Goal: Task Accomplishment & Management: Manage account settings

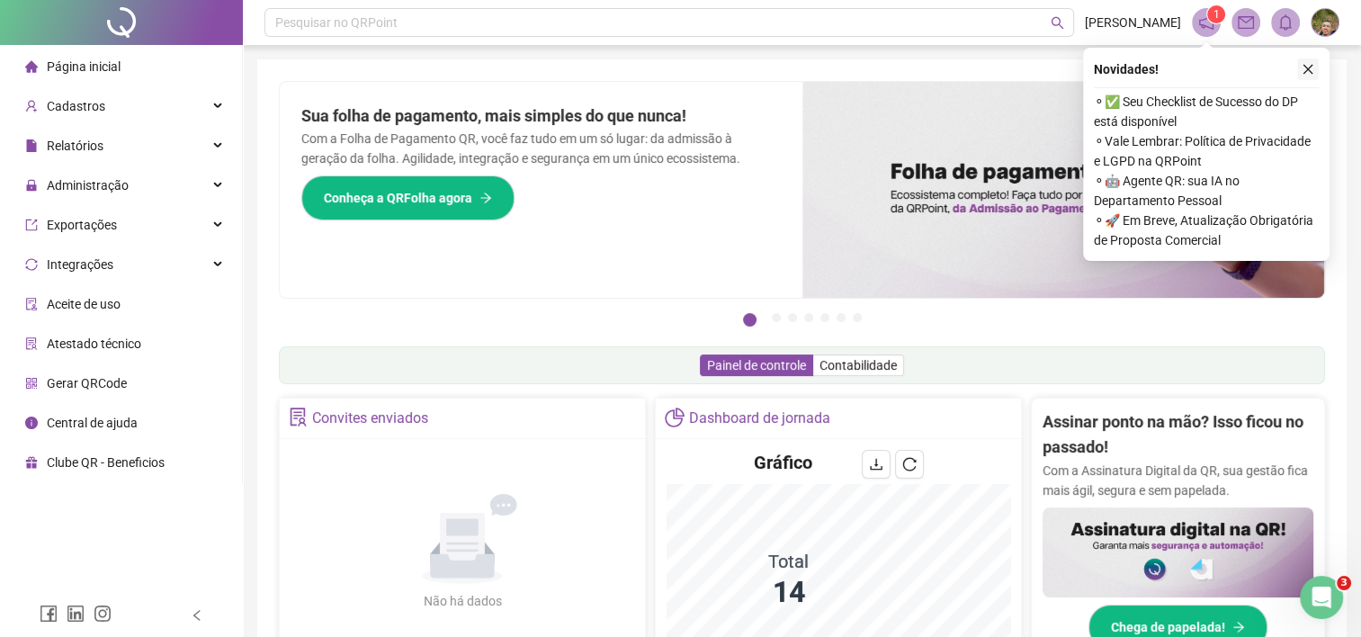
click at [1305, 69] on icon "close" at bounding box center [1307, 69] width 13 height 13
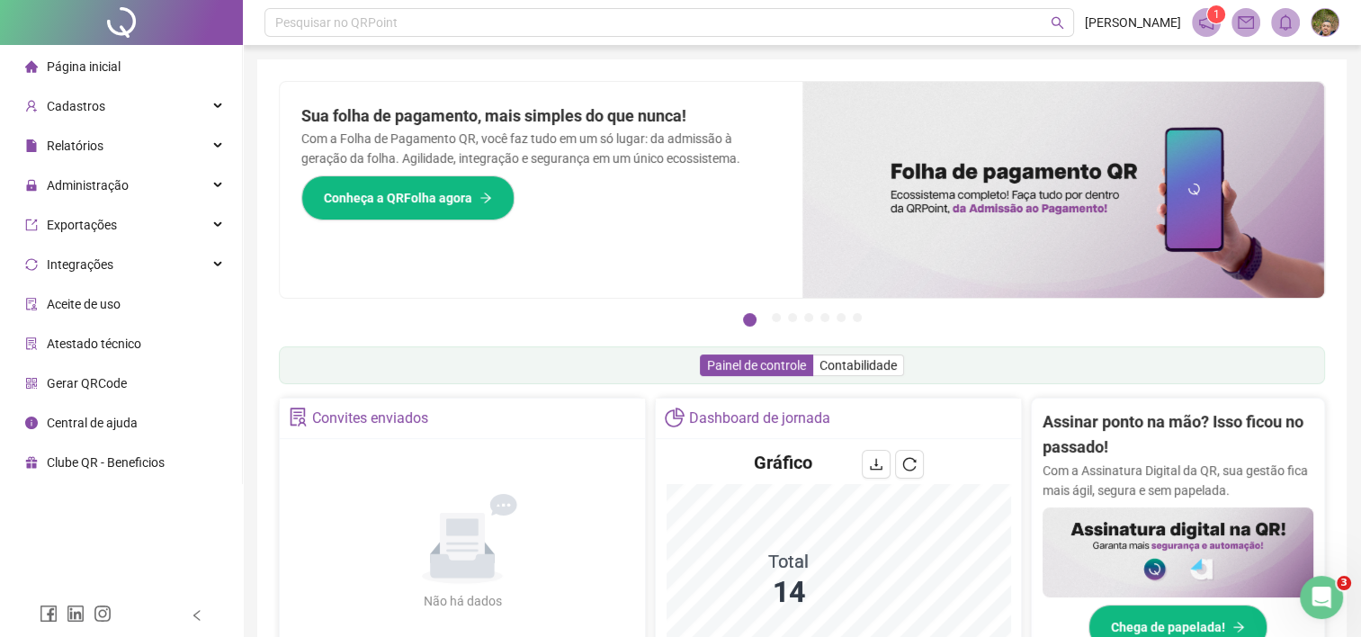
click at [124, 421] on span "Central de ajuda" at bounding box center [92, 423] width 91 height 14
click at [230, 176] on div "Administração" at bounding box center [121, 185] width 235 height 36
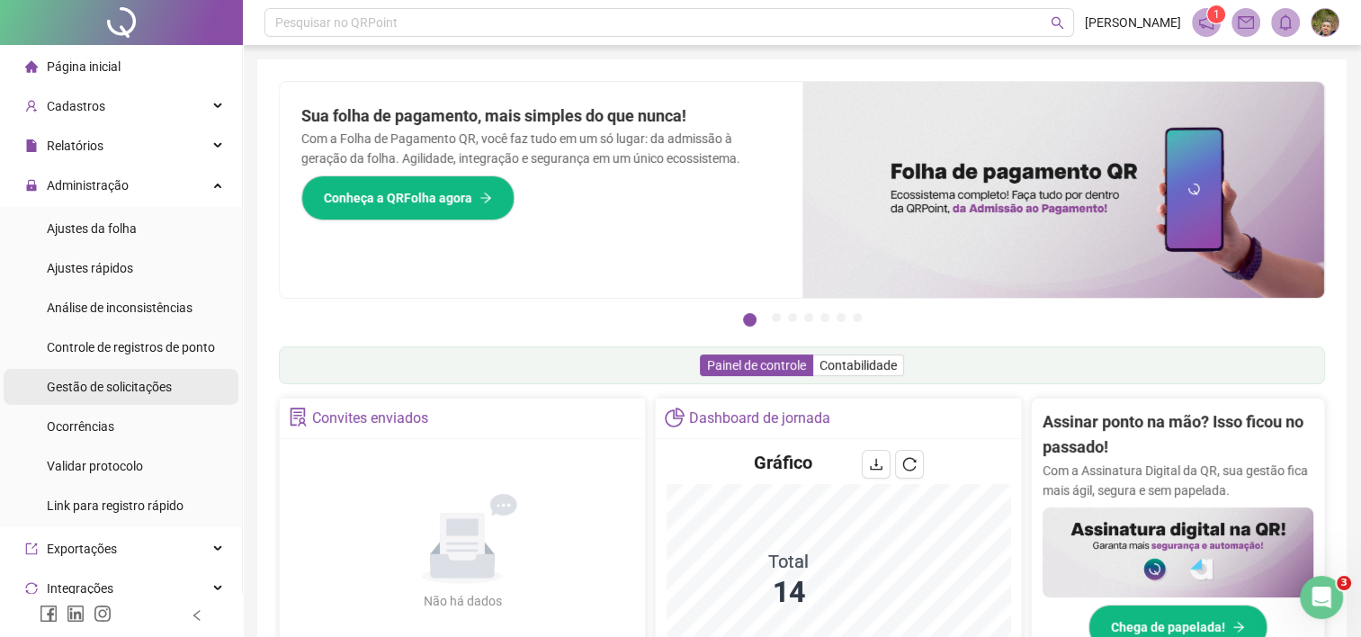
click at [166, 388] on span "Gestão de solicitações" at bounding box center [109, 387] width 125 height 14
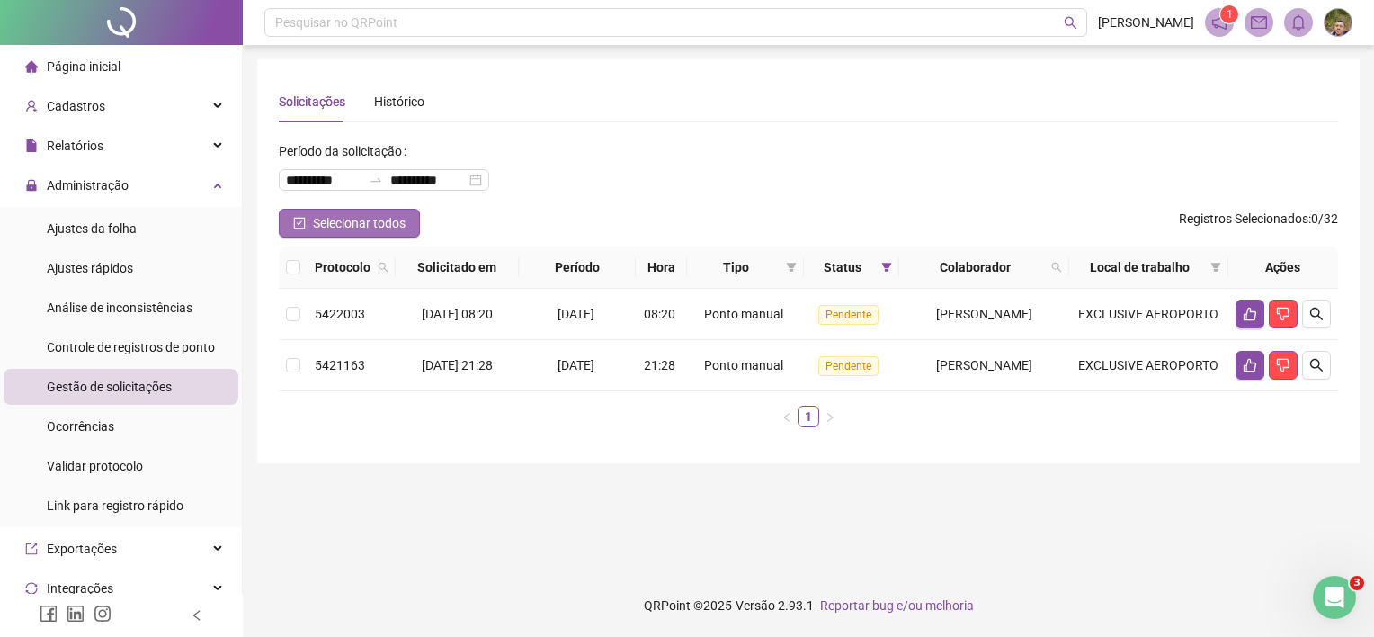
click at [316, 231] on span "Selecionar todos" at bounding box center [359, 223] width 93 height 20
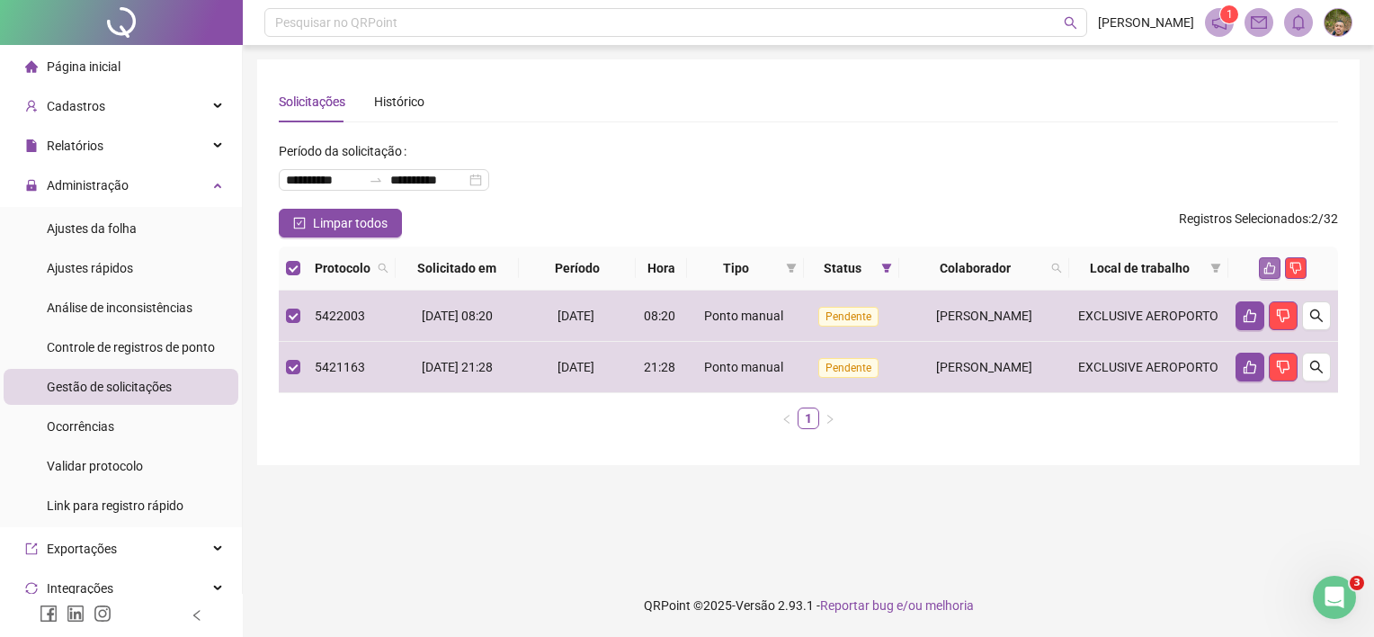
click at [1270, 266] on icon "like" at bounding box center [1270, 268] width 13 height 13
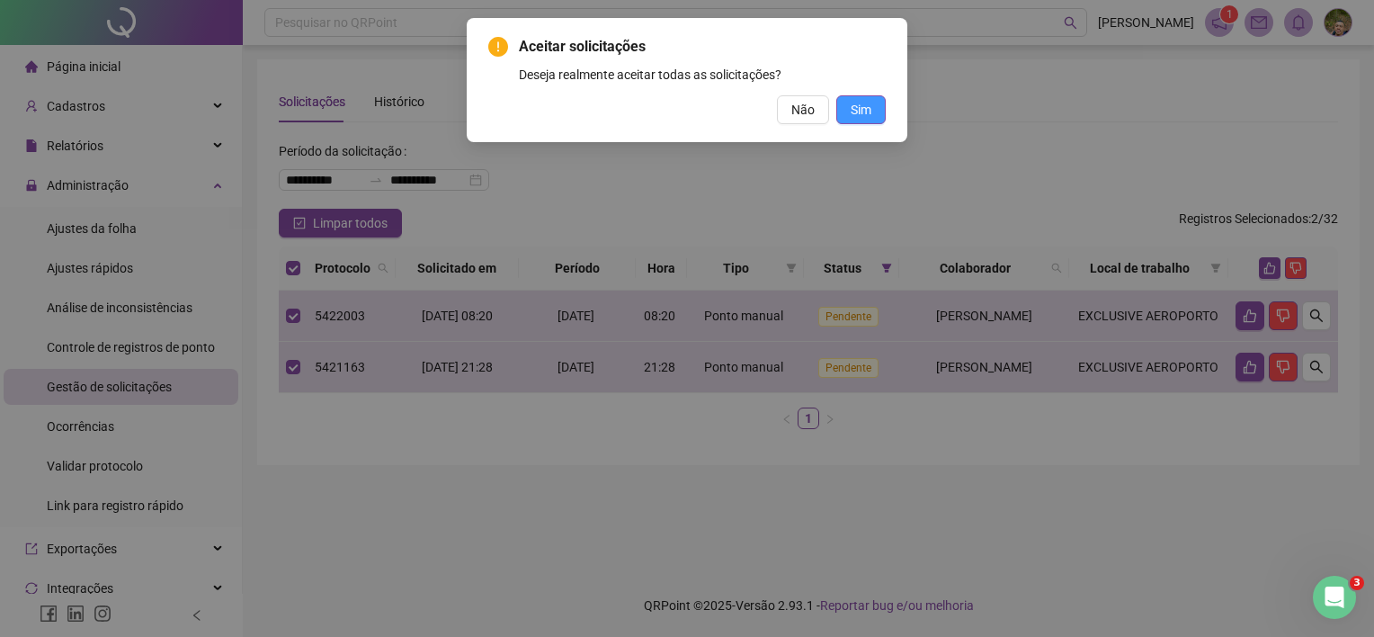
click at [855, 114] on span "Sim" at bounding box center [861, 110] width 21 height 20
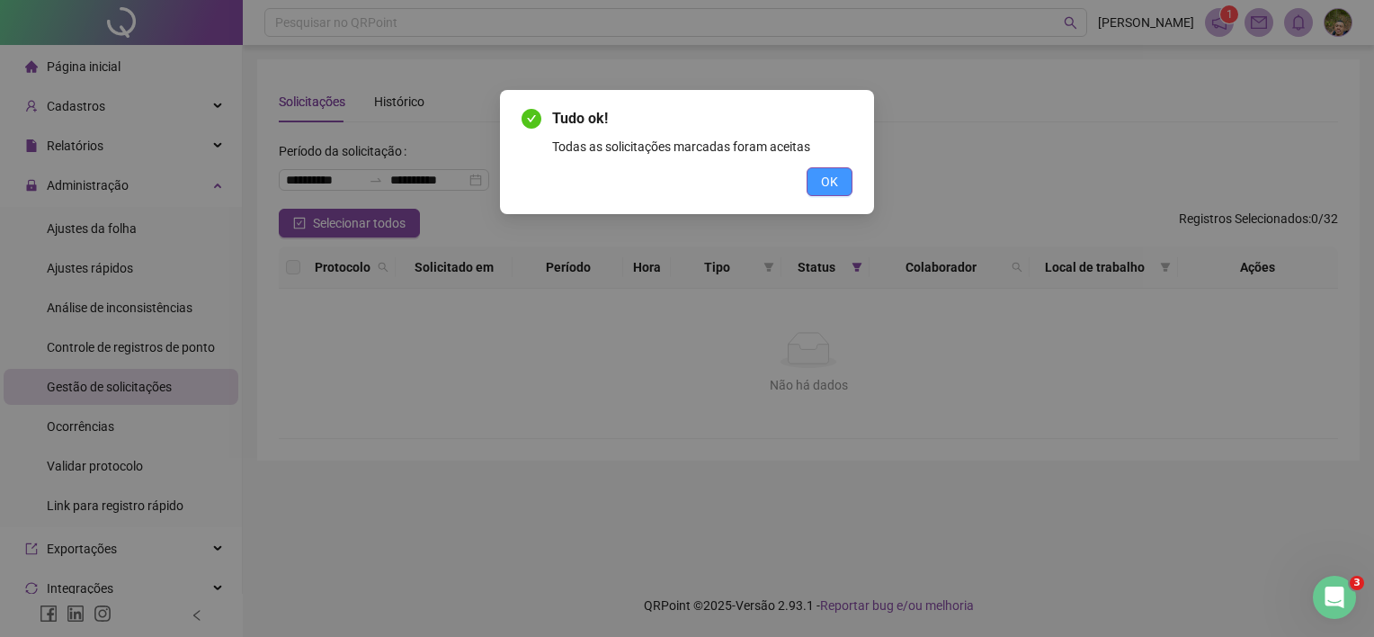
click at [845, 189] on button "OK" at bounding box center [830, 181] width 46 height 29
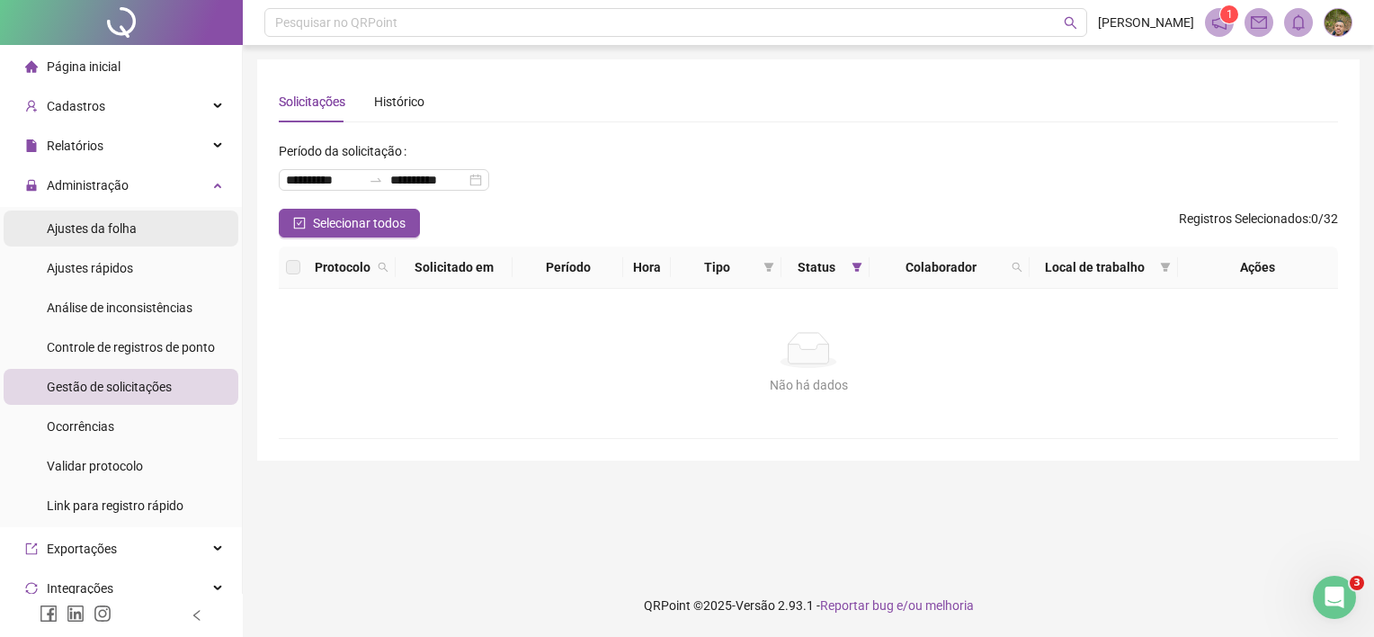
click at [121, 234] on span "Ajustes da folha" at bounding box center [92, 228] width 90 height 14
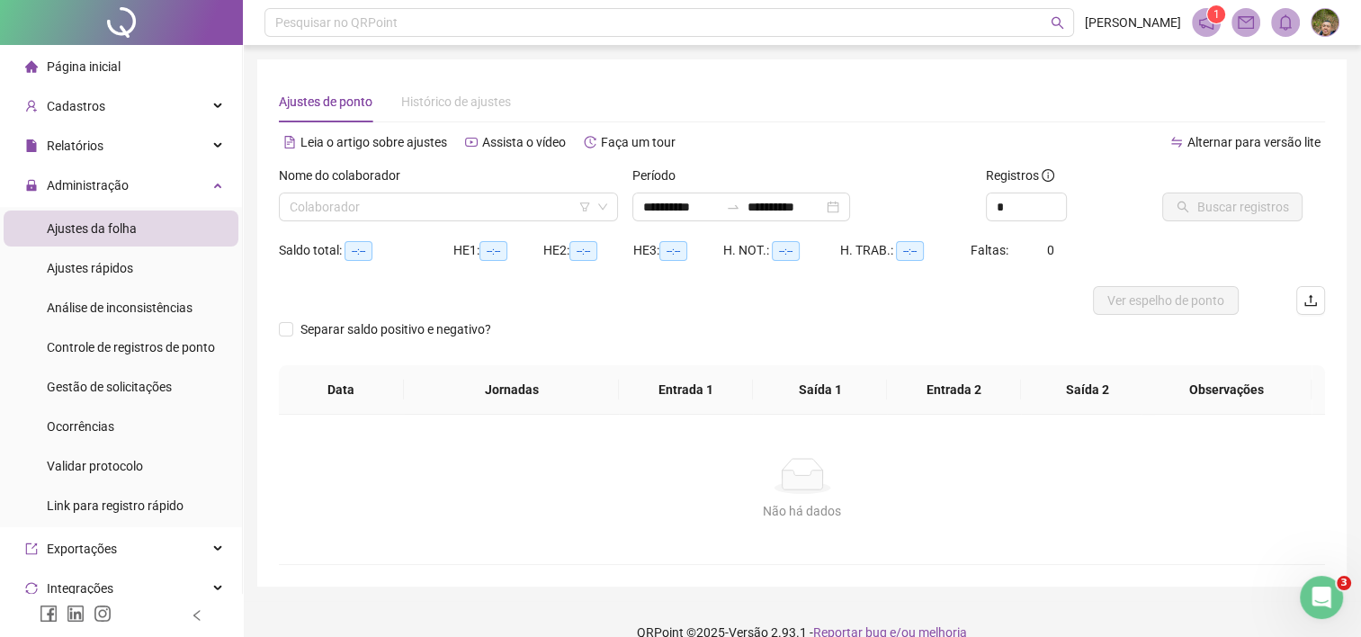
type input "**********"
click at [1053, 200] on icon "up" at bounding box center [1056, 202] width 6 height 6
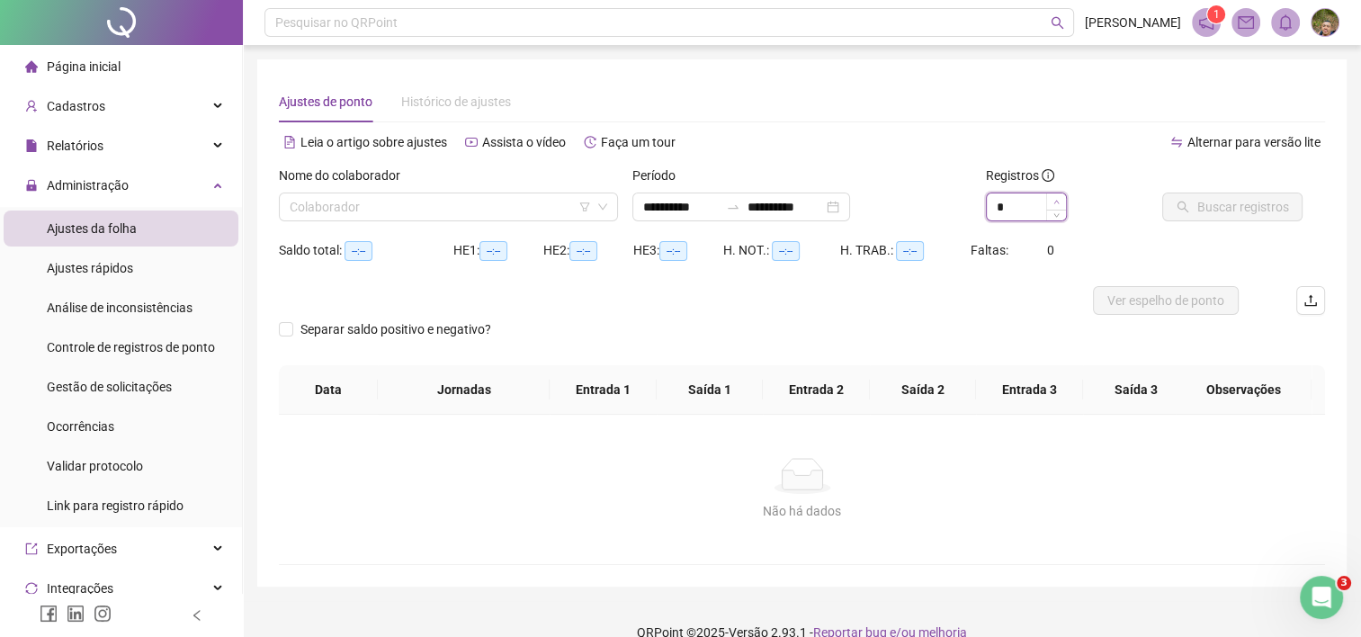
type input "*"
click at [1053, 200] on icon "up" at bounding box center [1056, 202] width 6 height 6
click at [385, 203] on input "search" at bounding box center [440, 206] width 301 height 27
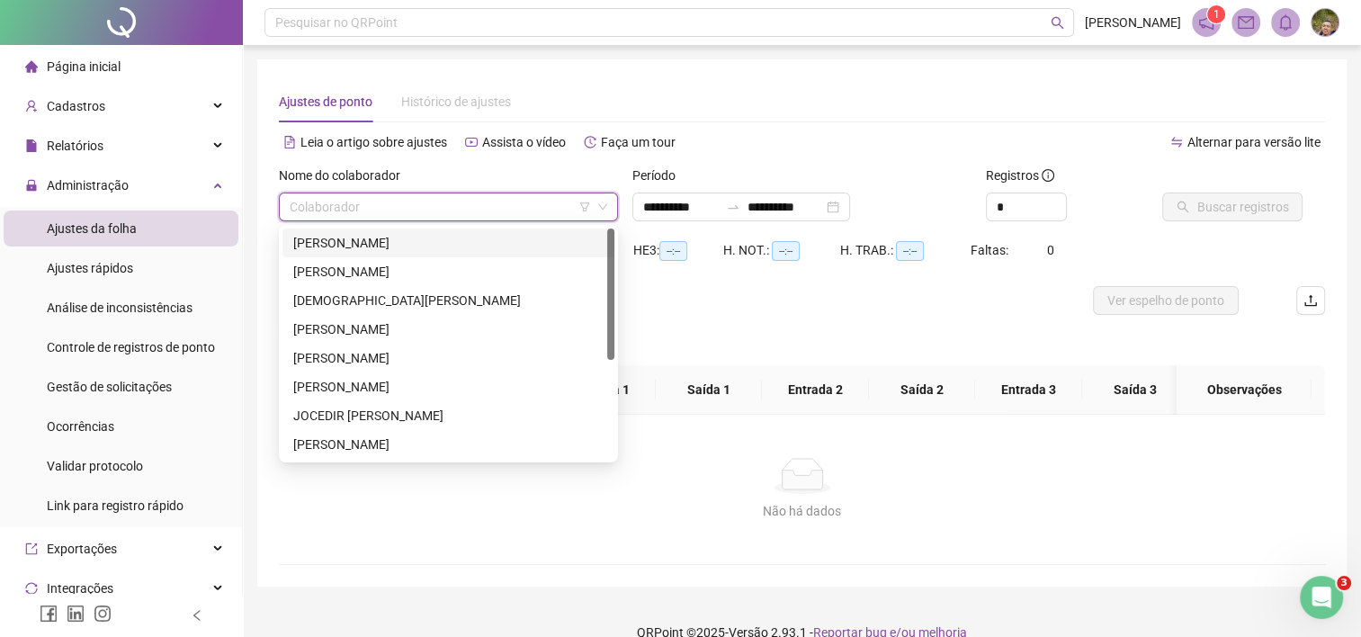
click at [370, 242] on div "[PERSON_NAME]" at bounding box center [448, 243] width 310 height 20
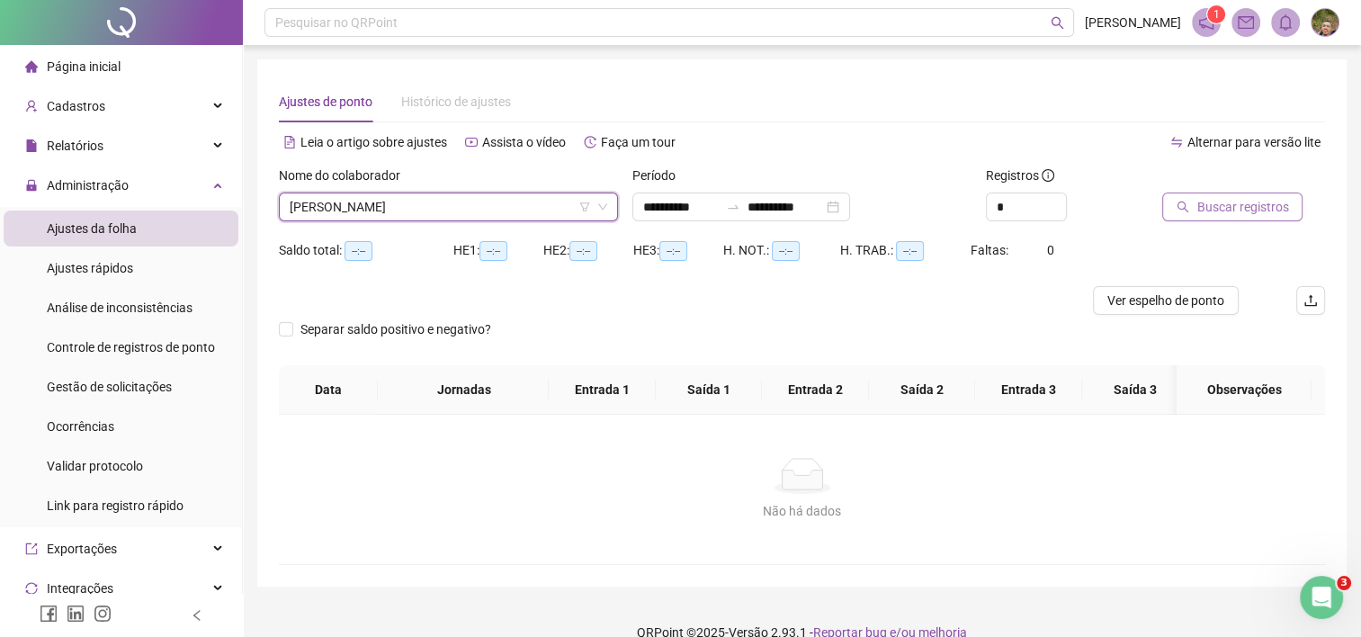
click at [1189, 213] on button "Buscar registros" at bounding box center [1232, 206] width 140 height 29
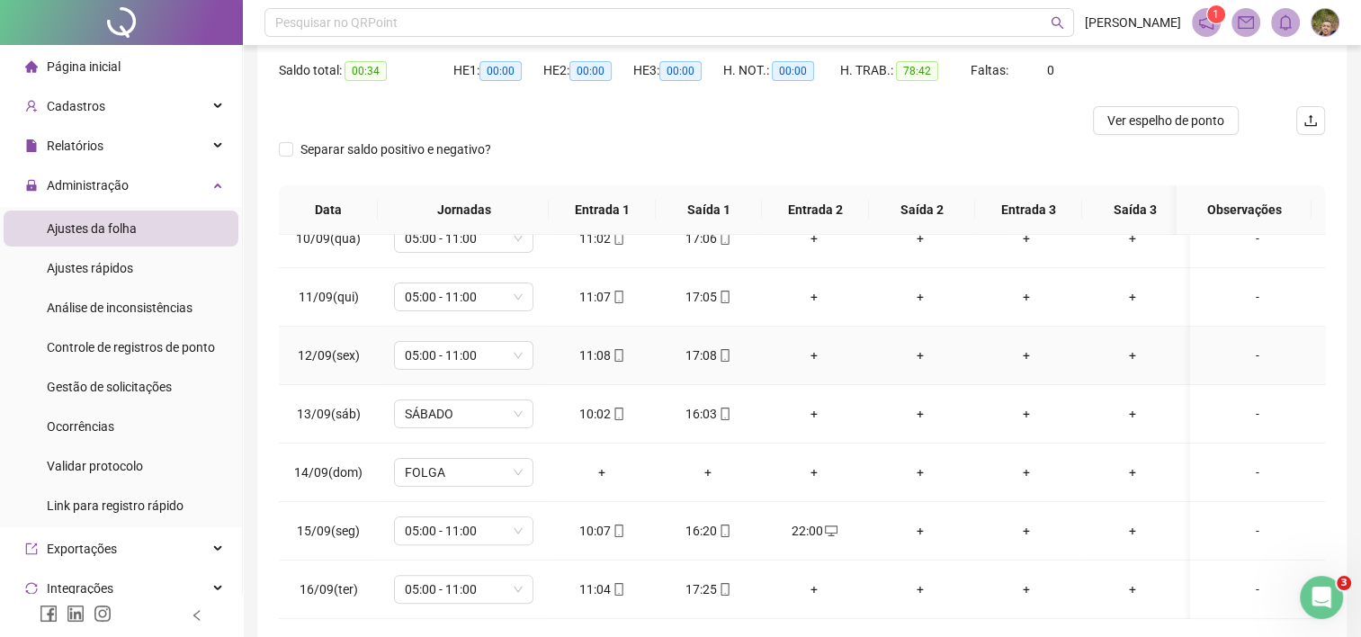
scroll to position [260, 0]
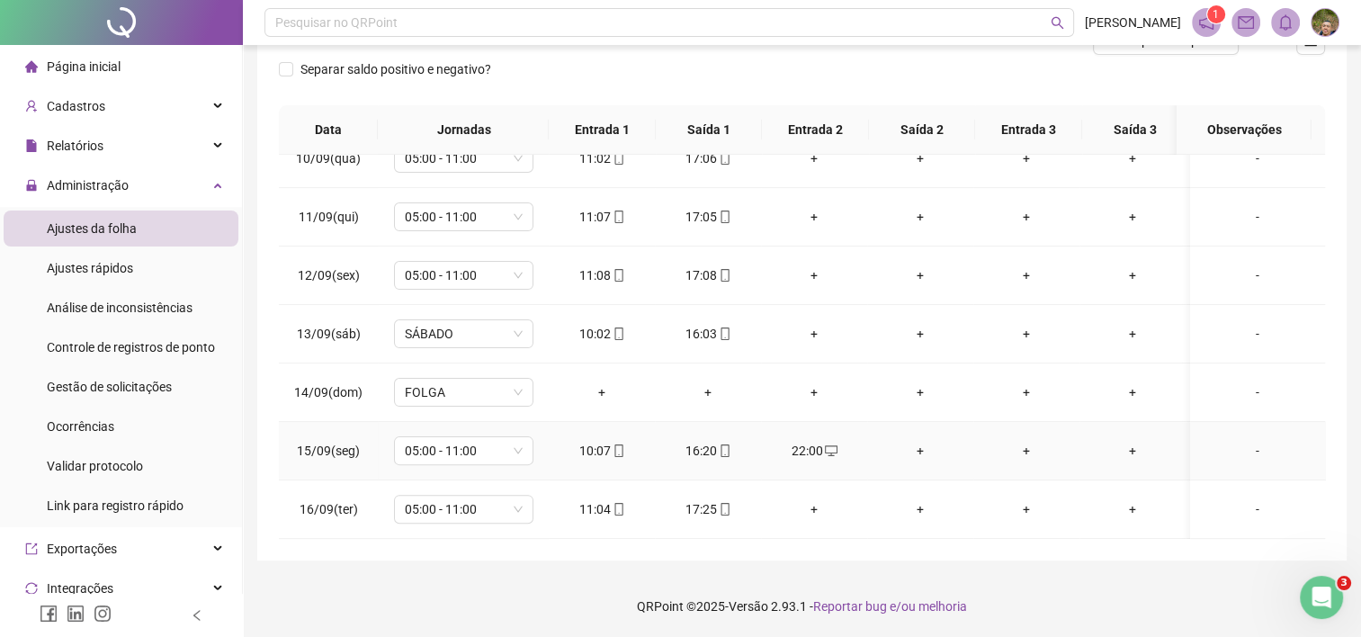
click at [701, 442] on div "16:20" at bounding box center [707, 451] width 77 height 20
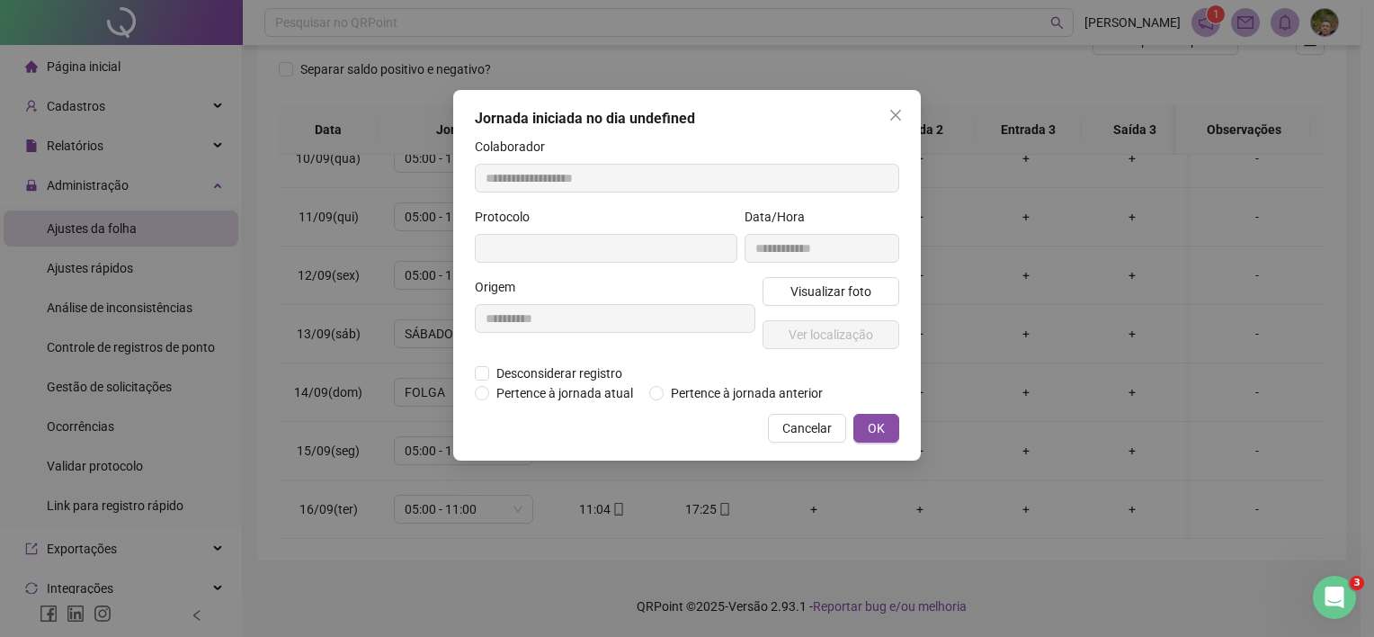
type input "**********"
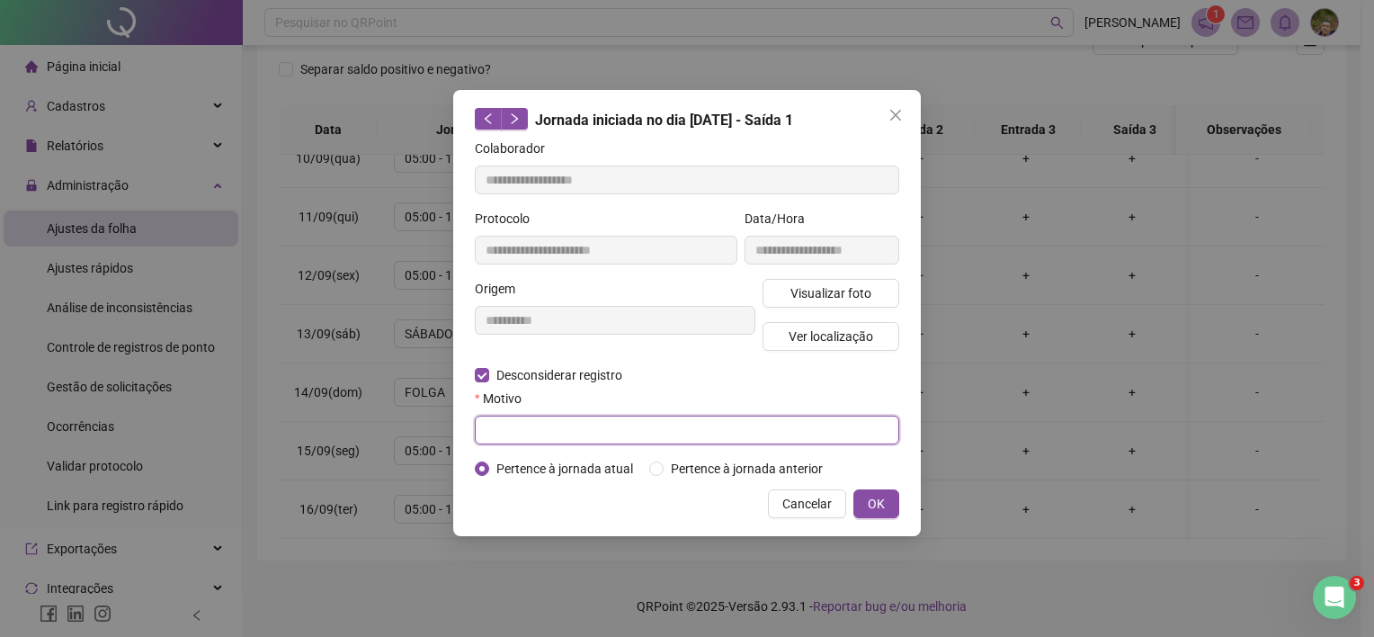
click at [604, 431] on input "text" at bounding box center [687, 430] width 425 height 29
type input "**********"
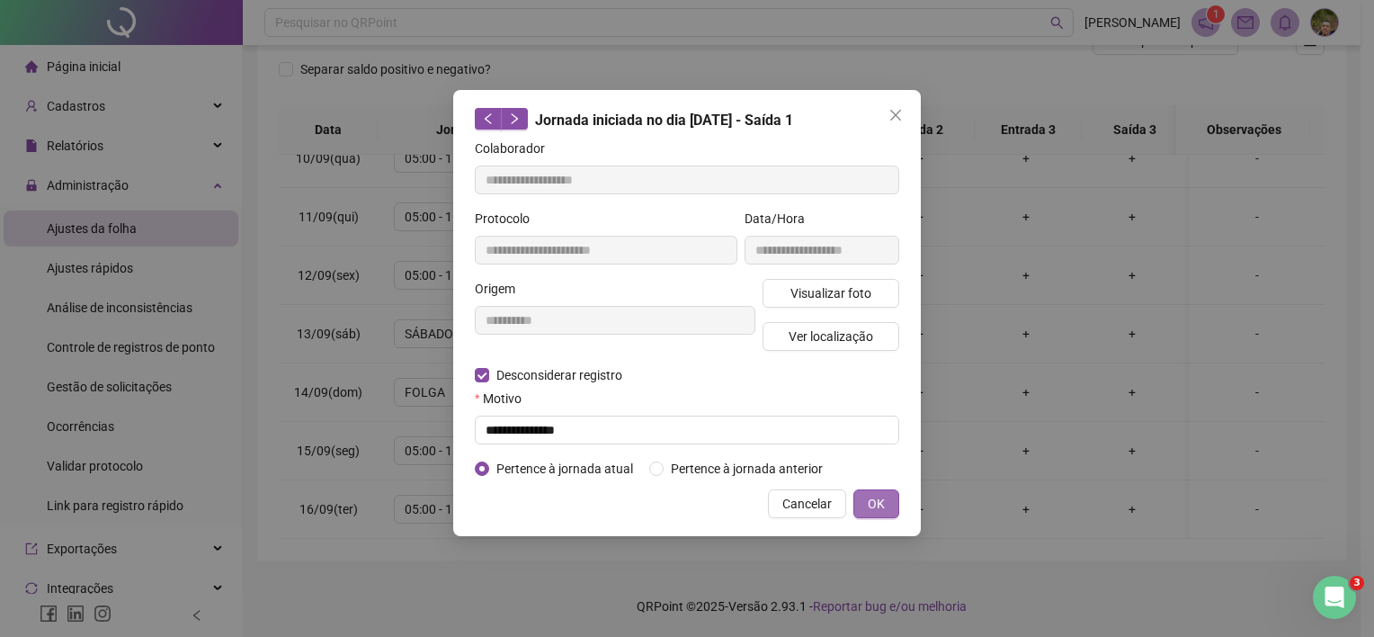
drag, startPoint x: 881, startPoint y: 513, endPoint x: 871, endPoint y: 504, distance: 14.0
click at [876, 505] on button "OK" at bounding box center [877, 503] width 46 height 29
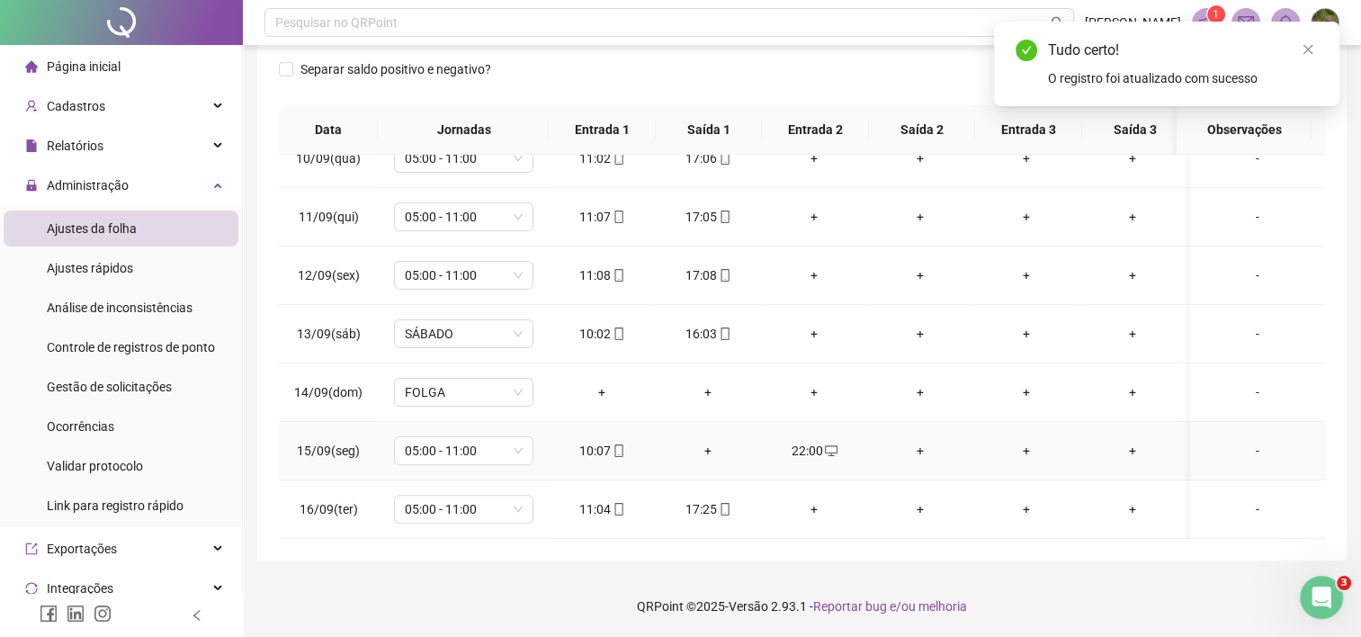
click at [703, 441] on div "+" at bounding box center [707, 451] width 77 height 20
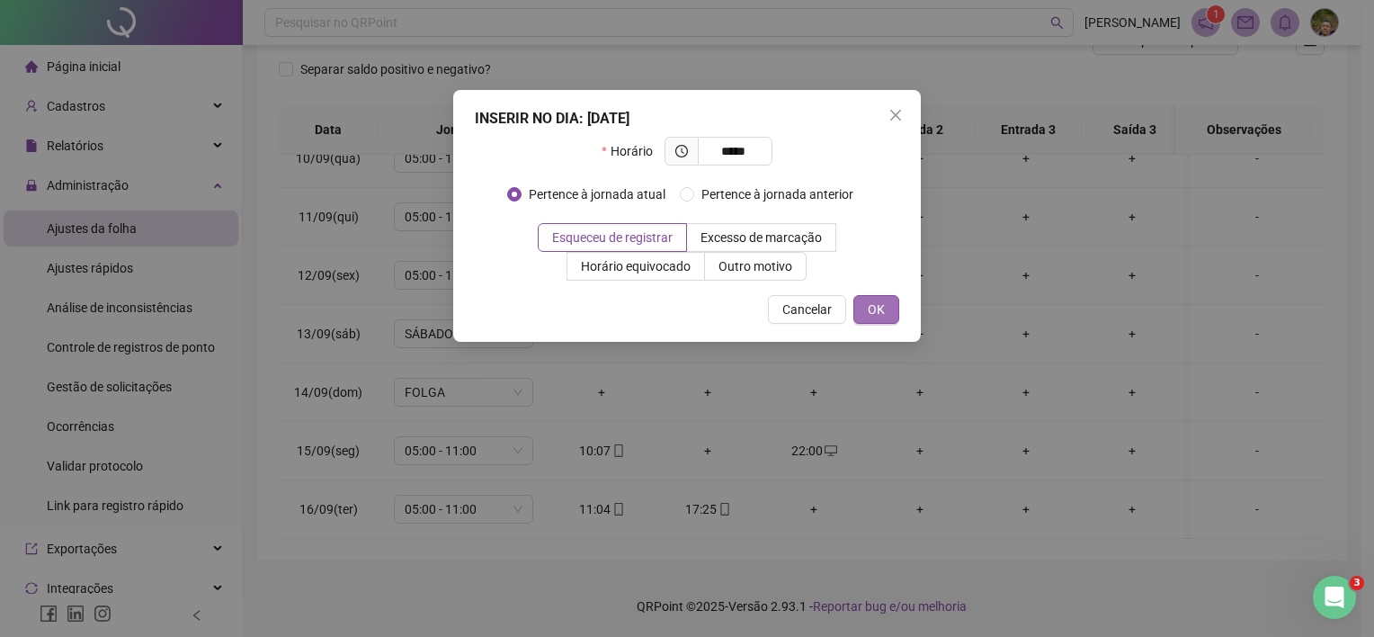
type input "*****"
click at [878, 311] on span "OK" at bounding box center [876, 310] width 17 height 20
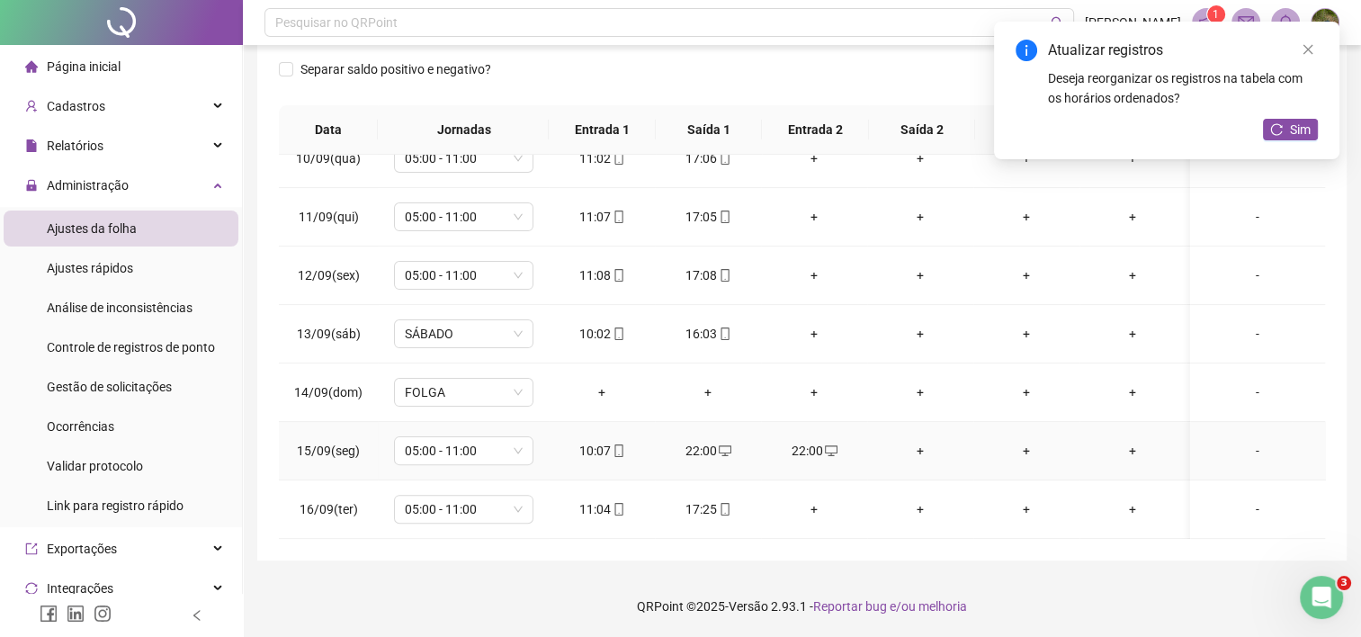
click at [809, 443] on div "22:00" at bounding box center [813, 451] width 77 height 20
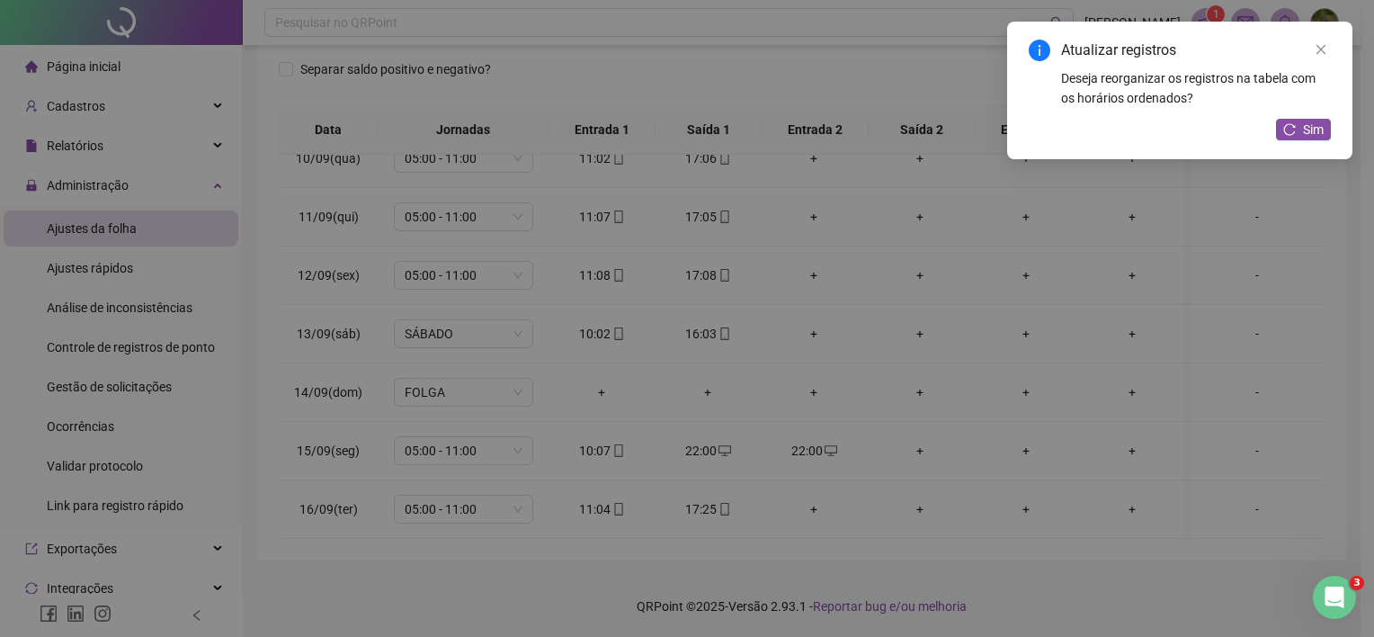
type input "**********"
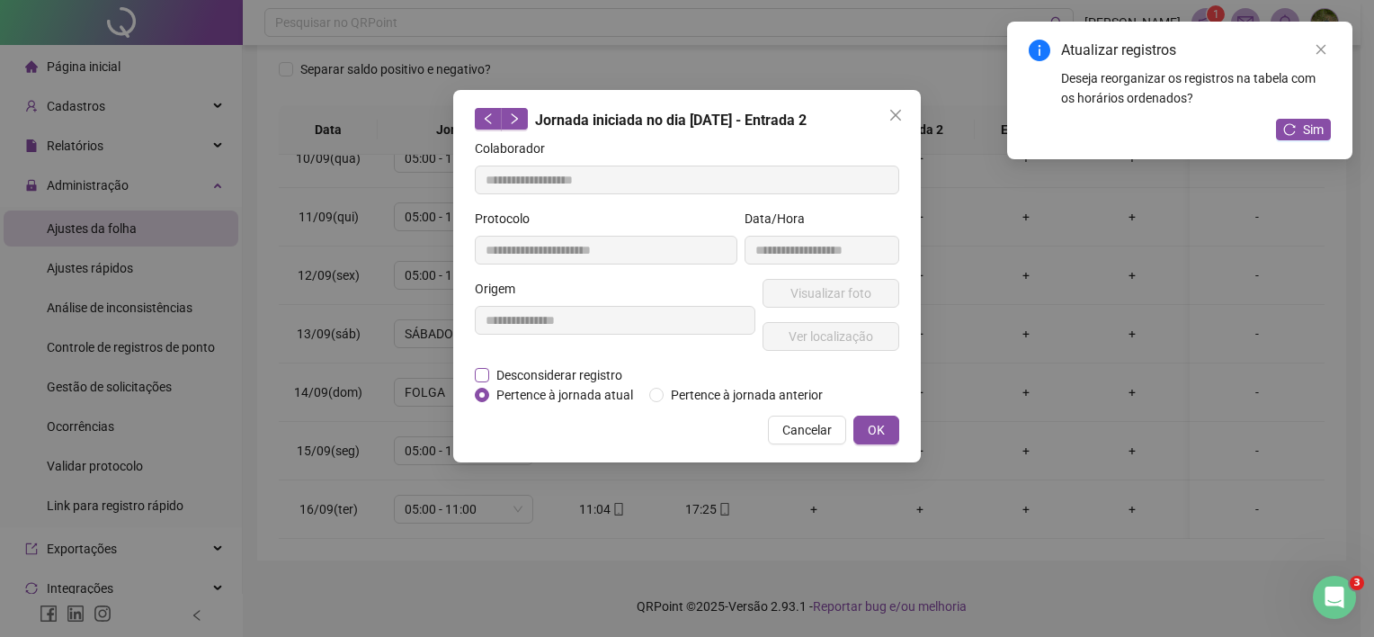
click at [492, 367] on span "Desconsiderar registro" at bounding box center [559, 375] width 140 height 20
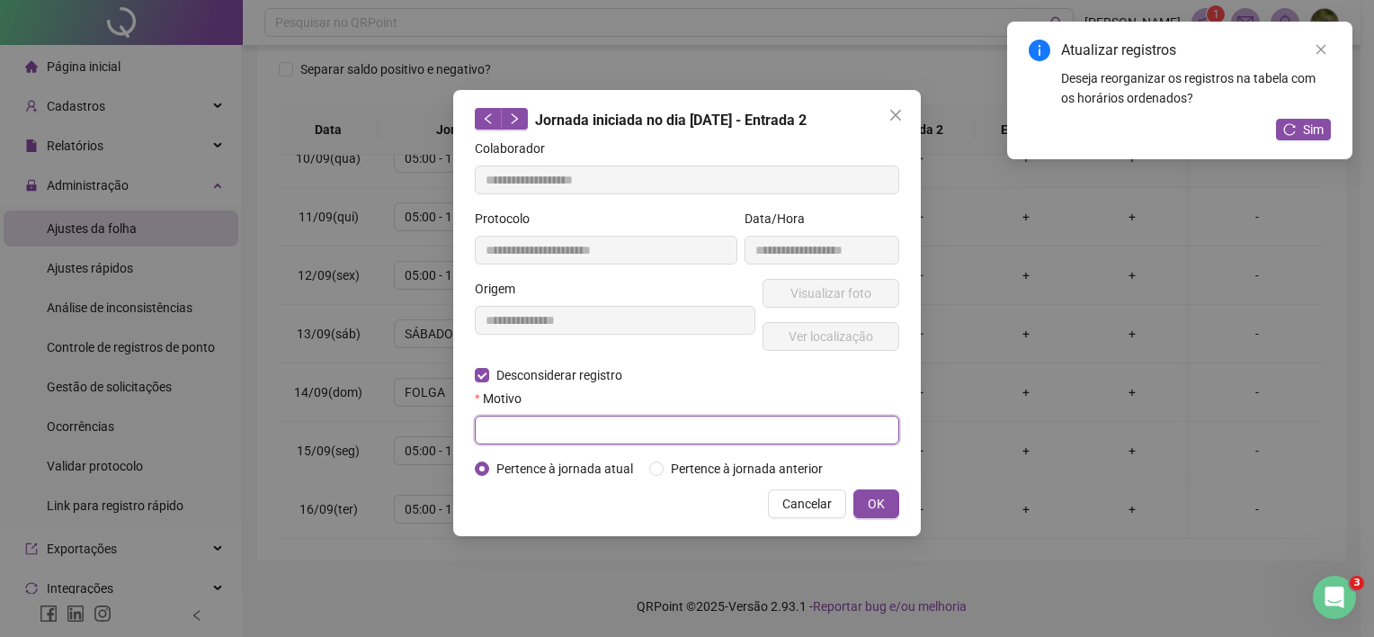
click at [534, 425] on input "text" at bounding box center [687, 430] width 425 height 29
type input "**********"
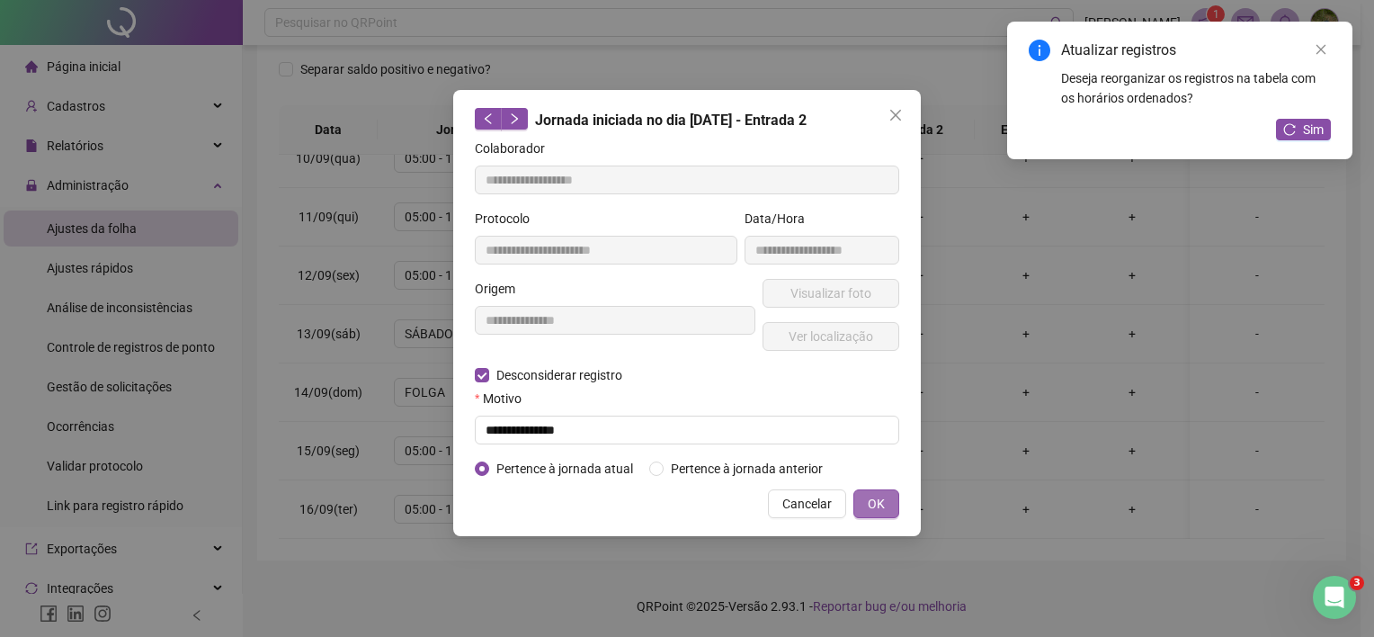
click at [885, 511] on span "OK" at bounding box center [876, 504] width 17 height 20
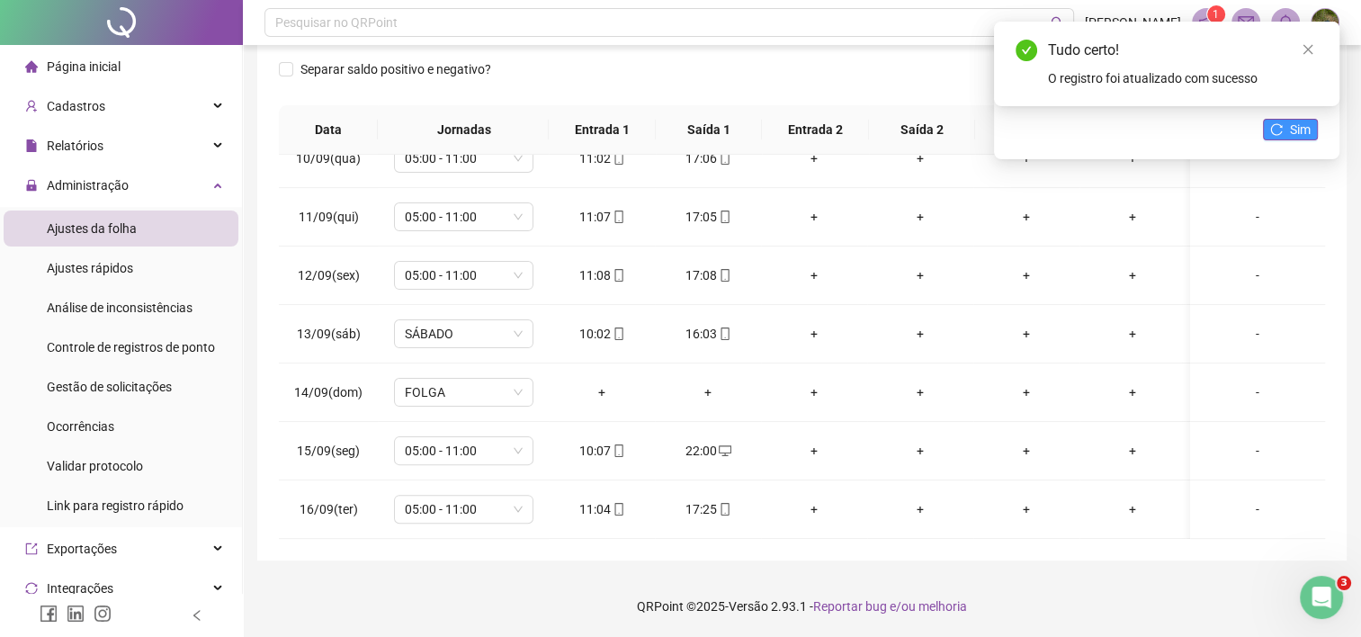
click at [1306, 124] on span "Sim" at bounding box center [1300, 130] width 21 height 20
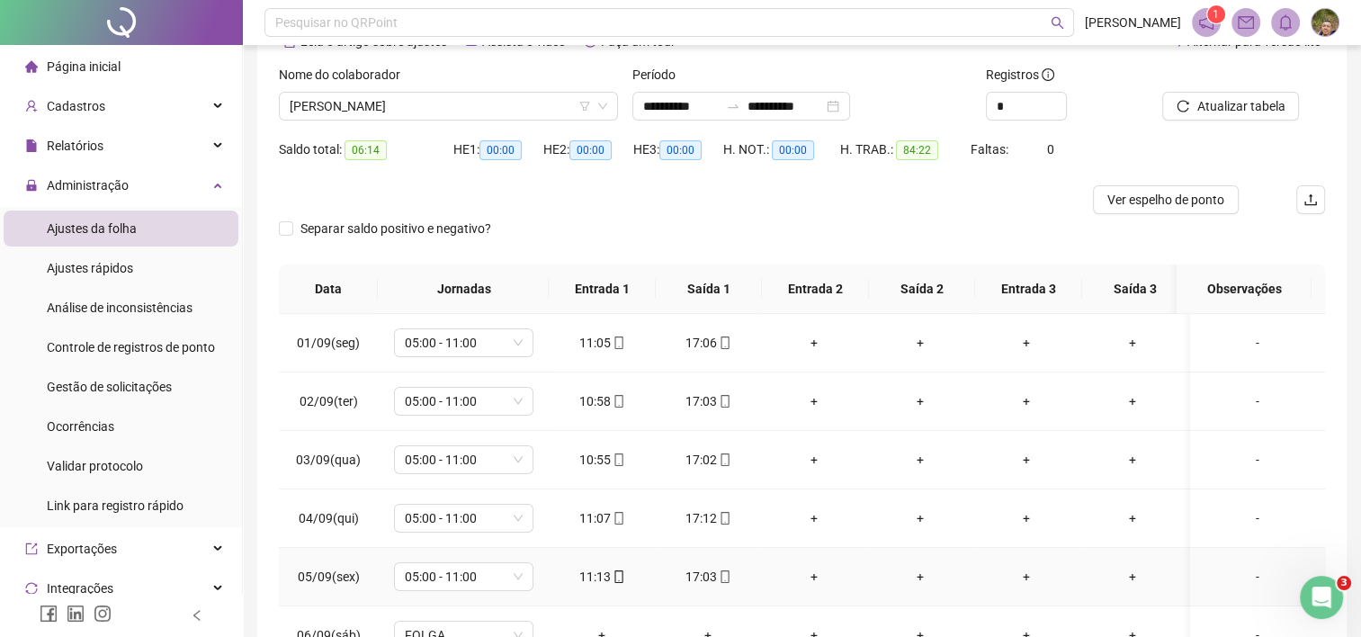
scroll to position [0, 0]
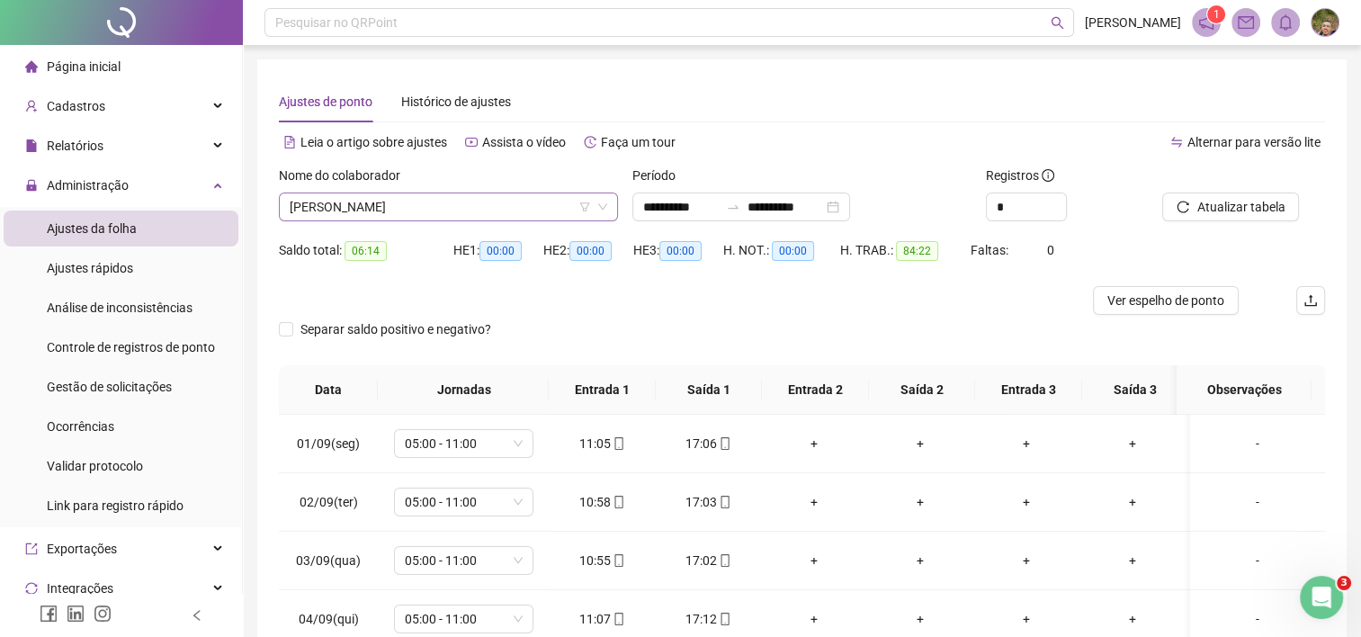
click at [522, 207] on span "[PERSON_NAME]" at bounding box center [448, 206] width 317 height 27
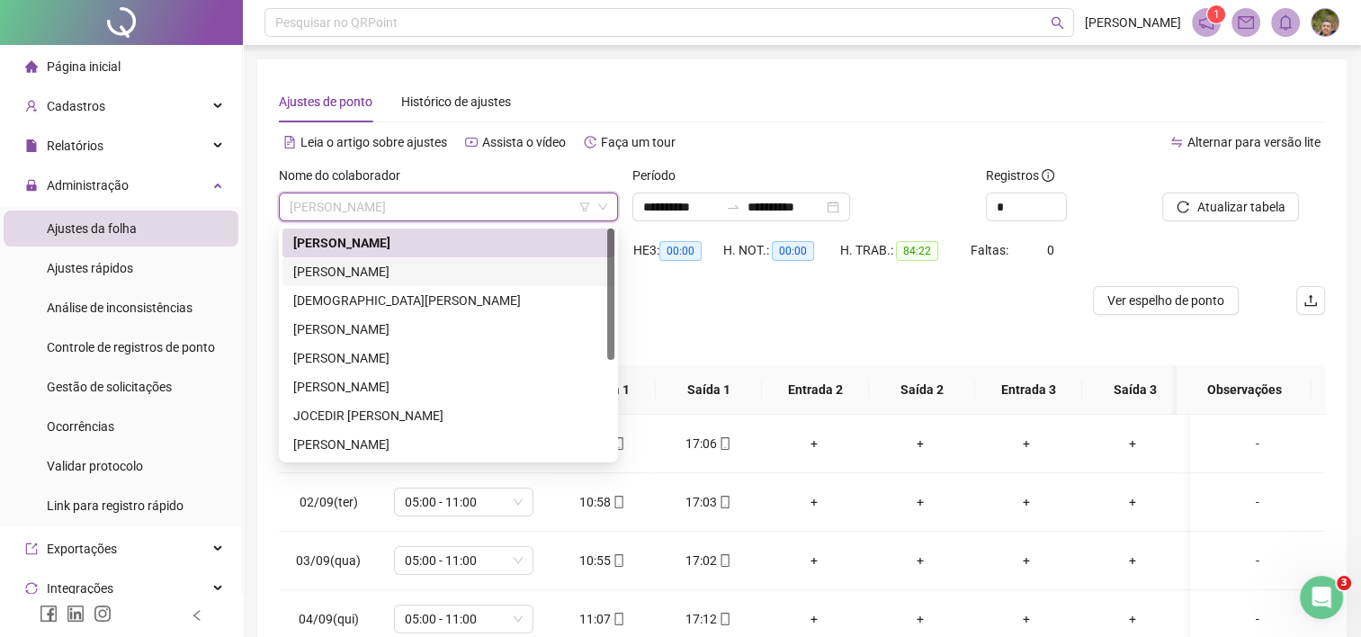
click at [483, 267] on div "[PERSON_NAME]" at bounding box center [448, 272] width 310 height 20
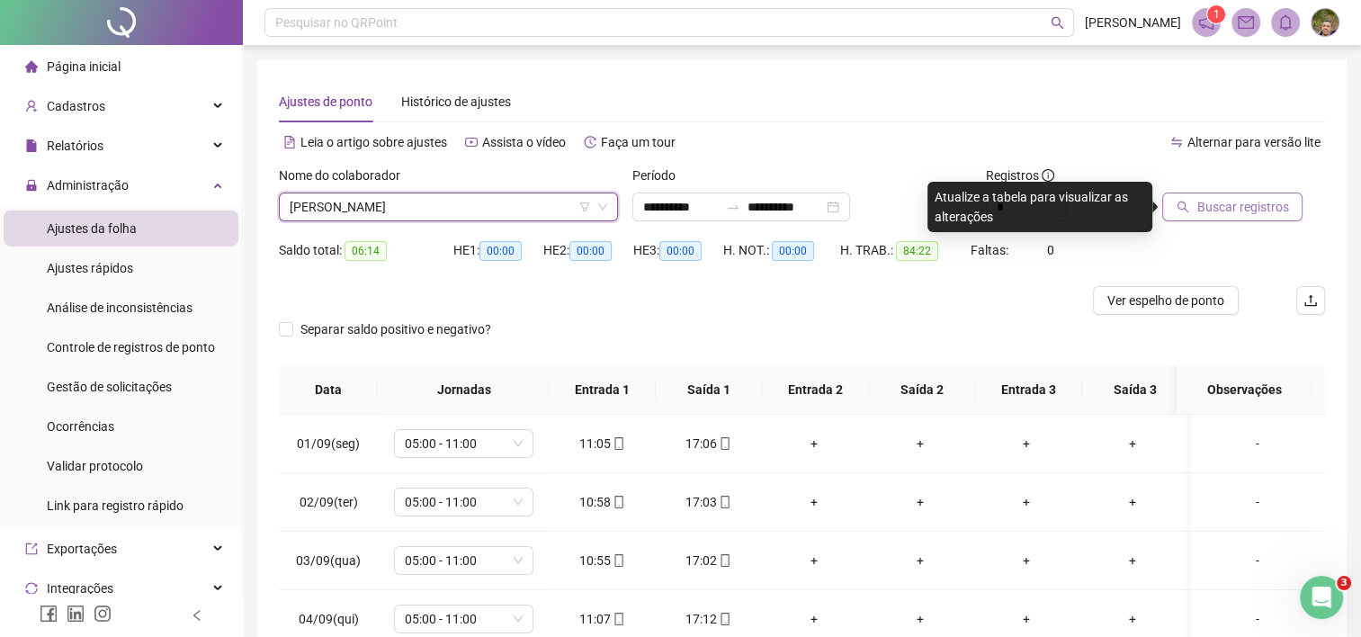
click at [1202, 218] on button "Buscar registros" at bounding box center [1232, 206] width 140 height 29
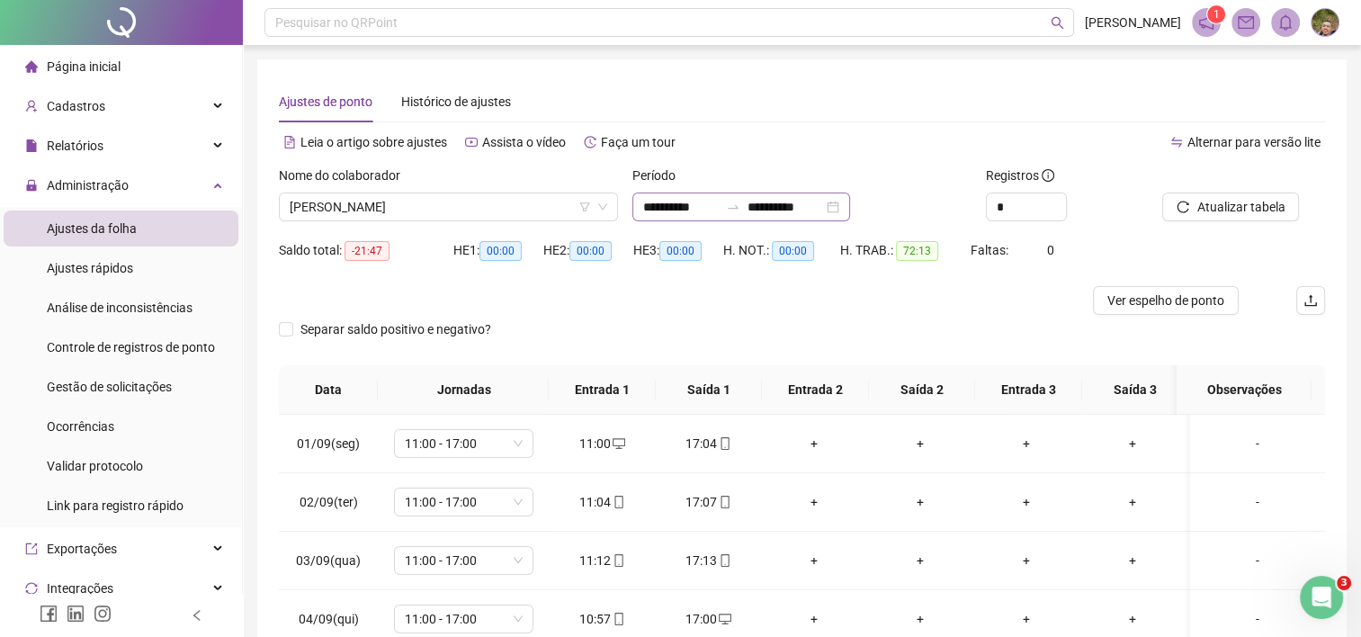
click at [850, 210] on div "**********" at bounding box center [741, 206] width 218 height 29
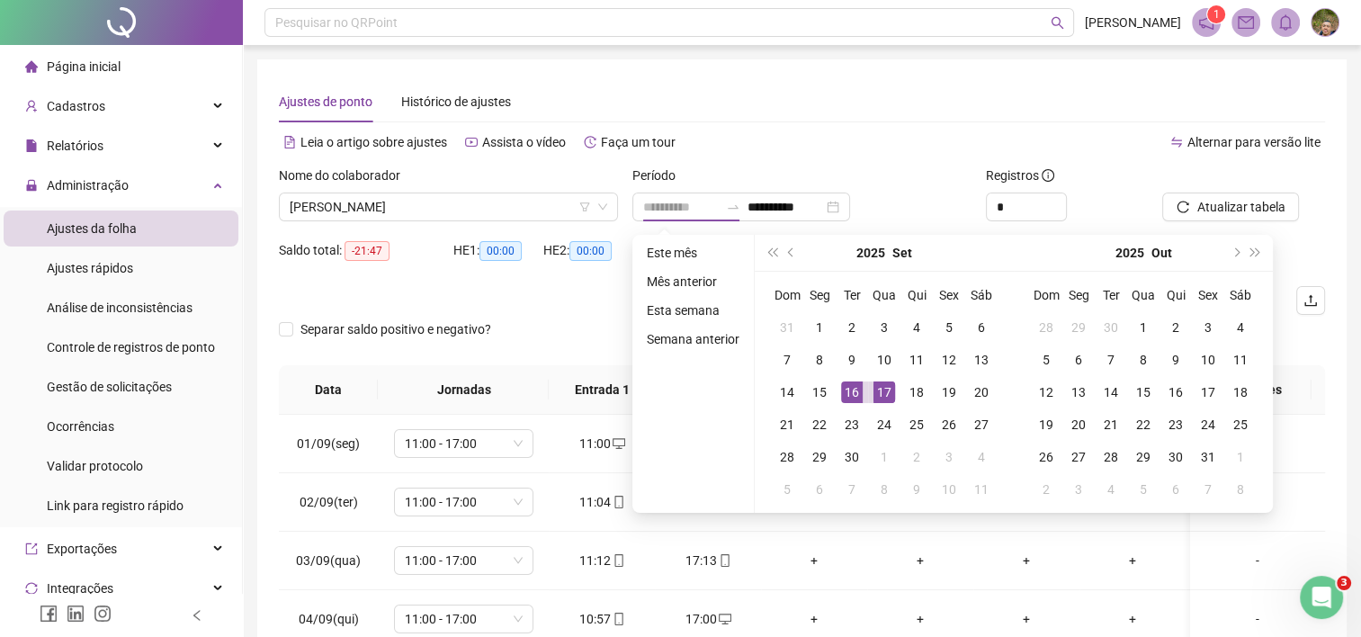
click at [885, 390] on div "17" at bounding box center [884, 392] width 22 height 22
click at [837, 392] on td "16" at bounding box center [852, 392] width 32 height 32
type input "**********"
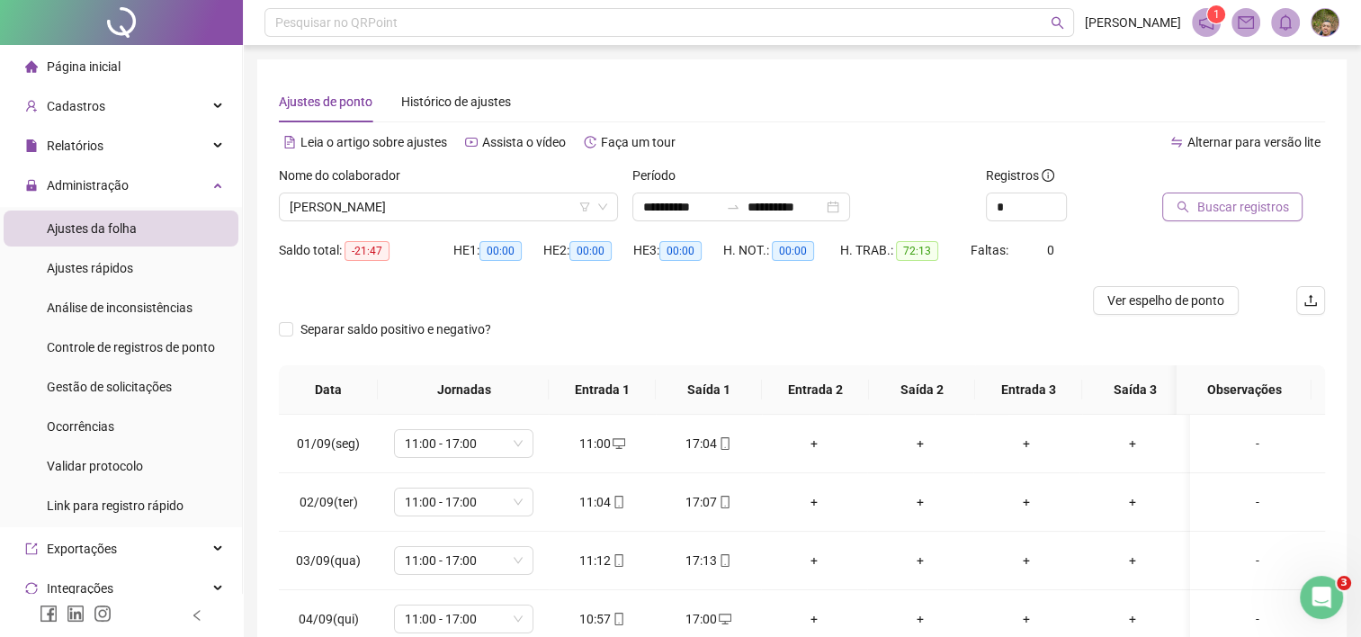
click at [1191, 212] on button "Buscar registros" at bounding box center [1232, 206] width 140 height 29
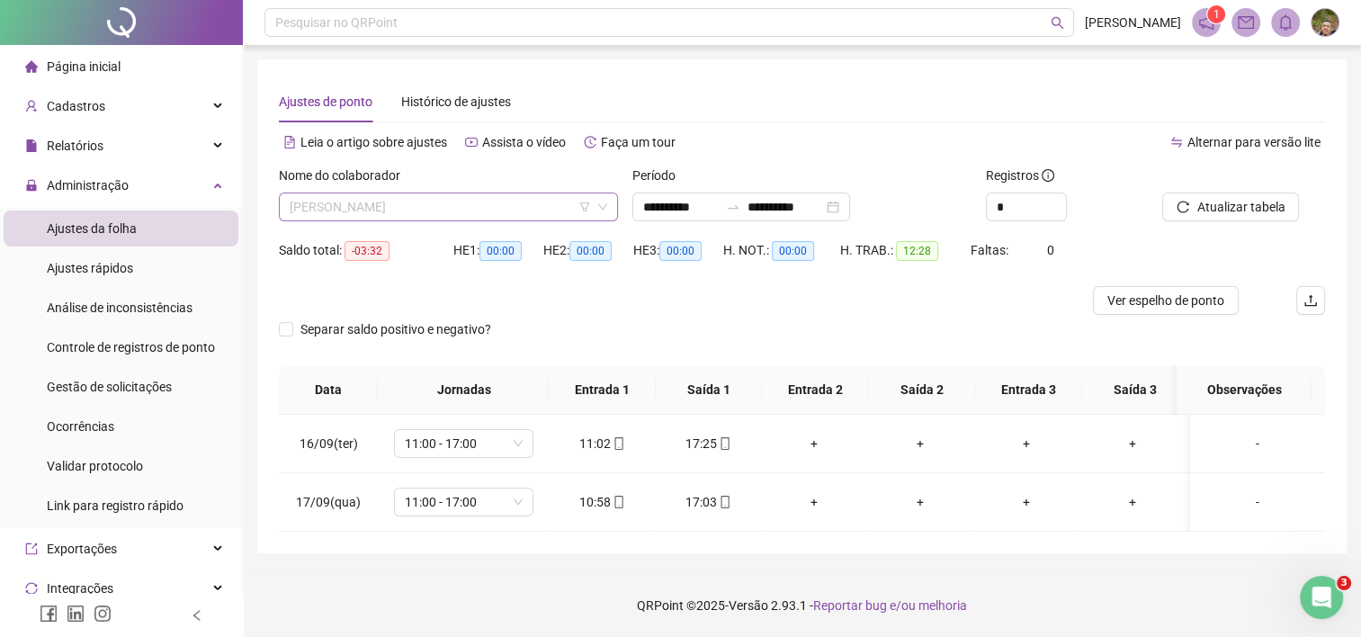
click at [556, 218] on span "[PERSON_NAME]" at bounding box center [448, 206] width 317 height 27
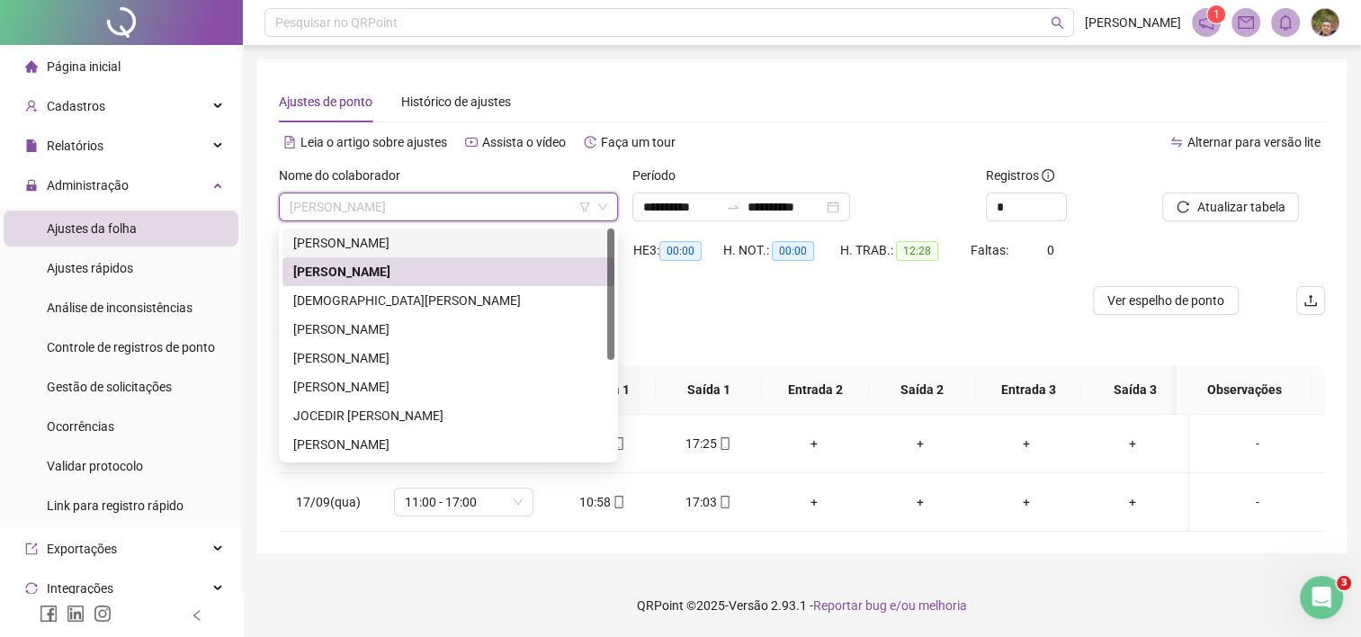
click at [450, 251] on div "[PERSON_NAME]" at bounding box center [448, 243] width 310 height 20
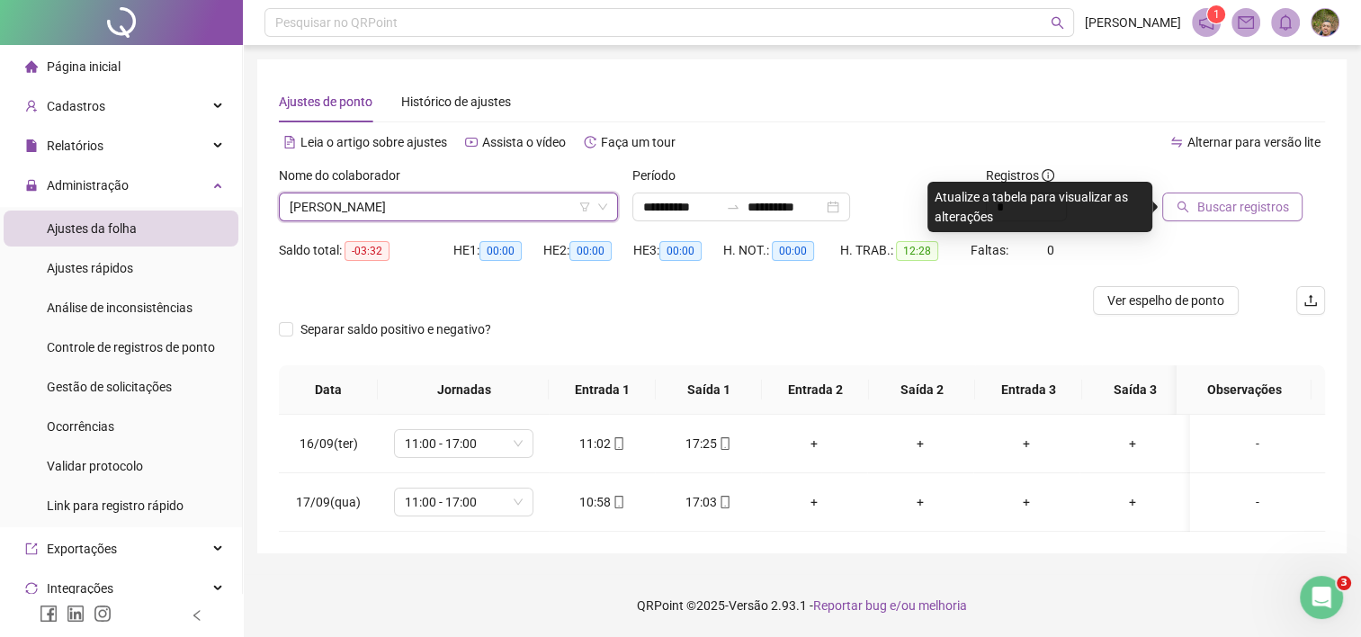
click at [1223, 217] on button "Buscar registros" at bounding box center [1232, 206] width 140 height 29
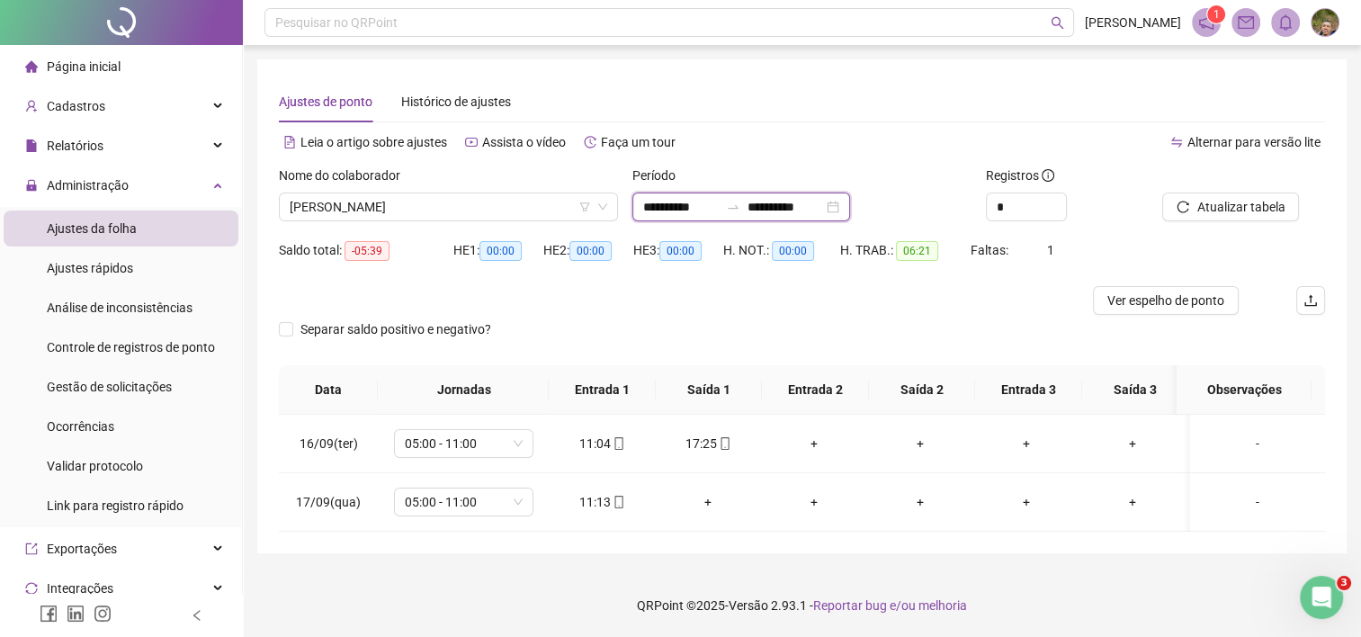
click at [719, 210] on input "**********" at bounding box center [681, 207] width 76 height 20
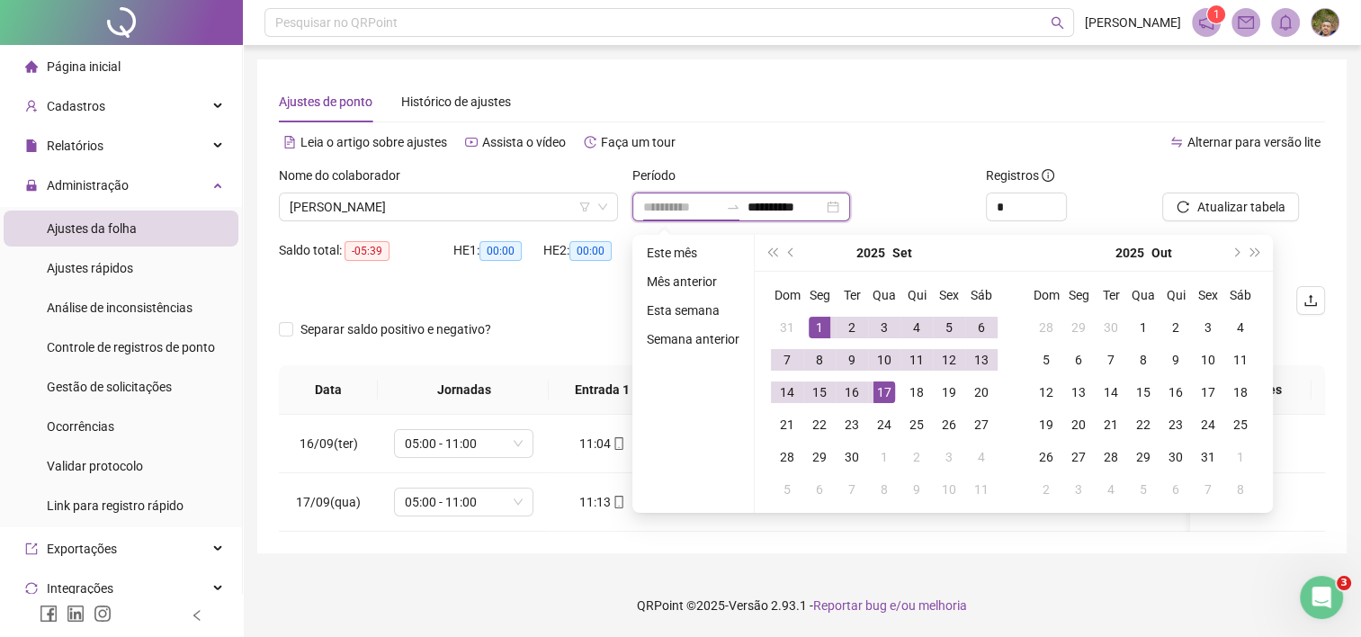
type input "**********"
click at [814, 327] on div "1" at bounding box center [820, 328] width 22 height 22
type input "**********"
click at [877, 389] on div "17" at bounding box center [884, 392] width 22 height 22
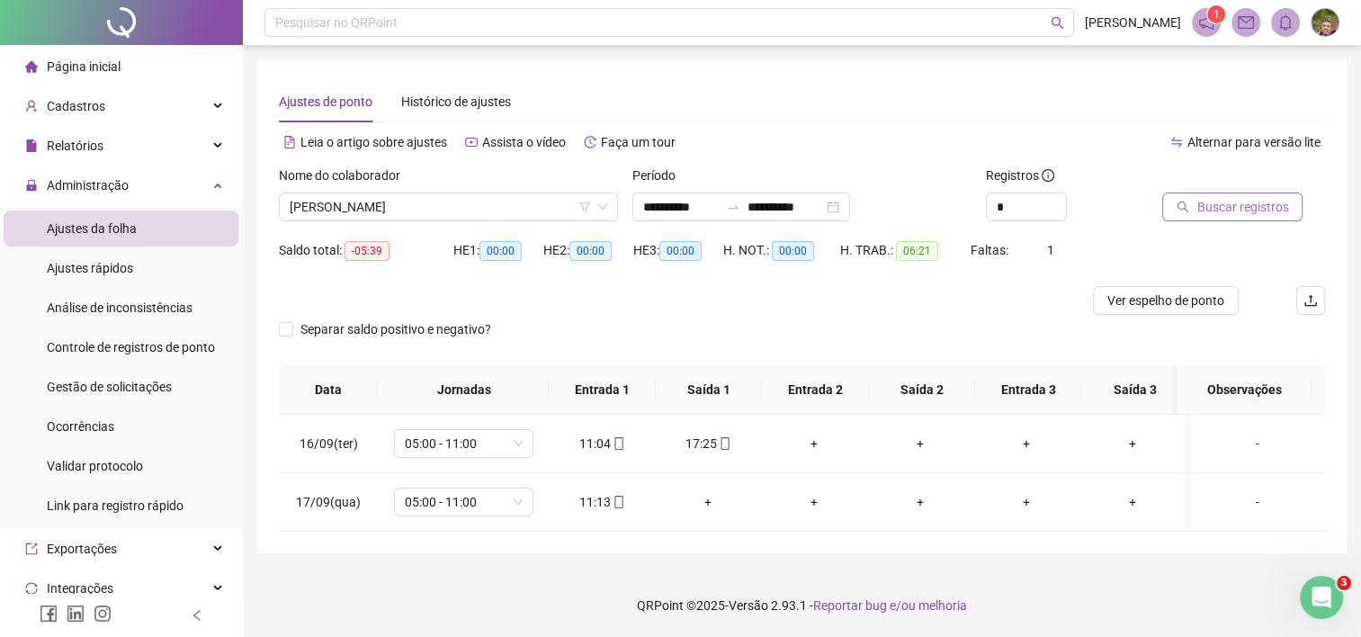
click at [1190, 209] on button "Buscar registros" at bounding box center [1232, 206] width 140 height 29
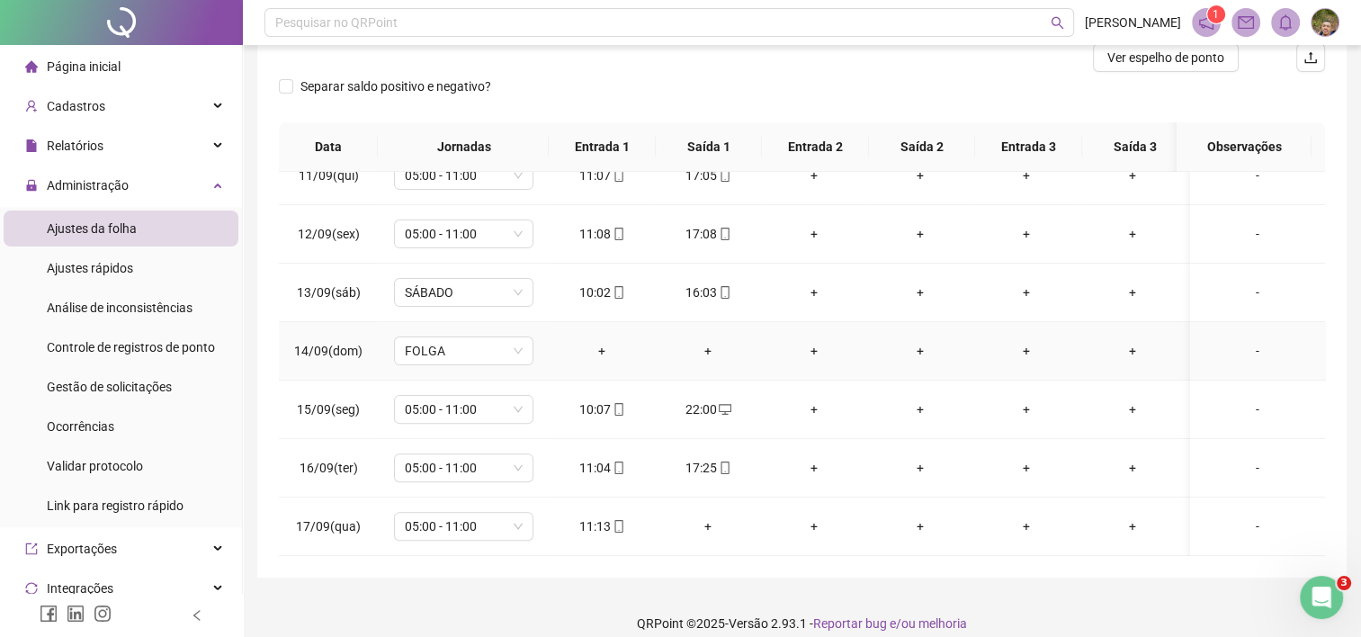
scroll to position [260, 0]
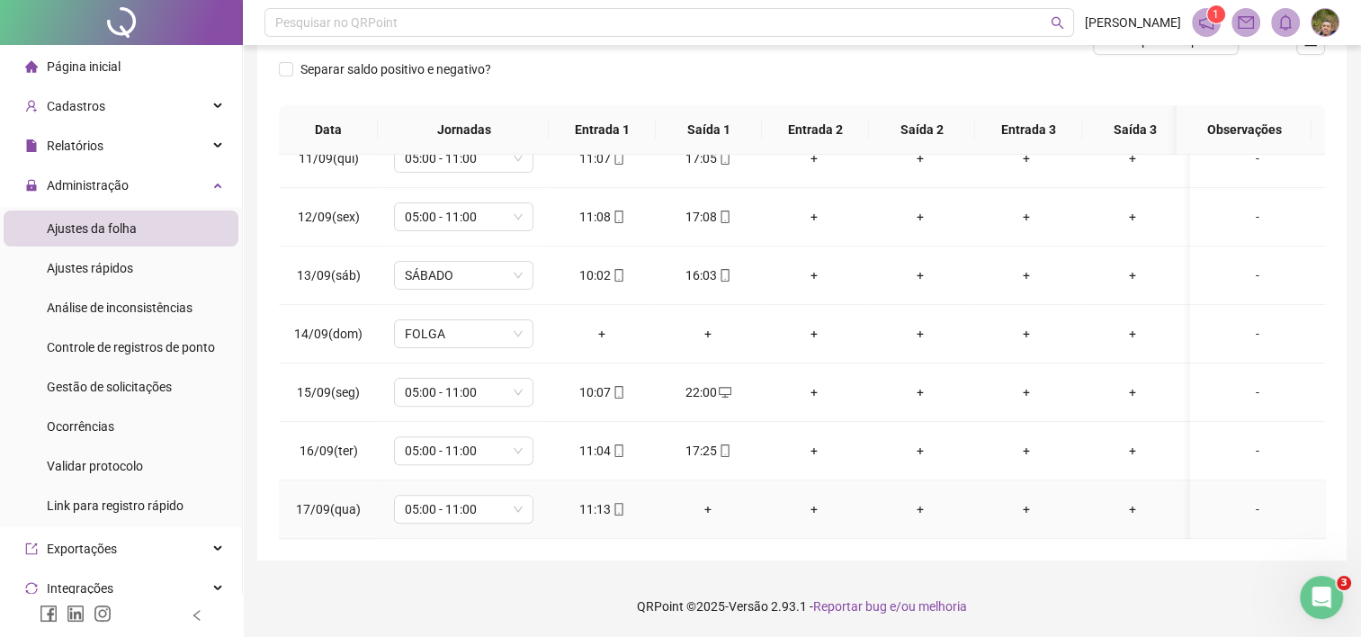
click at [712, 501] on div "+" at bounding box center [707, 509] width 77 height 20
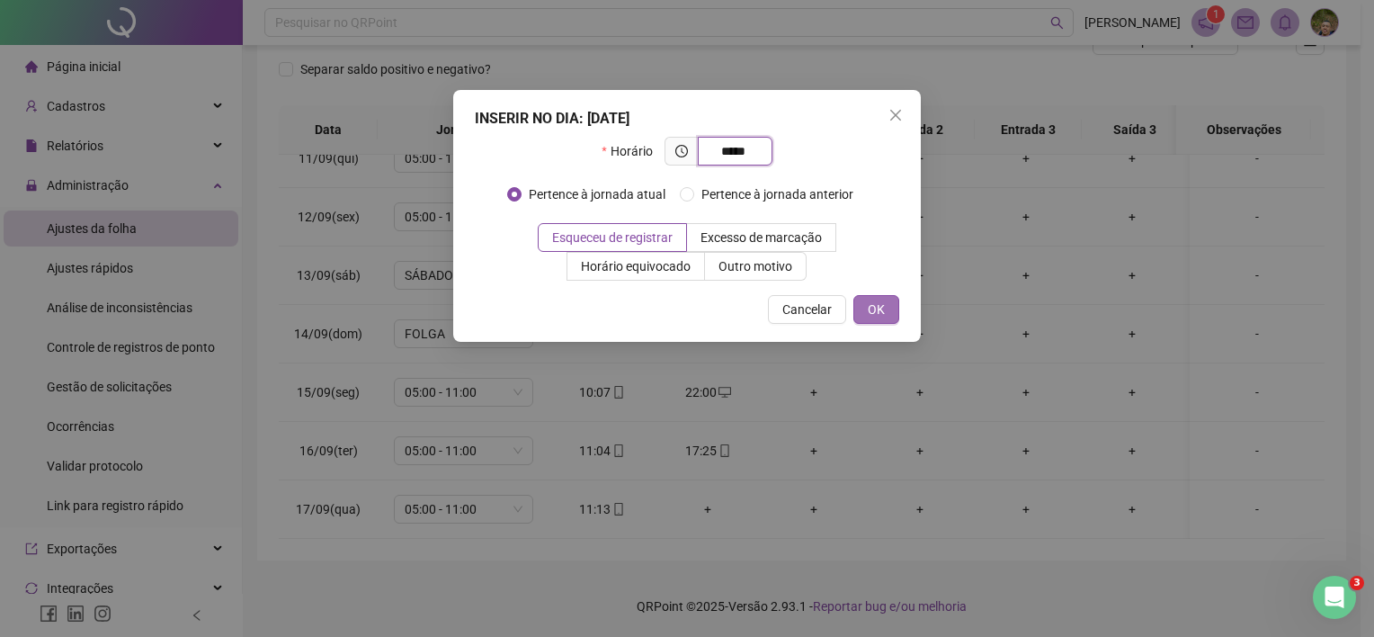
type input "*****"
click at [886, 314] on button "OK" at bounding box center [877, 309] width 46 height 29
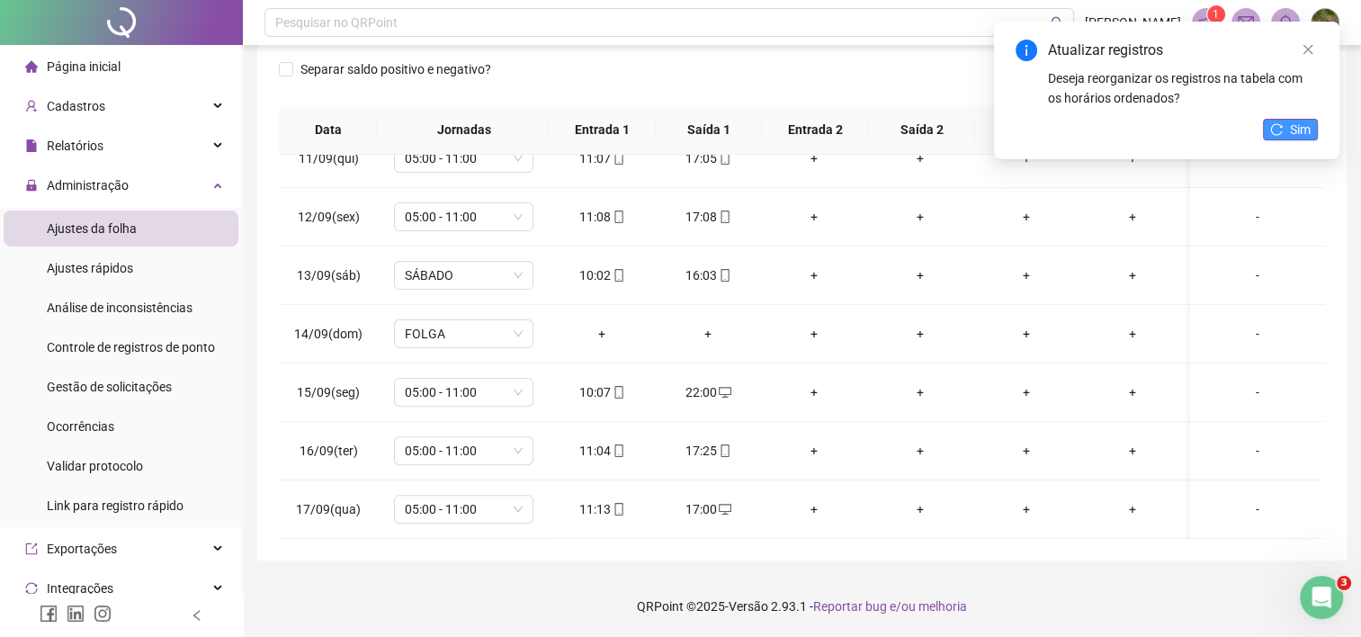
click at [1292, 138] on span "Sim" at bounding box center [1300, 130] width 21 height 20
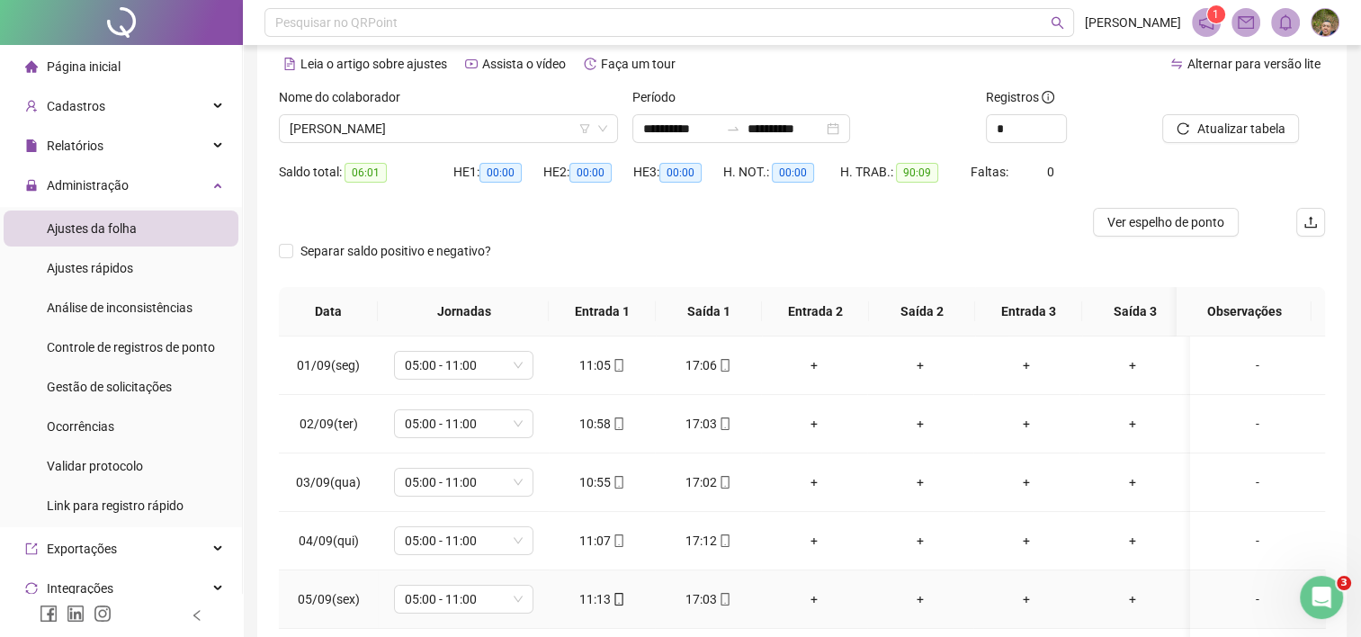
scroll to position [0, 0]
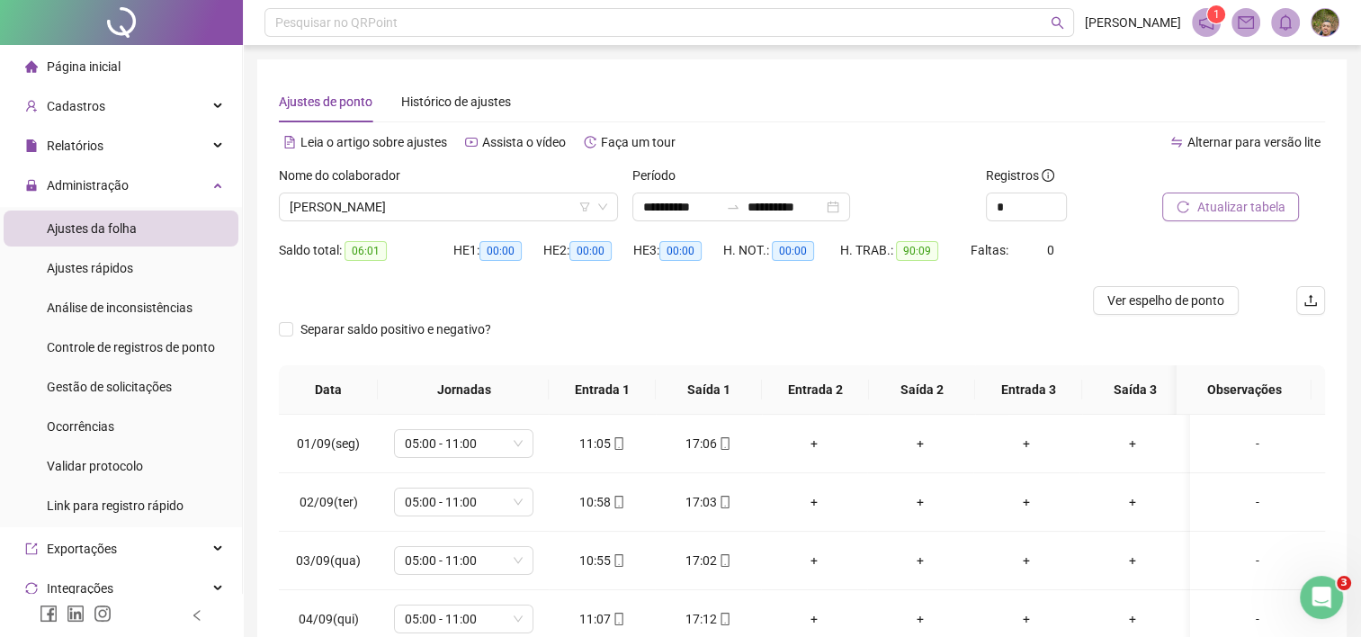
click at [1199, 217] on button "Atualizar tabela" at bounding box center [1230, 206] width 137 height 29
click at [548, 212] on span "[PERSON_NAME]" at bounding box center [448, 206] width 317 height 27
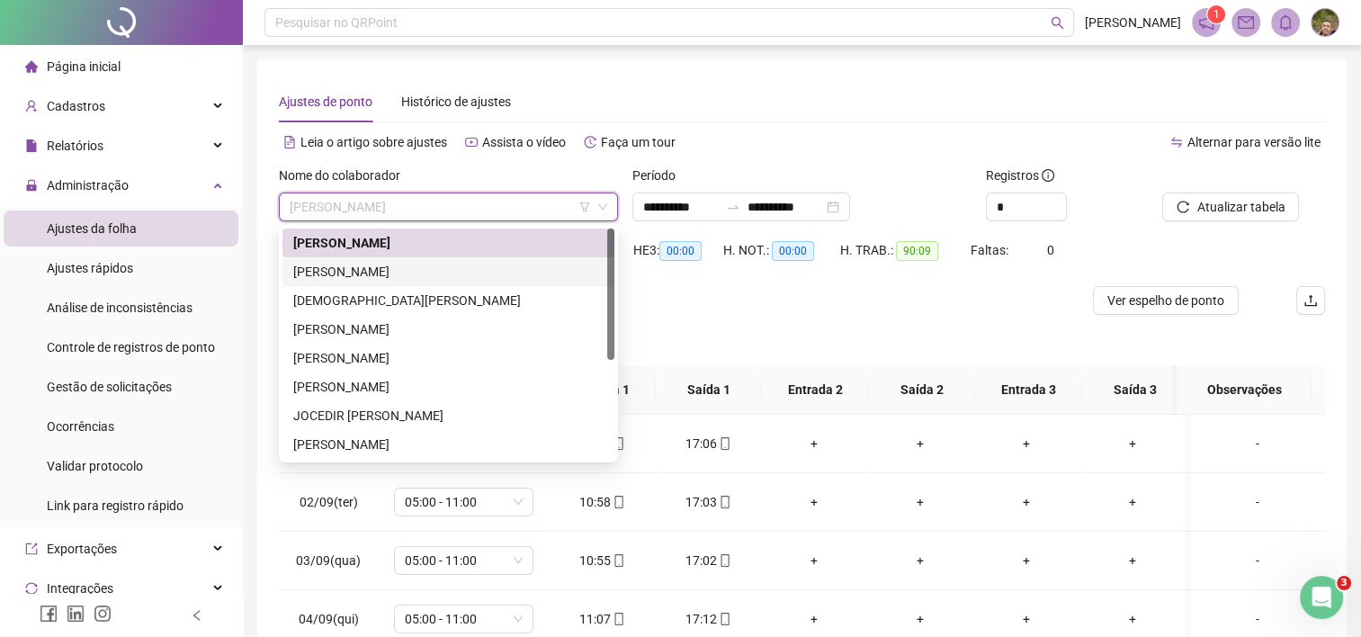
click at [452, 277] on div "[PERSON_NAME]" at bounding box center [448, 272] width 310 height 20
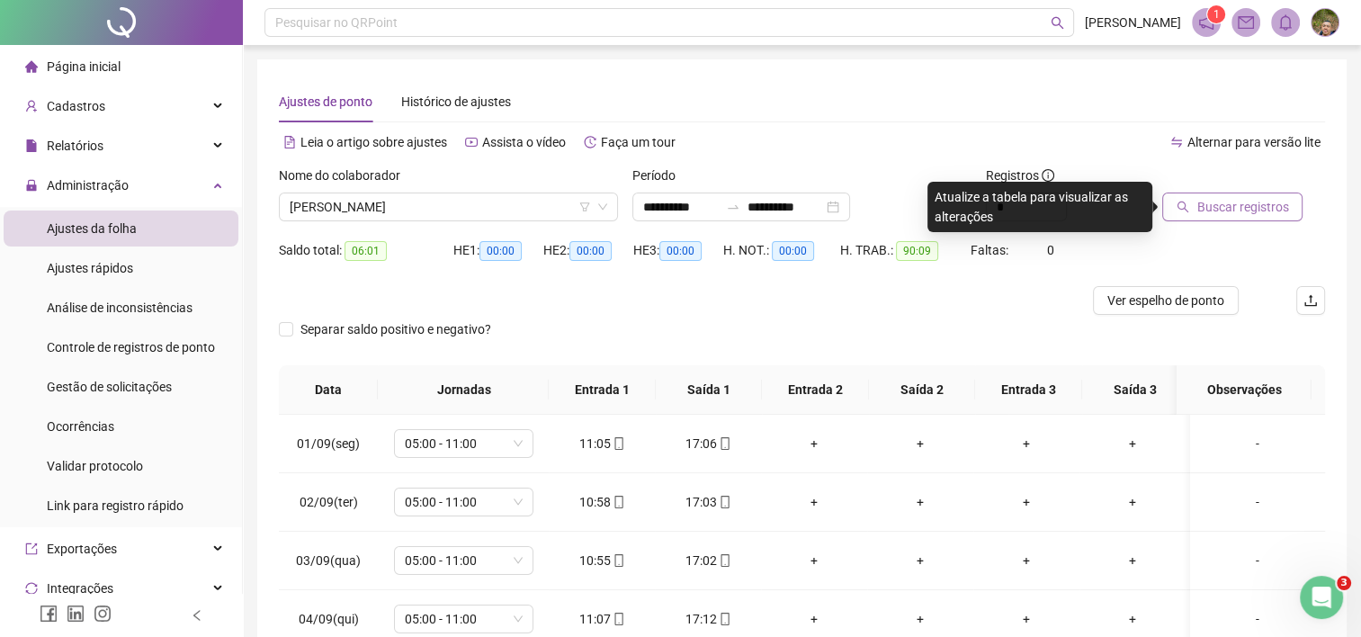
click at [1188, 209] on icon "search" at bounding box center [1182, 207] width 13 height 13
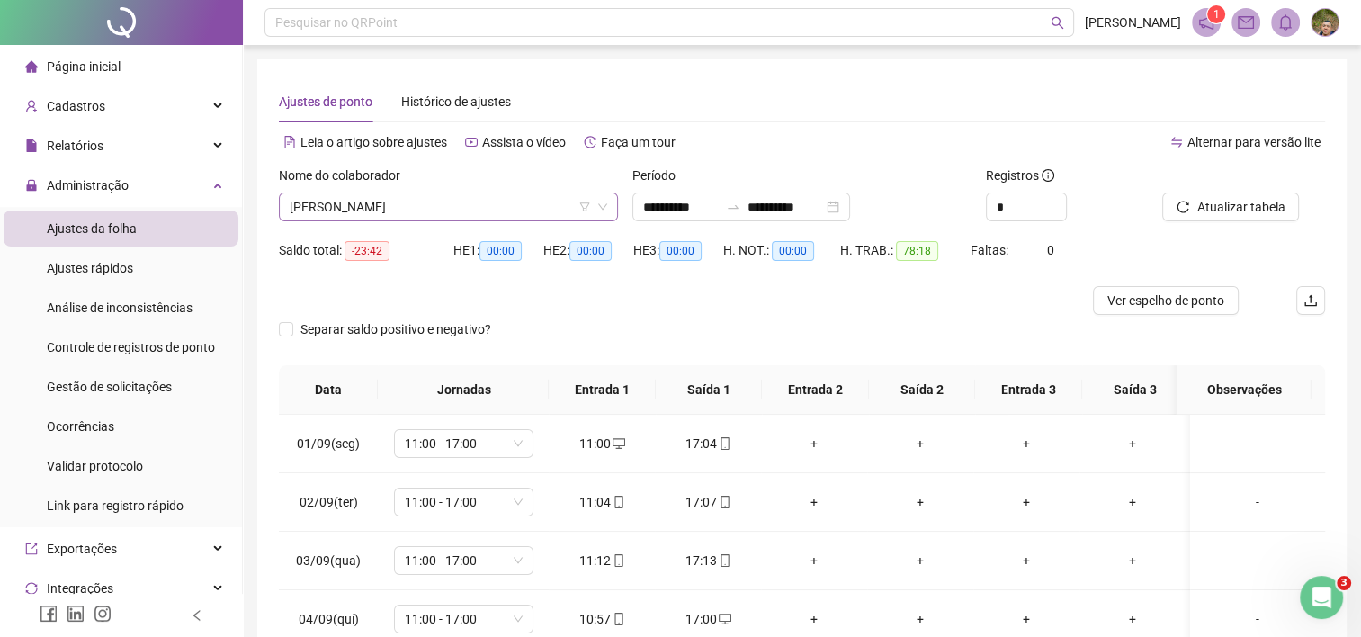
click at [529, 216] on span "[PERSON_NAME]" at bounding box center [448, 206] width 317 height 27
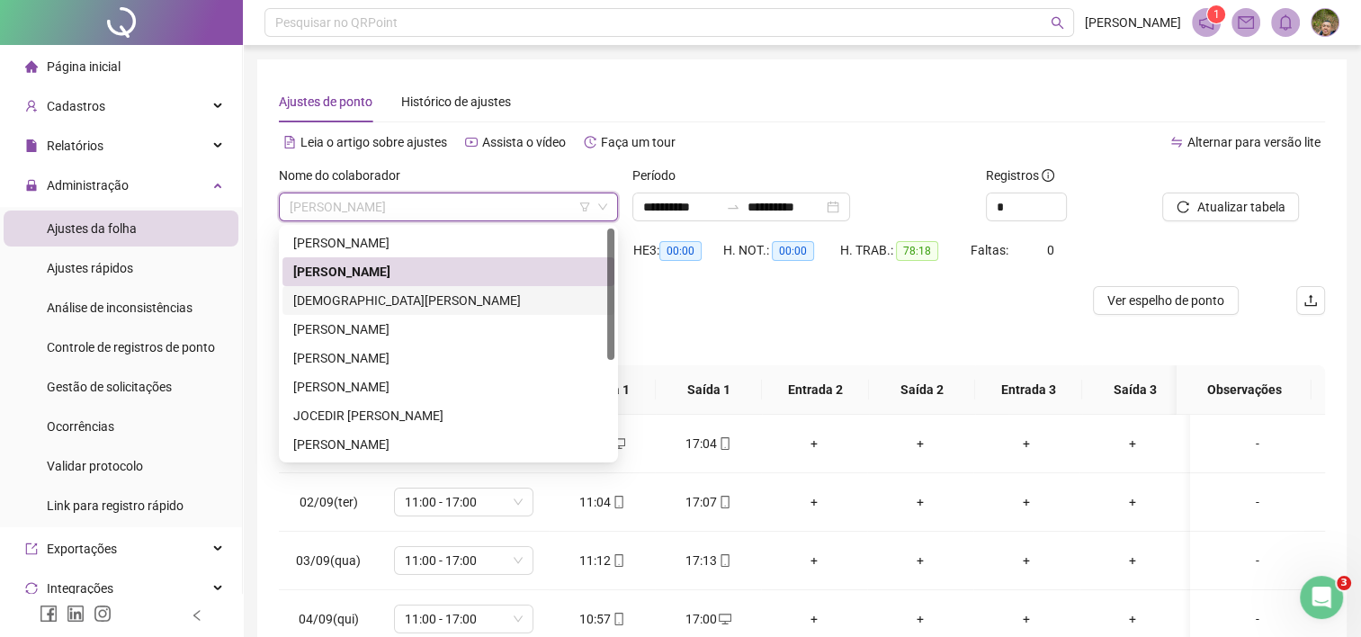
click at [432, 306] on div "[DEMOGRAPHIC_DATA][PERSON_NAME]" at bounding box center [448, 301] width 310 height 20
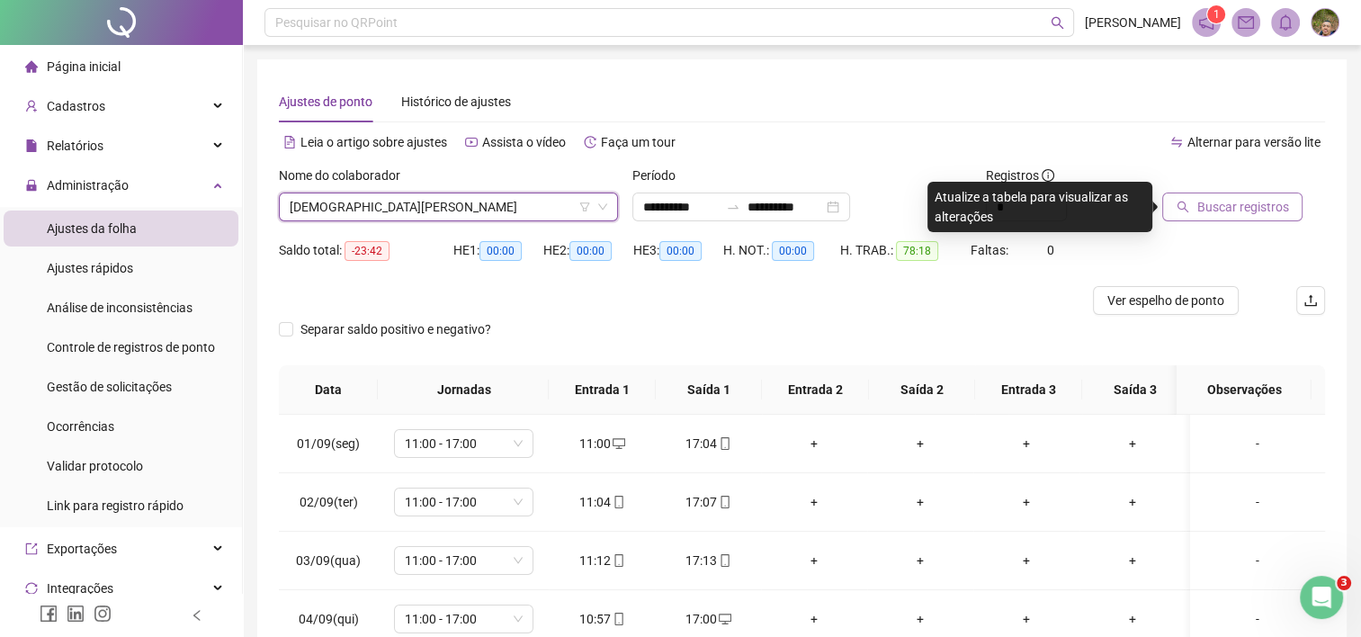
click at [1261, 205] on span "Buscar registros" at bounding box center [1242, 207] width 92 height 20
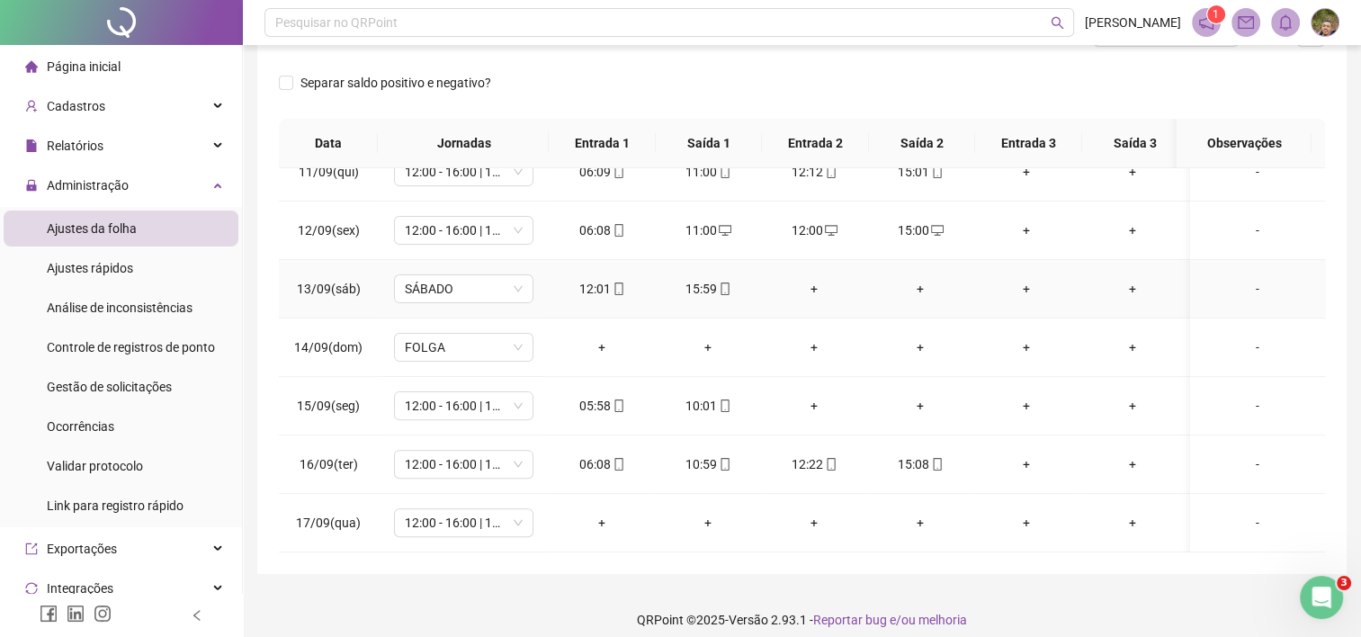
scroll to position [270, 0]
click at [692, 394] on div "10:01" at bounding box center [707, 404] width 77 height 20
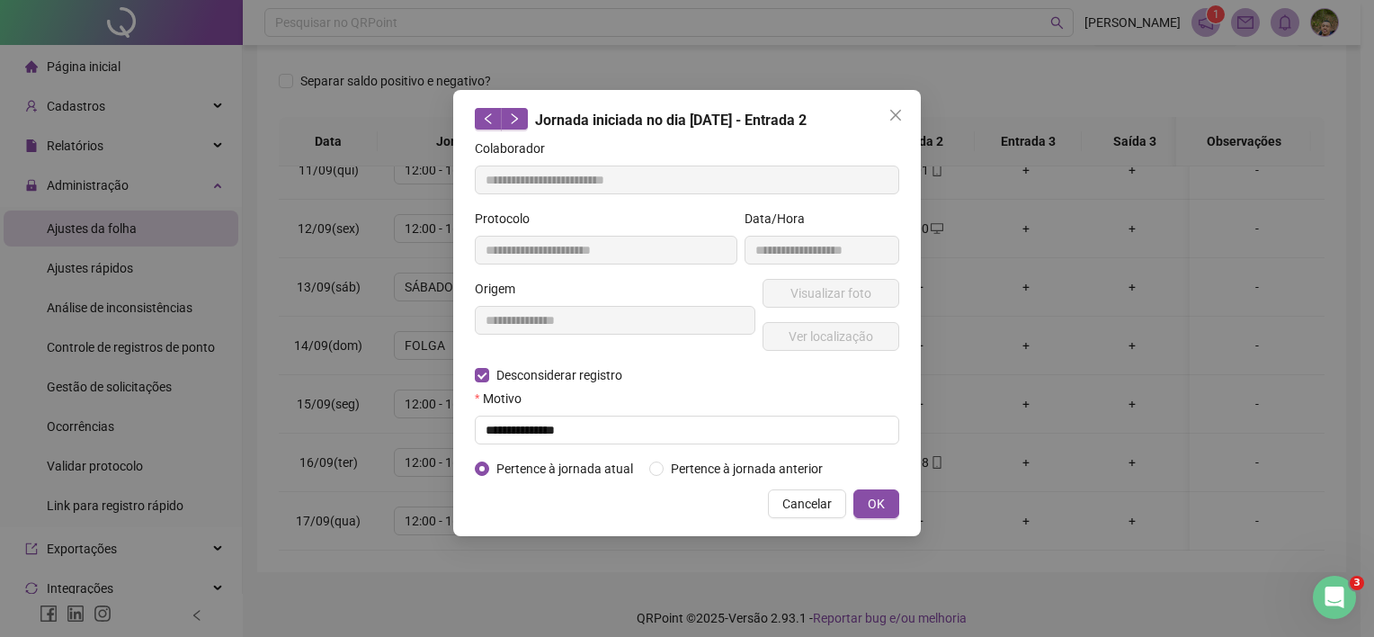
type input "**********"
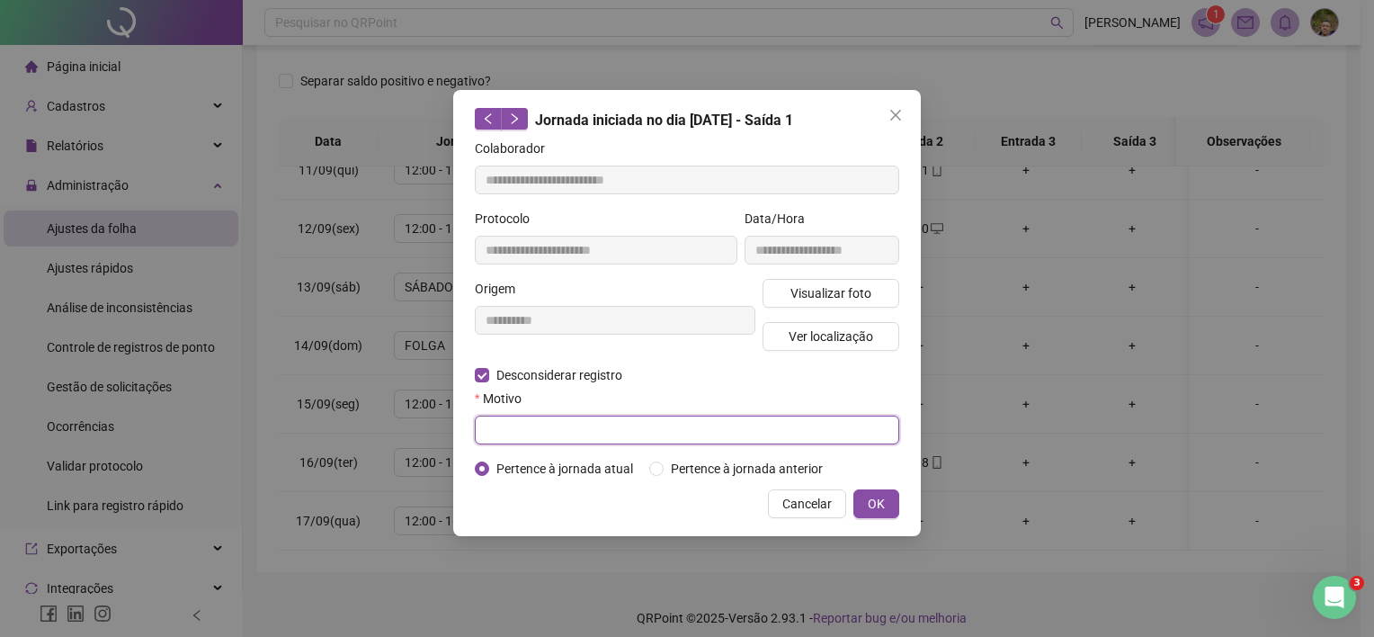
click at [552, 434] on input "text" at bounding box center [687, 430] width 425 height 29
type input "**********"
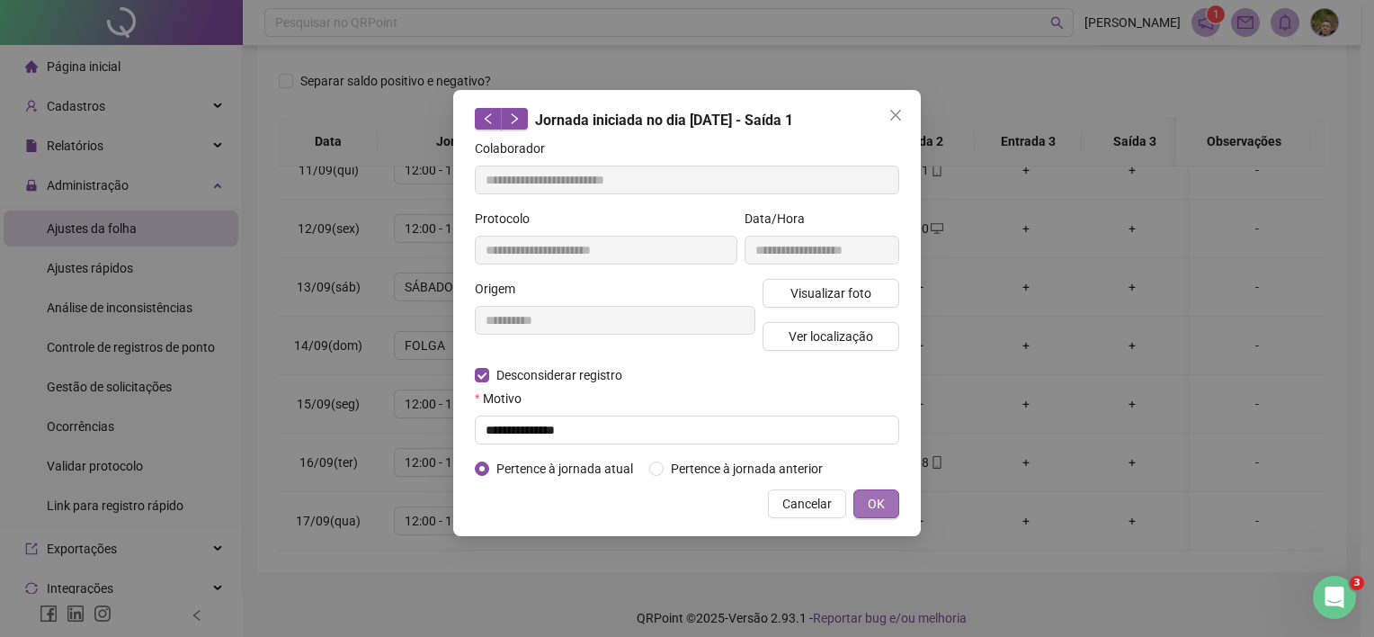
click at [881, 507] on span "OK" at bounding box center [876, 504] width 17 height 20
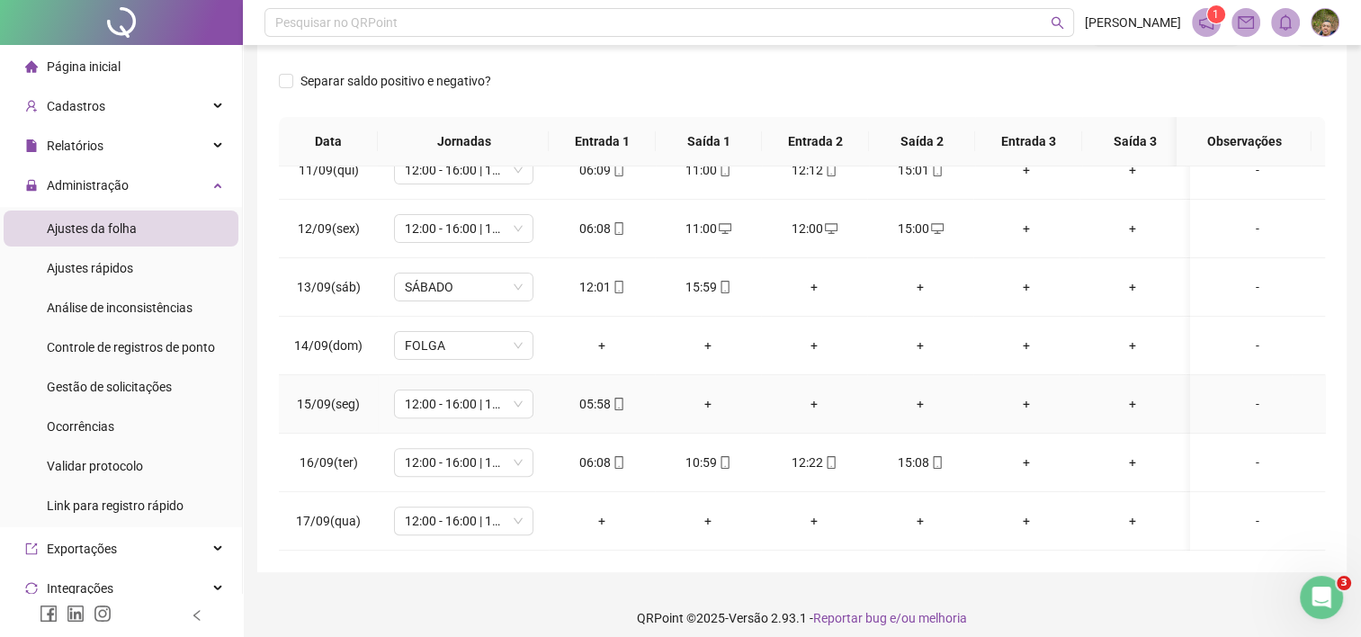
click at [711, 394] on div "+" at bounding box center [707, 404] width 77 height 20
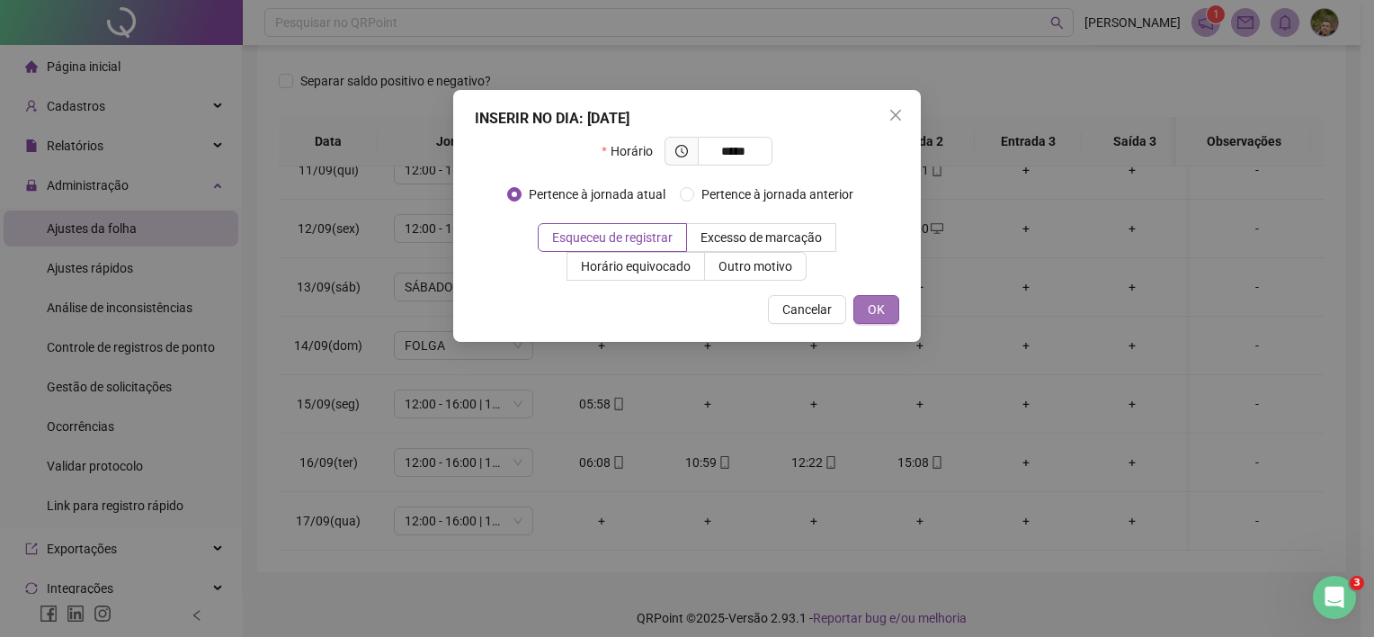
type input "*****"
click at [885, 308] on button "OK" at bounding box center [877, 309] width 46 height 29
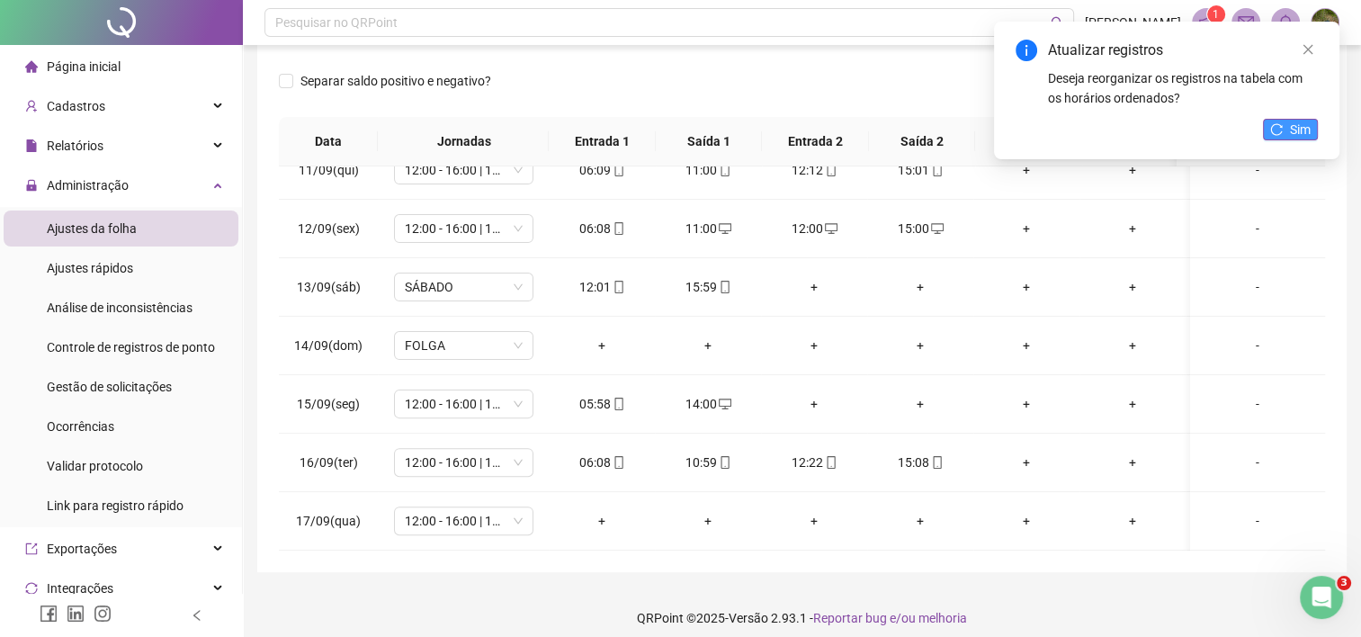
click at [1299, 132] on span "Sim" at bounding box center [1300, 130] width 21 height 20
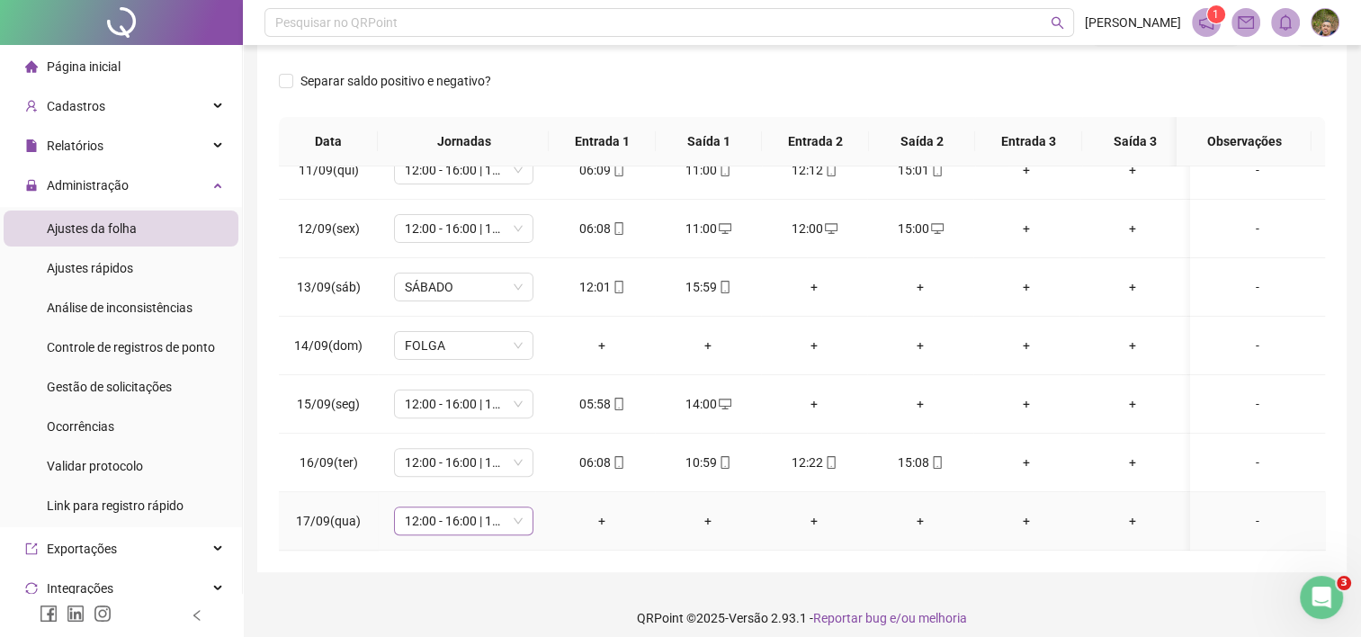
click at [460, 508] on span "12:00 - 16:00 | 17:00 - 21:00" at bounding box center [464, 520] width 118 height 27
type input "***"
click at [991, 394] on div "+" at bounding box center [1026, 404] width 77 height 20
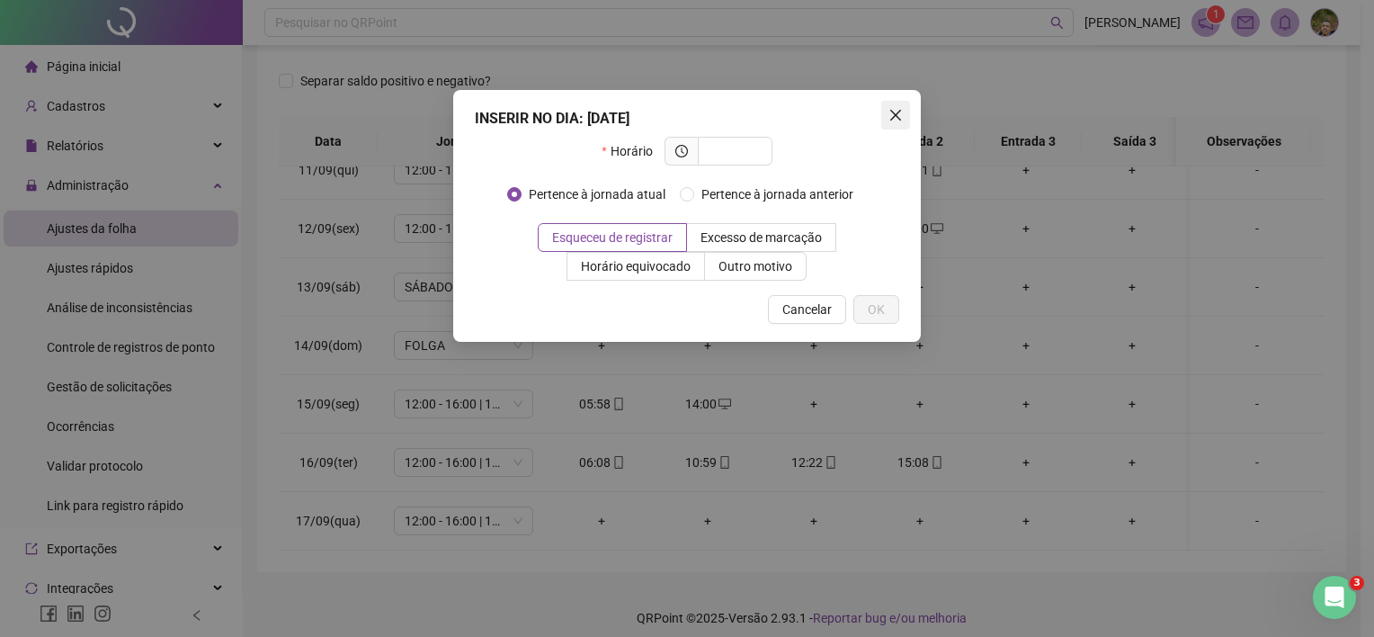
click at [903, 125] on button "Close" at bounding box center [895, 115] width 29 height 29
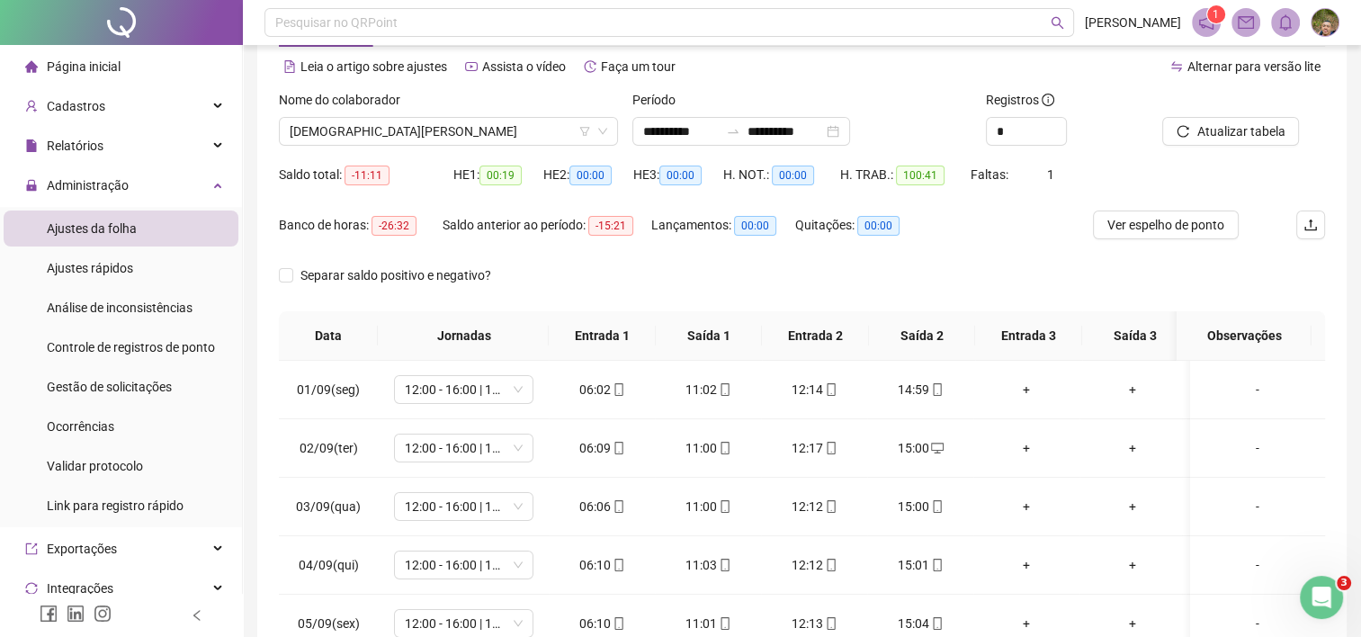
scroll to position [0, 0]
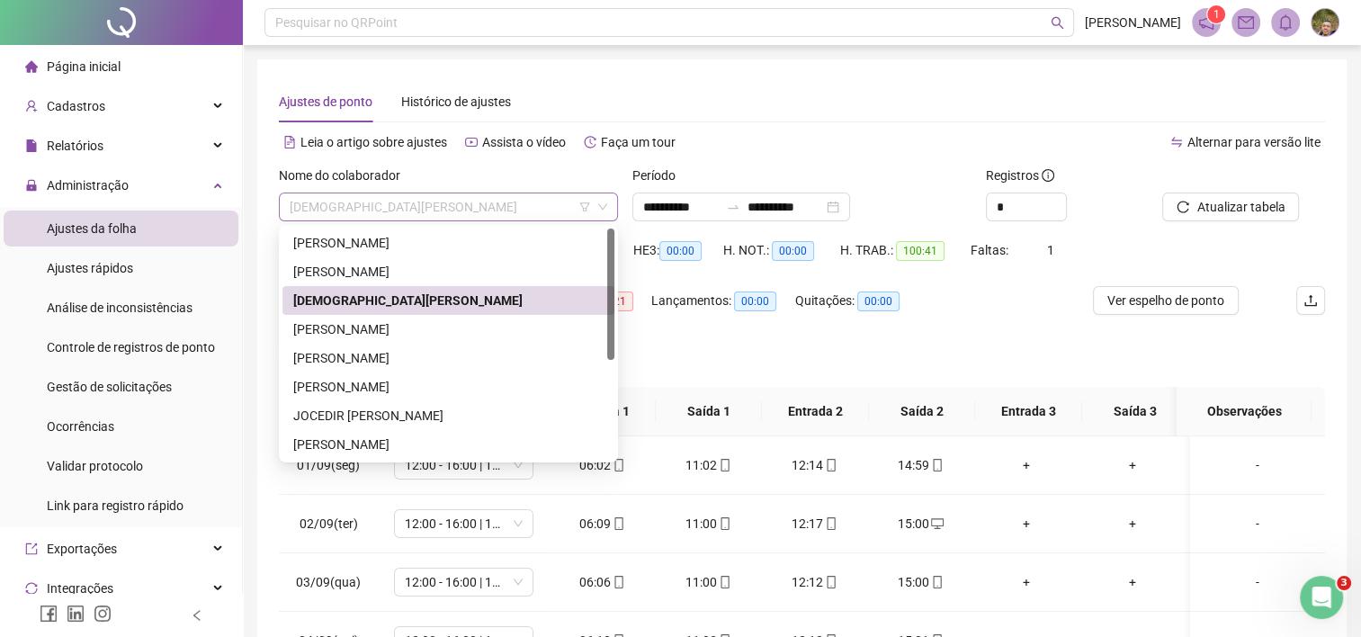
click at [474, 209] on span "[DEMOGRAPHIC_DATA][PERSON_NAME]" at bounding box center [448, 206] width 317 height 27
click at [424, 338] on div "[PERSON_NAME]" at bounding box center [448, 329] width 310 height 20
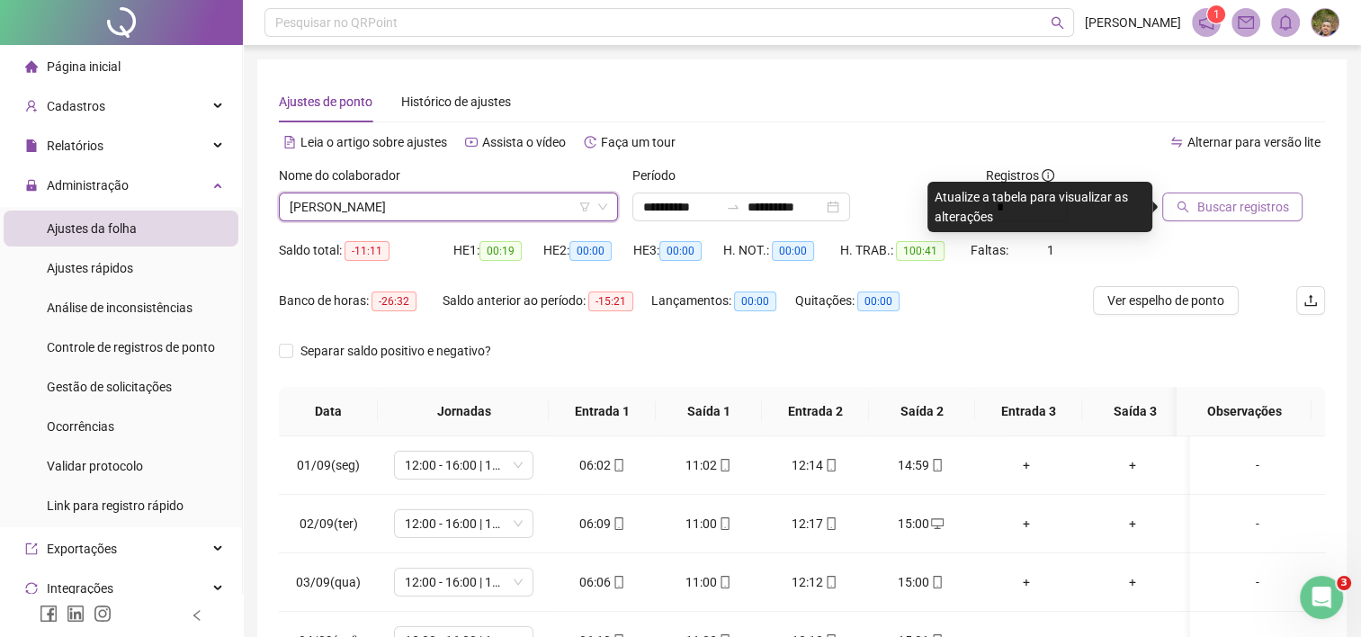
click at [1248, 205] on span "Buscar registros" at bounding box center [1242, 207] width 92 height 20
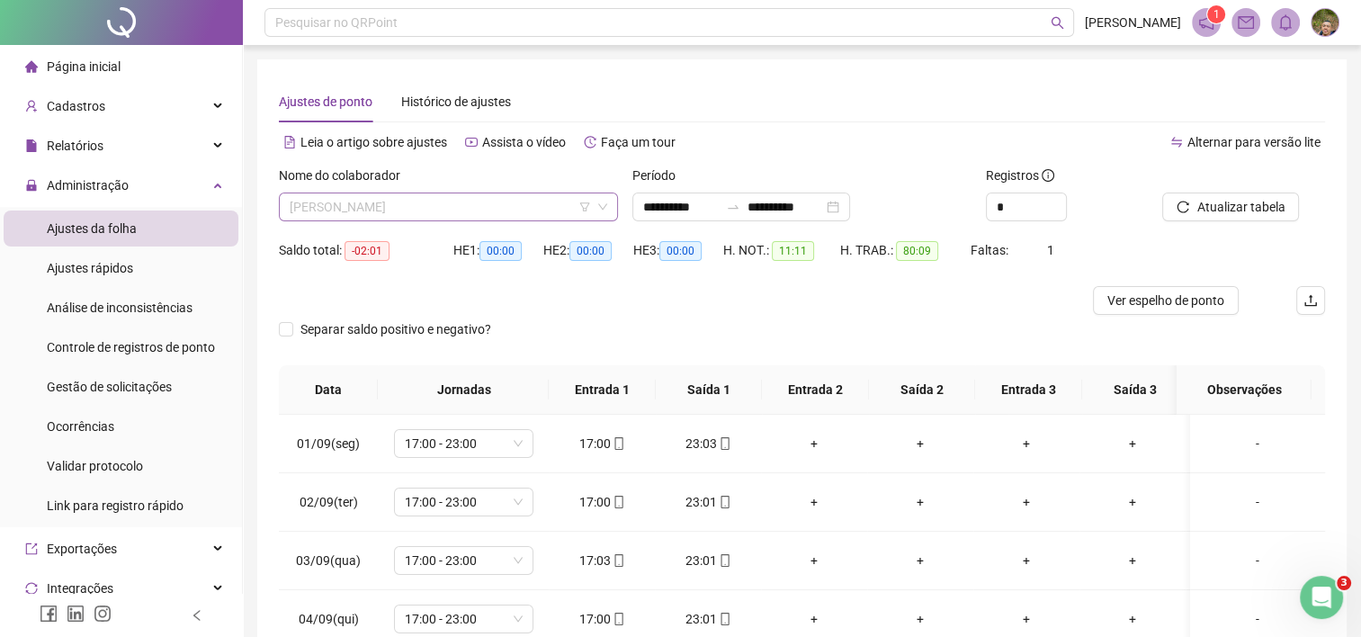
click at [504, 203] on span "[PERSON_NAME]" at bounding box center [448, 206] width 317 height 27
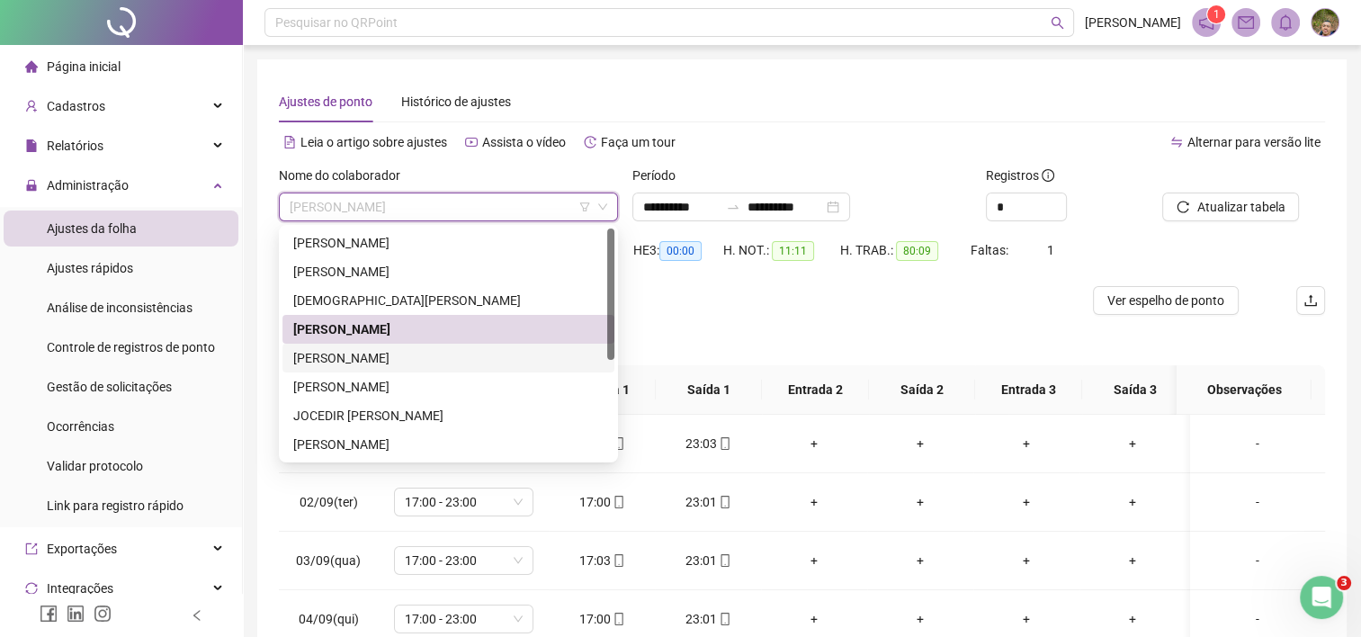
click at [362, 363] on div "[PERSON_NAME]" at bounding box center [448, 358] width 310 height 20
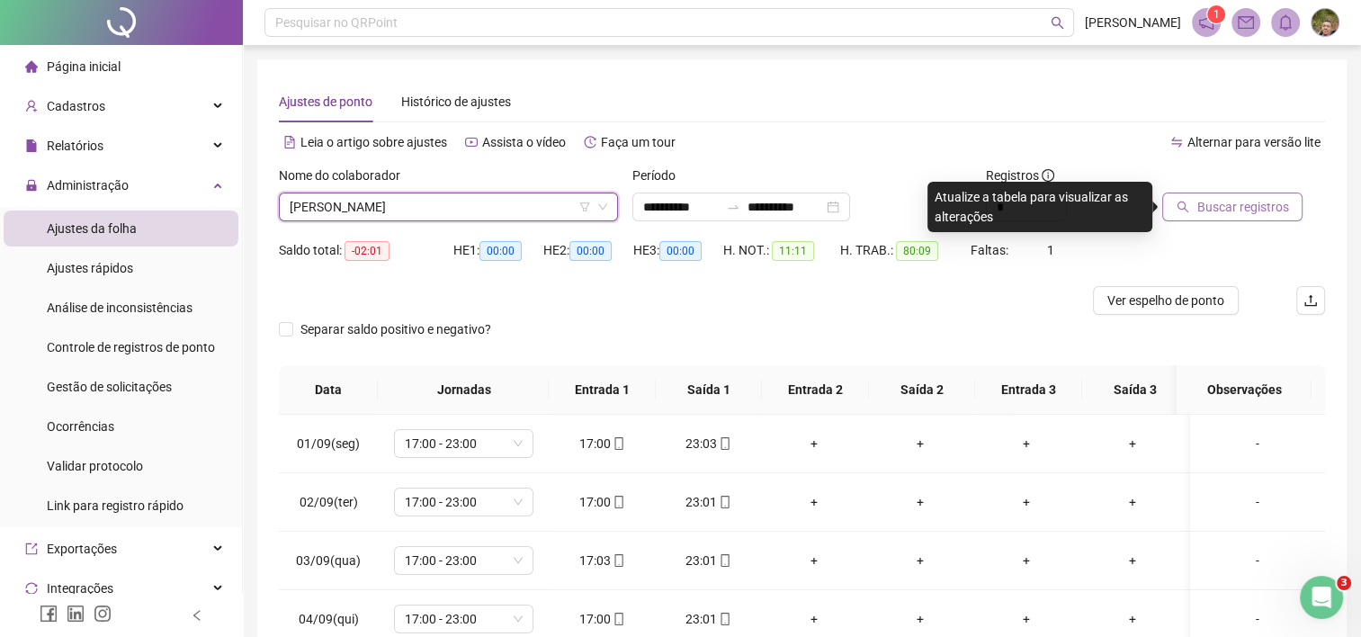
click at [1212, 210] on span "Buscar registros" at bounding box center [1242, 207] width 92 height 20
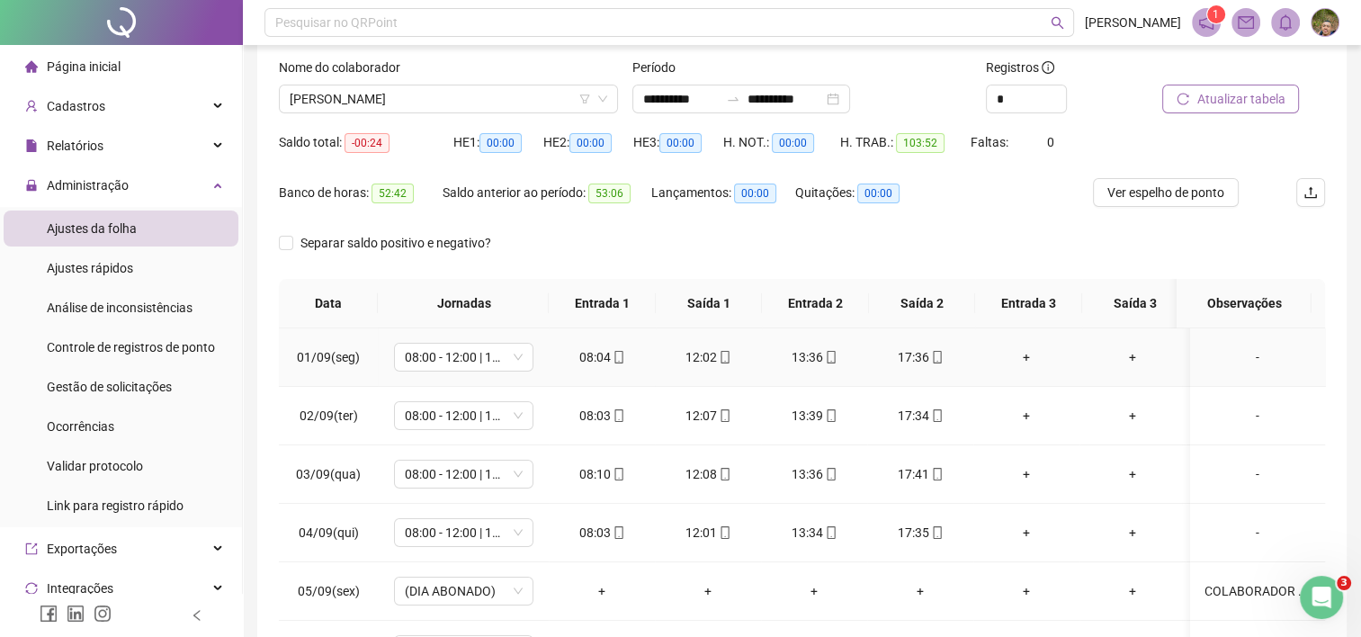
scroll to position [12, 0]
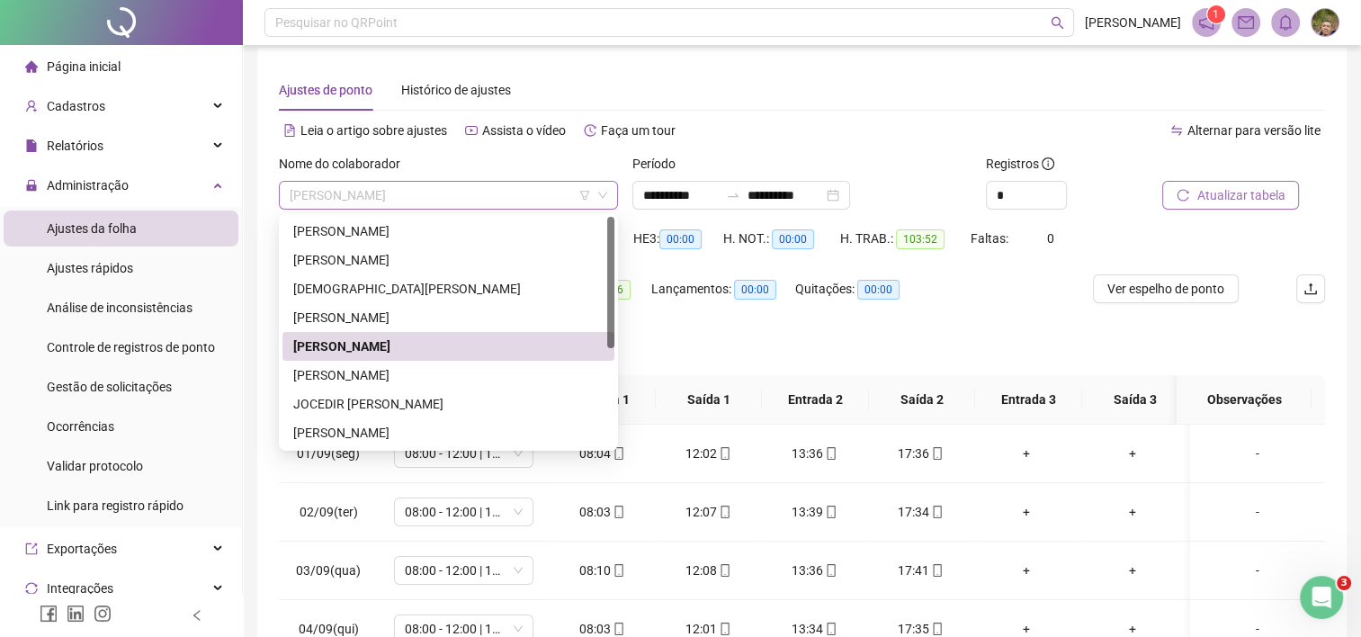
click at [485, 196] on span "[PERSON_NAME]" at bounding box center [448, 195] width 317 height 27
click at [398, 381] on div "[PERSON_NAME]" at bounding box center [448, 375] width 310 height 20
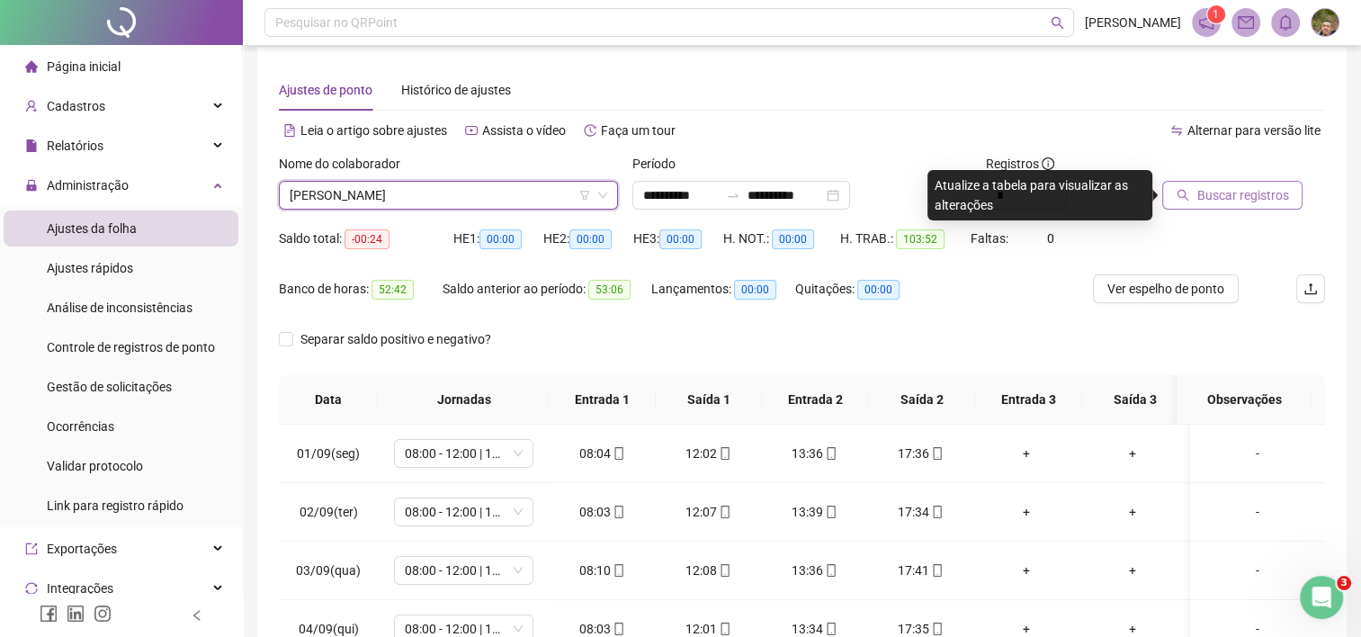
click at [1248, 189] on span "Buscar registros" at bounding box center [1242, 195] width 92 height 20
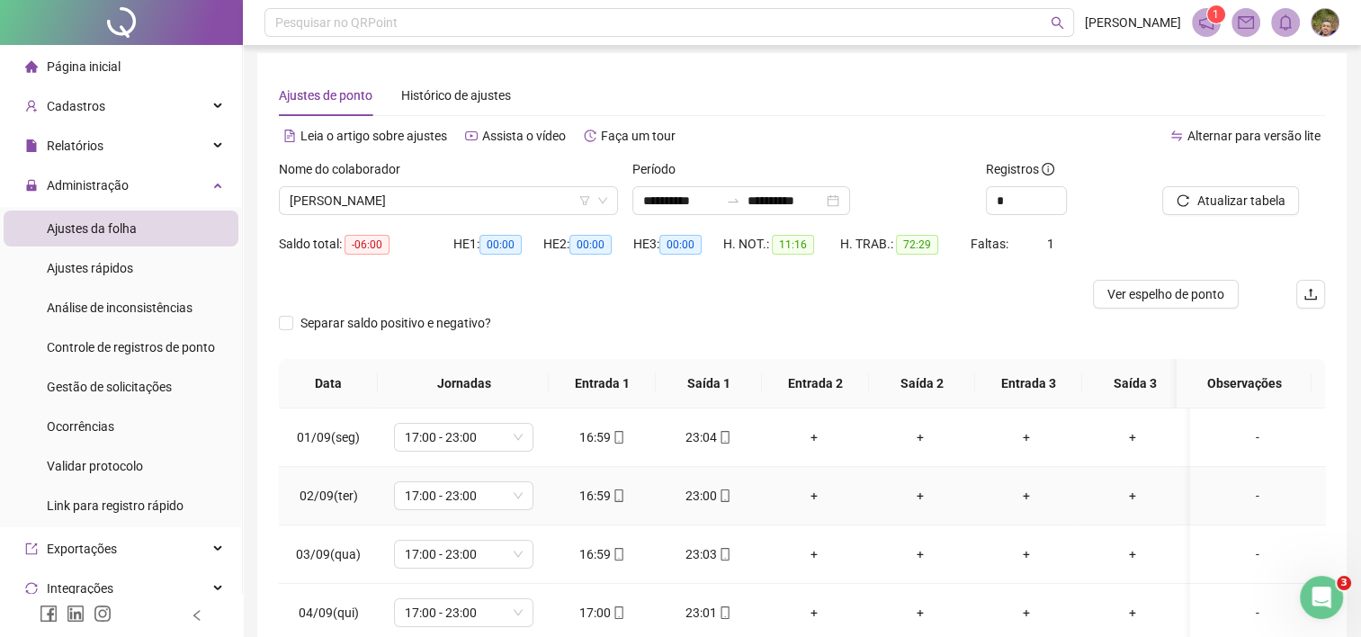
scroll to position [0, 0]
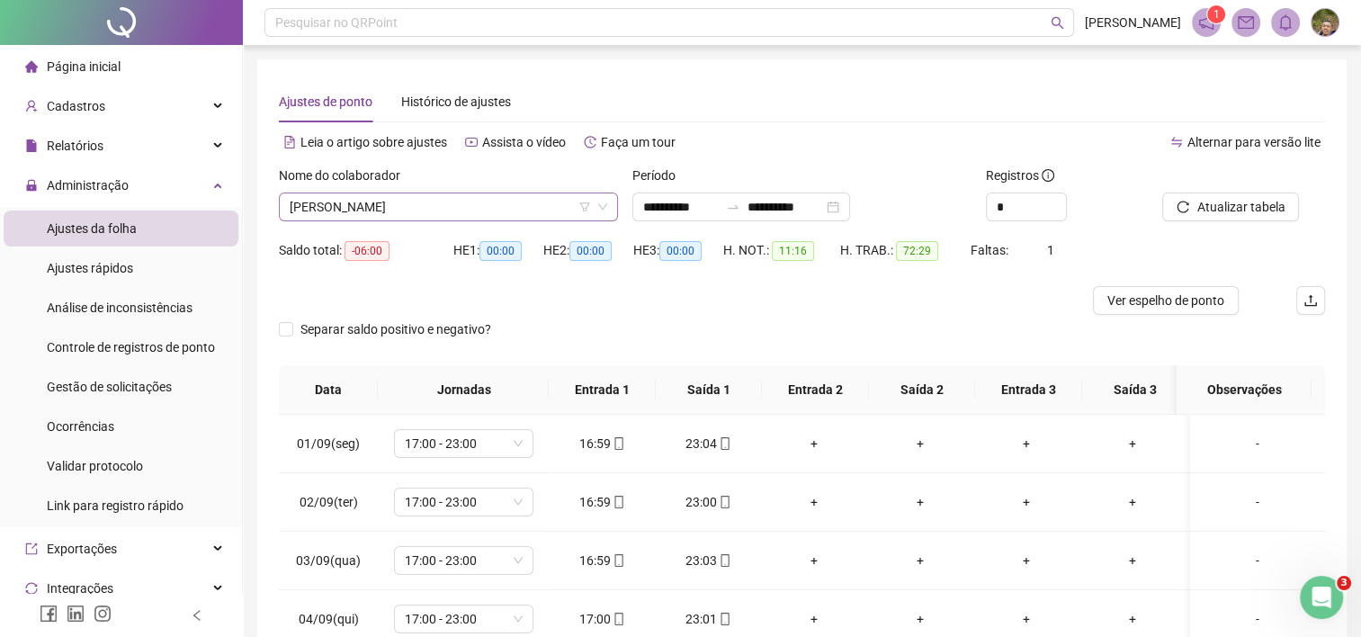
click at [477, 218] on span "[PERSON_NAME]" at bounding box center [448, 206] width 317 height 27
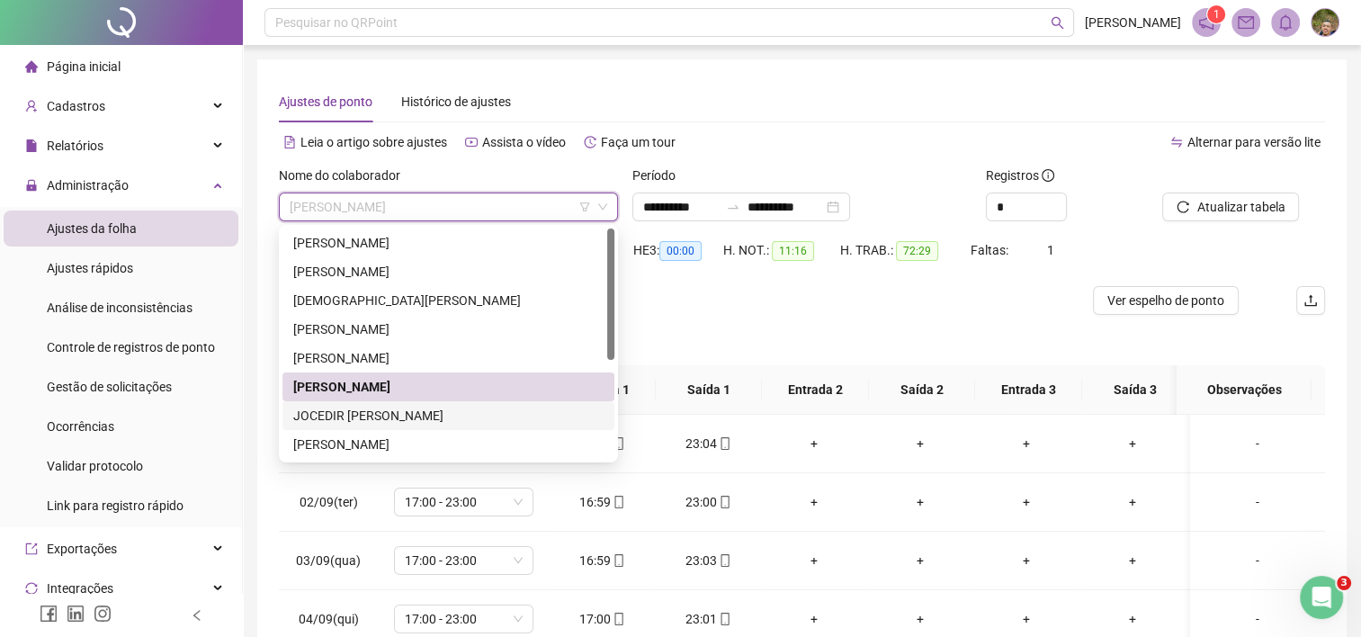
click at [395, 417] on div "JOCEDIR [PERSON_NAME]" at bounding box center [448, 416] width 310 height 20
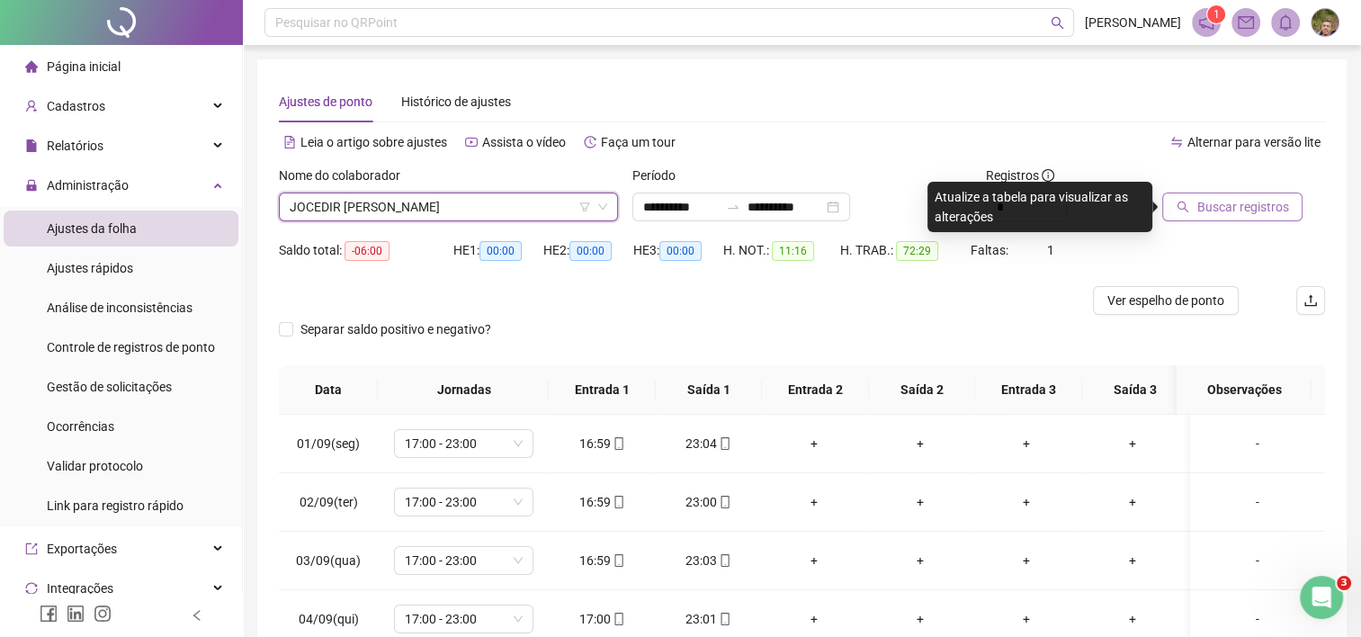
click at [1252, 215] on span "Buscar registros" at bounding box center [1242, 207] width 92 height 20
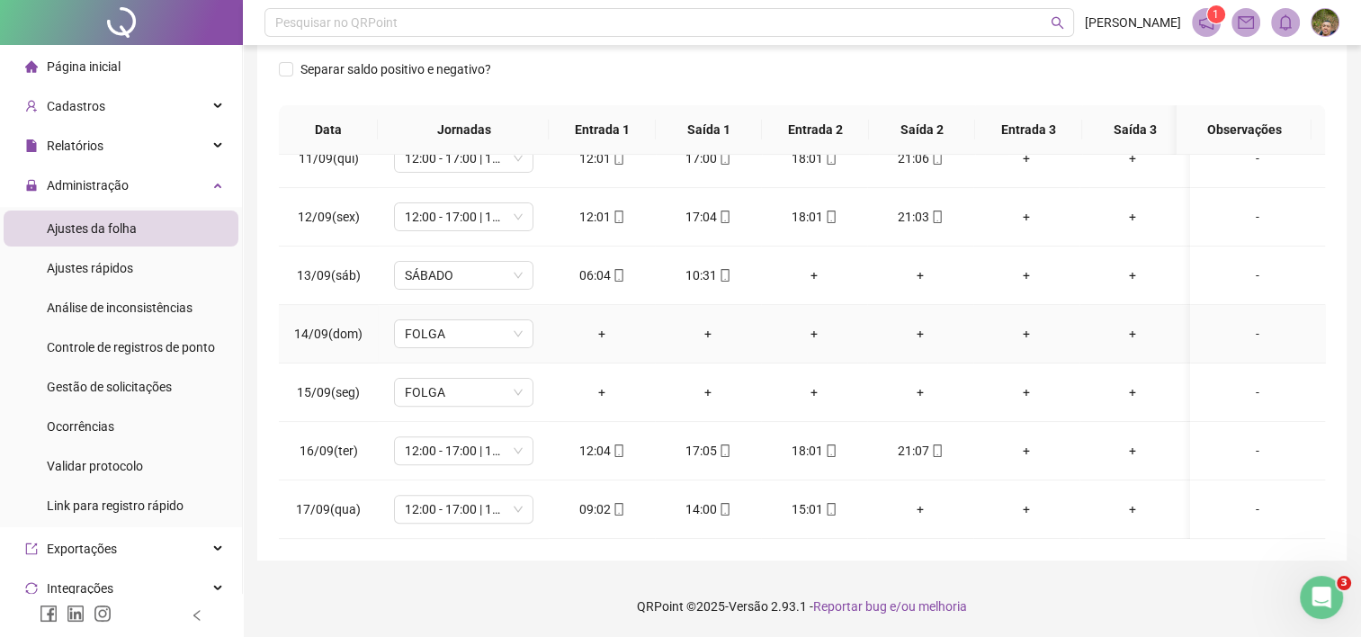
scroll to position [170, 0]
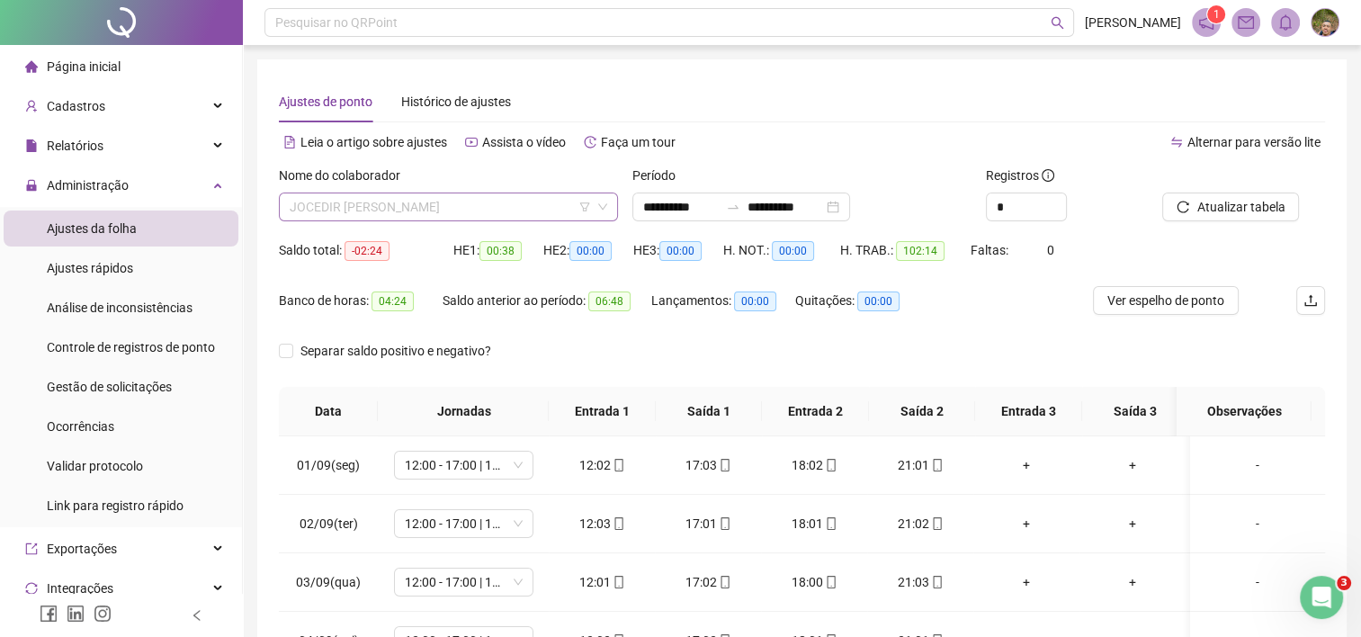
click at [569, 212] on span "JOCEDIR [PERSON_NAME]" at bounding box center [448, 206] width 317 height 27
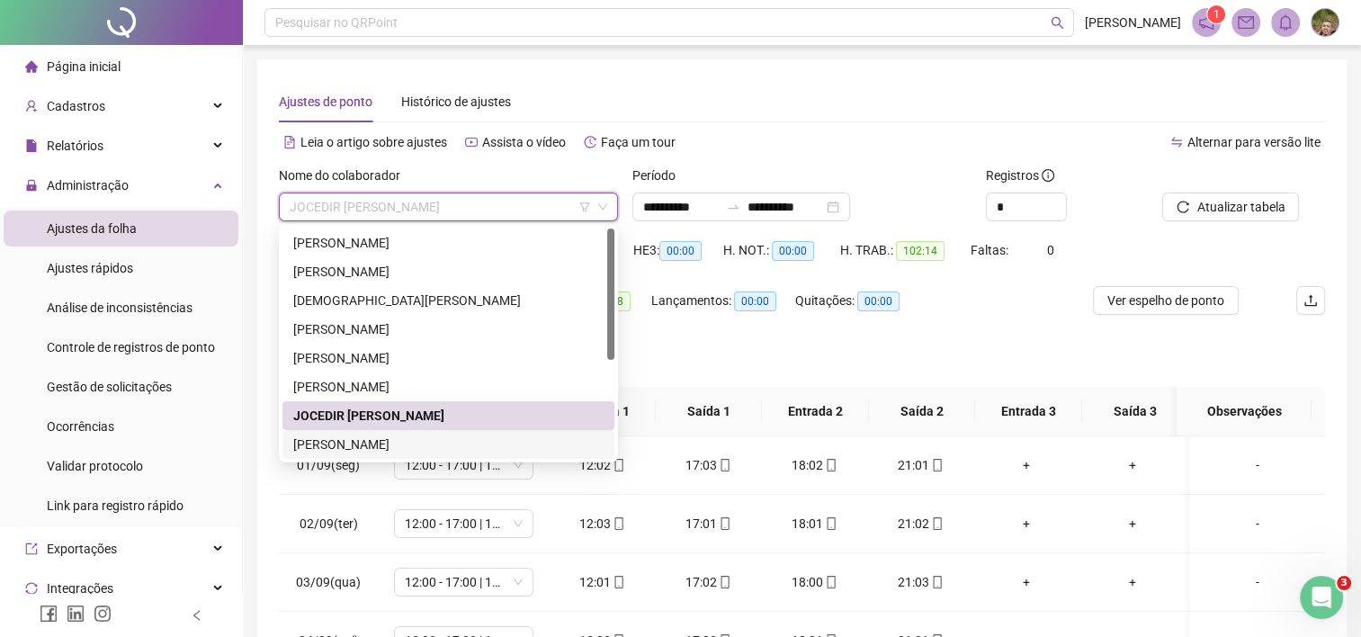
click at [428, 444] on div "[PERSON_NAME]" at bounding box center [448, 444] width 310 height 20
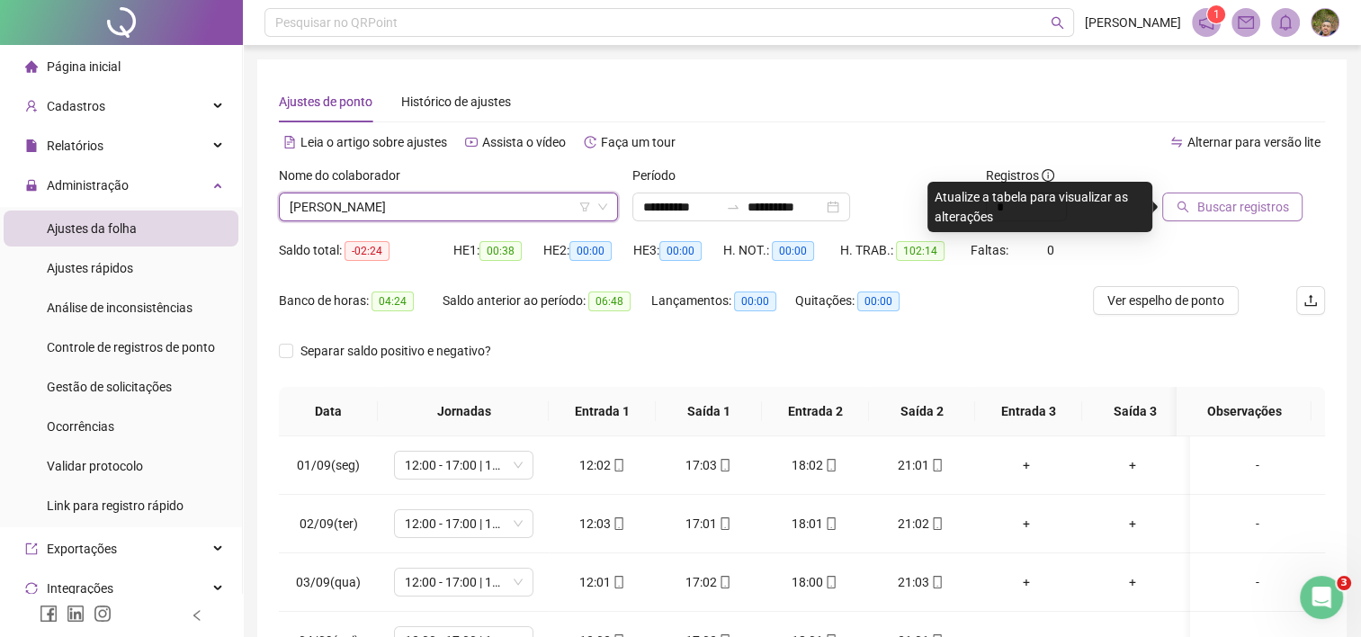
click at [1246, 201] on span "Buscar registros" at bounding box center [1242, 207] width 92 height 20
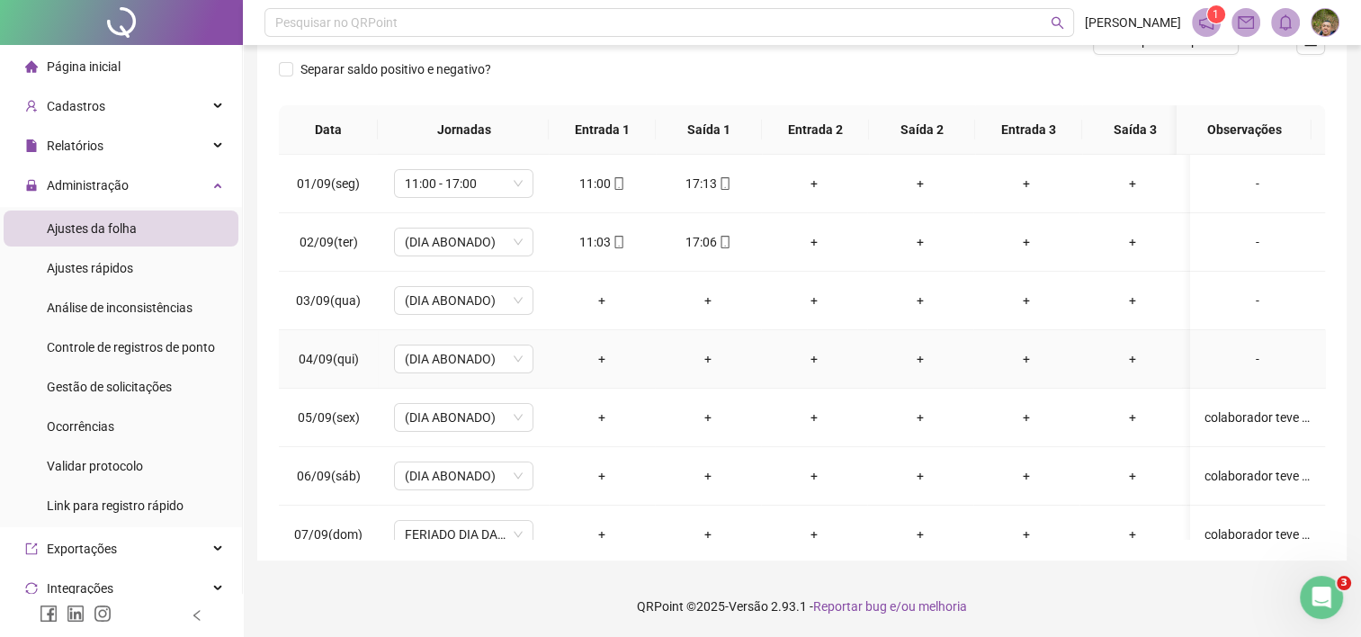
scroll to position [91, 0]
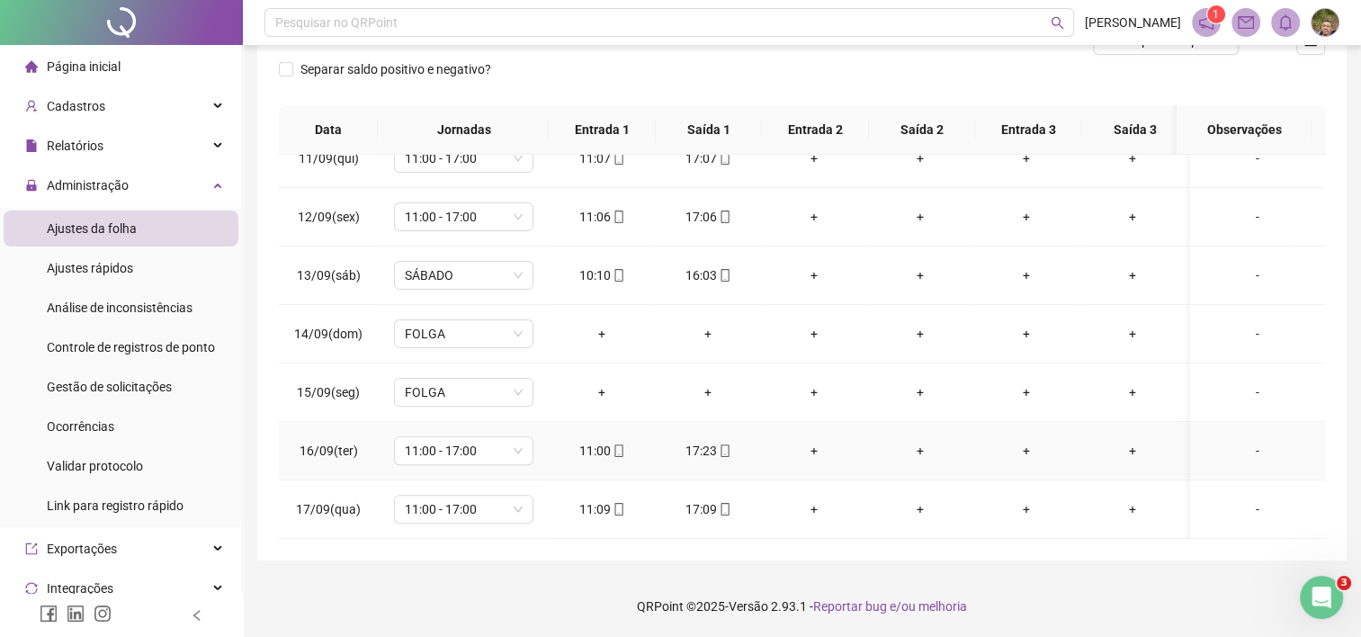
click at [700, 441] on div "17:23" at bounding box center [707, 451] width 77 height 20
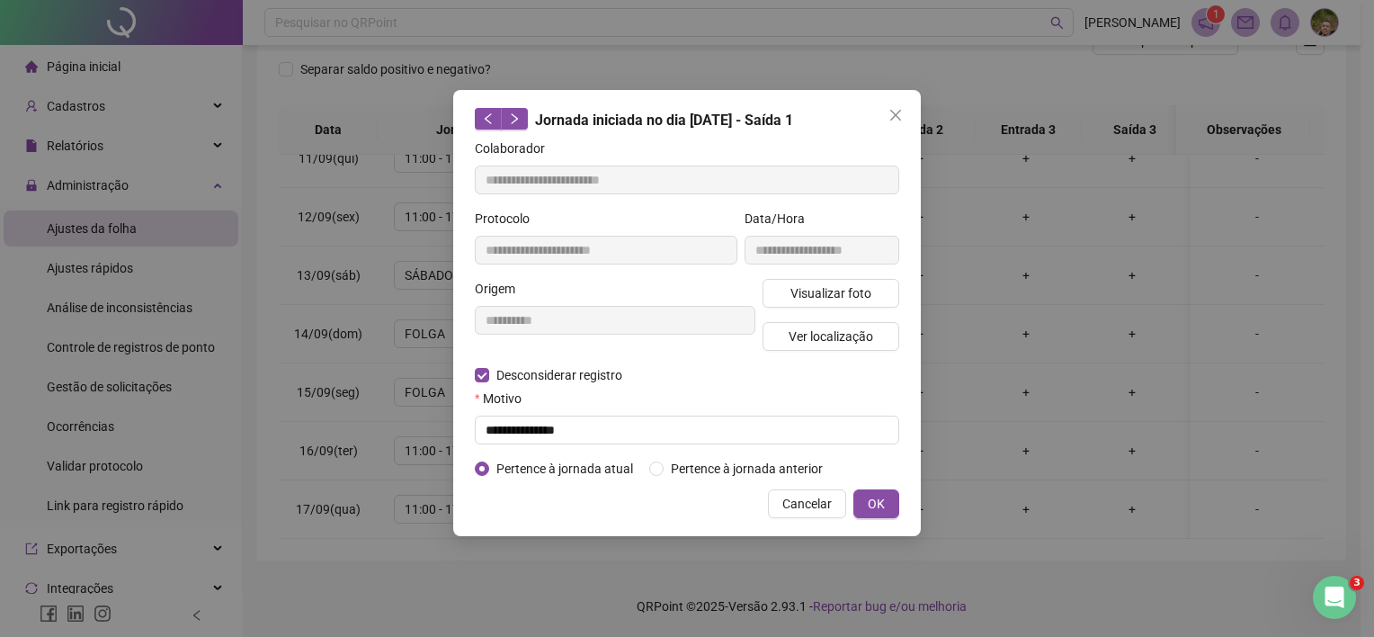
type input "**********"
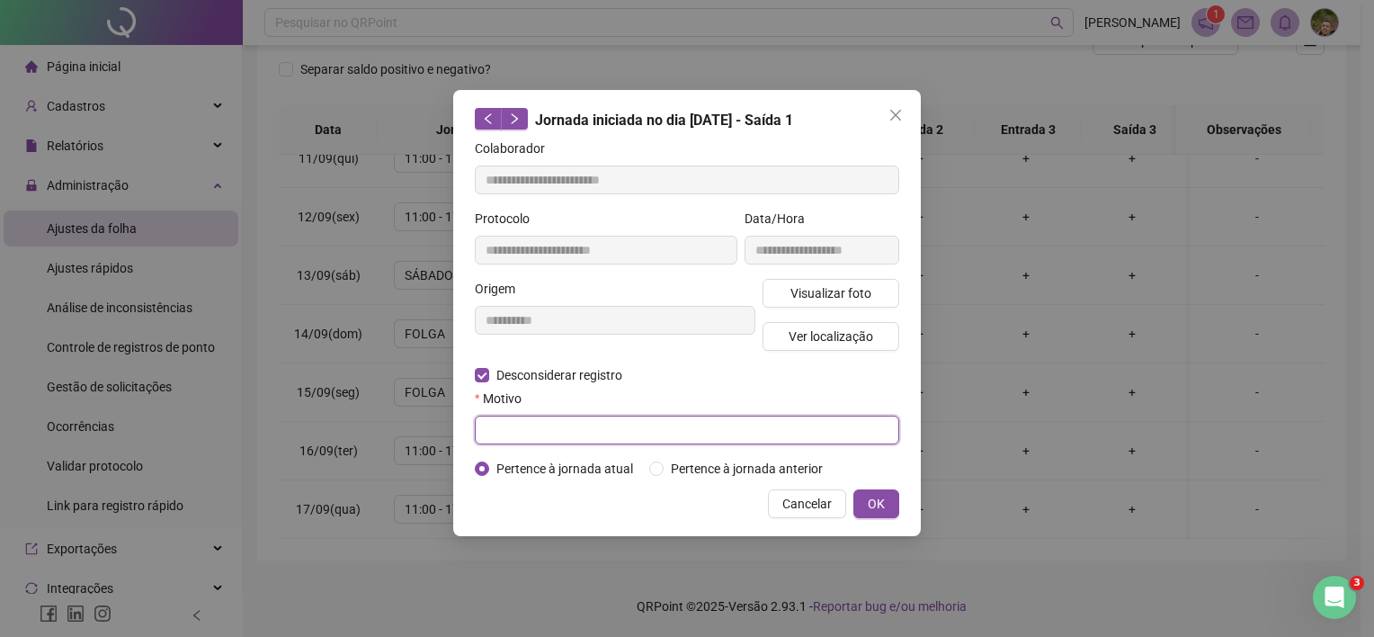
click at [593, 432] on input "text" at bounding box center [687, 430] width 425 height 29
type input "**********"
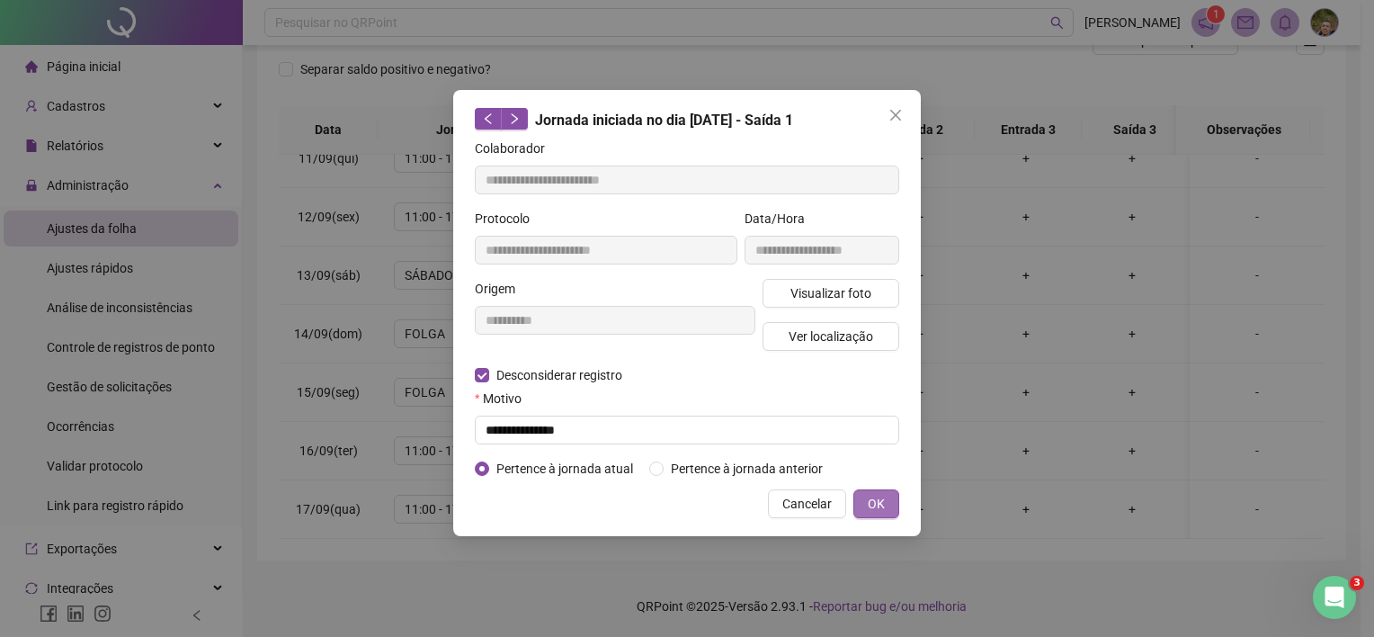
click at [880, 498] on span "OK" at bounding box center [876, 504] width 17 height 20
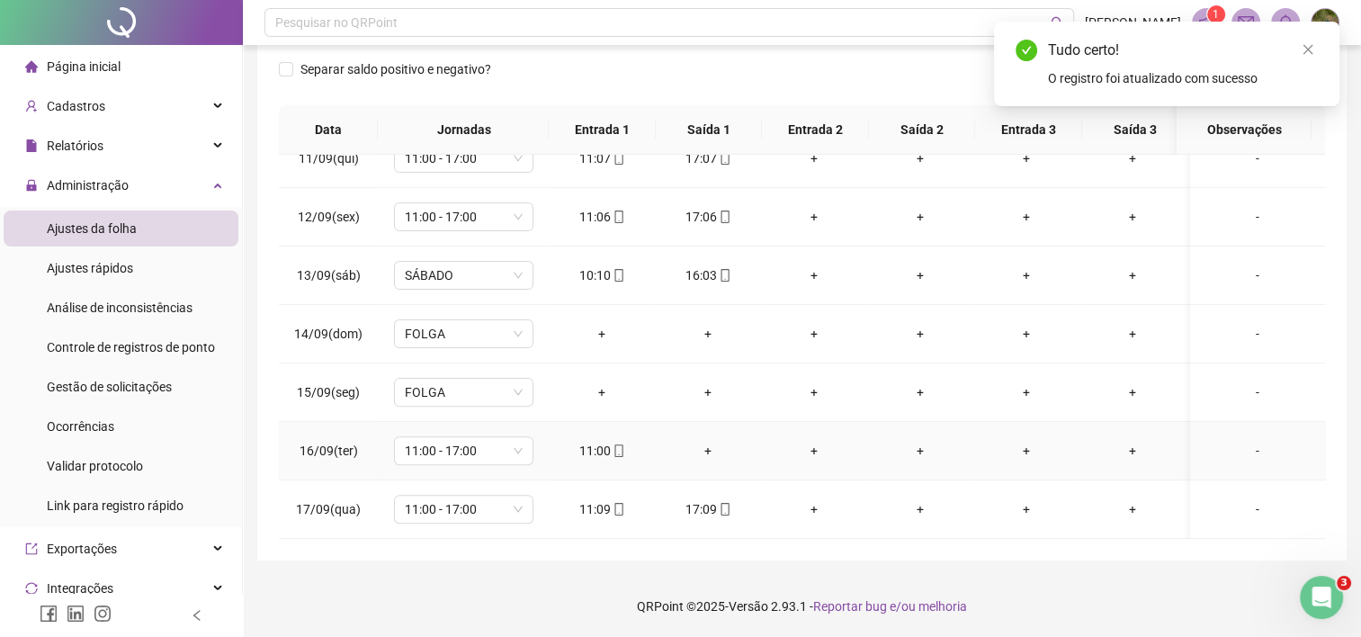
click at [698, 441] on div "+" at bounding box center [707, 451] width 77 height 20
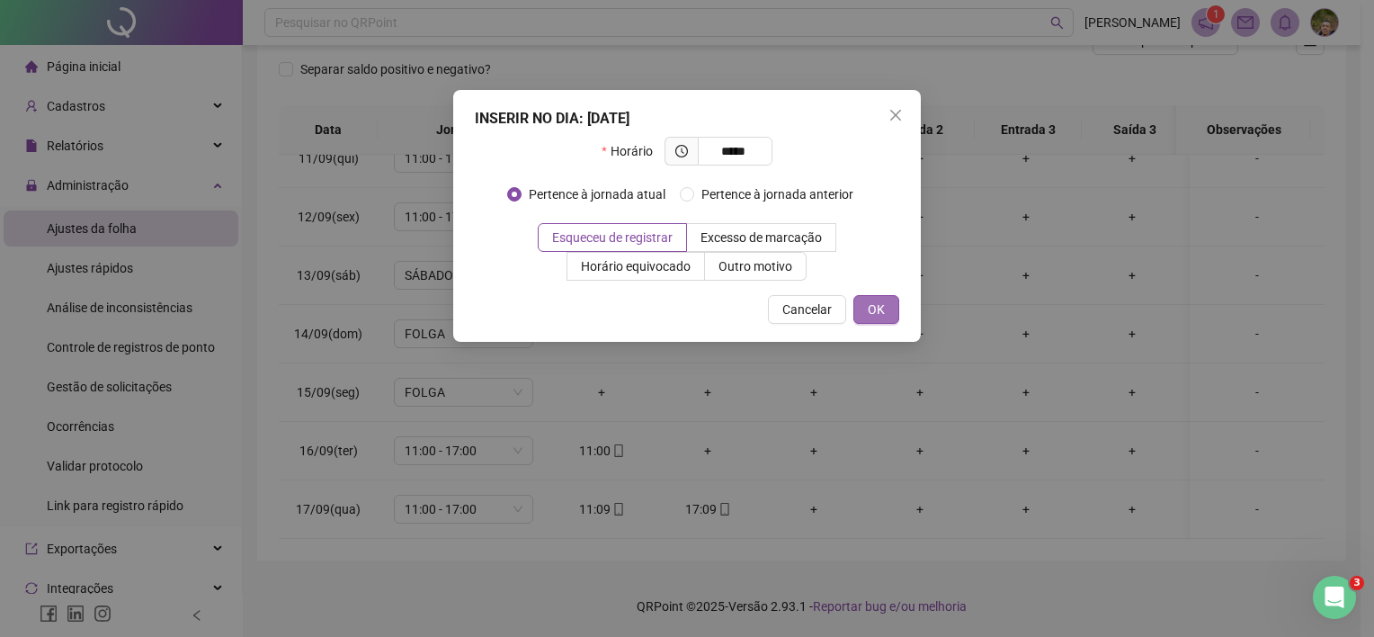
type input "*****"
click at [870, 308] on span "OK" at bounding box center [876, 310] width 17 height 20
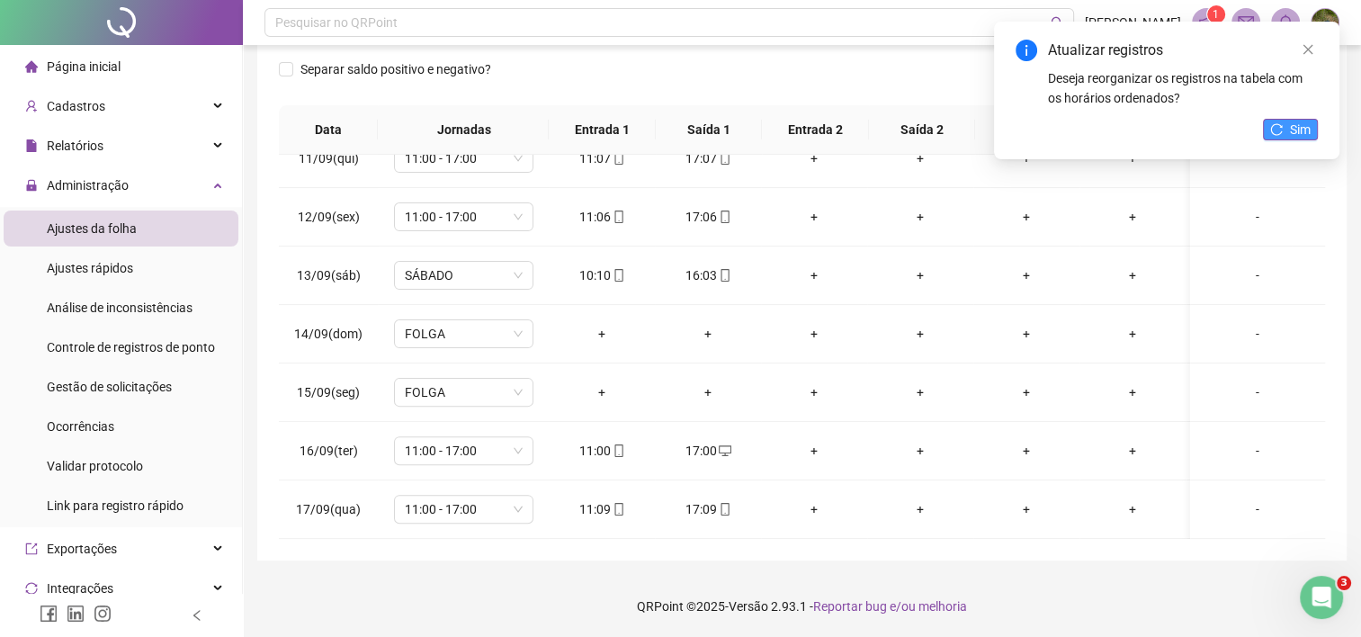
click at [1301, 121] on span "Sim" at bounding box center [1300, 130] width 21 height 20
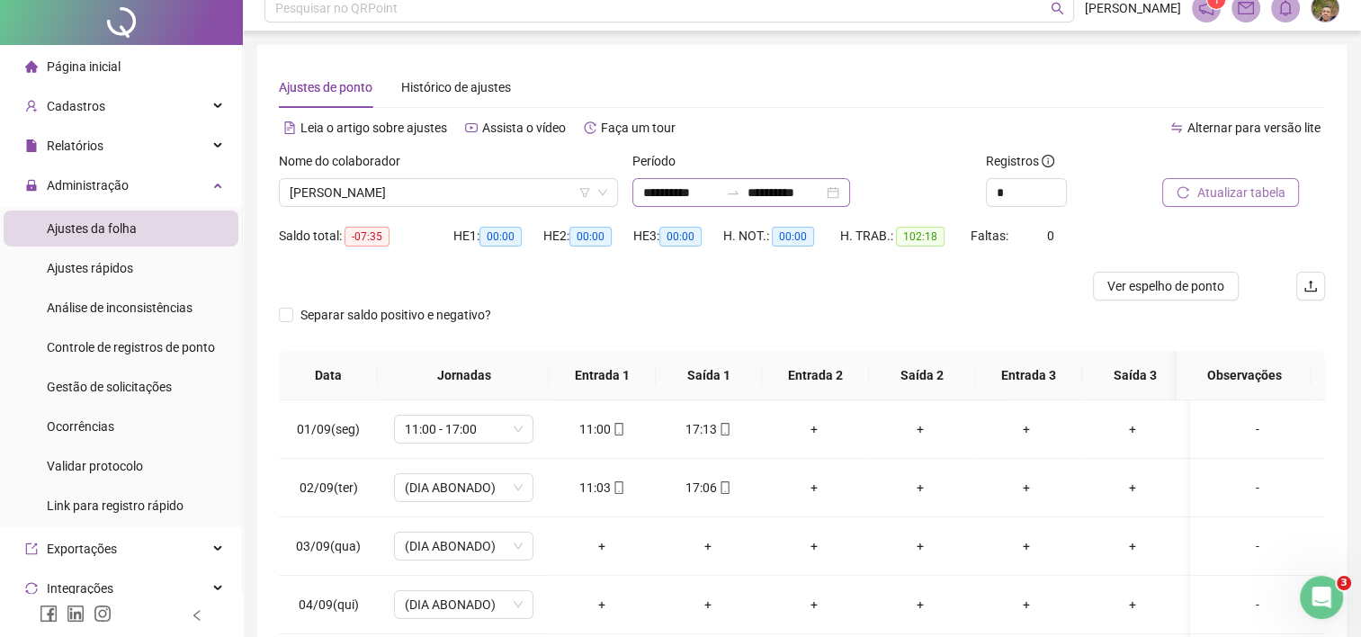
scroll to position [0, 0]
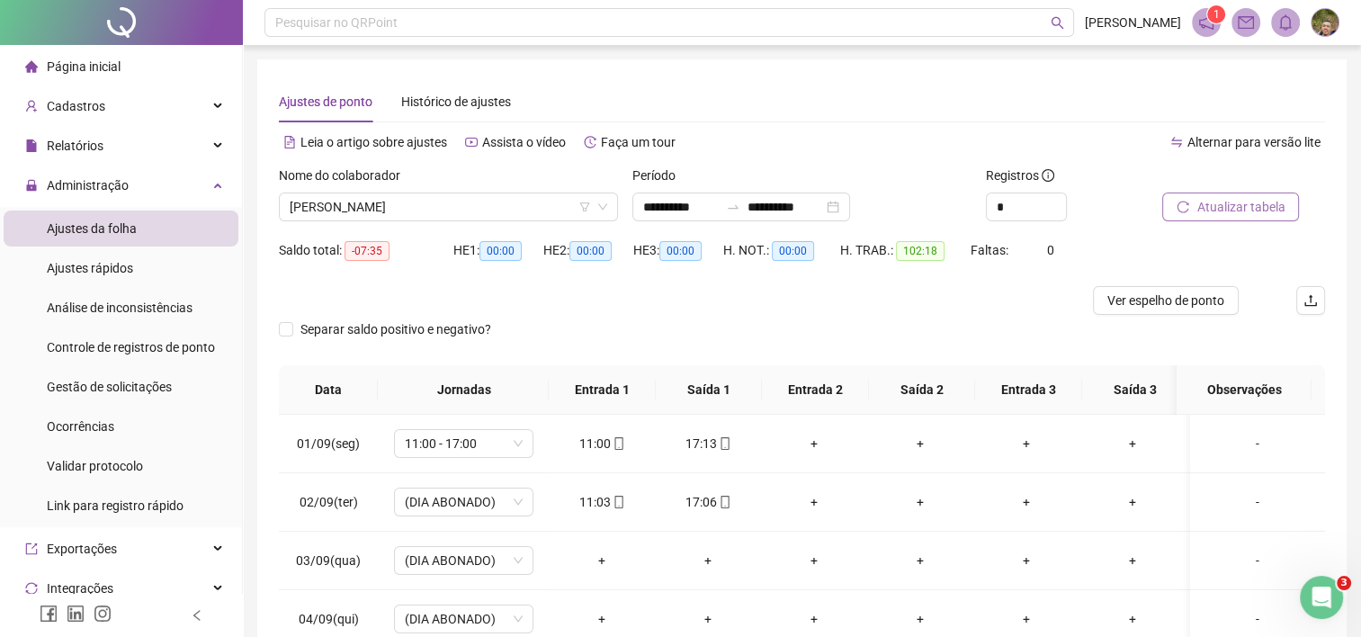
click at [1257, 201] on span "Atualizar tabela" at bounding box center [1240, 207] width 88 height 20
click at [522, 215] on span "[PERSON_NAME]" at bounding box center [448, 206] width 317 height 27
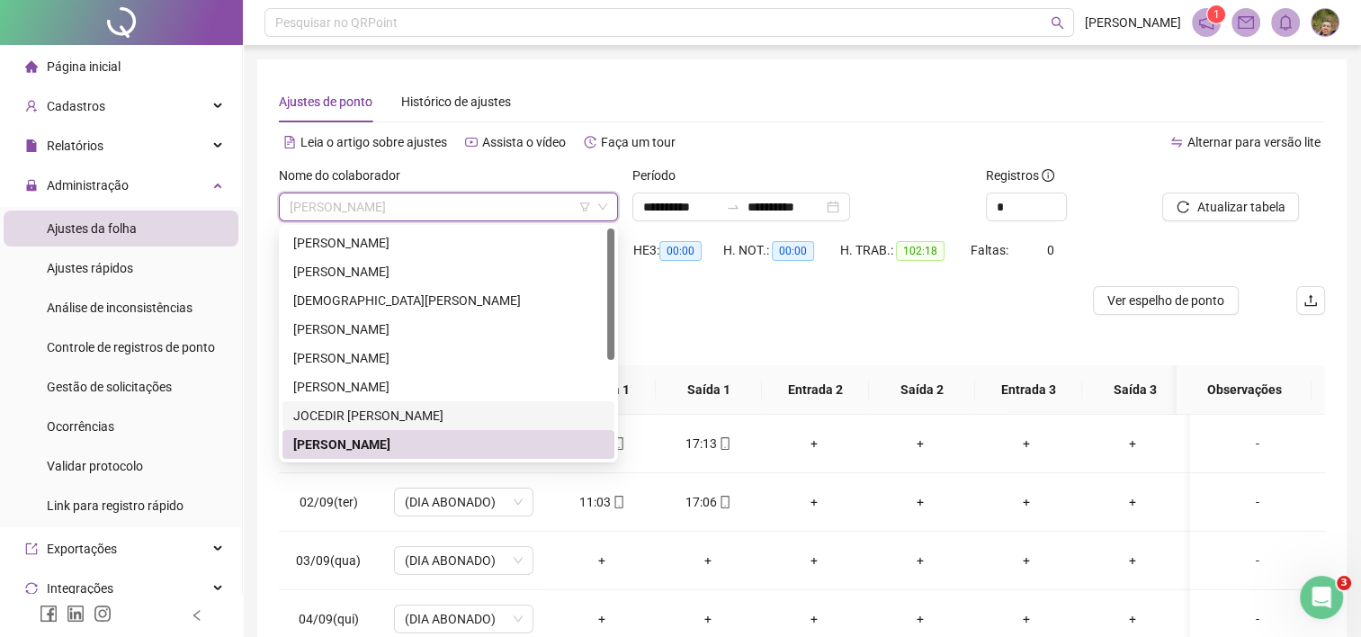
scroll to position [90, 0]
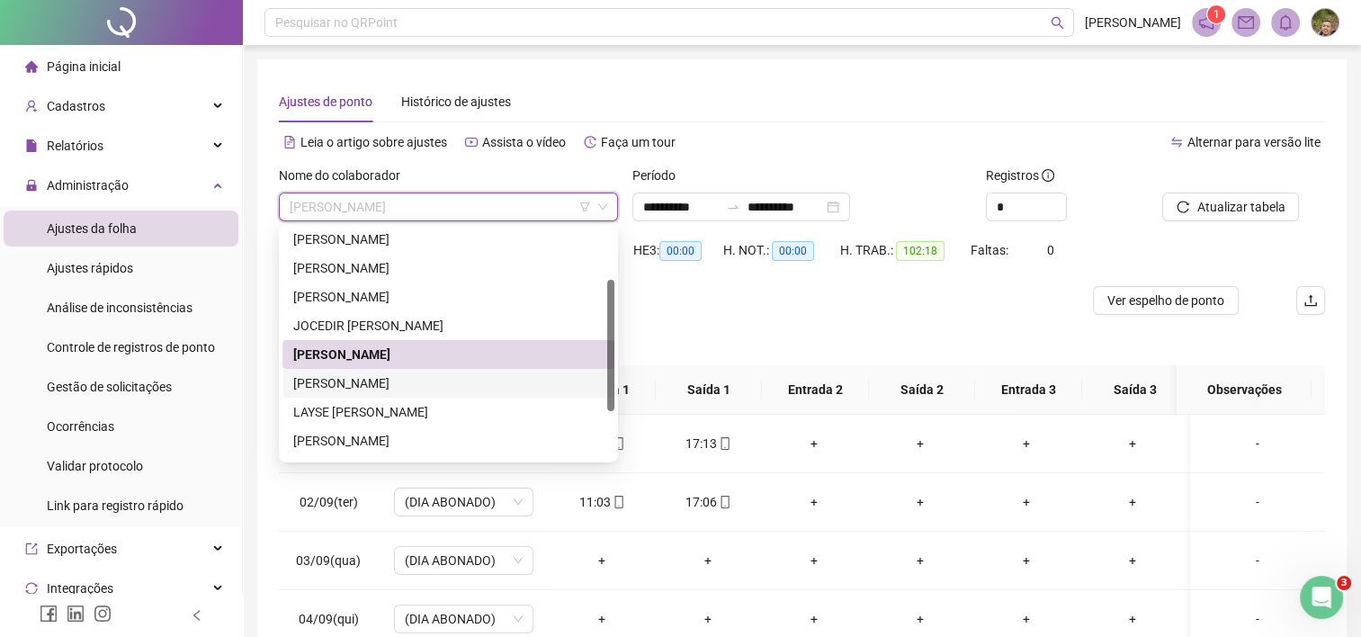
click at [413, 389] on div "[PERSON_NAME]" at bounding box center [448, 383] width 310 height 20
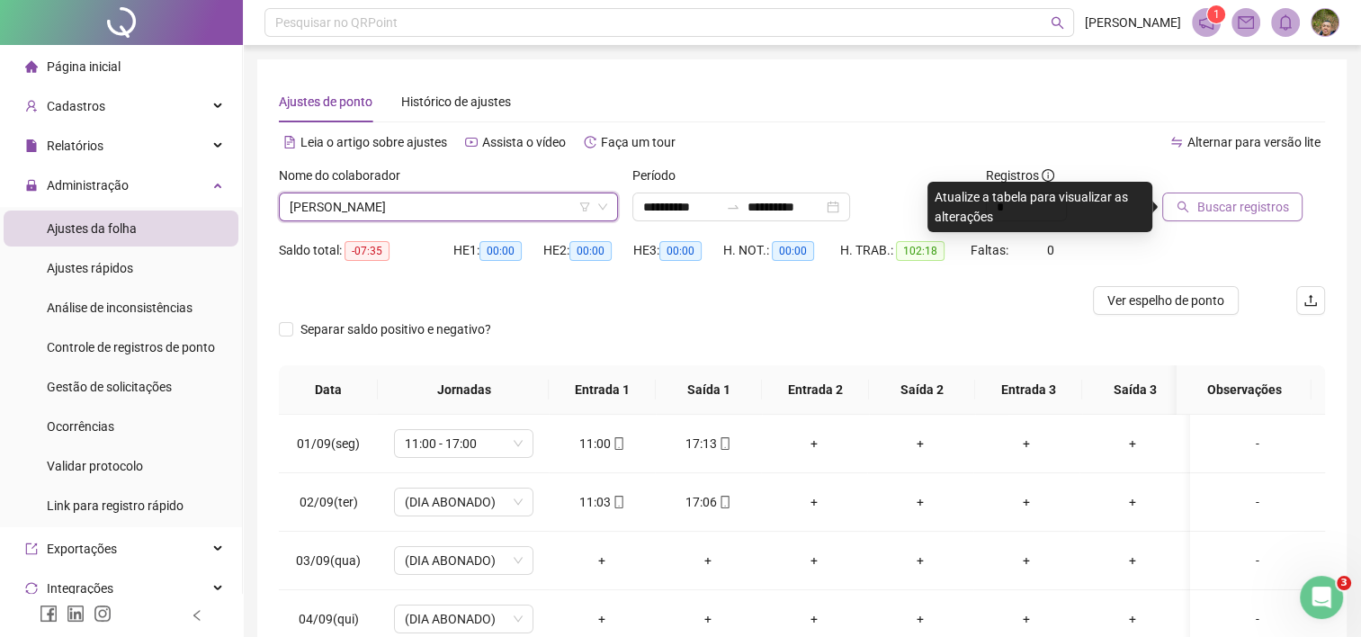
click at [1229, 215] on button "Buscar registros" at bounding box center [1232, 206] width 140 height 29
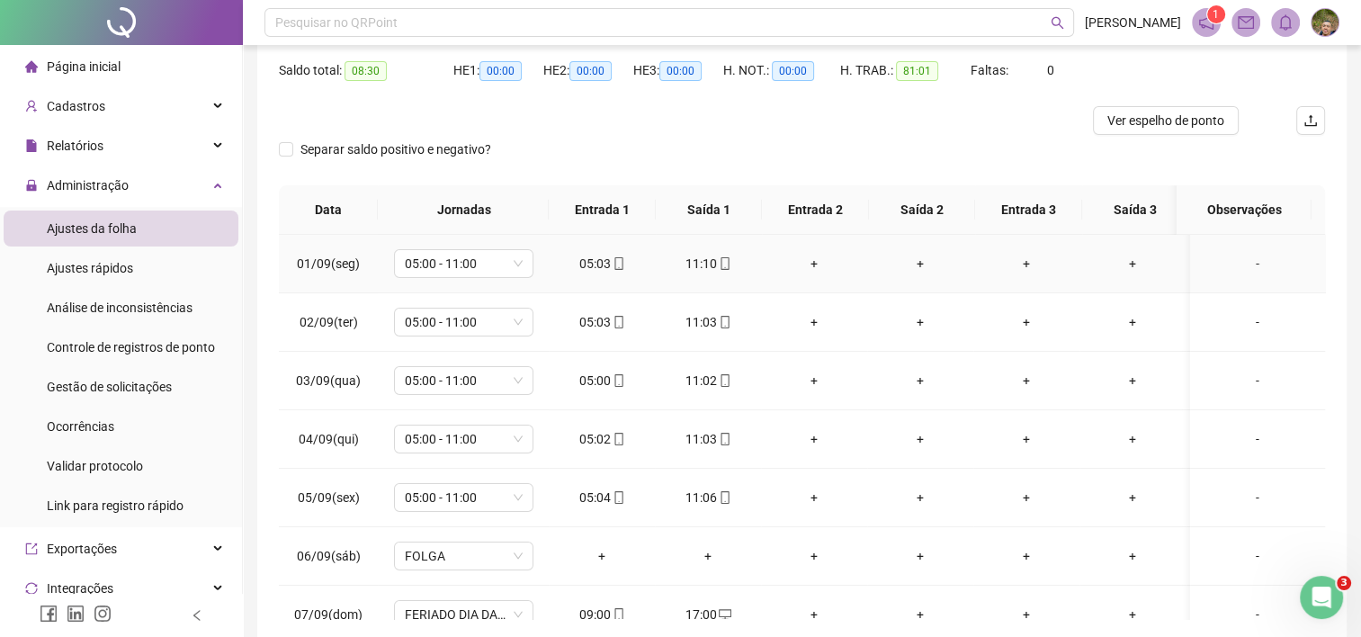
scroll to position [0, 0]
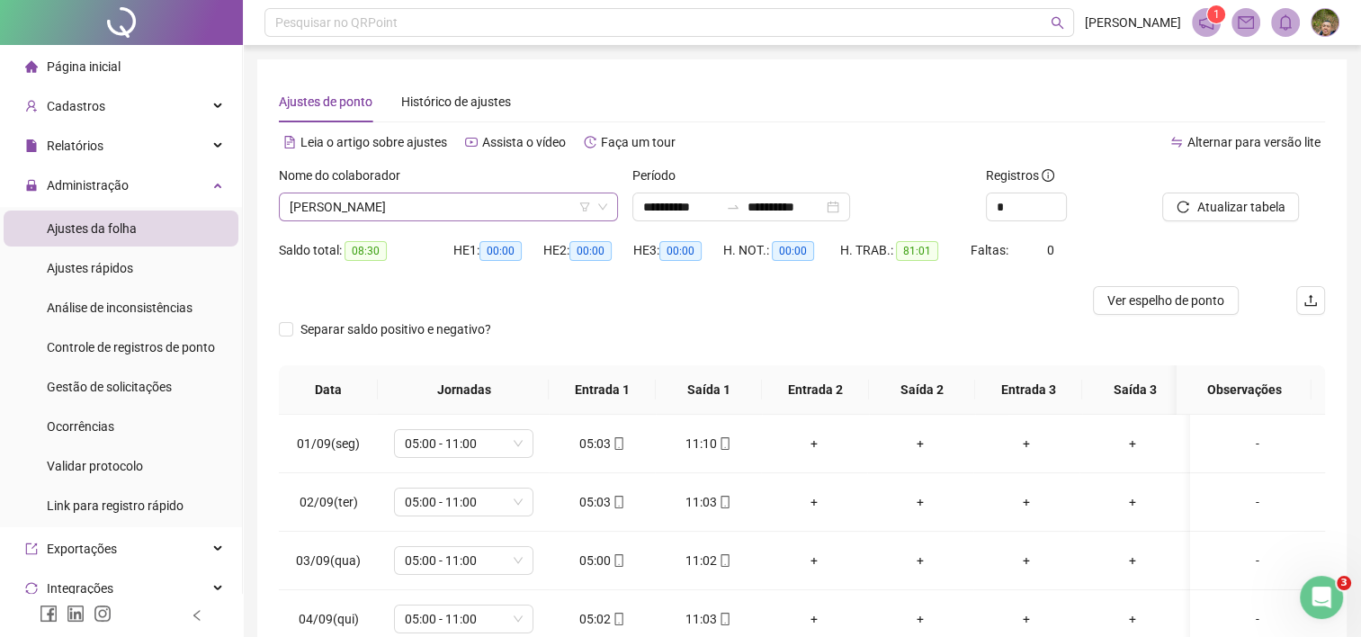
click at [520, 204] on span "[PERSON_NAME]" at bounding box center [448, 206] width 317 height 27
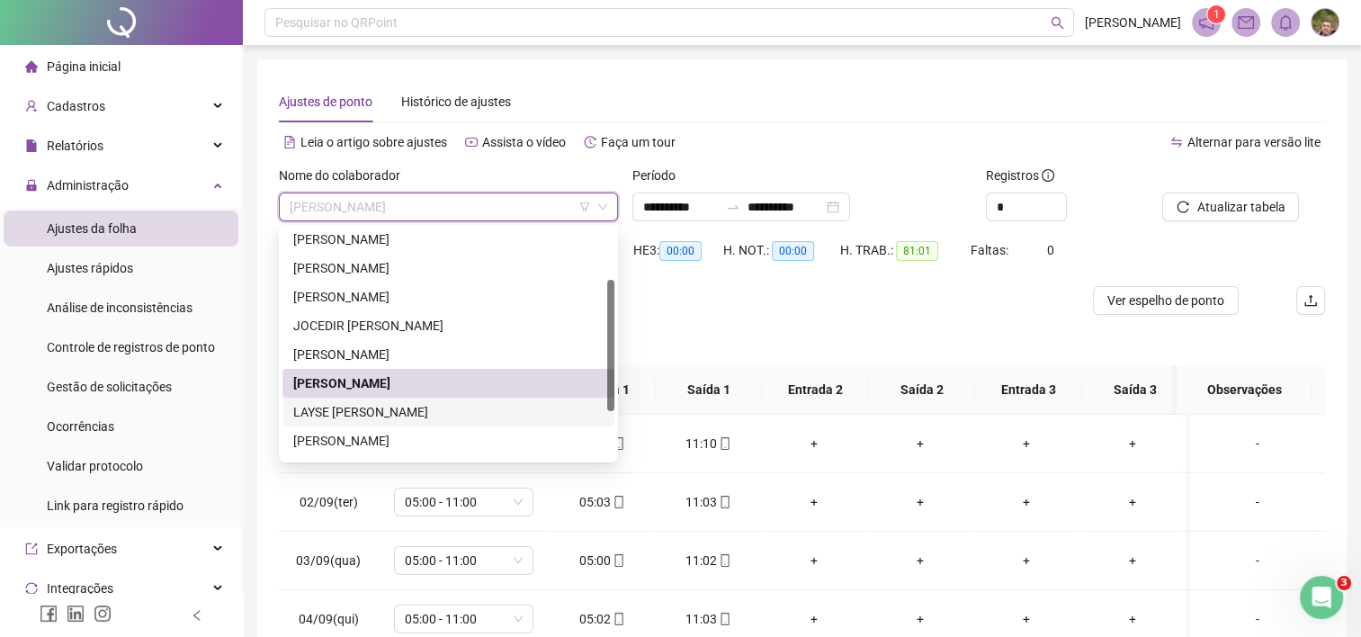
click at [376, 410] on div "LAYSE [PERSON_NAME]" at bounding box center [448, 412] width 310 height 20
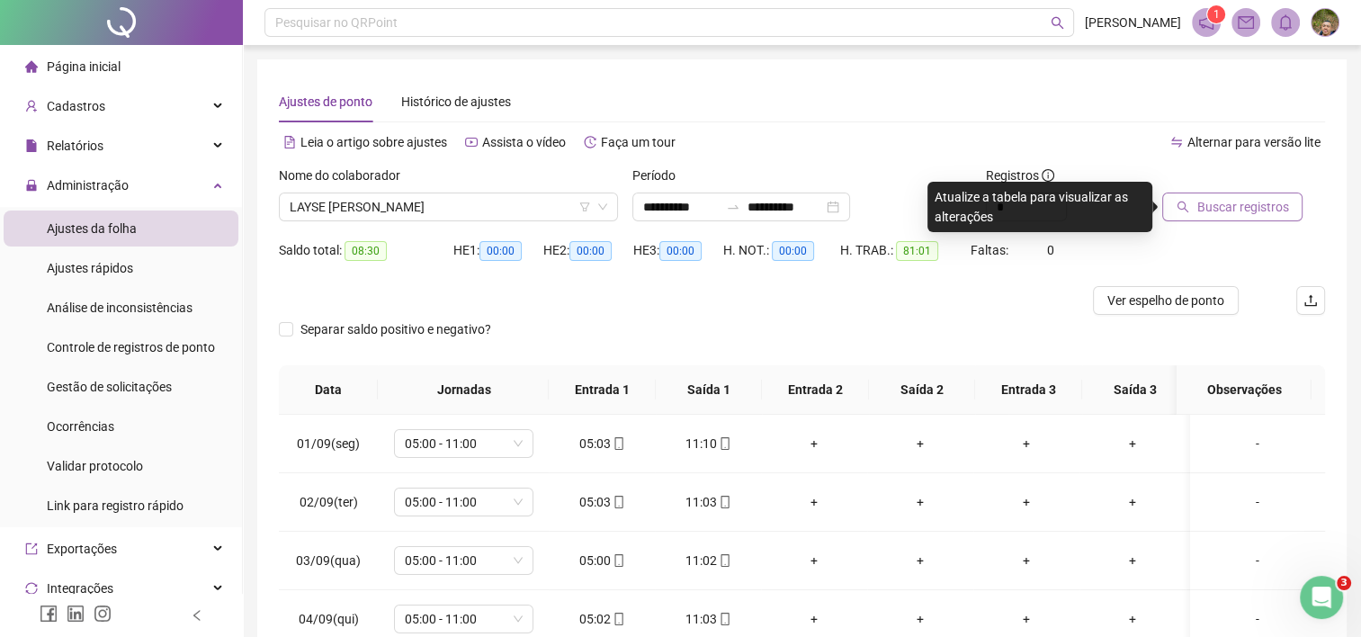
click at [1205, 206] on span "Buscar registros" at bounding box center [1242, 207] width 92 height 20
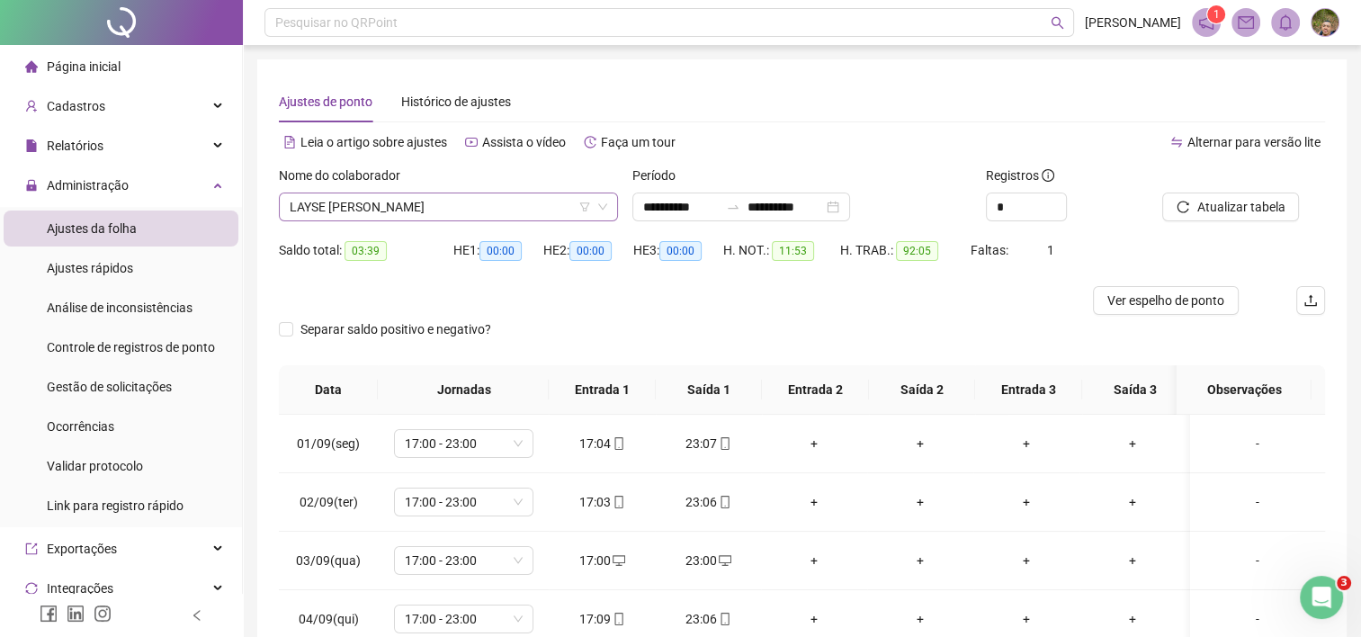
click at [481, 212] on span "LAYSE [PERSON_NAME]" at bounding box center [448, 206] width 317 height 27
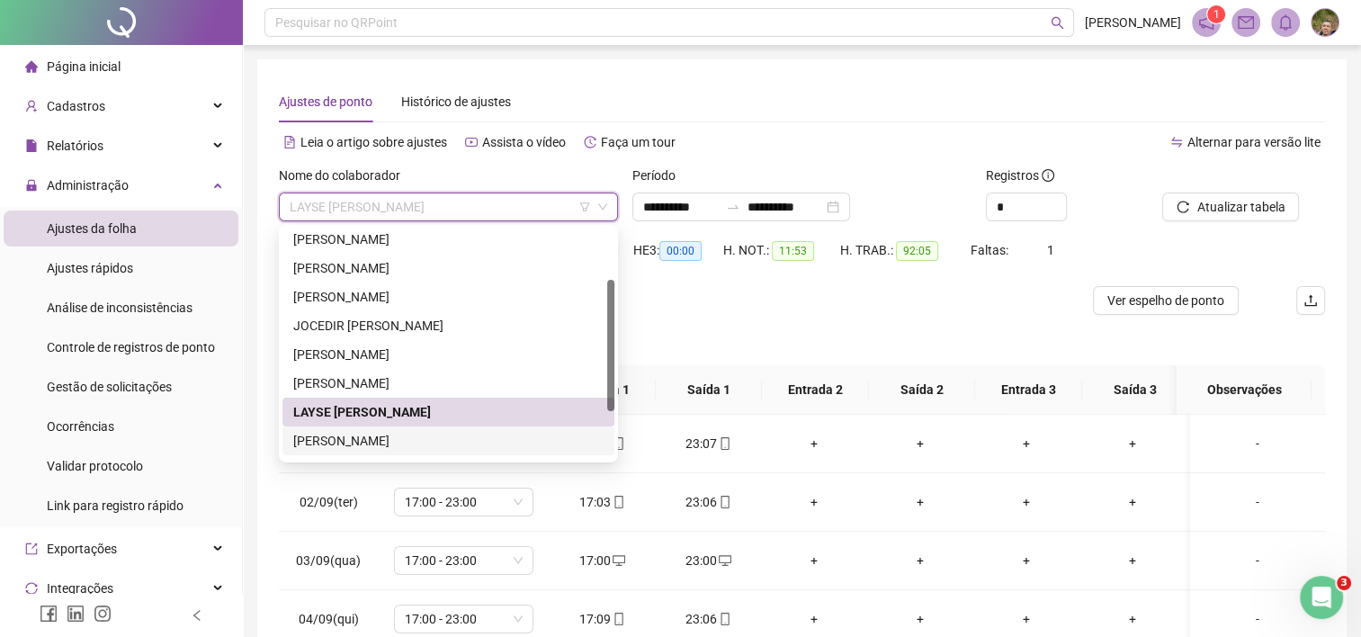
click at [372, 441] on div "[PERSON_NAME]" at bounding box center [448, 441] width 310 height 20
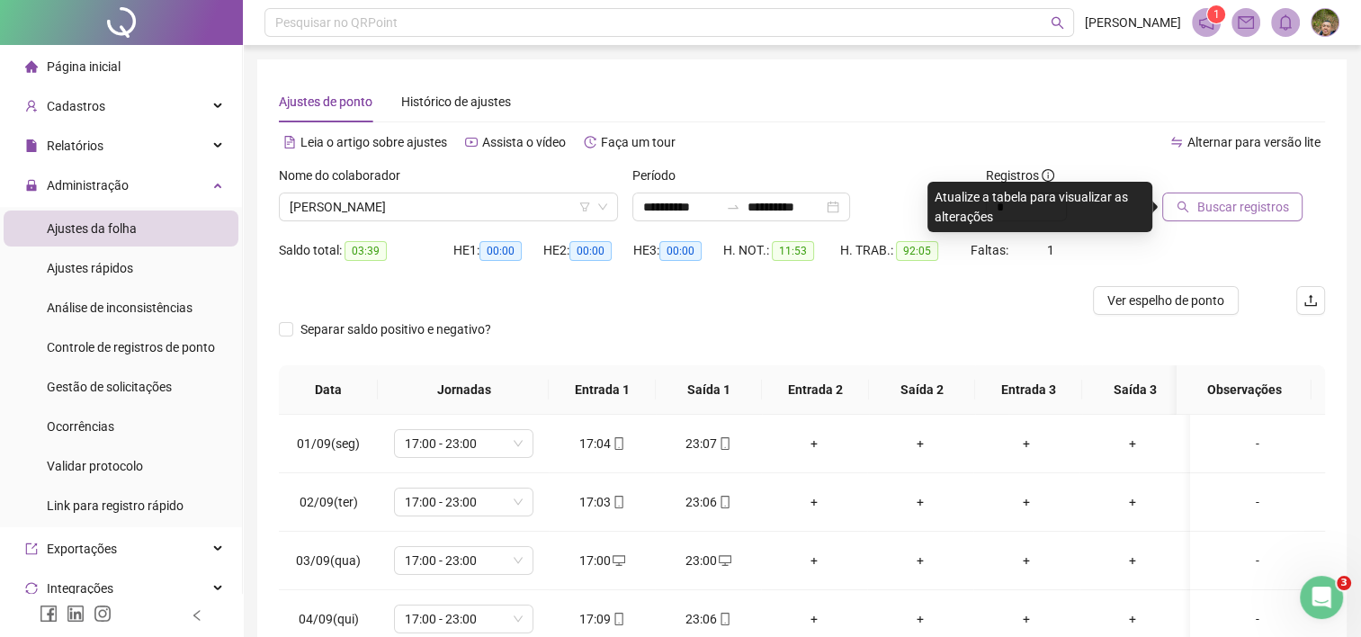
click at [1228, 212] on span "Buscar registros" at bounding box center [1242, 207] width 92 height 20
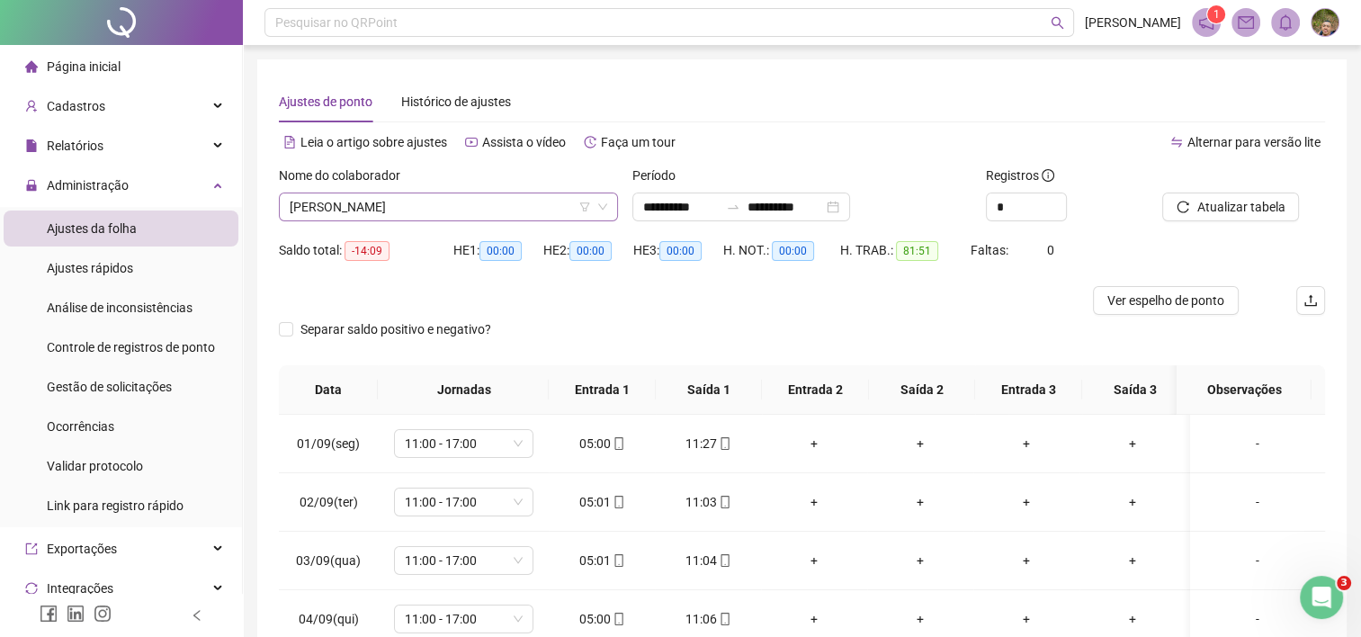
click at [547, 210] on span "[PERSON_NAME]" at bounding box center [448, 206] width 317 height 27
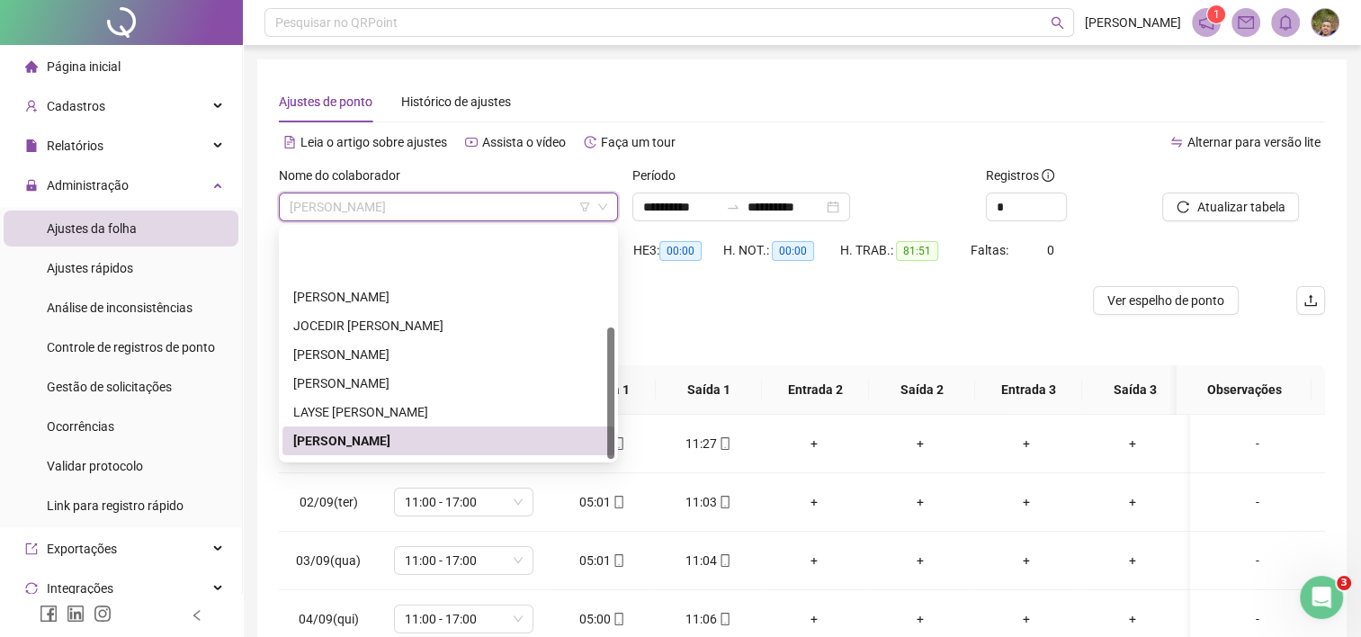
scroll to position [173, 0]
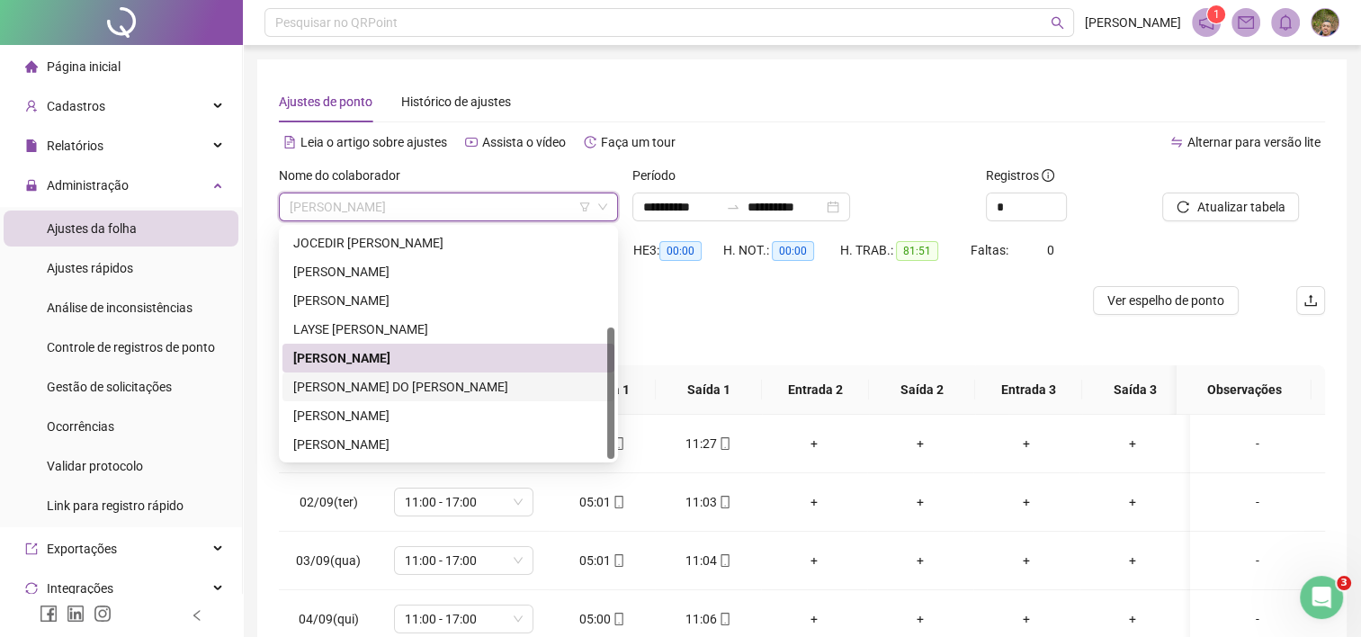
drag, startPoint x: 393, startPoint y: 390, endPoint x: 425, endPoint y: 383, distance: 32.3
click at [397, 389] on div "[PERSON_NAME] DO [PERSON_NAME]" at bounding box center [448, 387] width 310 height 20
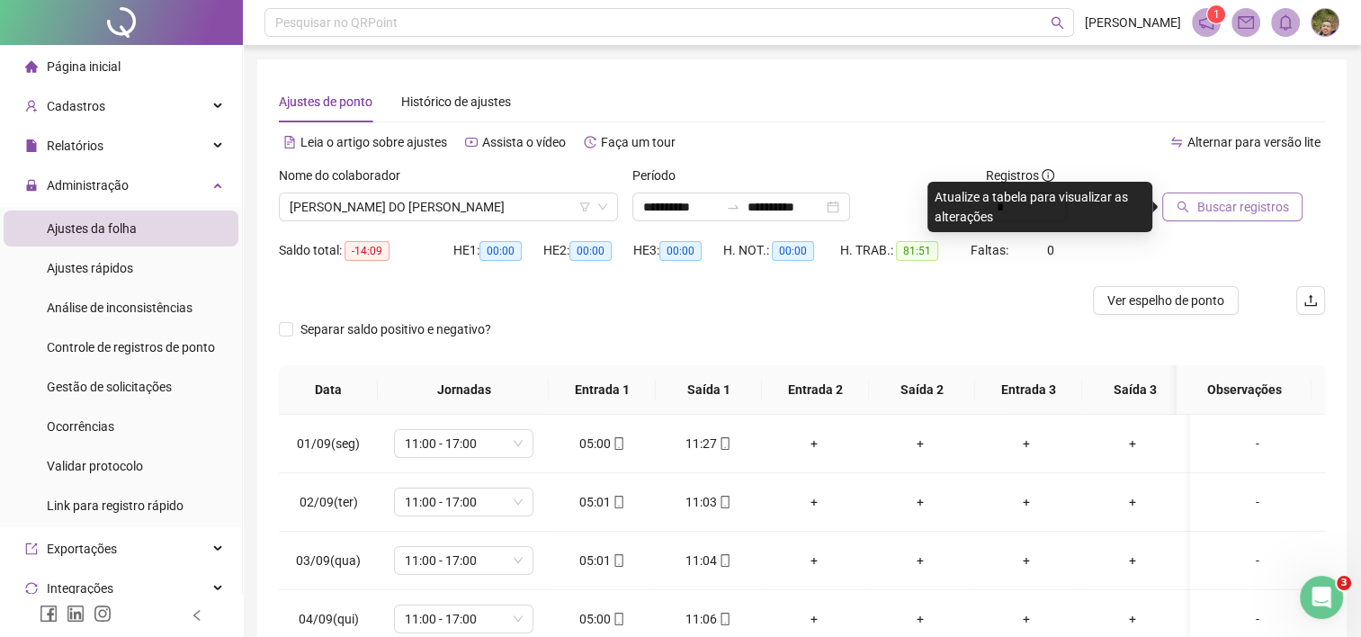
click at [1222, 212] on span "Buscar registros" at bounding box center [1242, 207] width 92 height 20
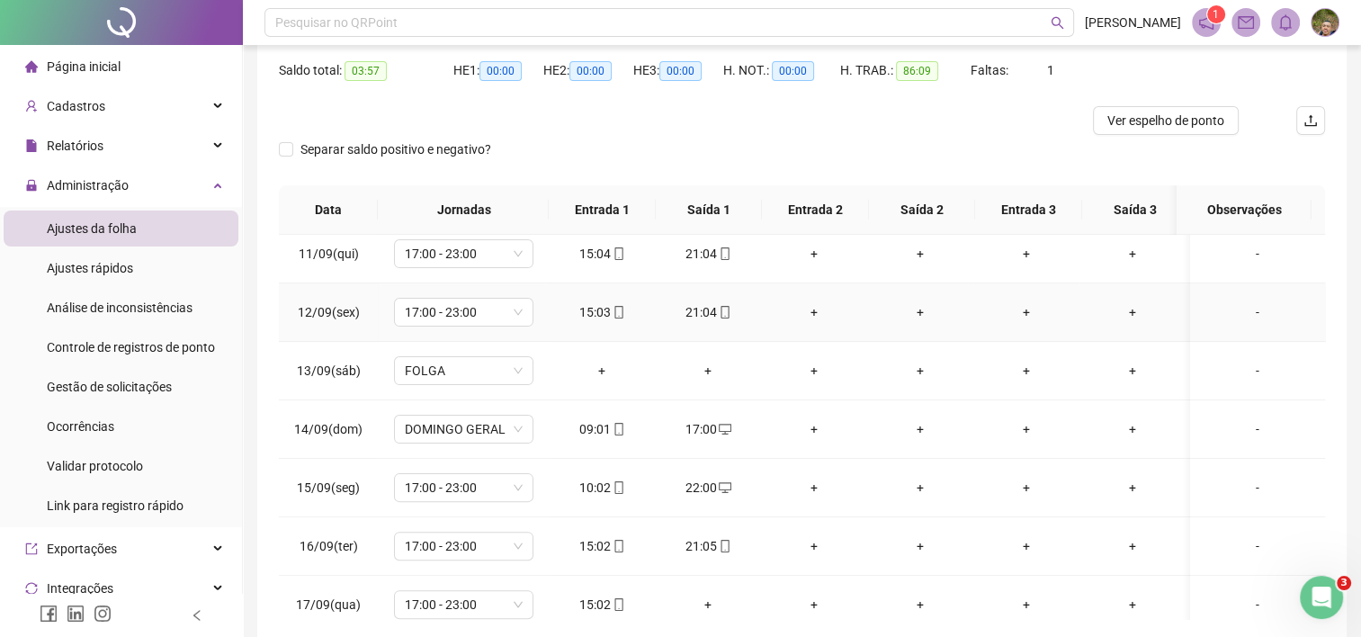
scroll to position [620, 0]
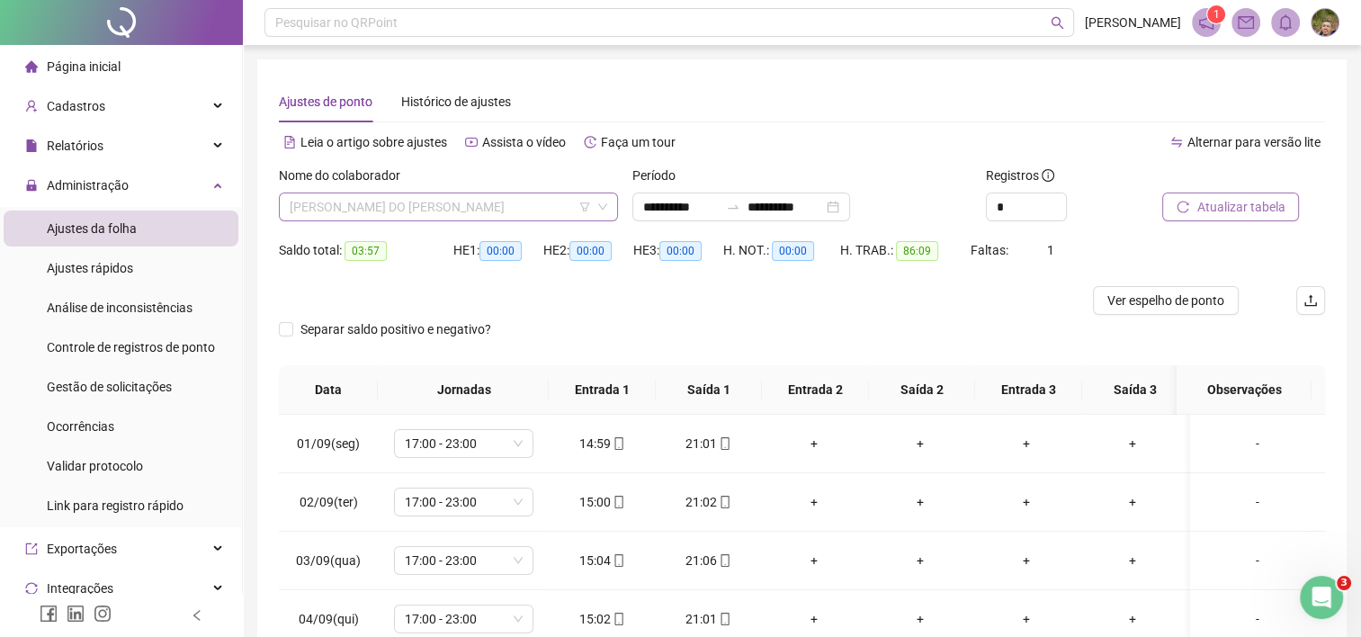
click at [472, 201] on span "[PERSON_NAME] DO [PERSON_NAME]" at bounding box center [448, 206] width 317 height 27
click at [685, 315] on div "Separar saldo positivo e negativo?" at bounding box center [802, 340] width 1046 height 50
click at [464, 221] on div "Nome do colaborador [PERSON_NAME]" at bounding box center [448, 200] width 353 height 70
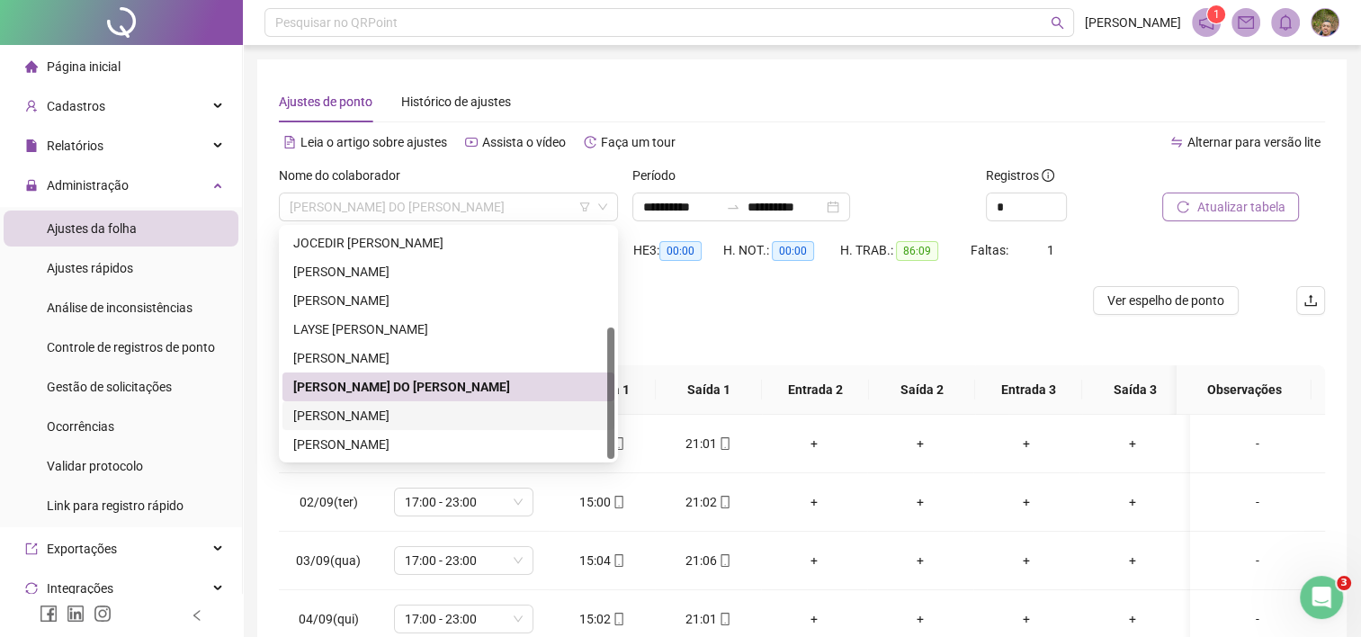
click at [434, 419] on div "[PERSON_NAME]" at bounding box center [448, 416] width 310 height 20
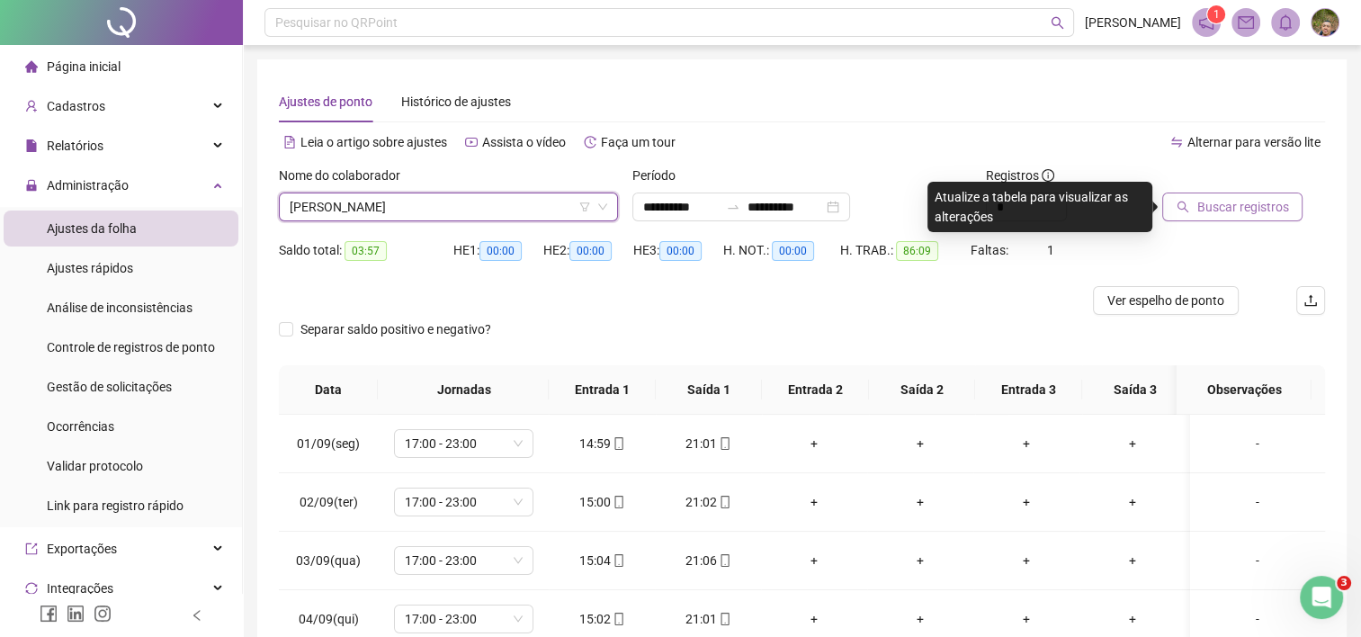
click at [1290, 200] on button "Buscar registros" at bounding box center [1232, 206] width 140 height 29
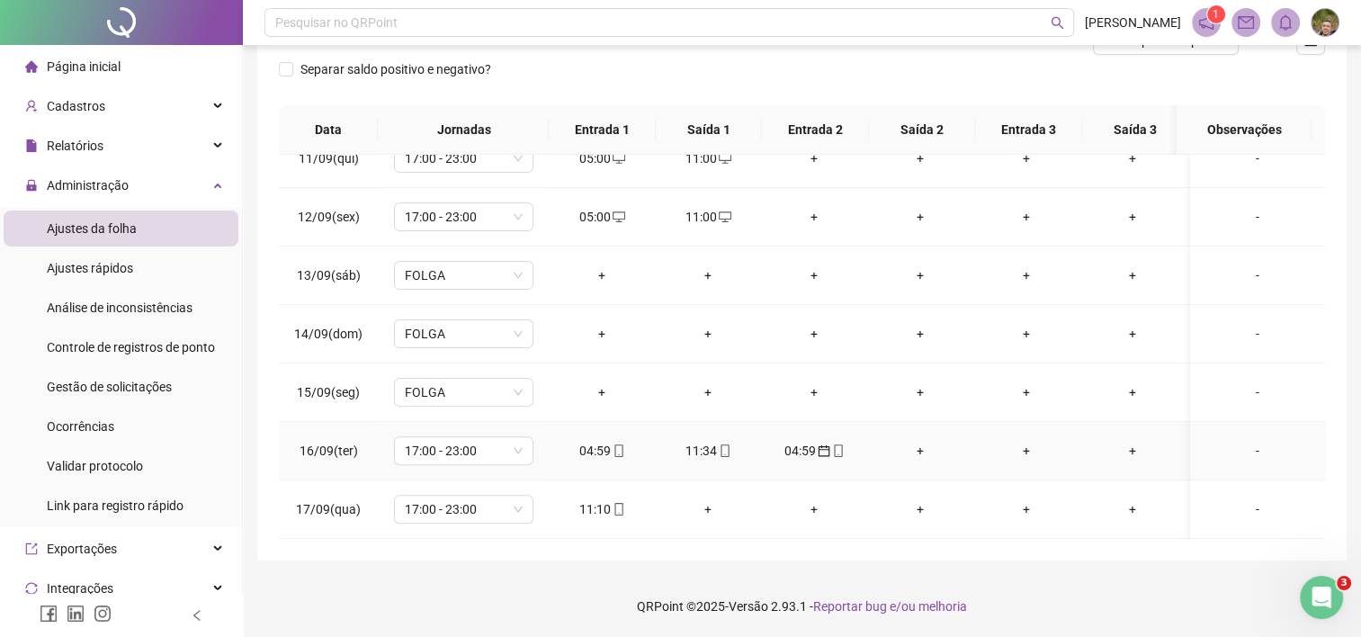
click at [792, 441] on div "04:59" at bounding box center [813, 451] width 77 height 20
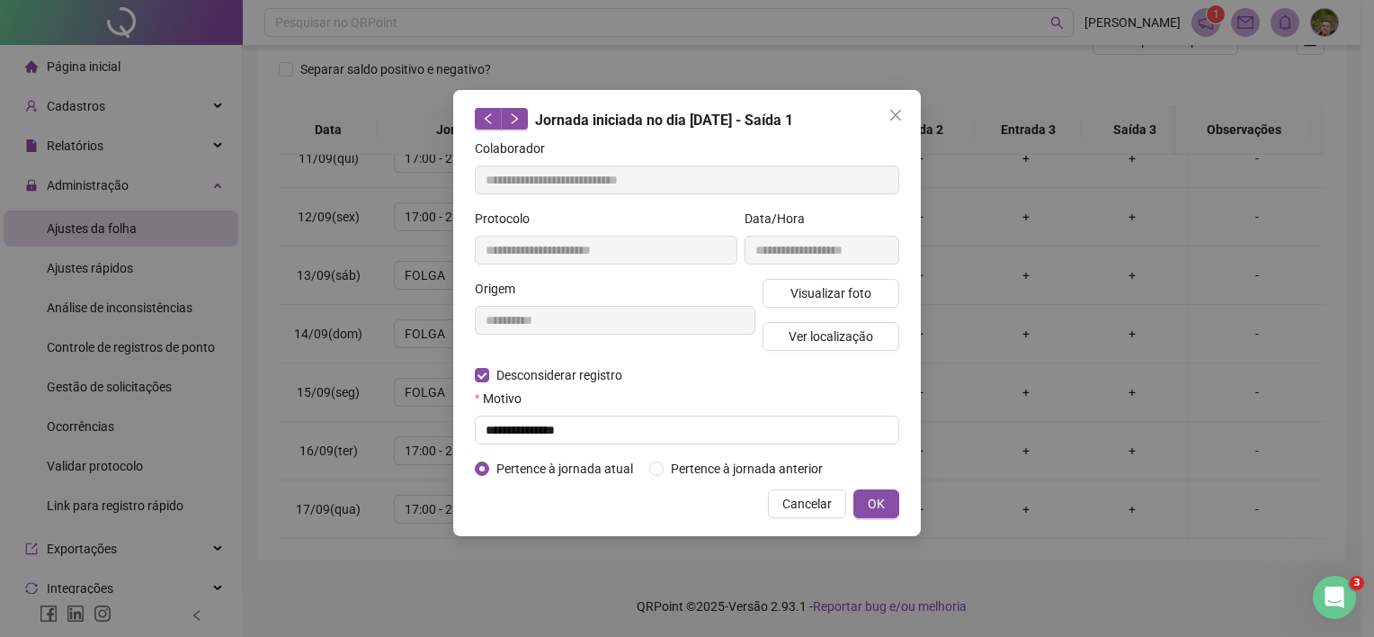
type input "**********"
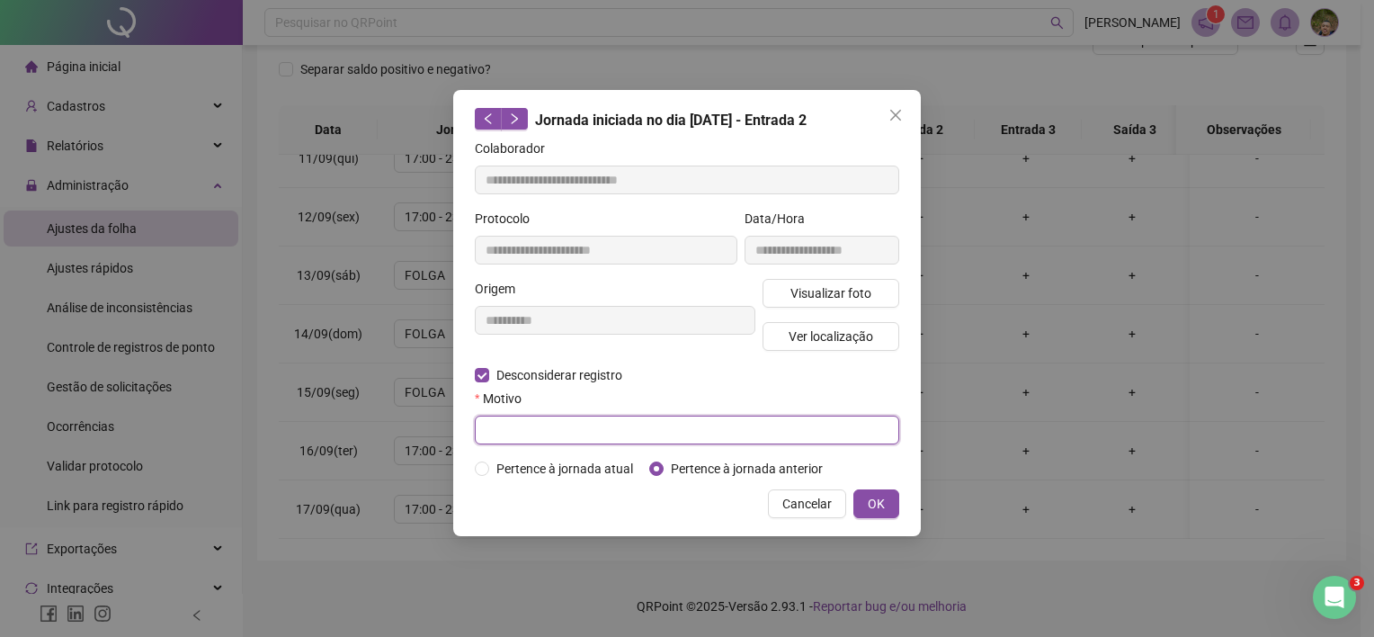
click at [521, 428] on input "text" at bounding box center [687, 430] width 425 height 29
type input "**********"
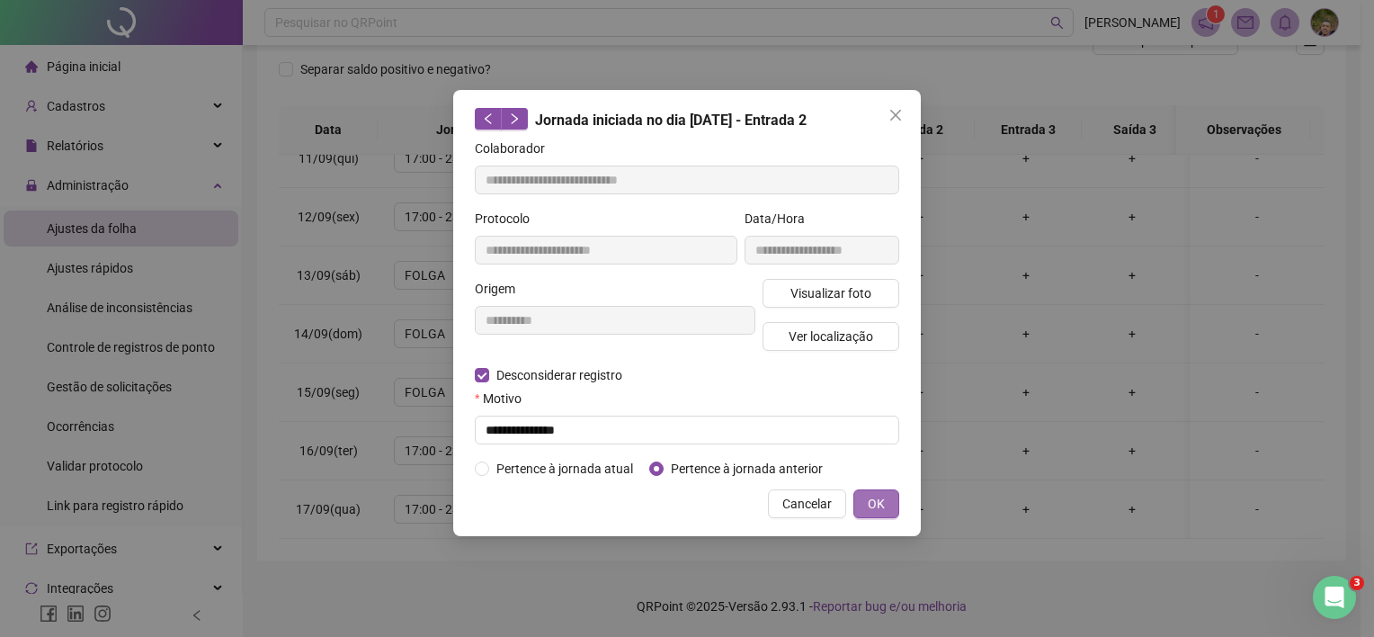
click at [865, 507] on button "OK" at bounding box center [877, 503] width 46 height 29
click at [872, 505] on span "OK" at bounding box center [876, 504] width 17 height 20
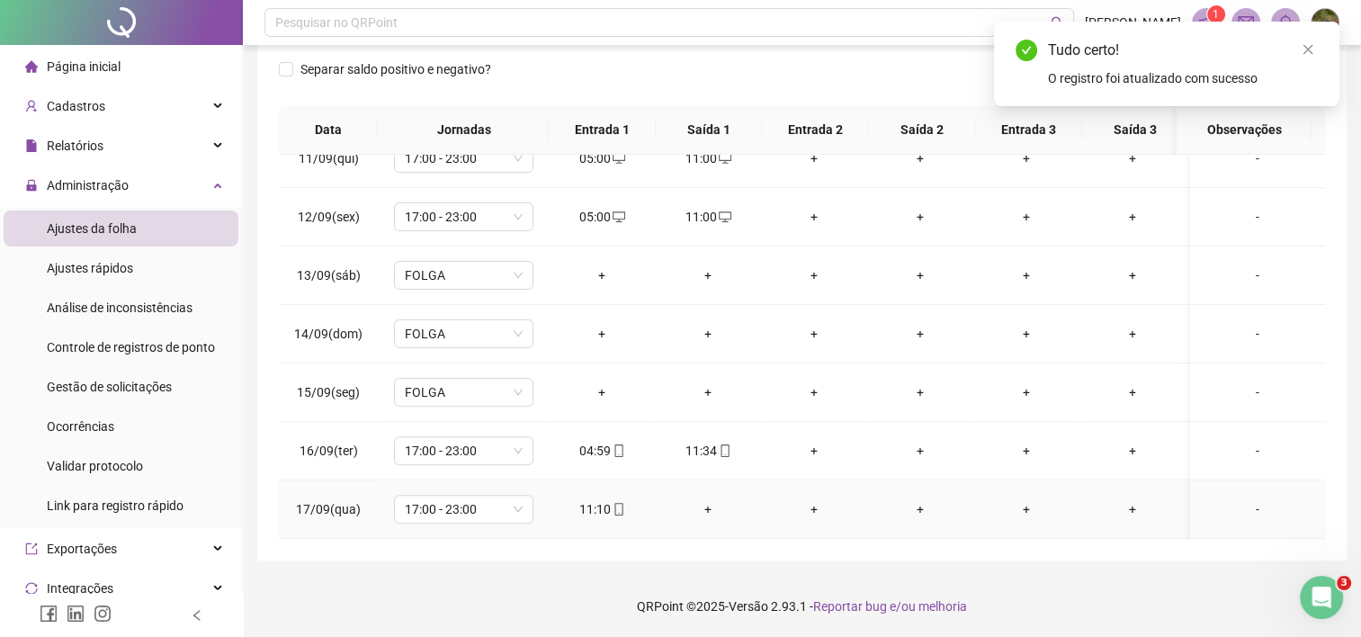
click at [599, 499] on div "11:10" at bounding box center [601, 509] width 77 height 20
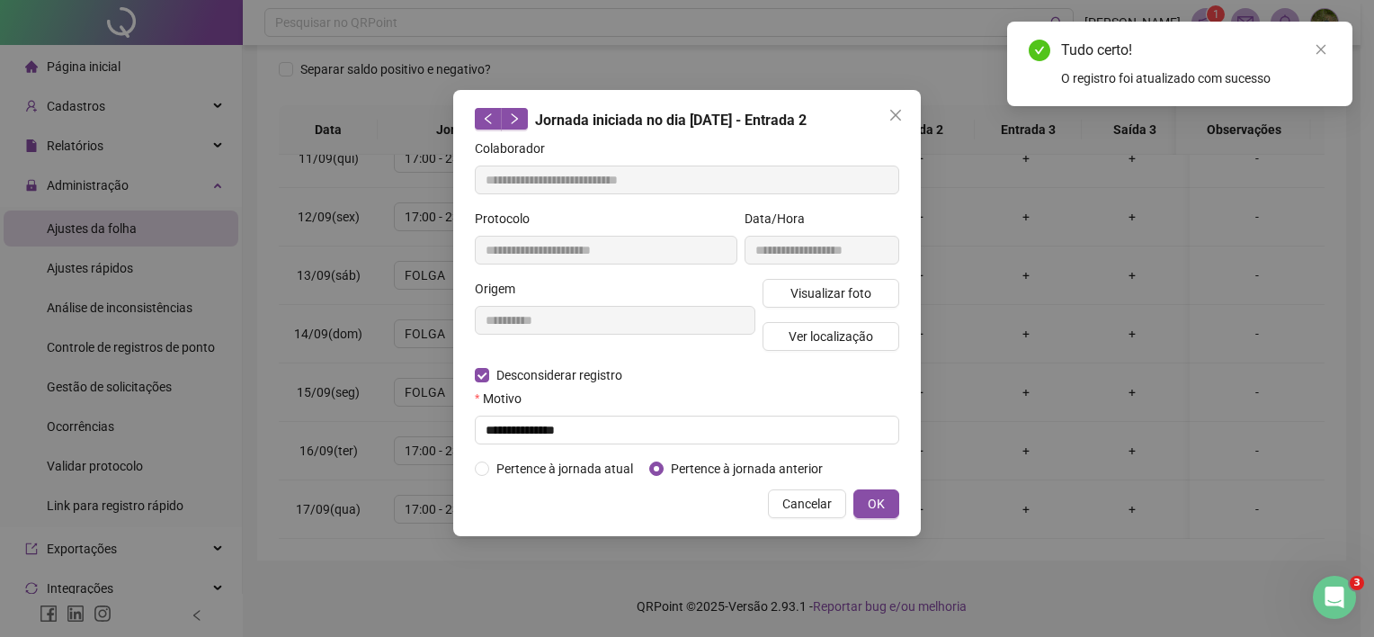
type input "**********"
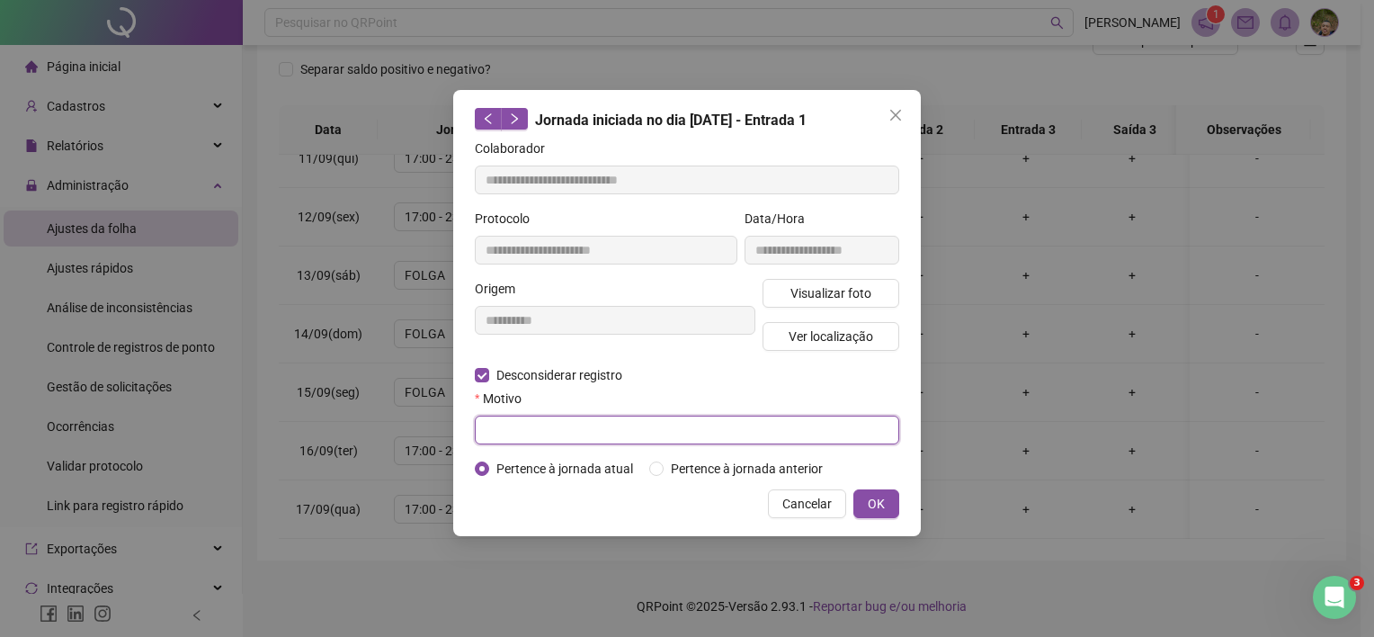
click at [568, 435] on input "text" at bounding box center [687, 430] width 425 height 29
type input "**********"
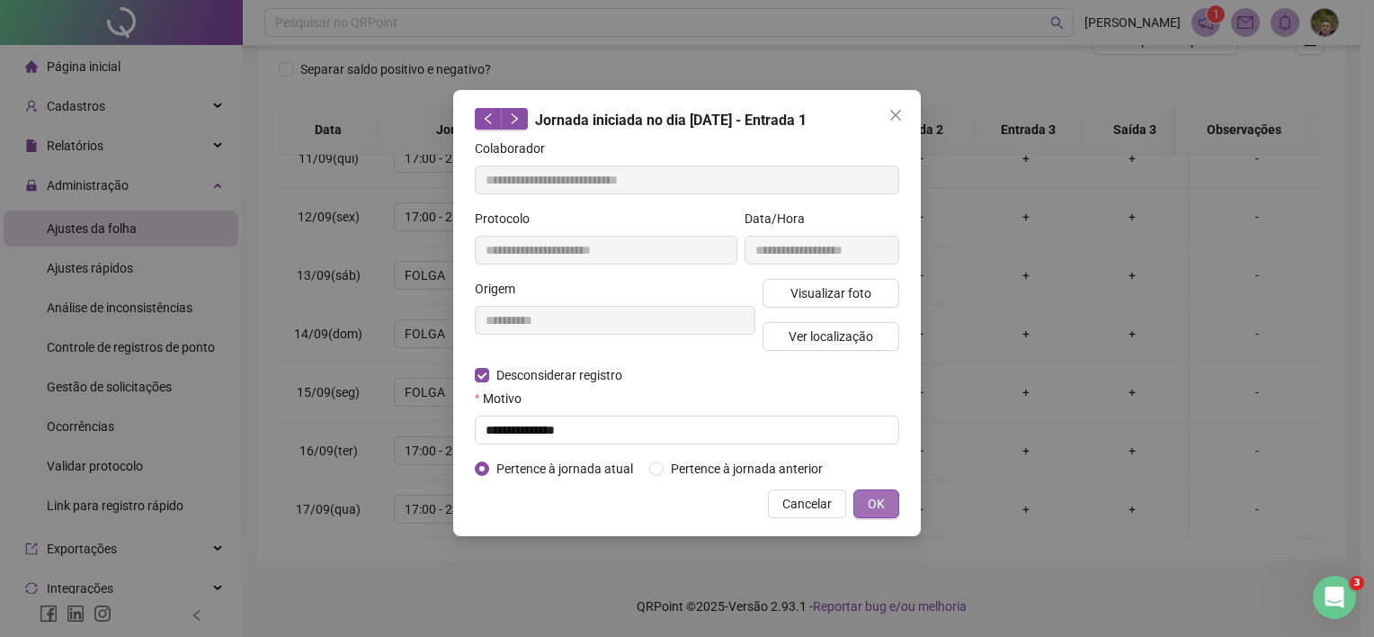
click at [880, 514] on button "OK" at bounding box center [877, 503] width 46 height 29
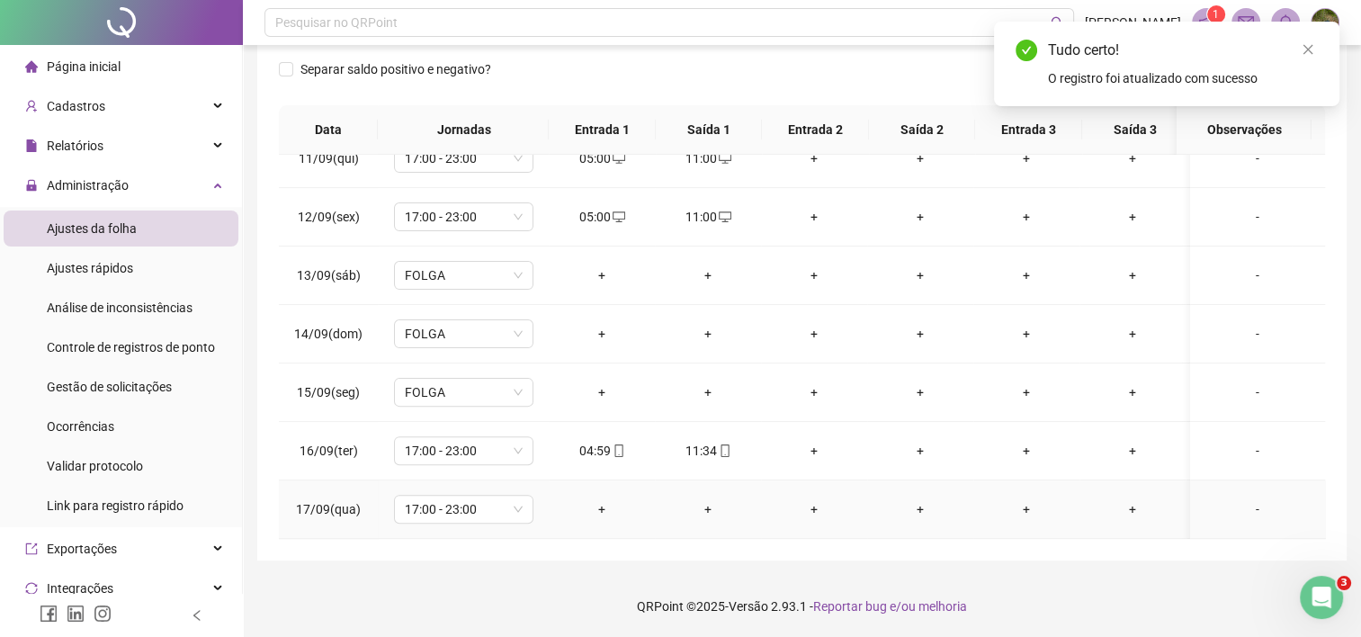
click at [605, 499] on div "+" at bounding box center [601, 509] width 77 height 20
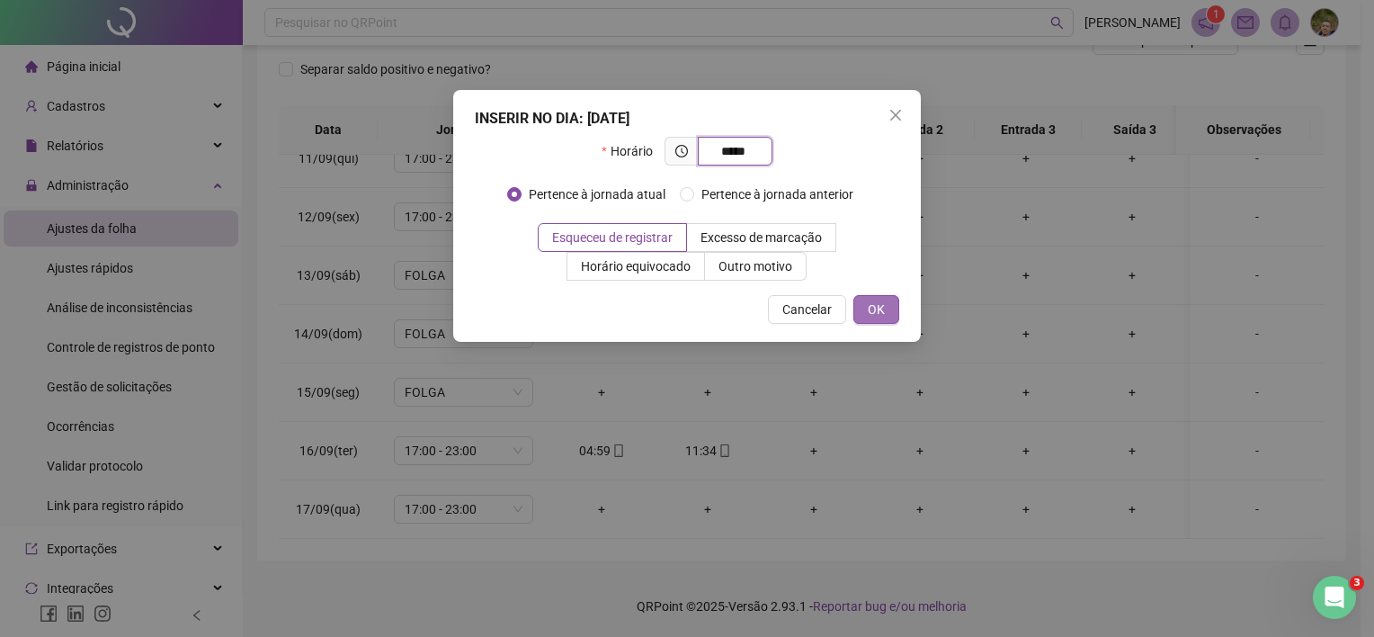
type input "*****"
click at [882, 312] on span "OK" at bounding box center [876, 310] width 17 height 20
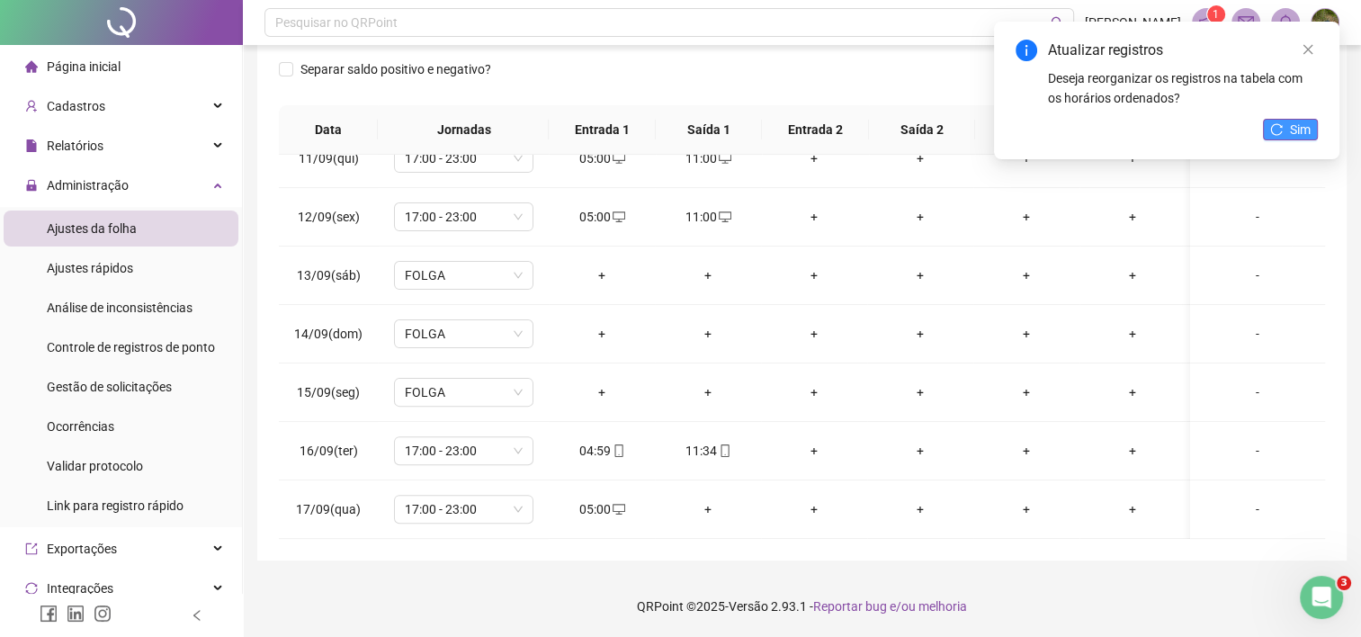
click at [1265, 130] on button "Sim" at bounding box center [1290, 130] width 55 height 22
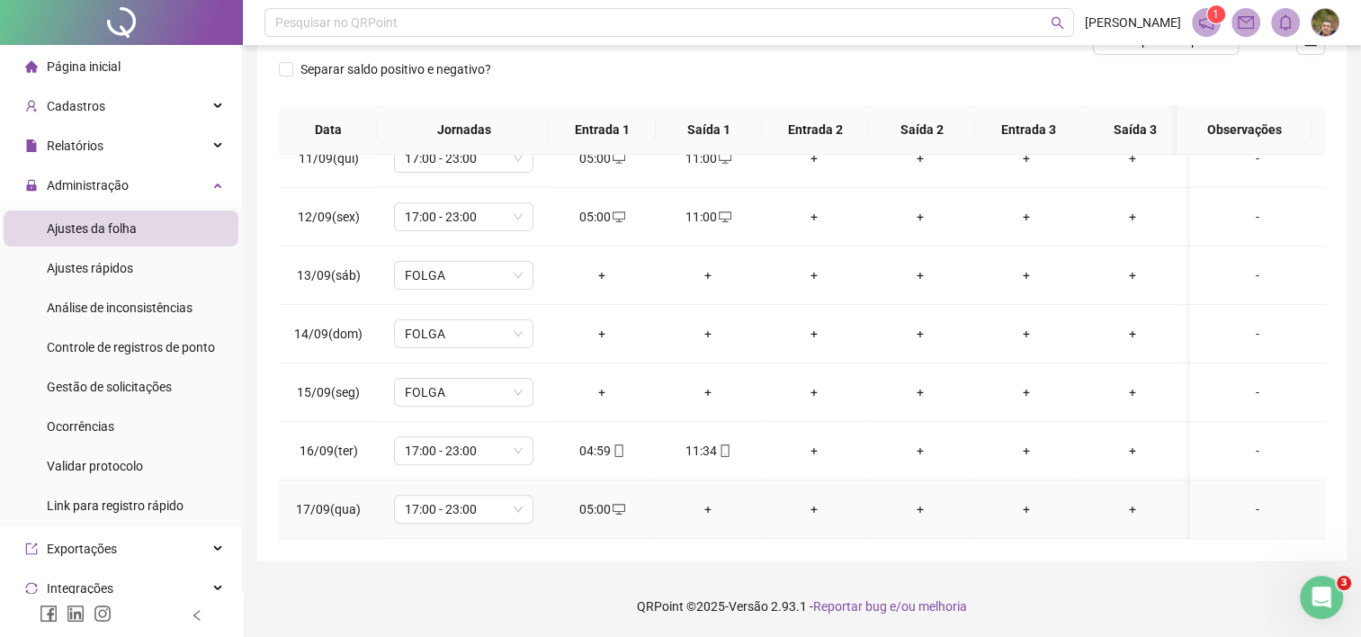
click at [706, 499] on div "+" at bounding box center [707, 509] width 77 height 20
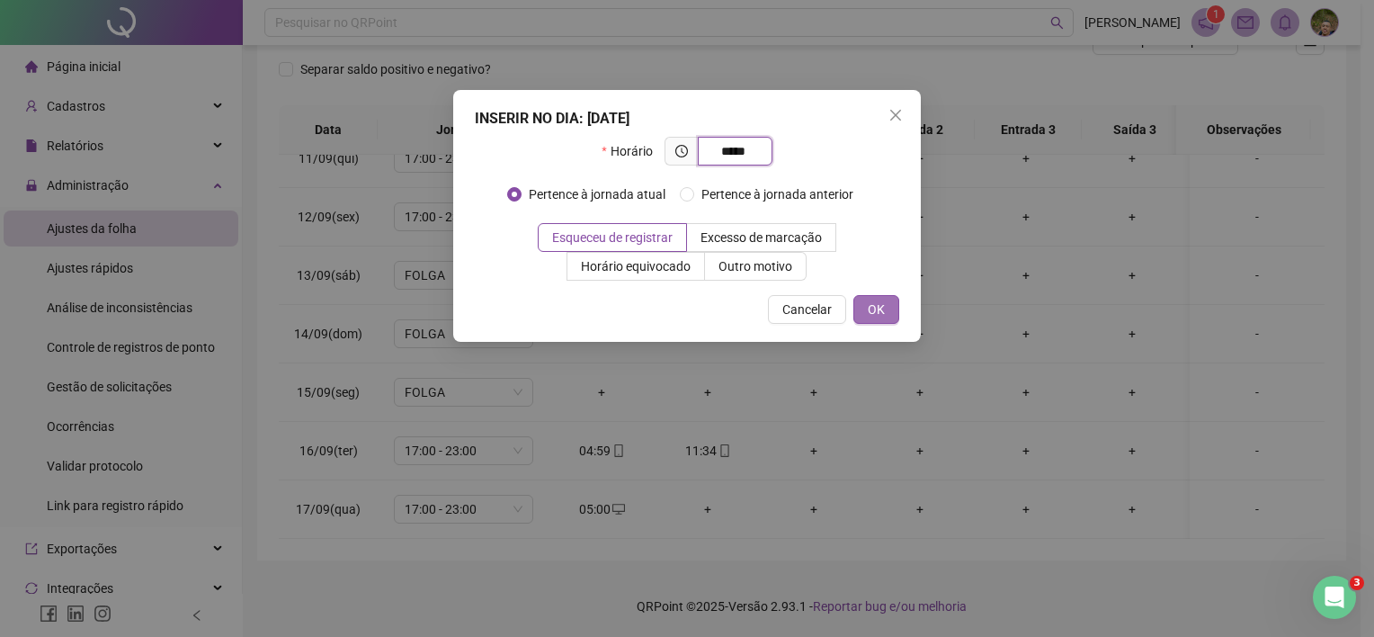
type input "*****"
click at [879, 305] on span "OK" at bounding box center [876, 310] width 17 height 20
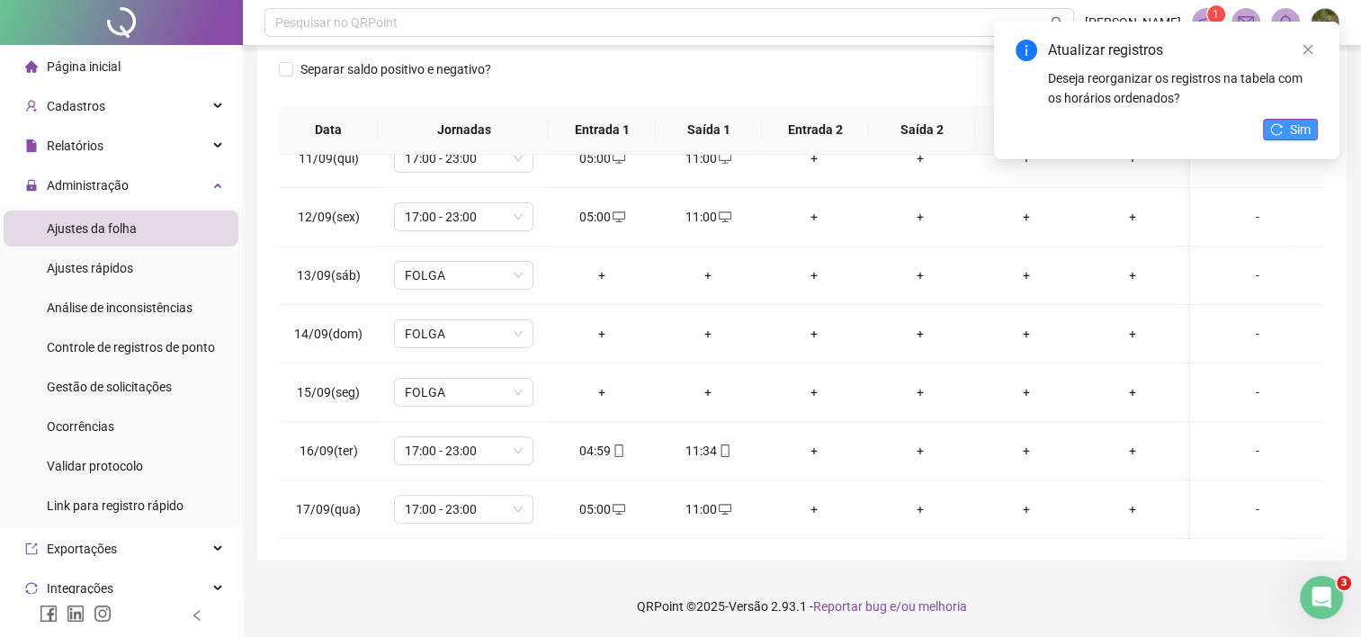
click at [1283, 134] on button "Sim" at bounding box center [1290, 130] width 55 height 22
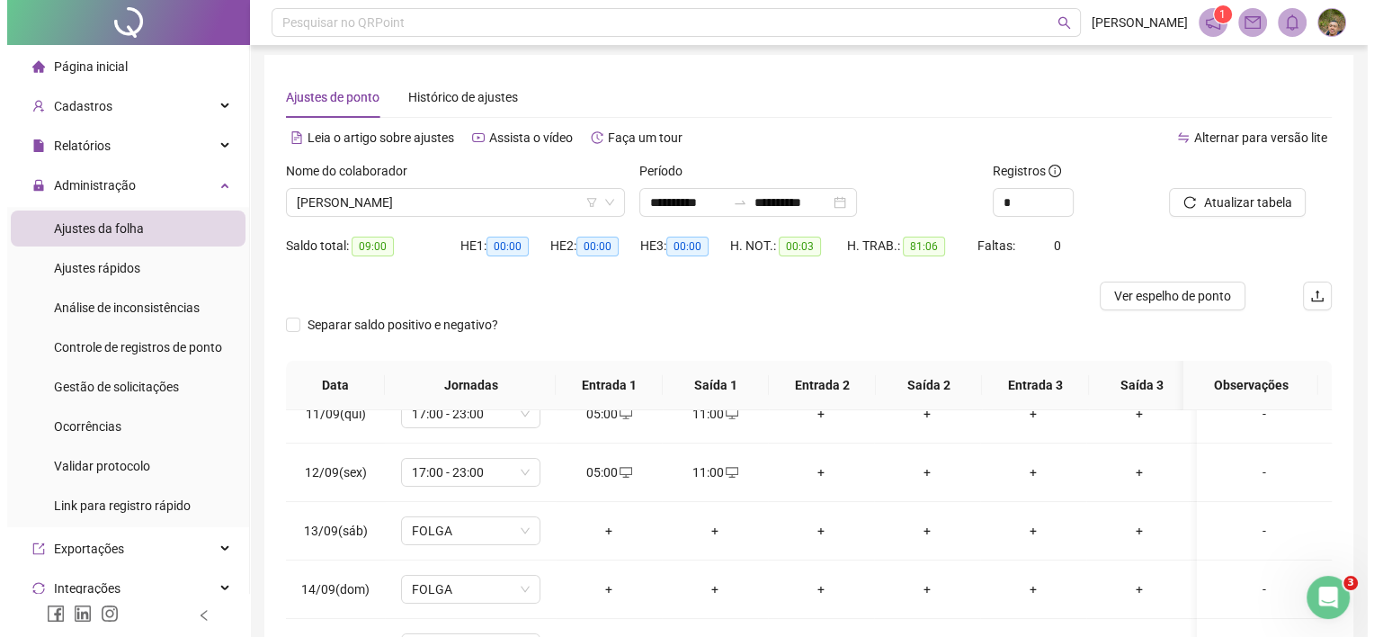
scroll to position [0, 0]
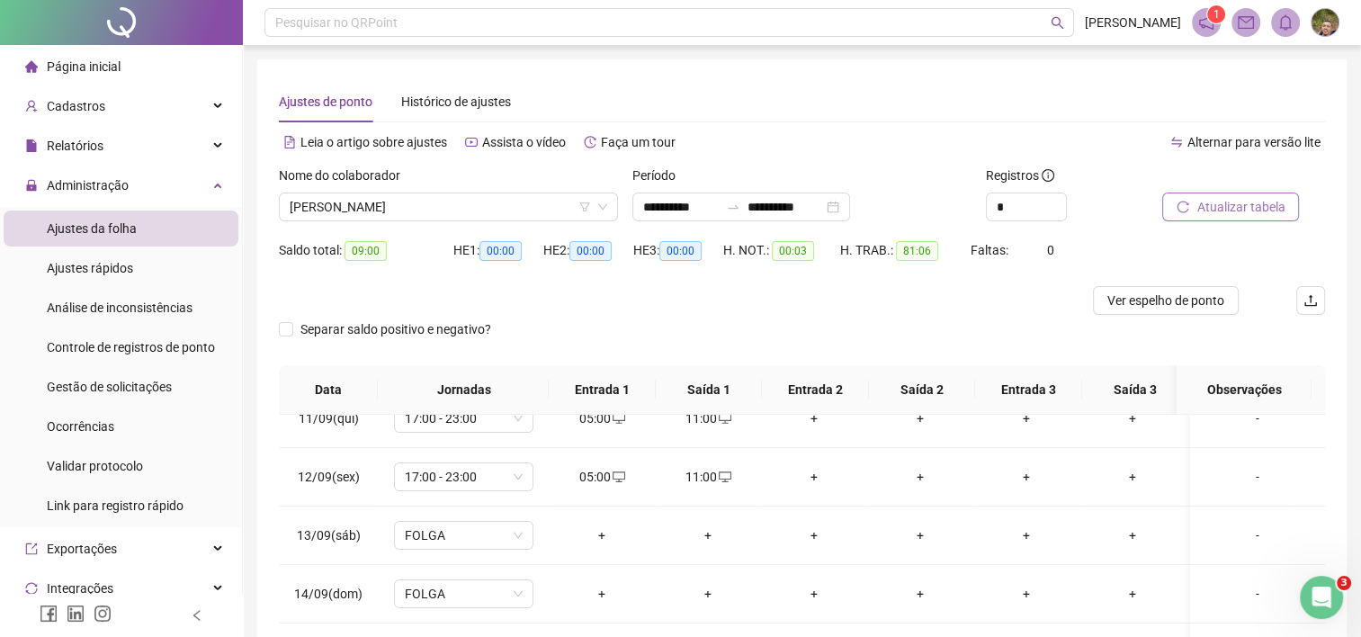
click at [1243, 205] on span "Atualizar tabela" at bounding box center [1240, 207] width 88 height 20
click at [93, 147] on span "Relatórios" at bounding box center [75, 146] width 57 height 14
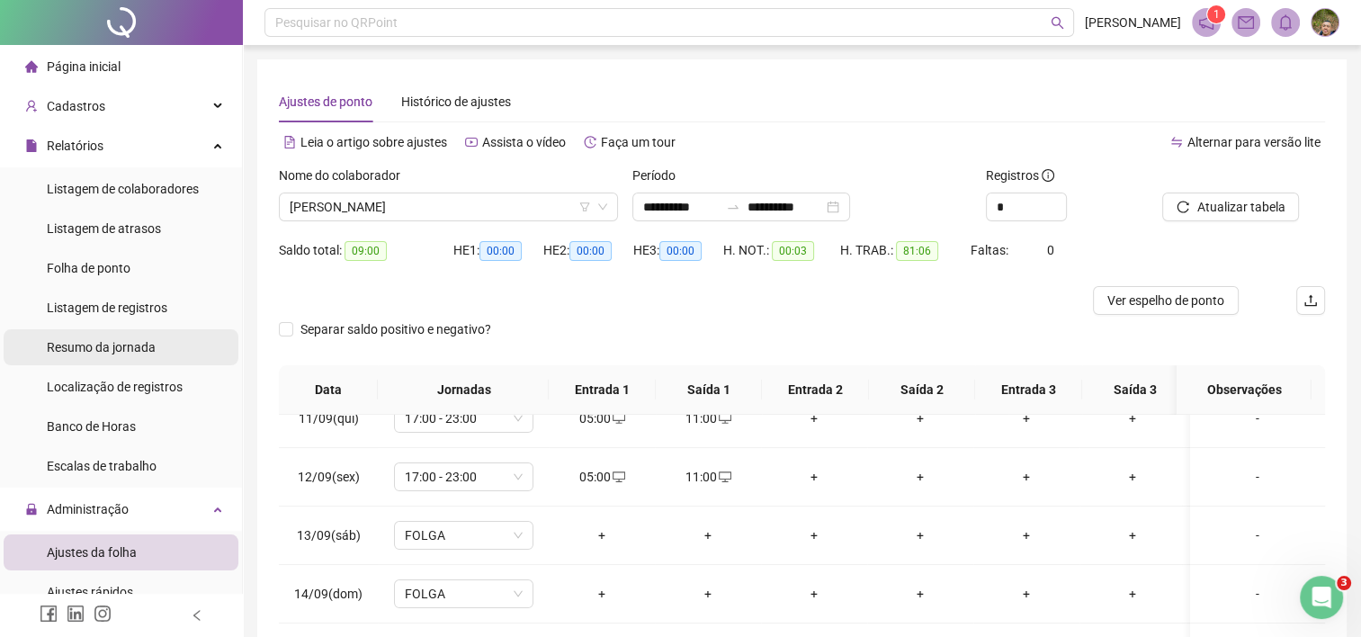
click at [145, 350] on span "Resumo da jornada" at bounding box center [101, 347] width 109 height 14
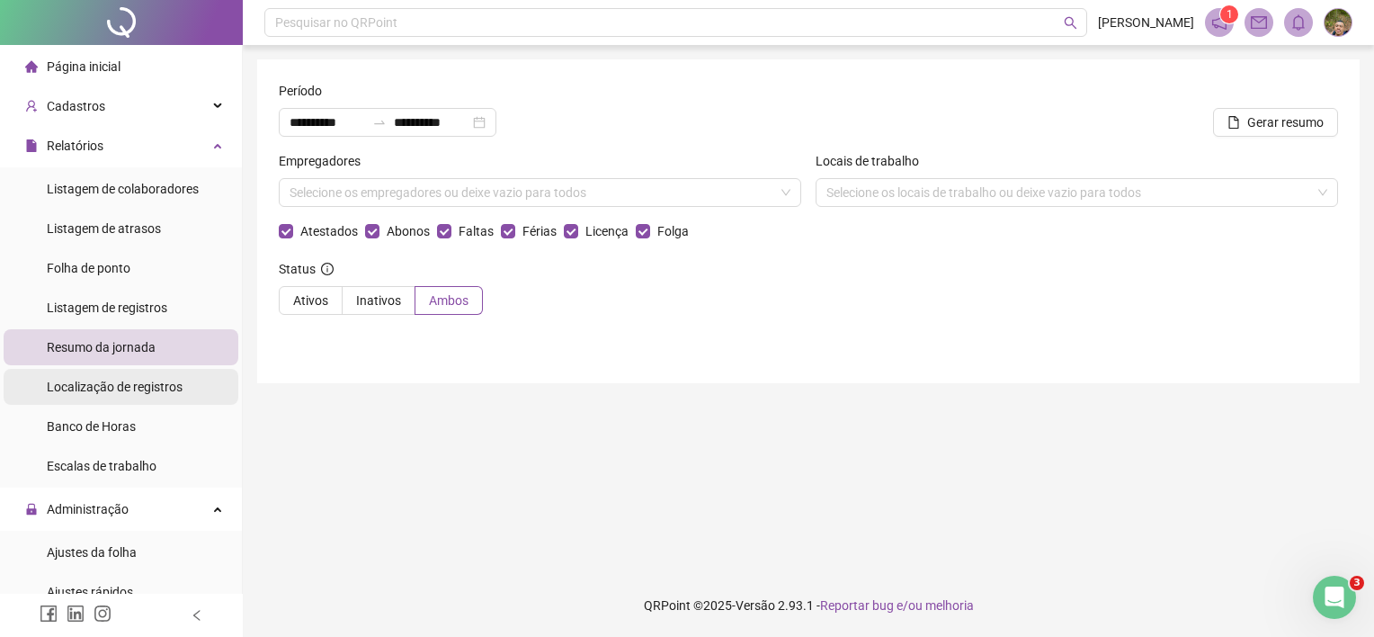
click at [165, 384] on span "Localização de registros" at bounding box center [115, 387] width 136 height 14
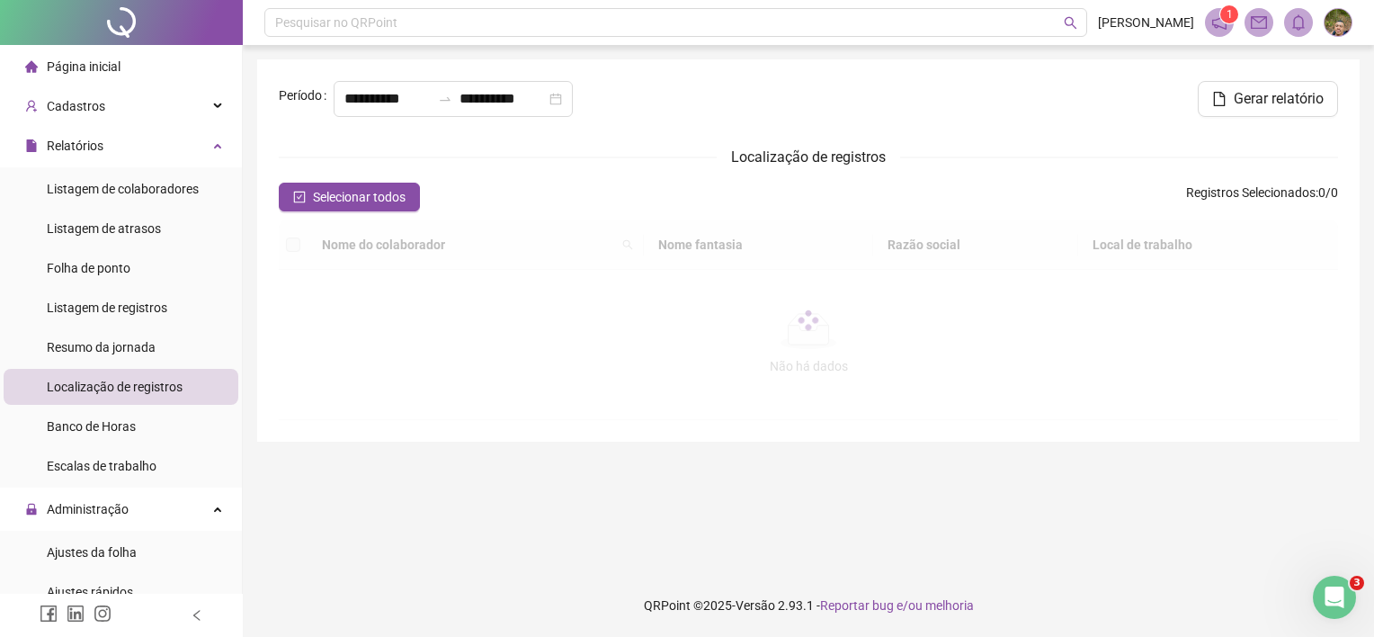
type input "**********"
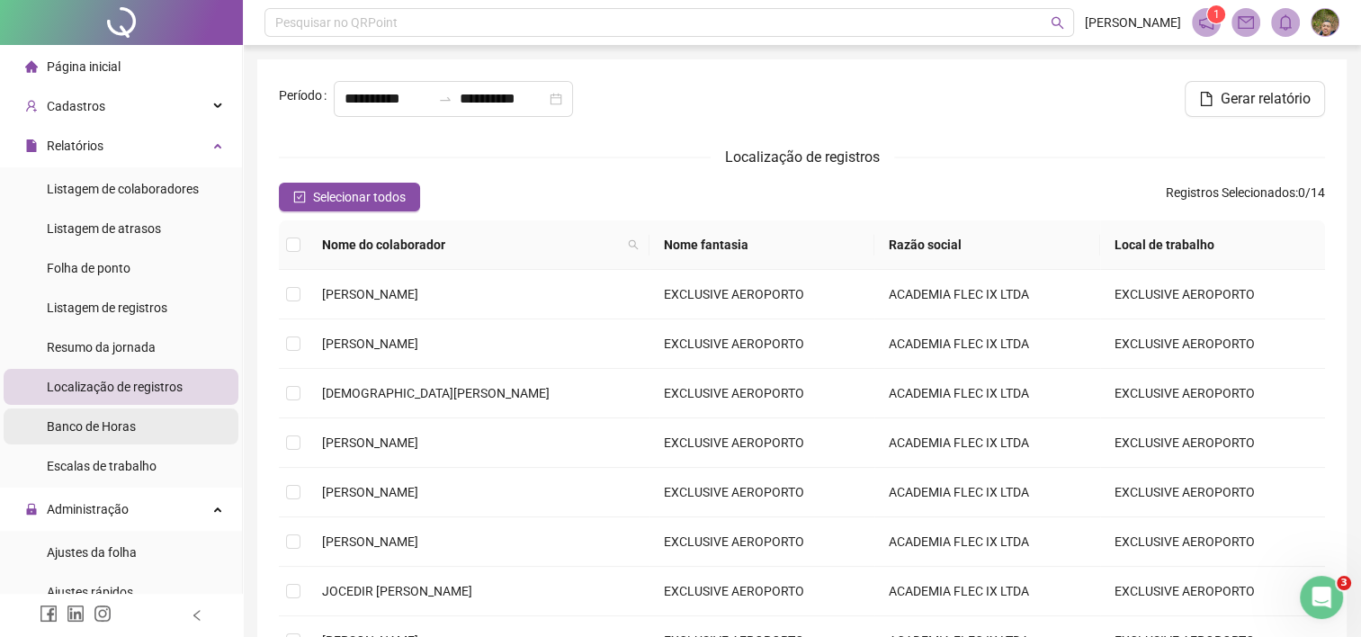
click at [111, 432] on span "Banco de Horas" at bounding box center [91, 426] width 89 height 14
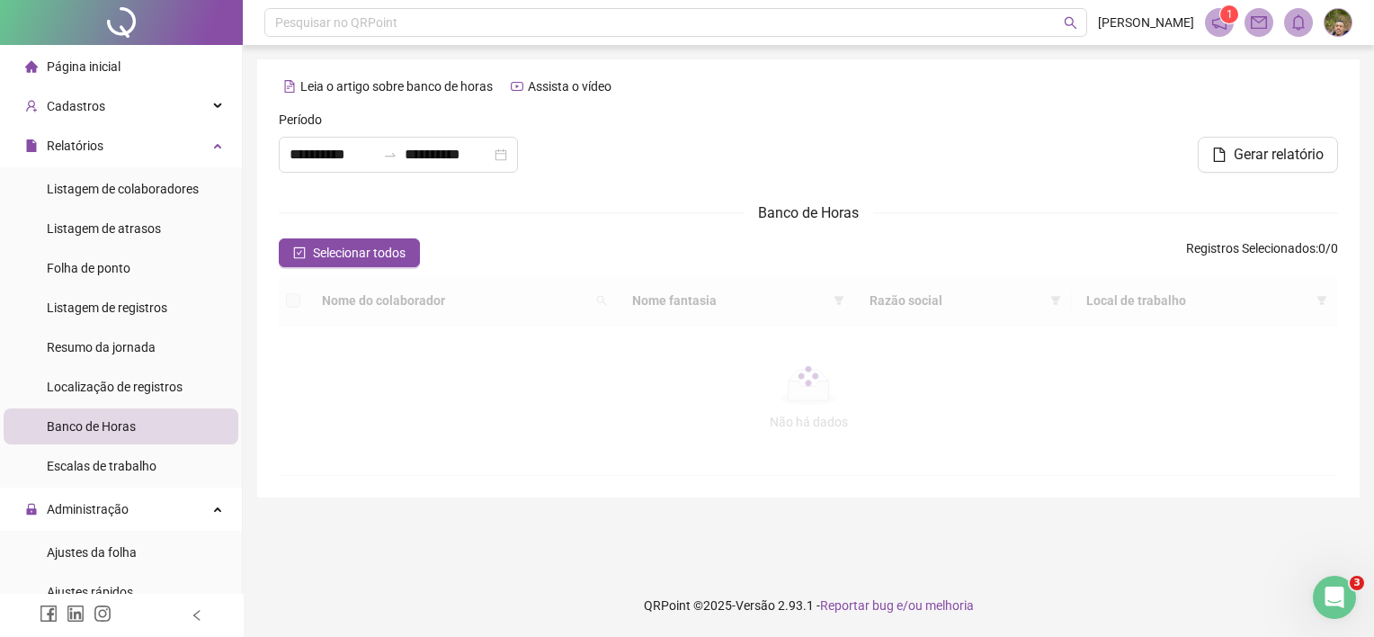
type input "**********"
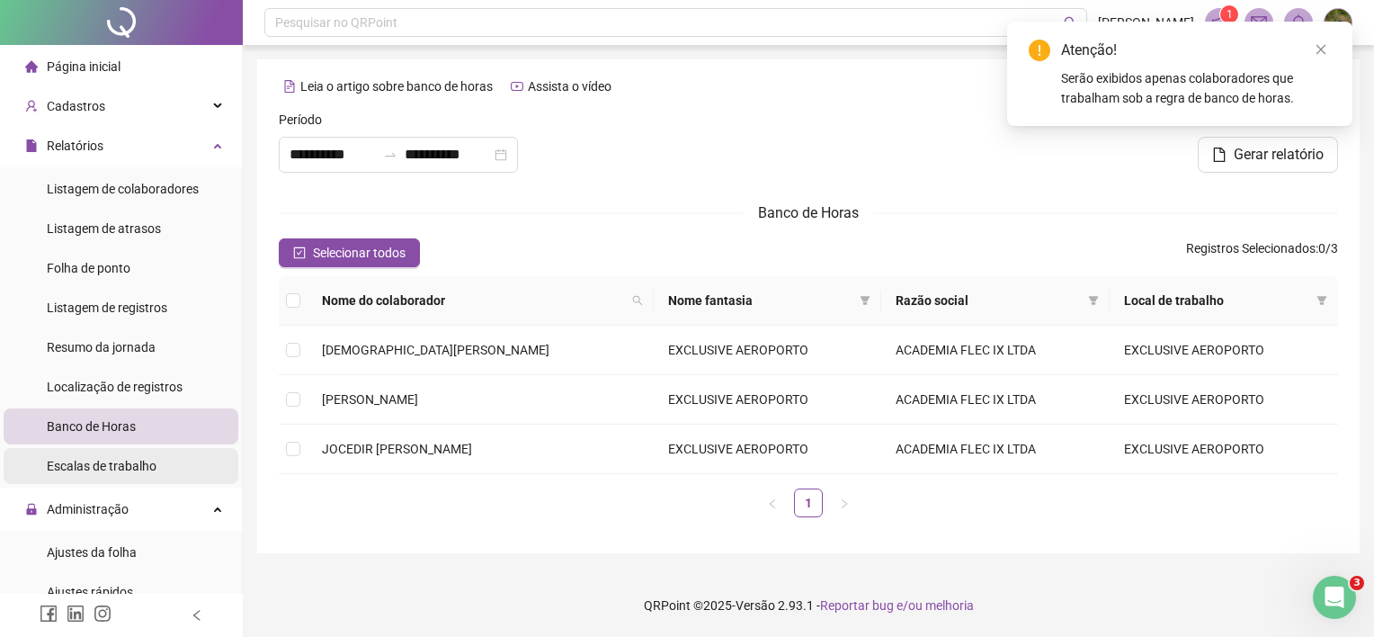
click at [123, 460] on span "Escalas de trabalho" at bounding box center [102, 466] width 110 height 14
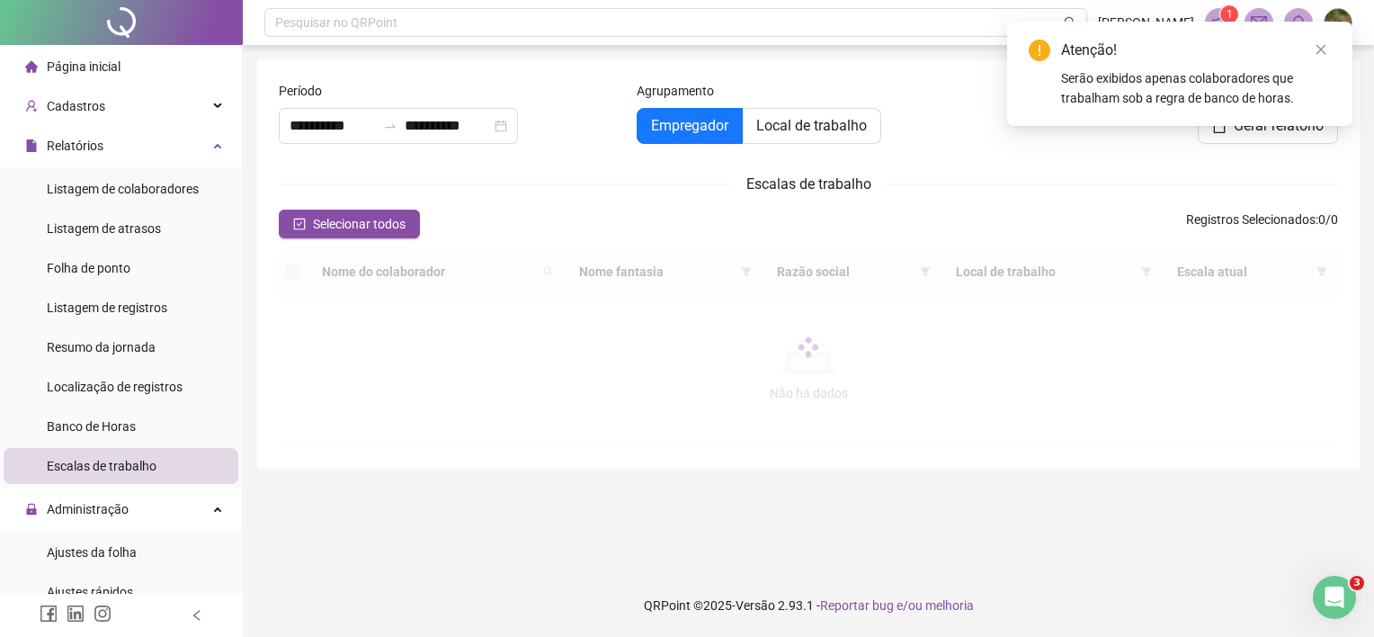
type input "**********"
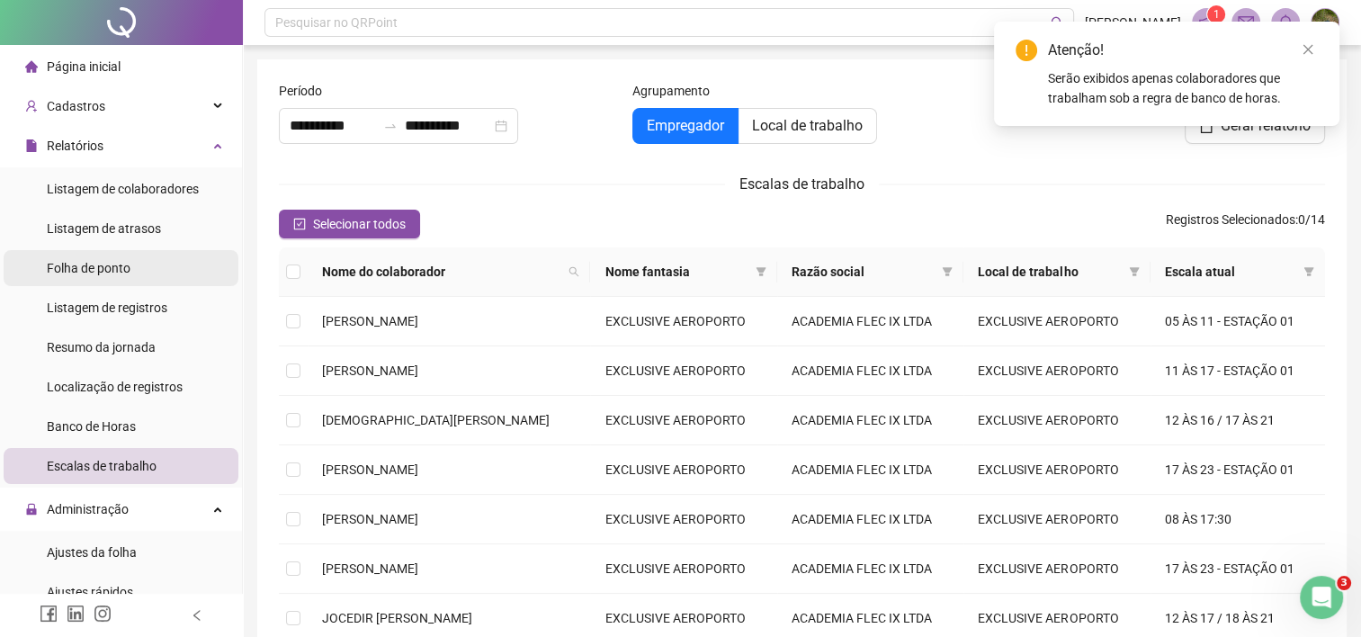
click at [94, 271] on span "Folha de ponto" at bounding box center [89, 268] width 84 height 14
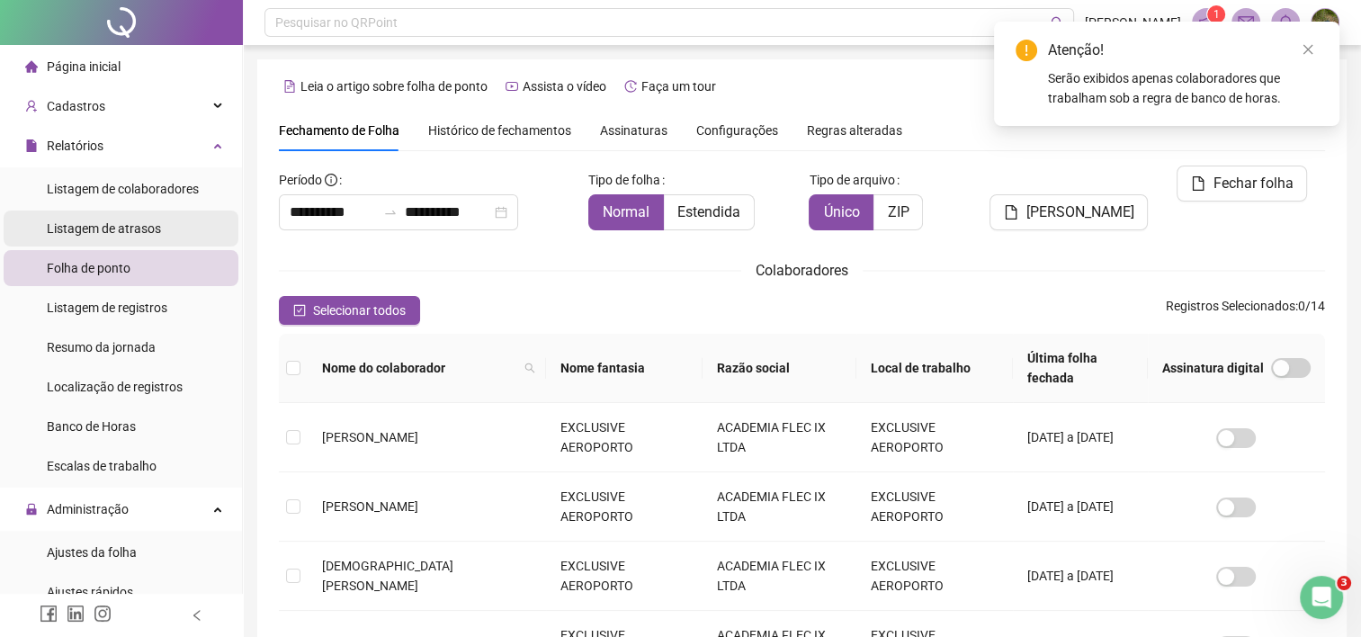
click at [113, 223] on span "Listagem de atrasos" at bounding box center [104, 228] width 114 height 14
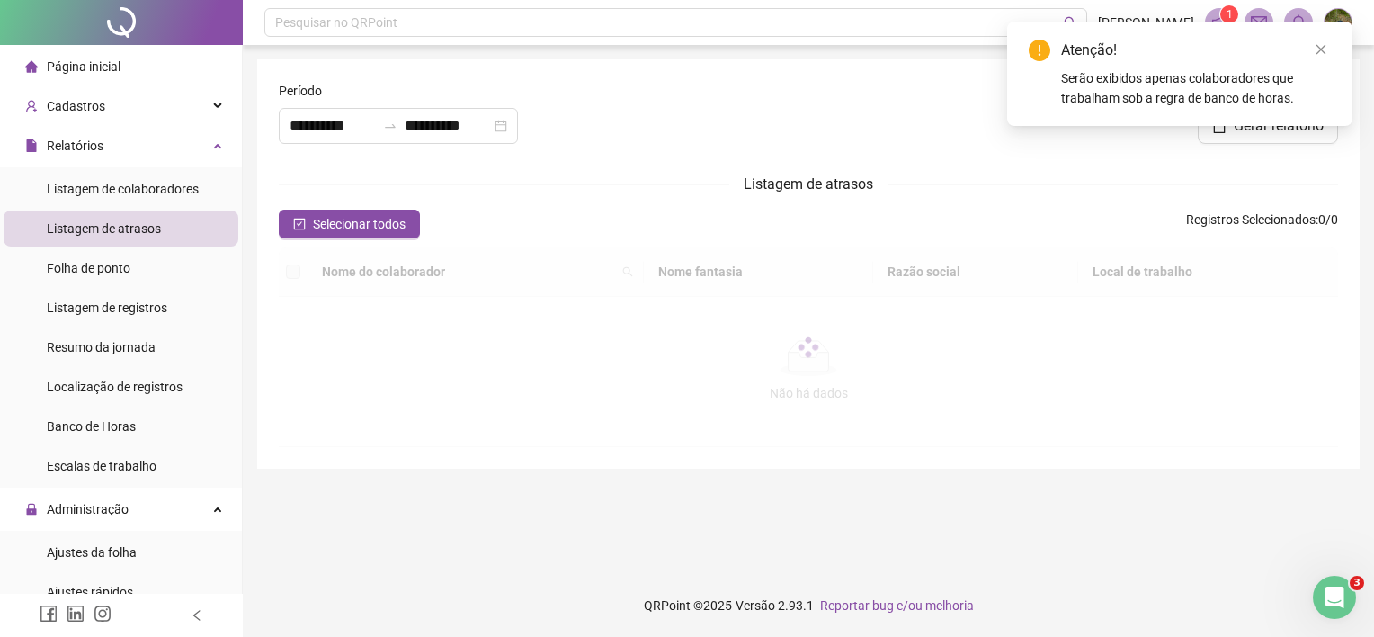
type input "**********"
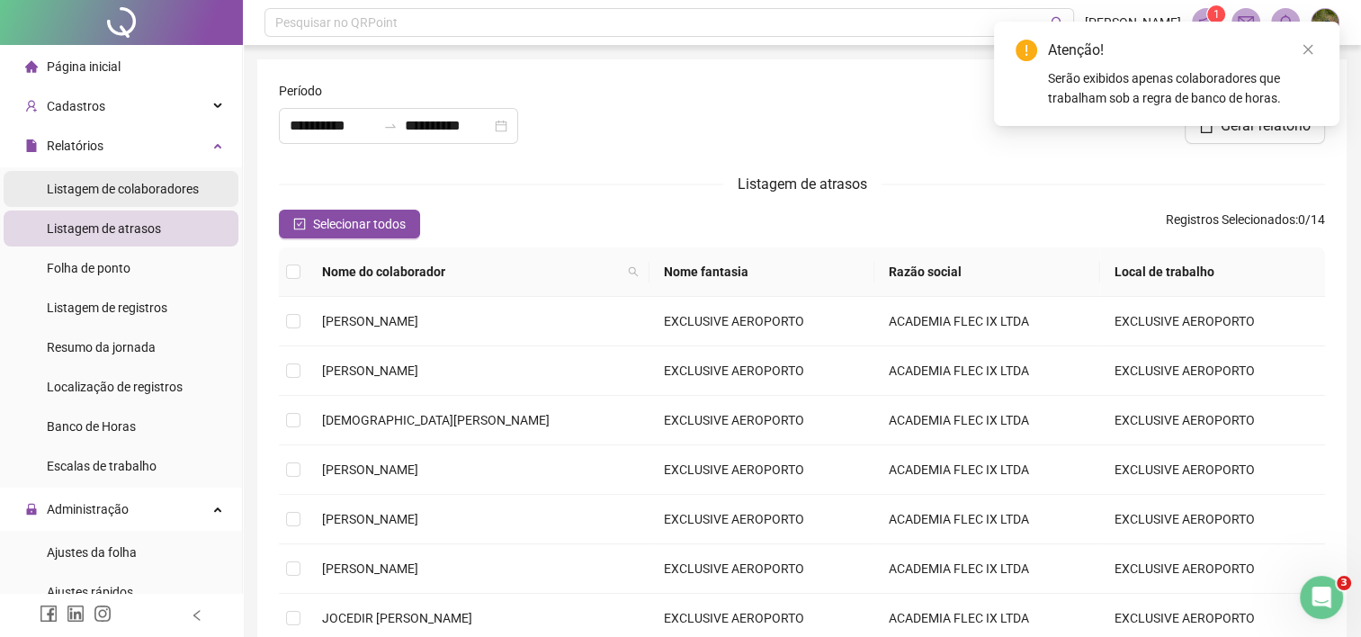
click at [154, 187] on span "Listagem de colaboradores" at bounding box center [123, 189] width 152 height 14
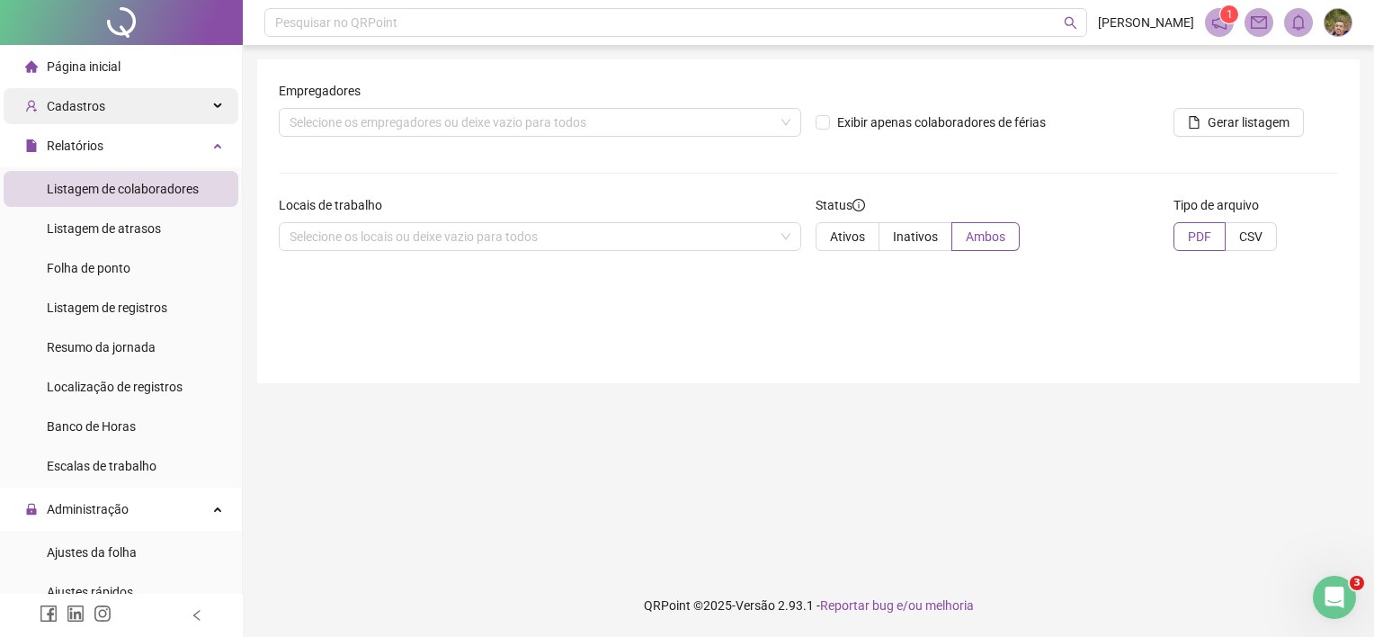
click at [138, 110] on div "Cadastros" at bounding box center [121, 106] width 235 height 36
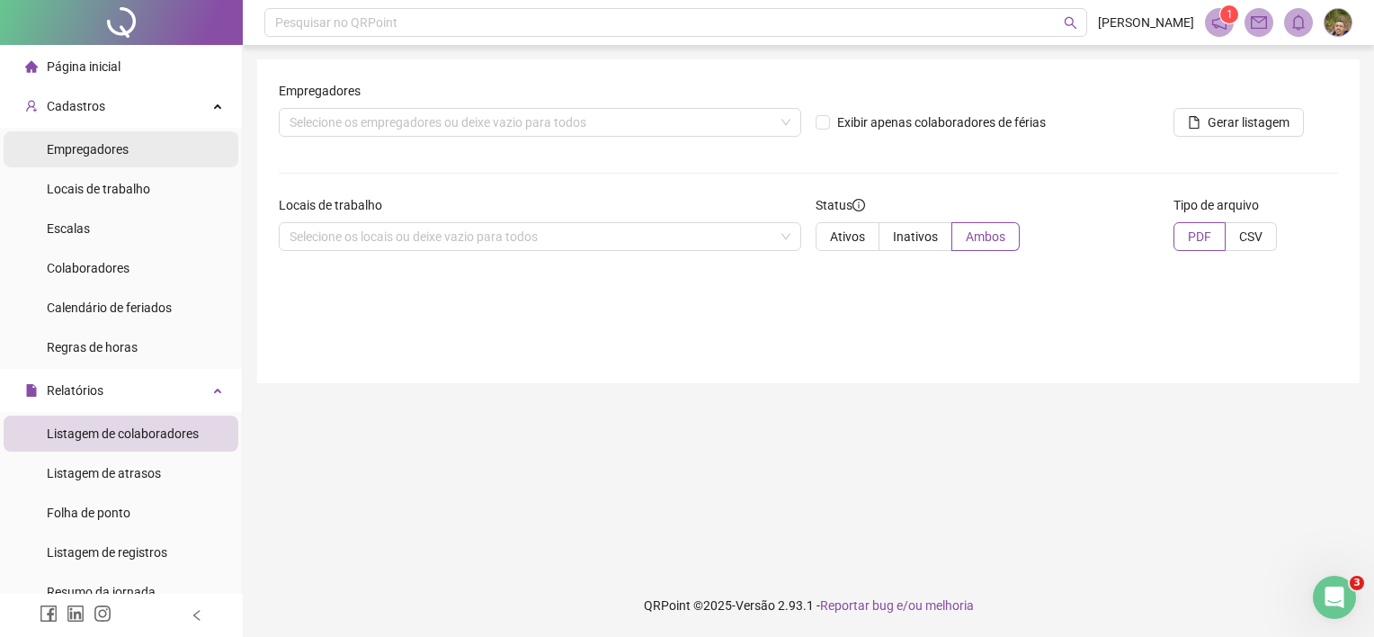
click at [157, 147] on li "Empregadores" at bounding box center [121, 149] width 235 height 36
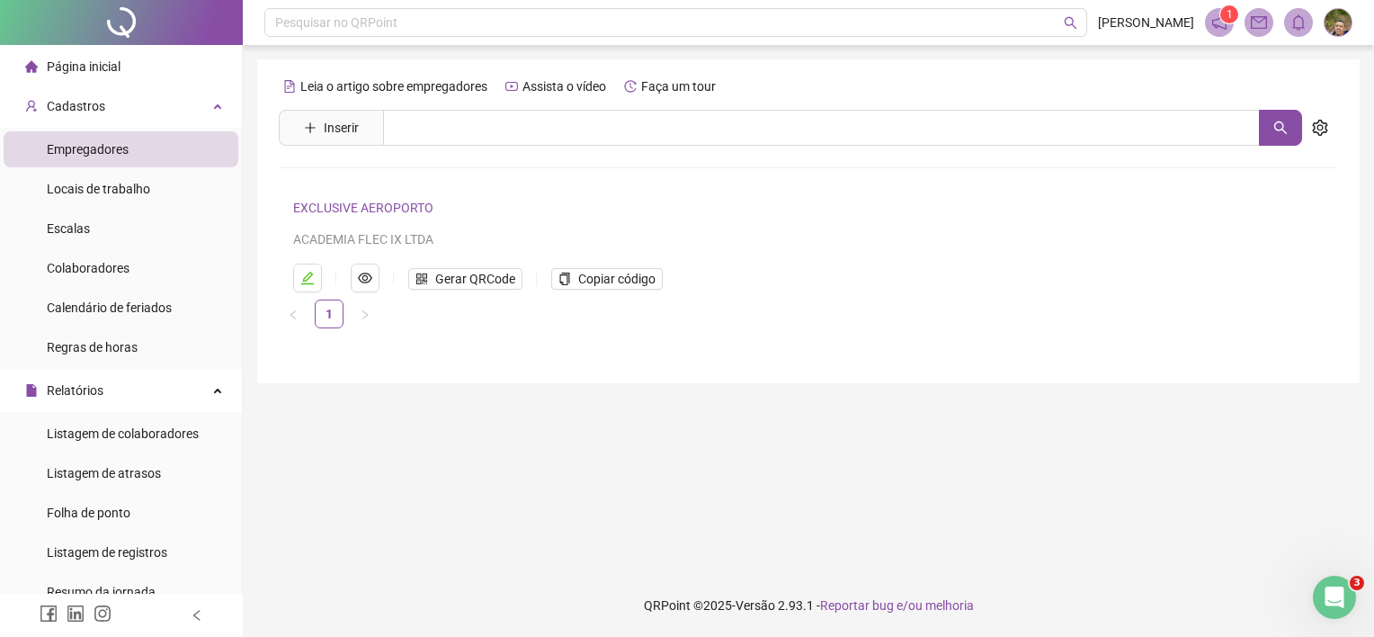
click at [323, 205] on link "EXCLUSIVE AEROPORTO" at bounding box center [363, 208] width 140 height 14
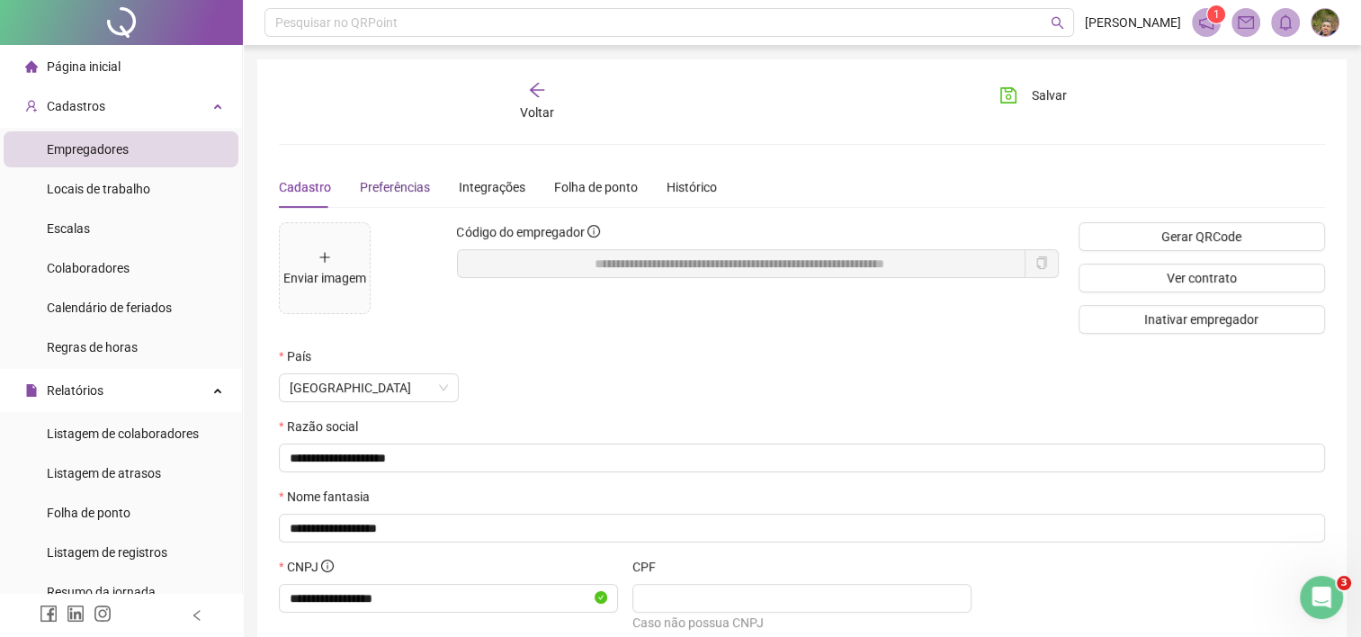
click at [387, 193] on span "Preferências" at bounding box center [395, 187] width 70 height 14
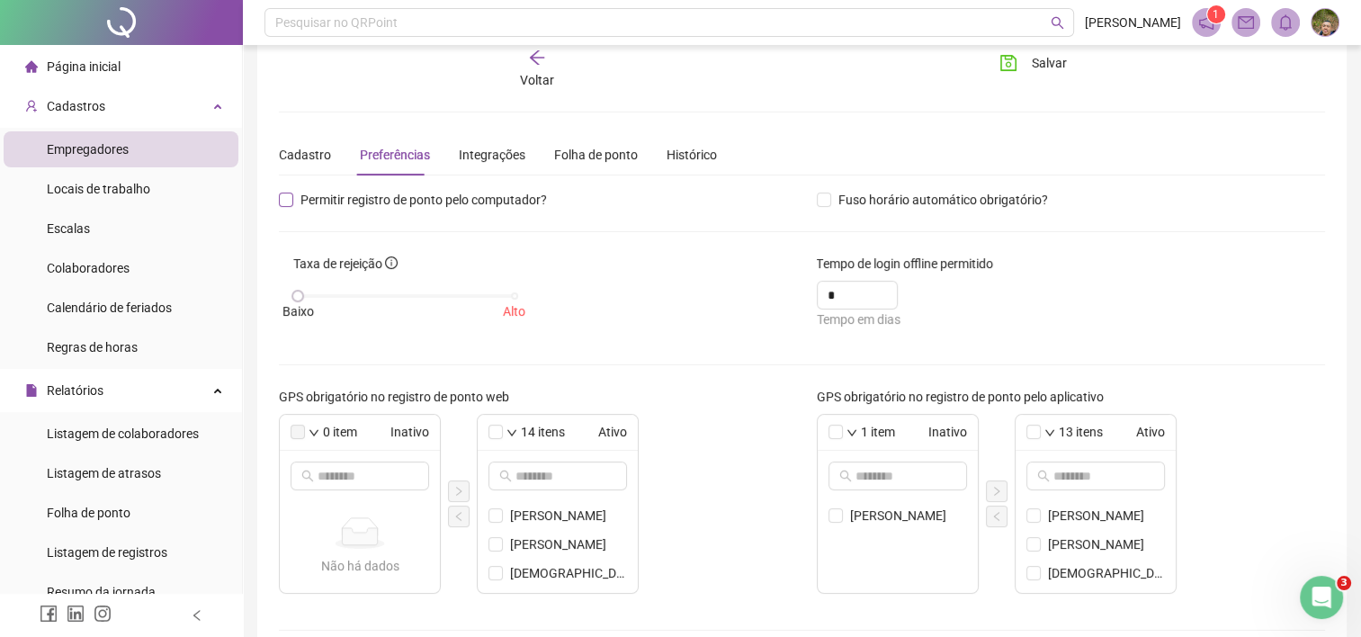
scroll to position [1, 0]
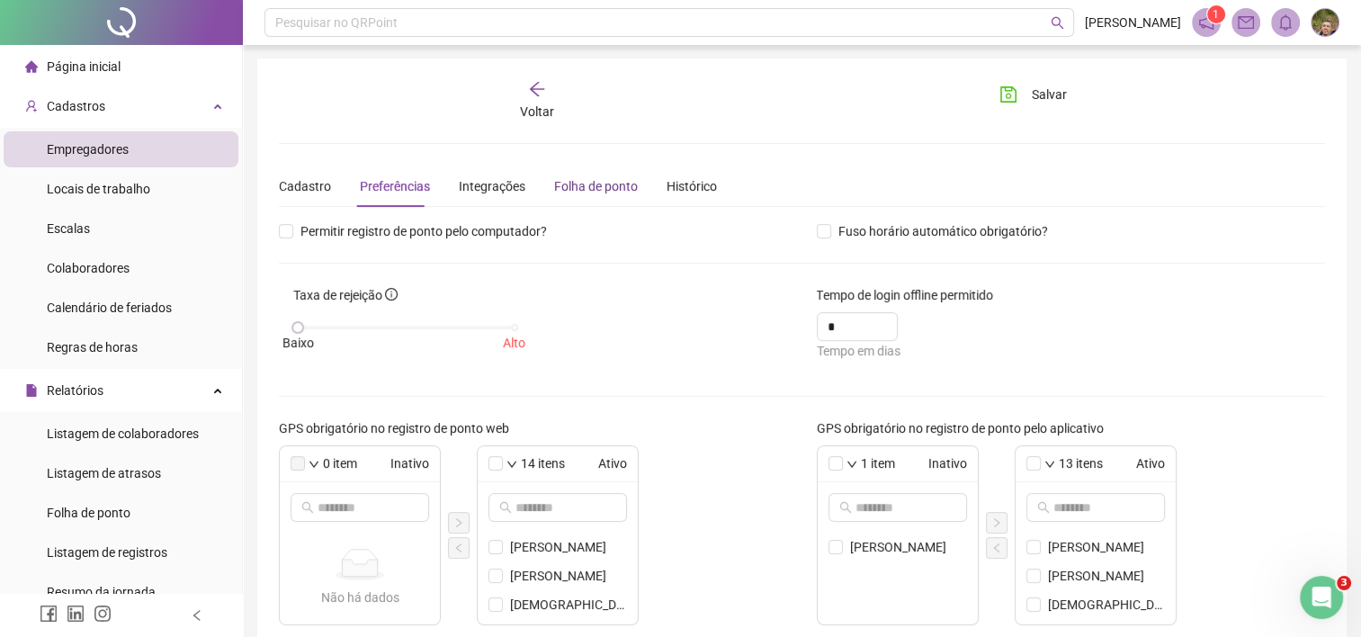
click at [568, 182] on div "Folha de ponto" at bounding box center [596, 186] width 84 height 20
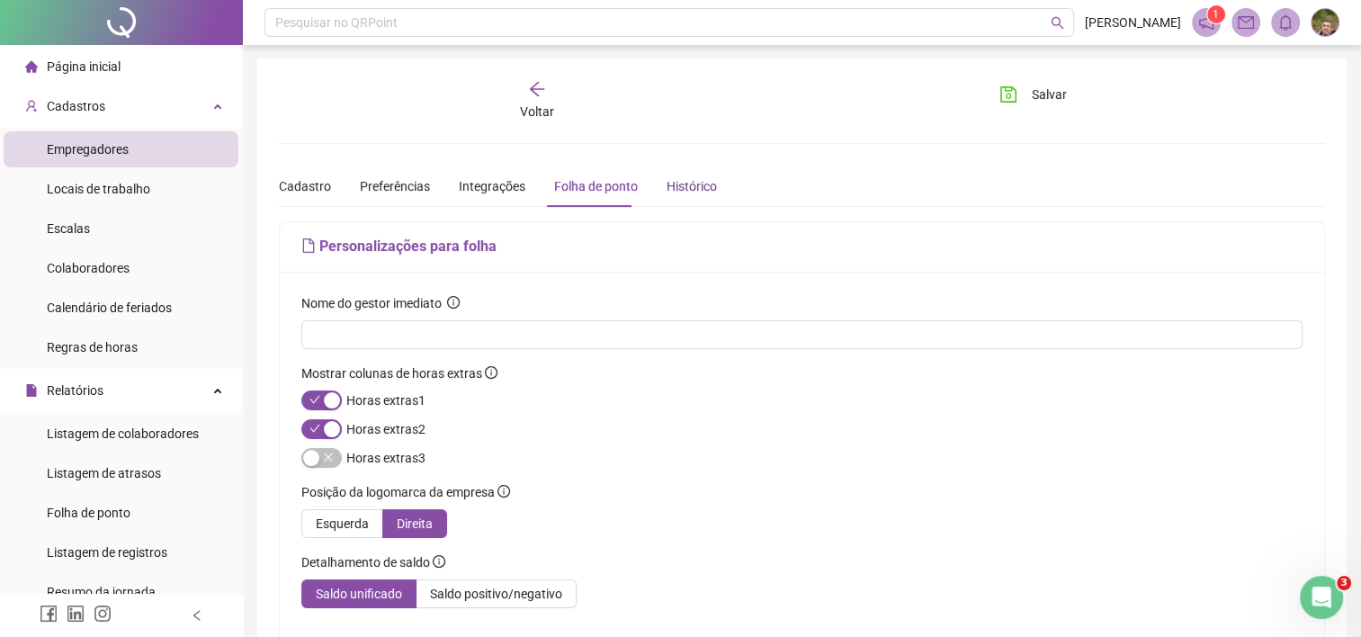
click at [666, 187] on div "Histórico" at bounding box center [691, 186] width 50 height 20
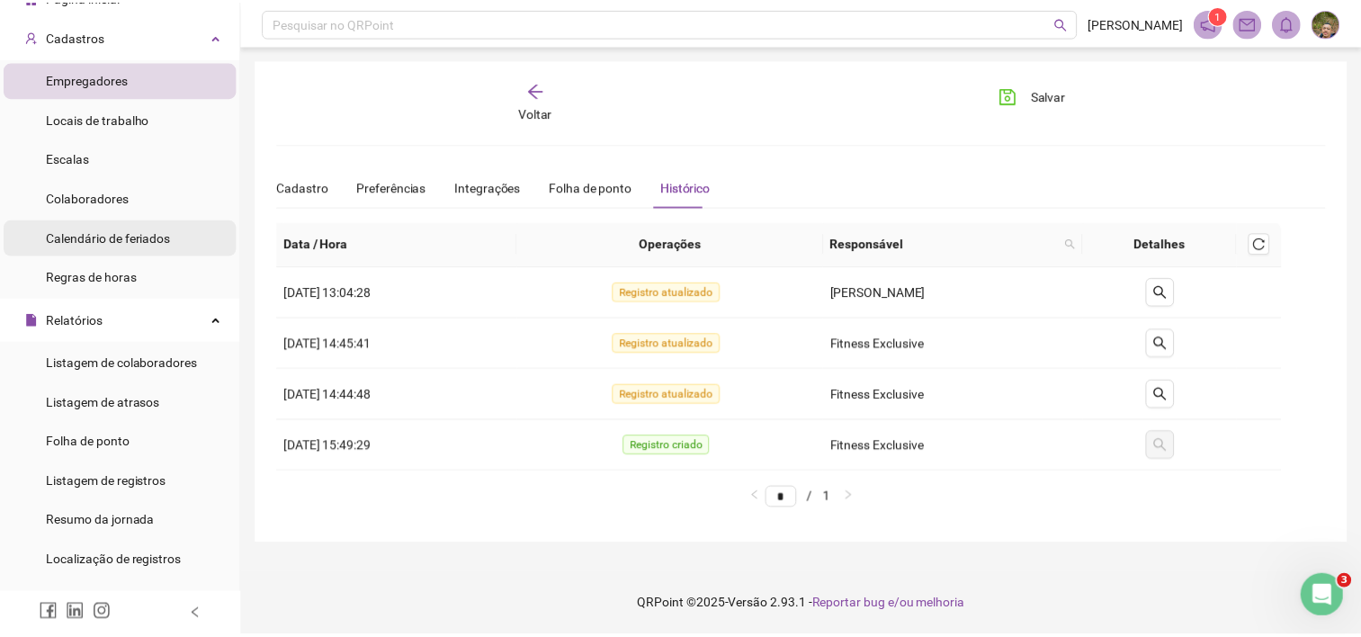
scroll to position [90, 0]
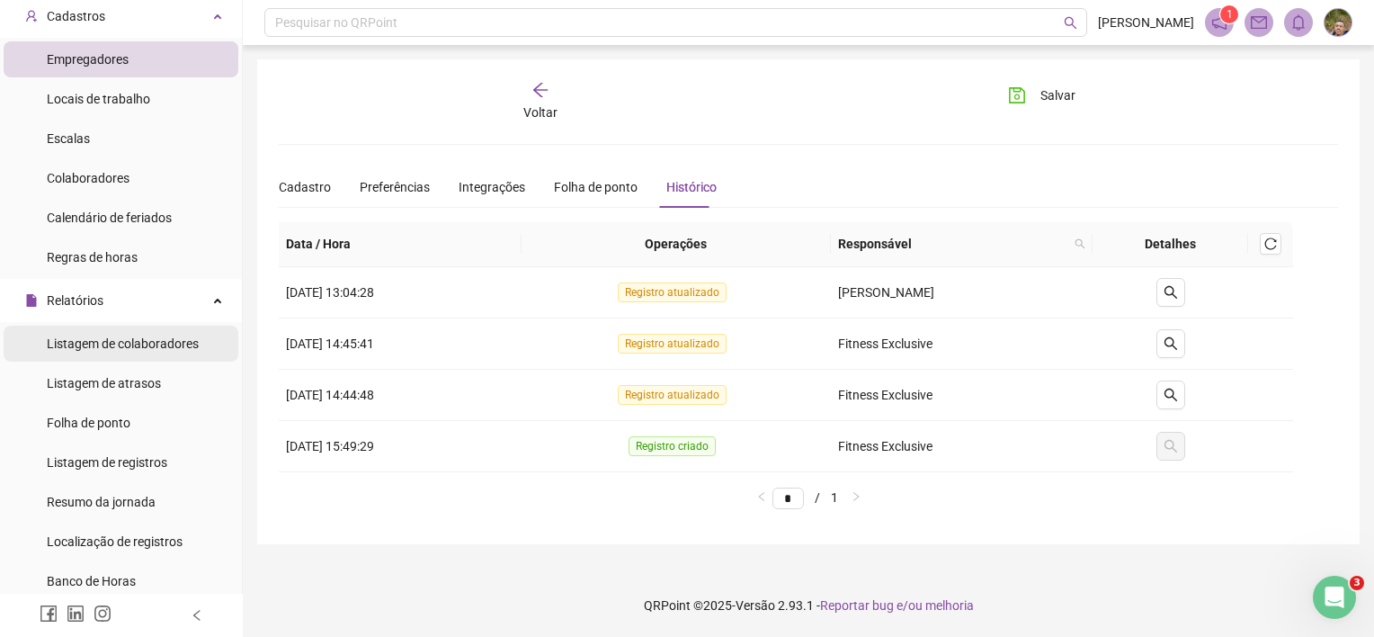
click at [165, 344] on span "Listagem de colaboradores" at bounding box center [123, 343] width 152 height 14
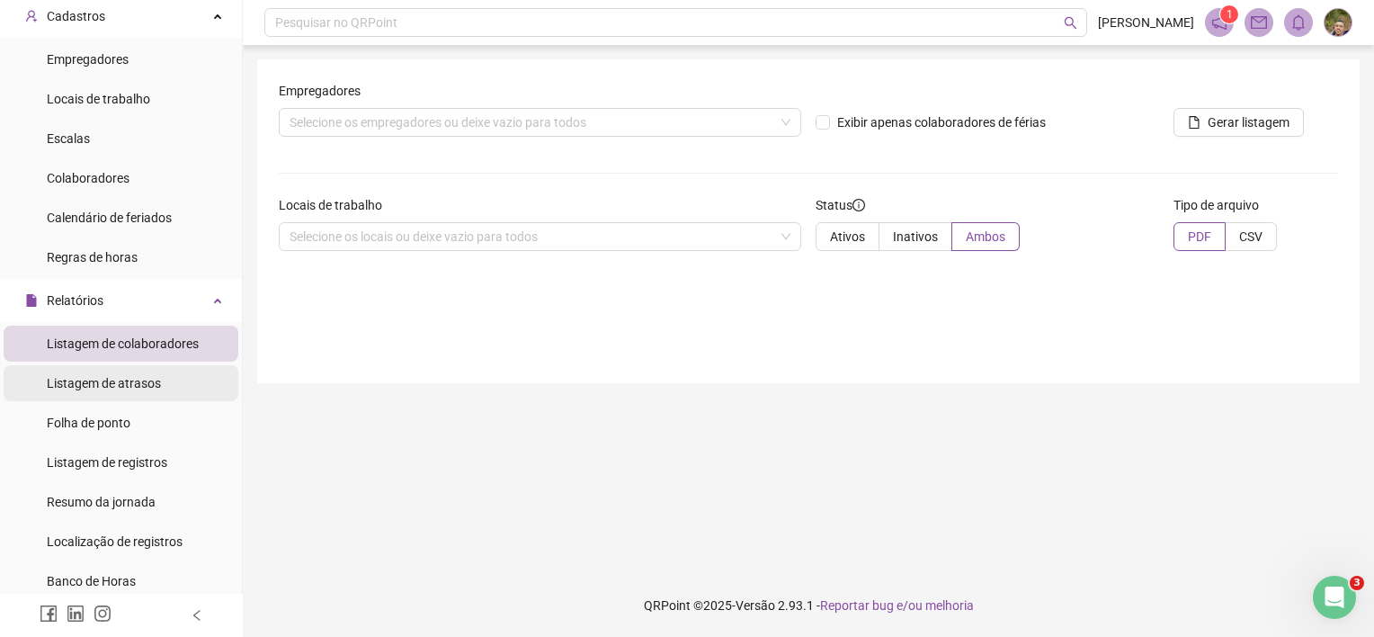
click at [149, 386] on span "Listagem de atrasos" at bounding box center [104, 383] width 114 height 14
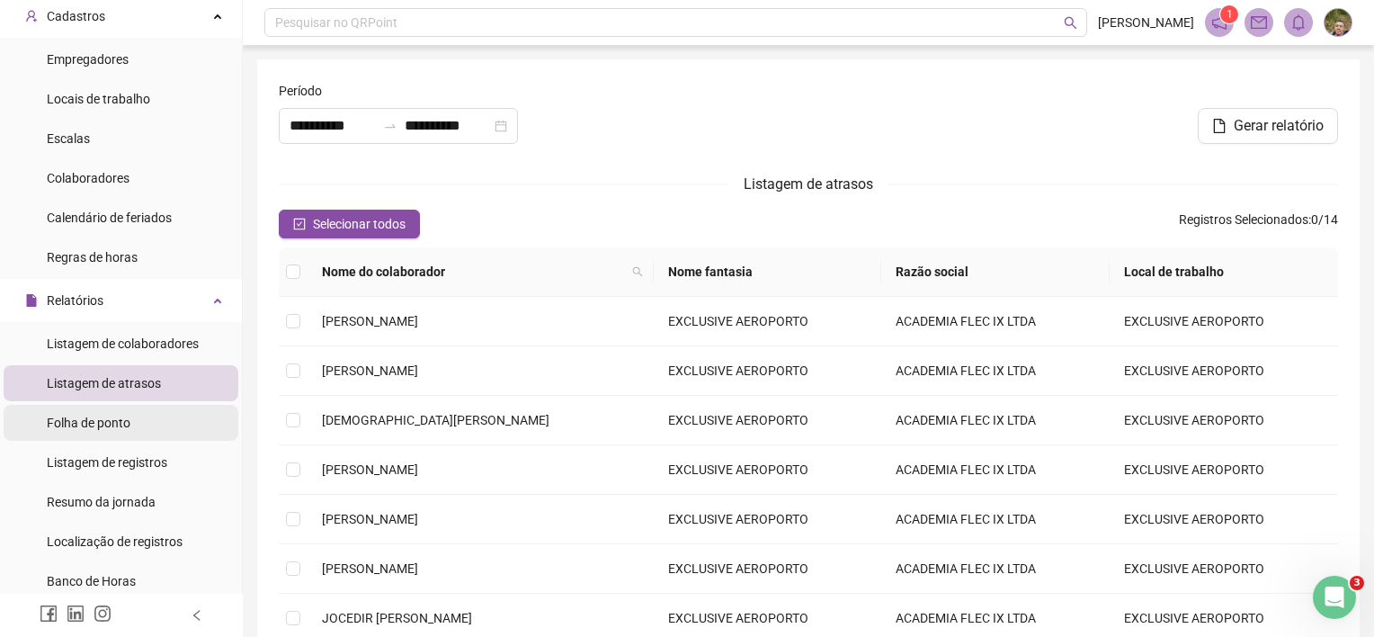
type input "**********"
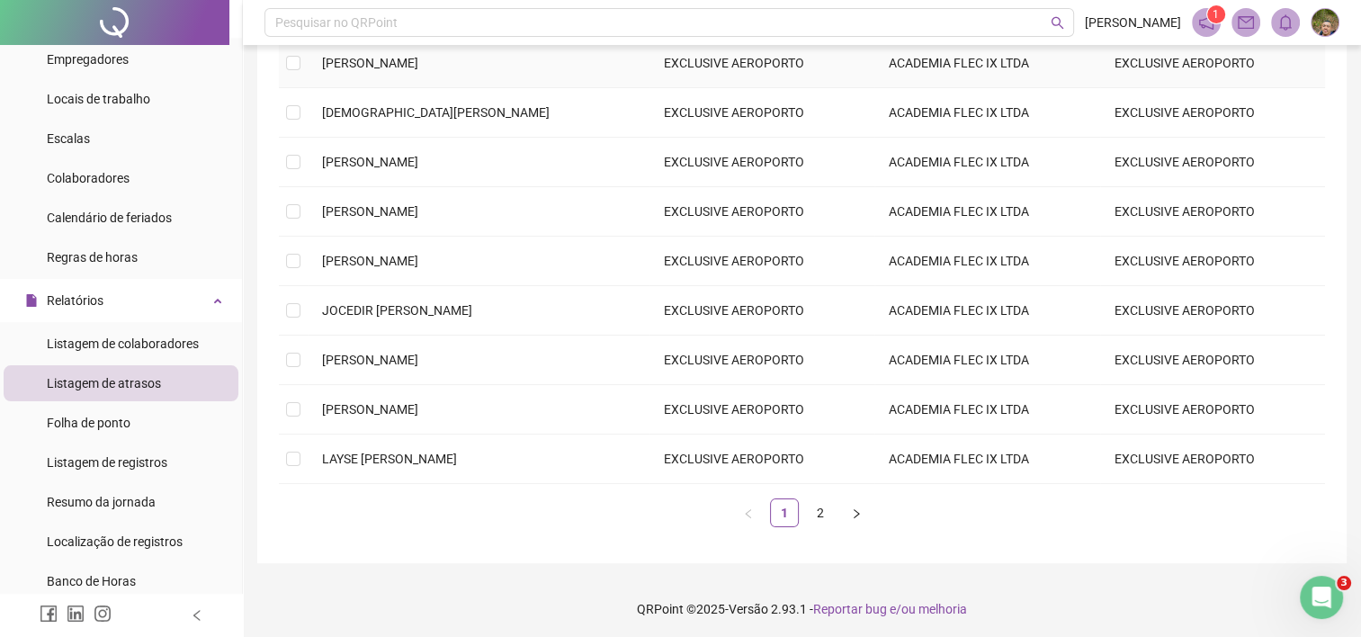
scroll to position [309, 0]
click at [819, 506] on link "2" at bounding box center [820, 510] width 27 height 27
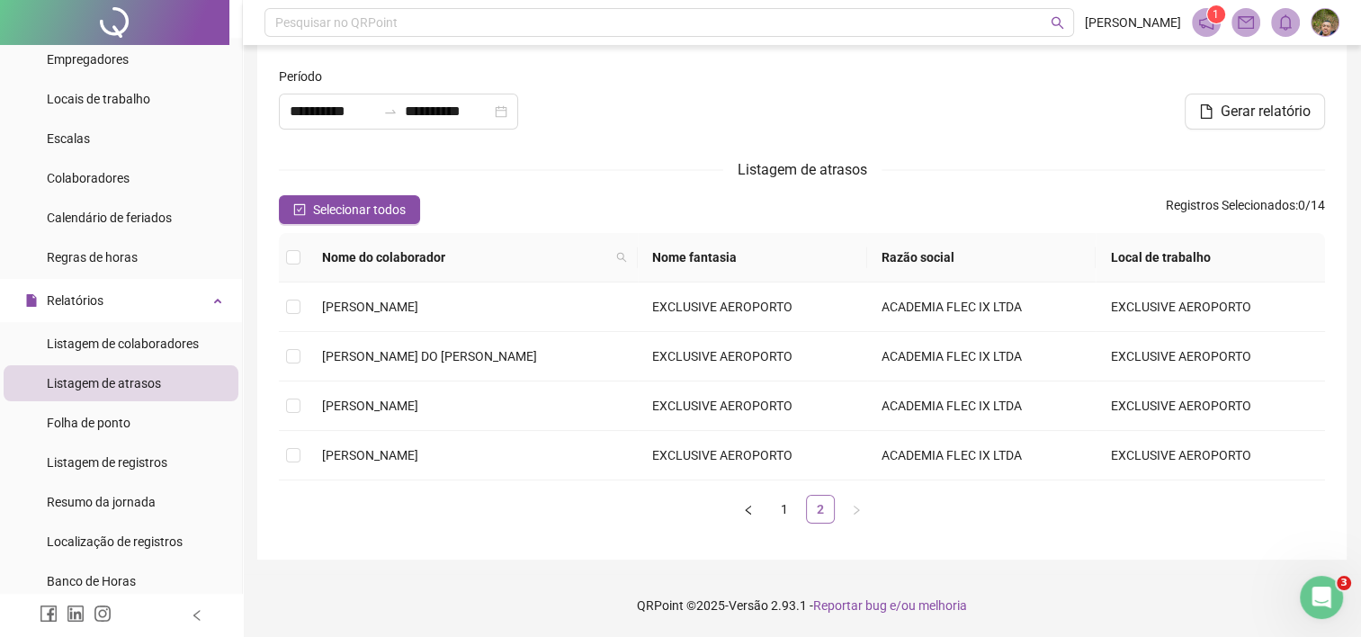
scroll to position [13, 0]
click at [302, 403] on td at bounding box center [293, 406] width 29 height 49
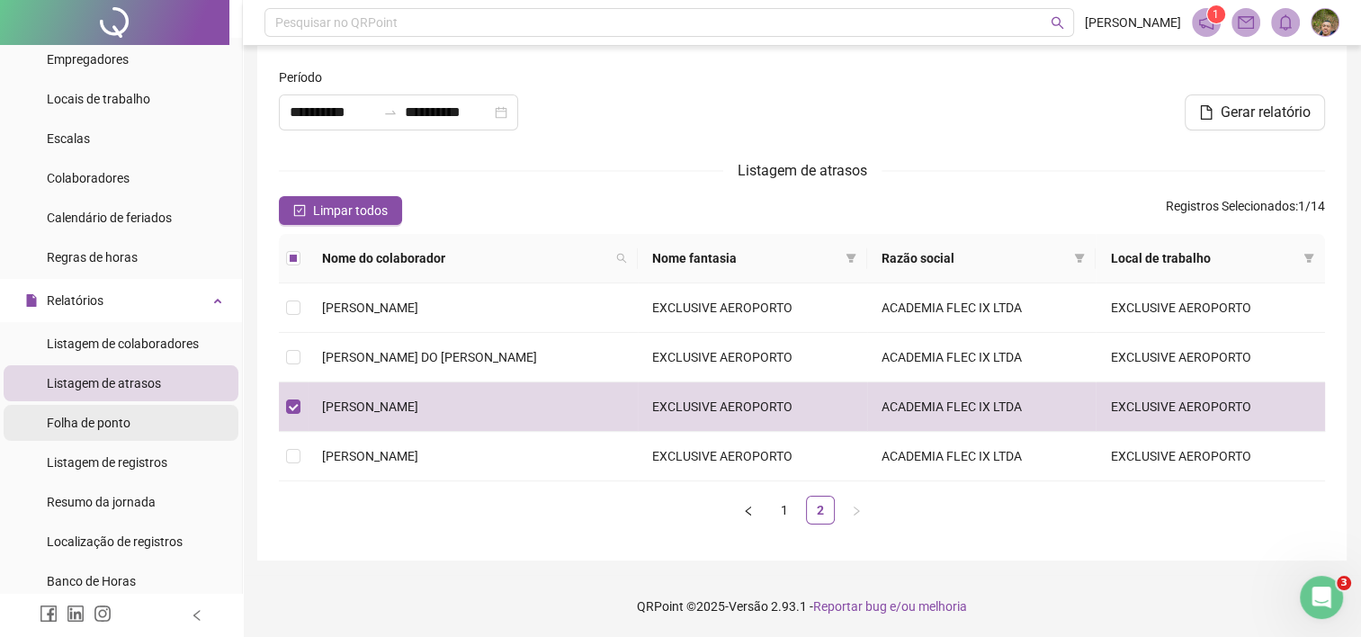
click at [110, 427] on span "Folha de ponto" at bounding box center [89, 423] width 84 height 14
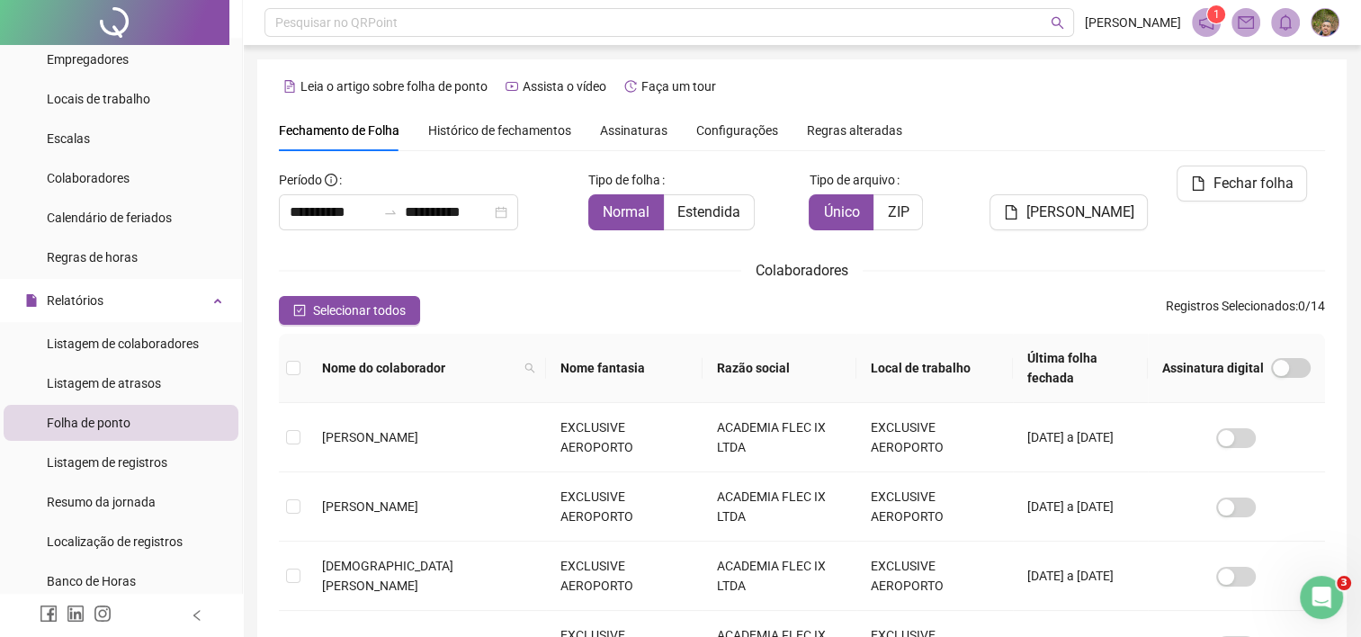
click at [518, 125] on span "Histórico de fechamentos" at bounding box center [499, 130] width 143 height 14
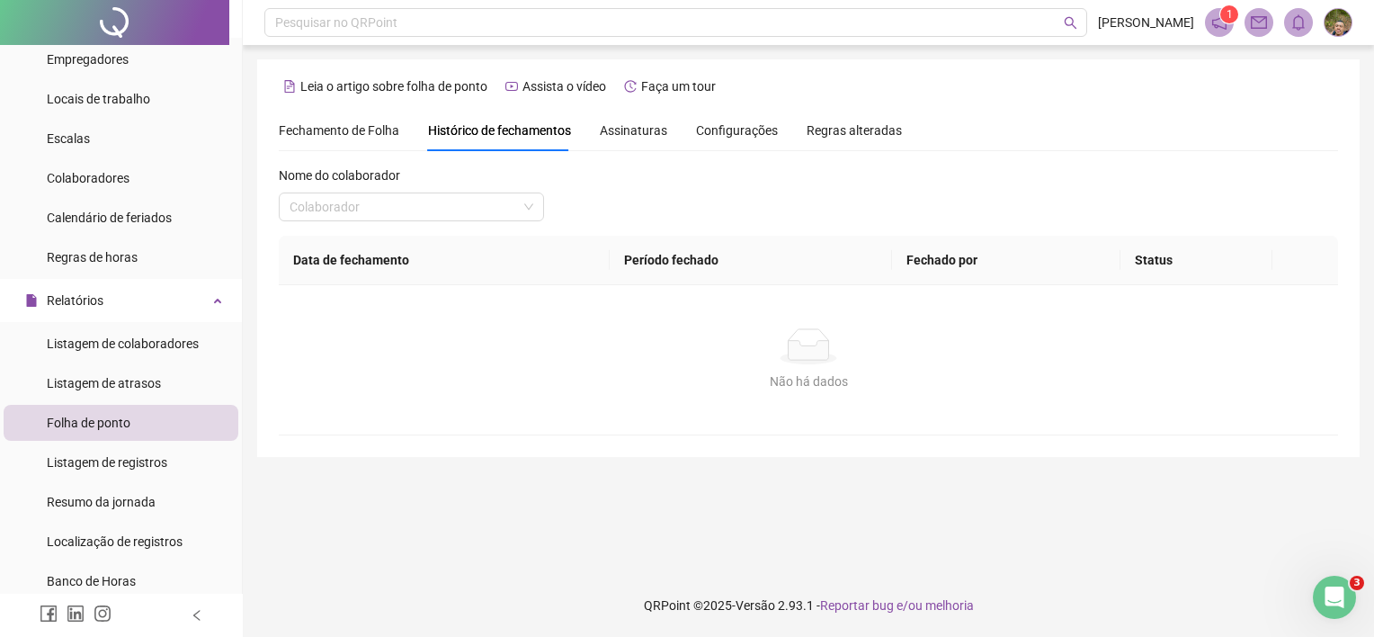
click at [634, 135] on span "Assinaturas" at bounding box center [633, 130] width 67 height 13
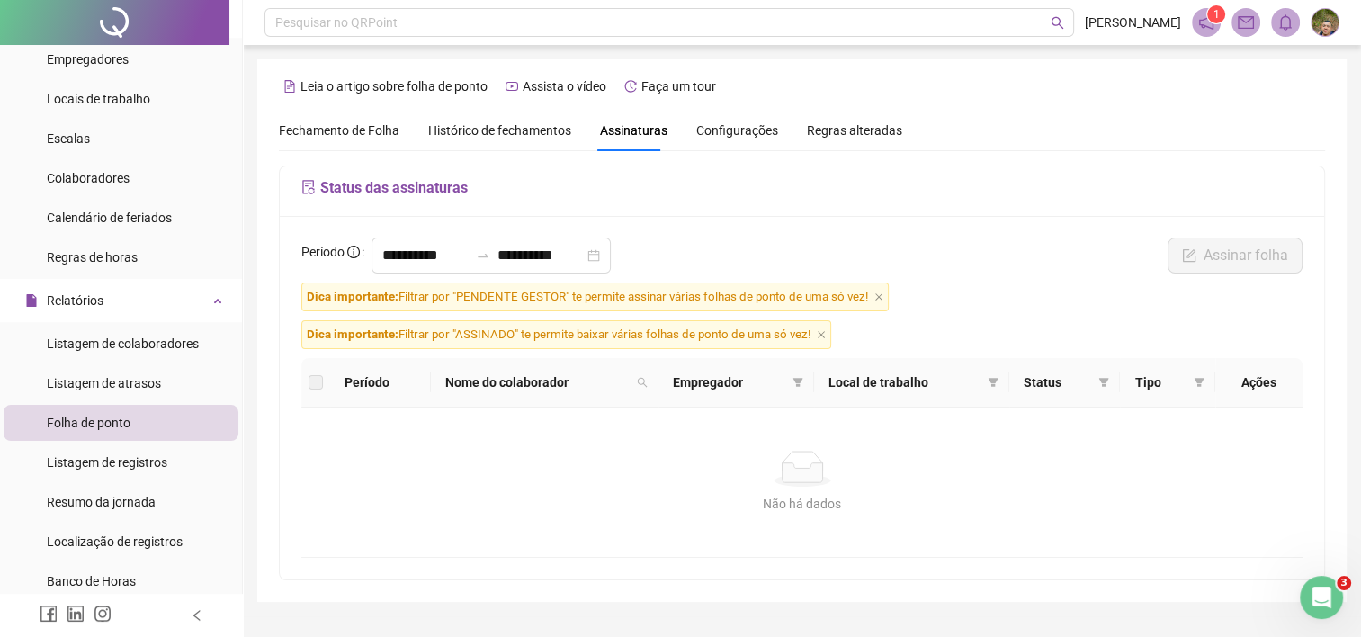
click at [744, 137] on span "Configurações" at bounding box center [737, 130] width 82 height 13
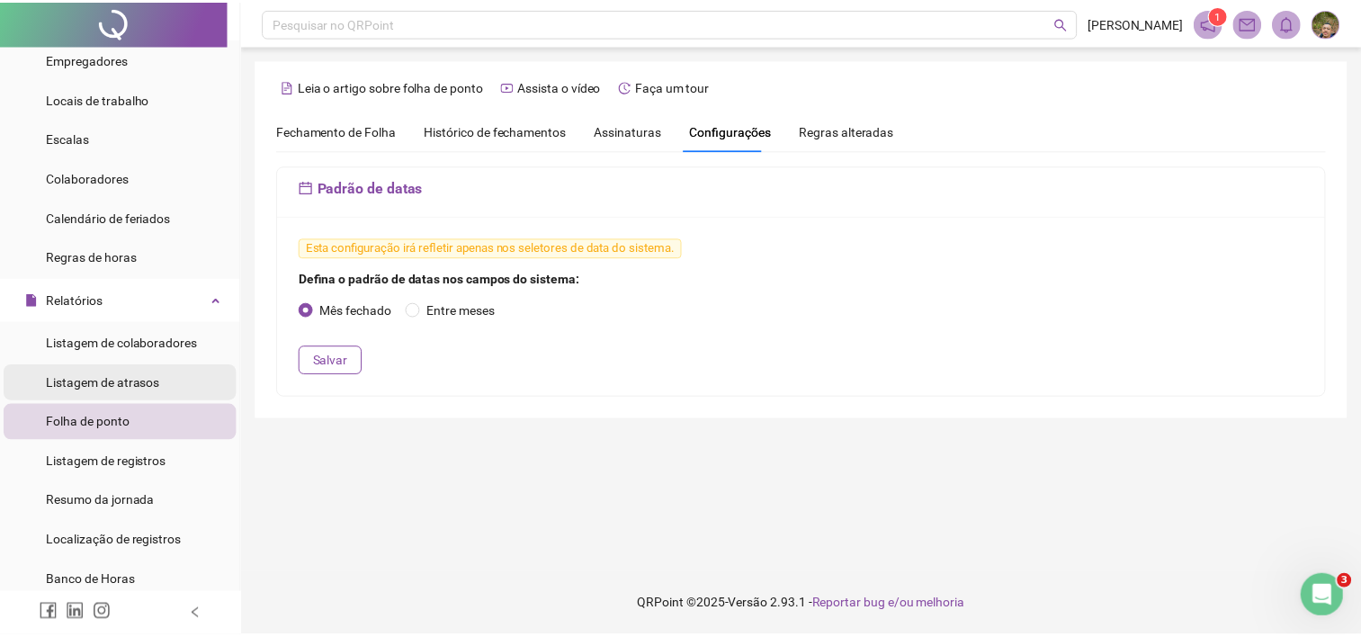
scroll to position [180, 0]
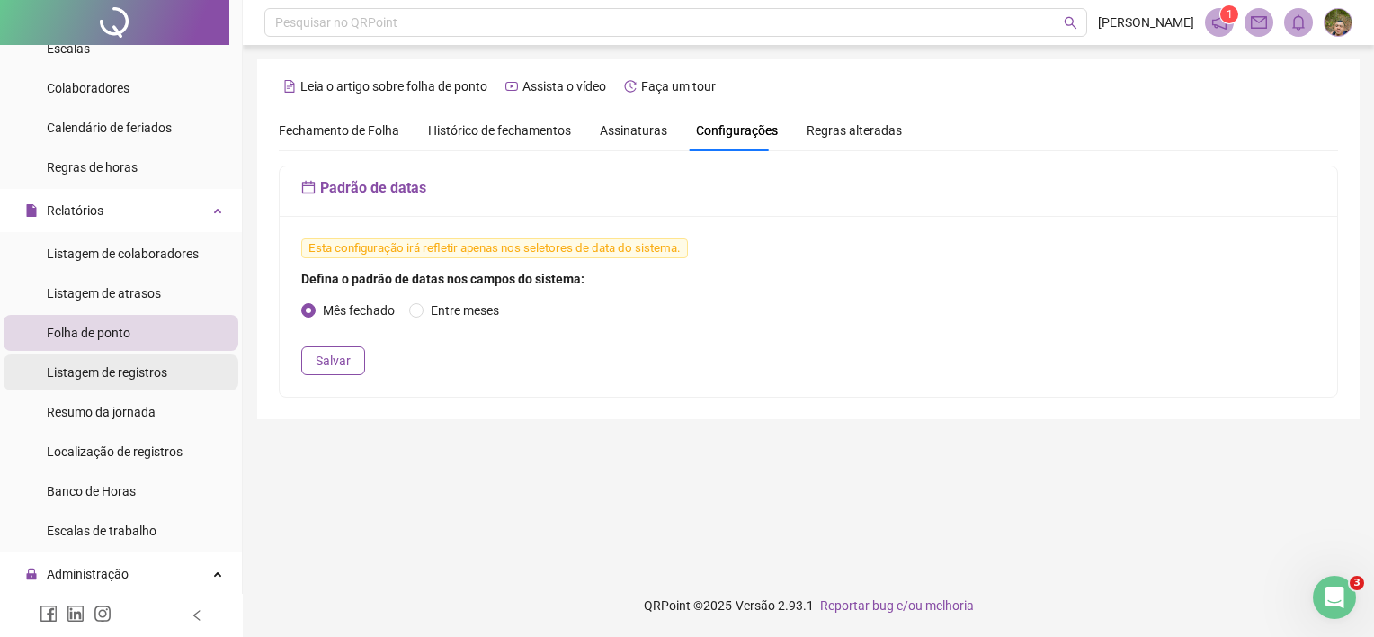
click at [146, 375] on span "Listagem de registros" at bounding box center [107, 372] width 121 height 14
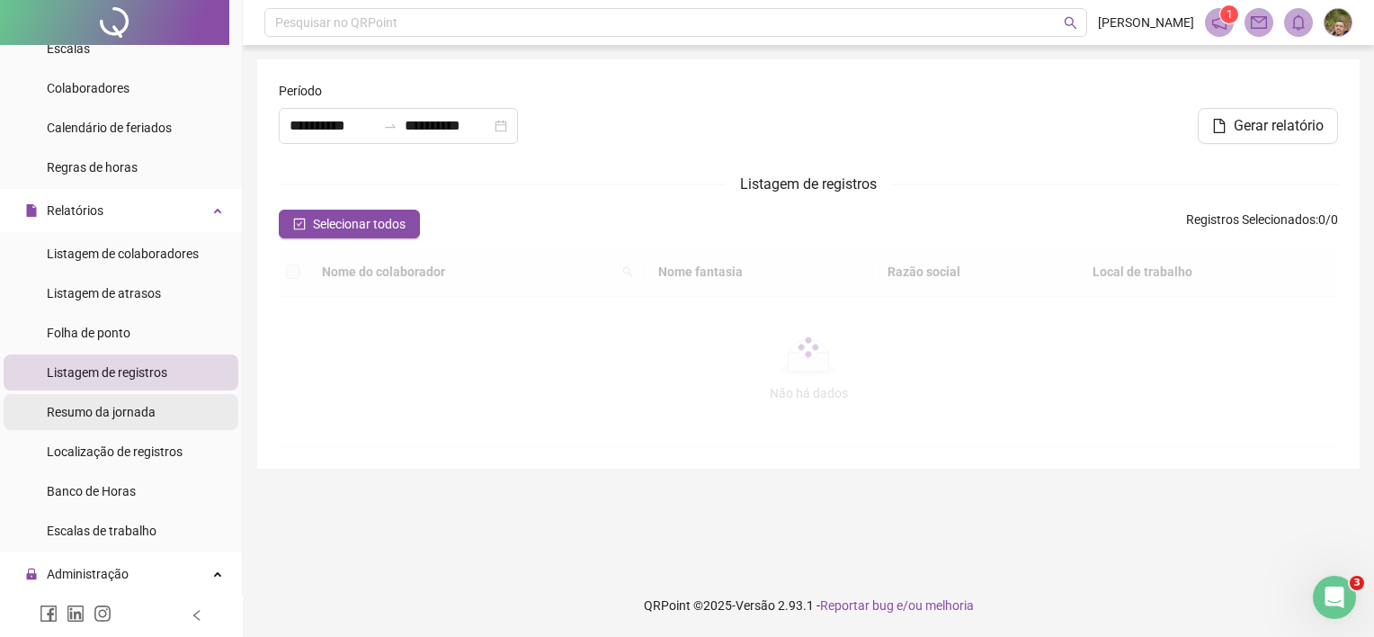
type input "**********"
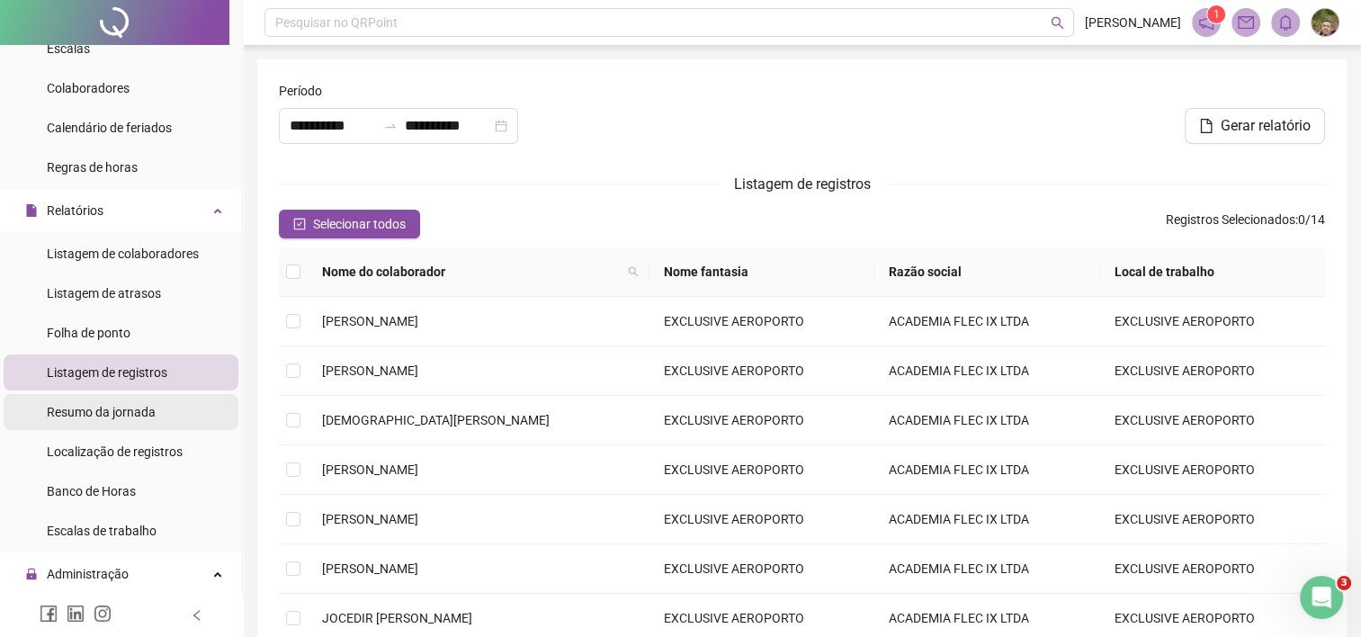
click at [146, 421] on div "Resumo da jornada" at bounding box center [101, 412] width 109 height 36
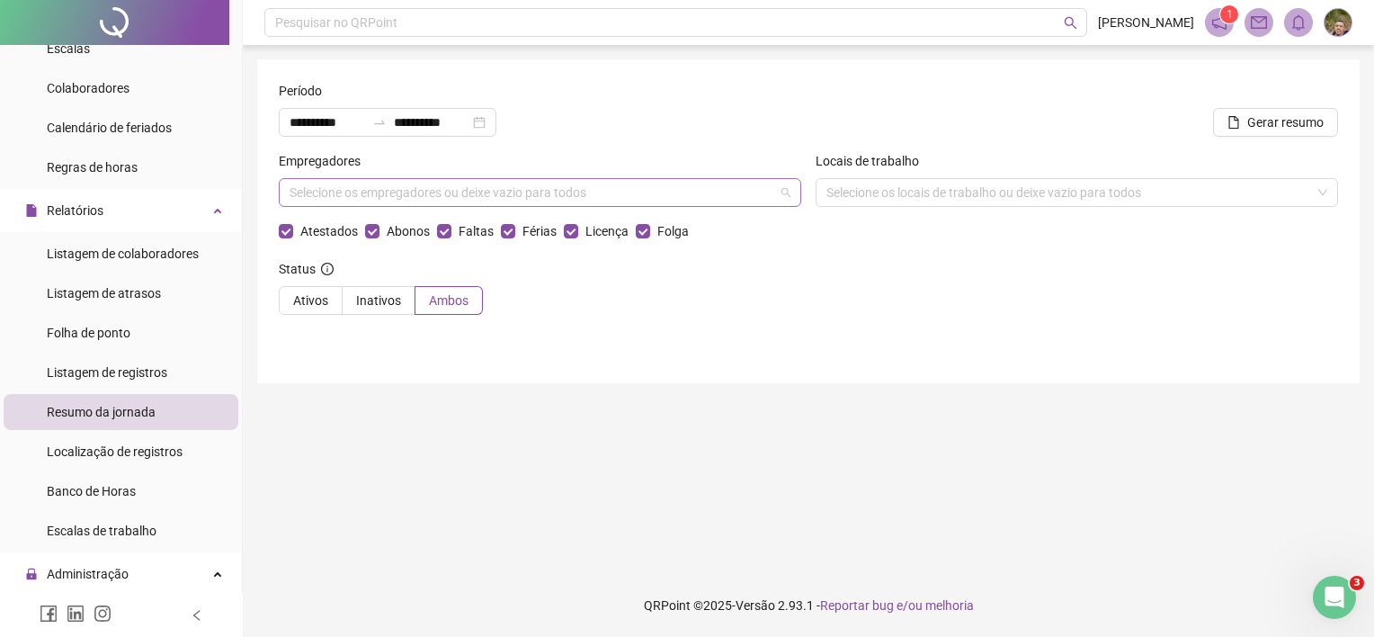
click at [430, 194] on div "Selecione os empregadores ou deixe vazio para todos" at bounding box center [540, 192] width 523 height 29
click at [871, 192] on div "Selecione os locais de trabalho ou deixe vazio para todos" at bounding box center [1077, 192] width 523 height 29
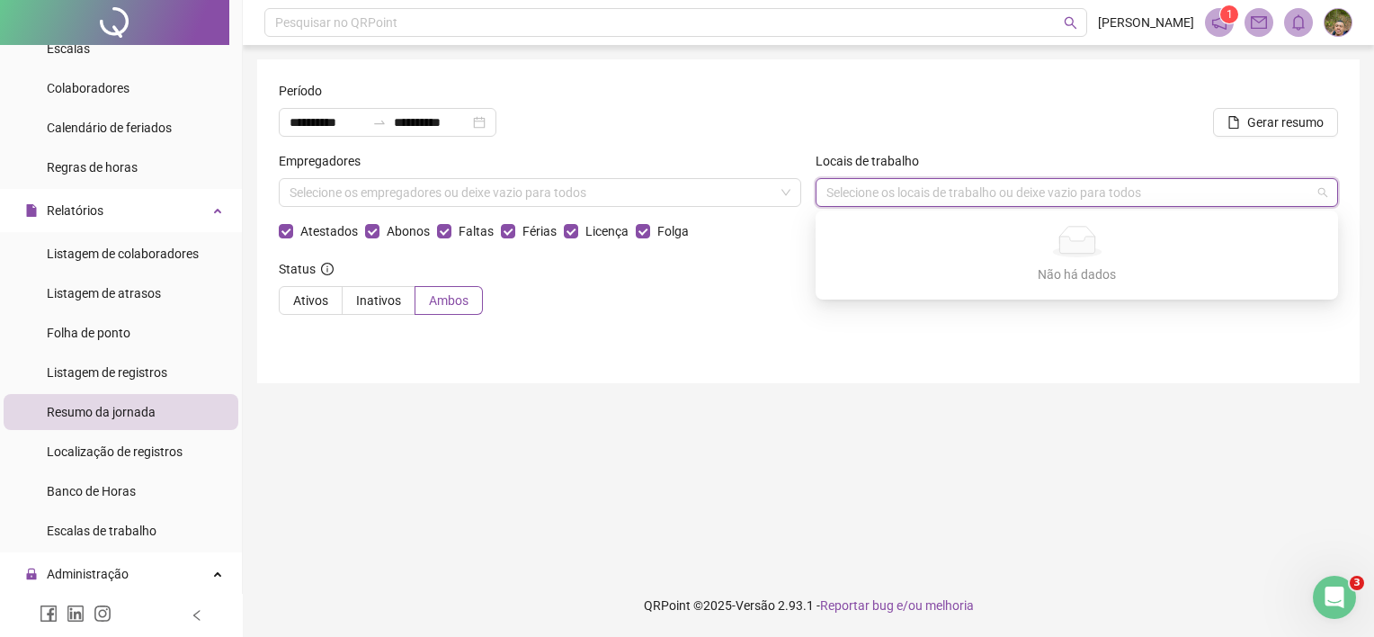
click at [684, 396] on main "**********" at bounding box center [808, 309] width 1103 height 500
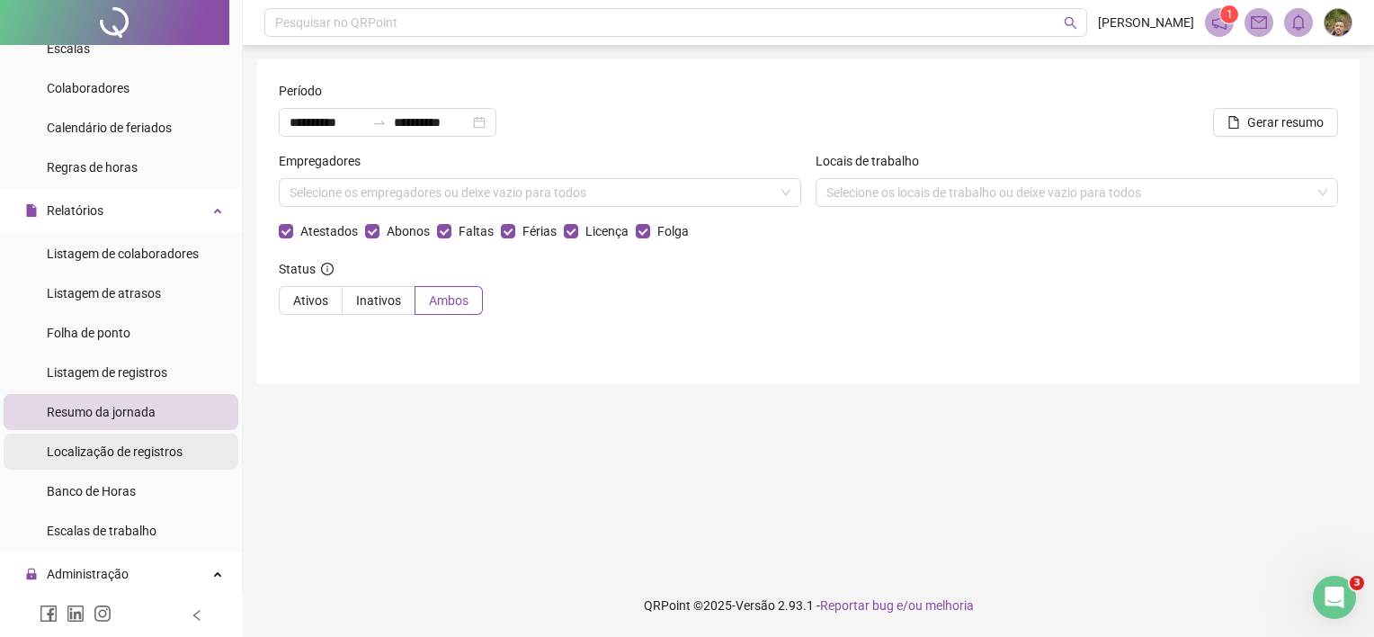
click at [151, 453] on span "Localização de registros" at bounding box center [115, 451] width 136 height 14
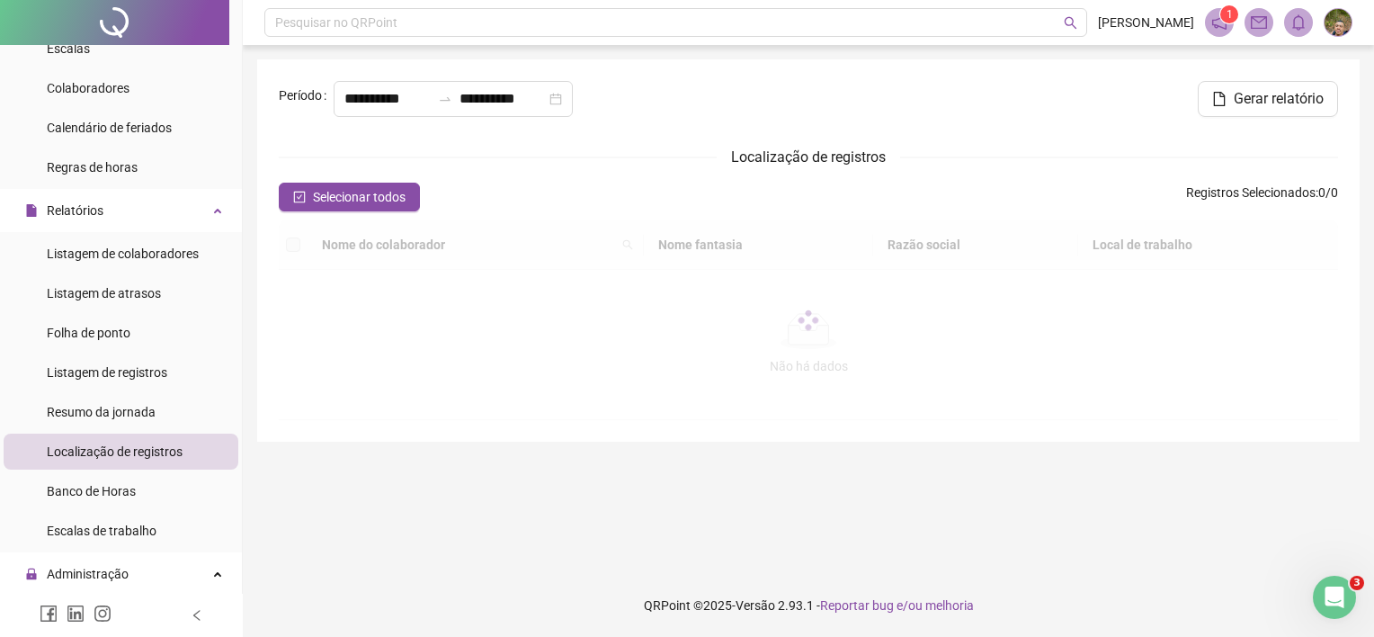
type input "**********"
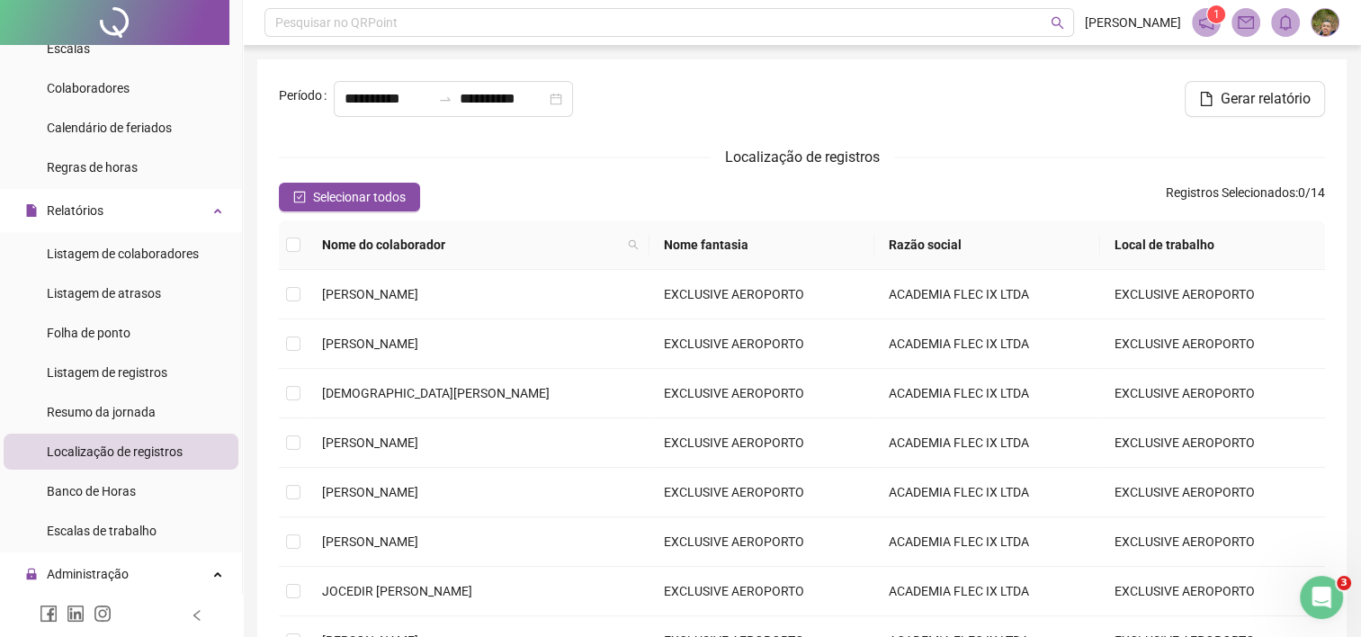
scroll to position [360, 0]
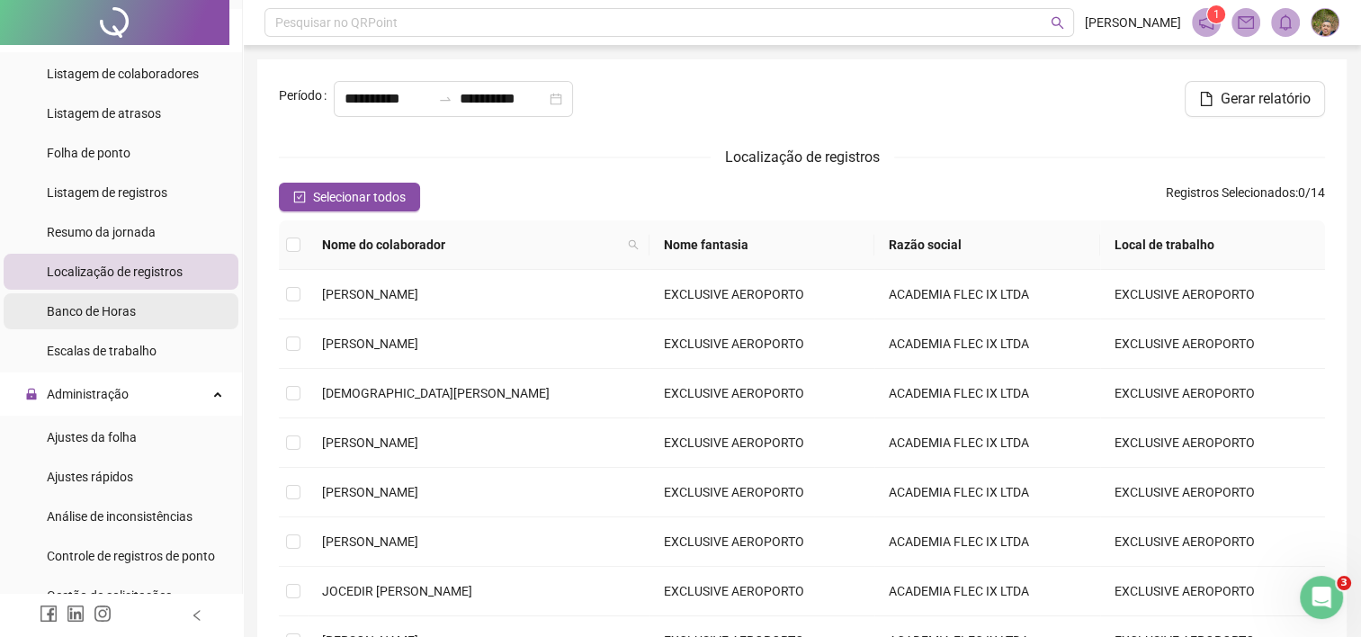
click at [112, 305] on span "Banco de Horas" at bounding box center [91, 311] width 89 height 14
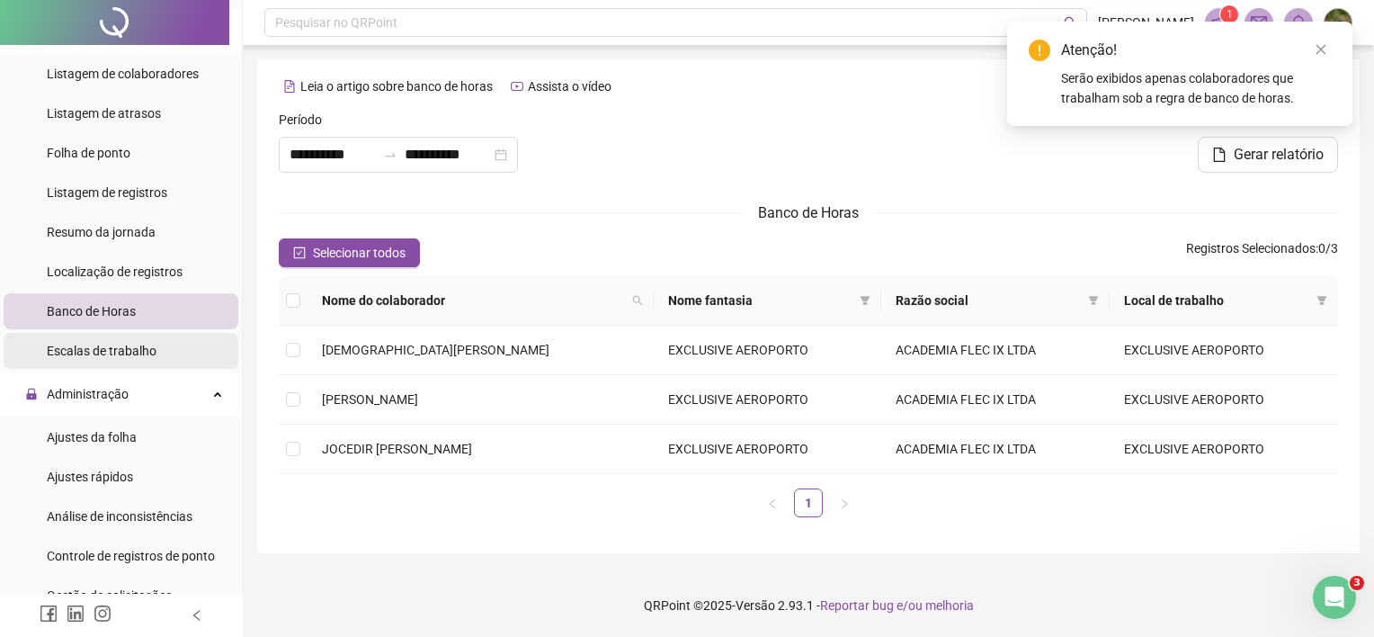
type input "**********"
click at [146, 349] on span "Escalas de trabalho" at bounding box center [102, 351] width 110 height 14
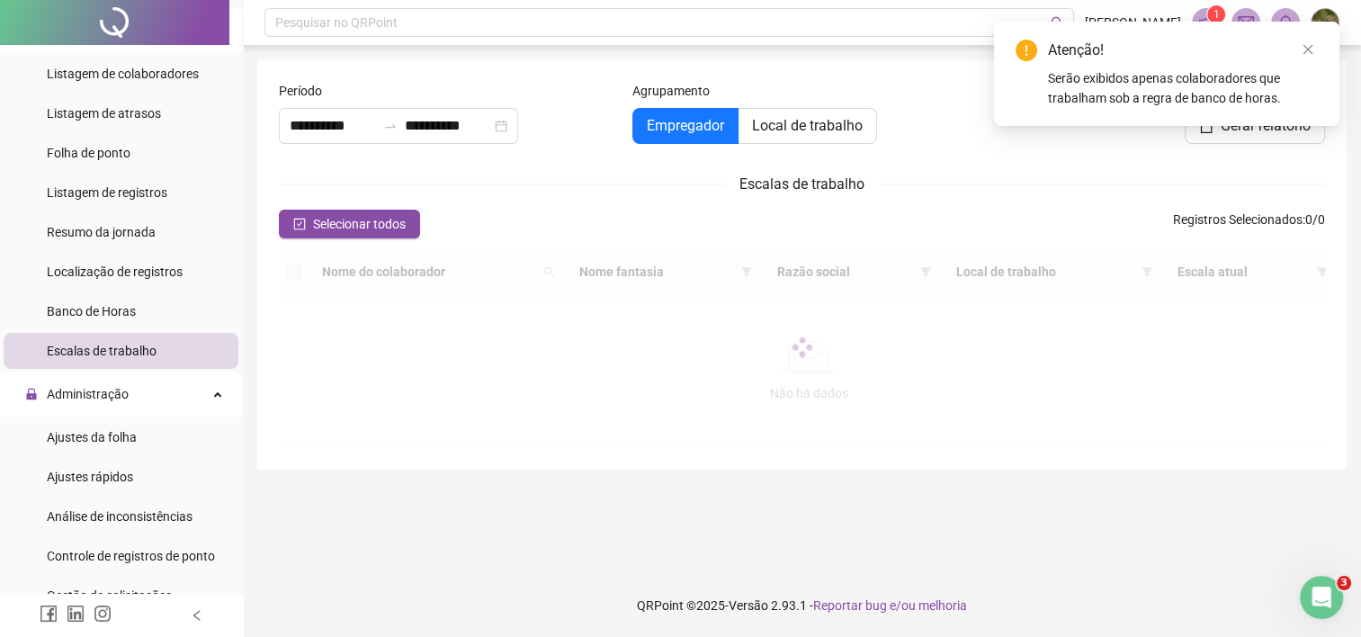
type input "**********"
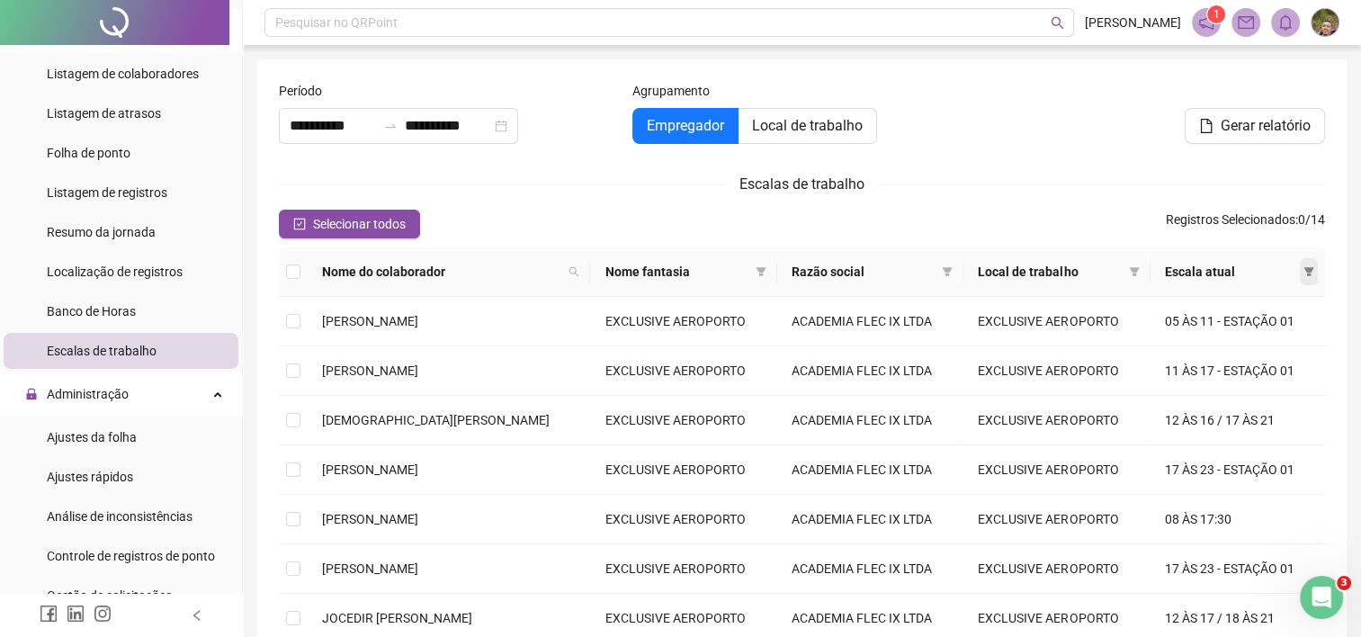
click at [1310, 277] on icon "filter" at bounding box center [1308, 271] width 11 height 11
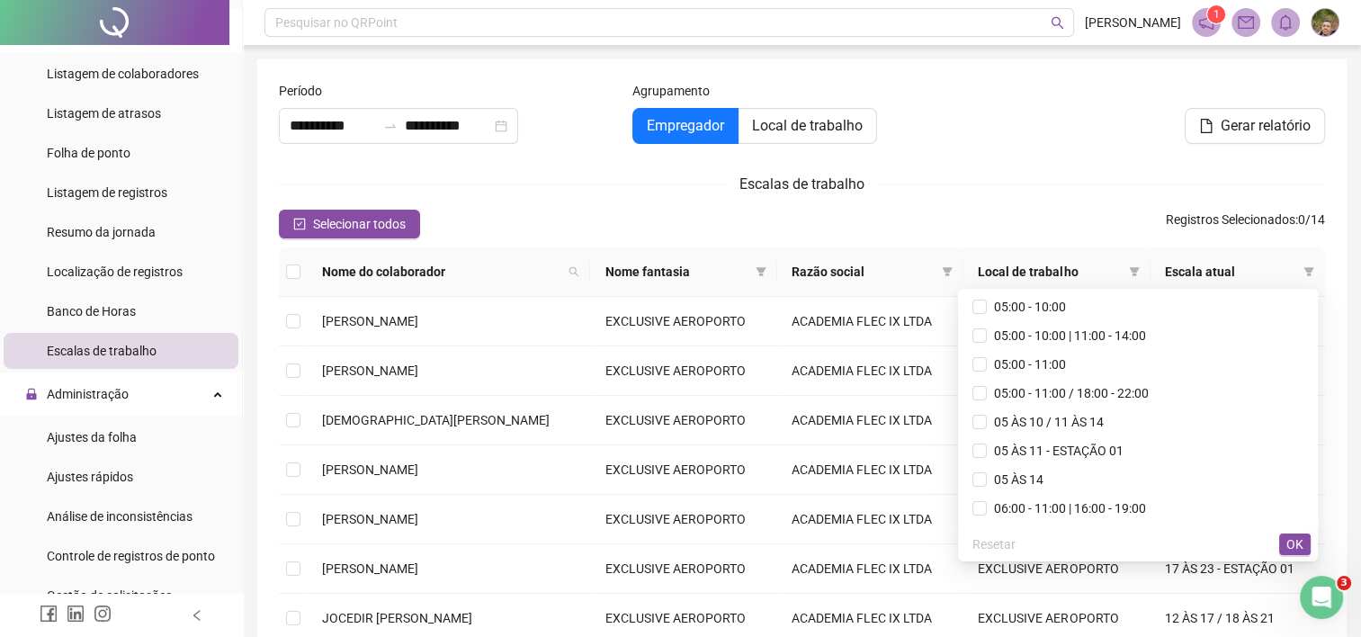
click at [1122, 225] on div "Selecionar todos Registros Selecionados : 0 / 14" at bounding box center [802, 224] width 1046 height 29
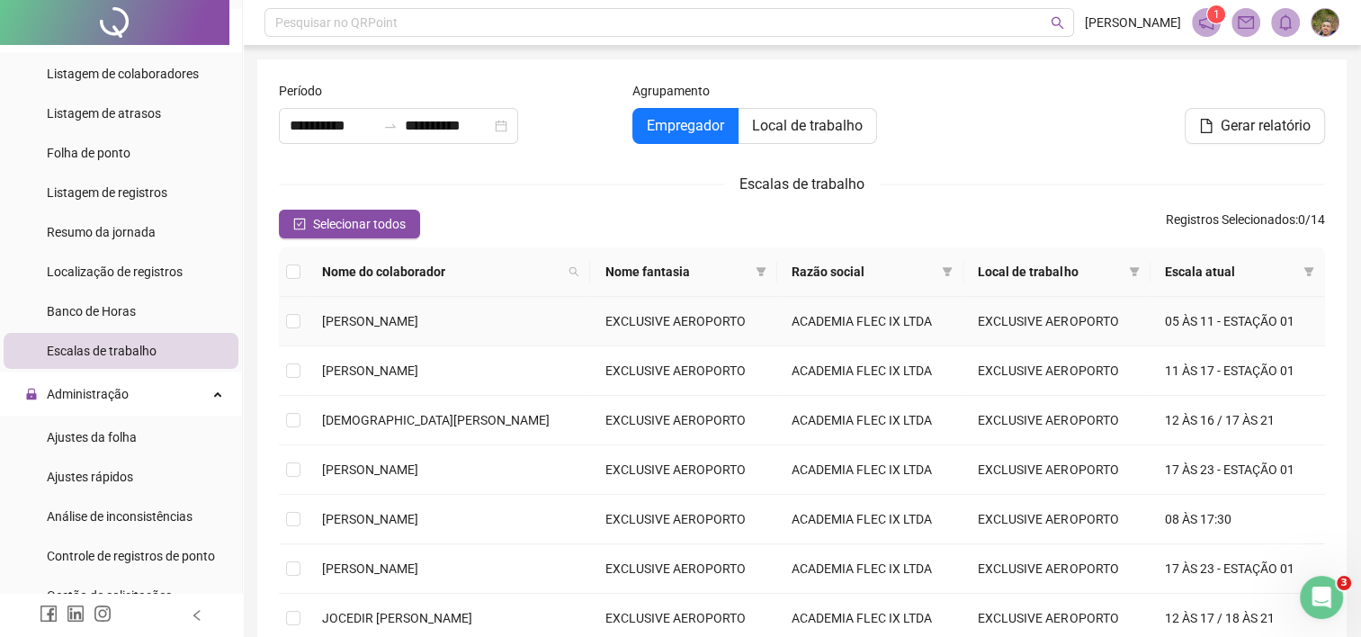
click at [1223, 335] on td "05 ÀS 11 - ESTAÇÃO 01" at bounding box center [1237, 321] width 174 height 49
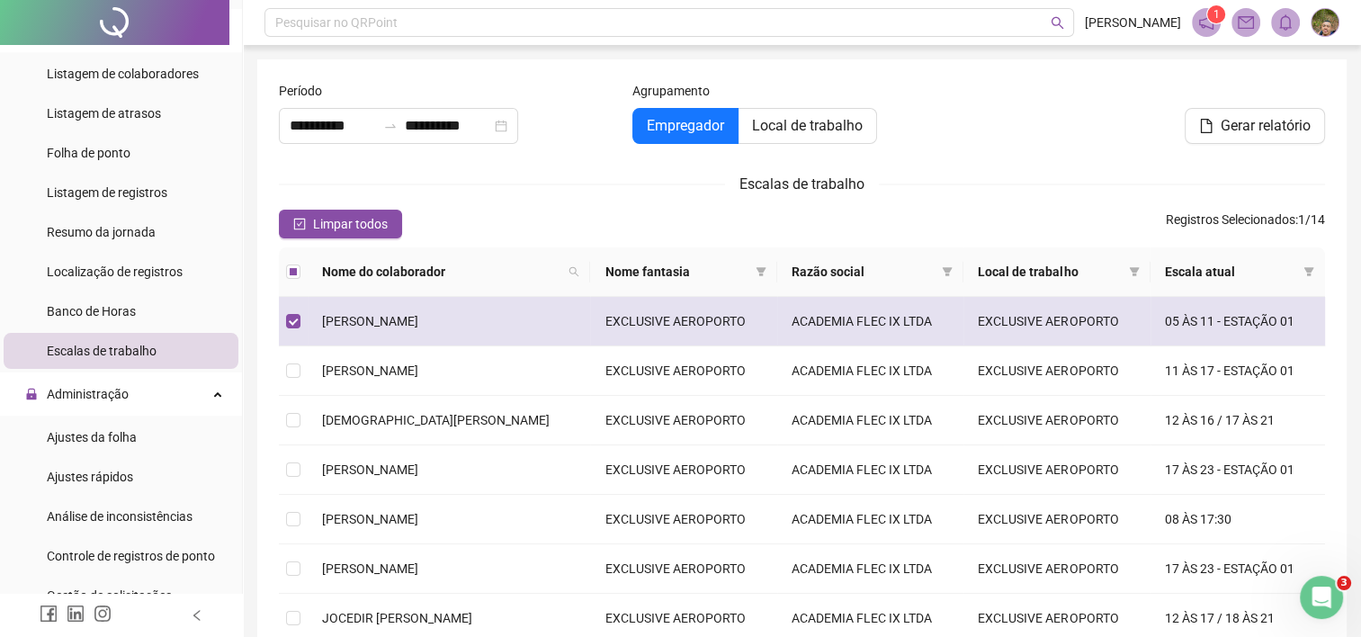
click at [1216, 324] on td "05 ÀS 11 - ESTAÇÃO 01" at bounding box center [1237, 321] width 174 height 49
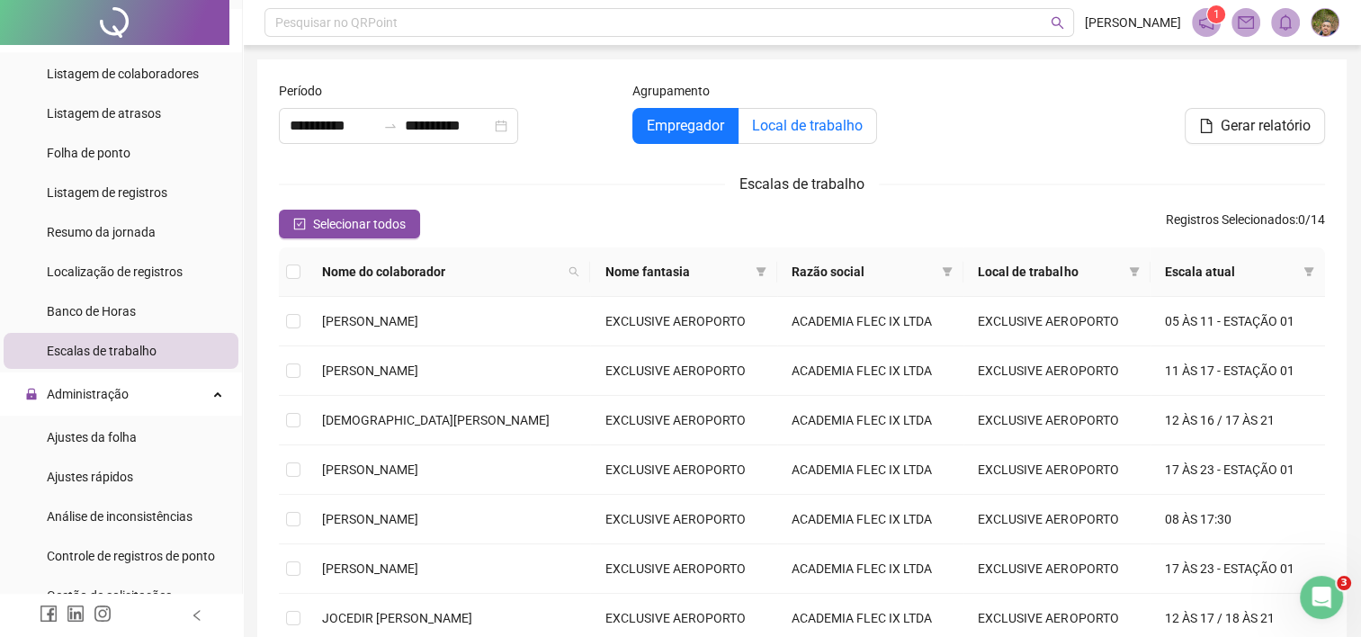
click at [806, 122] on span "Local de trabalho" at bounding box center [807, 125] width 111 height 17
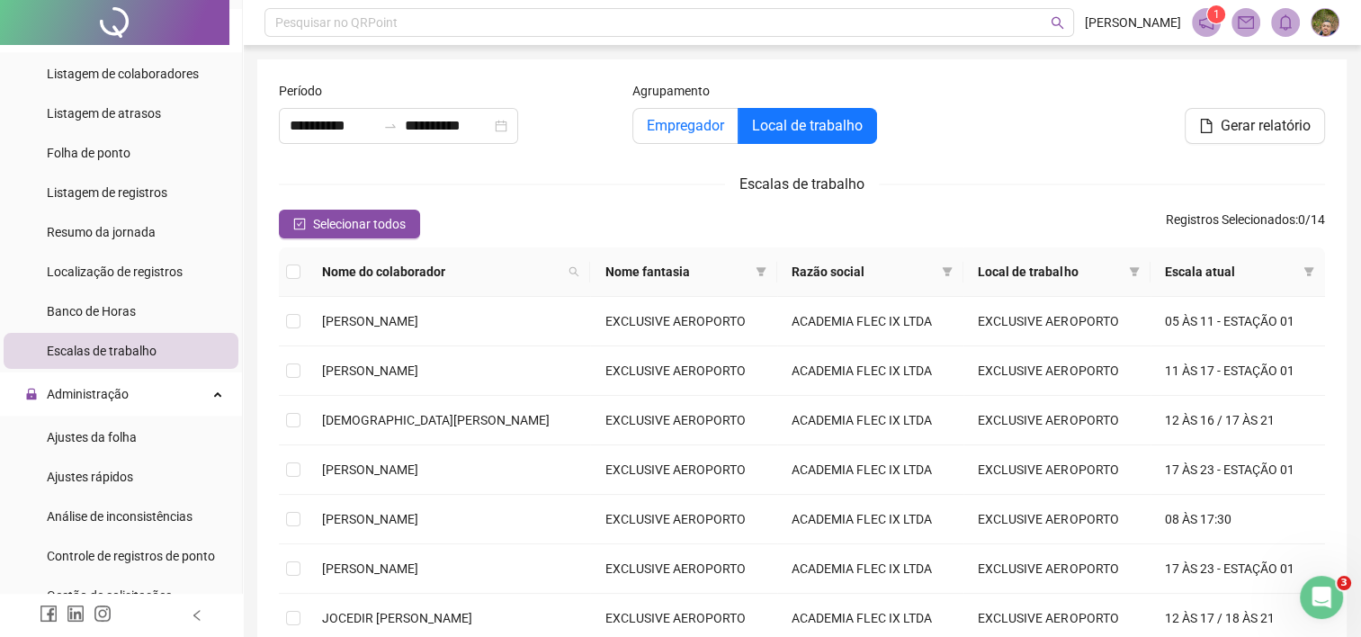
click at [726, 130] on label "Empregador" at bounding box center [685, 126] width 106 height 36
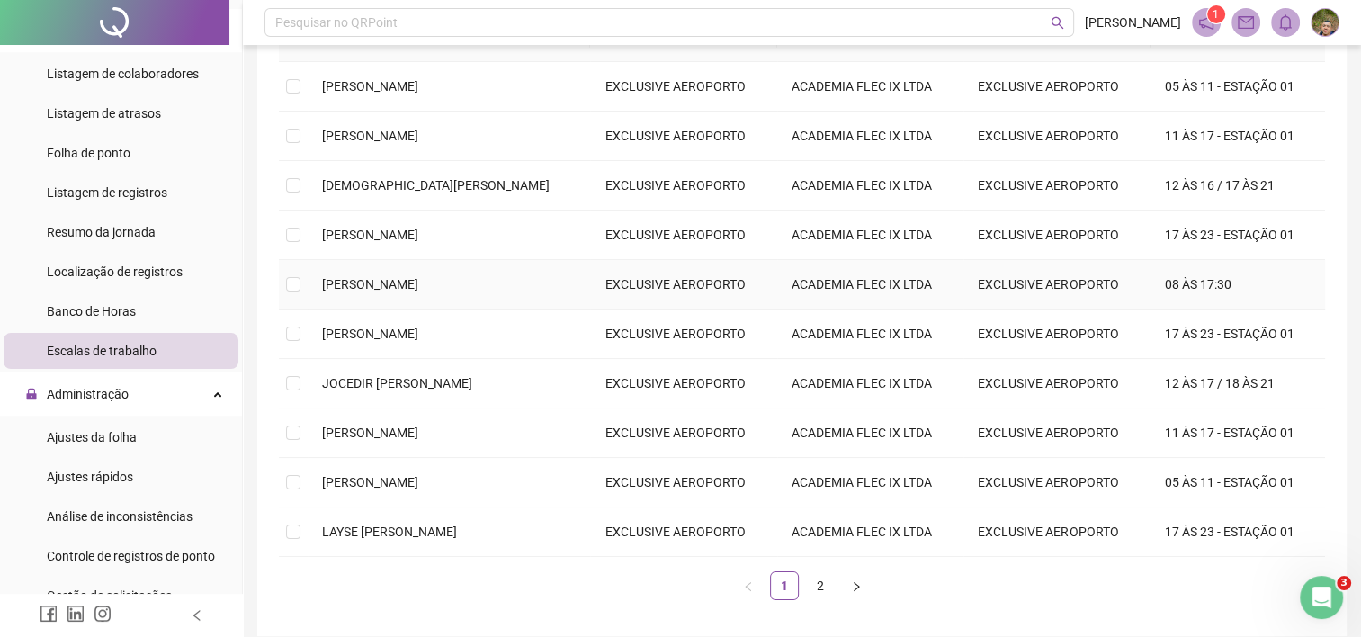
scroll to position [180, 0]
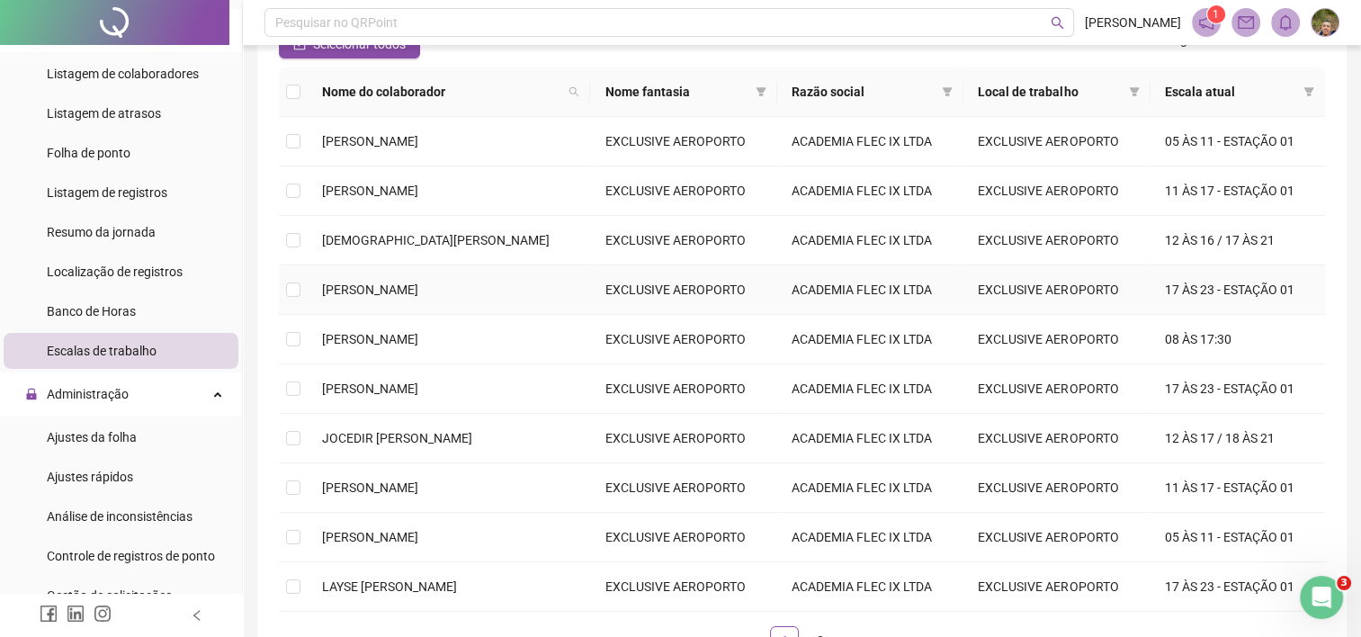
click at [1241, 283] on td "17 ÀS 23 - ESTAÇÃO 01" at bounding box center [1237, 289] width 174 height 49
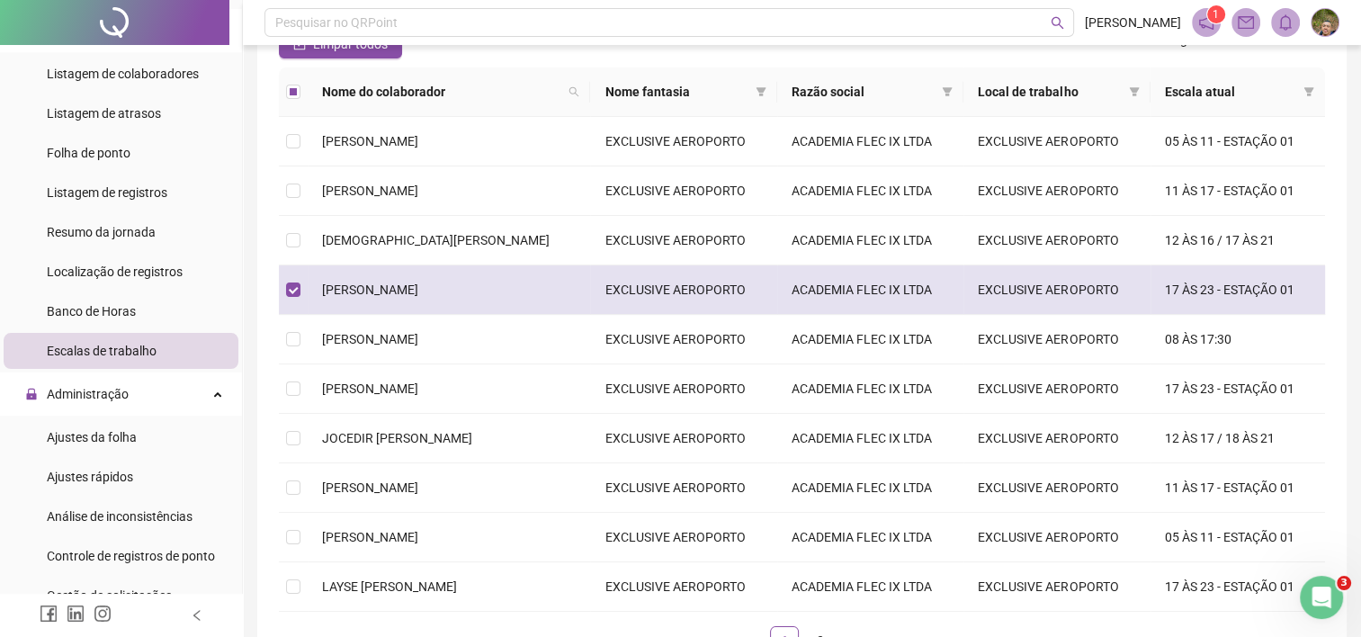
click at [1238, 295] on td "17 ÀS 23 - ESTAÇÃO 01" at bounding box center [1237, 289] width 174 height 49
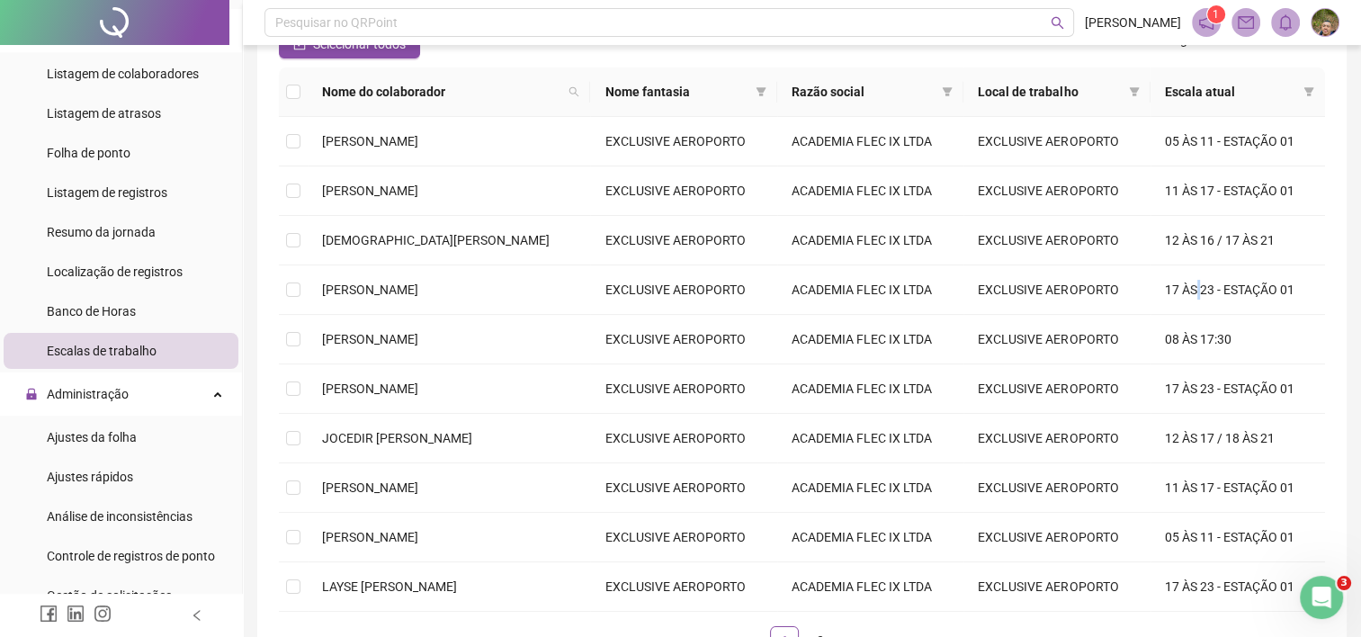
drag, startPoint x: 1232, startPoint y: 295, endPoint x: 1194, endPoint y: 292, distance: 37.9
click at [1194, 292] on td "17 ÀS 23 - ESTAÇÃO 01" at bounding box center [1237, 289] width 174 height 49
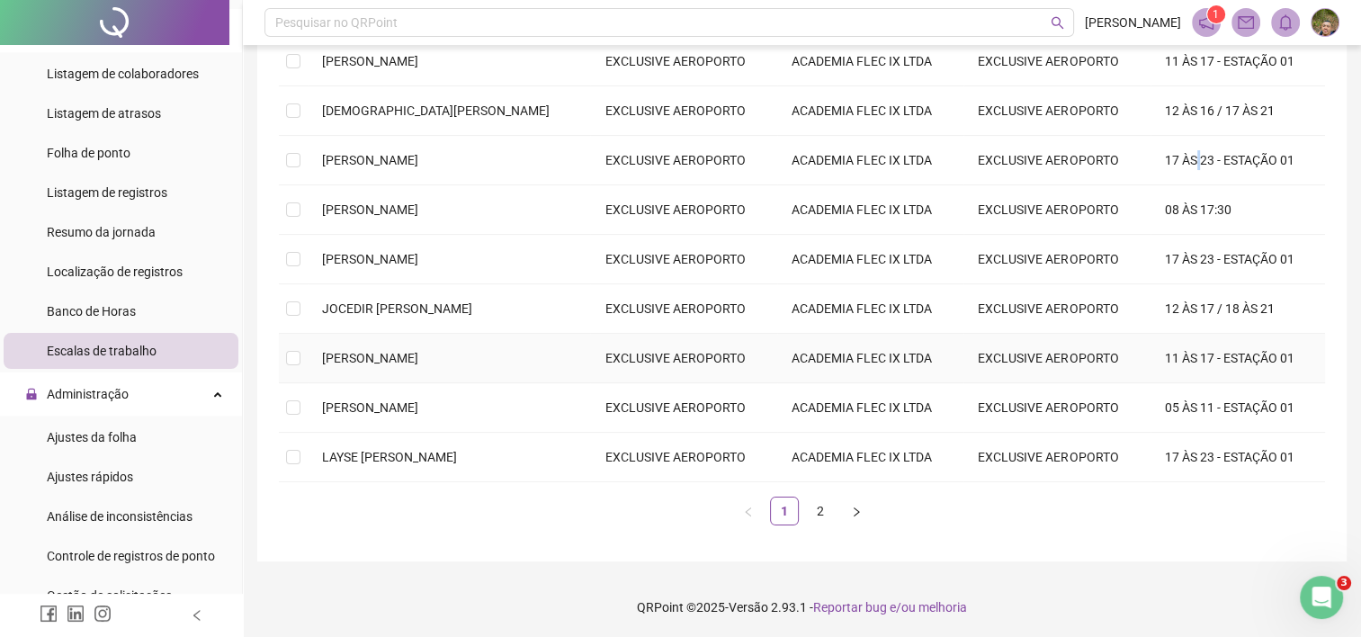
scroll to position [130, 0]
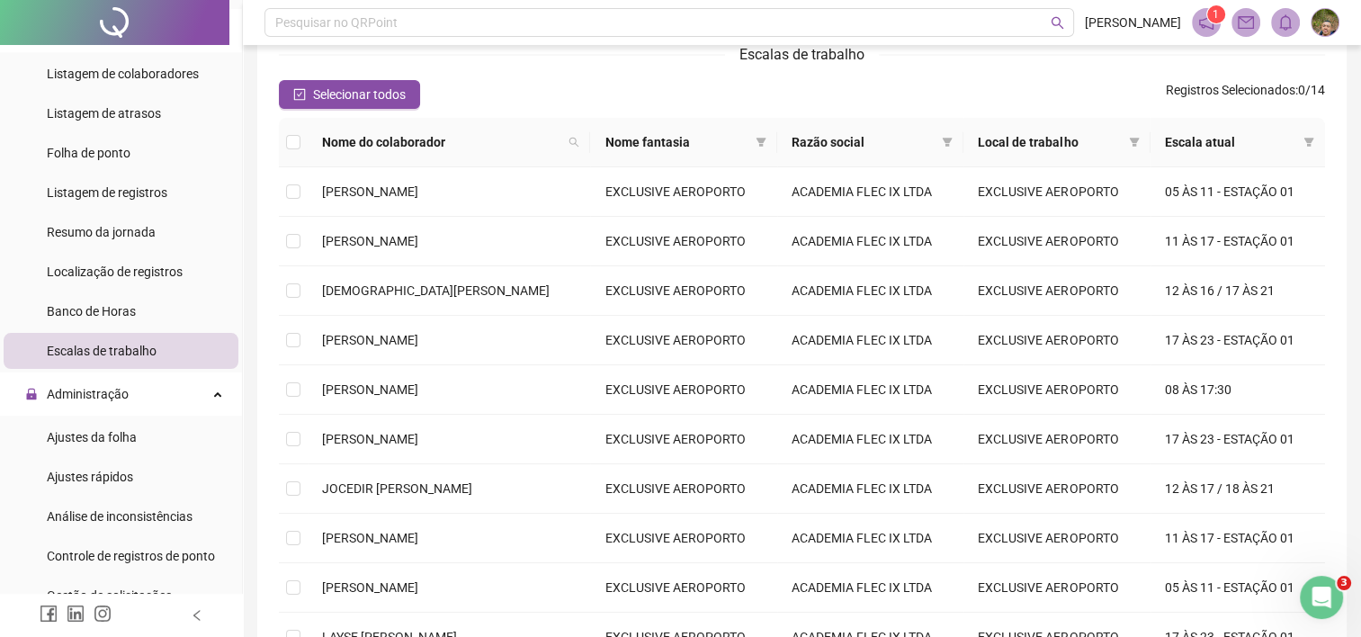
click at [1194, 140] on span "Escala atual" at bounding box center [1230, 142] width 131 height 20
click at [1304, 140] on icon "filter" at bounding box center [1308, 142] width 11 height 11
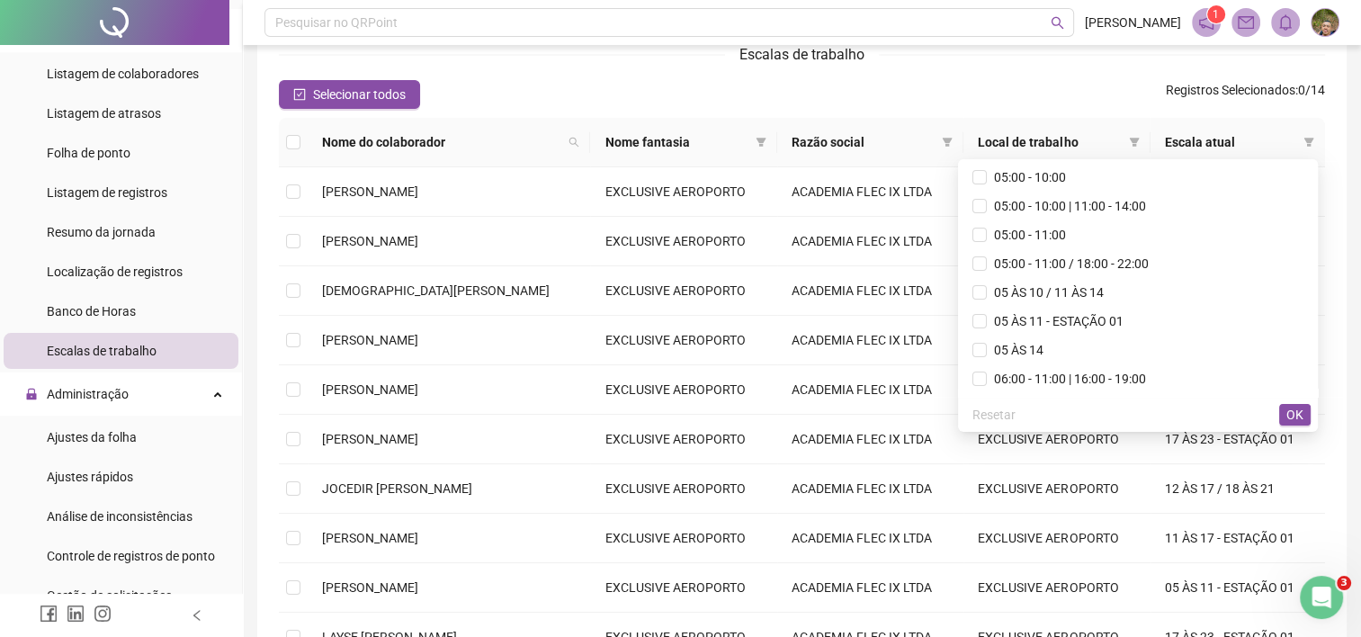
click at [1284, 108] on span "Registros Selecionados : 0 / 14" at bounding box center [1245, 94] width 159 height 29
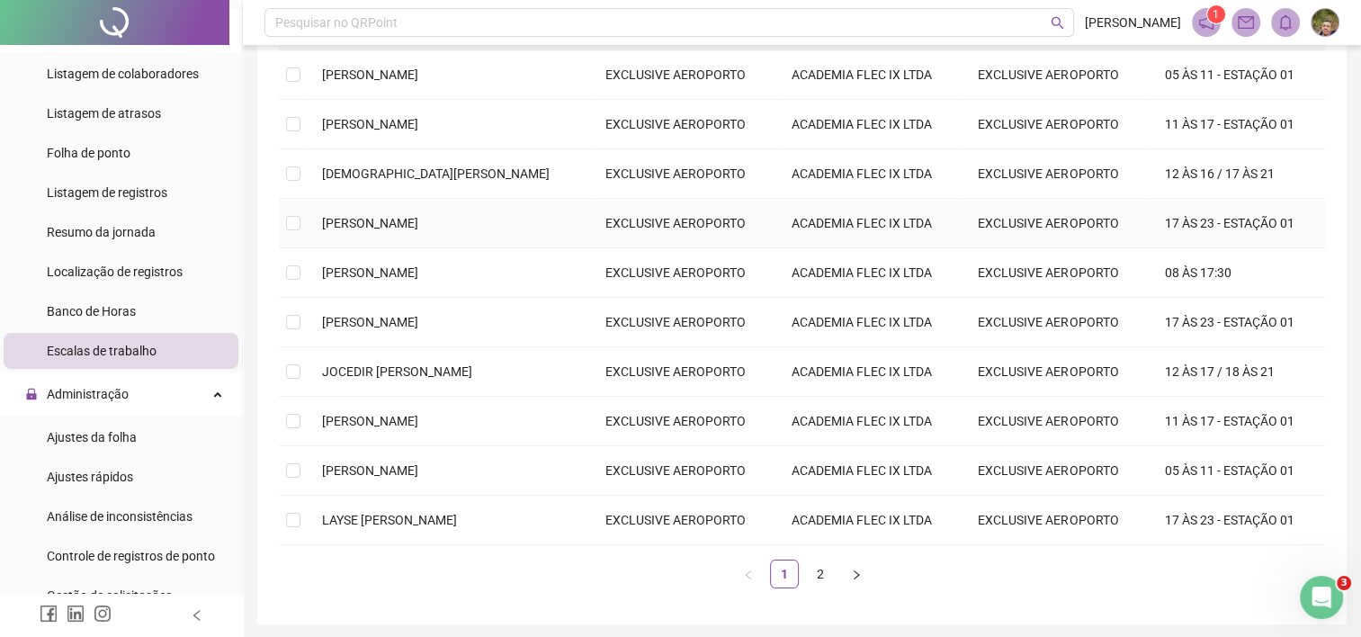
scroll to position [309, 0]
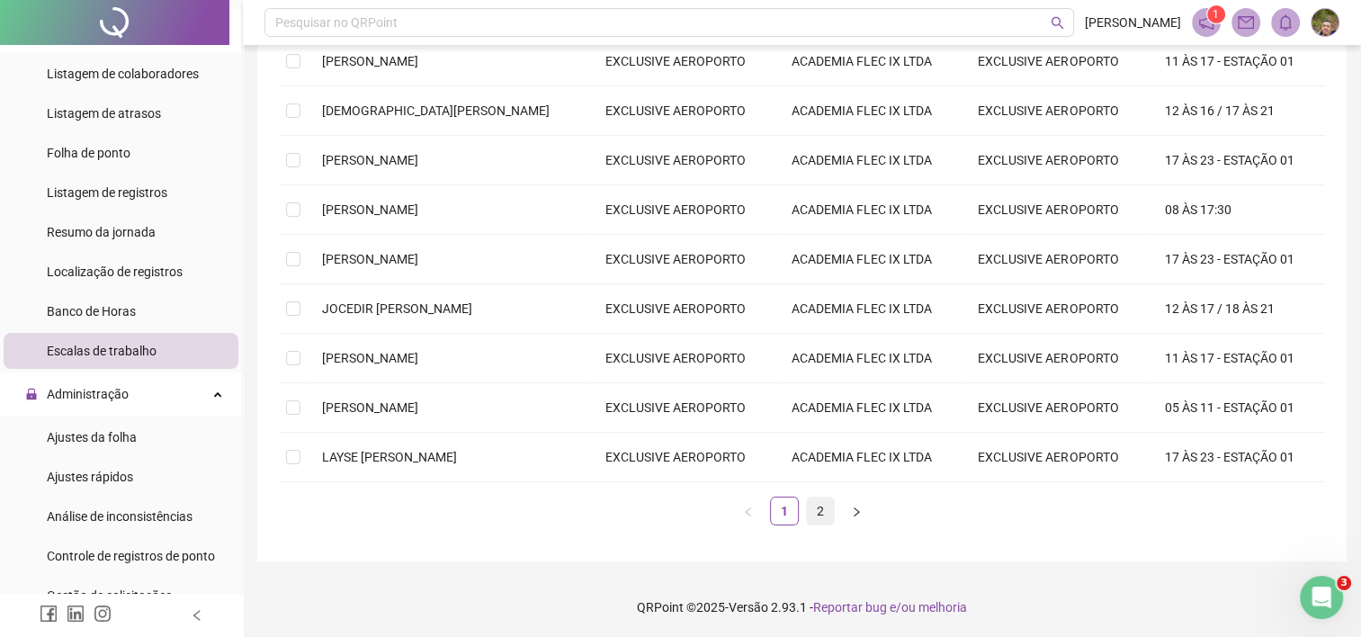
click at [816, 510] on link "2" at bounding box center [820, 510] width 27 height 27
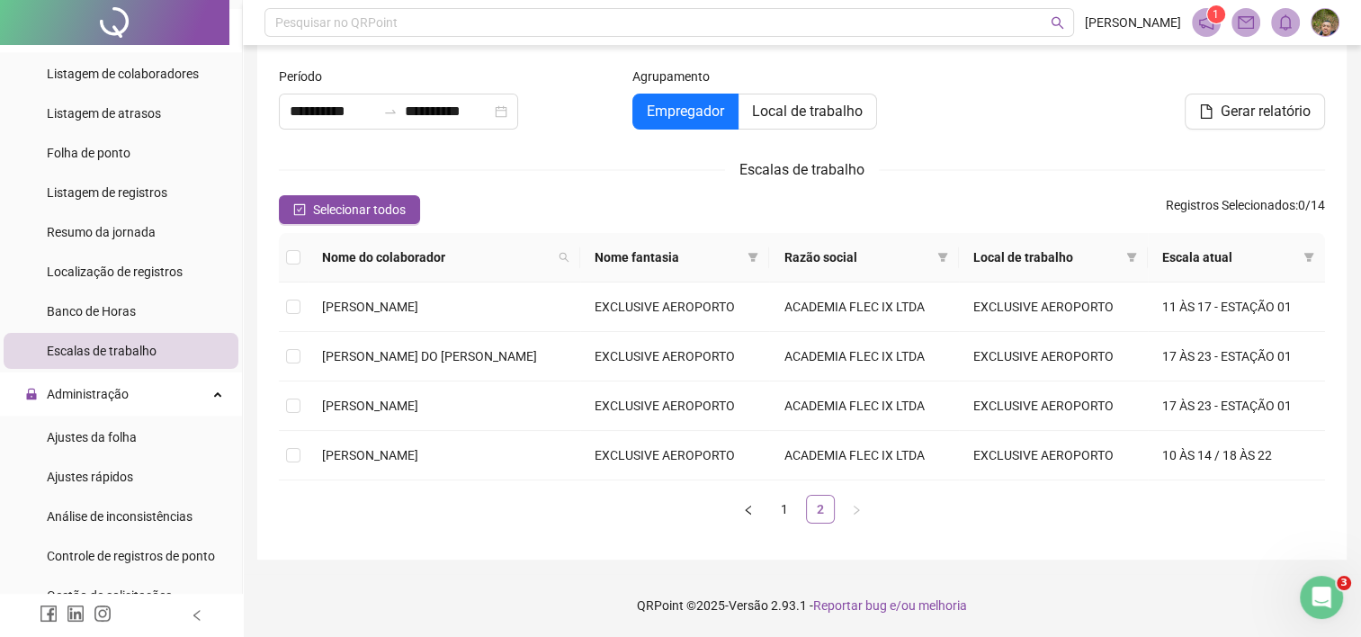
scroll to position [13, 0]
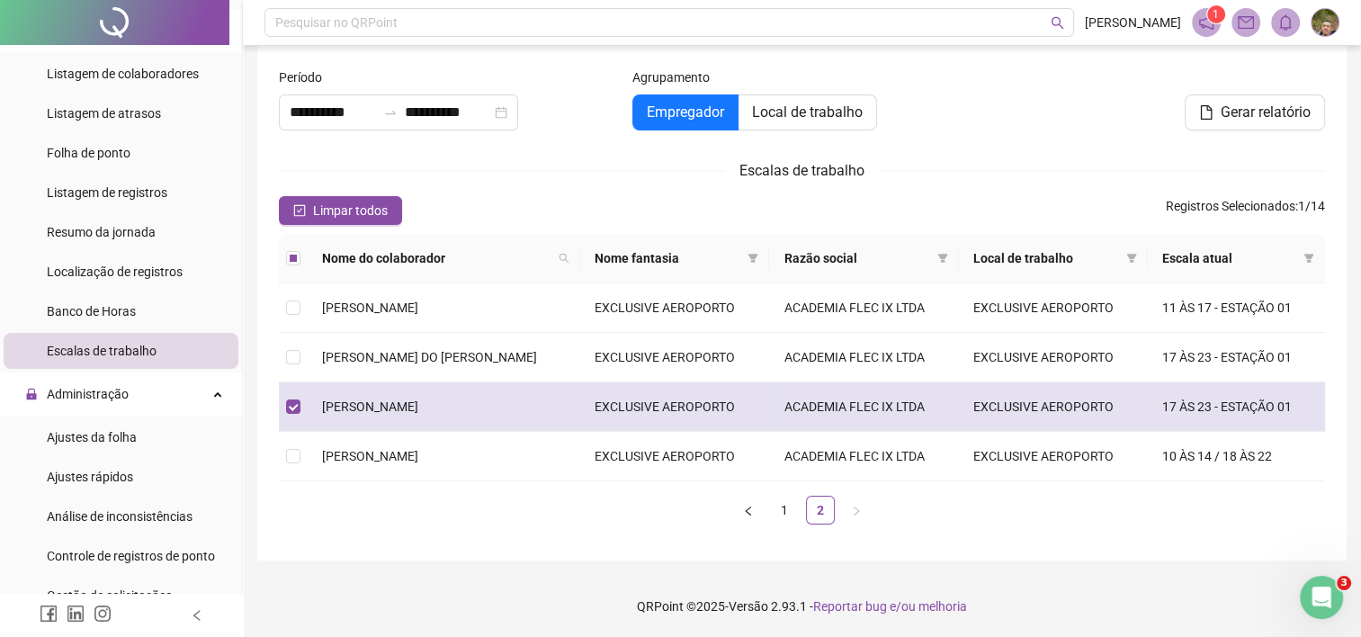
click at [1180, 407] on td "17 ÀS 23 - ESTAÇÃO 01" at bounding box center [1236, 406] width 177 height 49
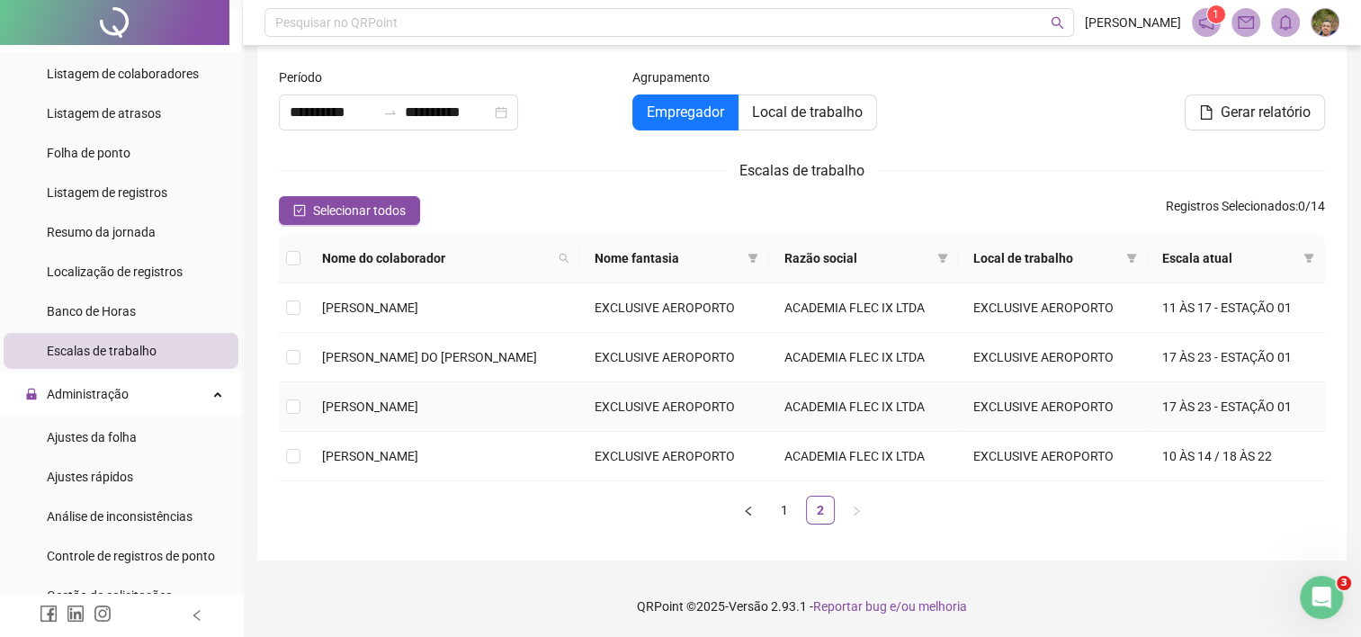
click at [1180, 407] on td "17 ÀS 23 - ESTAÇÃO 01" at bounding box center [1236, 406] width 177 height 49
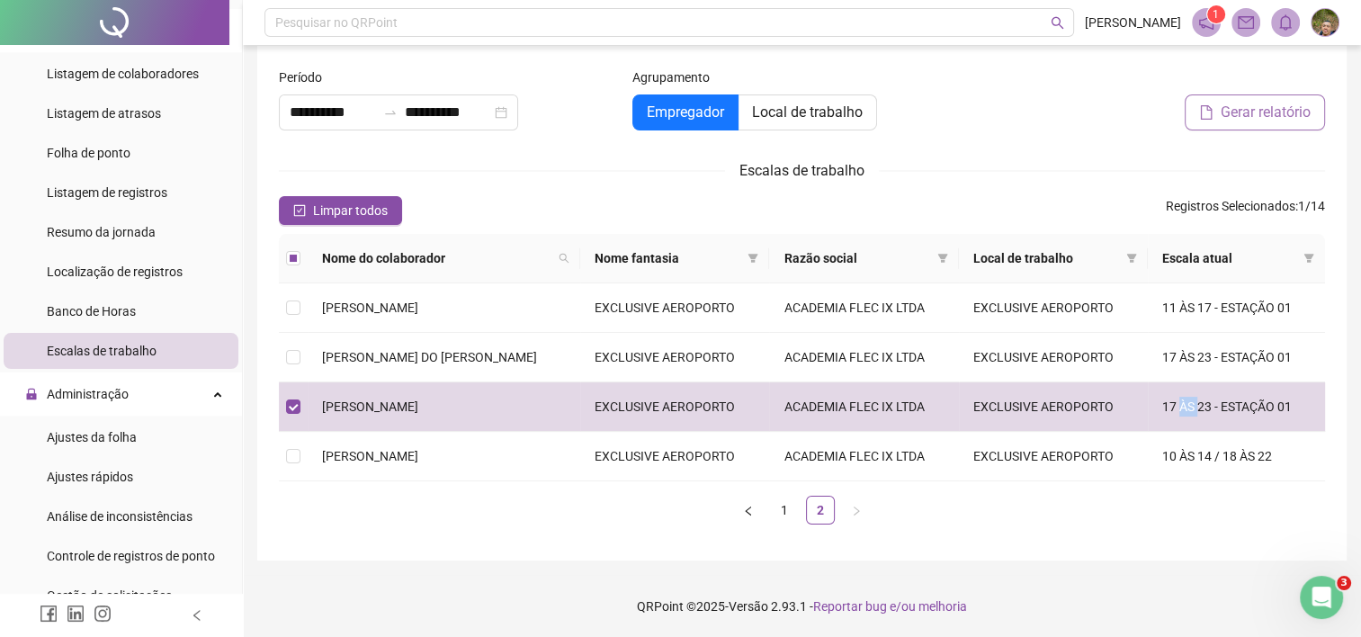
click at [1217, 109] on button "Gerar relatório" at bounding box center [1255, 112] width 140 height 36
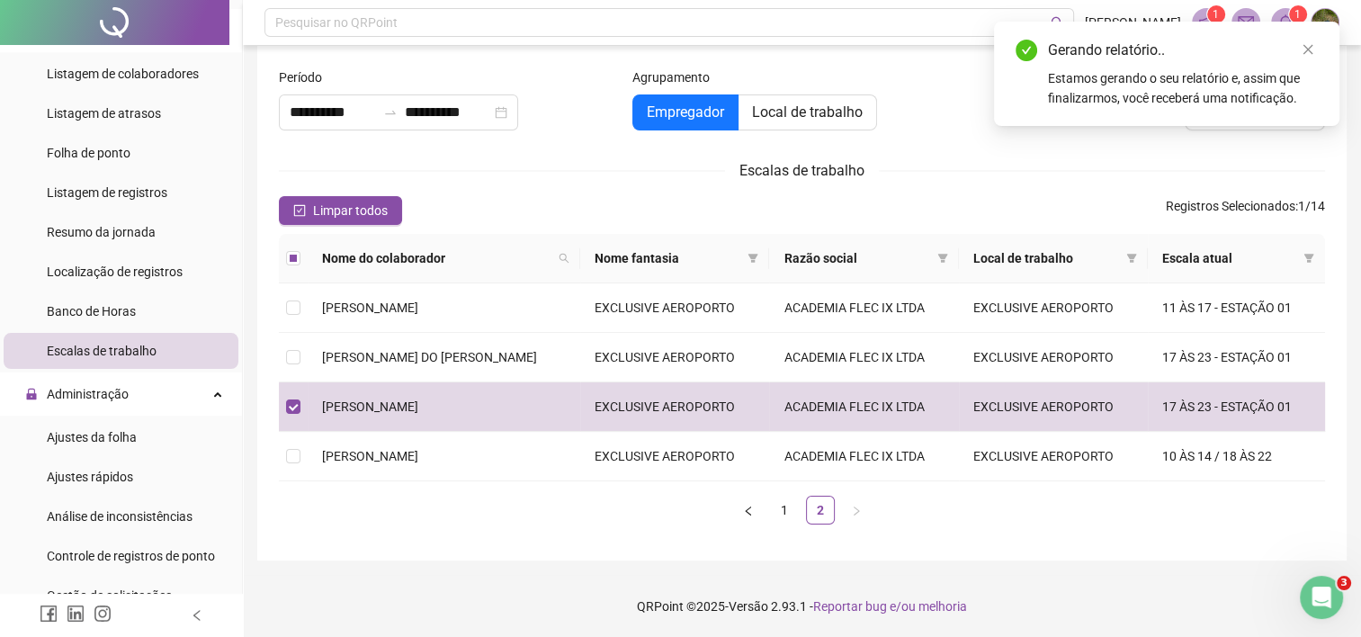
click at [925, 198] on div "Limpar todos Registros Selecionados : 1 / 14" at bounding box center [802, 210] width 1046 height 29
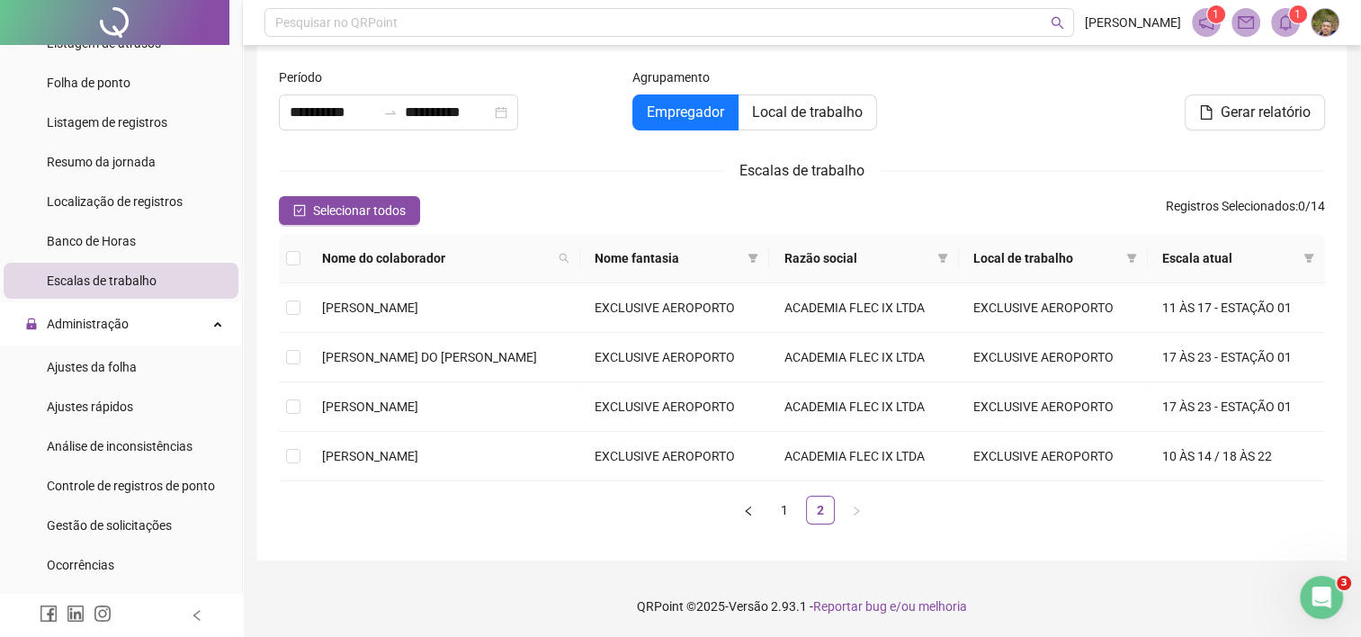
scroll to position [450, 0]
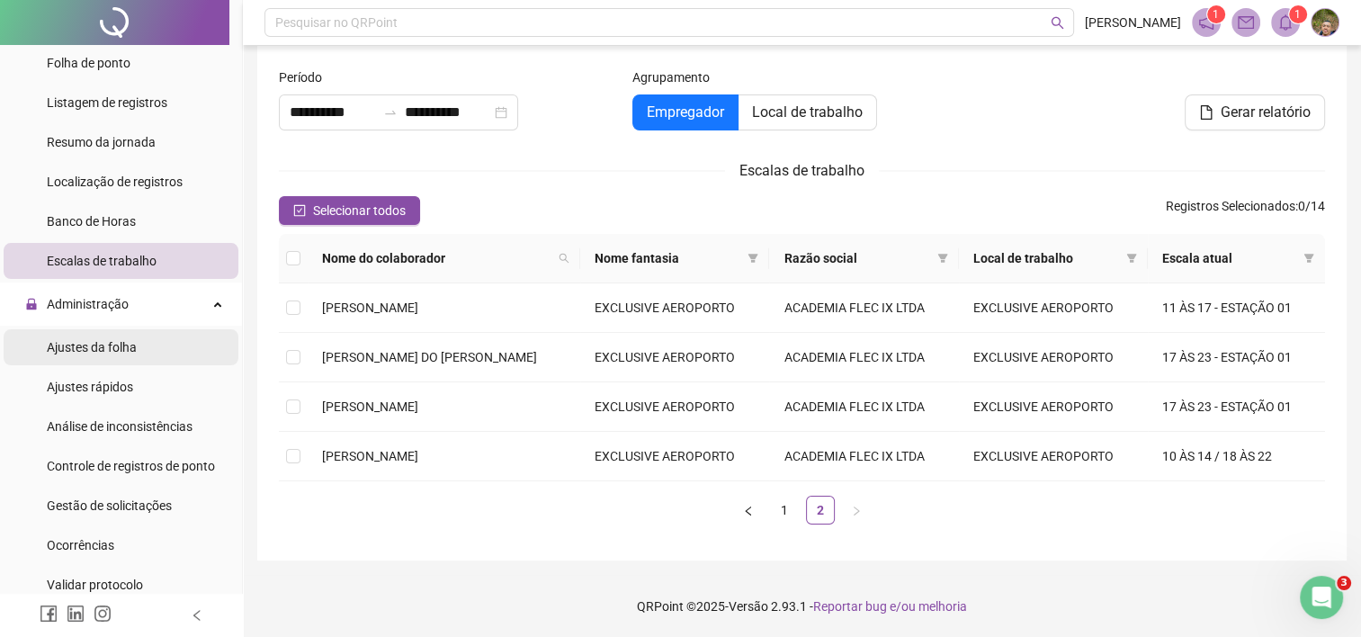
click at [105, 346] on span "Ajustes da folha" at bounding box center [92, 347] width 90 height 14
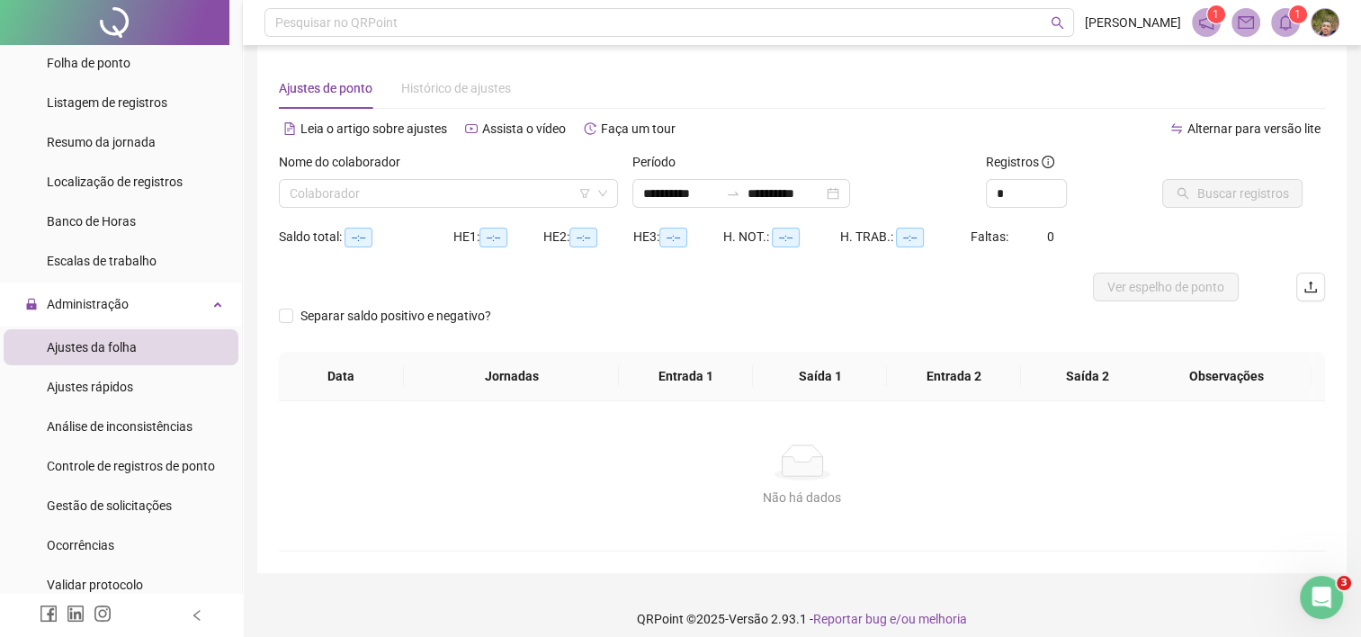
type input "**********"
click at [424, 98] on div "Histórico de ajustes" at bounding box center [456, 87] width 110 height 41
click at [429, 93] on span "Histórico de ajustes" at bounding box center [456, 88] width 110 height 14
click at [393, 138] on div "Leia o artigo sobre ajustes" at bounding box center [365, 128] width 173 height 29
click at [69, 387] on span "Ajustes rápidos" at bounding box center [90, 387] width 86 height 14
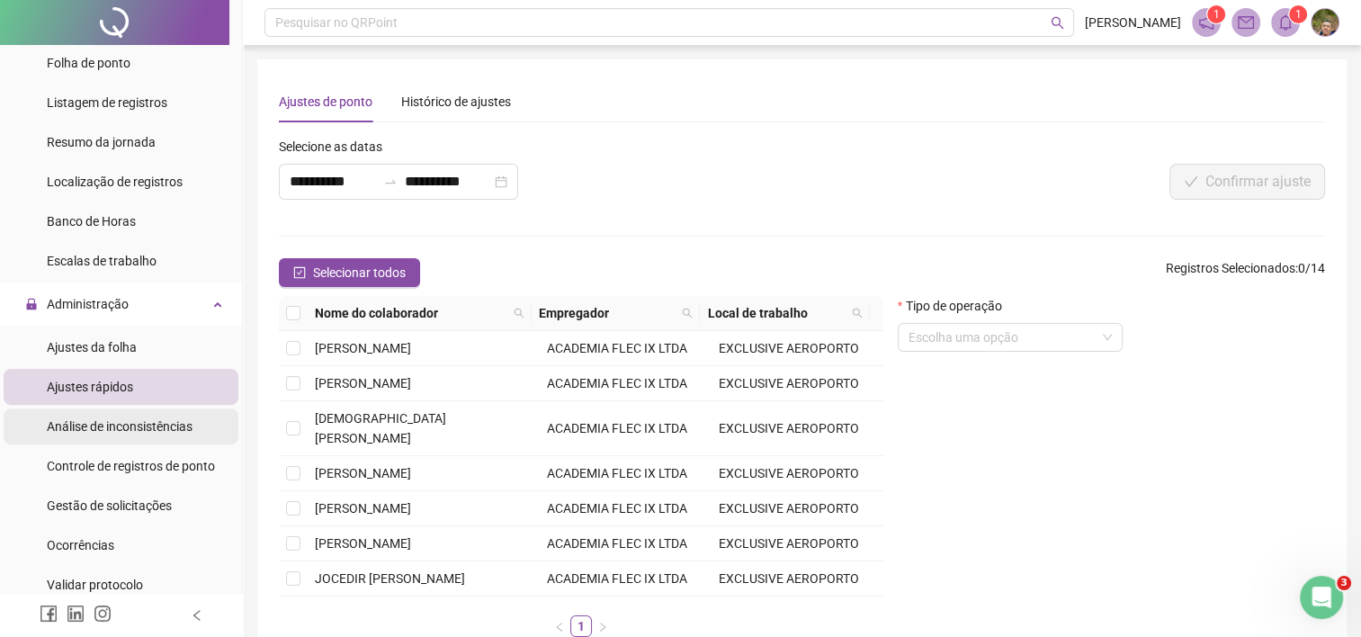
click at [112, 428] on span "Análise de inconsistências" at bounding box center [120, 426] width 146 height 14
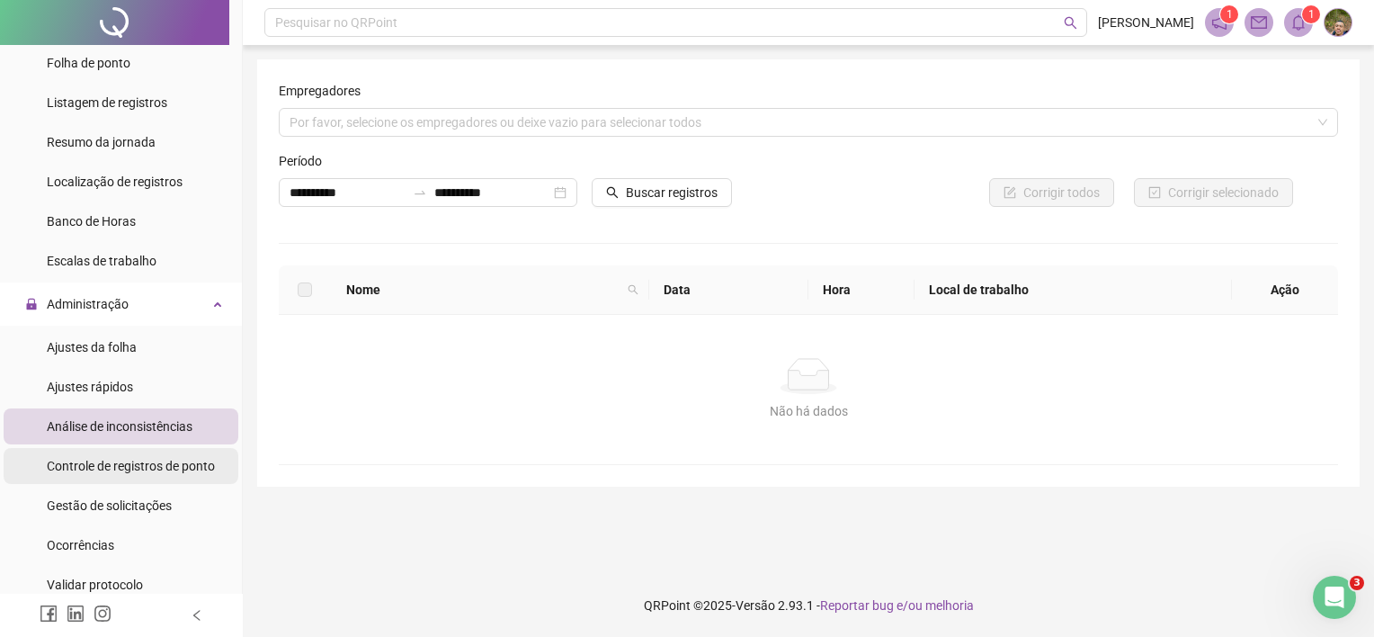
click at [136, 465] on span "Controle de registros de ponto" at bounding box center [131, 466] width 168 height 14
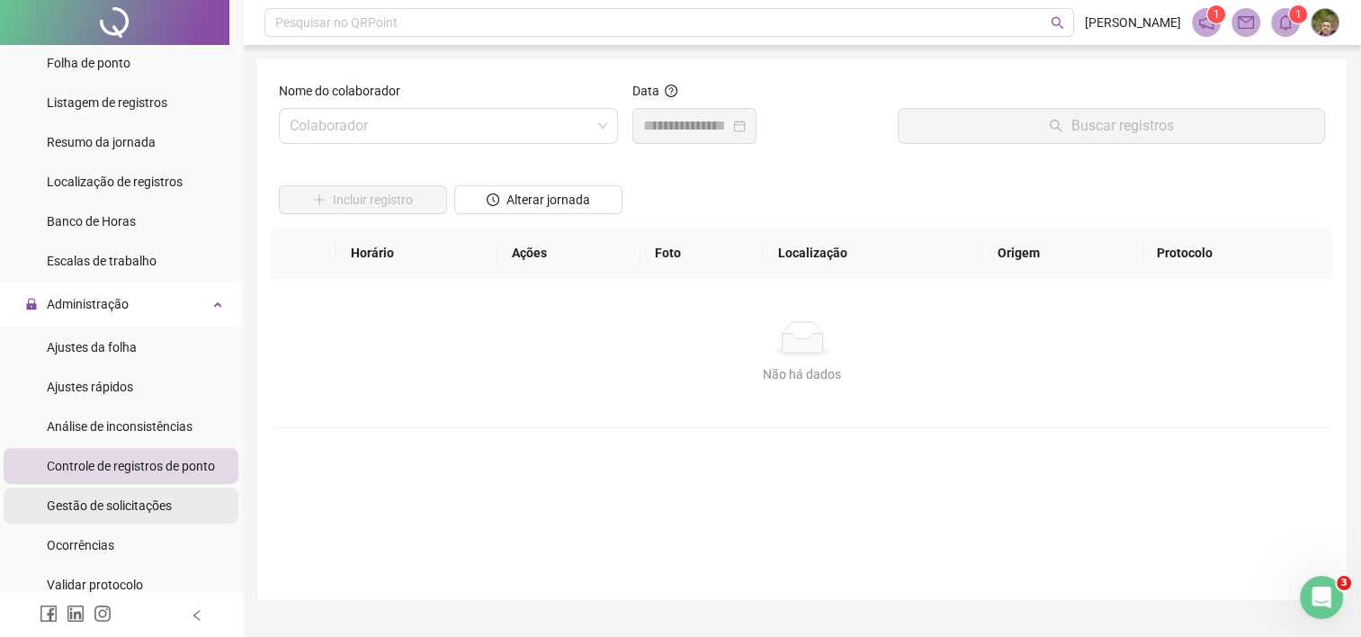
click at [148, 495] on div "Gestão de solicitações" at bounding box center [109, 505] width 125 height 36
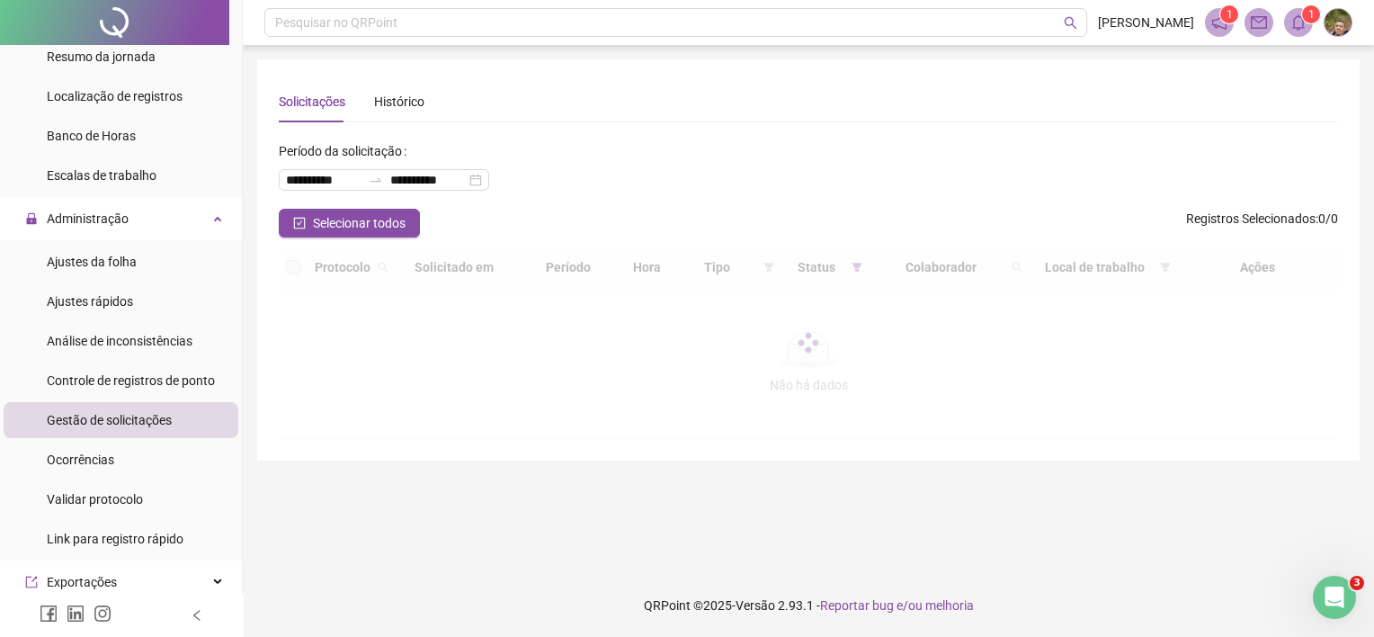
scroll to position [540, 0]
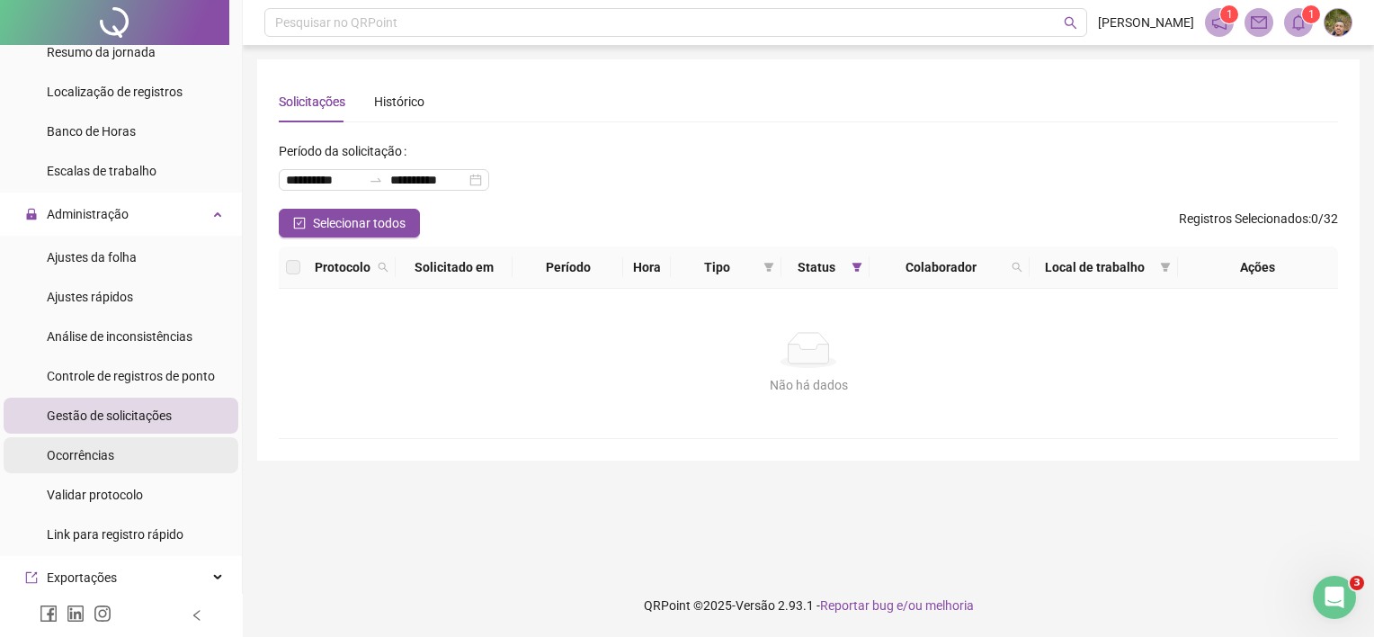
click at [100, 450] on span "Ocorrências" at bounding box center [80, 455] width 67 height 14
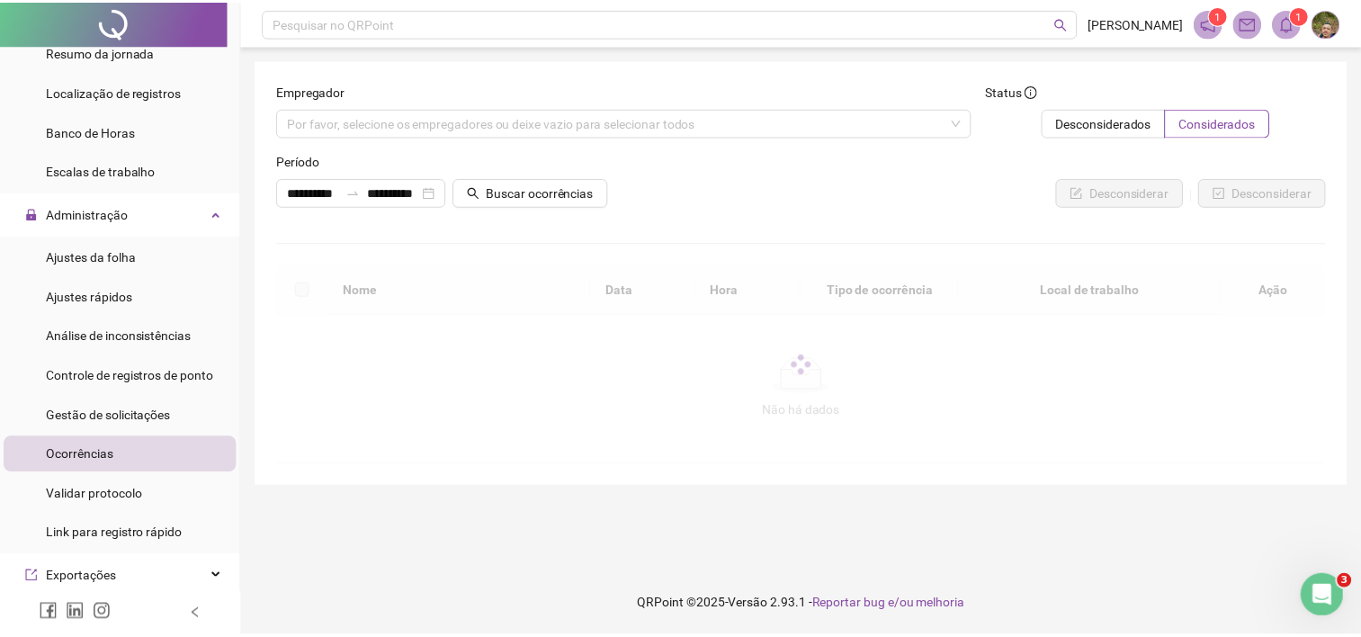
scroll to position [630, 0]
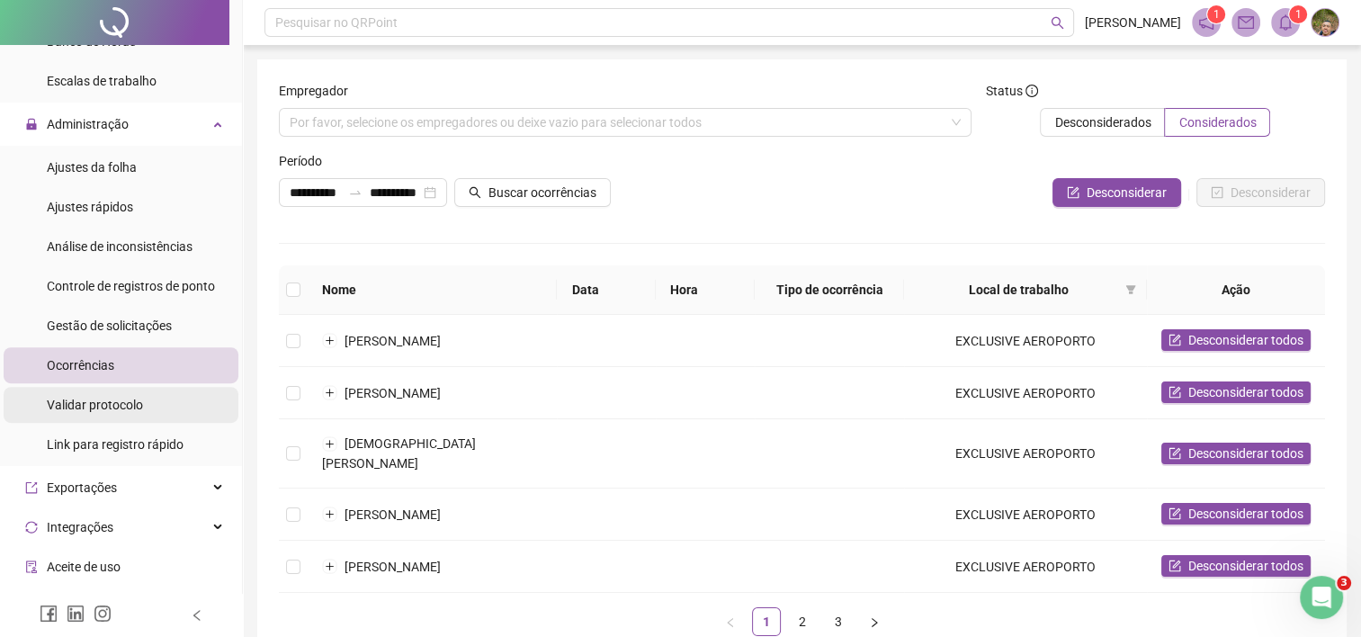
click at [112, 410] on span "Validar protocolo" at bounding box center [95, 405] width 96 height 14
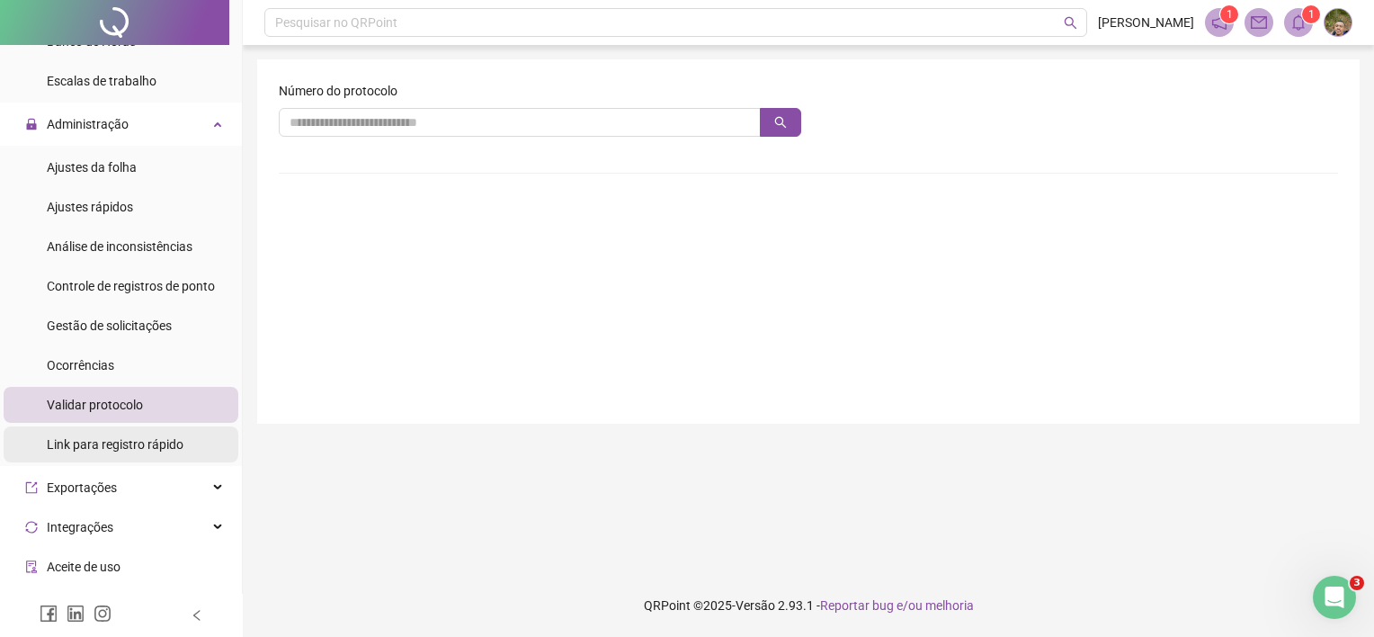
click at [163, 449] on span "Link para registro rápido" at bounding box center [115, 444] width 137 height 14
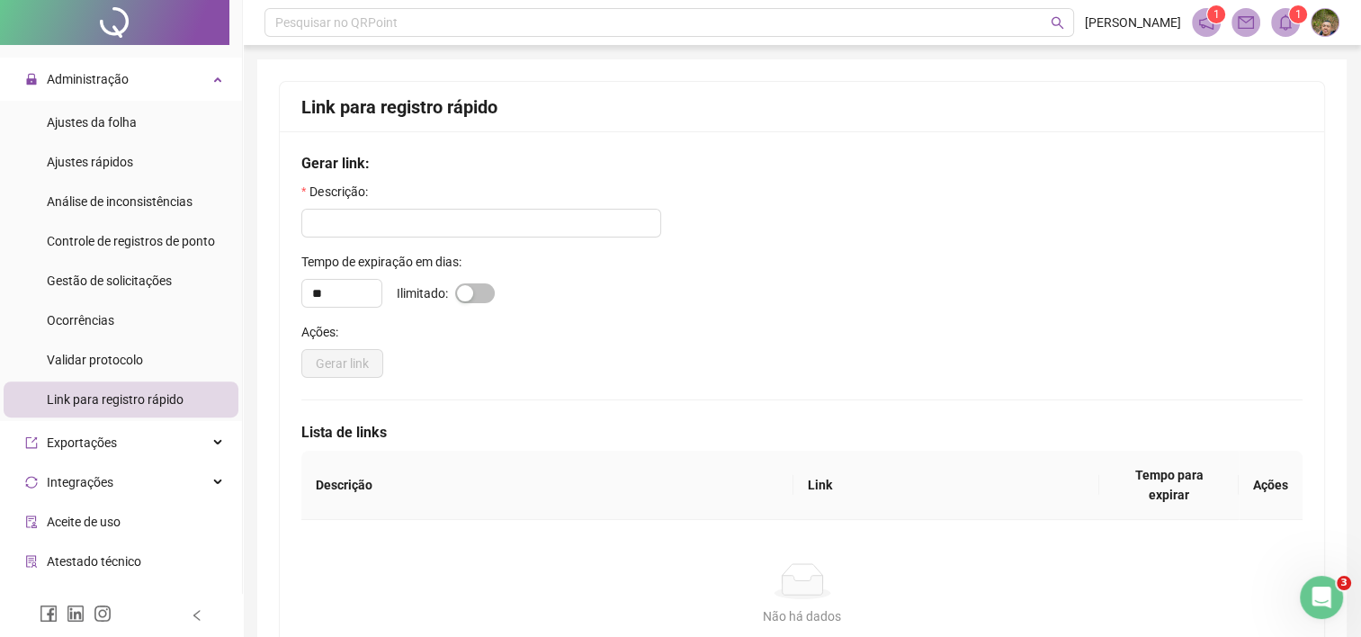
scroll to position [720, 0]
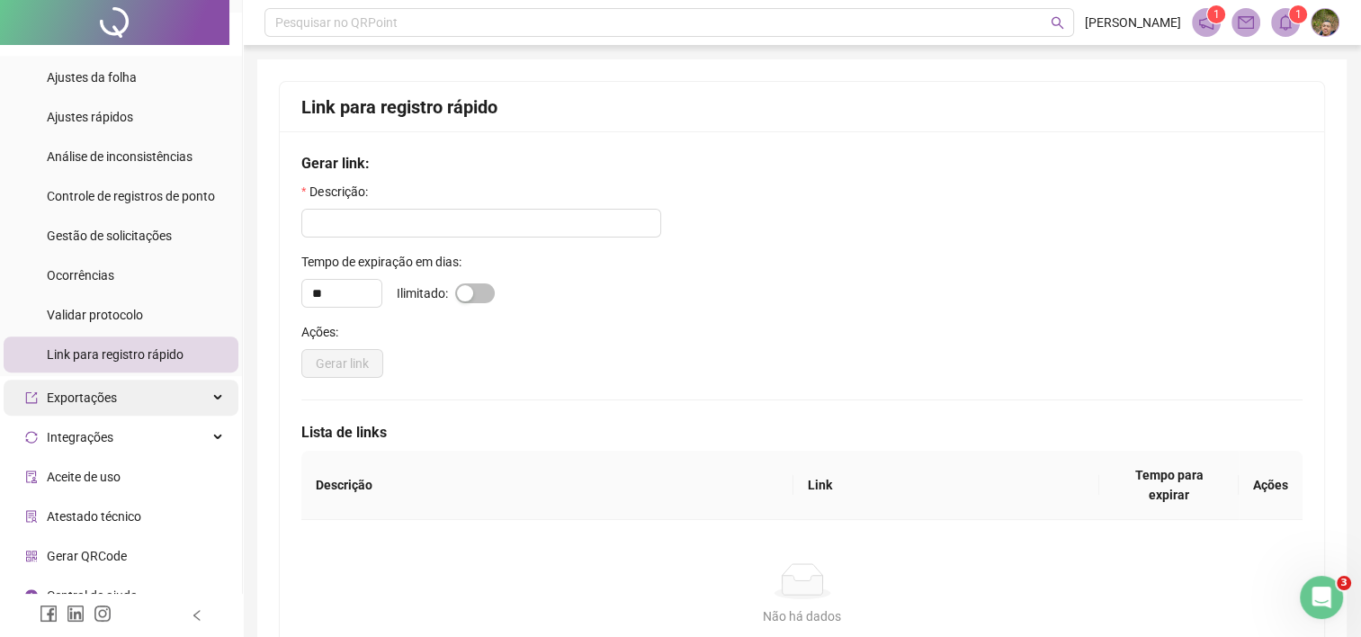
click at [126, 399] on div "Exportações" at bounding box center [121, 398] width 235 height 36
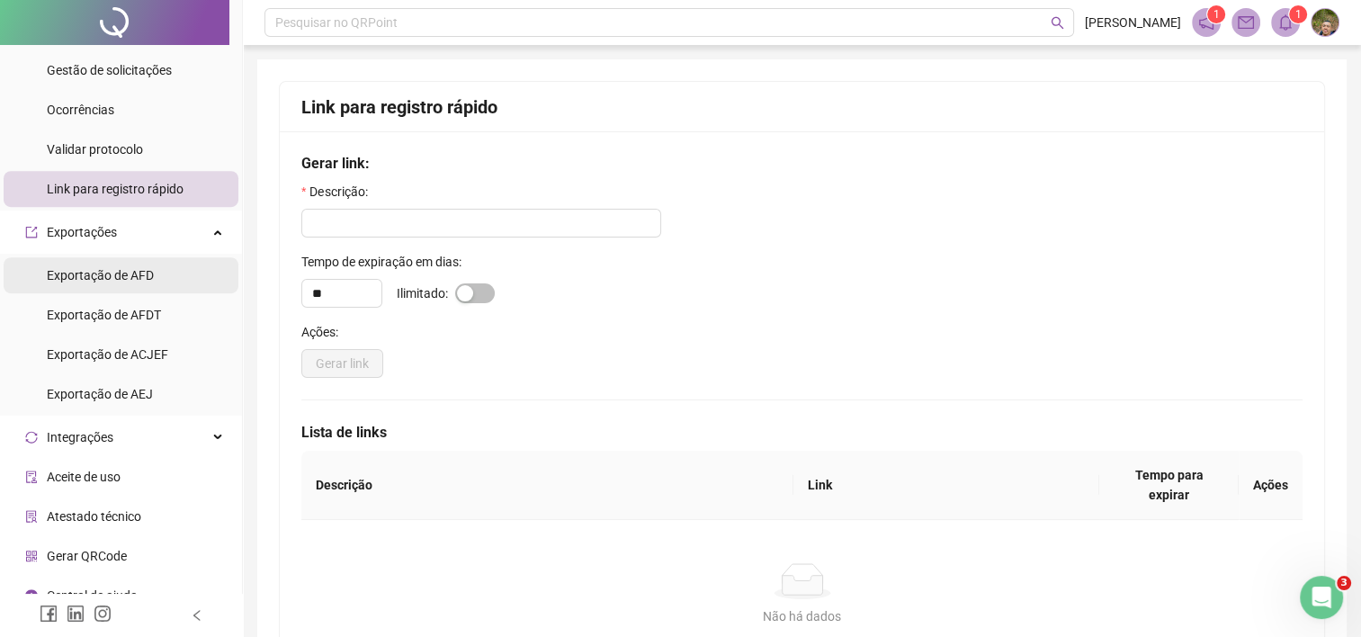
scroll to position [899, 0]
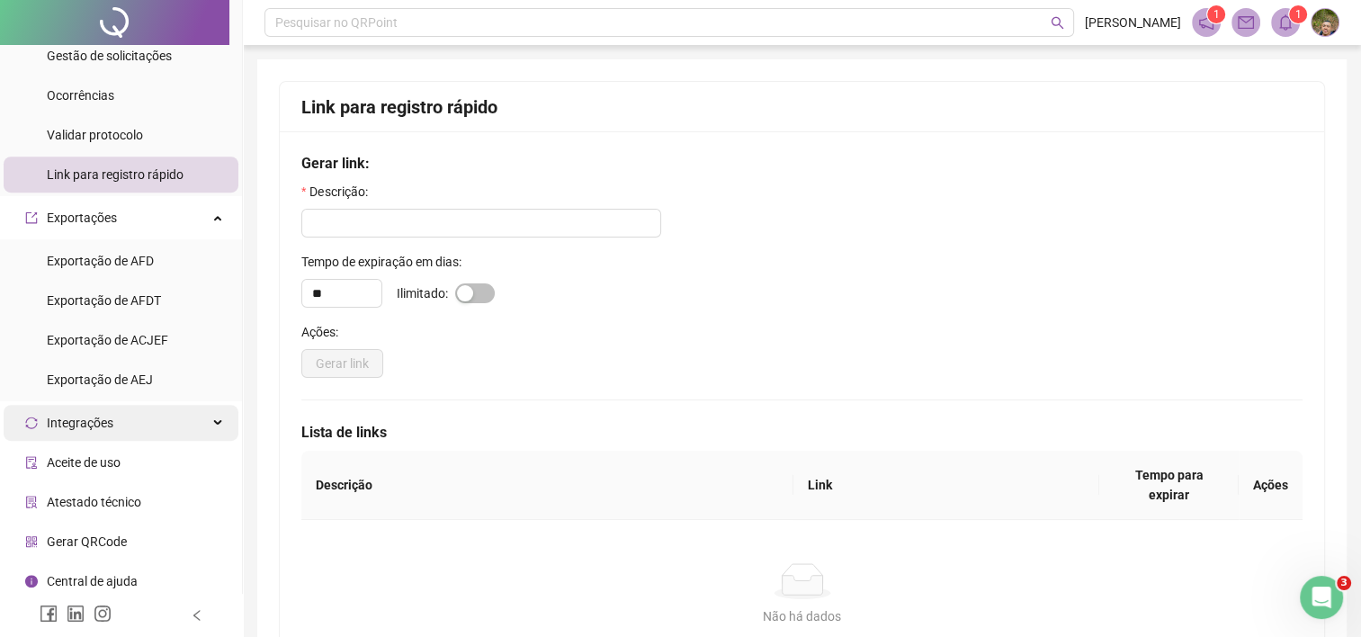
click at [130, 424] on div "Integrações" at bounding box center [121, 423] width 235 height 36
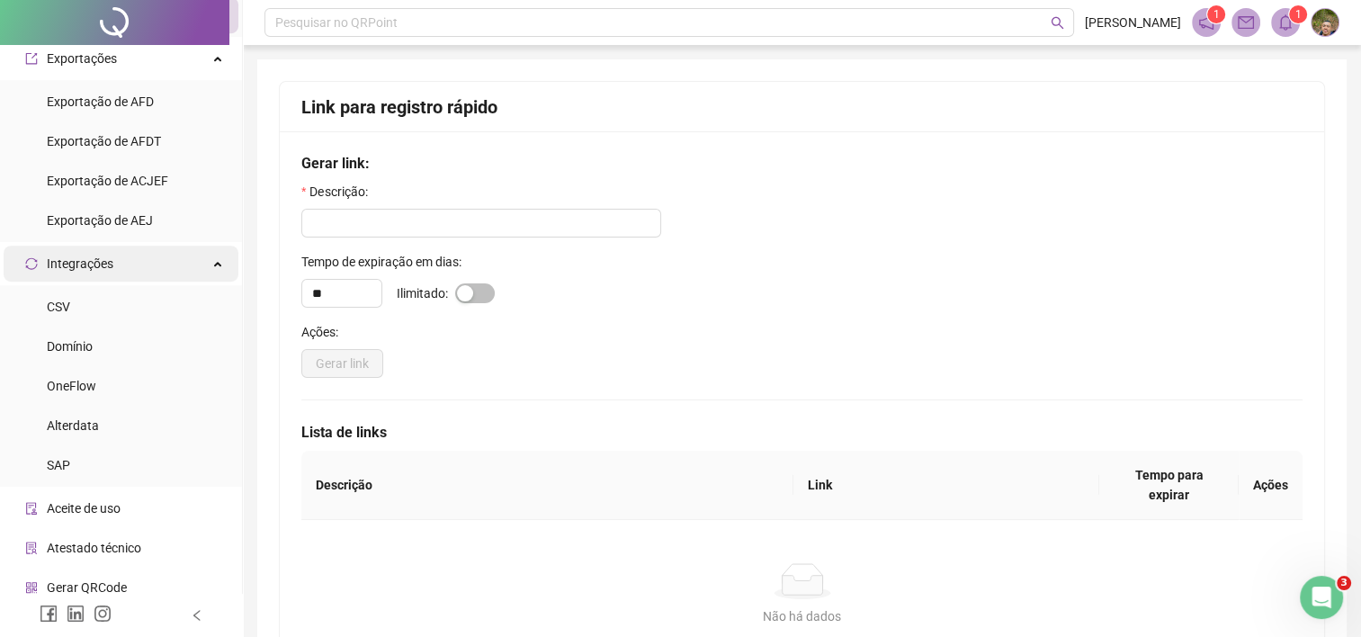
scroll to position [1079, 0]
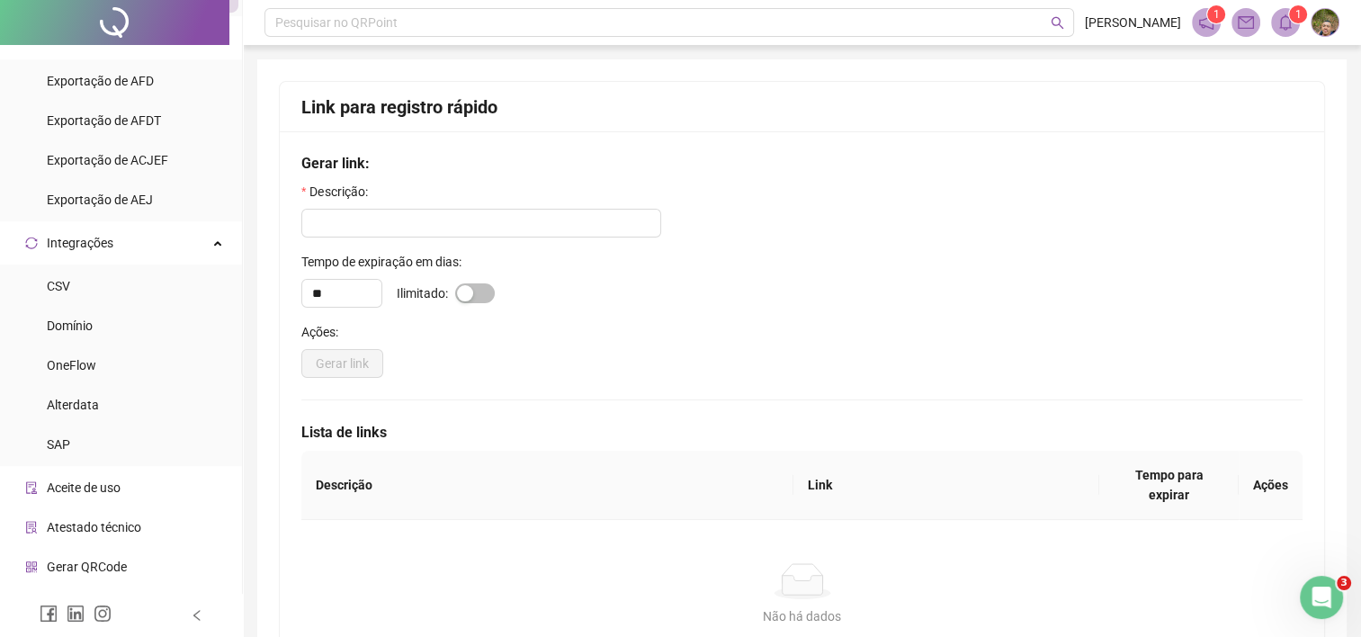
click at [112, 487] on span "Aceite de uso" at bounding box center [84, 487] width 74 height 14
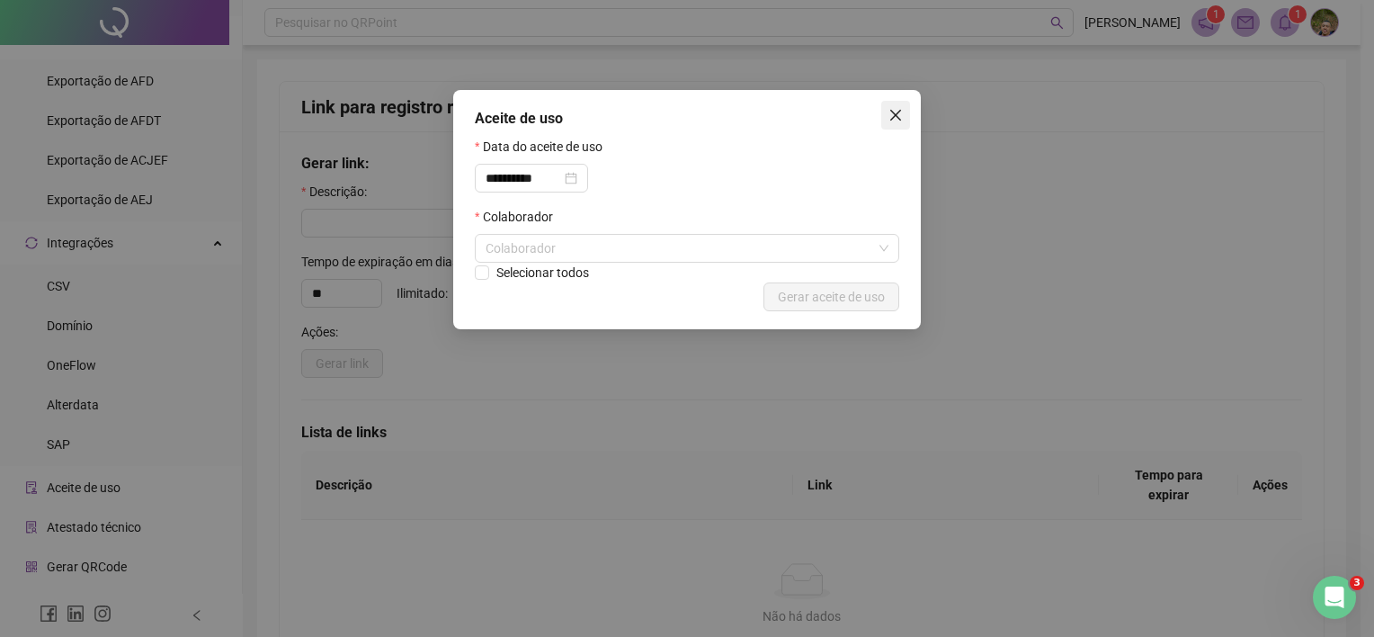
click at [902, 112] on icon "close" at bounding box center [896, 115] width 14 height 14
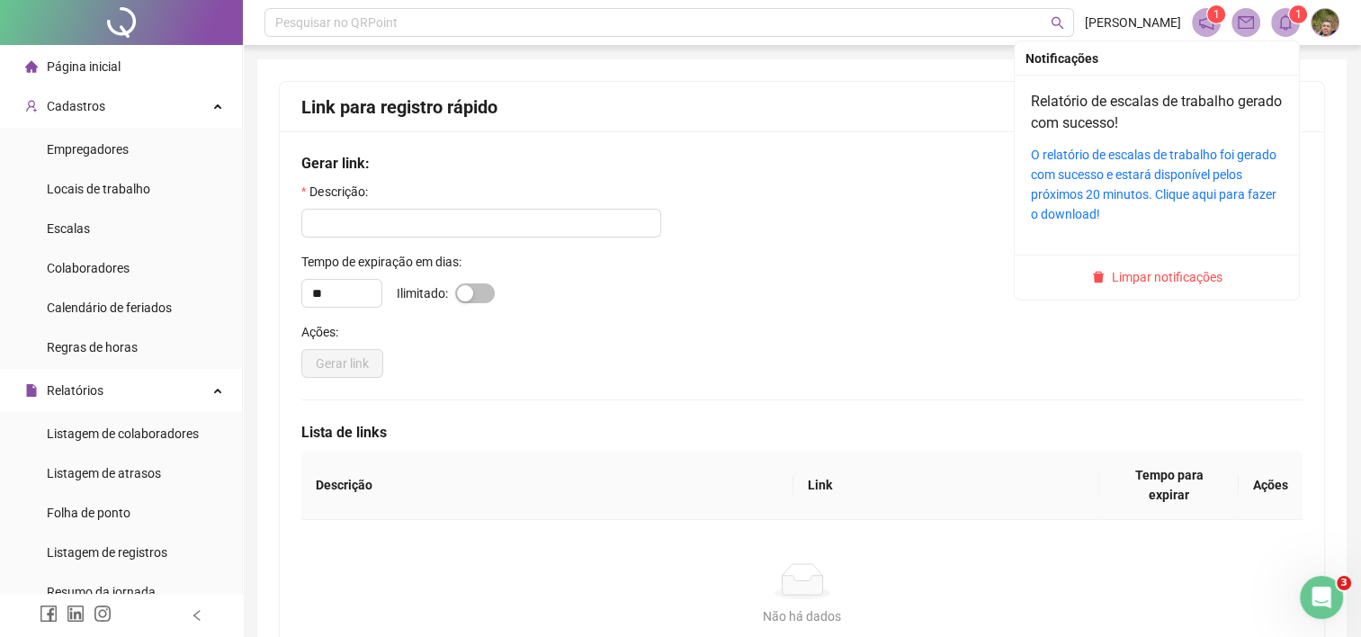
click at [1286, 20] on icon "bell" at bounding box center [1285, 22] width 16 height 16
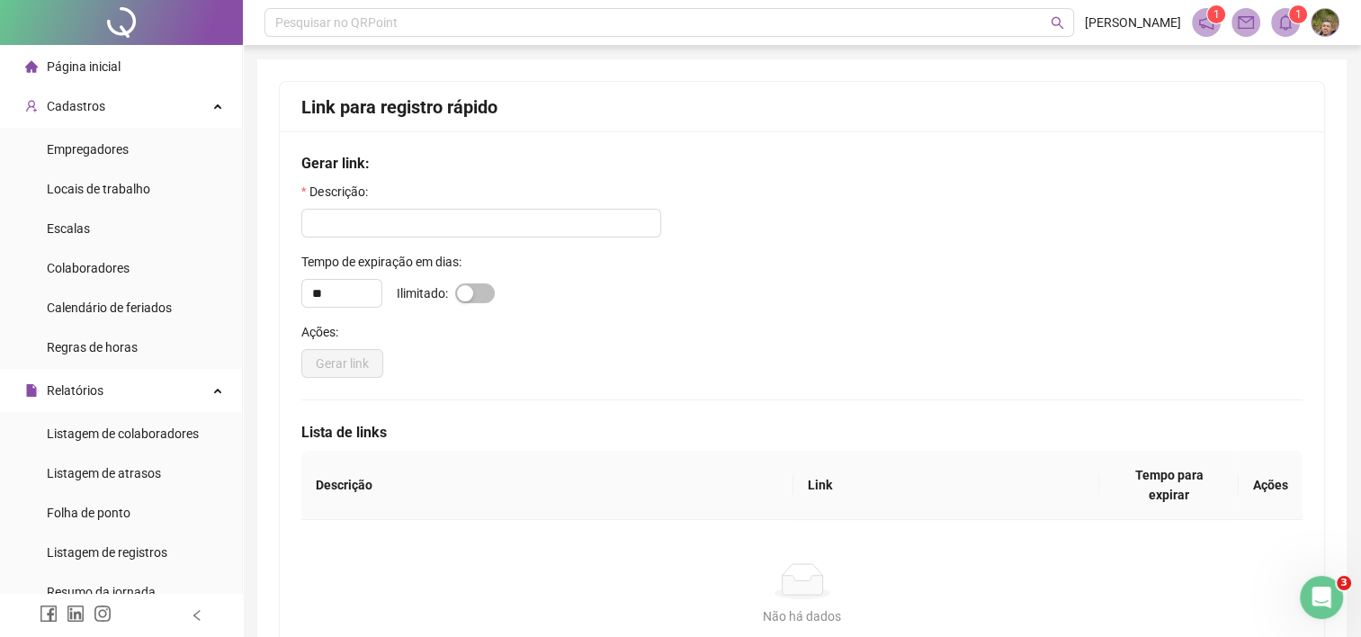
click at [1292, 25] on icon "bell" at bounding box center [1285, 22] width 16 height 16
click at [1216, 21] on span "1" at bounding box center [1216, 14] width 6 height 13
click at [1205, 19] on icon "notification" at bounding box center [1206, 22] width 16 height 16
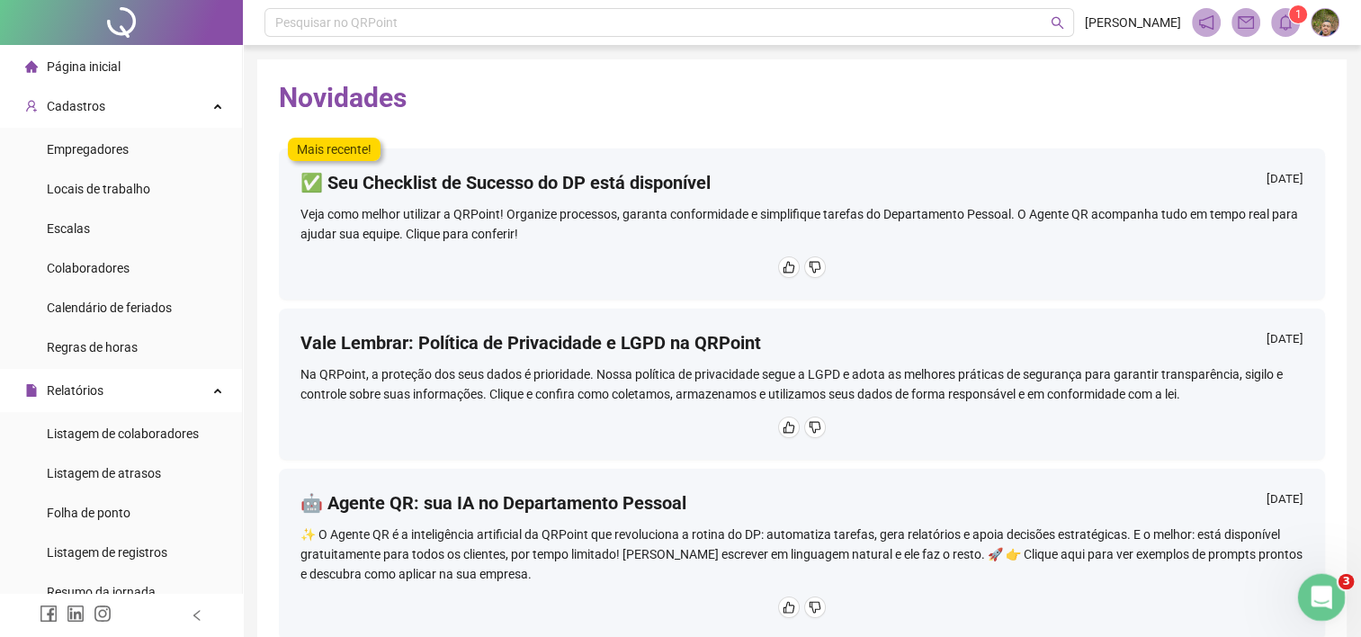
click at [1327, 597] on icon "Abertura do Messenger da Intercom" at bounding box center [1319, 595] width 30 height 30
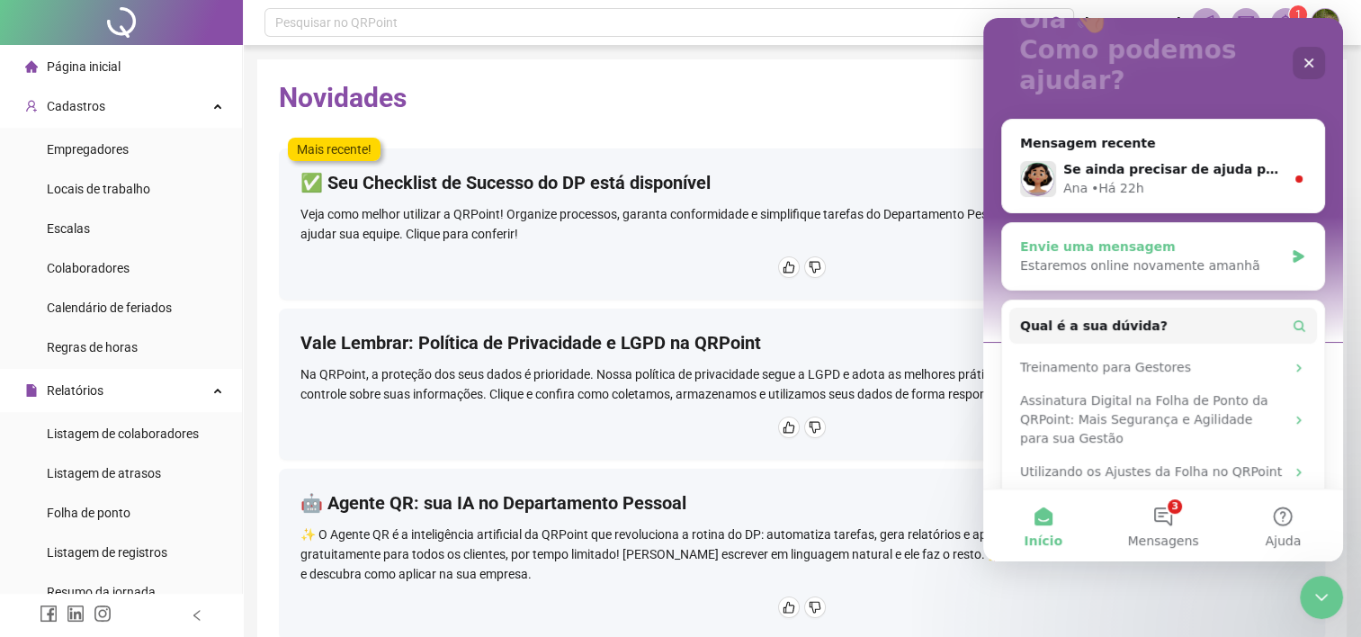
scroll to position [159, 0]
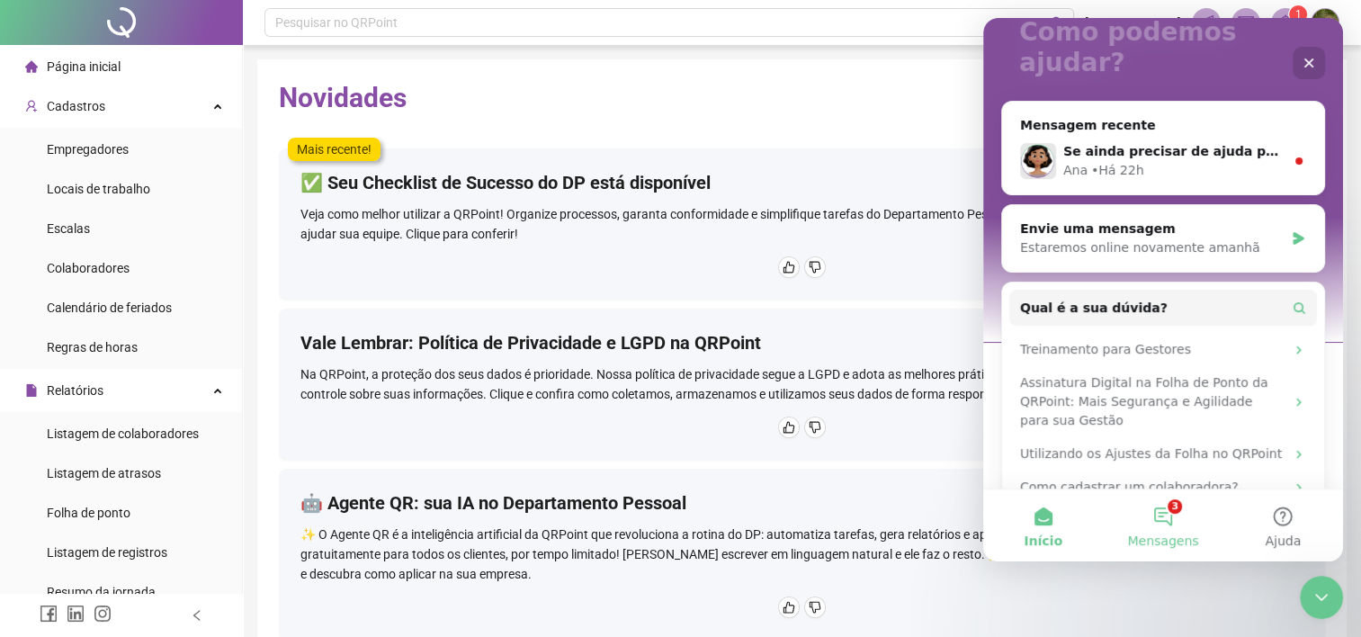
click at [1157, 525] on button "3 Mensagens" at bounding box center [1163, 525] width 120 height 72
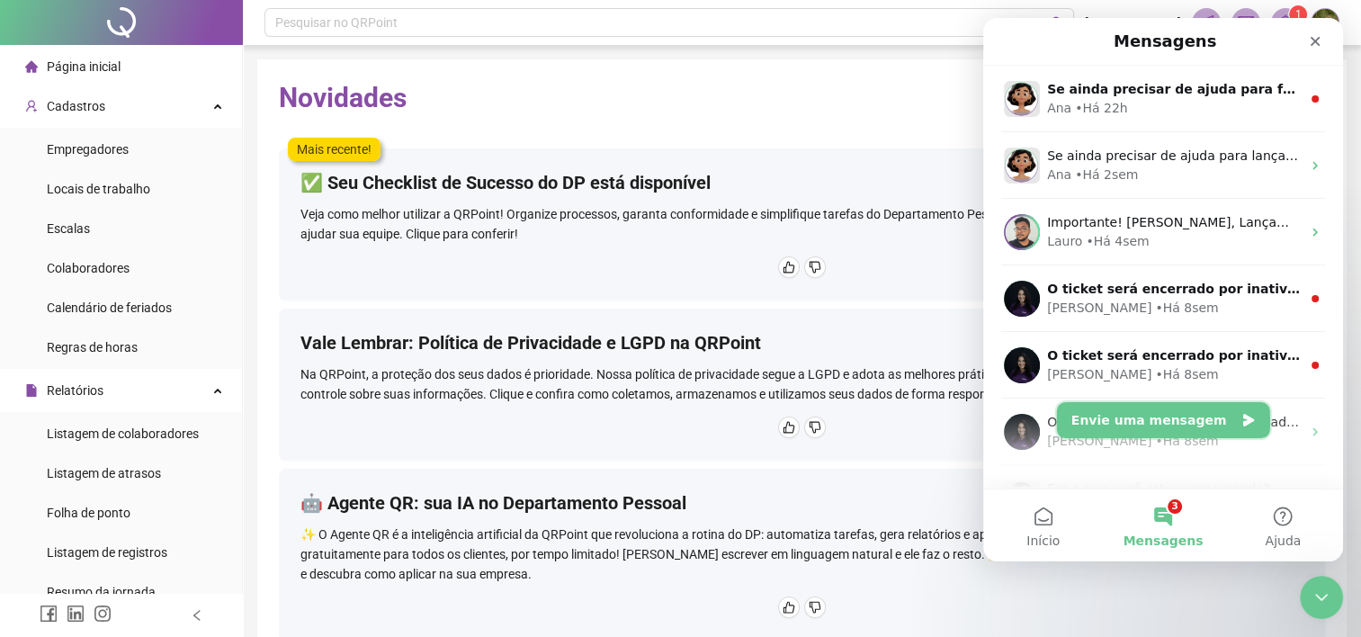
click at [1132, 425] on button "Envie uma mensagem" at bounding box center [1163, 420] width 213 height 36
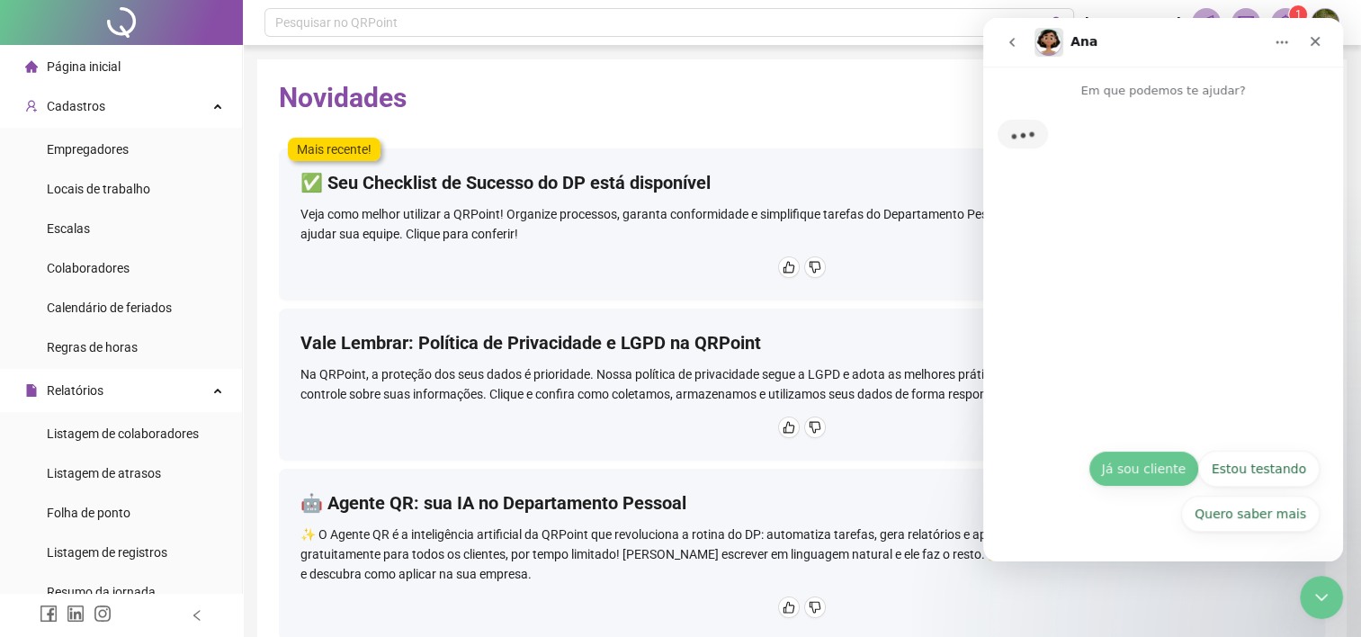
click at [1121, 477] on button "Já sou cliente" at bounding box center [1143, 469] width 111 height 36
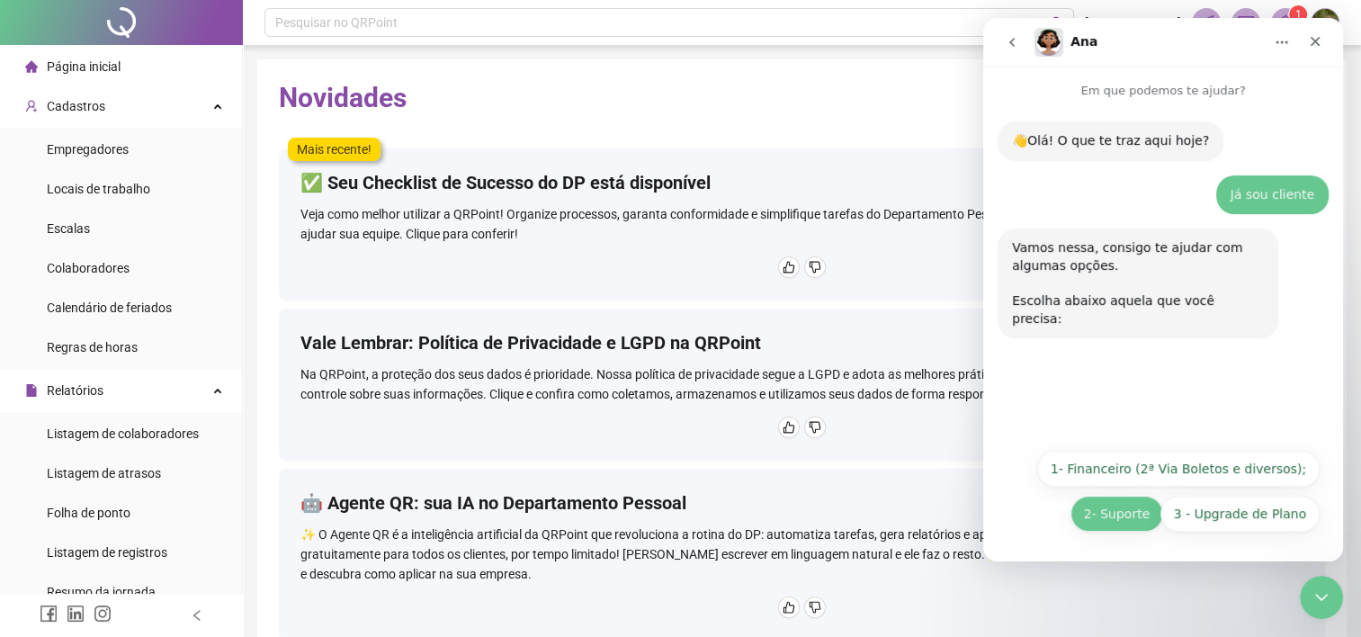
click at [1145, 513] on button "2- Suporte" at bounding box center [1116, 514] width 93 height 36
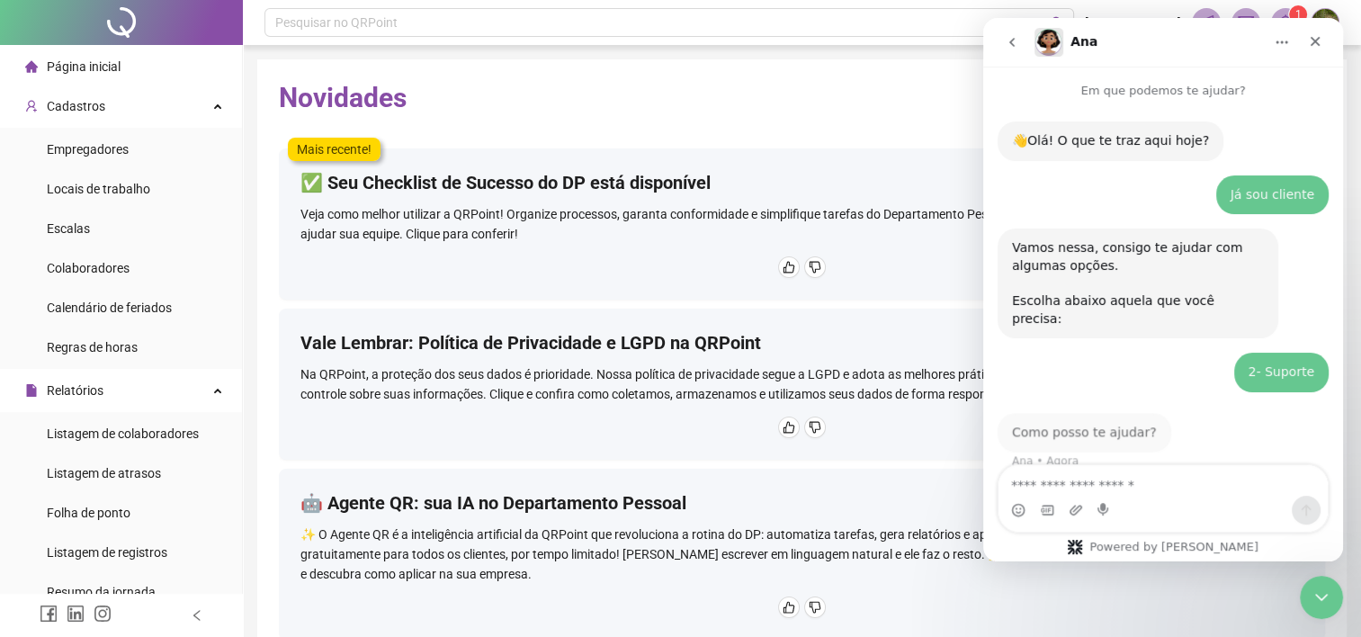
scroll to position [0, 0]
click at [1066, 488] on textarea "Envie uma mensagem..." at bounding box center [1162, 480] width 329 height 31
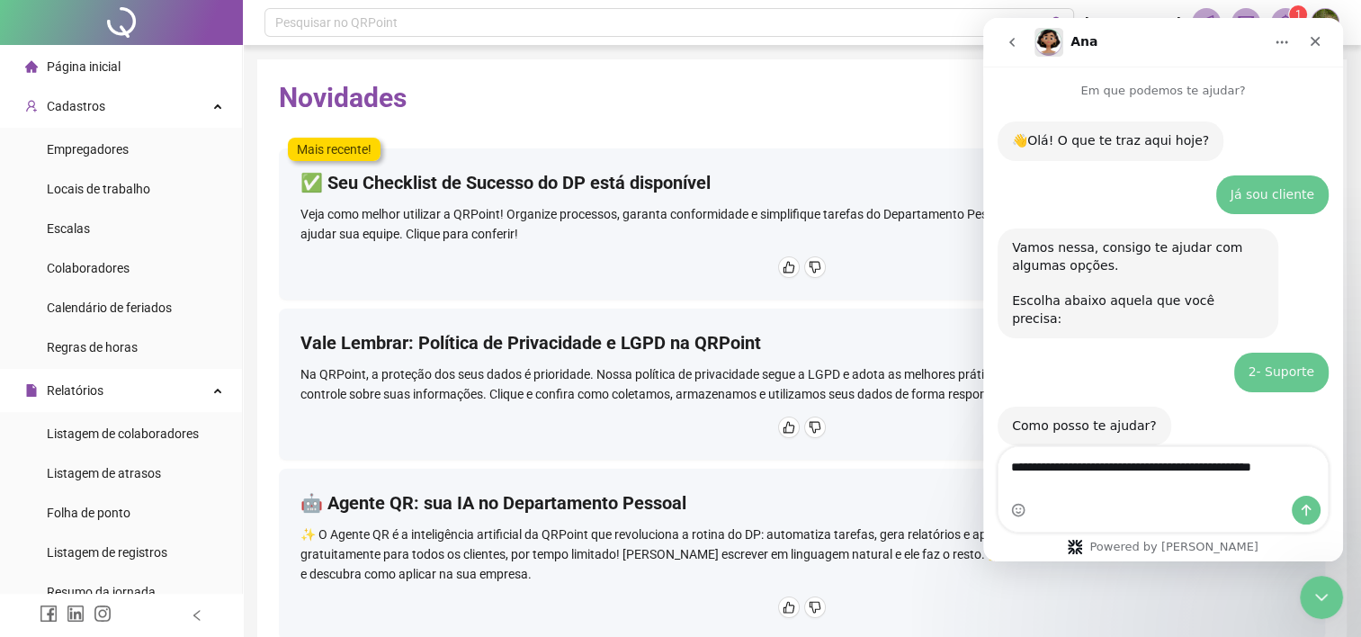
type textarea "**********"
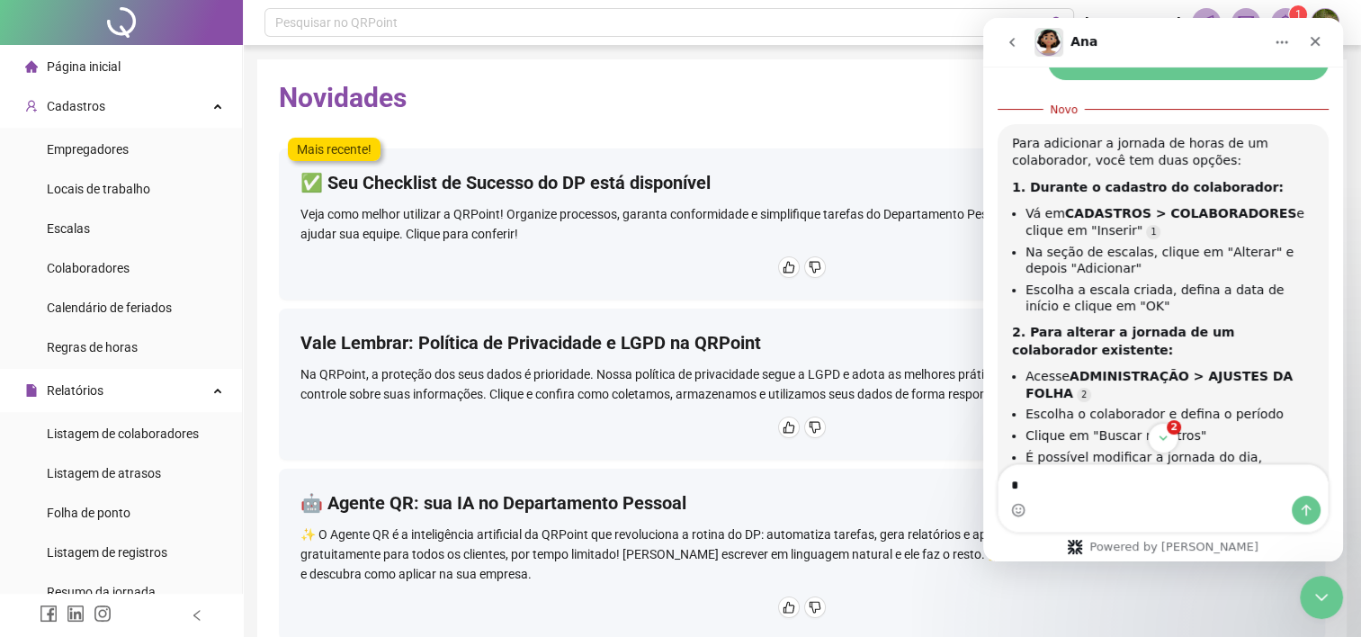
scroll to position [464, 0]
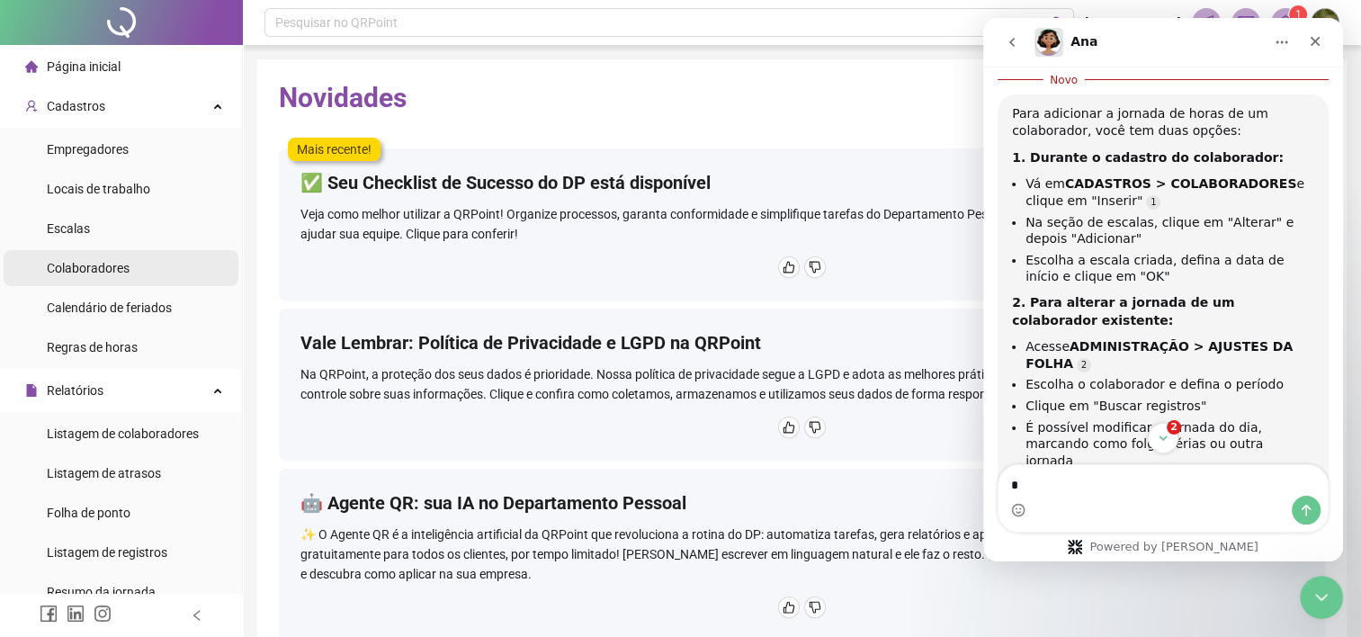
type textarea "*"
click at [127, 280] on div "Colaboradores" at bounding box center [88, 268] width 83 height 36
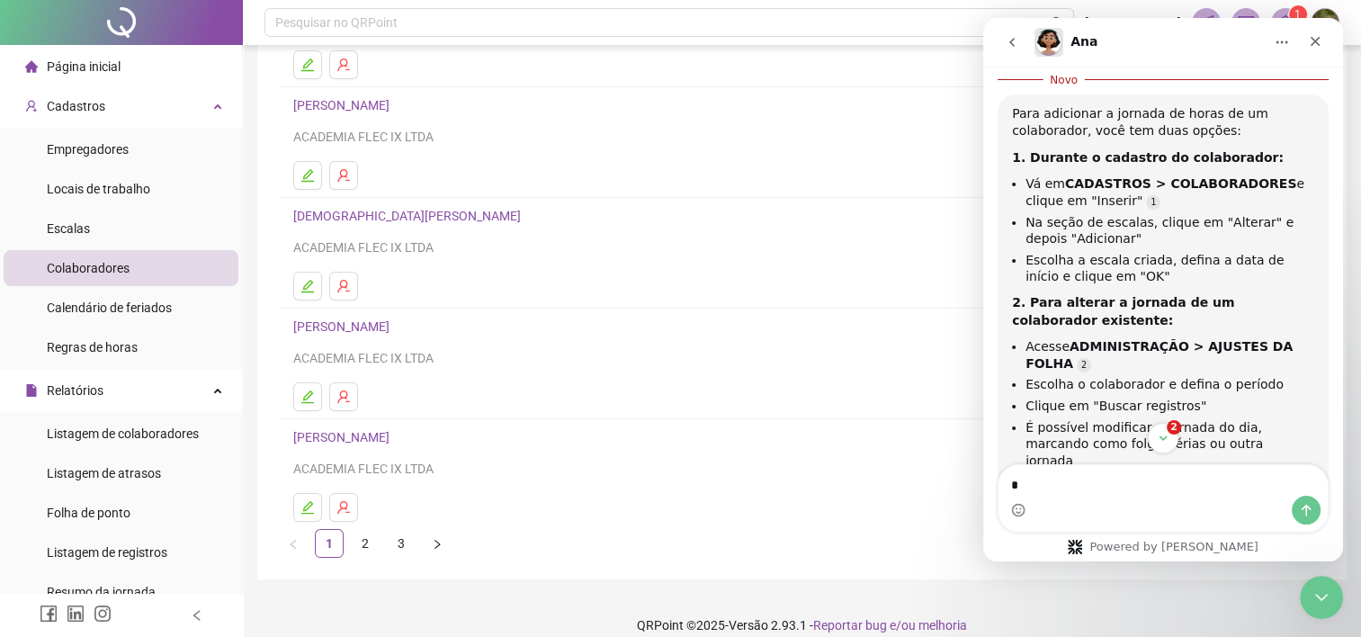
scroll to position [232, 0]
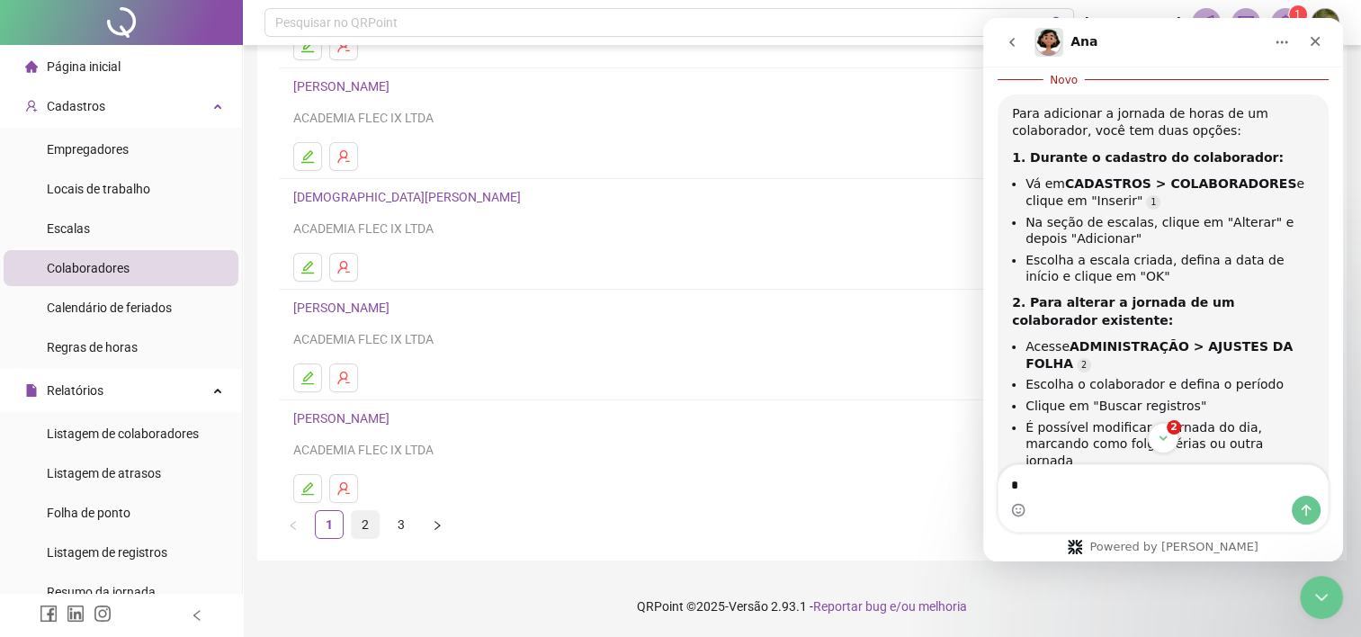
click at [365, 525] on link "2" at bounding box center [365, 524] width 27 height 27
click at [399, 527] on link "3" at bounding box center [401, 524] width 27 height 27
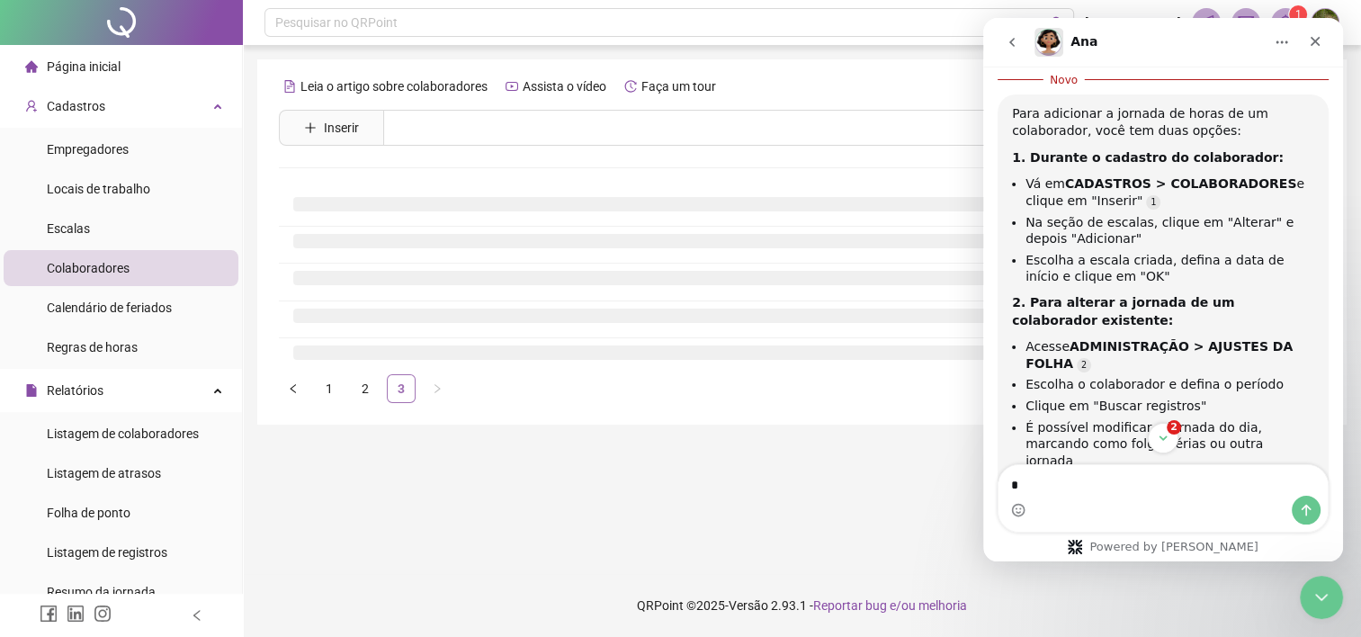
scroll to position [0, 0]
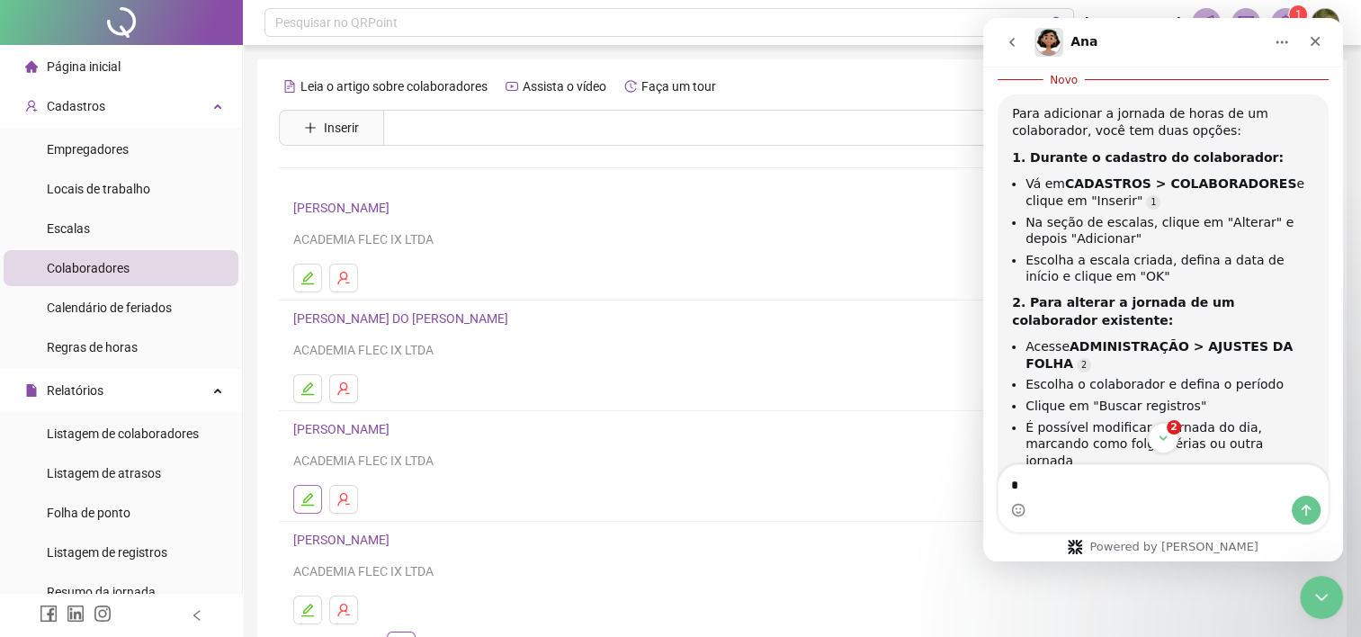
click at [304, 501] on icon "edit" at bounding box center [307, 499] width 13 height 13
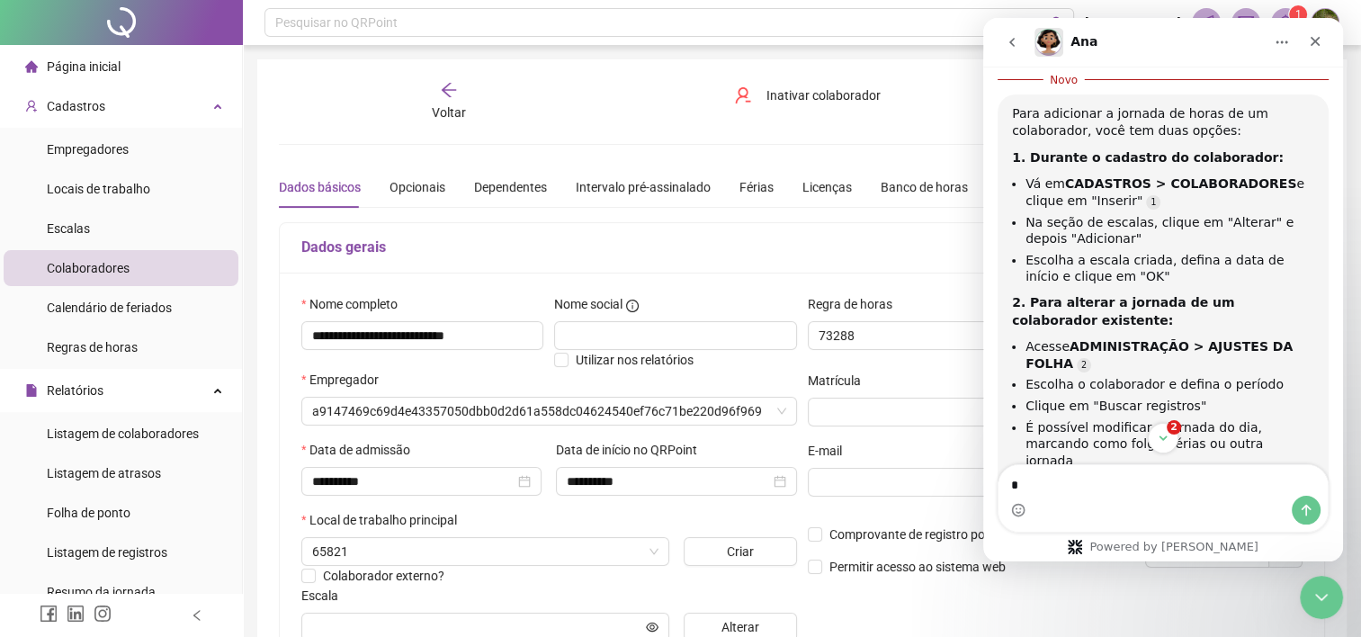
type input "**********"
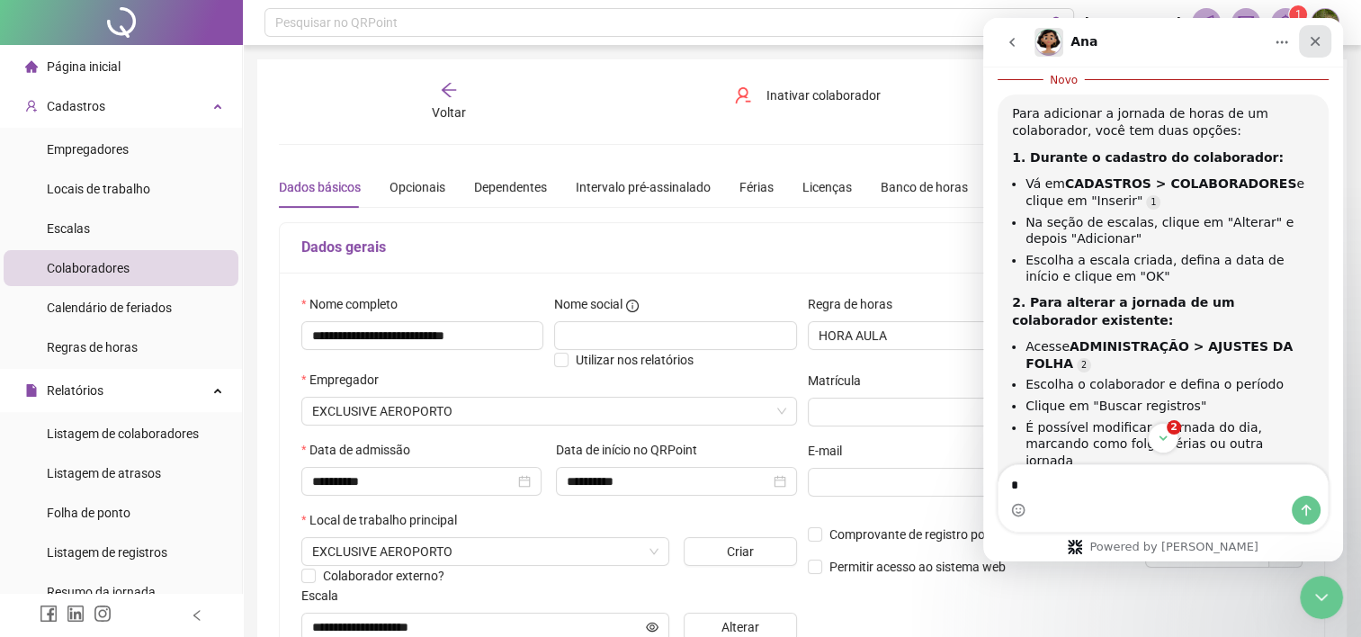
click at [1310, 40] on icon "Fechar" at bounding box center [1315, 41] width 14 height 14
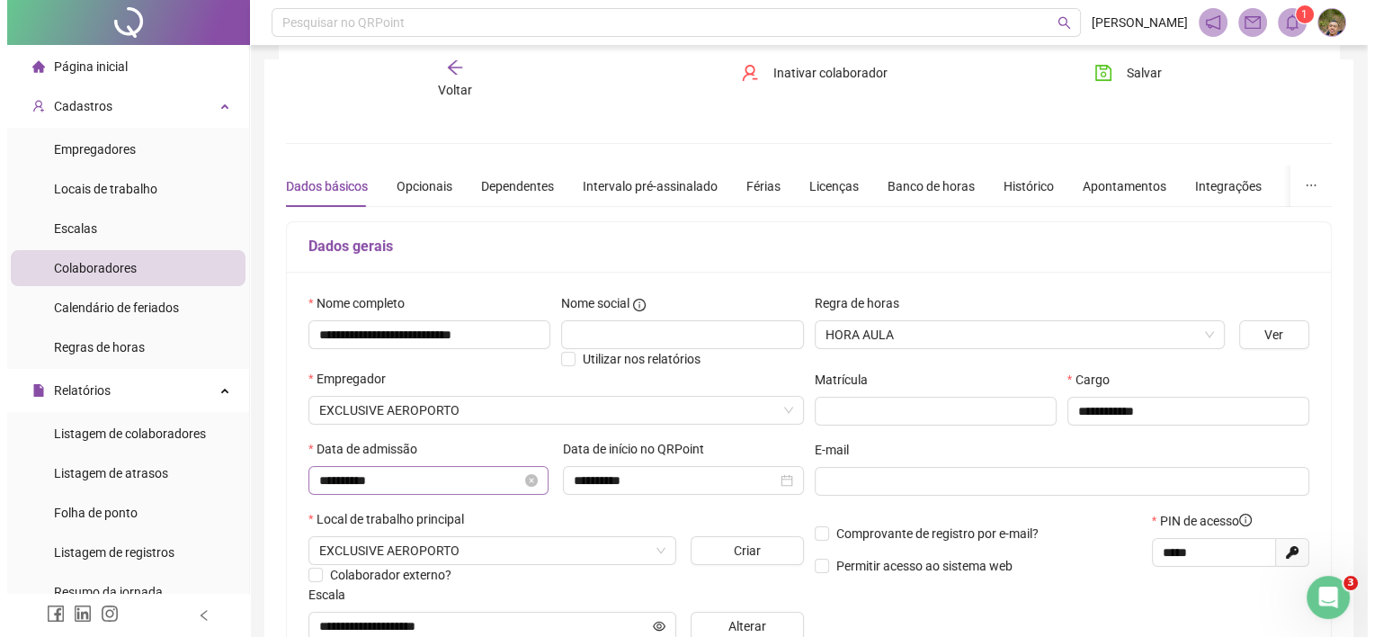
scroll to position [90, 0]
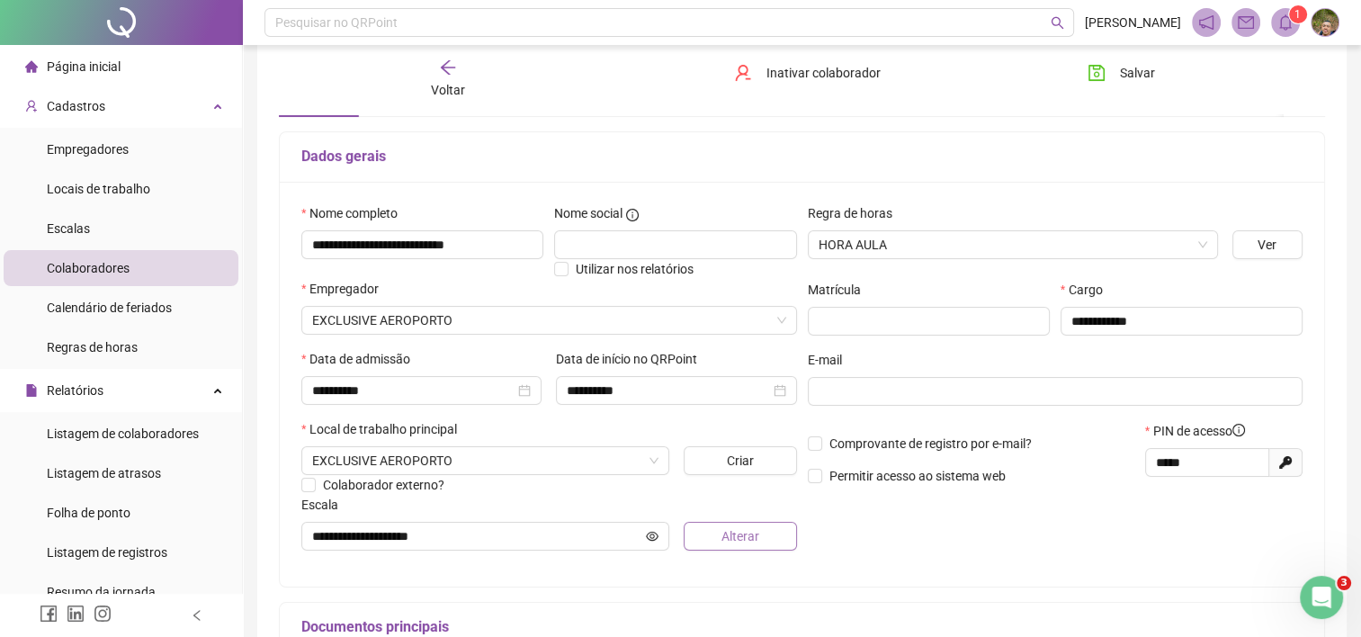
click at [725, 540] on span "Alterar" at bounding box center [740, 536] width 38 height 20
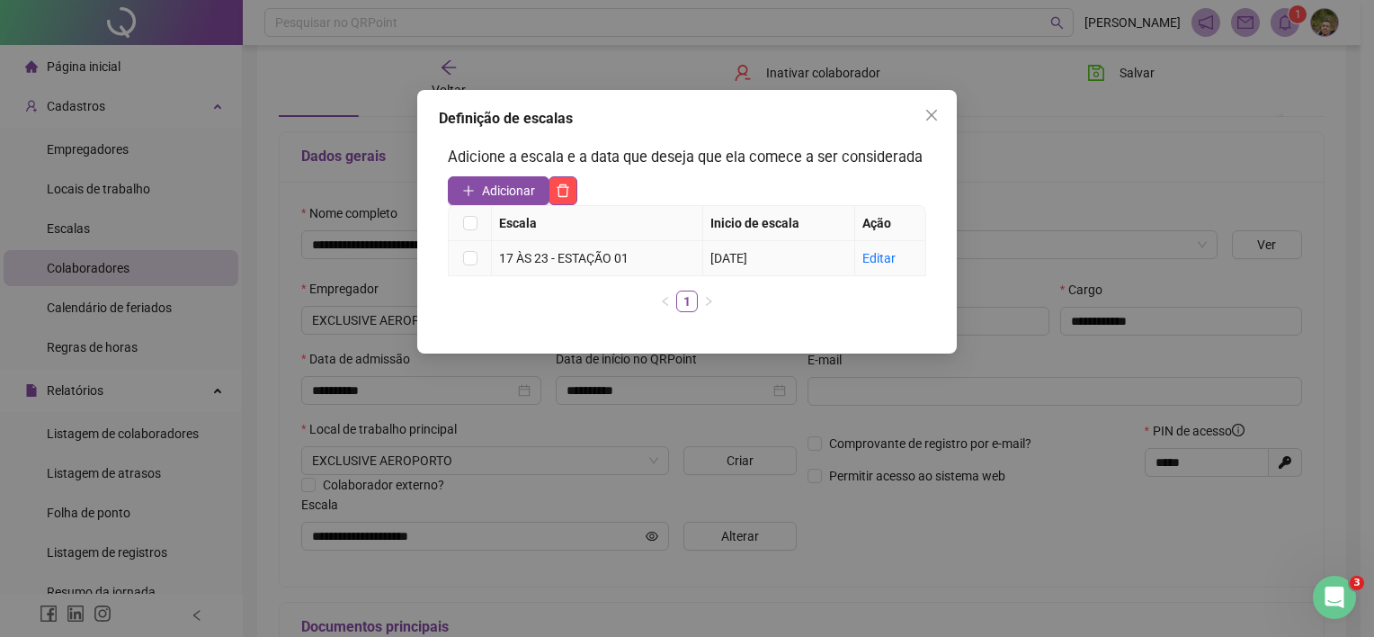
click at [622, 256] on div "17 ÀS 23 - ESTAÇÃO 01" at bounding box center [597, 258] width 196 height 20
click at [863, 255] on link "Editar" at bounding box center [879, 258] width 33 height 14
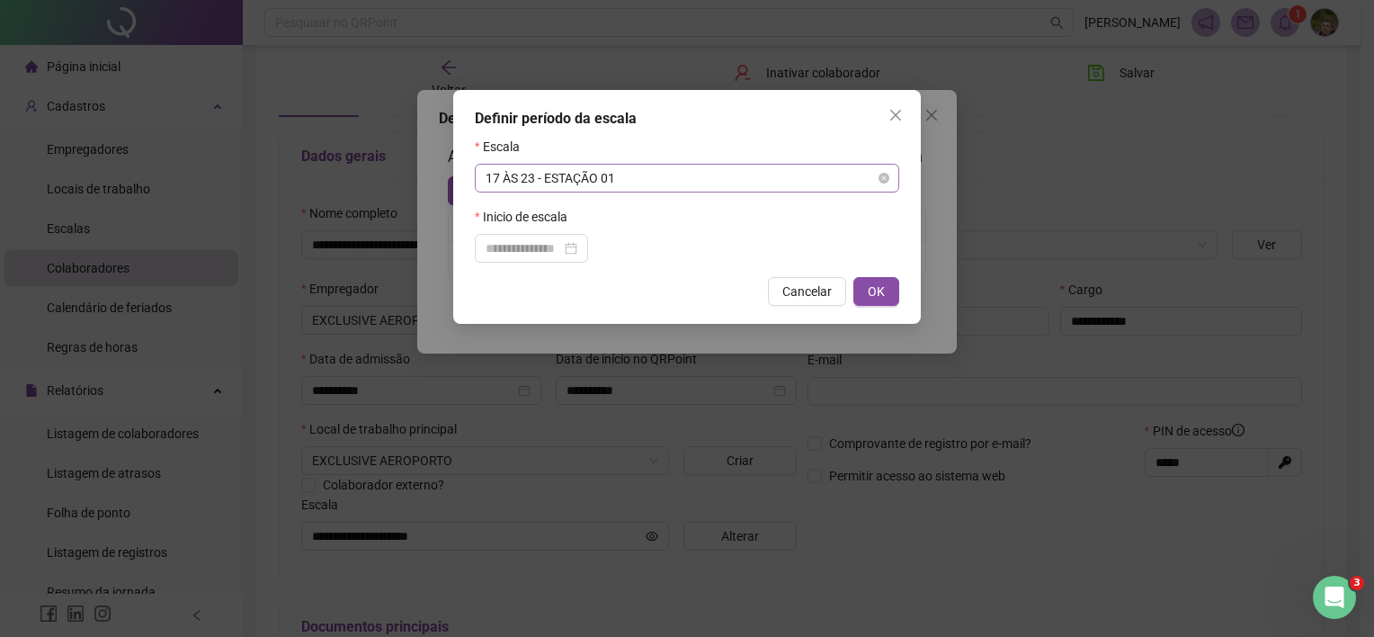
click at [878, 178] on span "17 ÀS 23 - ESTAÇÃO 01" at bounding box center [687, 178] width 403 height 27
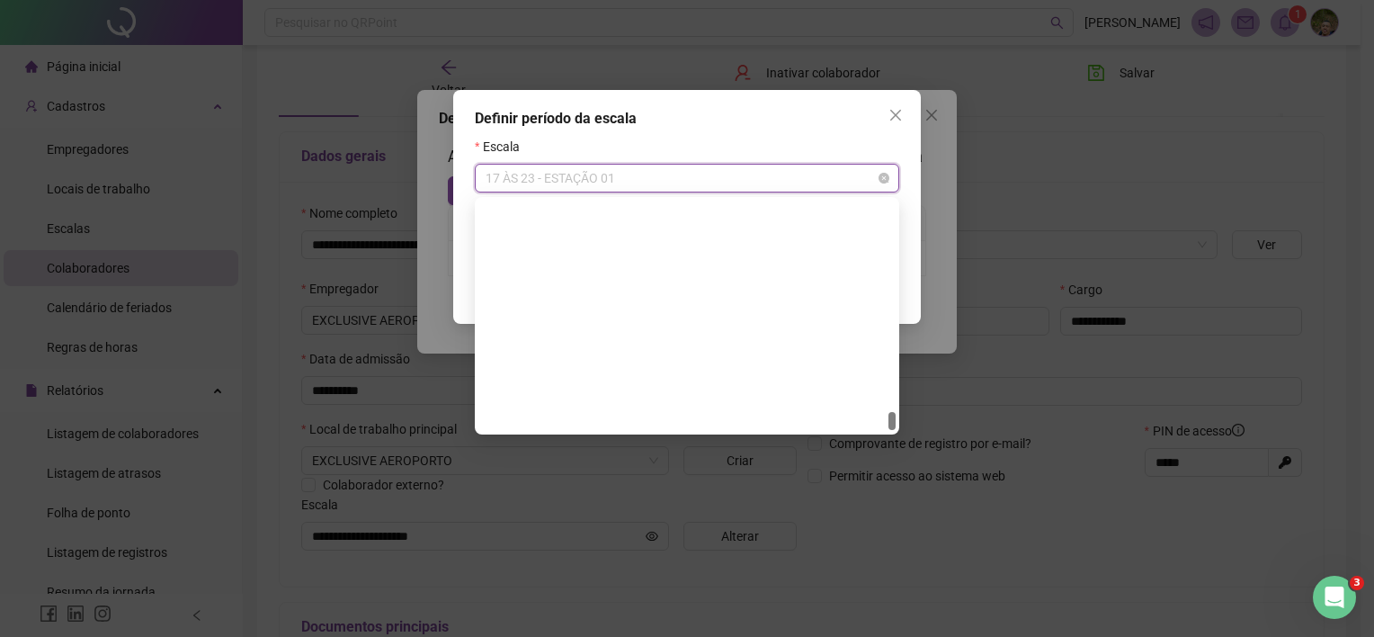
scroll to position [9699, 0]
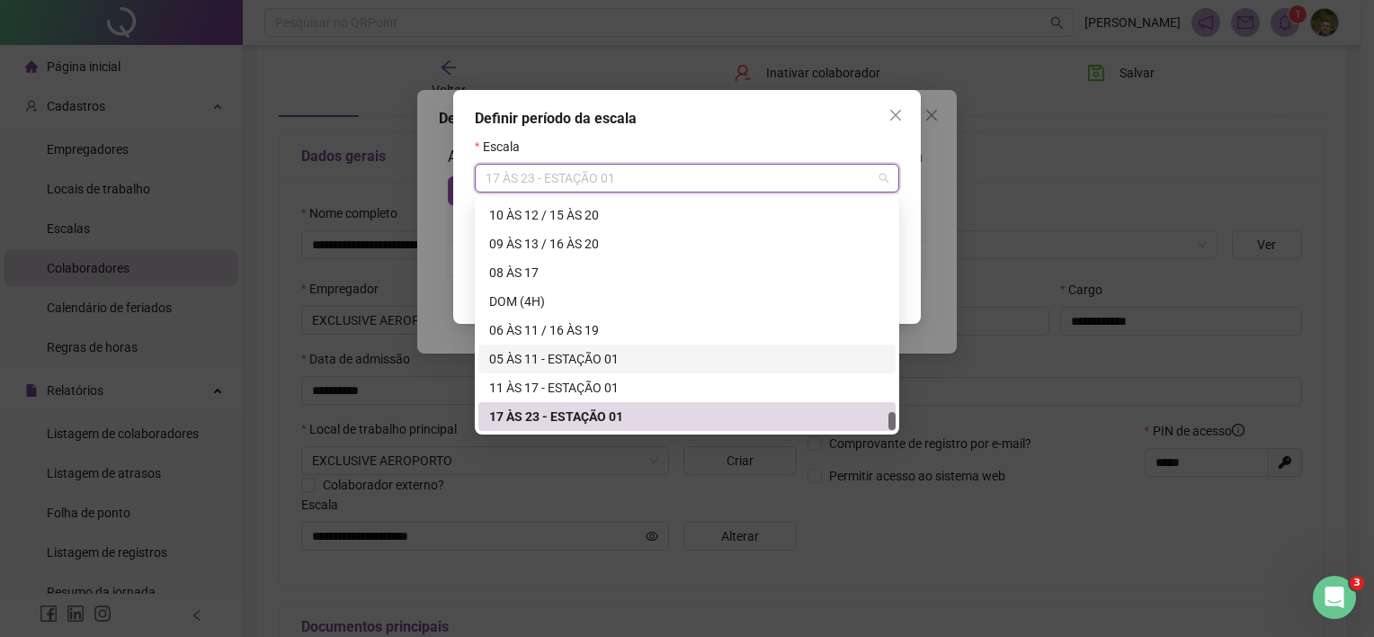
click at [547, 366] on div "05 ÀS 11 - ESTAÇÃO 01" at bounding box center [687, 359] width 396 height 20
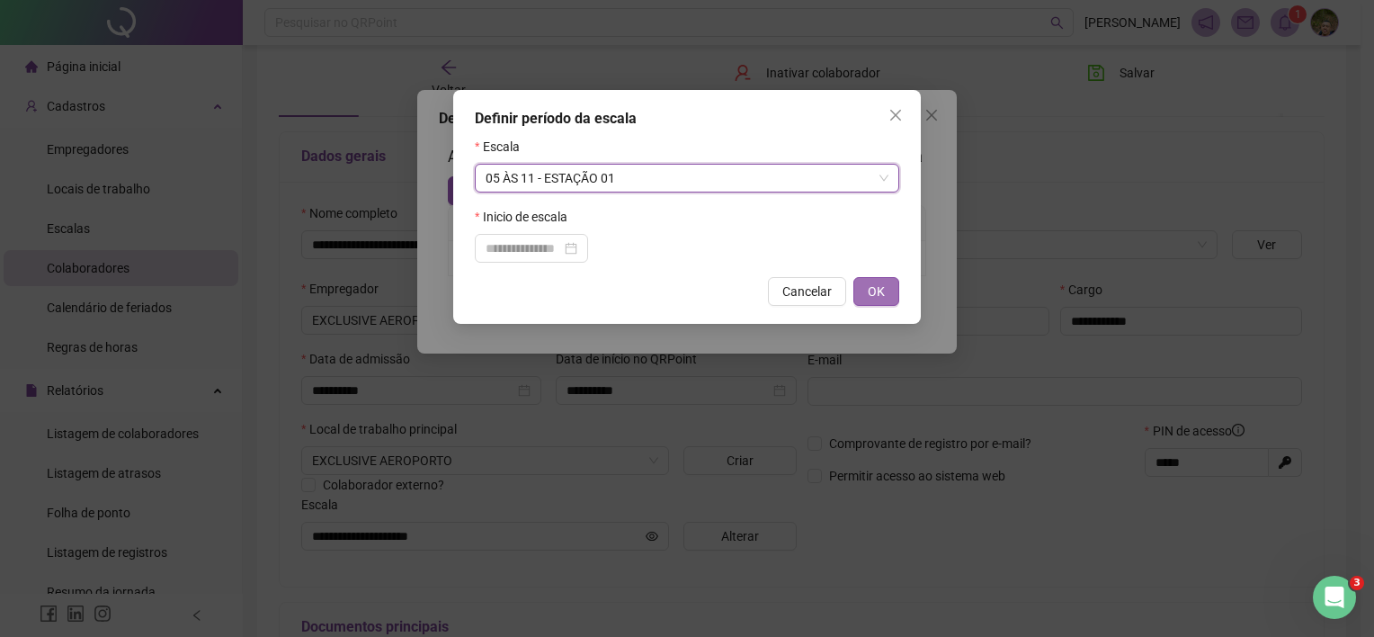
click at [872, 298] on span "OK" at bounding box center [876, 292] width 17 height 20
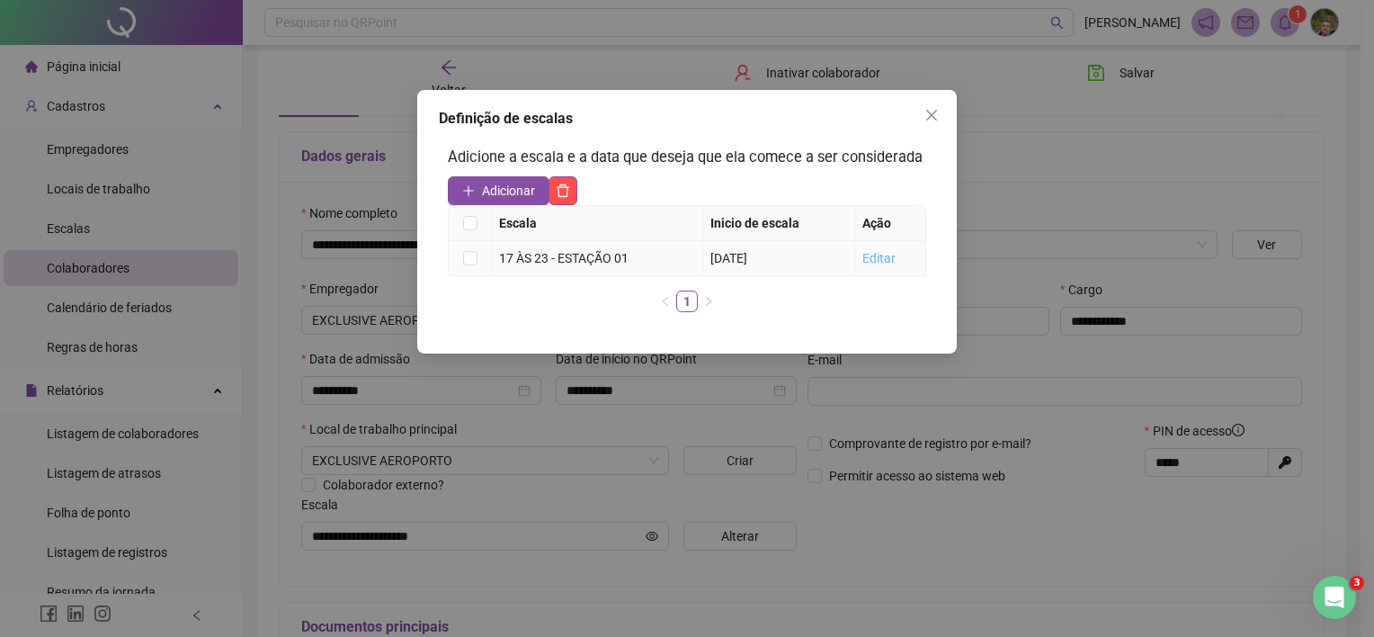
click at [896, 256] on link "Editar" at bounding box center [879, 258] width 33 height 14
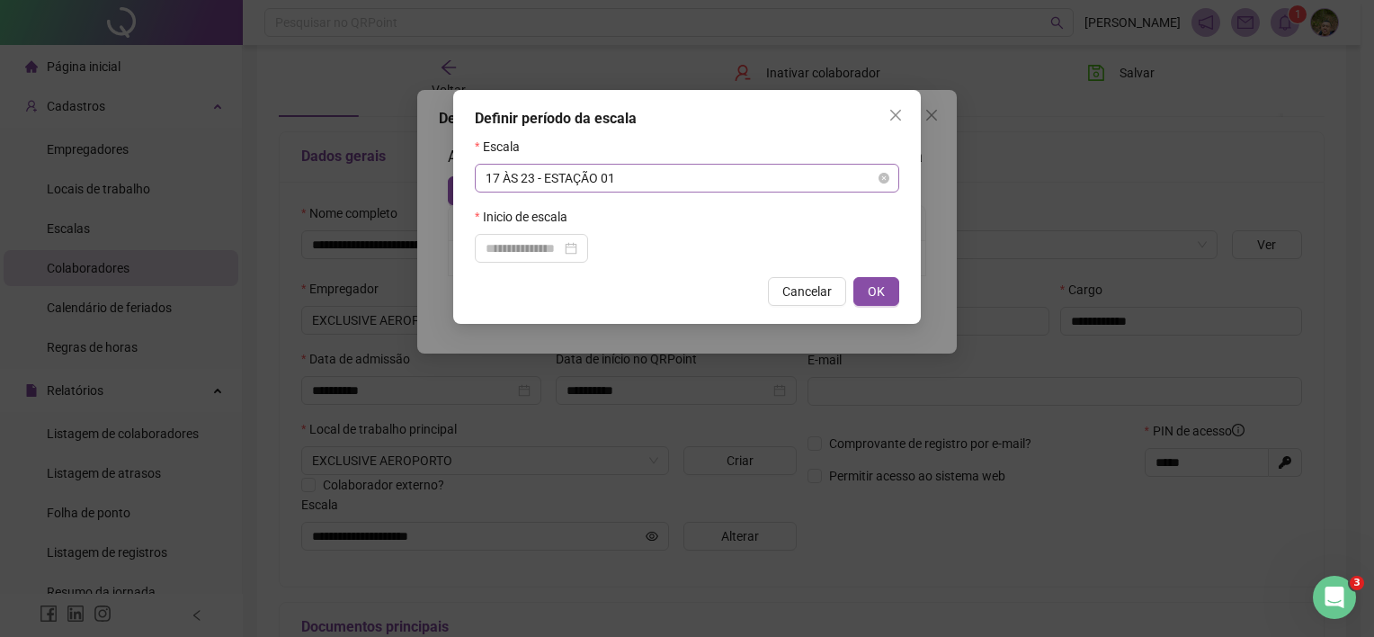
click at [847, 181] on span "17 ÀS 23 - ESTAÇÃO 01" at bounding box center [687, 178] width 403 height 27
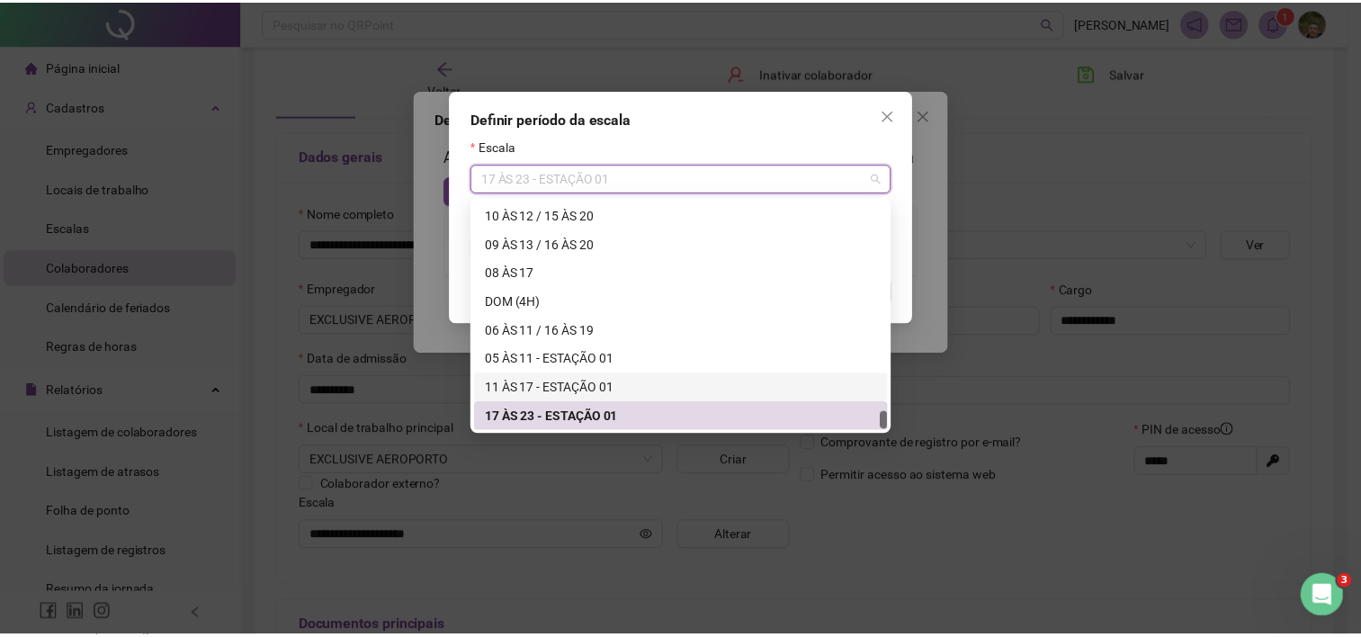
scroll to position [9757, 0]
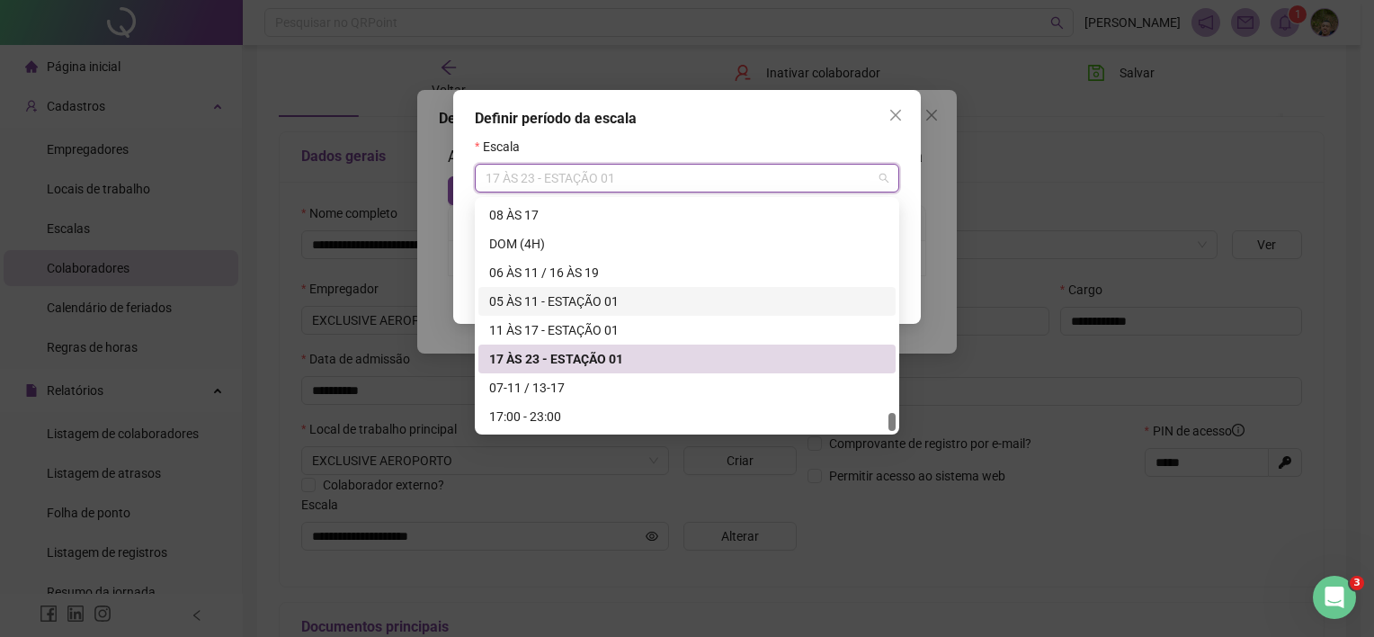
click at [531, 305] on div "05 ÀS 11 - ESTAÇÃO 01" at bounding box center [687, 301] width 396 height 20
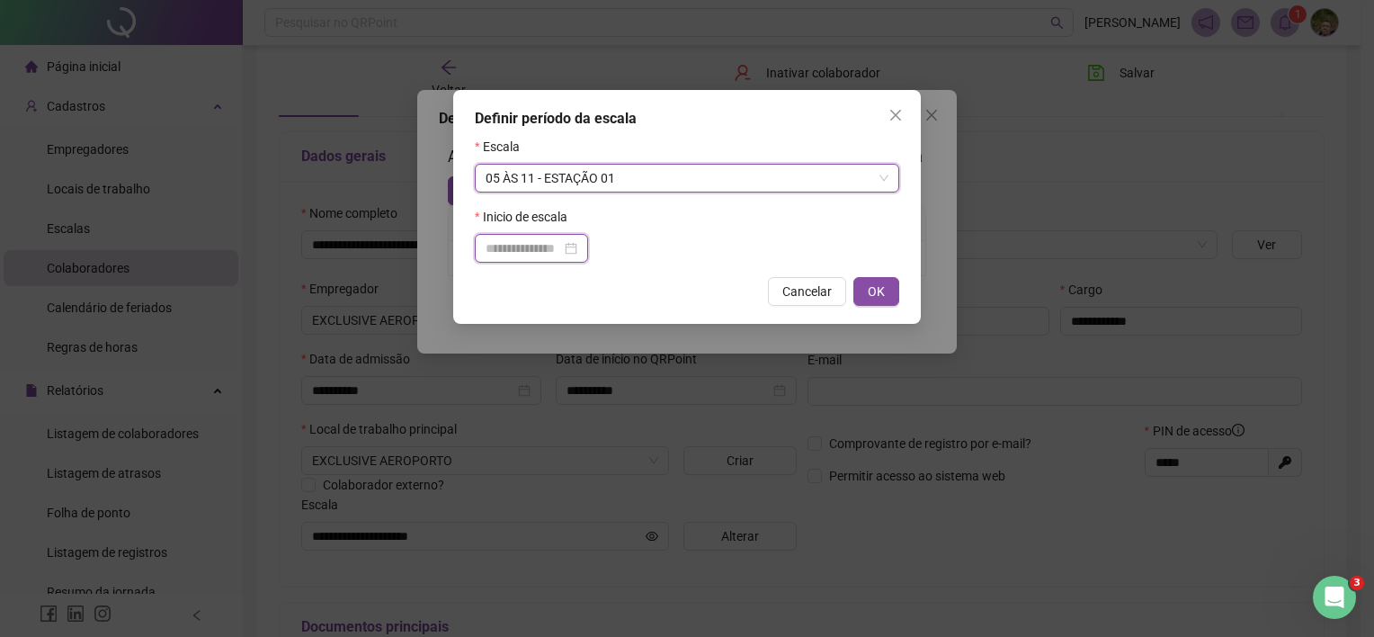
click at [532, 254] on input at bounding box center [524, 248] width 76 height 20
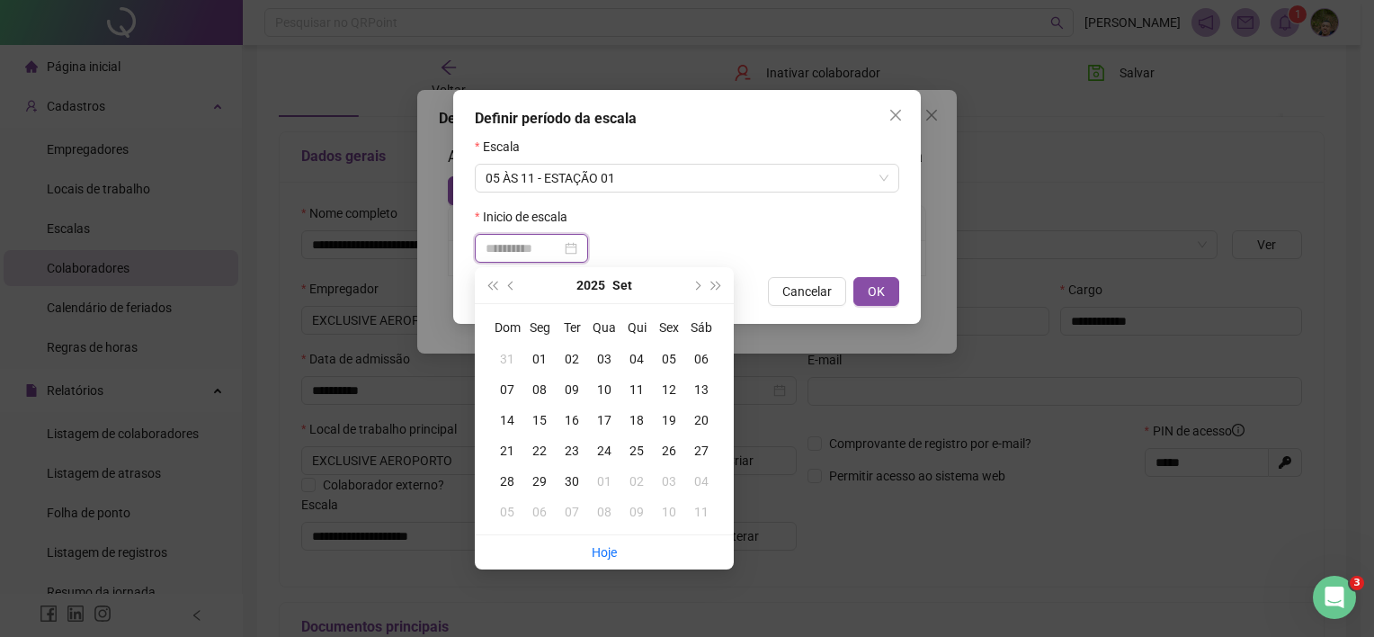
type input "**********"
click at [633, 417] on div "18" at bounding box center [637, 420] width 32 height 20
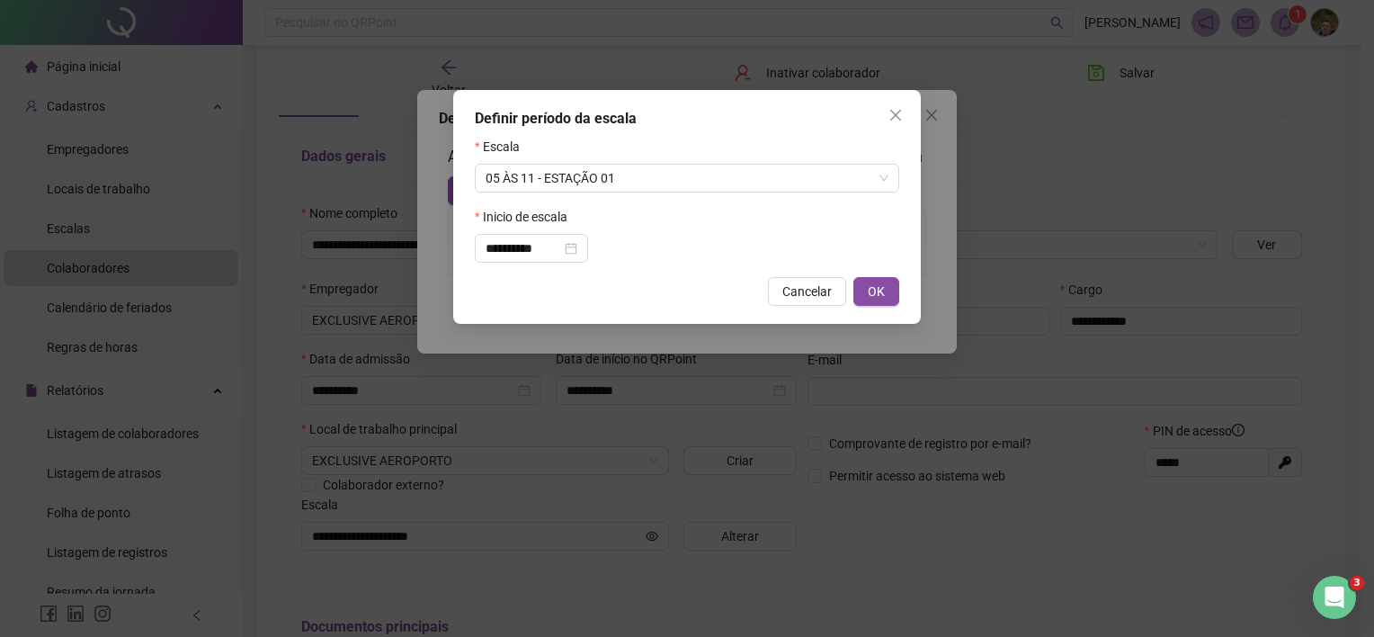
click at [869, 301] on span "OK" at bounding box center [876, 292] width 17 height 20
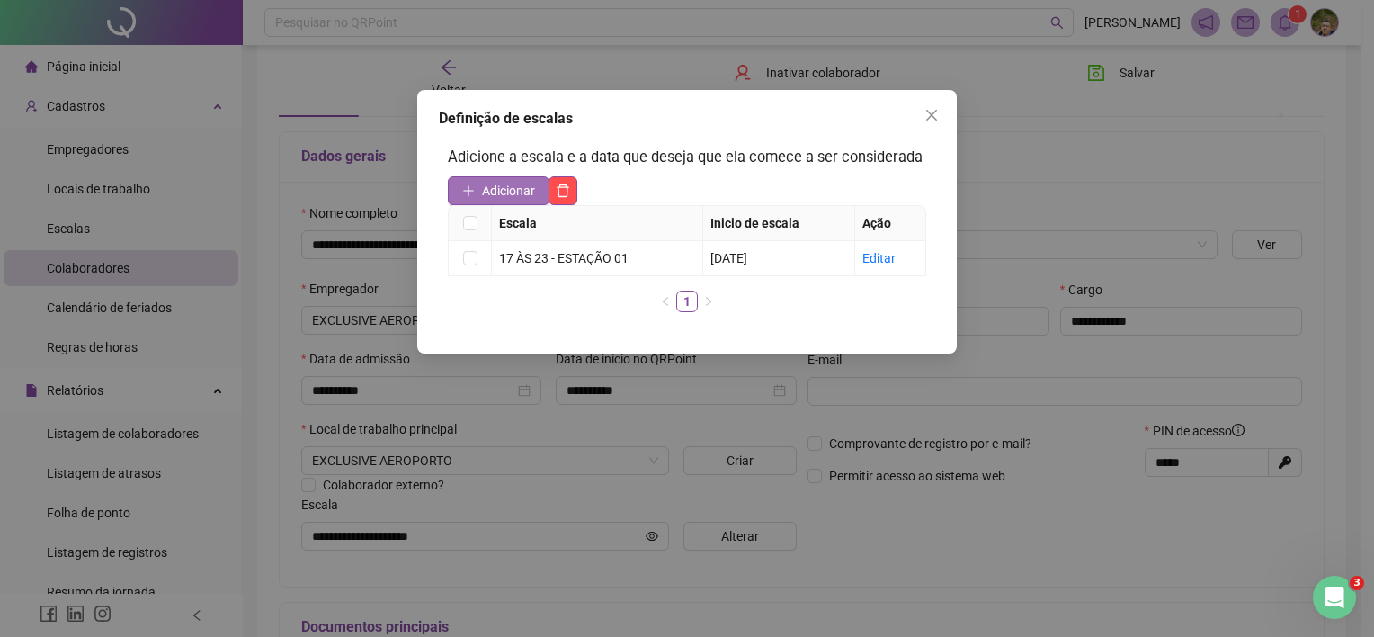
click at [535, 192] on button "Adicionar" at bounding box center [499, 190] width 102 height 29
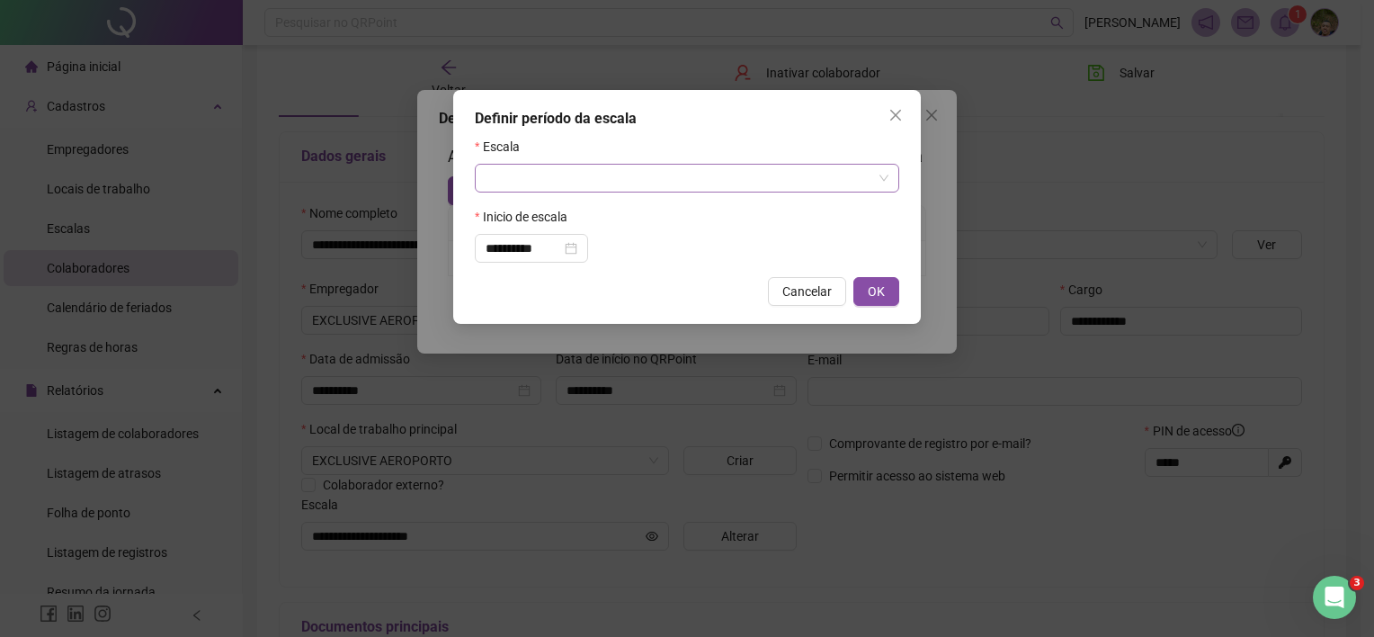
click at [640, 177] on input "search" at bounding box center [679, 178] width 387 height 27
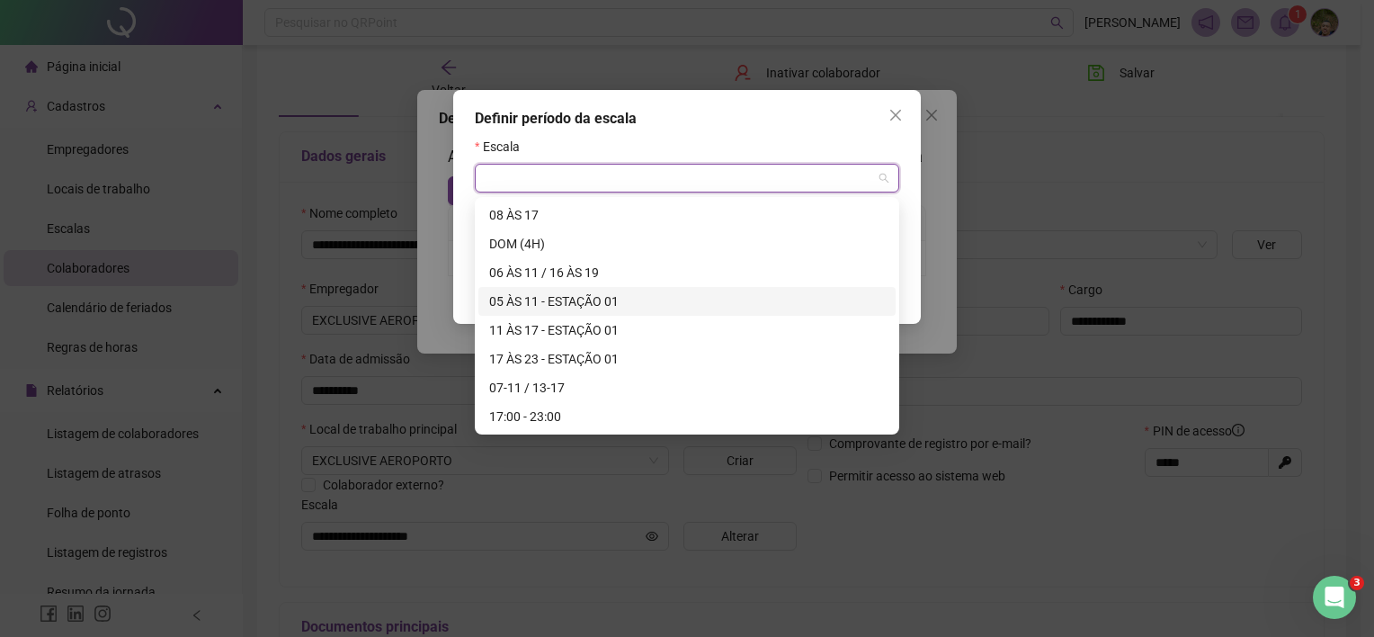
click at [541, 300] on div "05 ÀS 11 - ESTAÇÃO 01" at bounding box center [687, 301] width 396 height 20
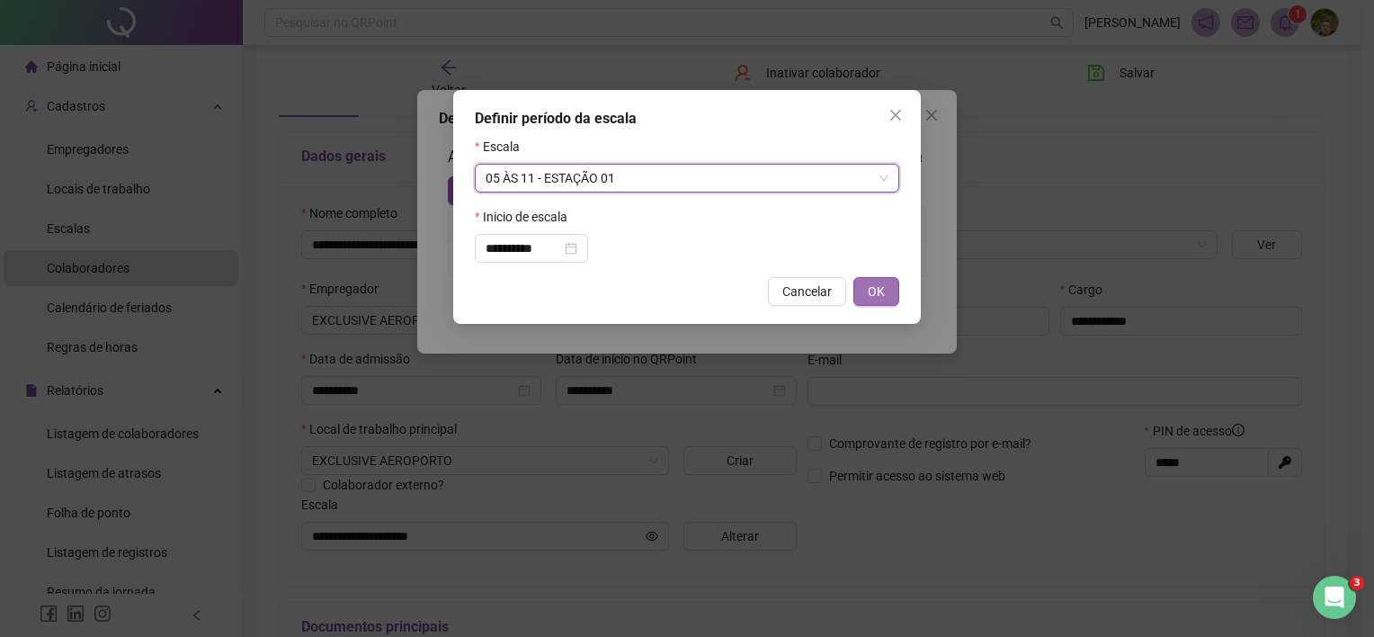
click at [870, 288] on span "OK" at bounding box center [876, 292] width 17 height 20
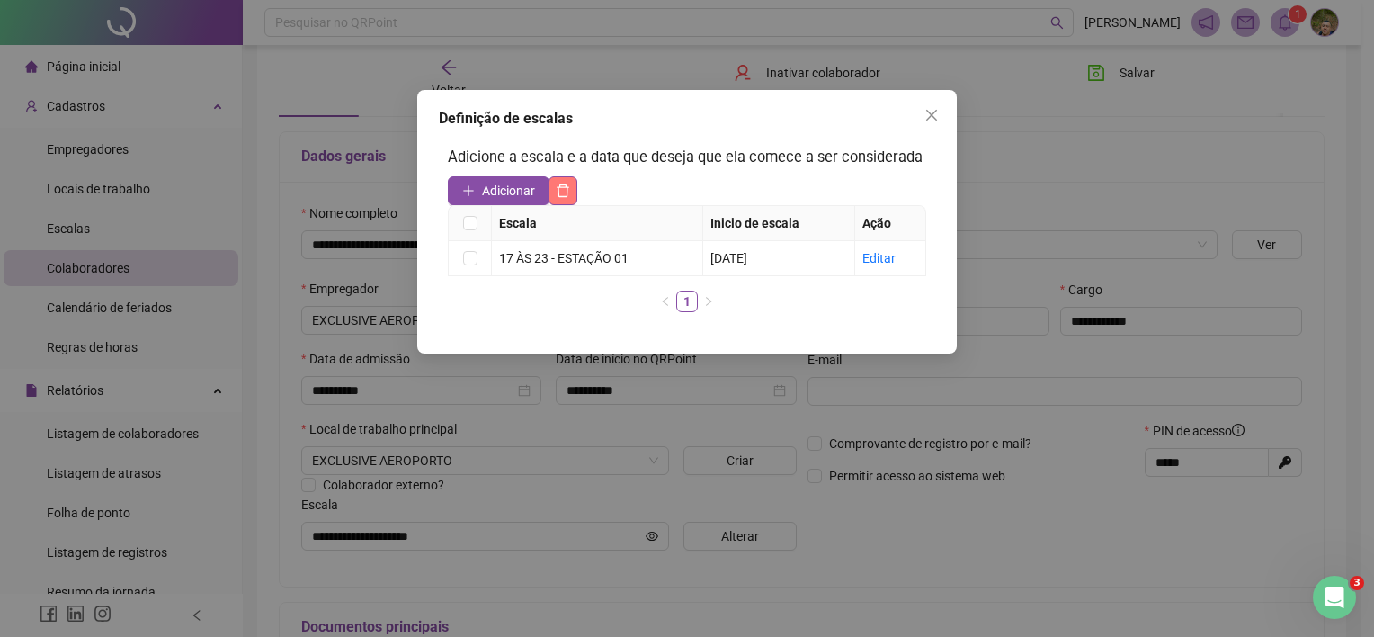
click at [568, 199] on button "button" at bounding box center [563, 190] width 29 height 29
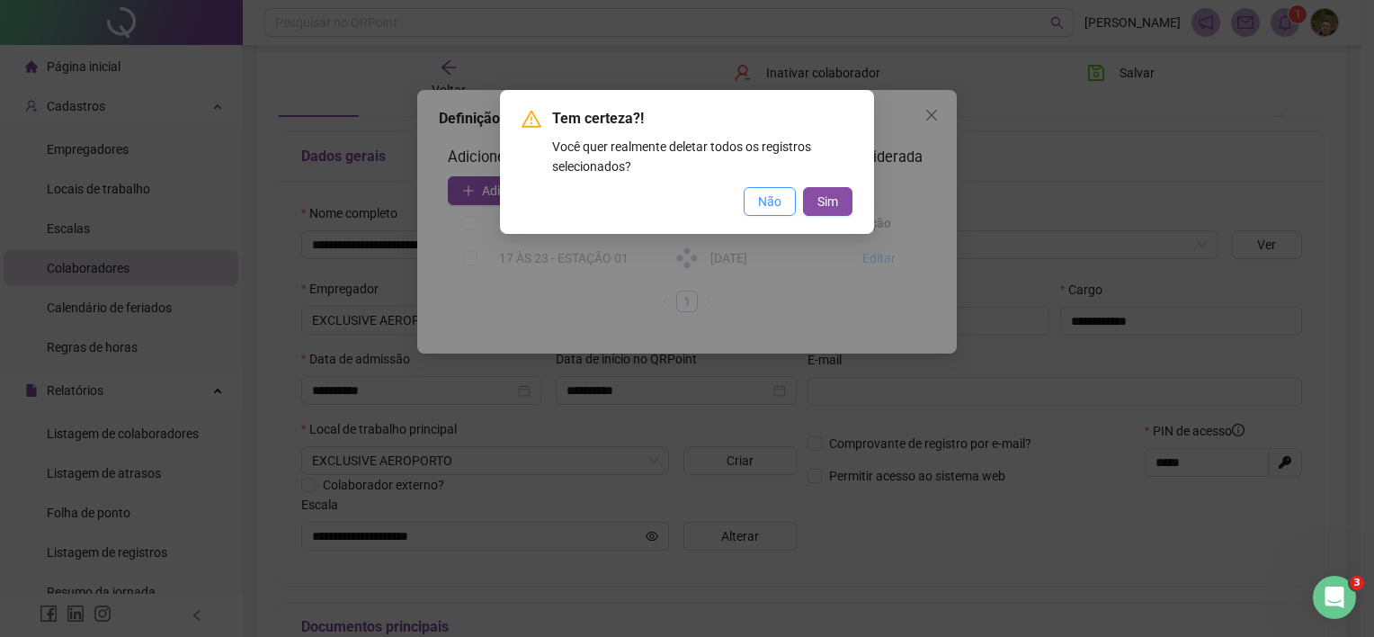
click at [779, 201] on span "Não" at bounding box center [769, 202] width 23 height 20
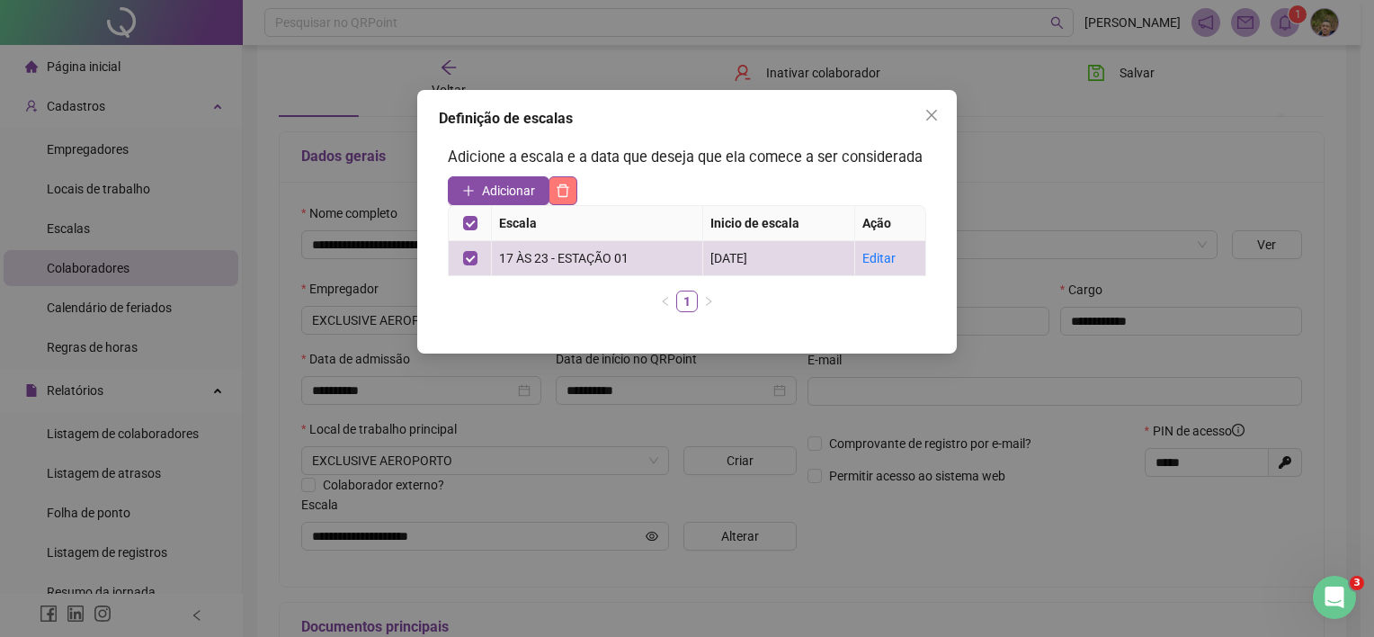
click at [559, 187] on icon "delete" at bounding box center [563, 190] width 14 height 14
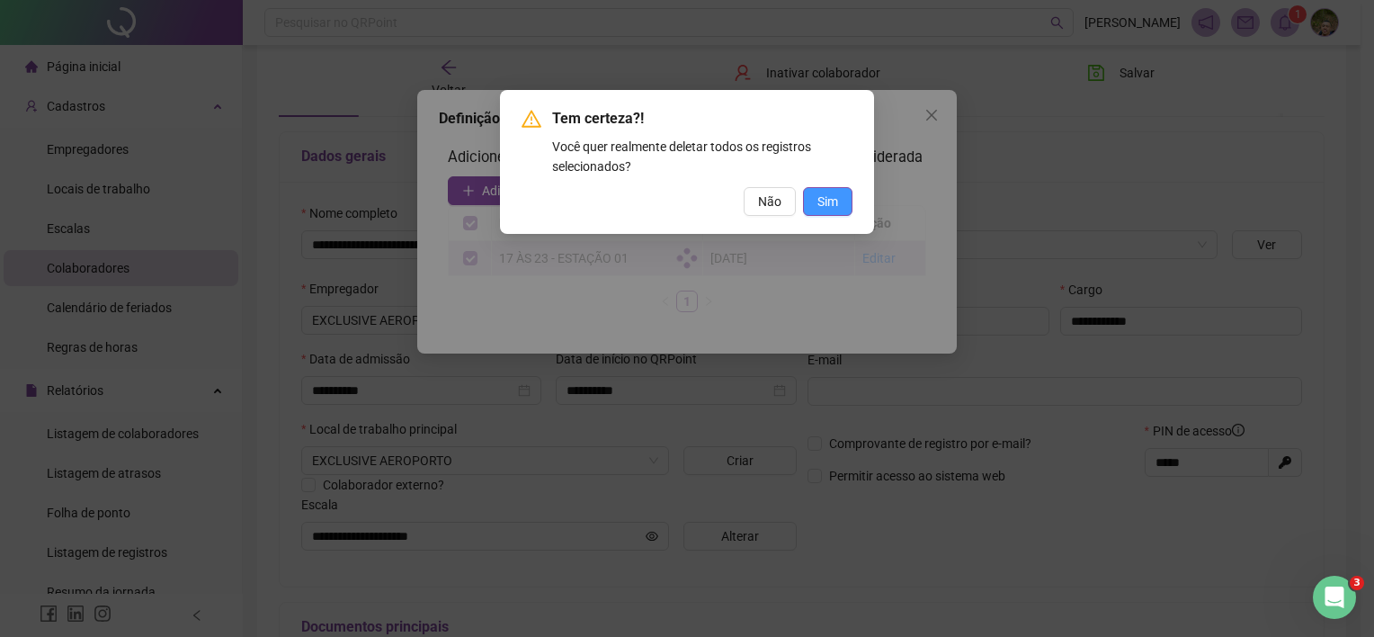
click at [833, 209] on span "Sim" at bounding box center [828, 202] width 21 height 20
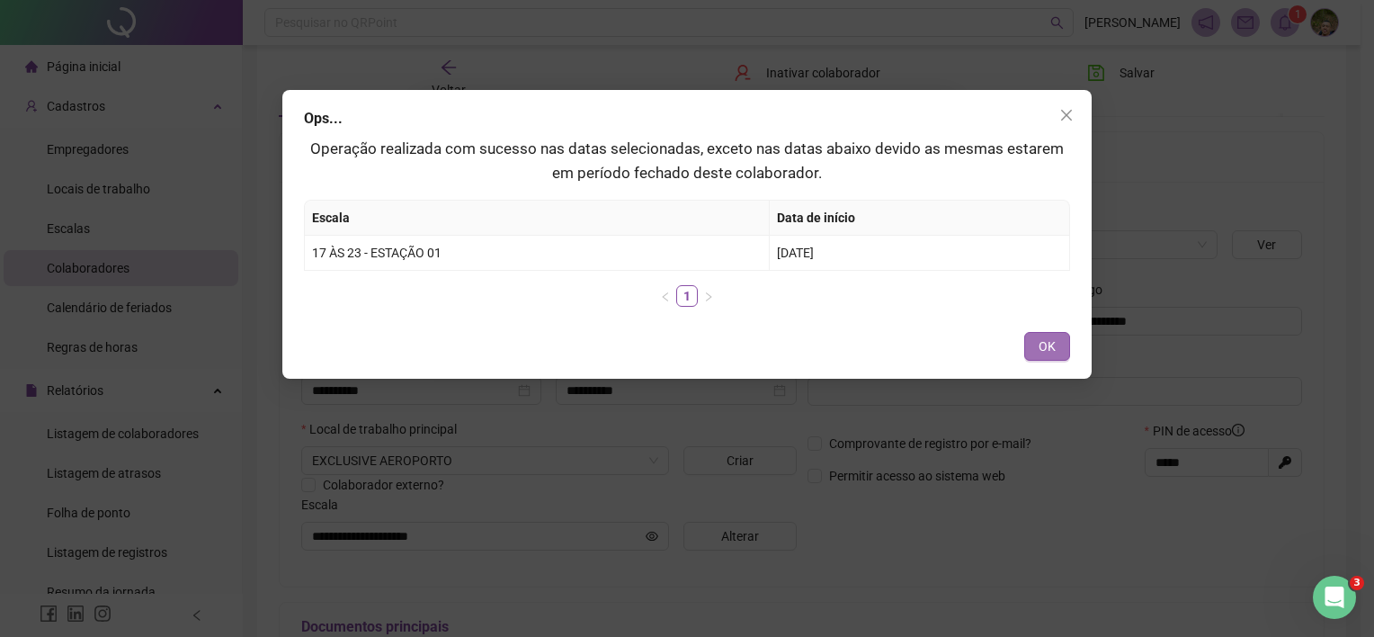
click at [1047, 341] on span "OK" at bounding box center [1047, 346] width 17 height 20
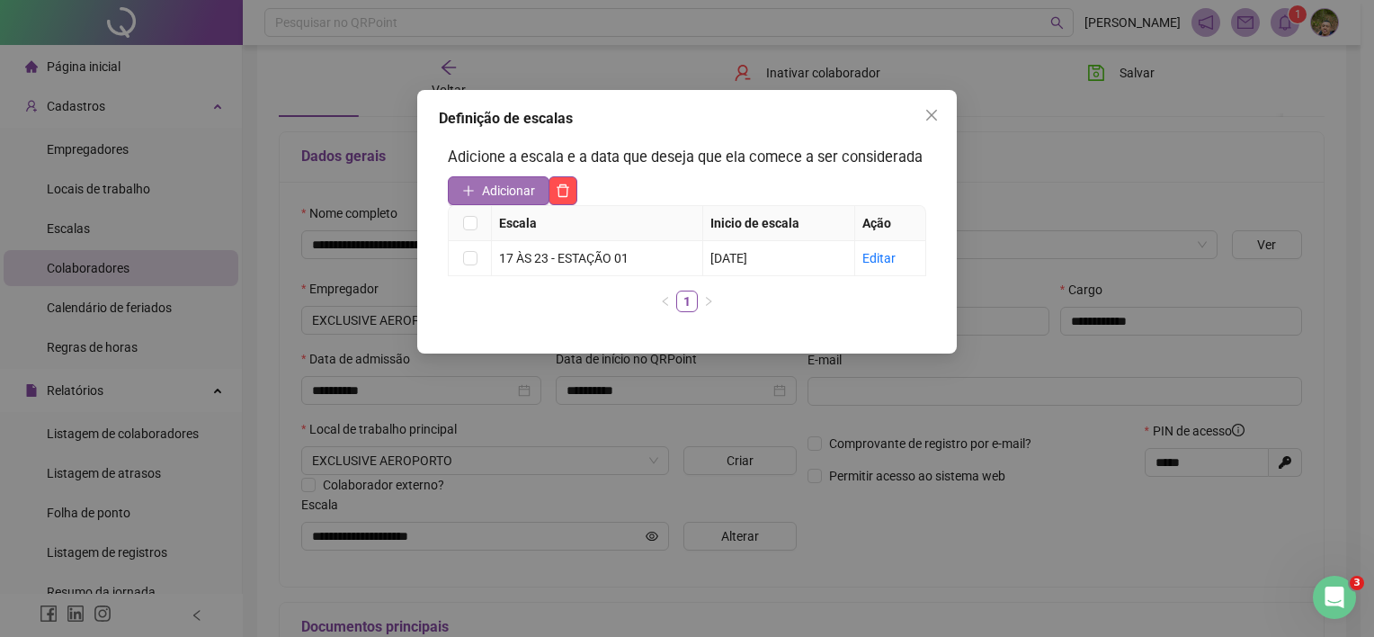
click at [509, 187] on span "Adicionar" at bounding box center [508, 191] width 53 height 20
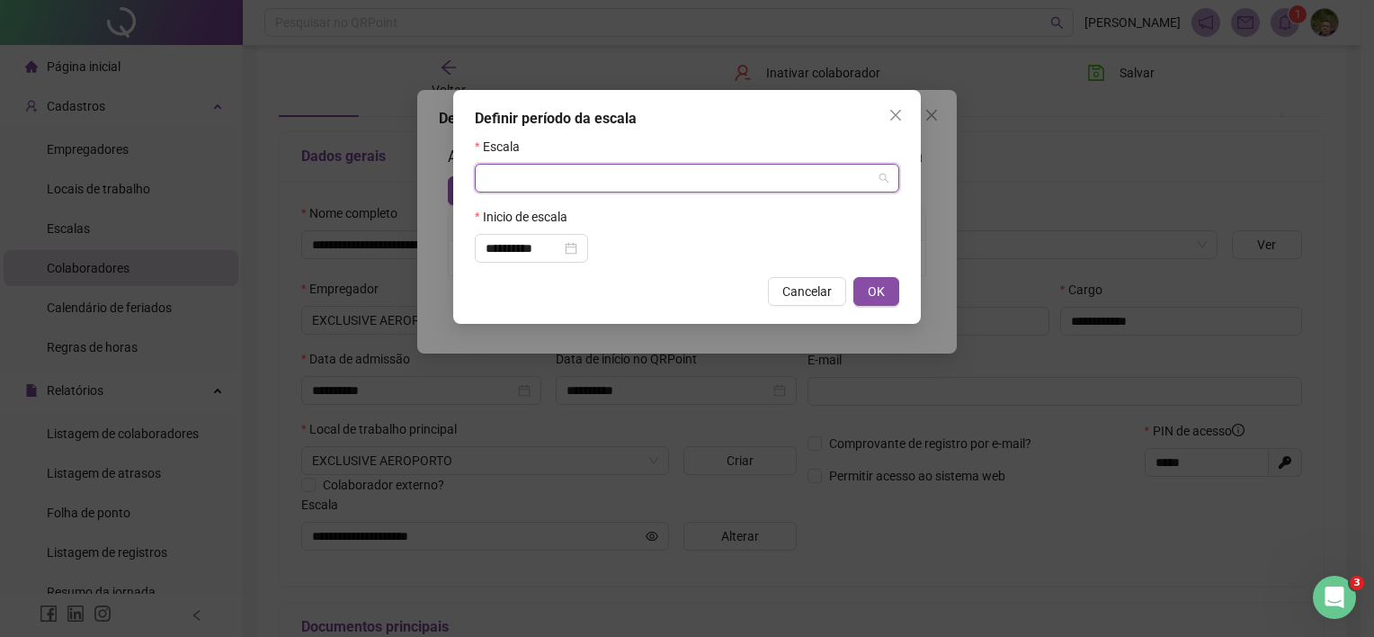
click at [555, 187] on input "search" at bounding box center [679, 178] width 387 height 27
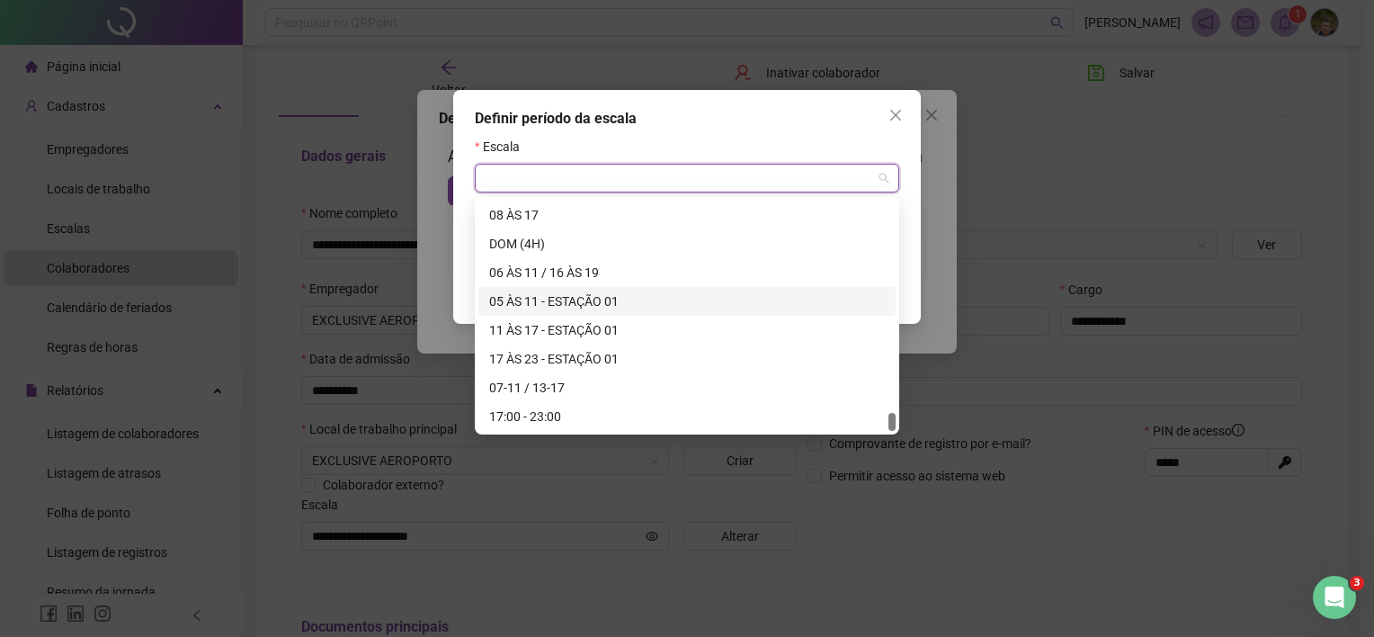
click at [518, 311] on div "05 ÀS 11 - ESTAÇÃO 01" at bounding box center [686, 301] width 417 height 29
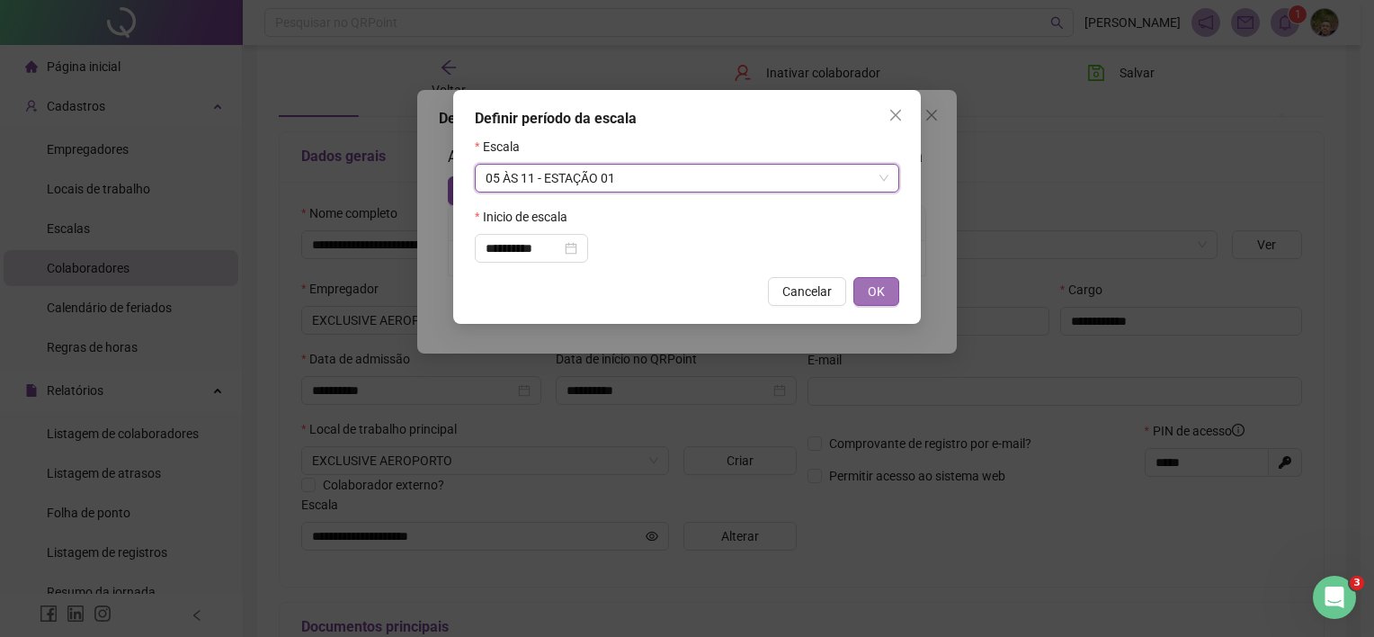
click at [889, 293] on button "OK" at bounding box center [877, 291] width 46 height 29
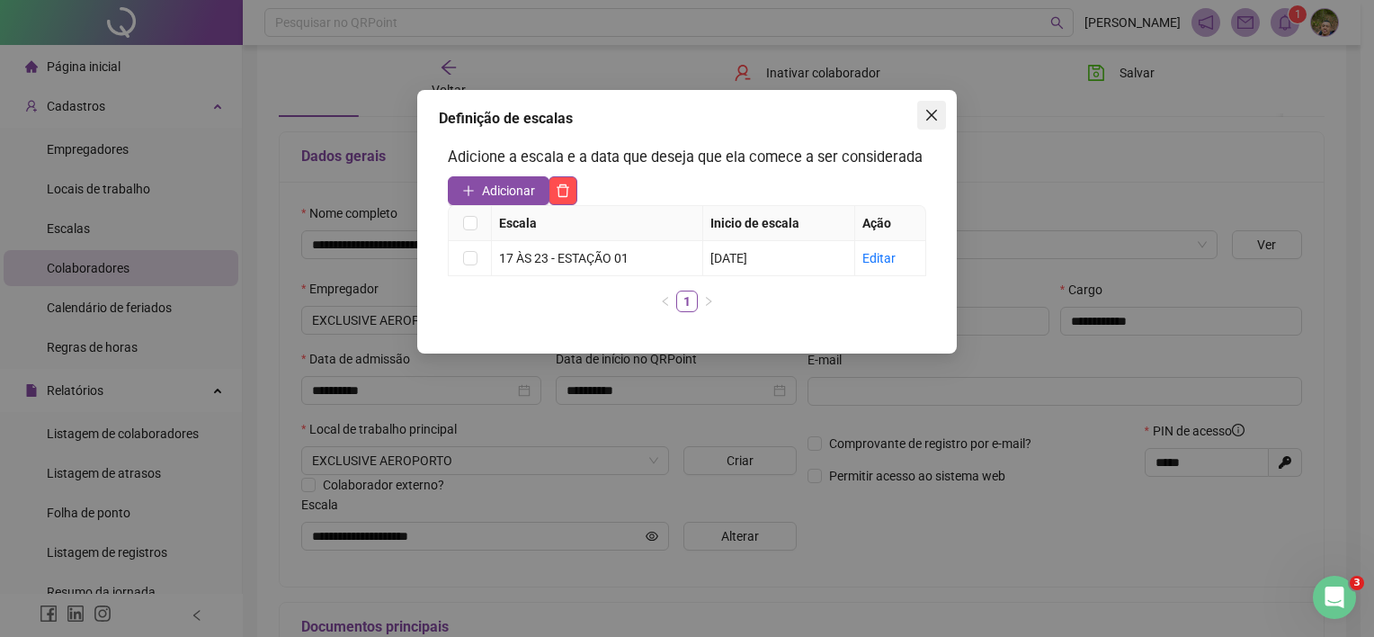
click at [933, 119] on icon "close" at bounding box center [932, 115] width 14 height 14
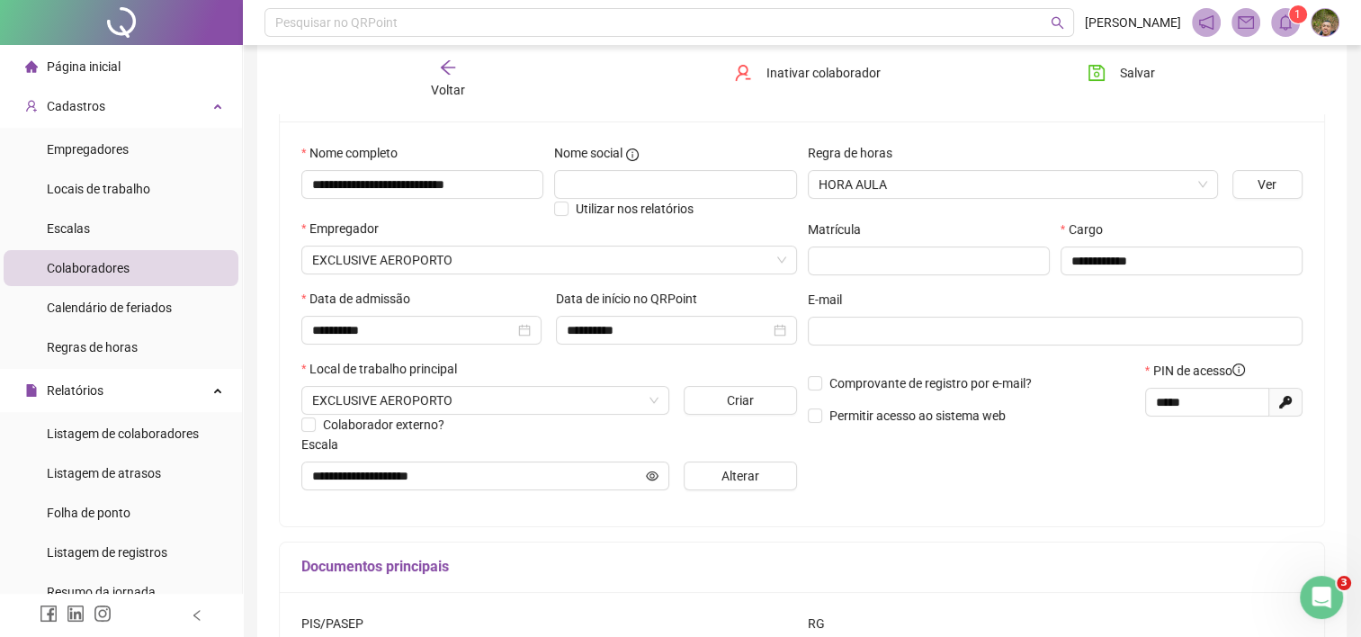
scroll to position [180, 0]
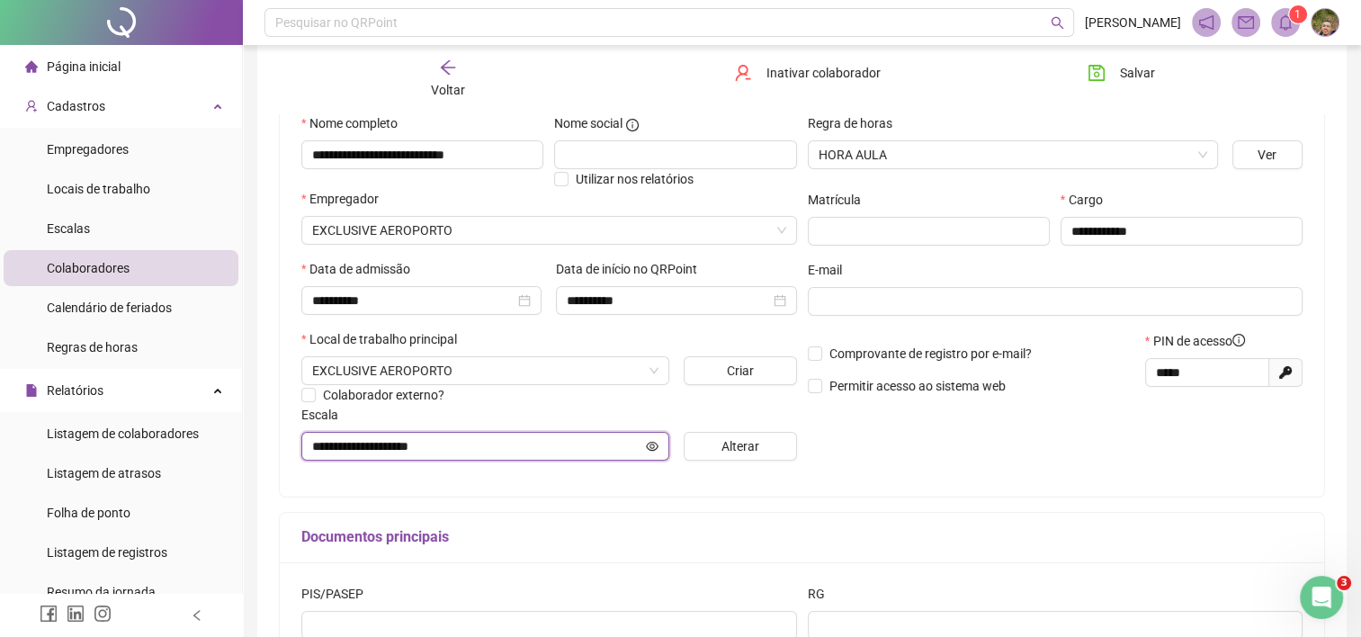
click at [655, 446] on icon "eye" at bounding box center [652, 446] width 13 height 13
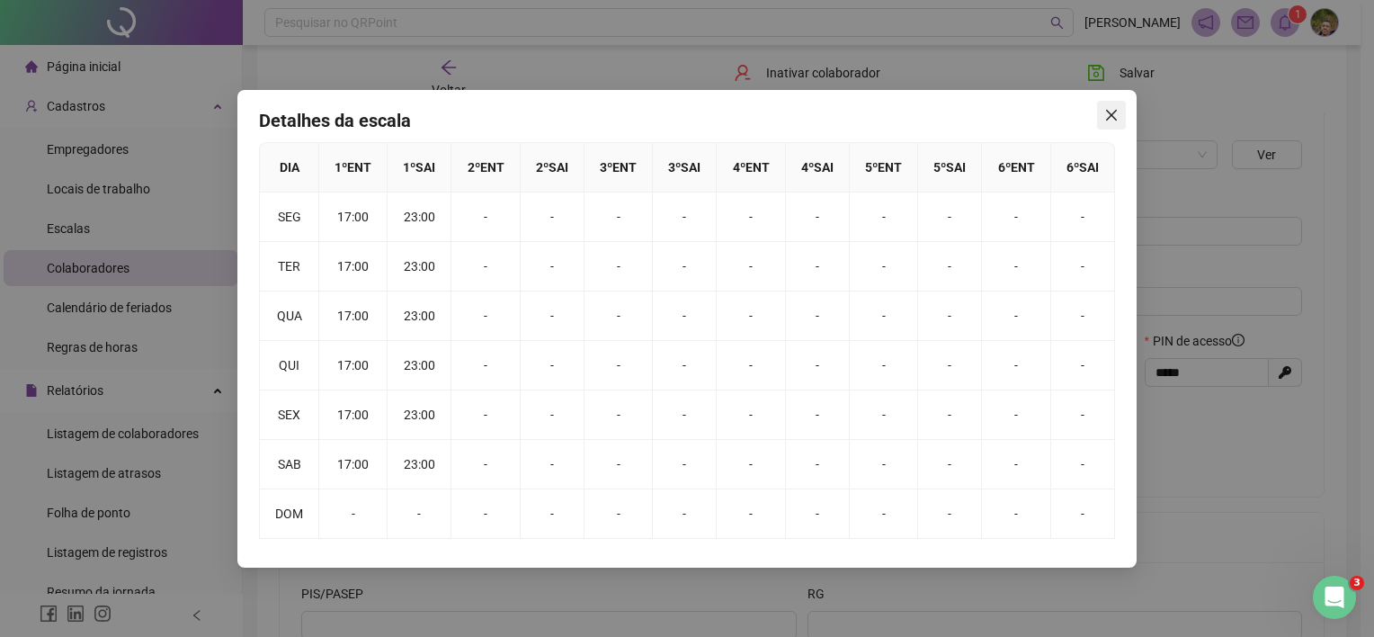
click at [1108, 113] on icon "close" at bounding box center [1111, 115] width 14 height 14
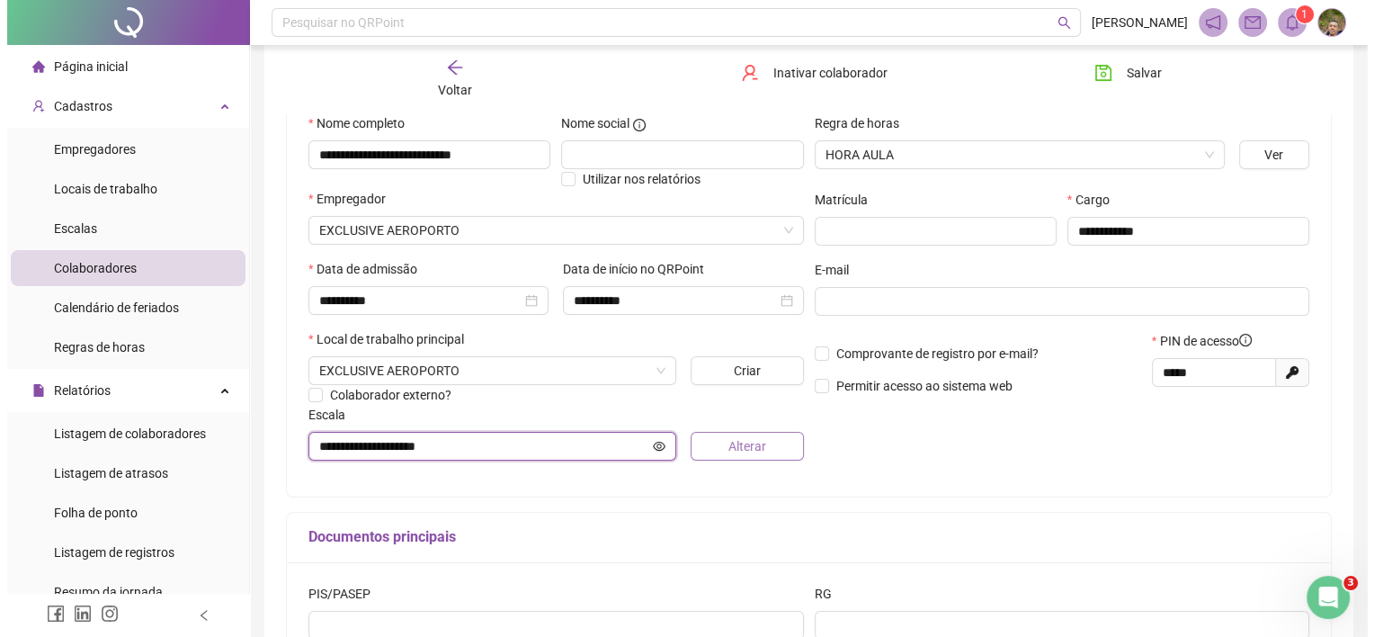
scroll to position [270, 0]
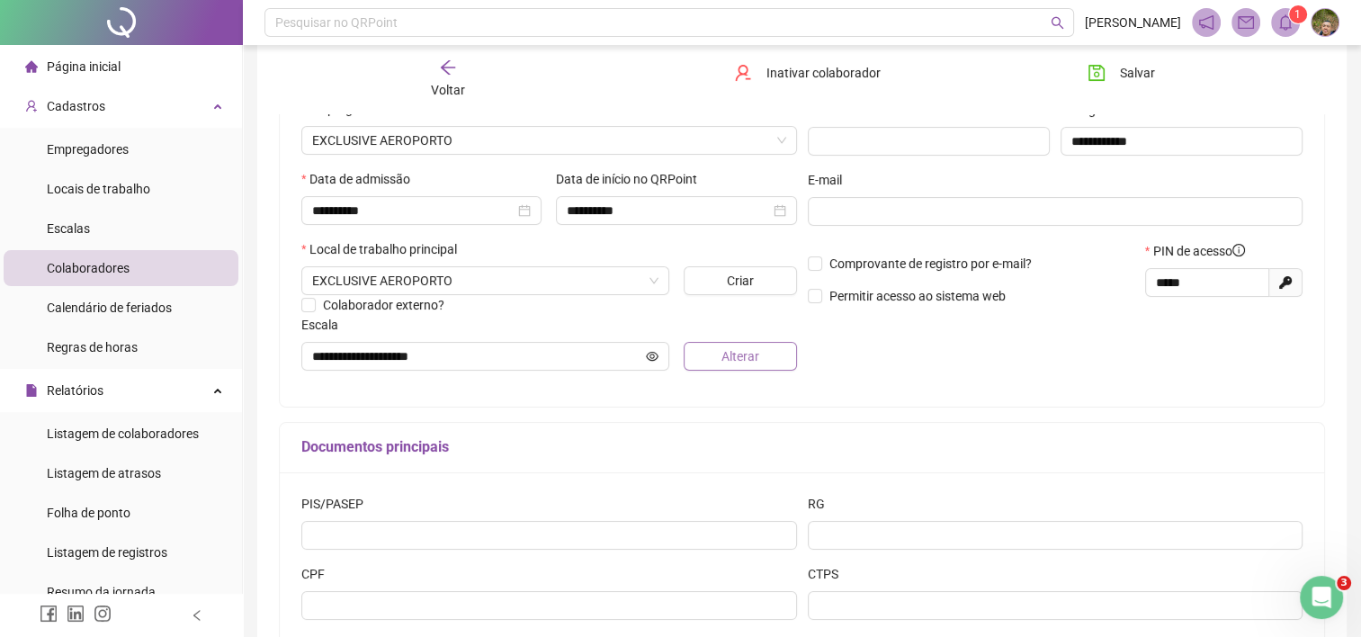
click at [713, 361] on button "Alterar" at bounding box center [740, 356] width 113 height 29
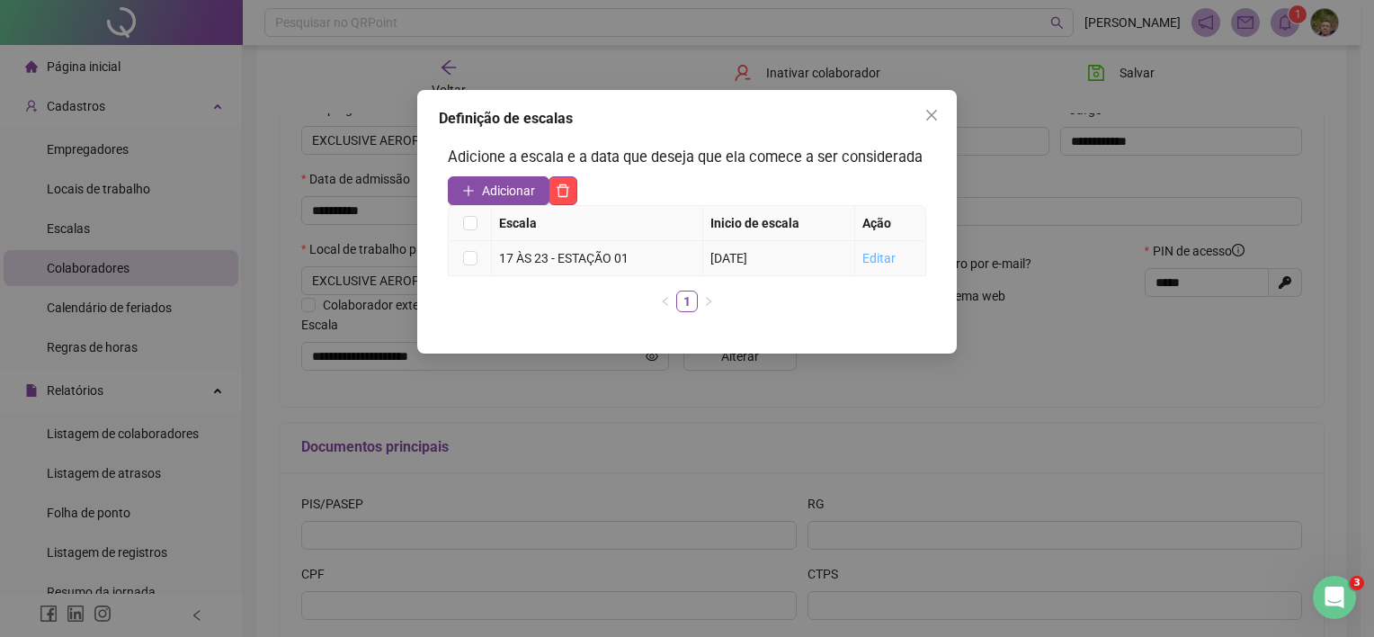
click at [893, 257] on link "Editar" at bounding box center [879, 258] width 33 height 14
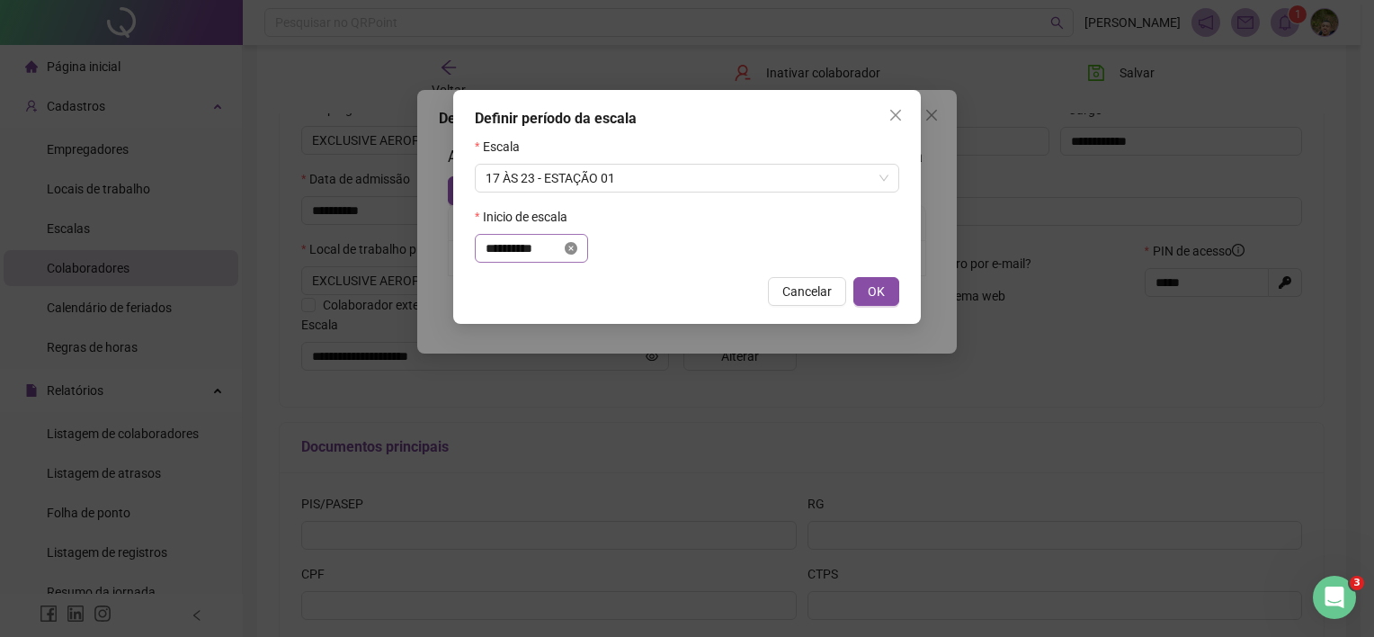
click at [577, 248] on icon "close-circle" at bounding box center [571, 248] width 13 height 13
click at [612, 157] on div "Escala" at bounding box center [687, 150] width 425 height 27
drag, startPoint x: 607, startPoint y: 169, endPoint x: 601, endPoint y: 183, distance: 15.7
click at [605, 172] on span "17 ÀS 23 - ESTAÇÃO 01" at bounding box center [687, 178] width 403 height 27
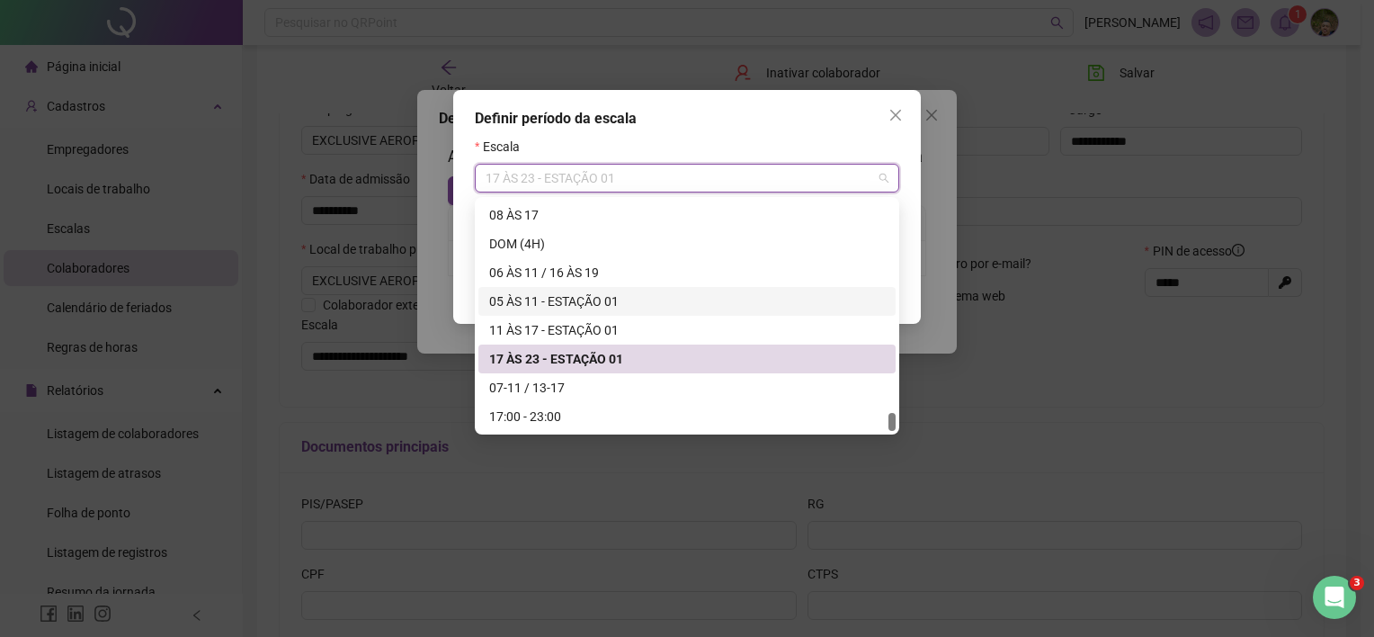
click at [505, 307] on div "05 ÀS 11 - ESTAÇÃO 01" at bounding box center [687, 301] width 396 height 20
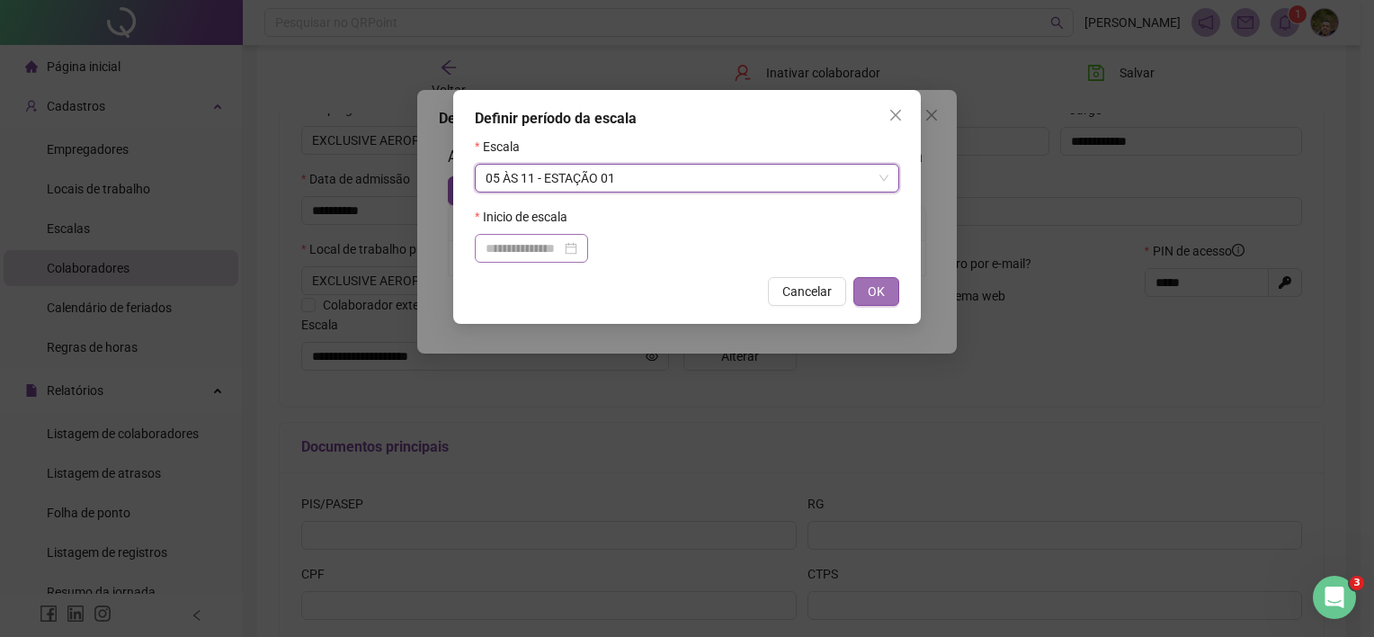
click at [890, 291] on button "OK" at bounding box center [877, 291] width 46 height 29
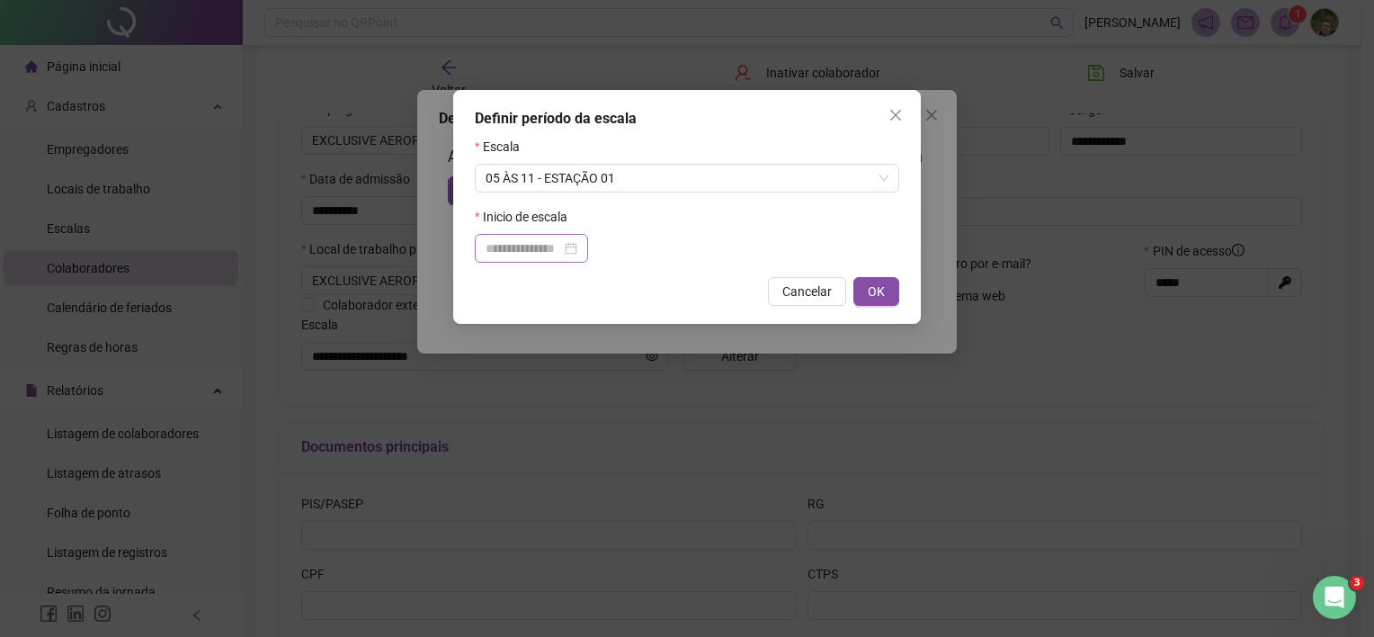
click at [577, 253] on div at bounding box center [532, 248] width 92 height 20
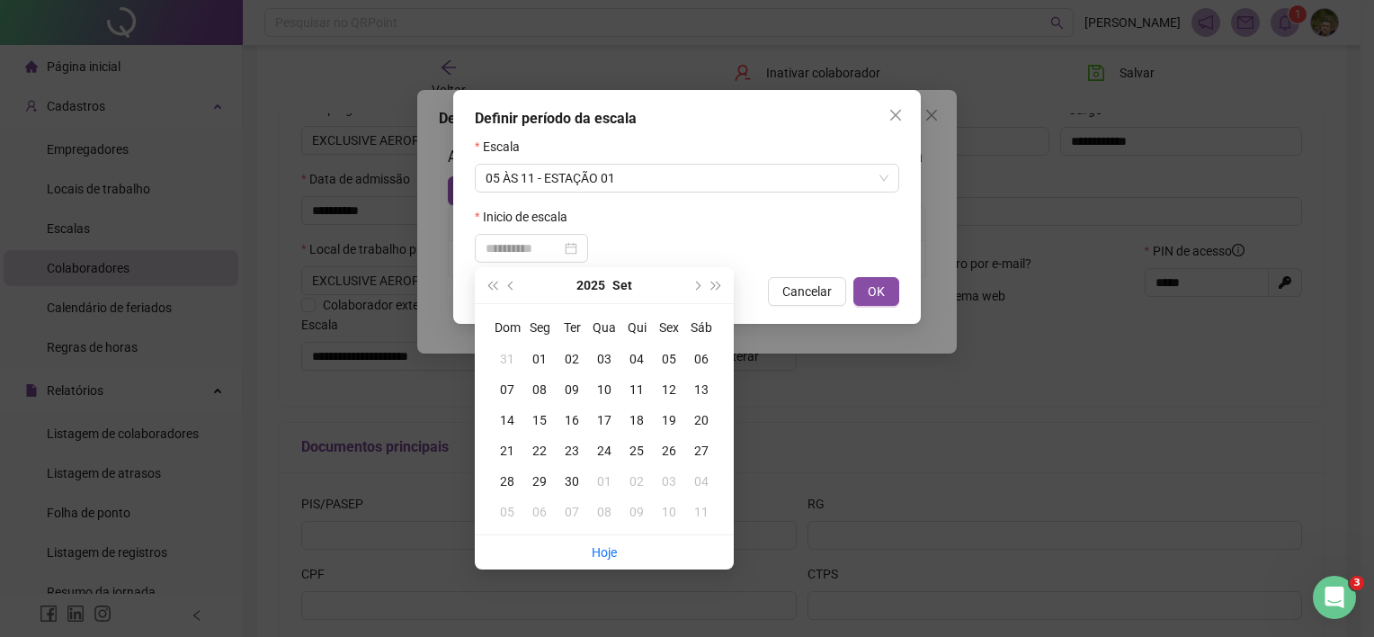
click at [605, 425] on div "17" at bounding box center [604, 420] width 32 height 20
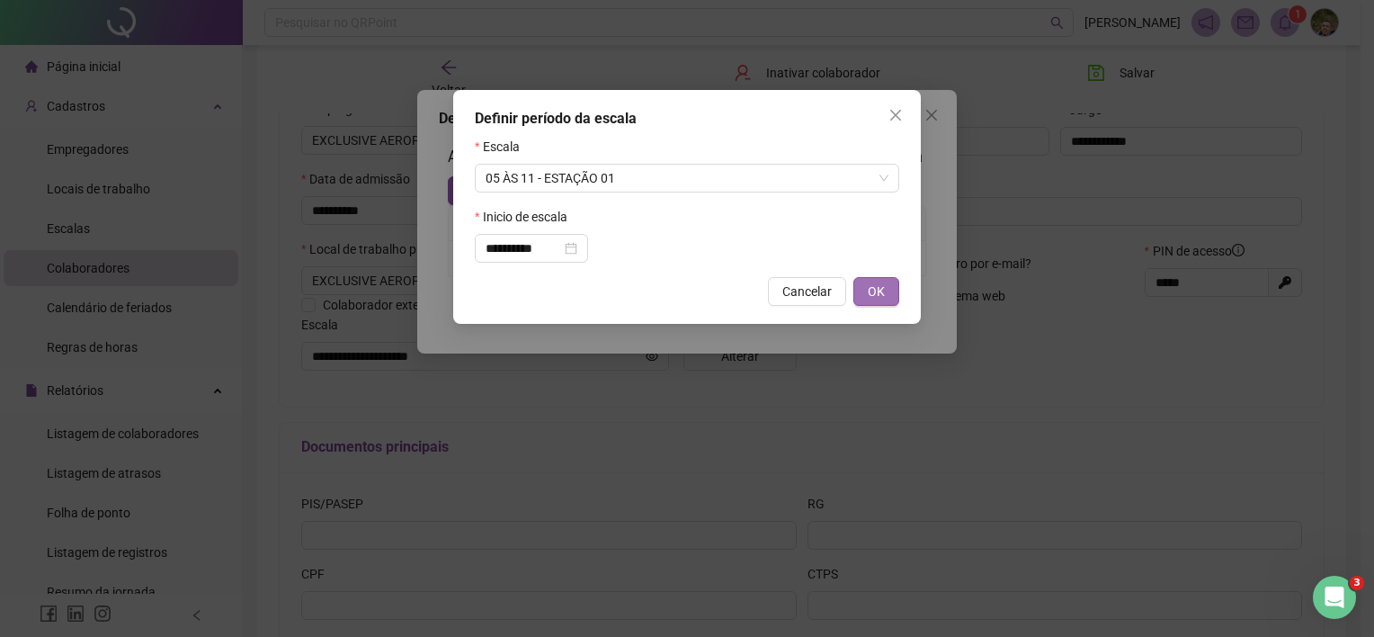
click at [889, 291] on button "OK" at bounding box center [877, 291] width 46 height 29
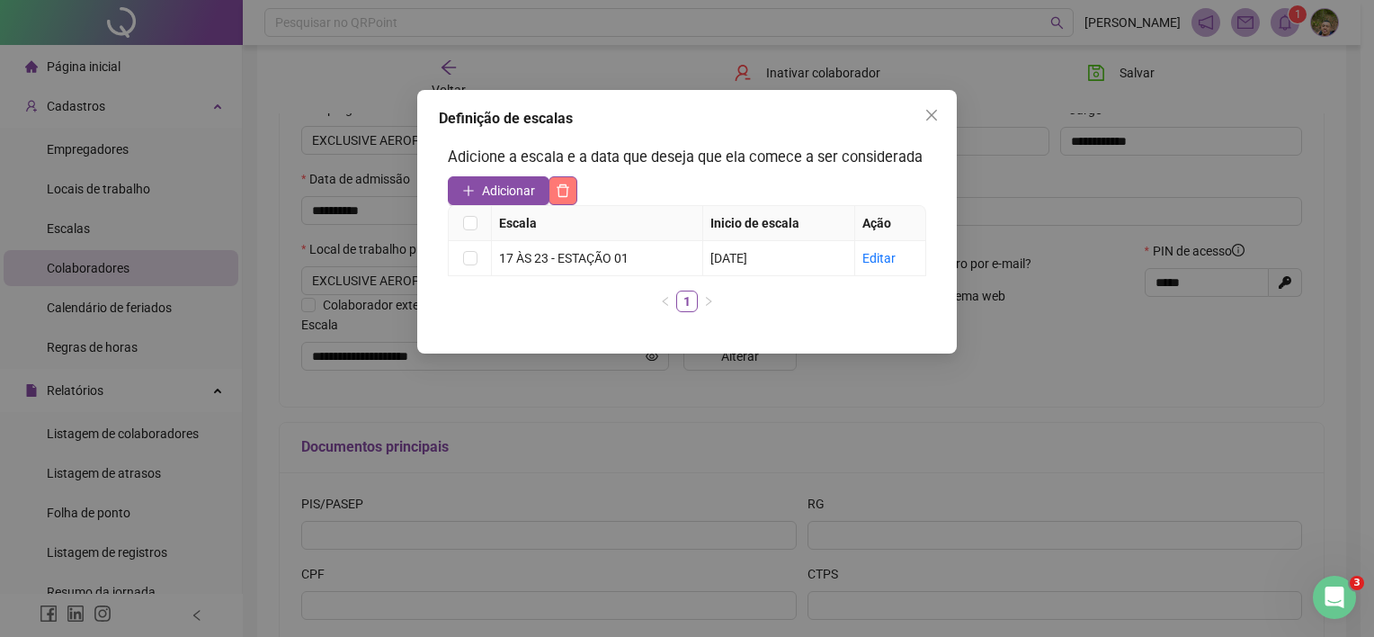
click at [565, 192] on icon "delete" at bounding box center [563, 190] width 14 height 14
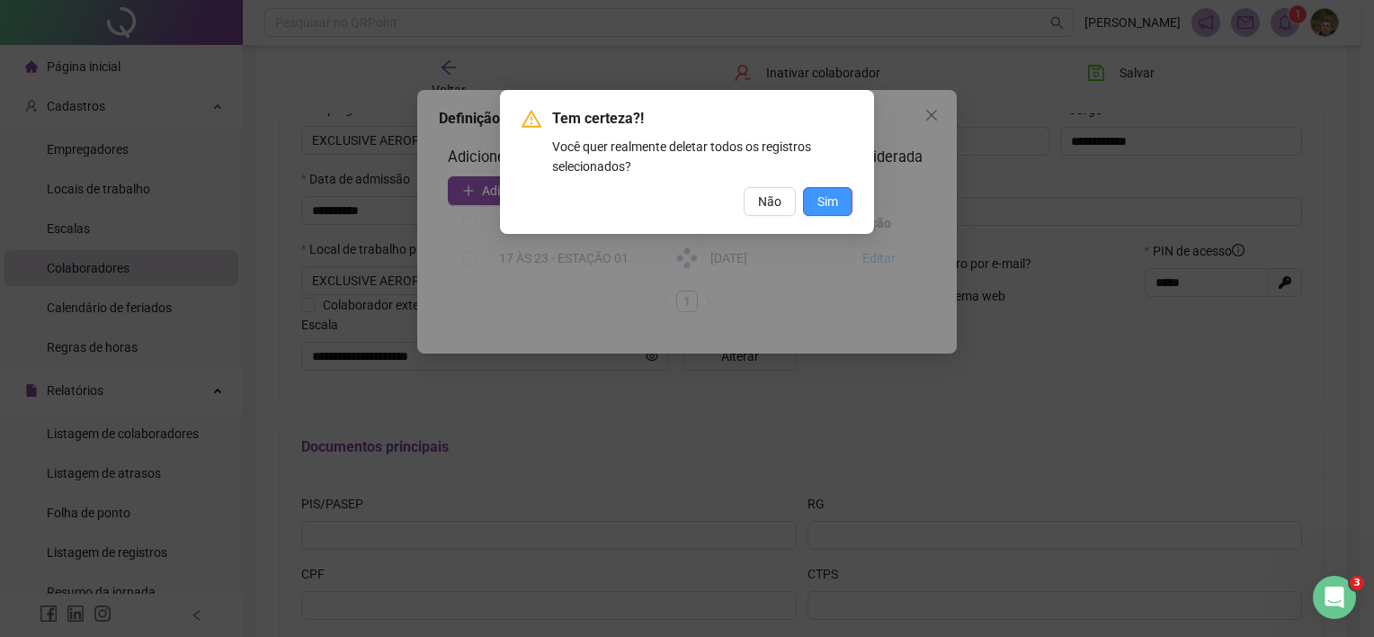
click at [836, 201] on span "Sim" at bounding box center [828, 202] width 21 height 20
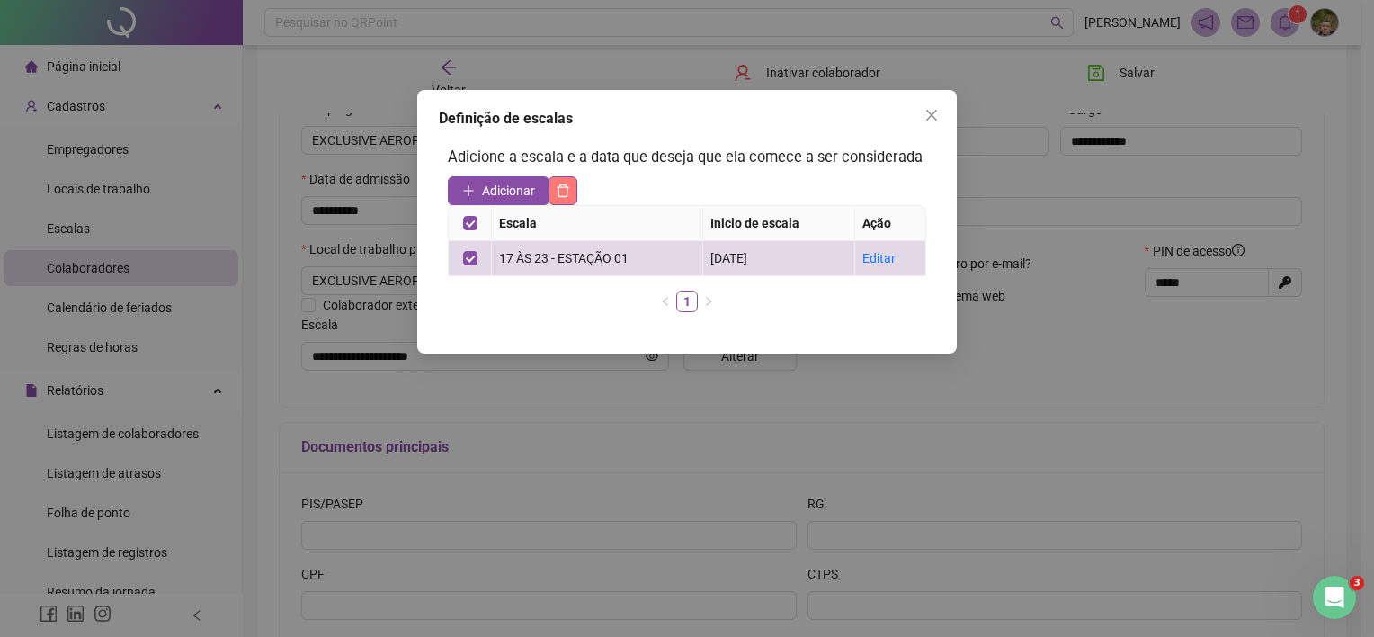
drag, startPoint x: 566, startPoint y: 185, endPoint x: 560, endPoint y: 194, distance: 10.5
click at [566, 186] on icon "delete" at bounding box center [564, 190] width 13 height 13
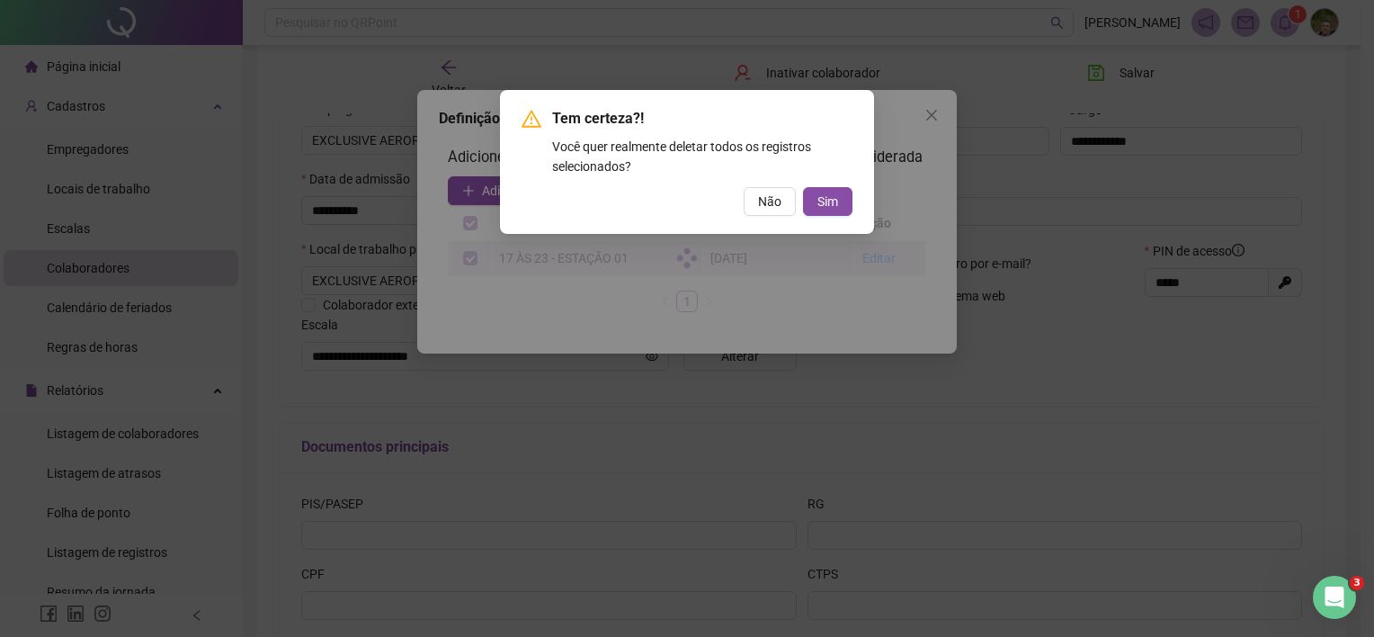
click at [827, 205] on span "Sim" at bounding box center [828, 202] width 21 height 20
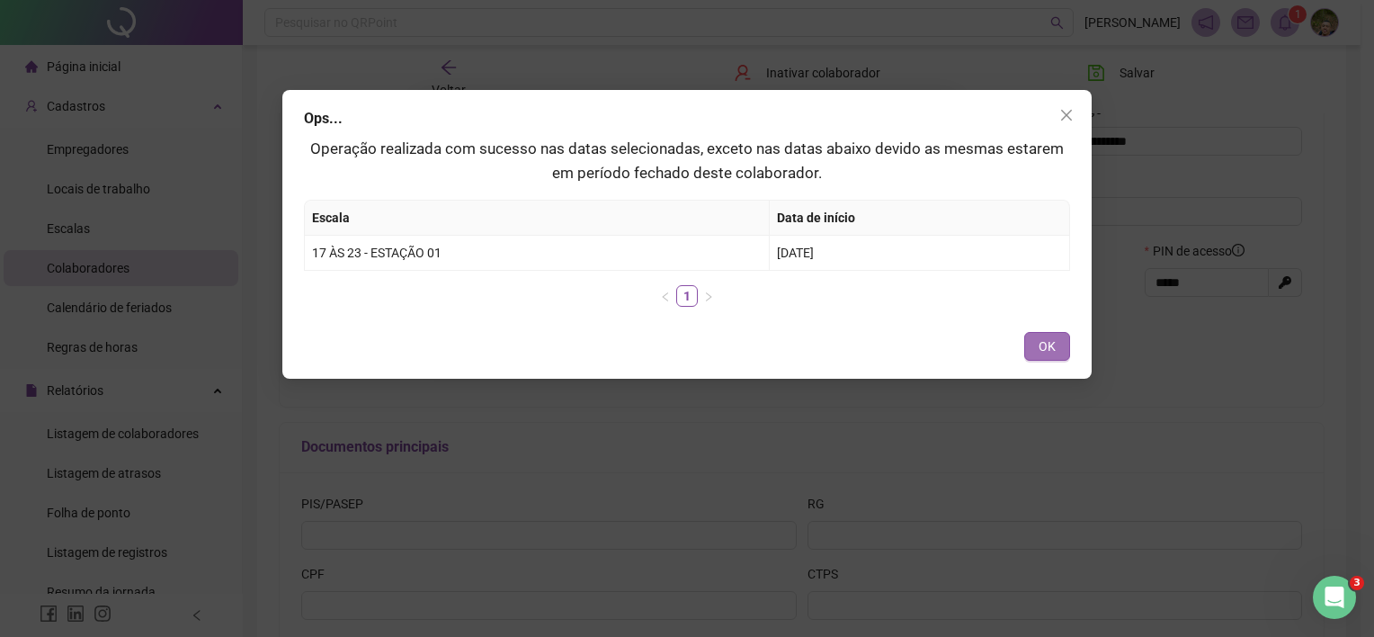
click at [1031, 341] on button "OK" at bounding box center [1047, 346] width 46 height 29
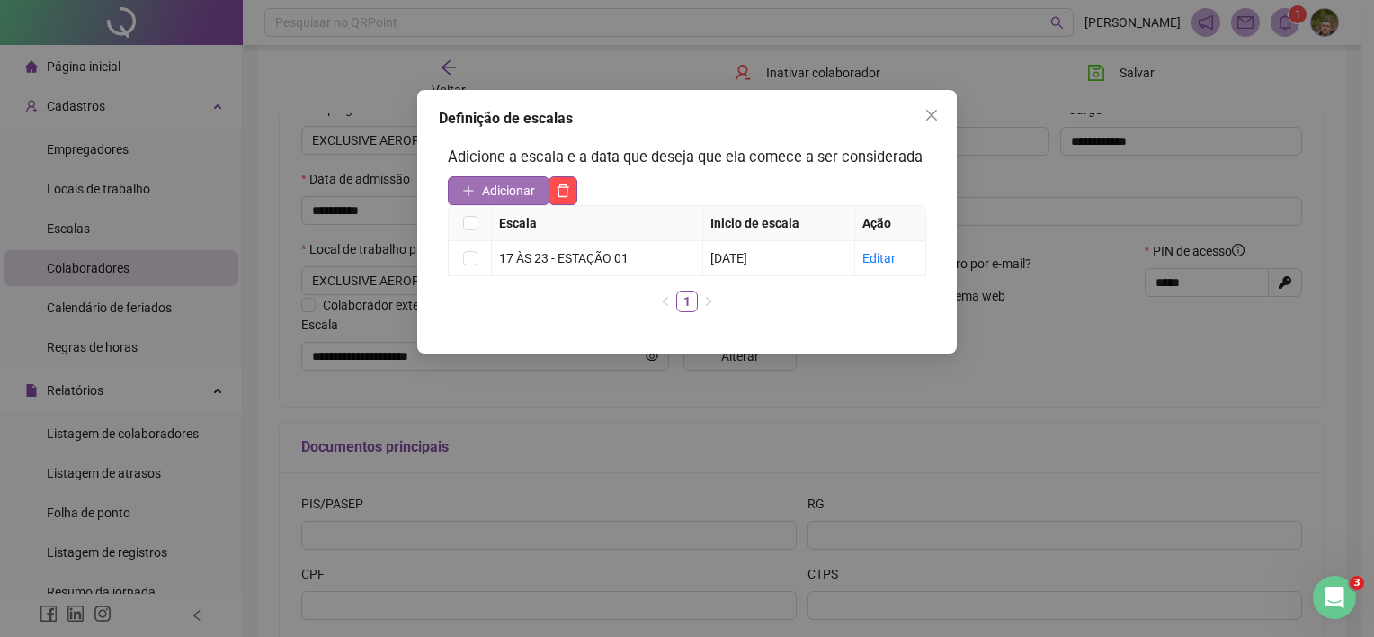
click at [515, 194] on span "Adicionar" at bounding box center [508, 191] width 53 height 20
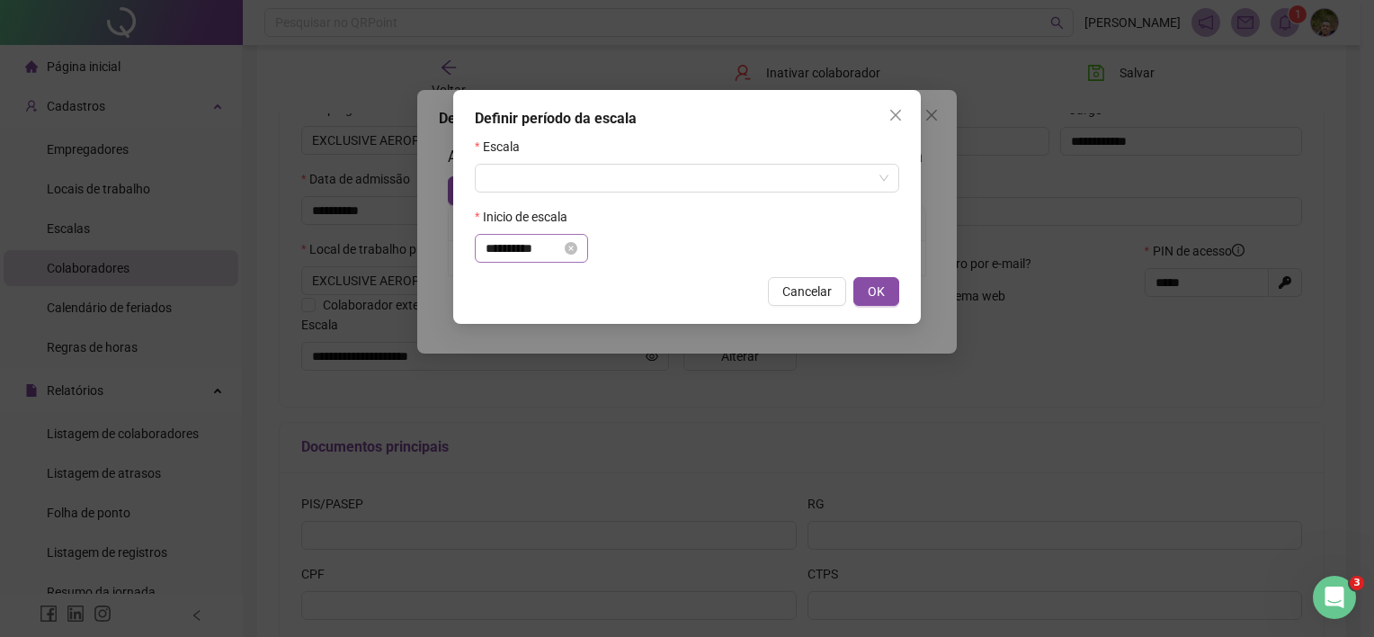
click at [577, 252] on div "**********" at bounding box center [532, 248] width 92 height 20
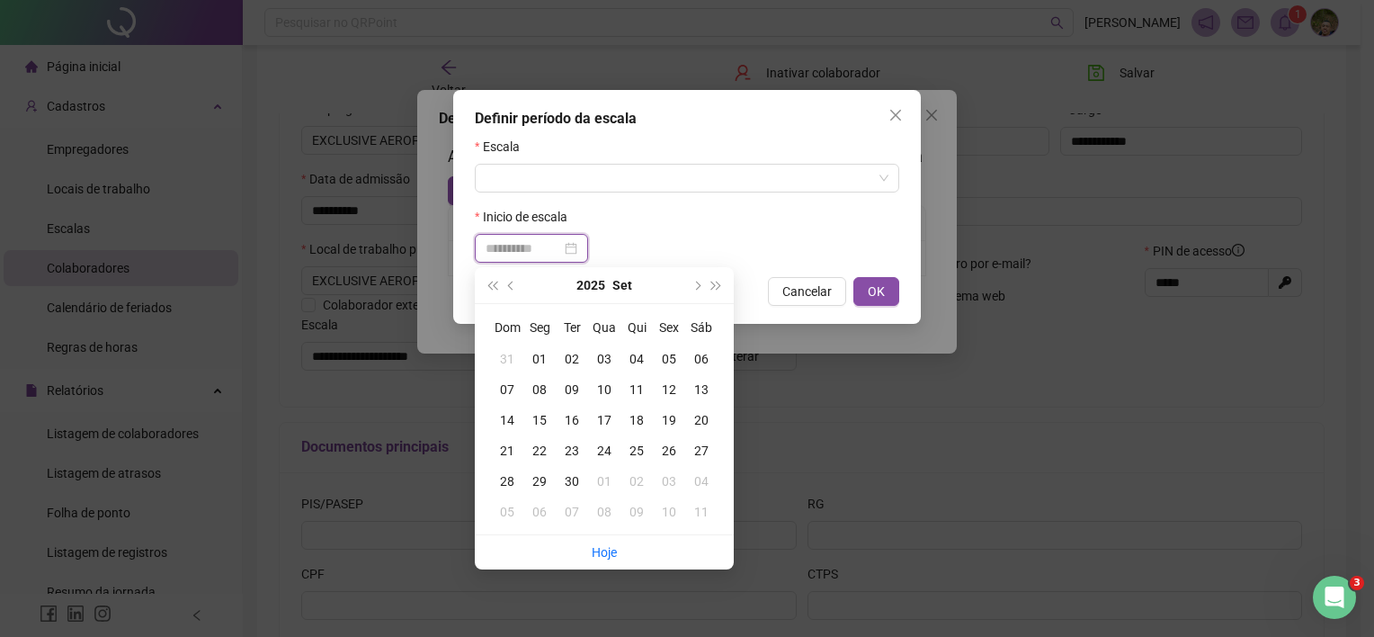
type input "**********"
drag, startPoint x: 640, startPoint y: 416, endPoint x: 636, endPoint y: 360, distance: 55.9
click at [640, 416] on div "18" at bounding box center [637, 420] width 32 height 20
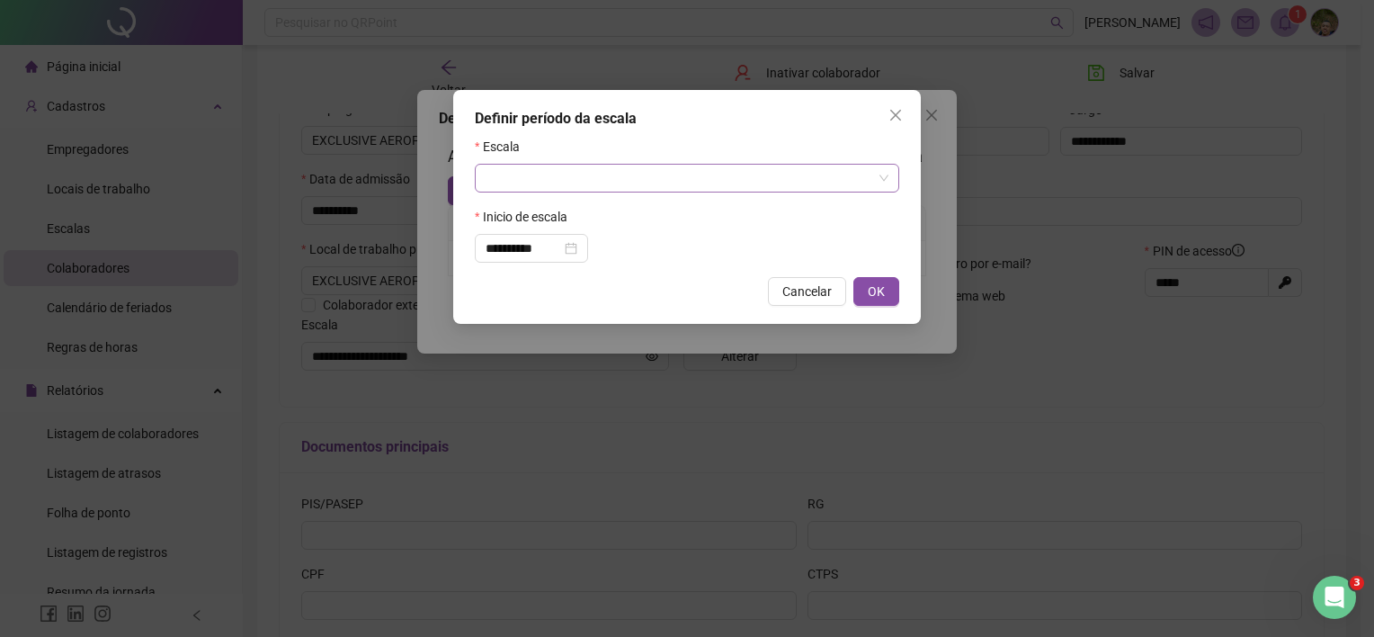
click at [596, 183] on input "search" at bounding box center [679, 178] width 387 height 27
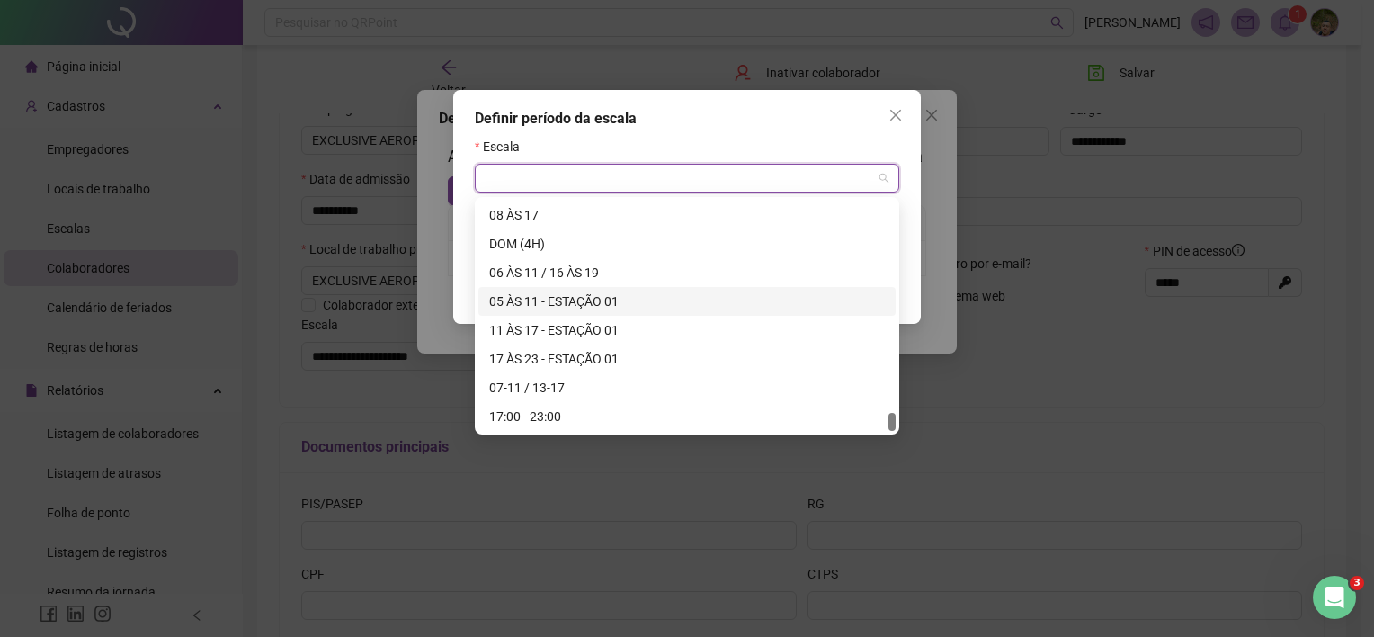
click at [532, 303] on div "05 ÀS 11 - ESTAÇÃO 01" at bounding box center [687, 301] width 396 height 20
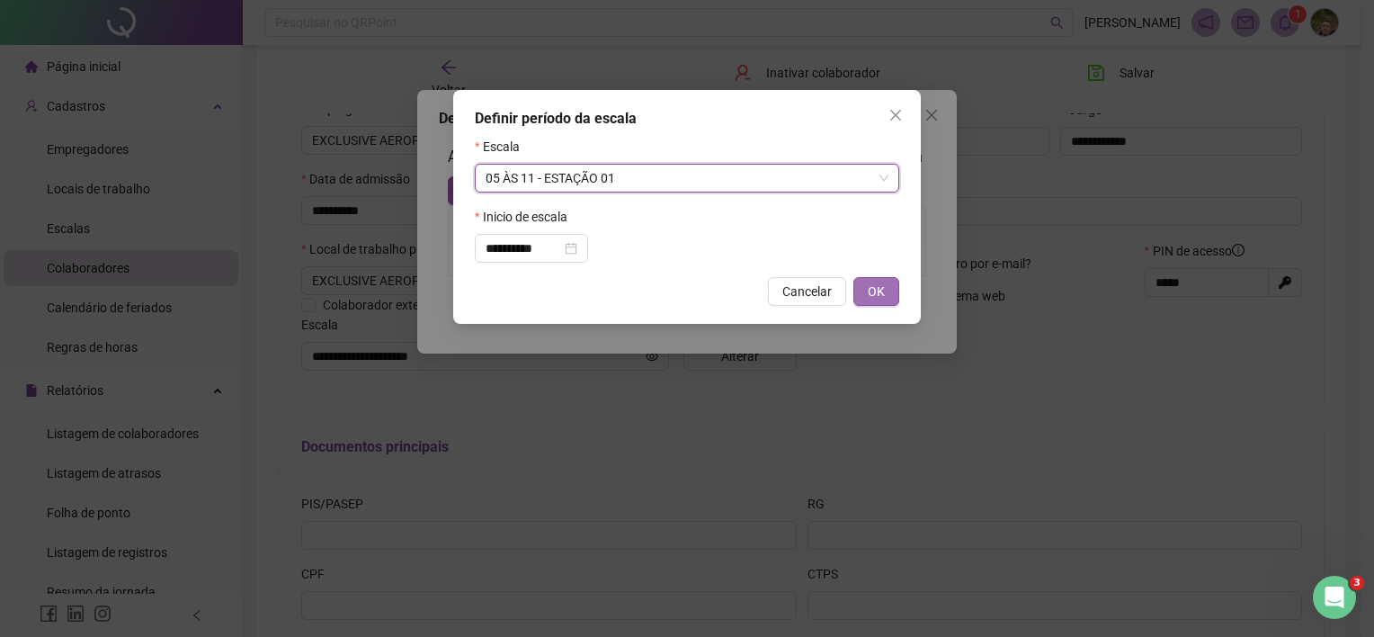
drag, startPoint x: 876, startPoint y: 289, endPoint x: 875, endPoint y: 280, distance: 9.0
click at [876, 283] on span "OK" at bounding box center [876, 292] width 17 height 20
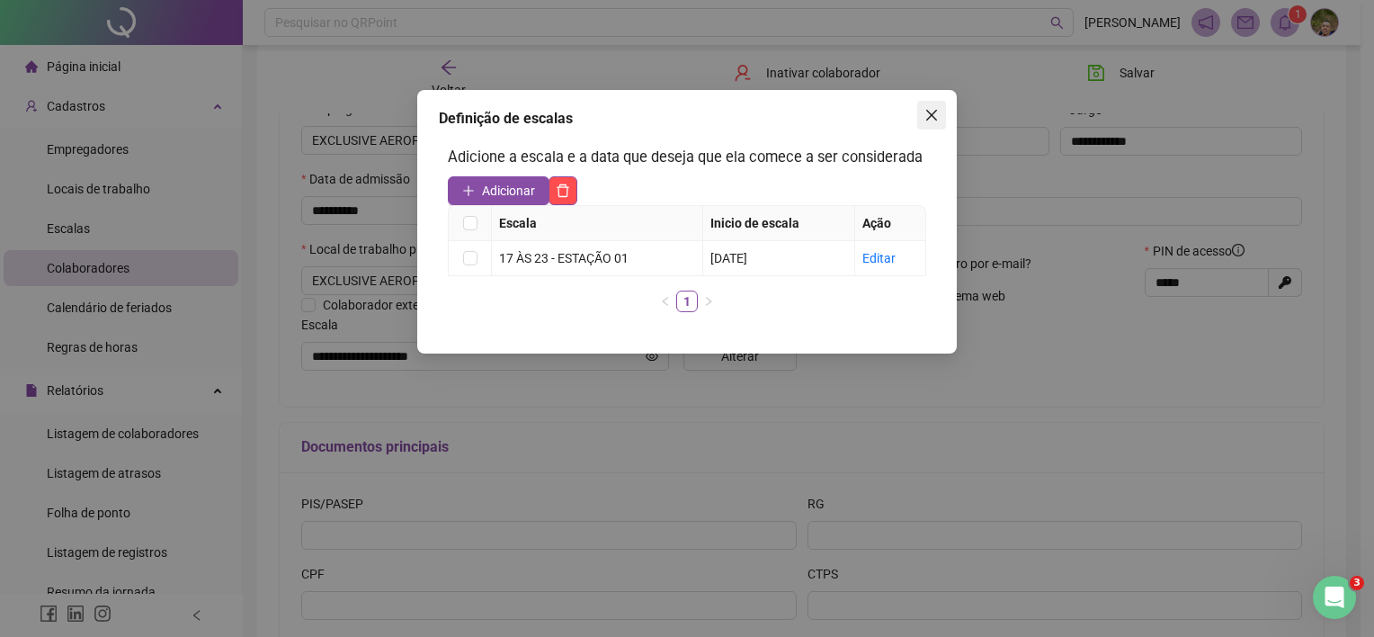
click at [929, 116] on icon "close" at bounding box center [931, 115] width 11 height 11
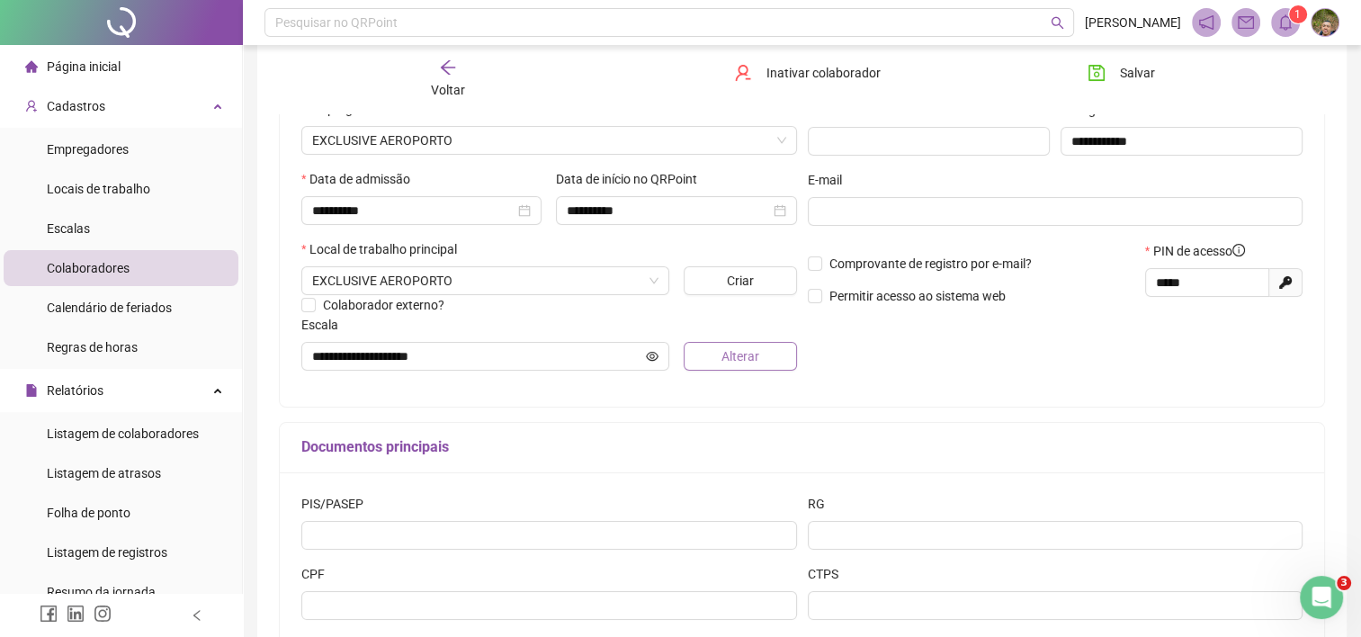
click at [753, 367] on button "Alterar" at bounding box center [740, 356] width 113 height 29
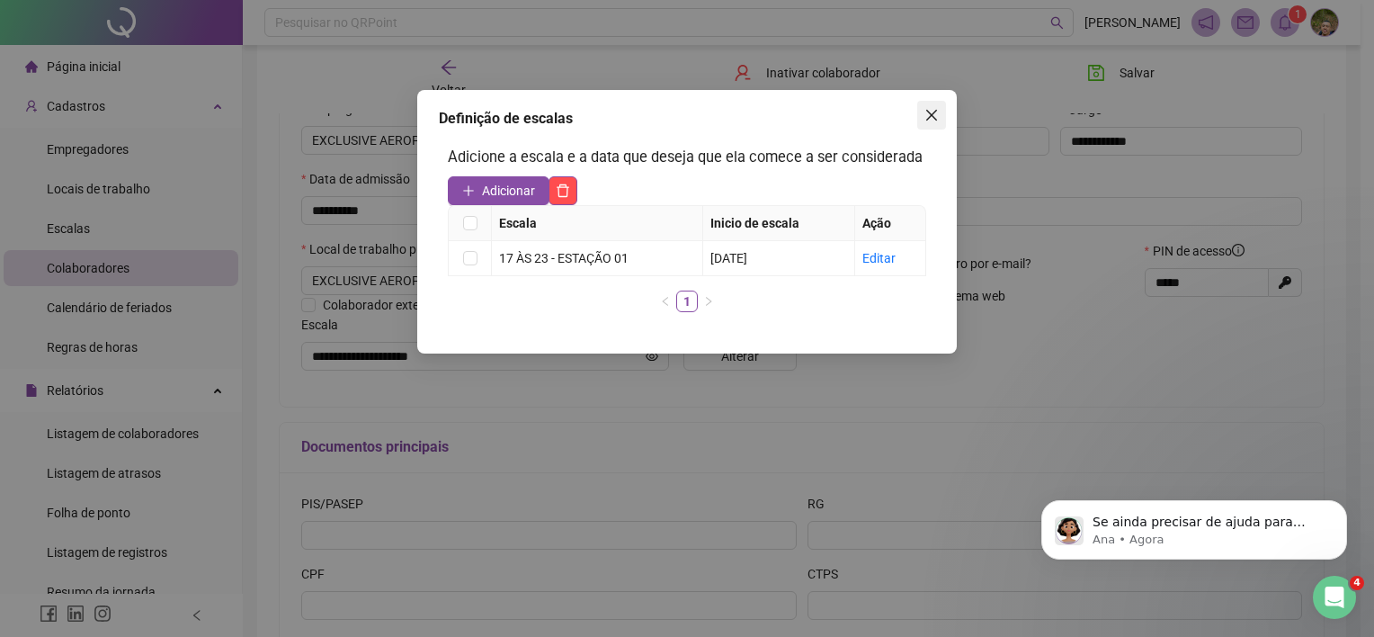
click at [935, 119] on icon "close" at bounding box center [931, 115] width 11 height 11
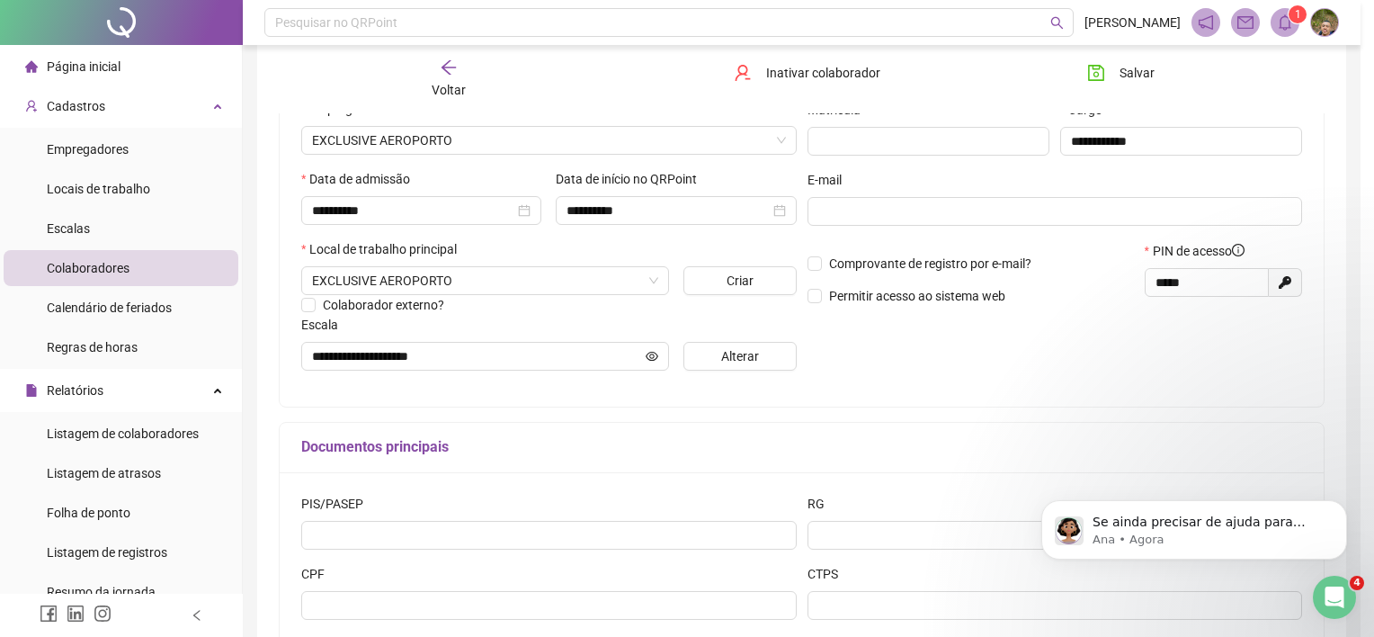
scroll to position [735, 0]
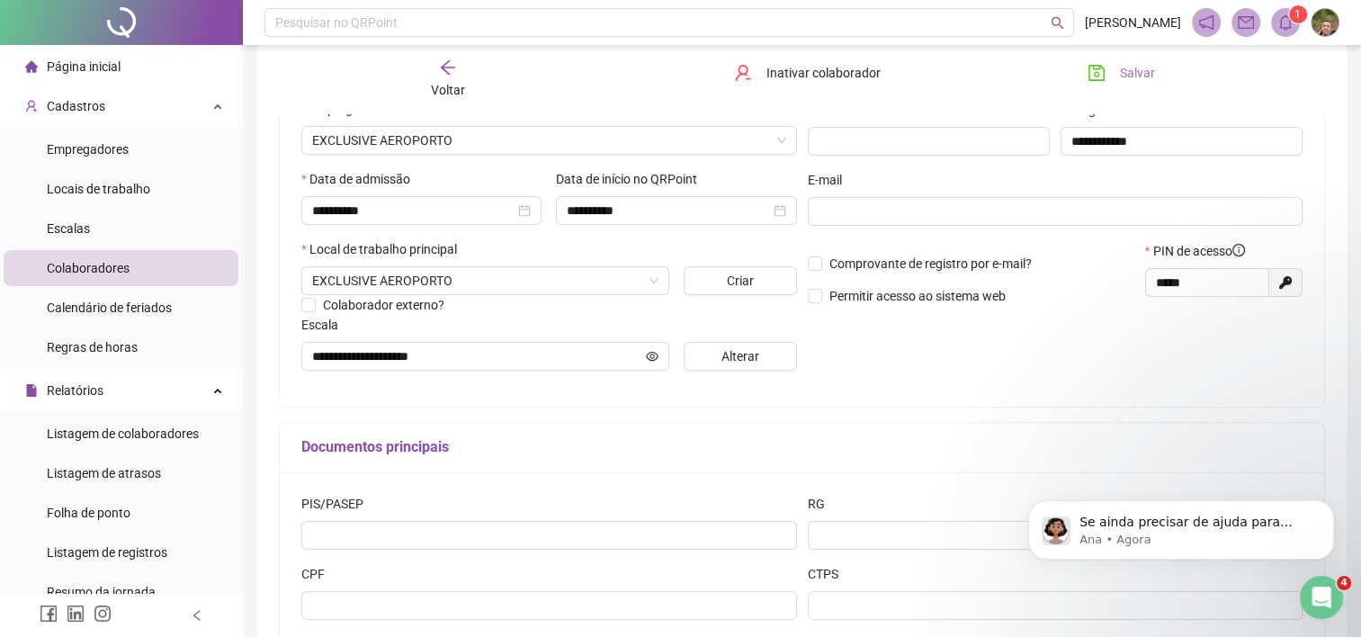
click at [1109, 77] on button "Salvar" at bounding box center [1121, 72] width 94 height 29
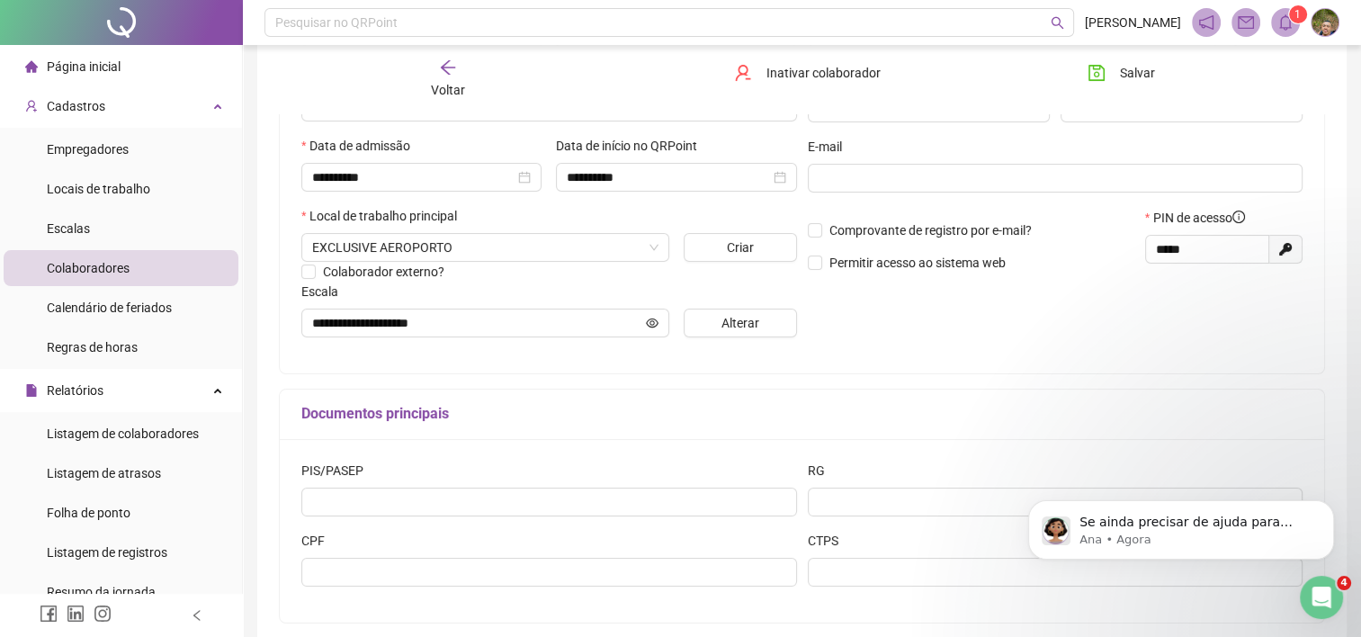
scroll to position [209, 0]
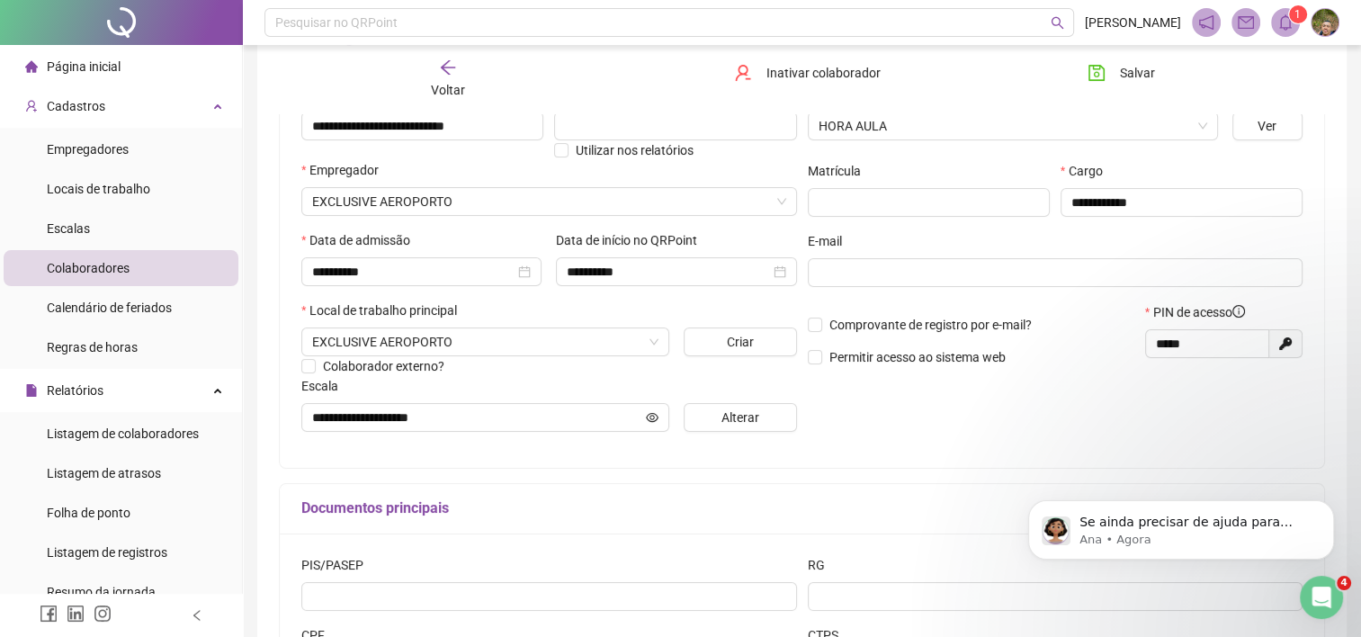
click at [446, 101] on div "Voltar Inativar colaborador [PERSON_NAME]" at bounding box center [802, 79] width 1060 height 68
click at [446, 85] on span "Voltar" at bounding box center [448, 90] width 34 height 14
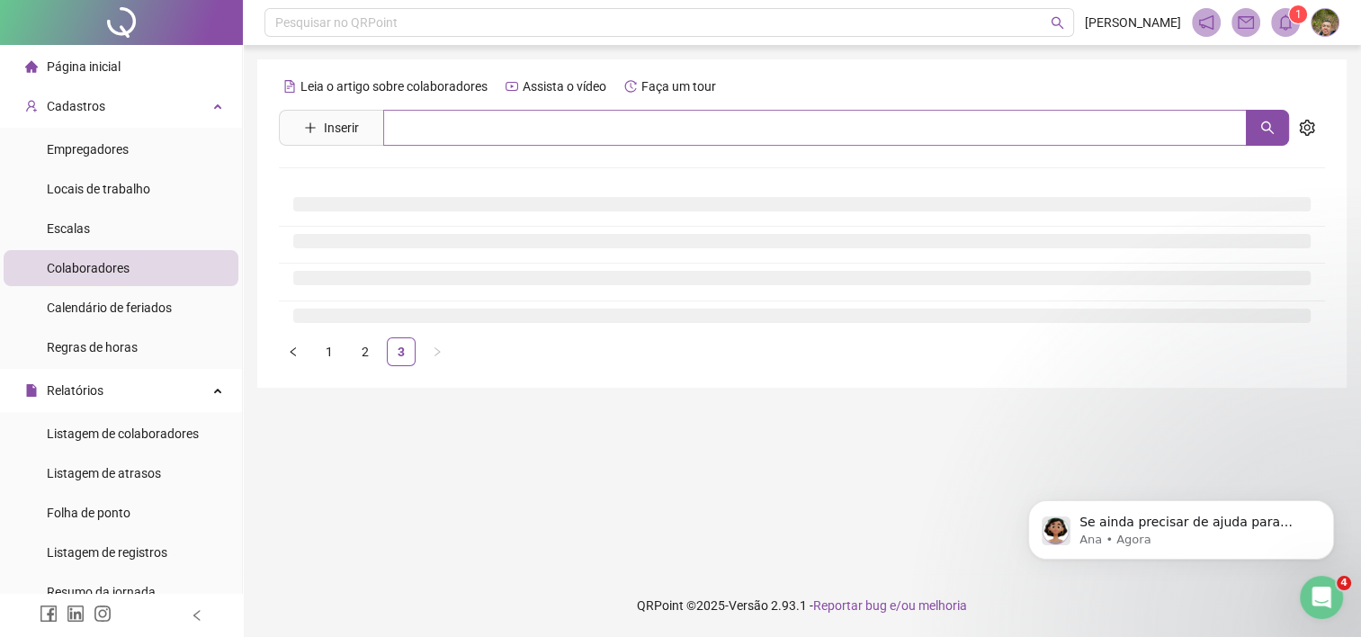
scroll to position [0, 0]
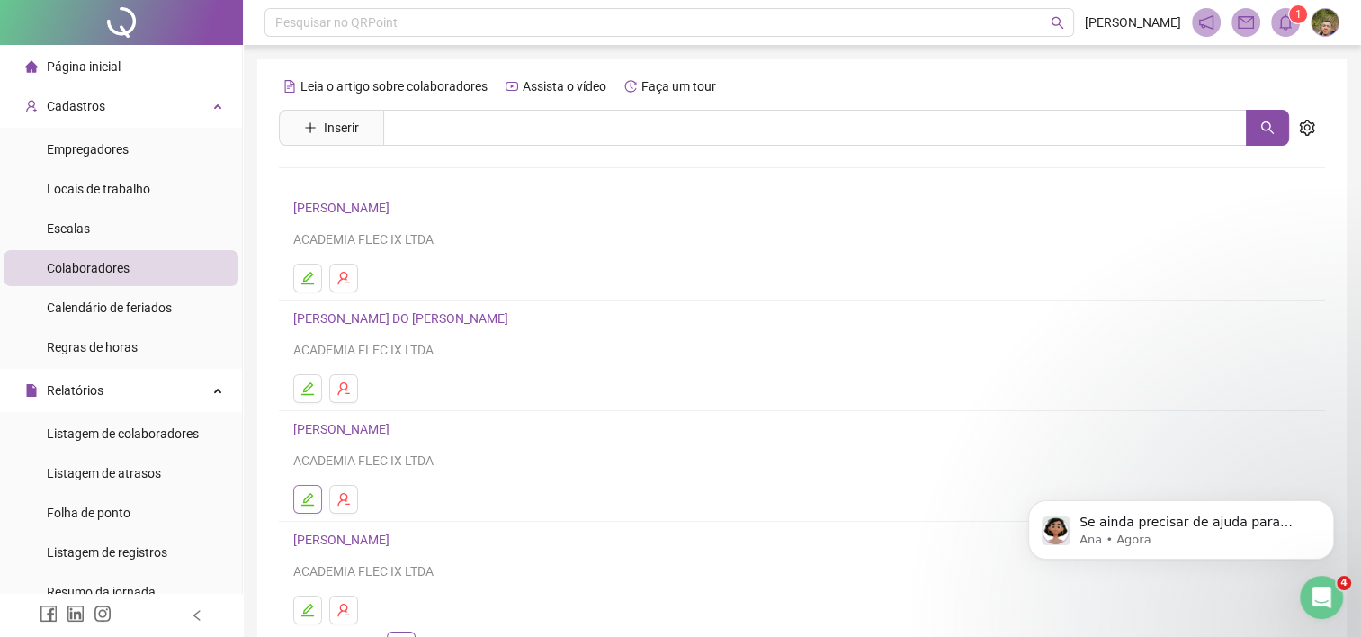
click at [314, 504] on icon "edit" at bounding box center [307, 499] width 14 height 14
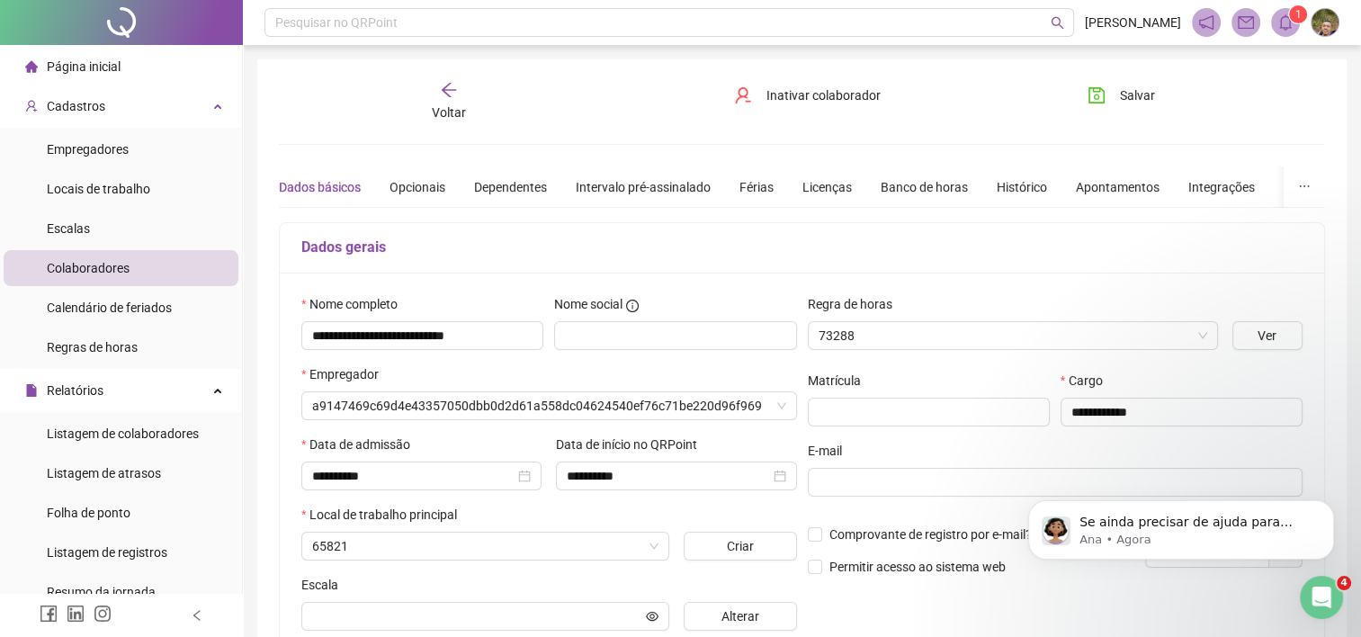
type input "**********"
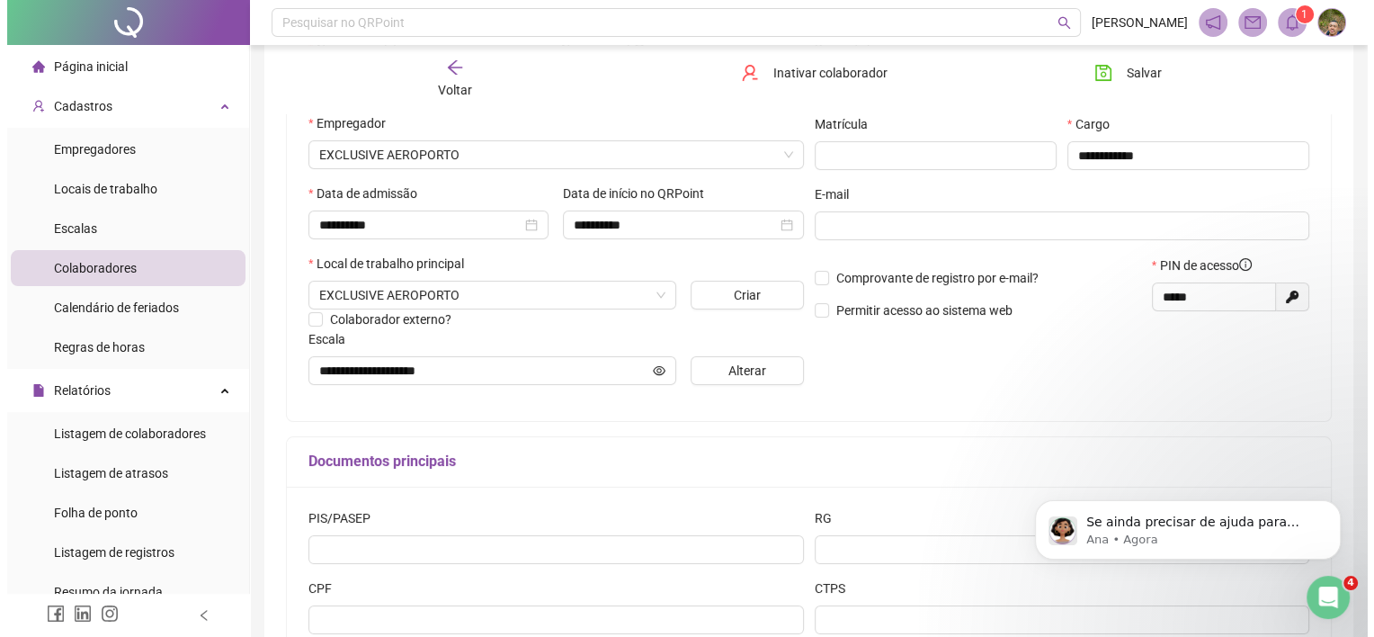
scroll to position [270, 0]
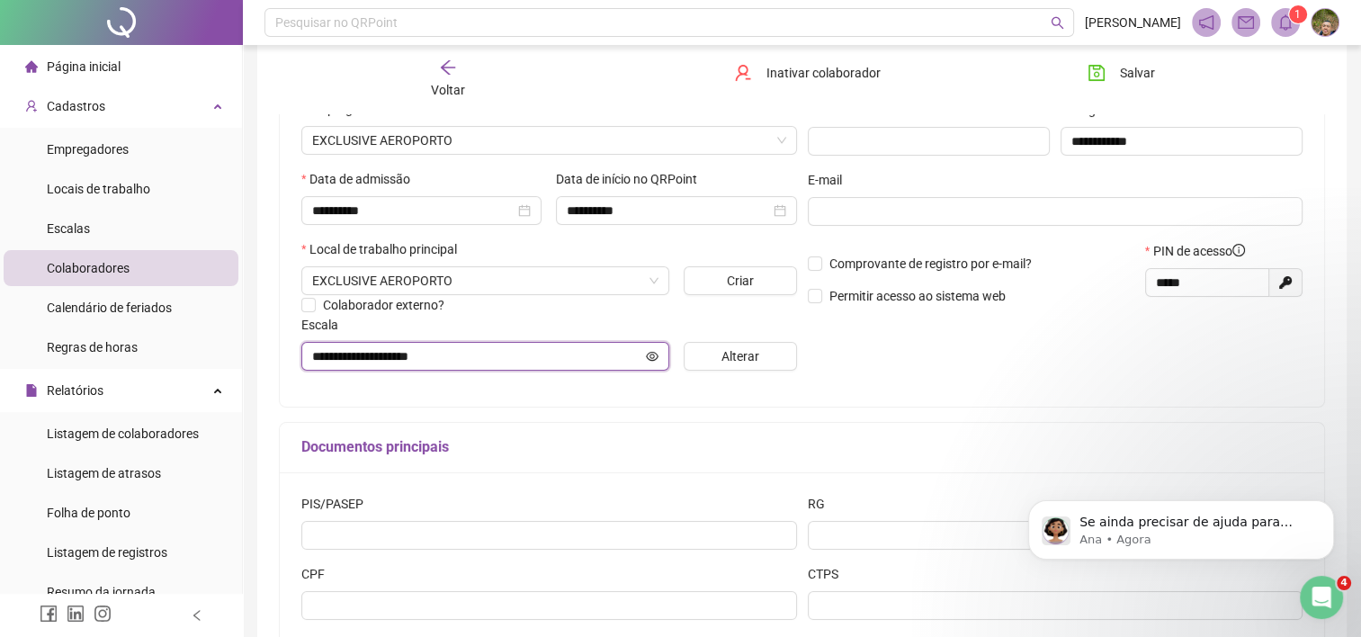
click at [648, 361] on icon "eye" at bounding box center [652, 356] width 13 height 13
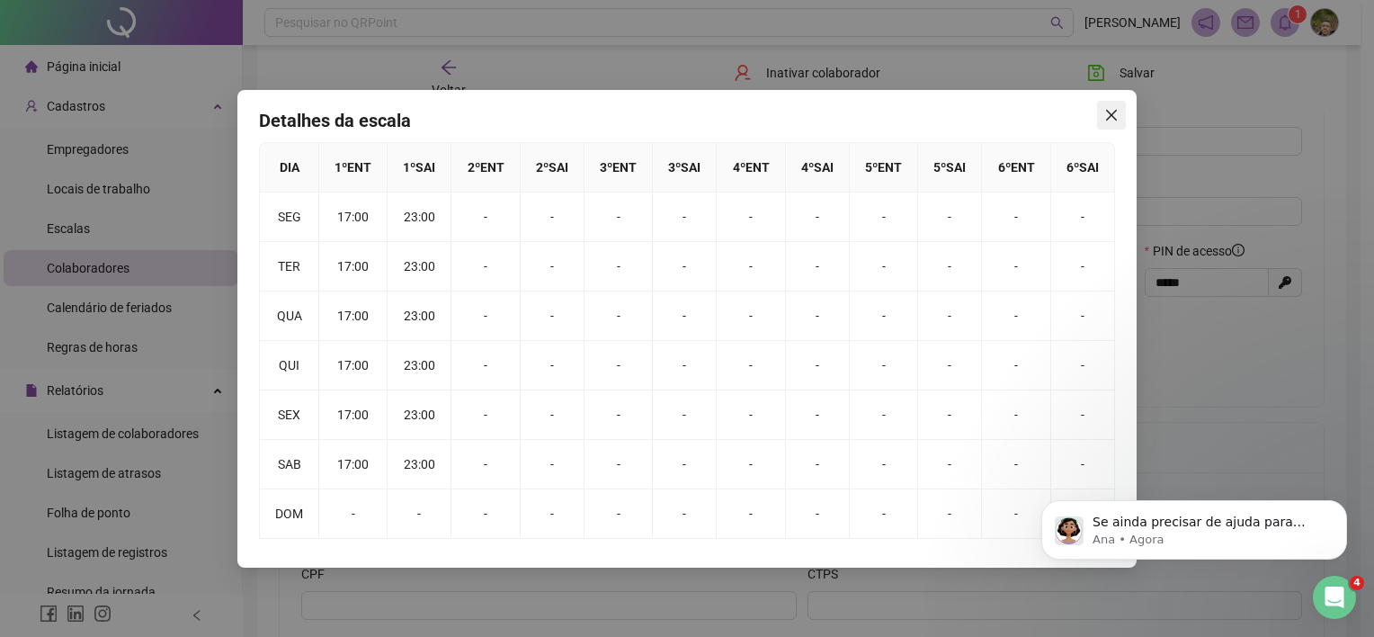
click at [1114, 122] on button "Close" at bounding box center [1111, 115] width 29 height 29
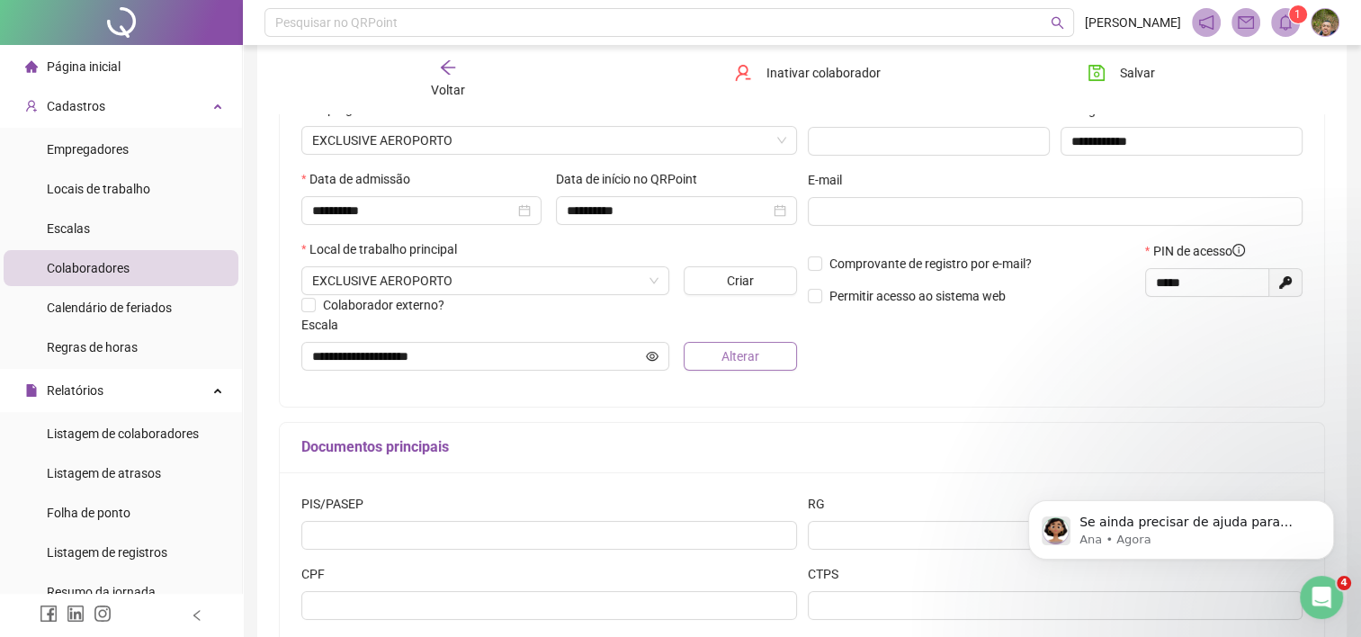
click at [700, 348] on button "Alterar" at bounding box center [740, 356] width 113 height 29
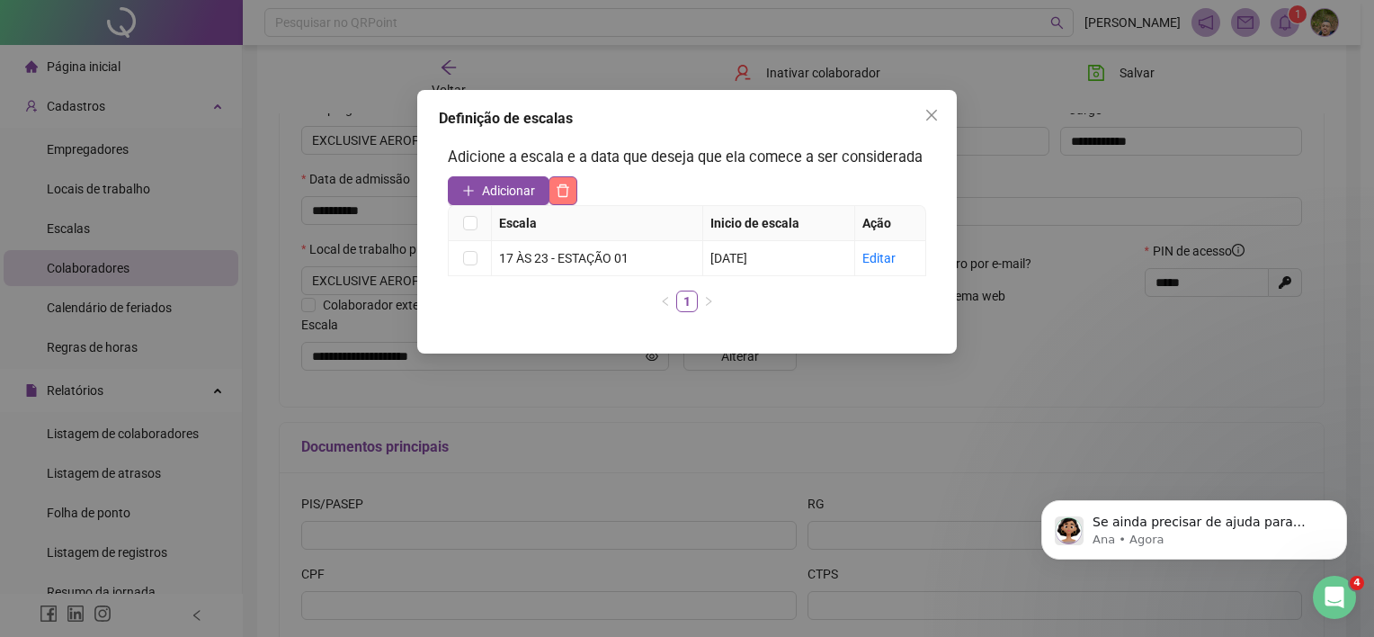
click at [576, 202] on button "button" at bounding box center [563, 190] width 29 height 29
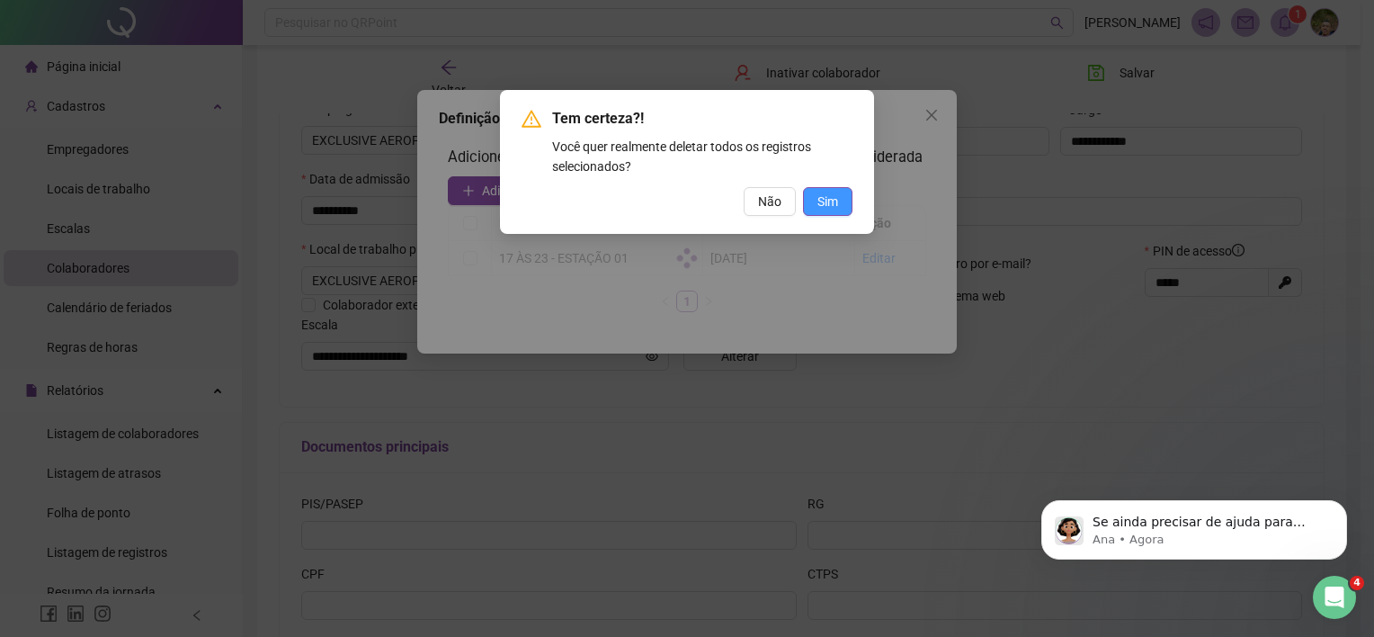
click at [825, 192] on span "Sim" at bounding box center [828, 202] width 21 height 20
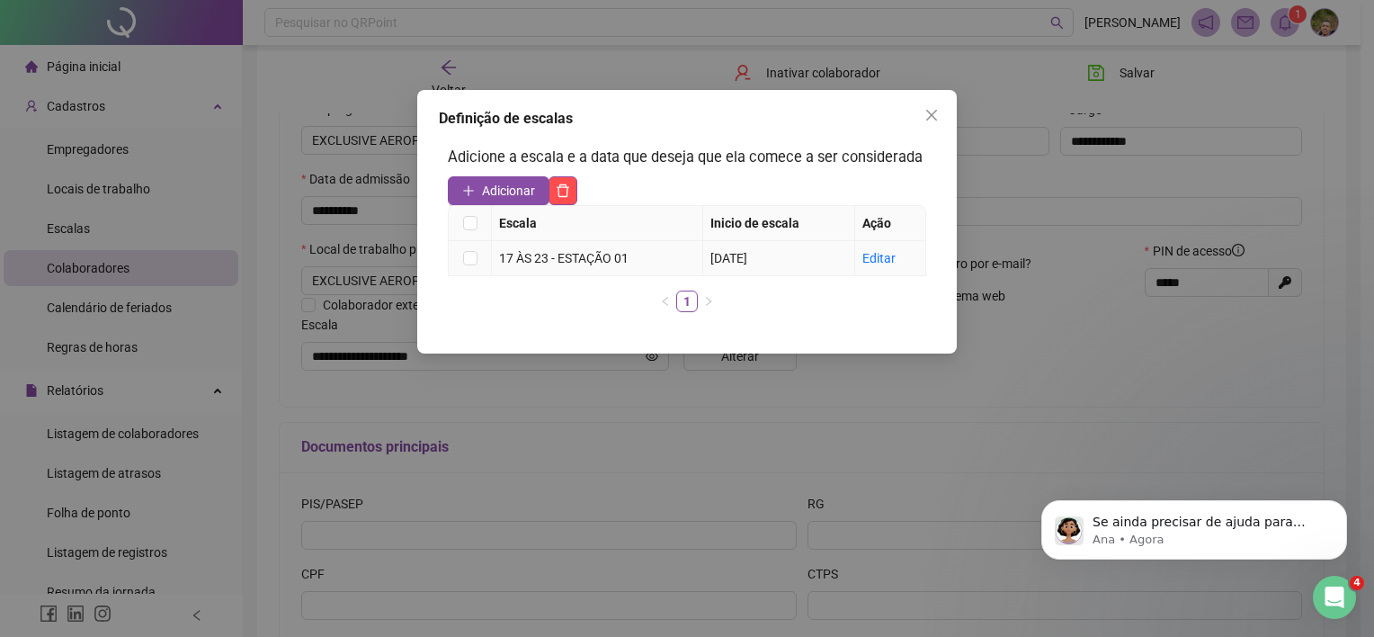
click at [478, 259] on td at bounding box center [470, 258] width 43 height 35
click at [465, 266] on label at bounding box center [470, 258] width 14 height 20
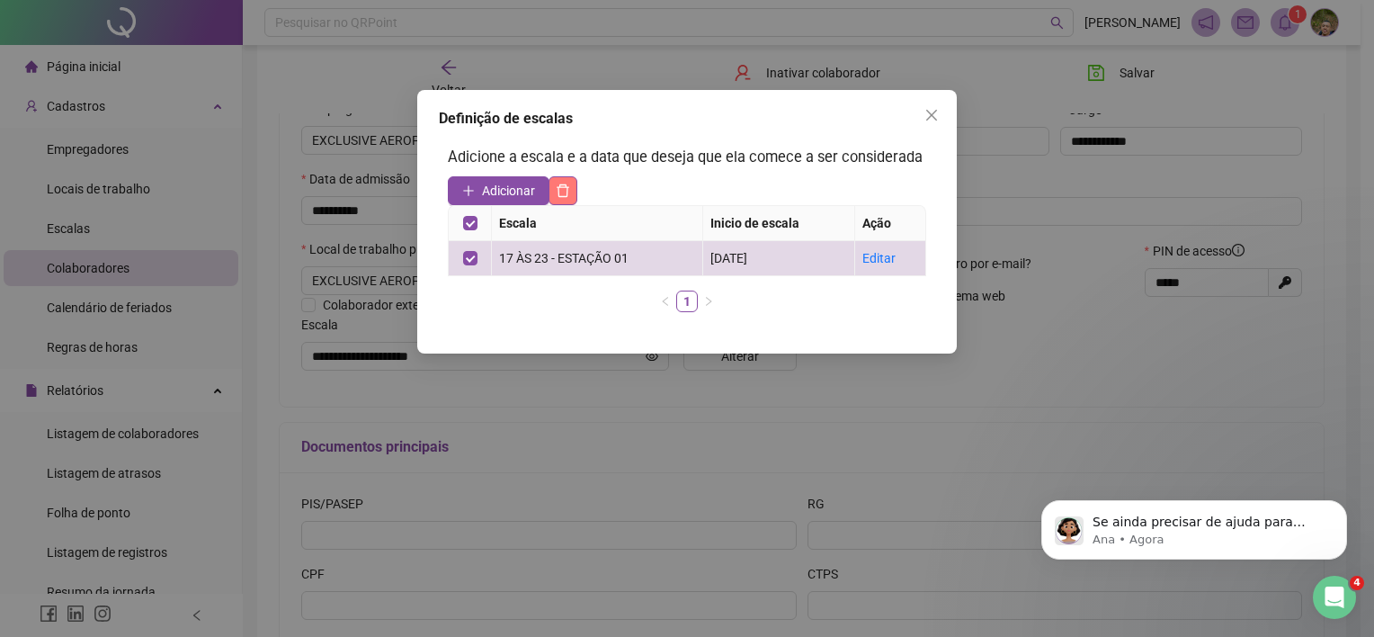
click at [554, 201] on button "button" at bounding box center [563, 190] width 29 height 29
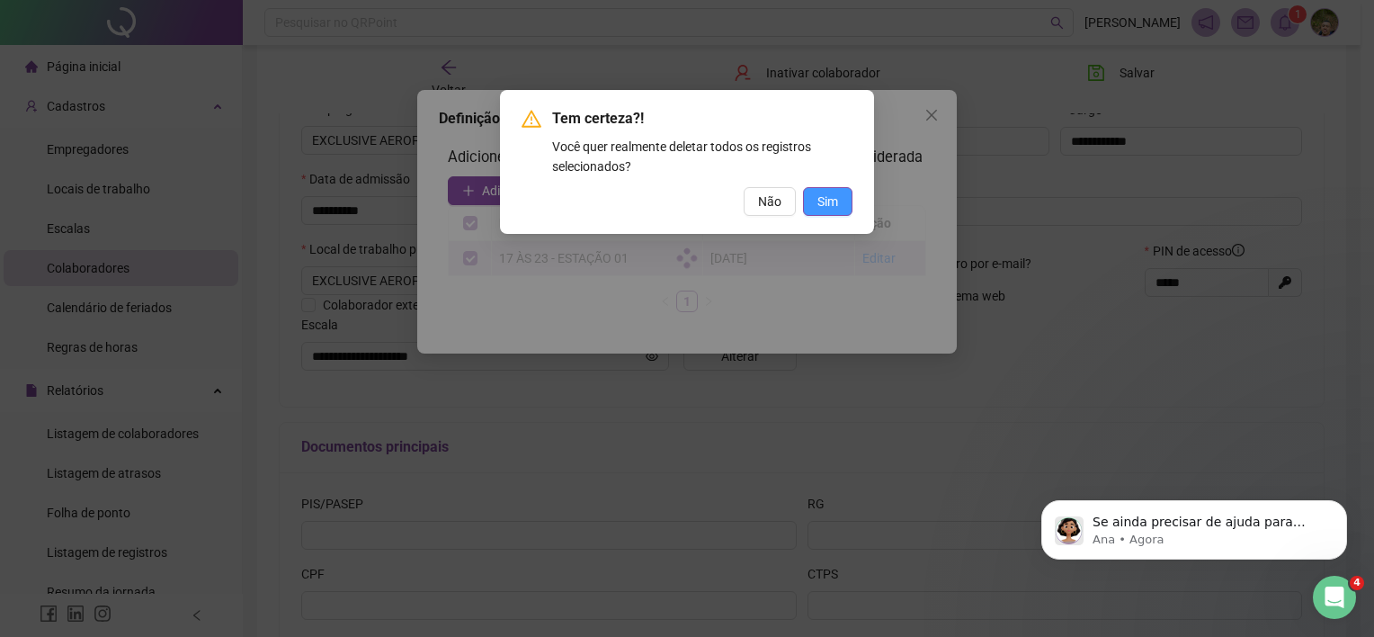
click at [811, 205] on button "Sim" at bounding box center [827, 201] width 49 height 29
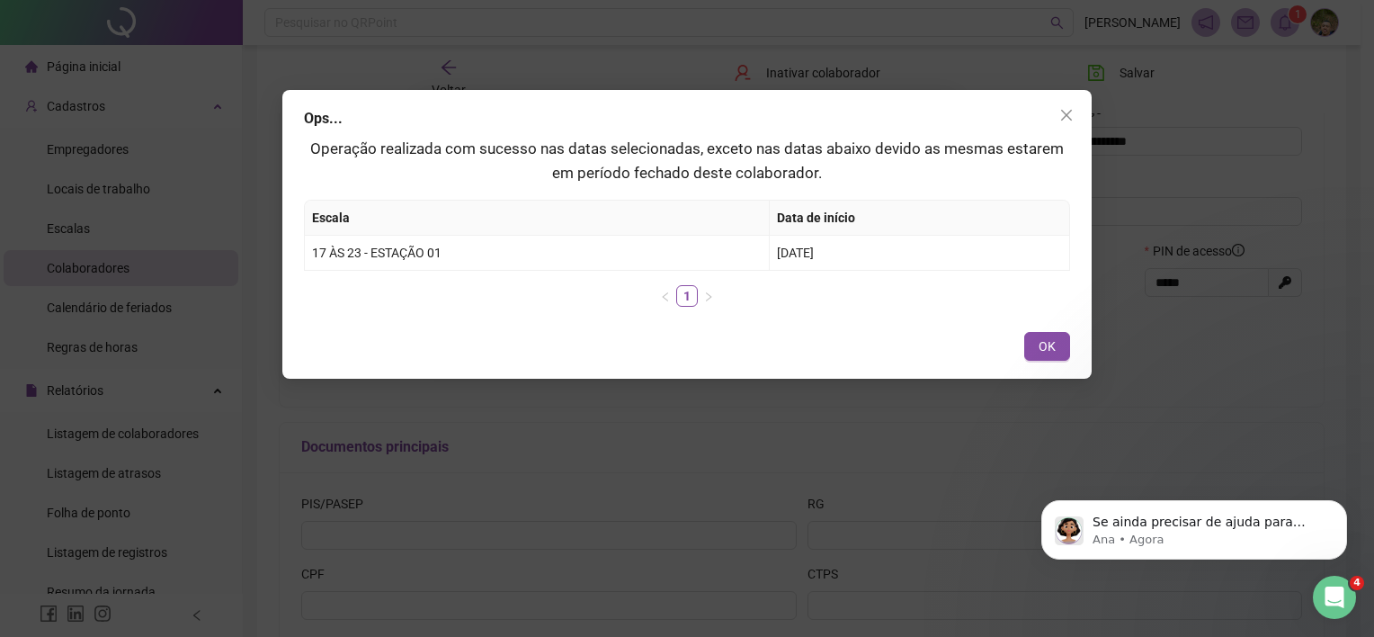
click at [1051, 343] on span "OK" at bounding box center [1047, 346] width 17 height 20
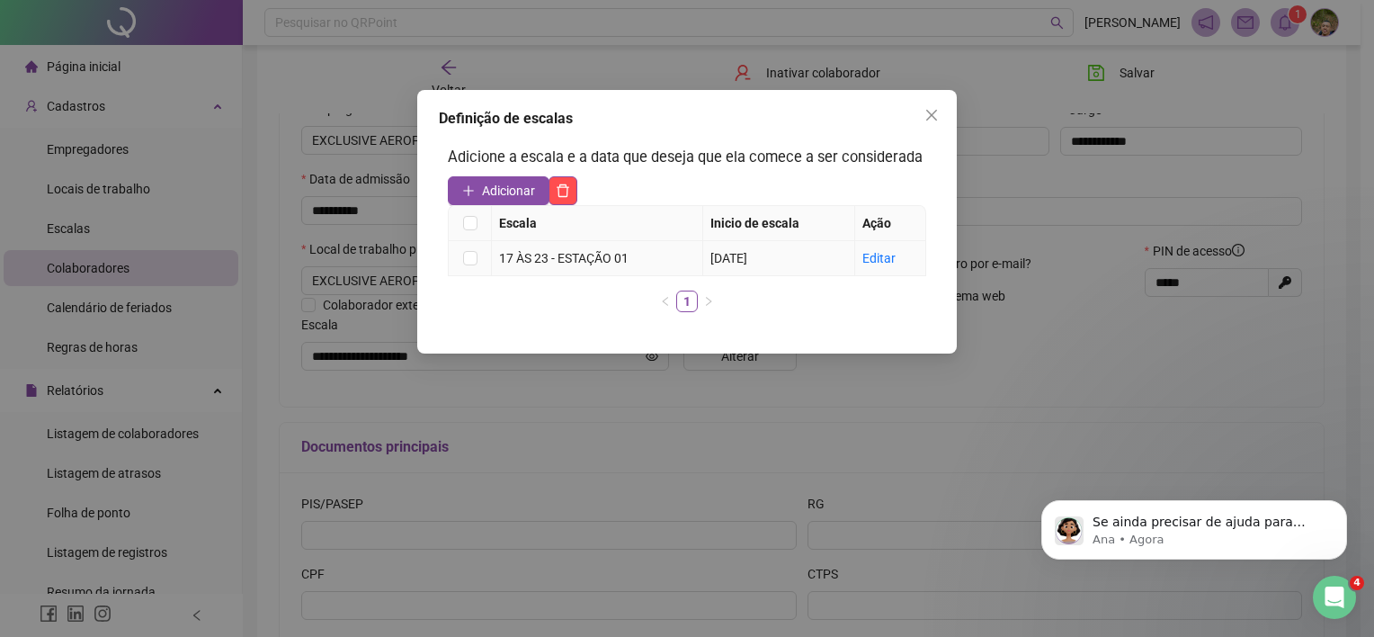
click at [862, 257] on td "Editar" at bounding box center [890, 258] width 71 height 35
click at [532, 194] on span "Adicionar" at bounding box center [508, 191] width 53 height 20
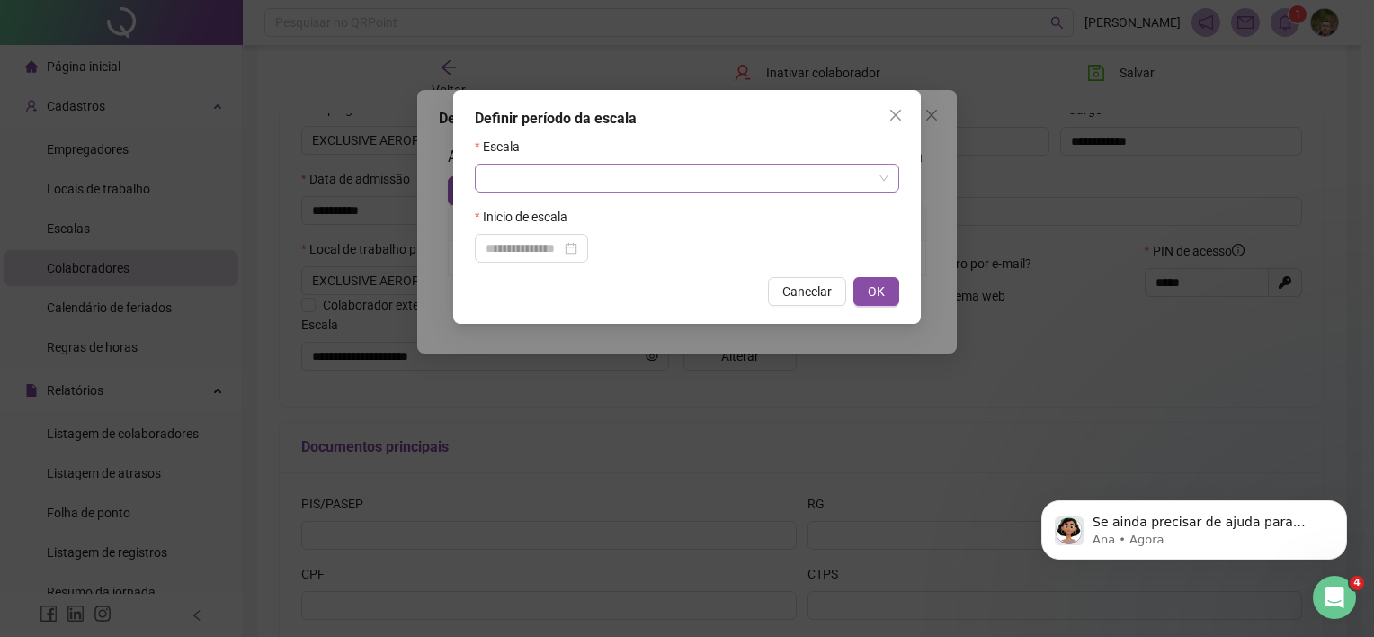
click at [529, 189] on input "search" at bounding box center [679, 178] width 387 height 27
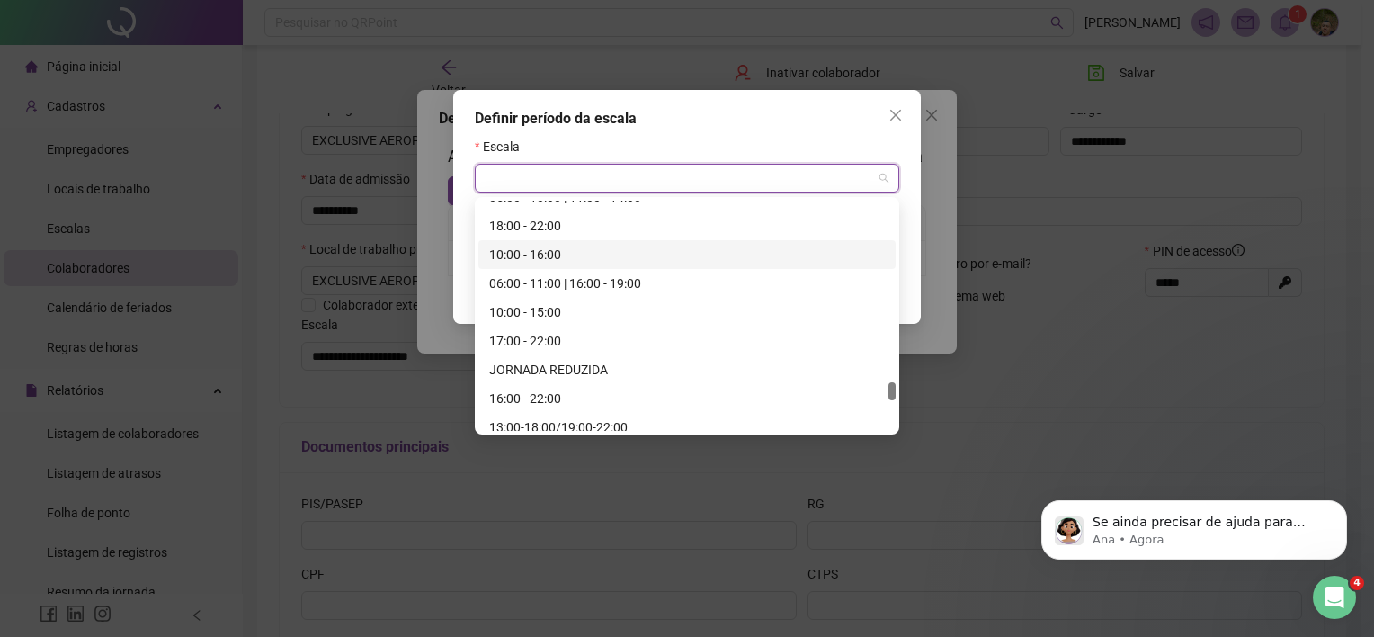
scroll to position [8454, 0]
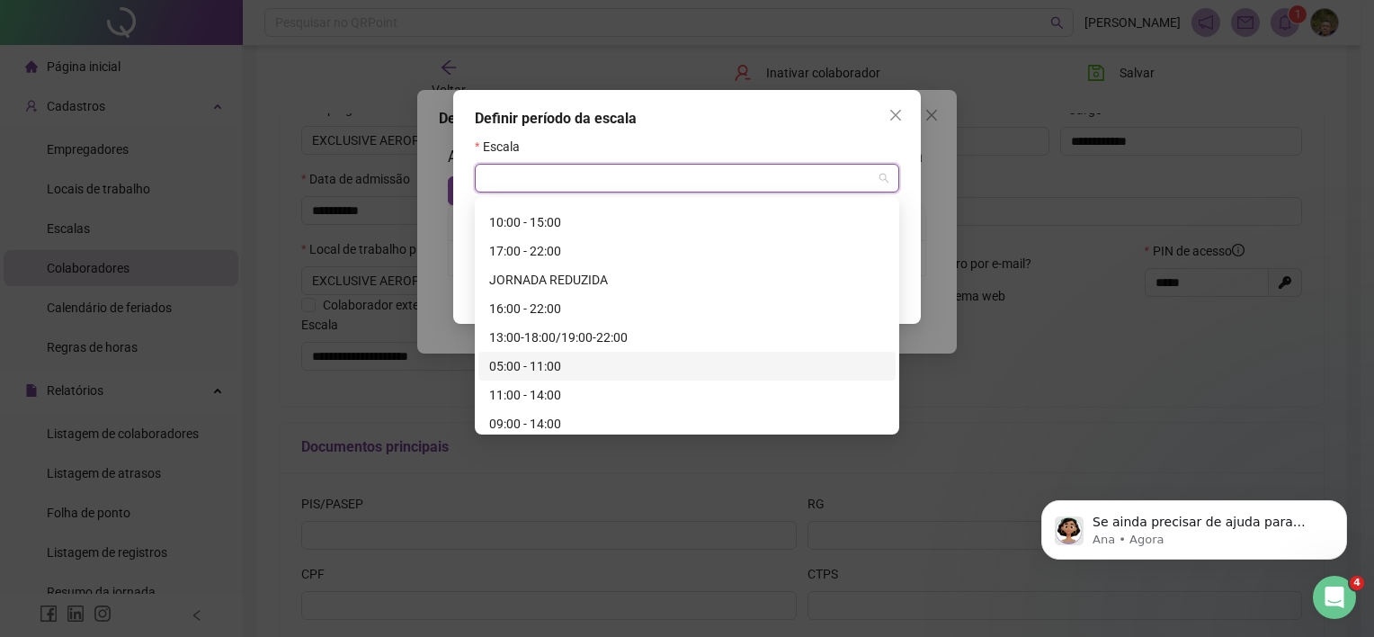
click at [530, 367] on div "05:00 - 11:00" at bounding box center [687, 366] width 396 height 20
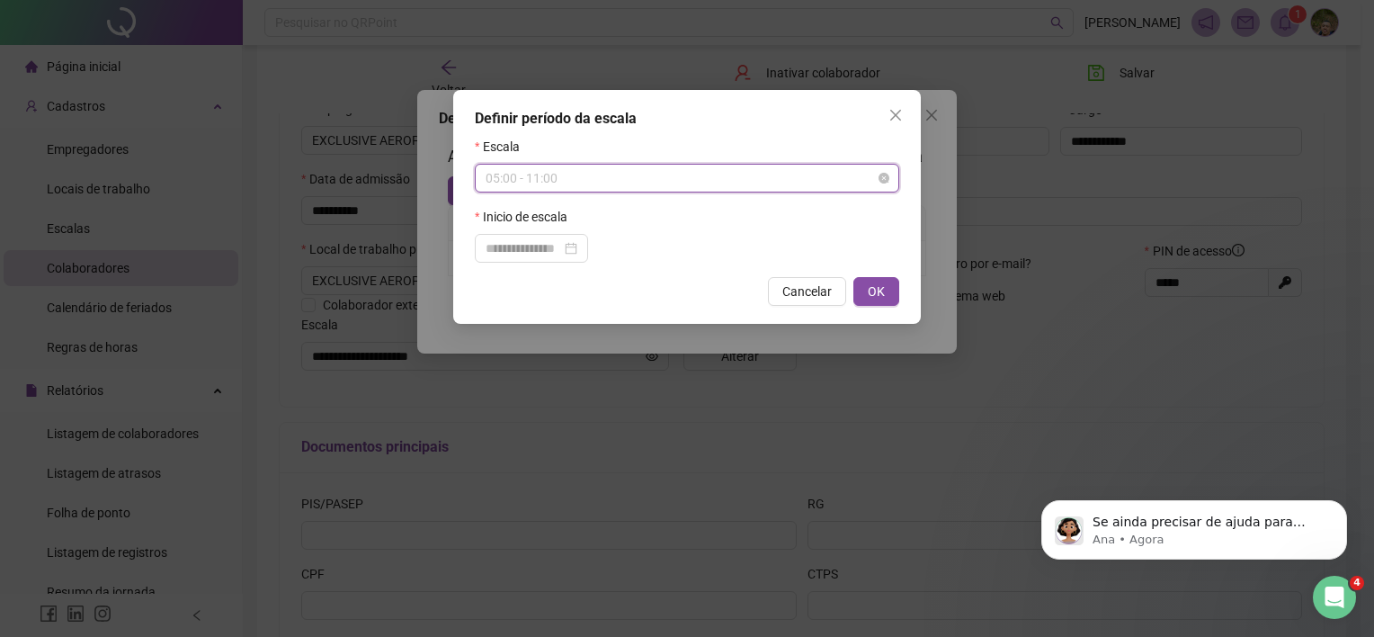
click at [567, 180] on span "05:00 - 11:00" at bounding box center [687, 178] width 403 height 27
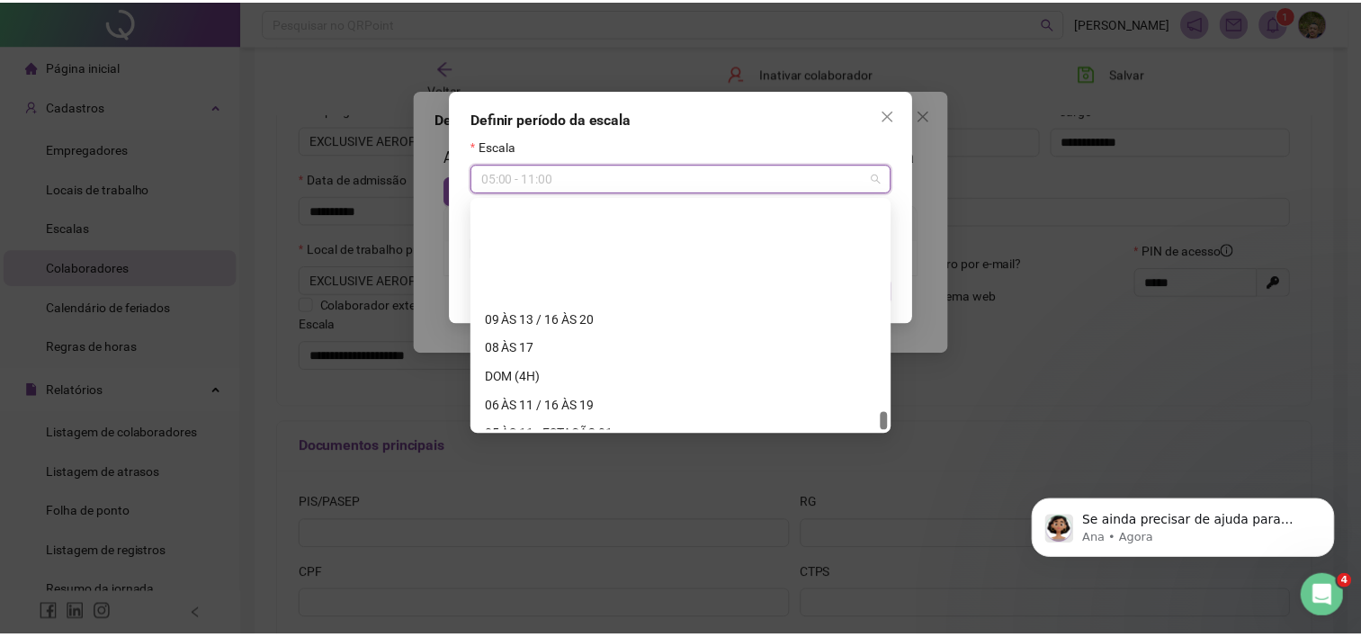
scroll to position [9757, 0]
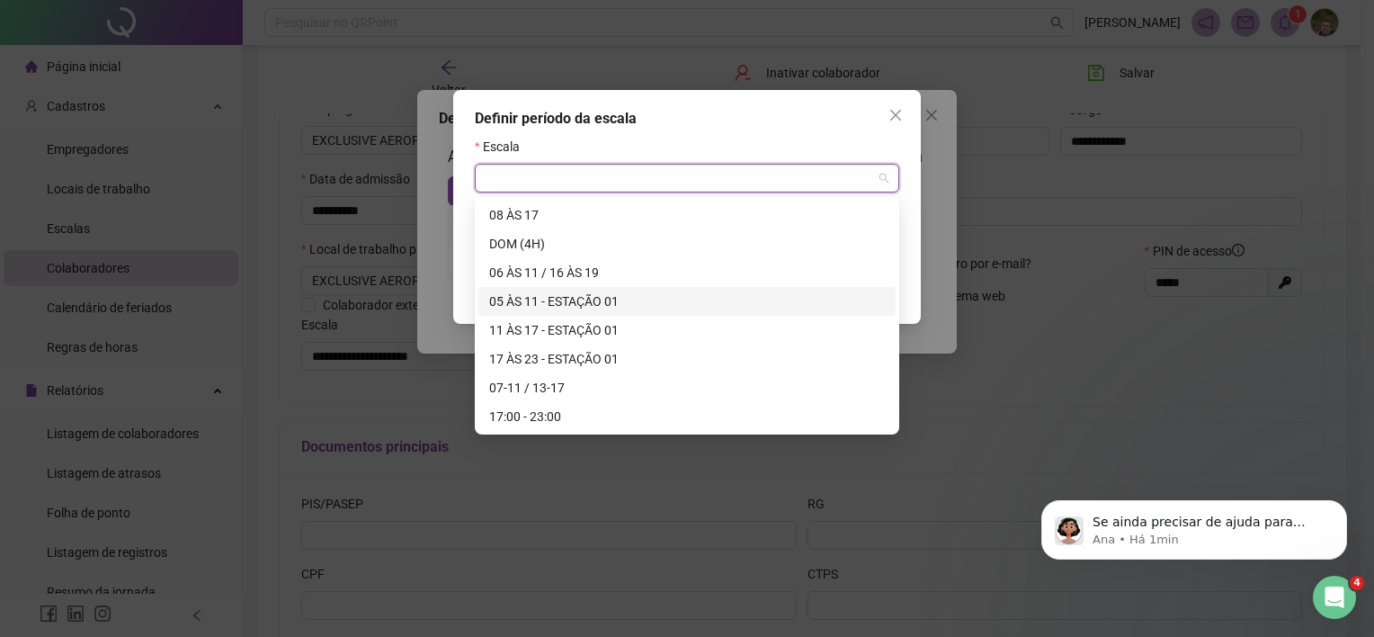
click at [579, 305] on div "05 ÀS 11 - ESTAÇÃO 01" at bounding box center [687, 301] width 396 height 20
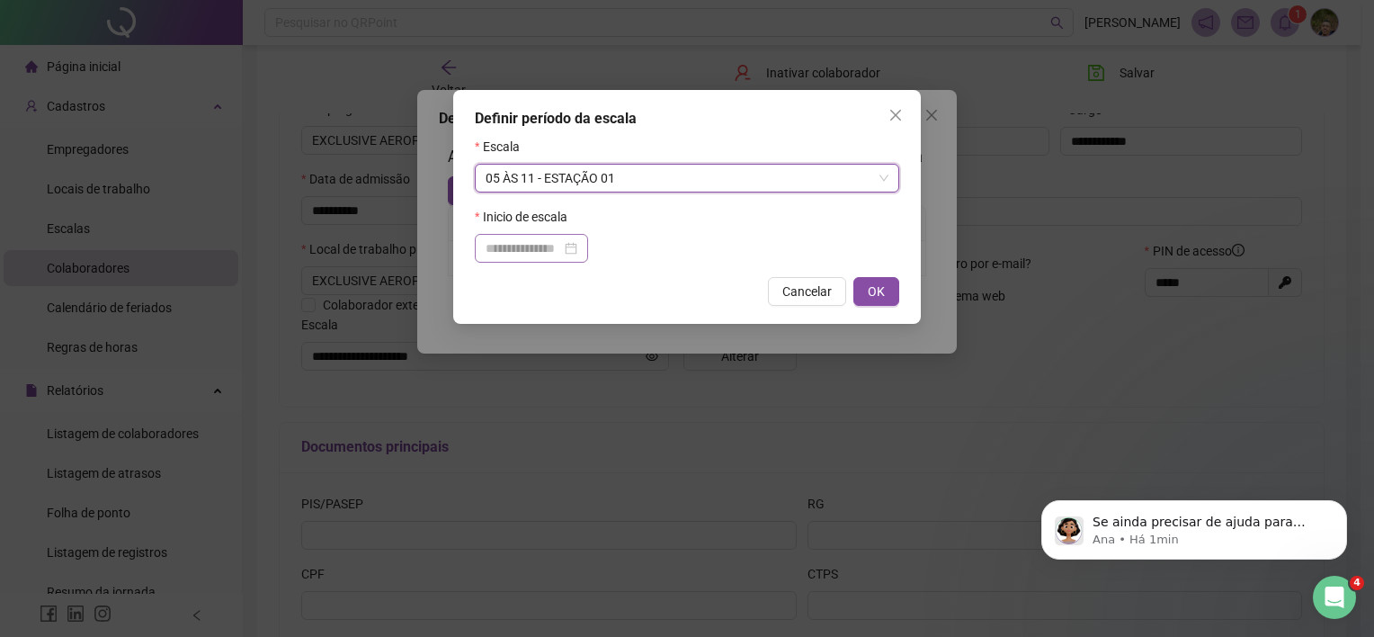
click at [577, 249] on div at bounding box center [532, 248] width 92 height 20
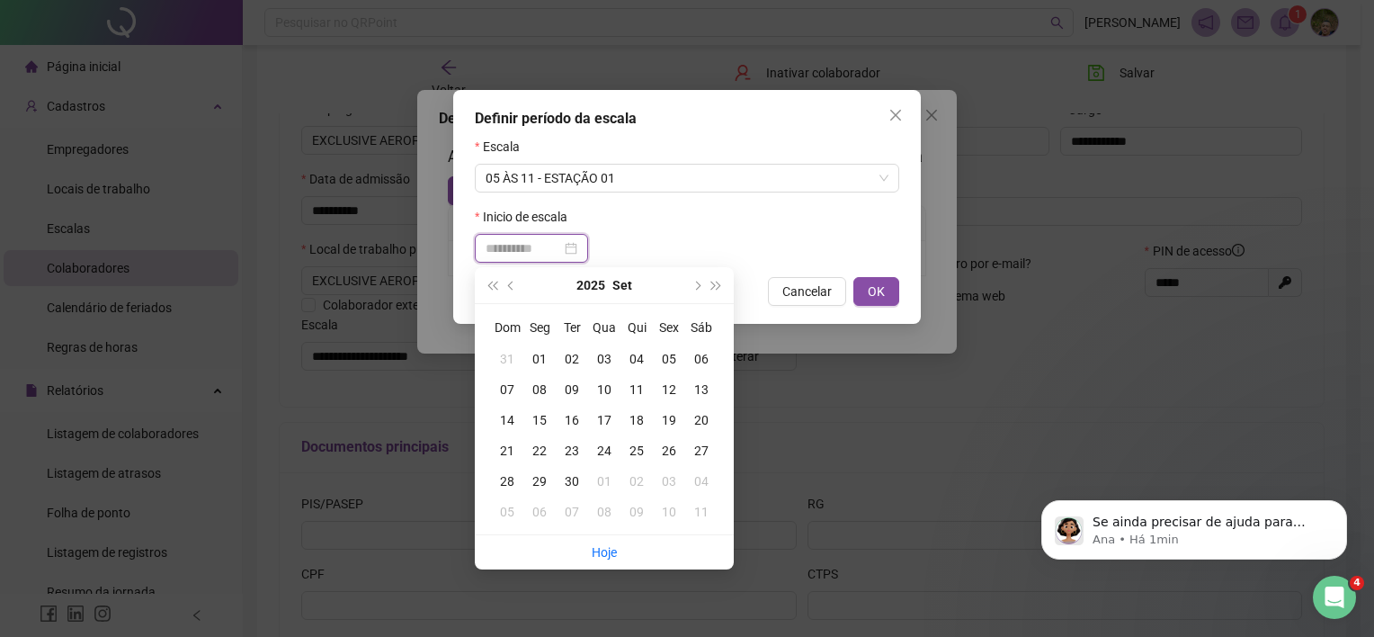
type input "**********"
click at [632, 411] on div "18" at bounding box center [637, 420] width 32 height 20
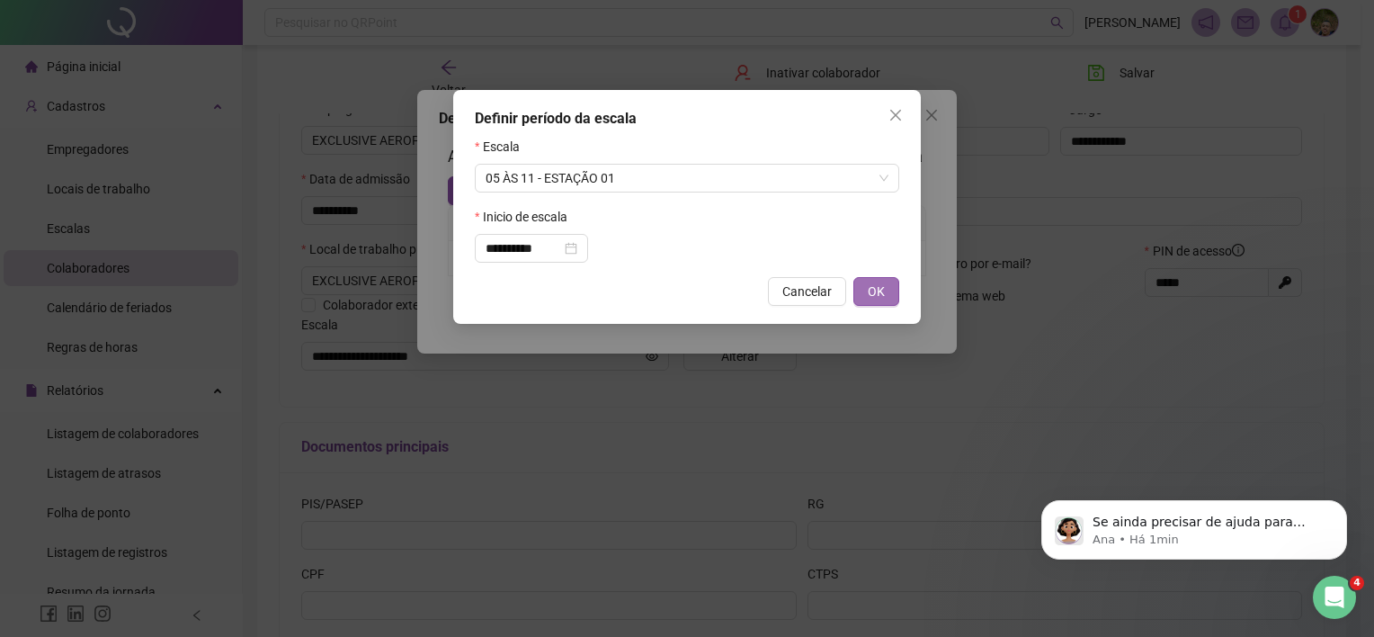
click at [866, 291] on button "OK" at bounding box center [877, 291] width 46 height 29
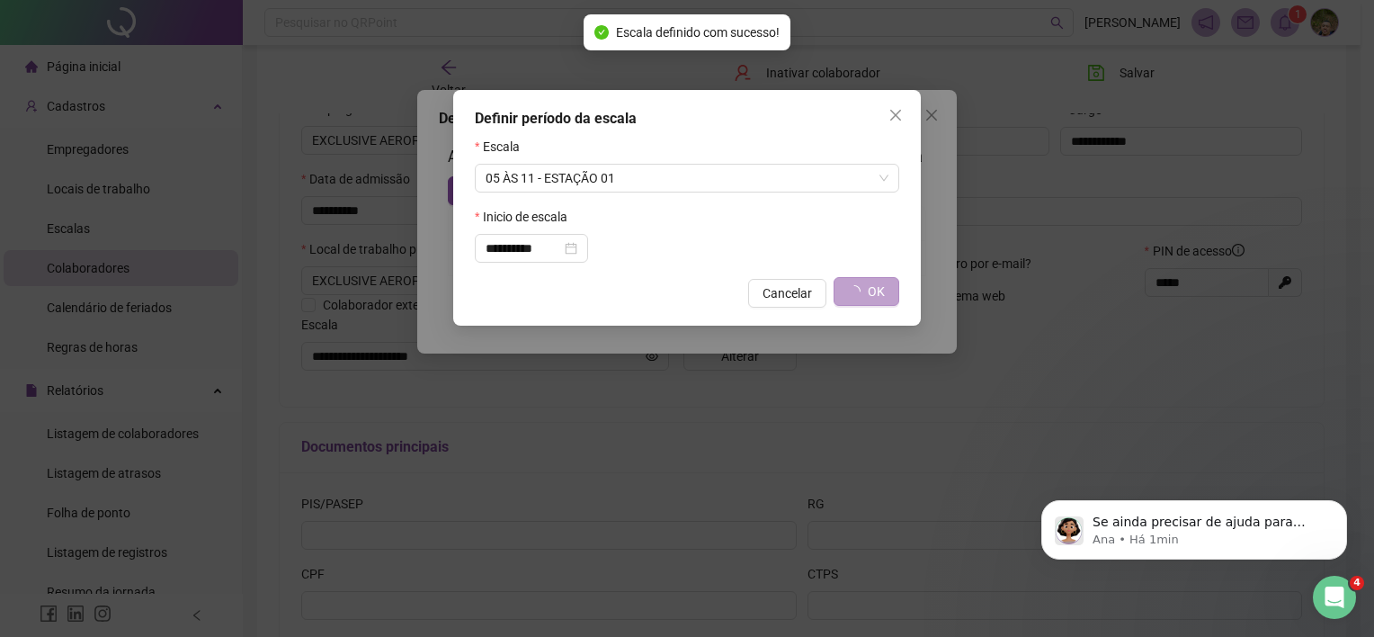
type input "**********"
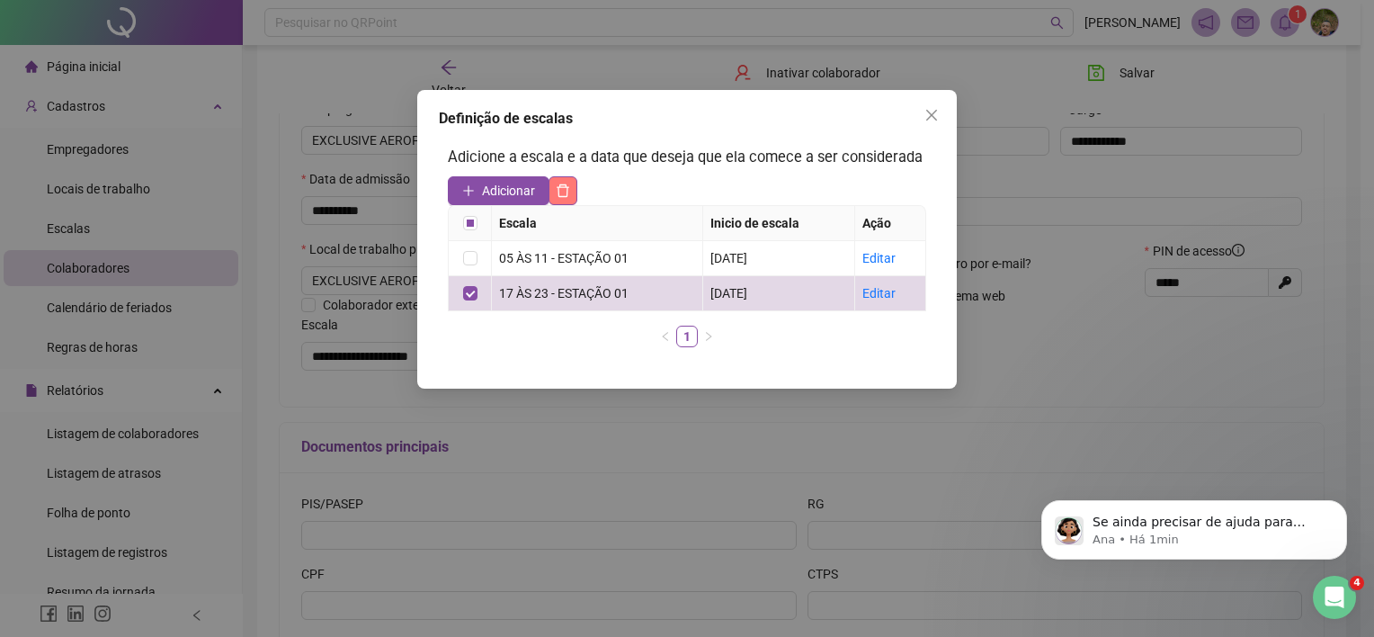
click at [561, 194] on icon "delete" at bounding box center [563, 190] width 14 height 14
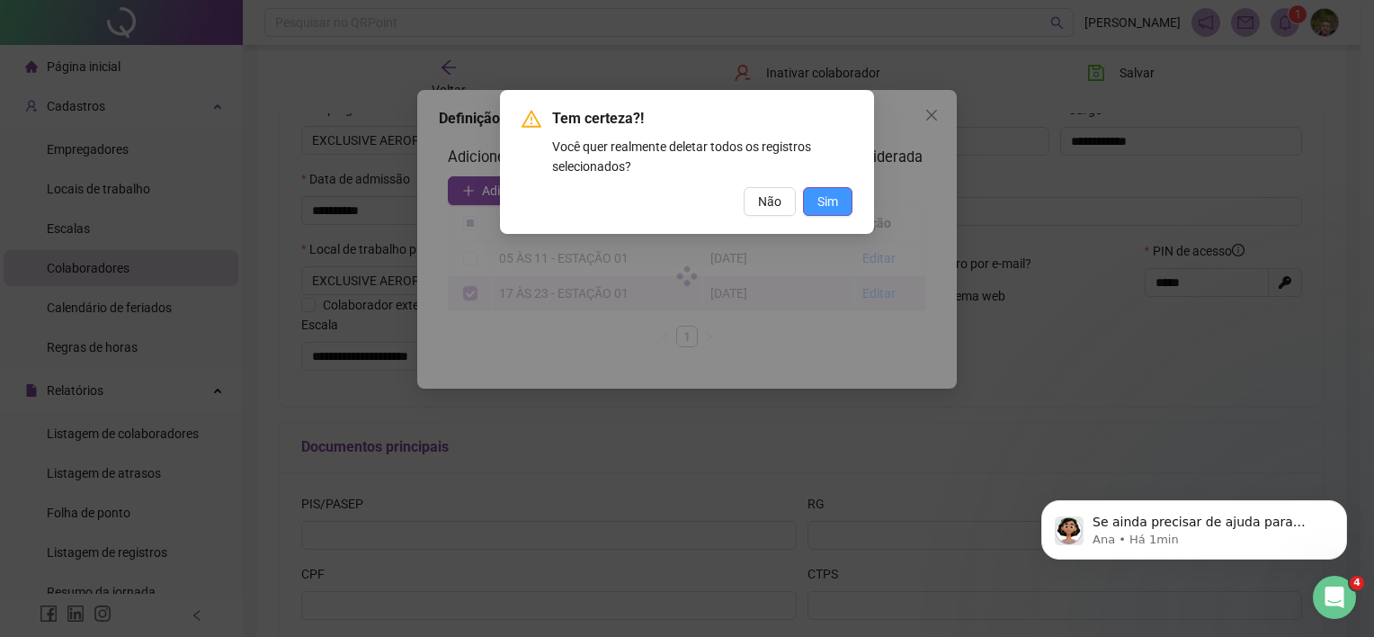
click at [830, 212] on button "Sim" at bounding box center [827, 201] width 49 height 29
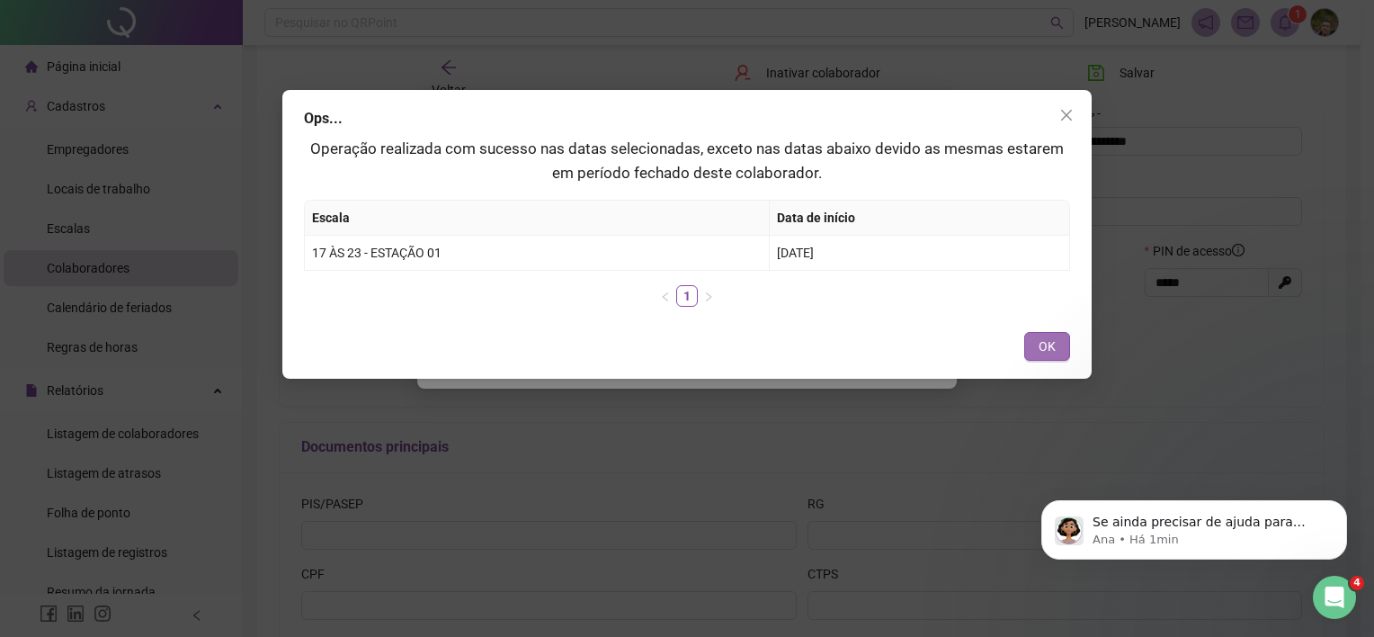
click at [1041, 345] on span "OK" at bounding box center [1047, 346] width 17 height 20
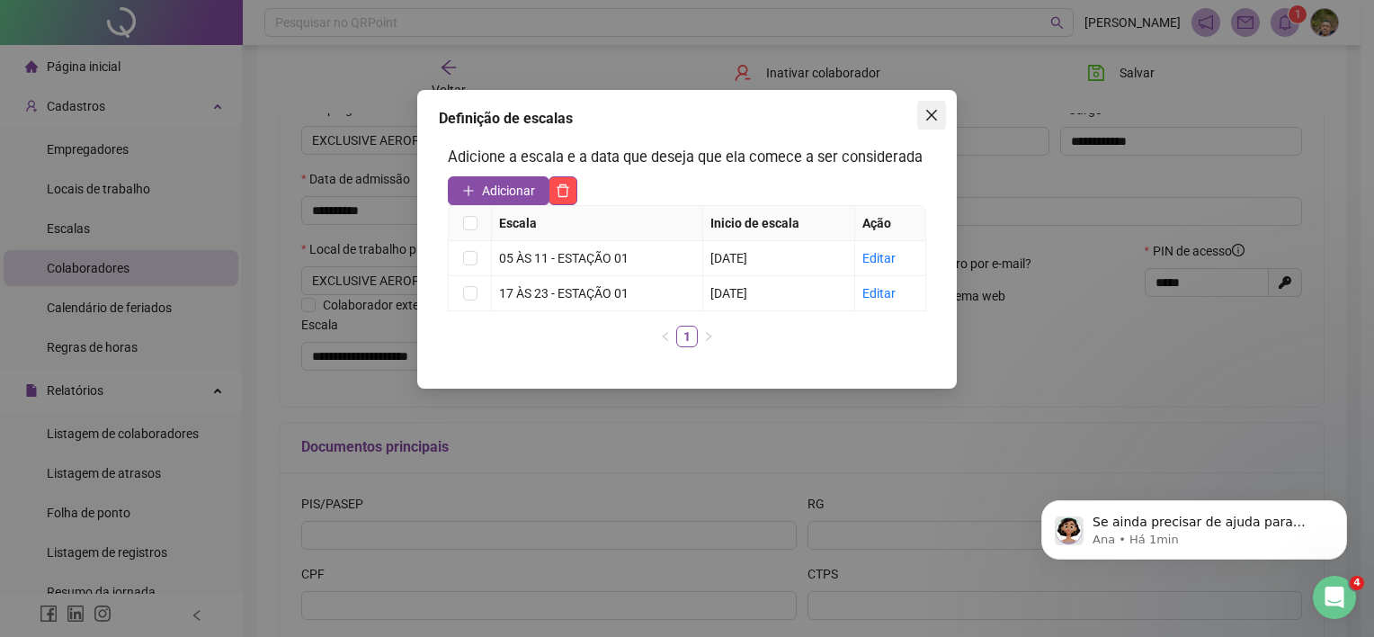
click at [932, 111] on icon "close" at bounding box center [932, 115] width 14 height 14
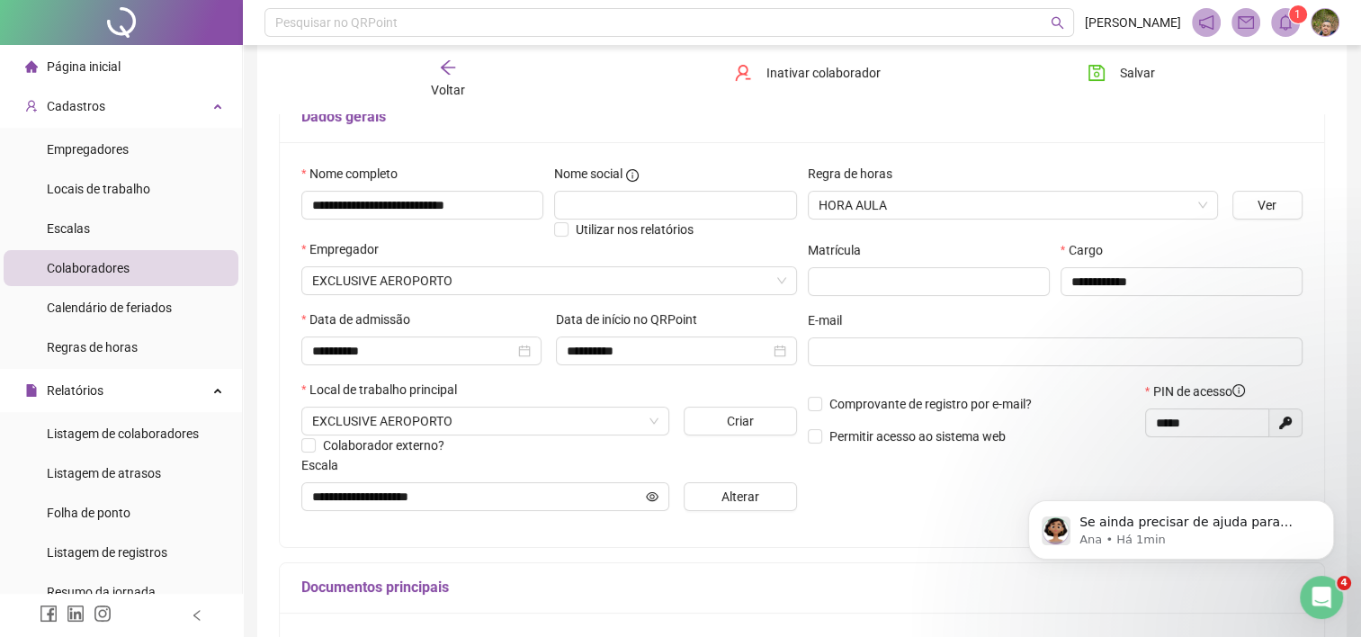
scroll to position [90, 0]
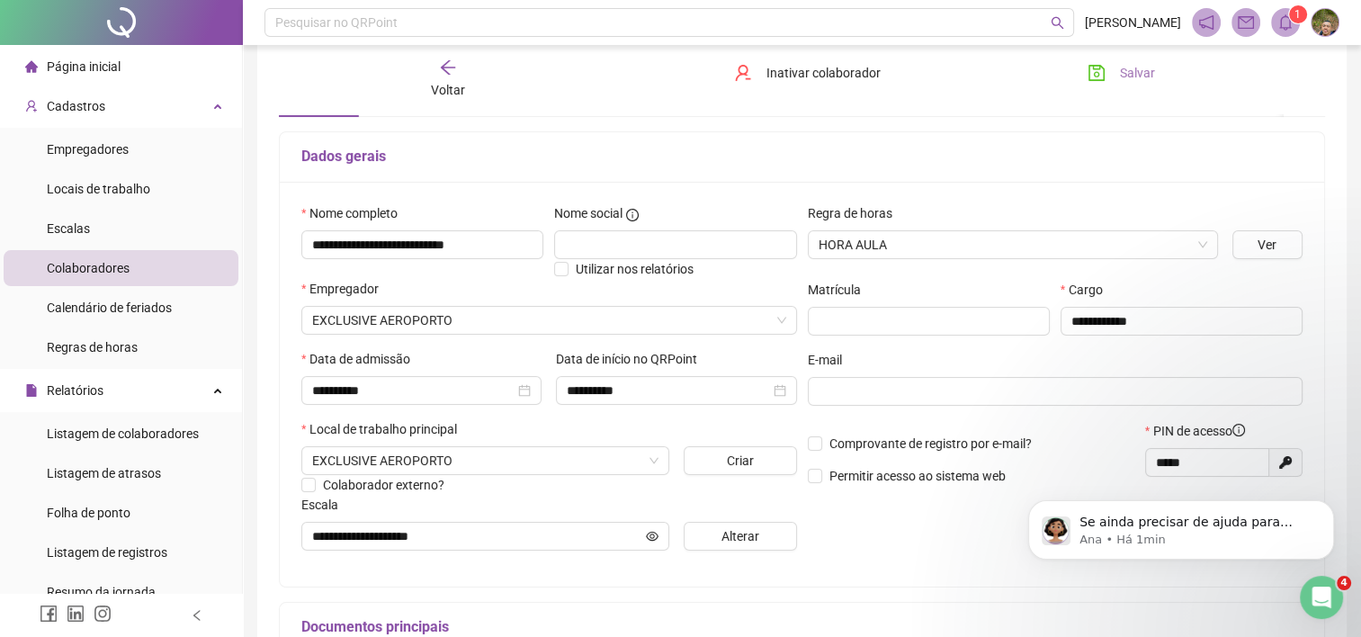
click at [1133, 79] on span "Salvar" at bounding box center [1137, 73] width 35 height 20
click at [436, 85] on span "Voltar" at bounding box center [448, 90] width 34 height 14
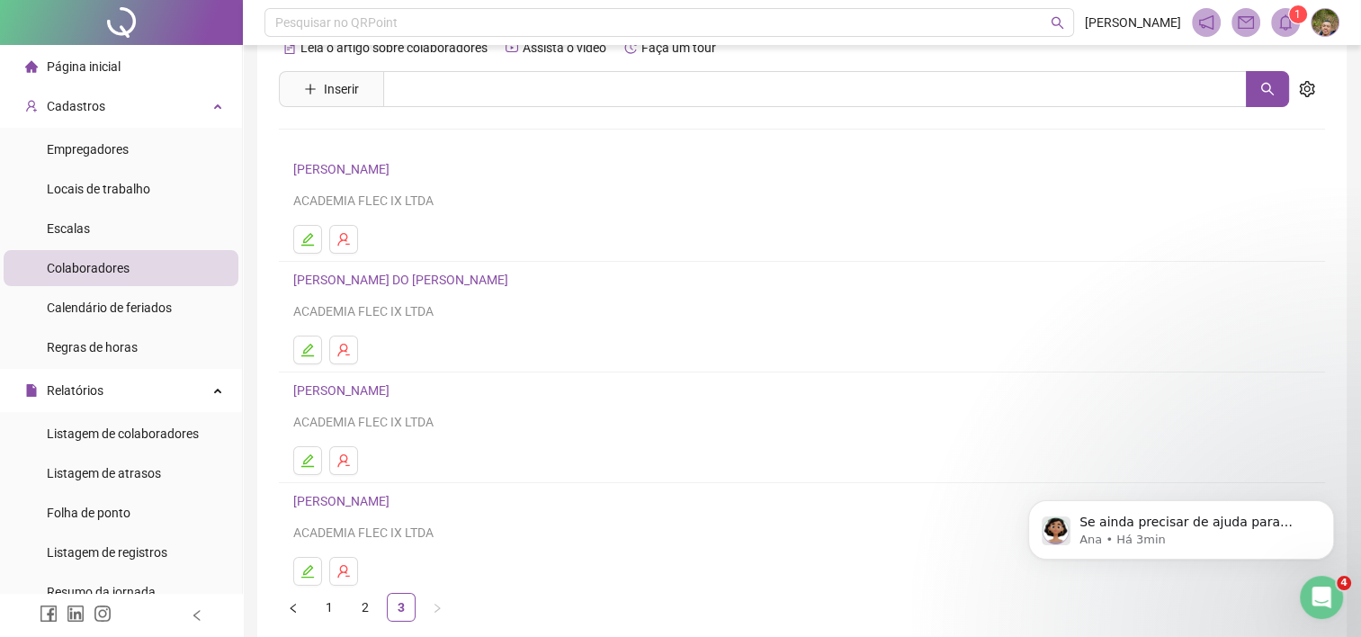
scroll to position [121, 0]
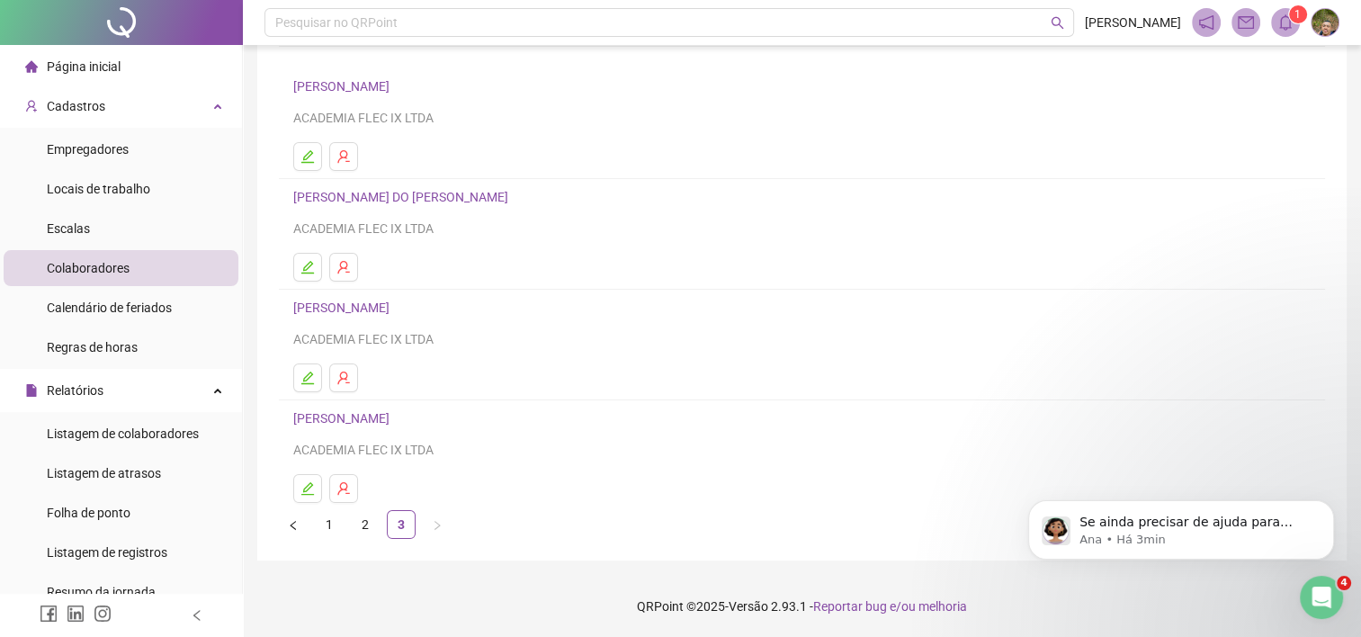
click at [362, 199] on link "[PERSON_NAME] DO [PERSON_NAME]" at bounding box center [403, 197] width 220 height 14
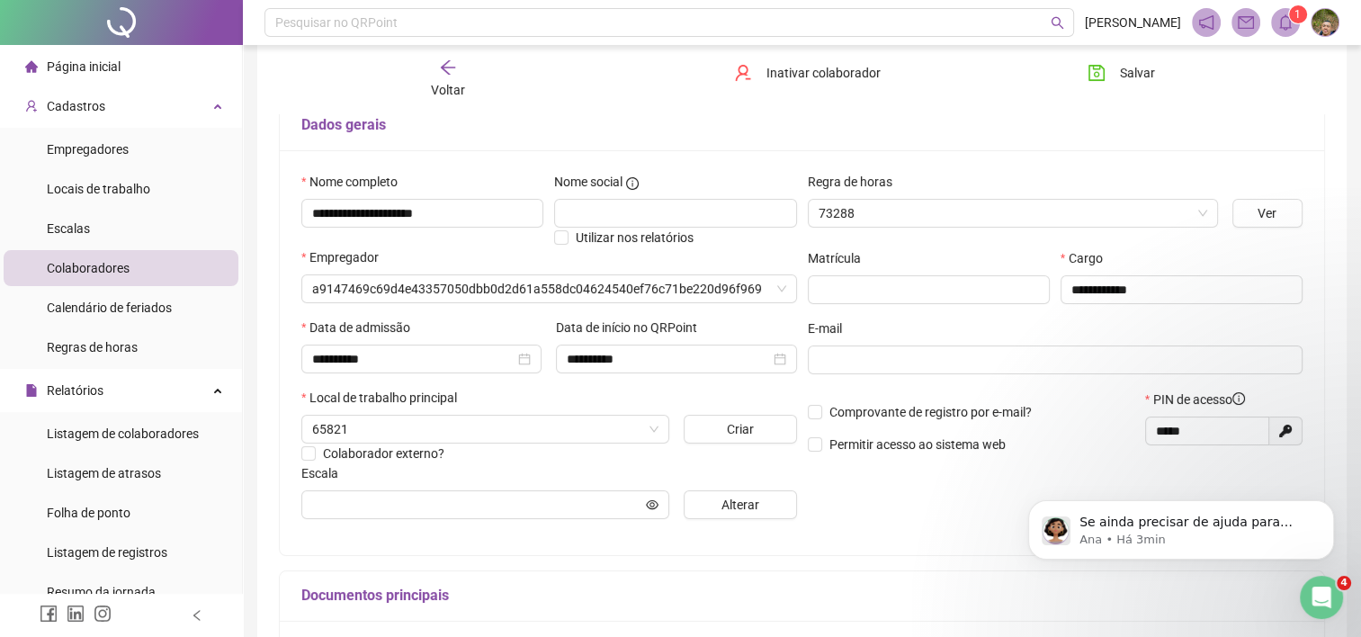
scroll to position [130, 0]
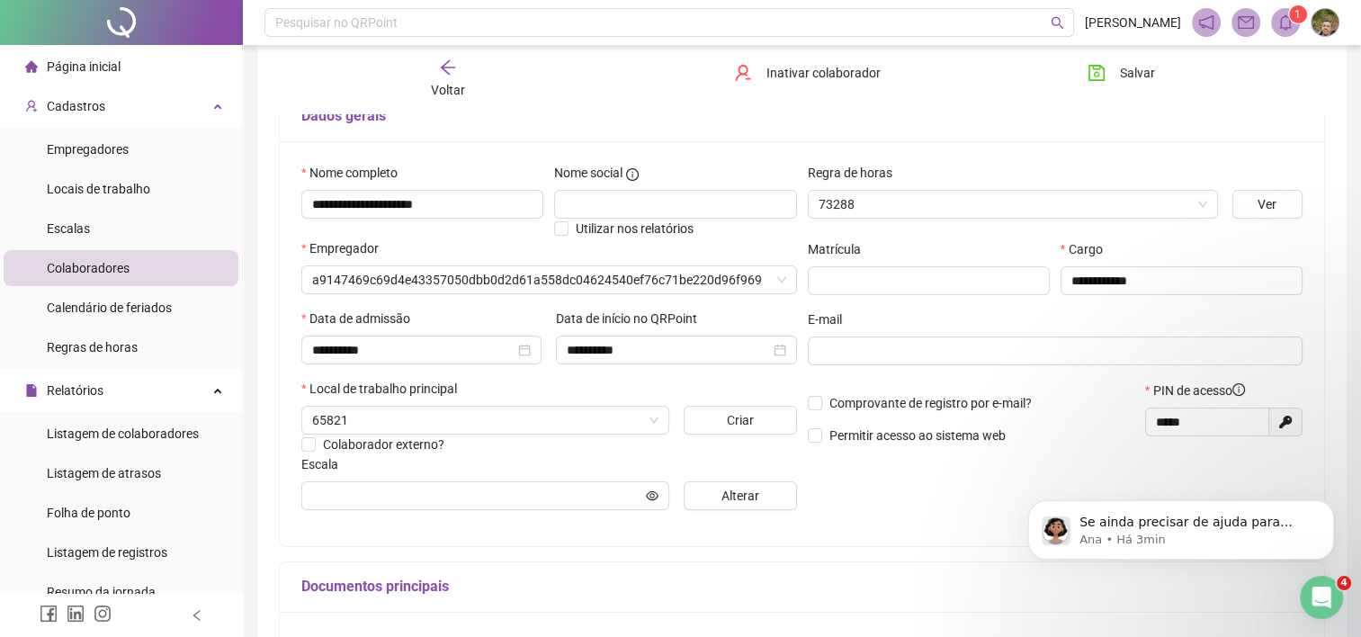
type input "**********"
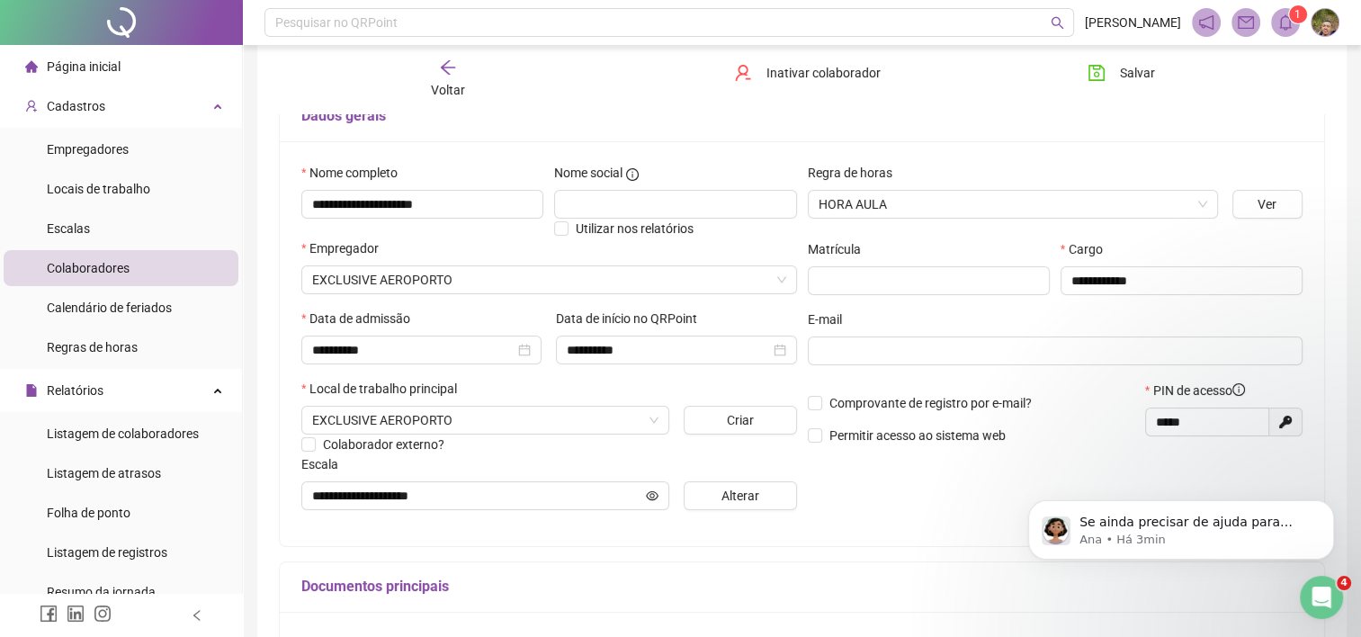
click at [448, 90] on span "Voltar" at bounding box center [448, 90] width 34 height 14
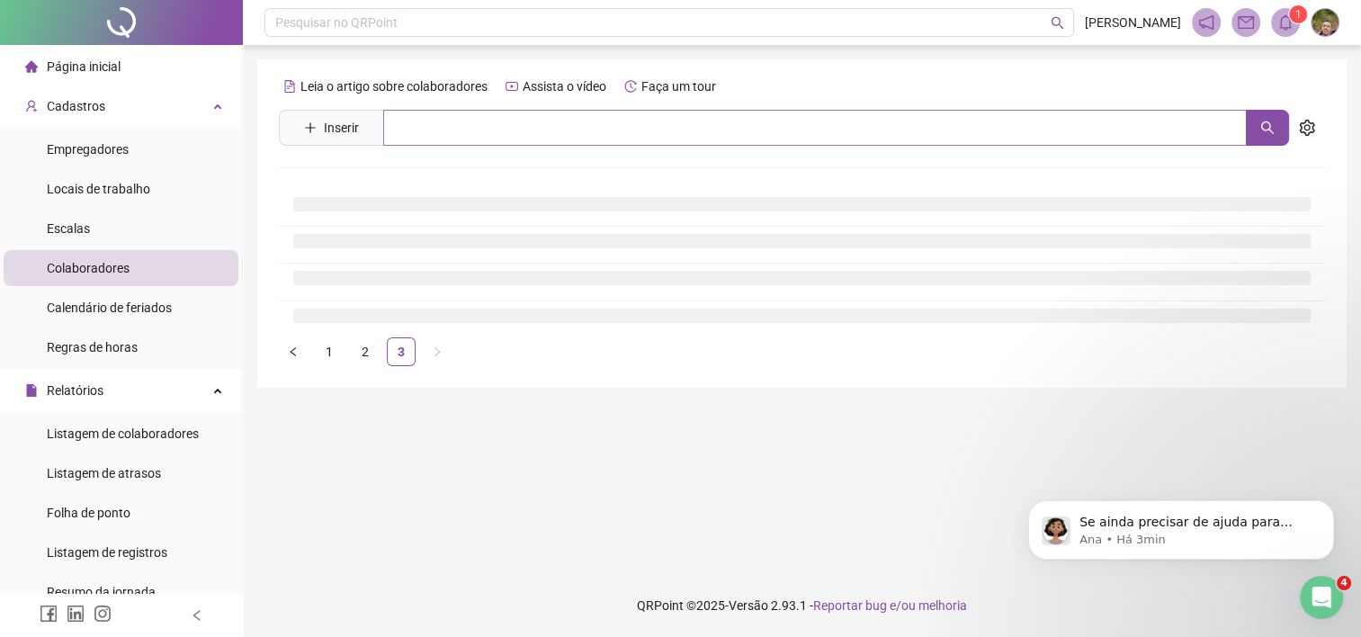
scroll to position [0, 0]
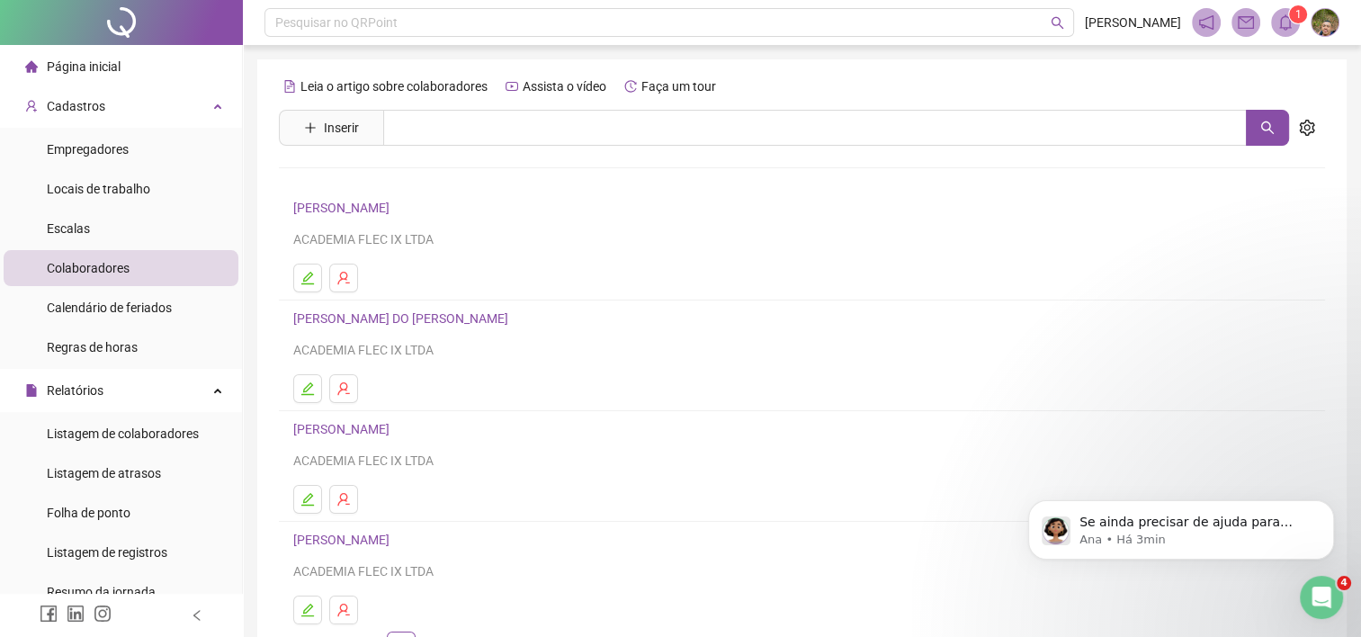
click at [403, 320] on link "[PERSON_NAME] DO [PERSON_NAME]" at bounding box center [403, 318] width 220 height 14
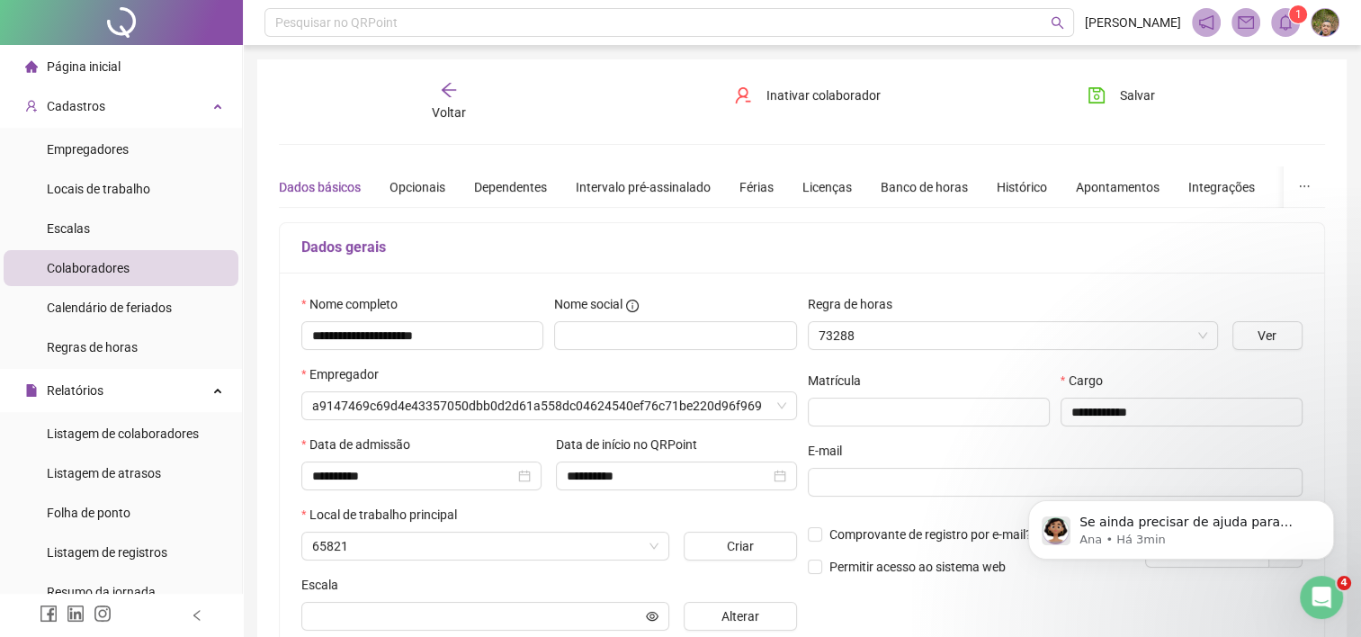
type input "**********"
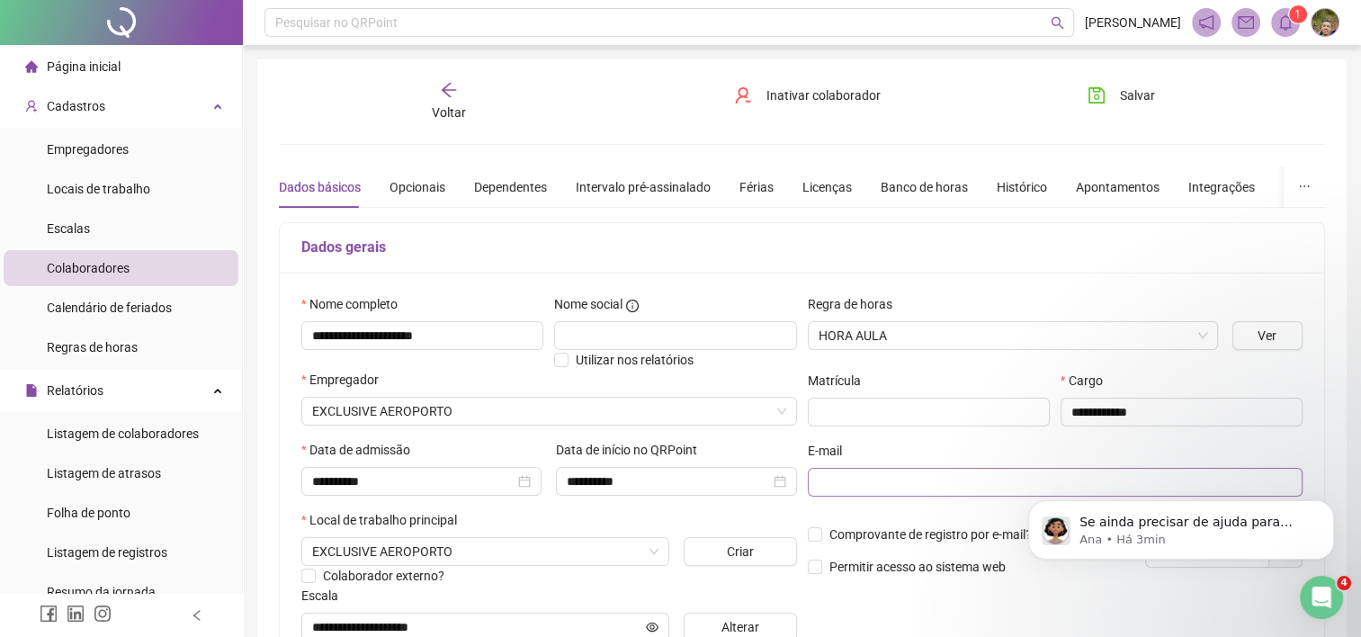
scroll to position [90, 0]
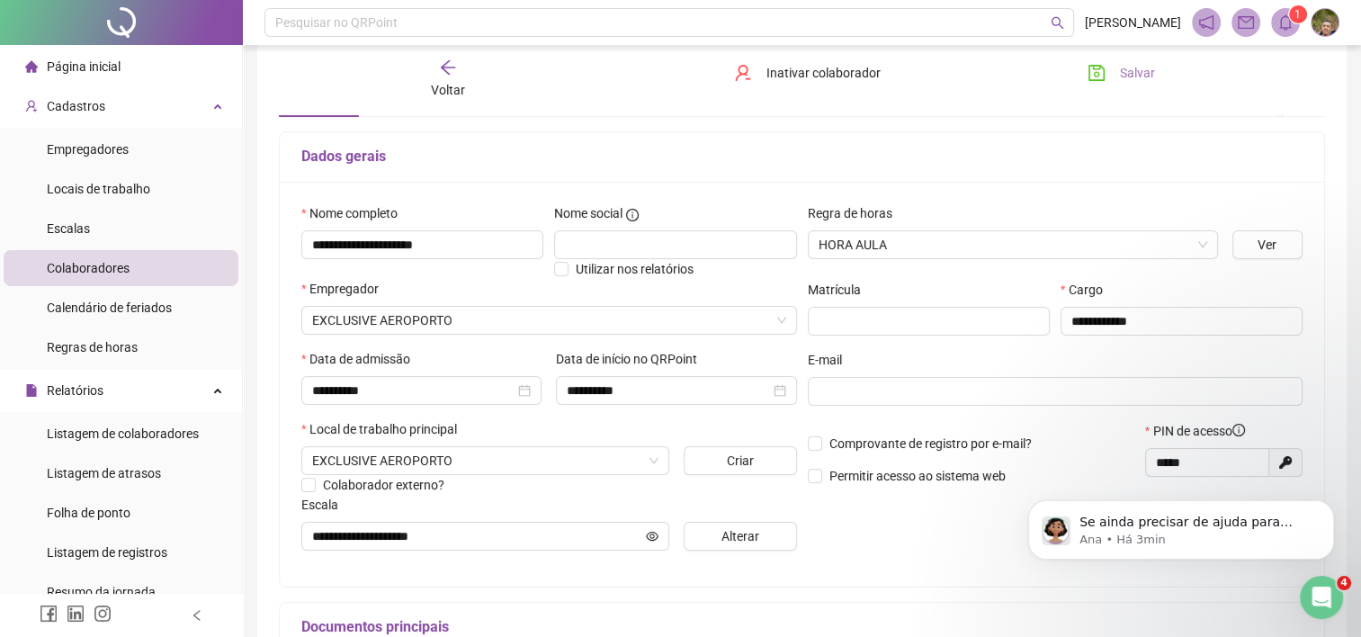
click at [1121, 78] on span "Salvar" at bounding box center [1137, 73] width 35 height 20
click at [444, 83] on span "Voltar" at bounding box center [448, 90] width 34 height 14
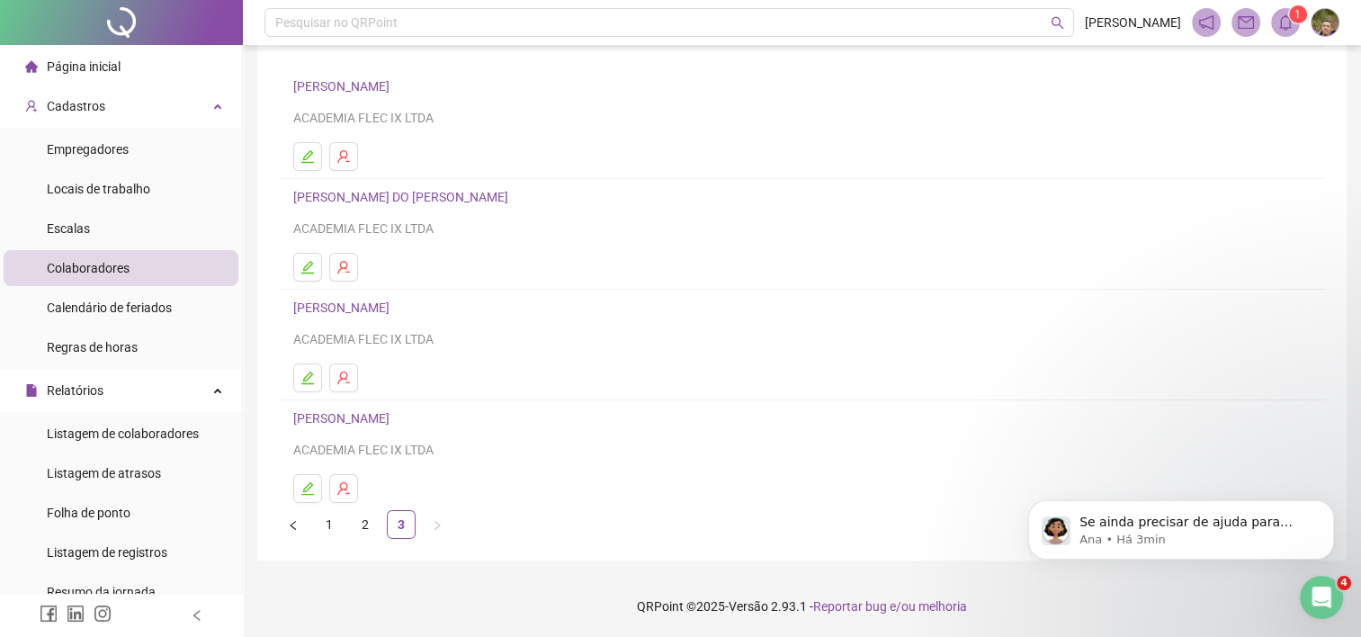
scroll to position [0, 0]
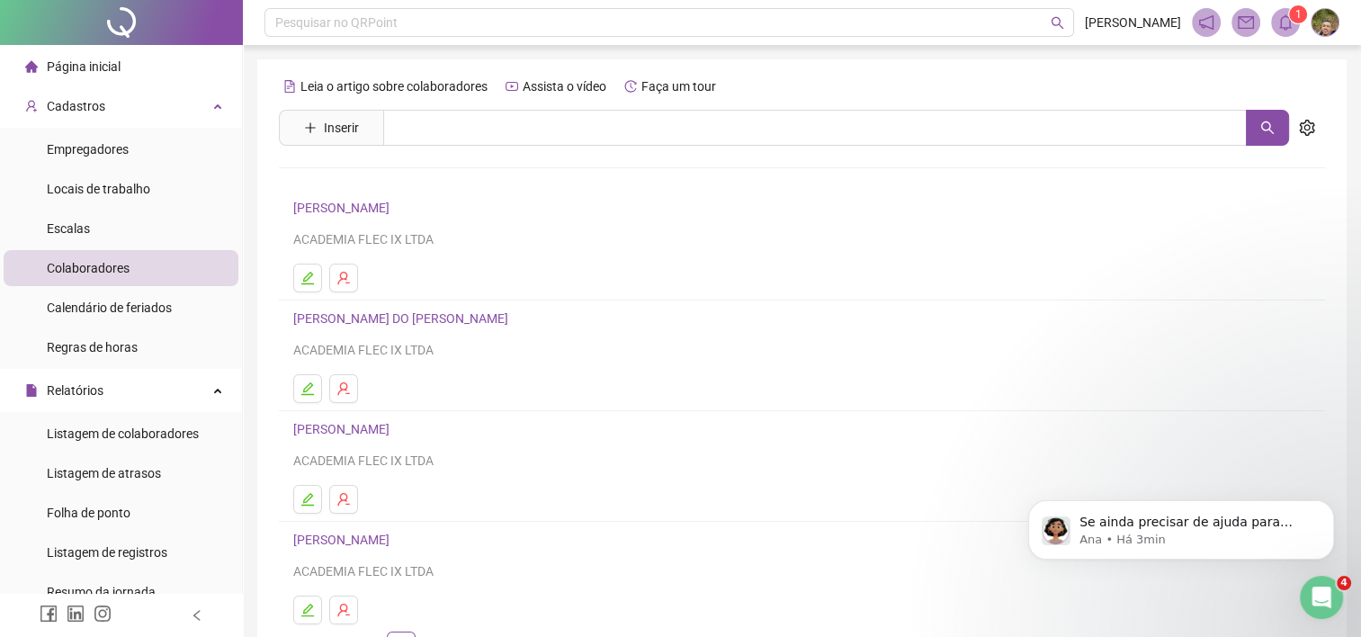
click at [395, 209] on link "[PERSON_NAME]" at bounding box center [344, 208] width 102 height 14
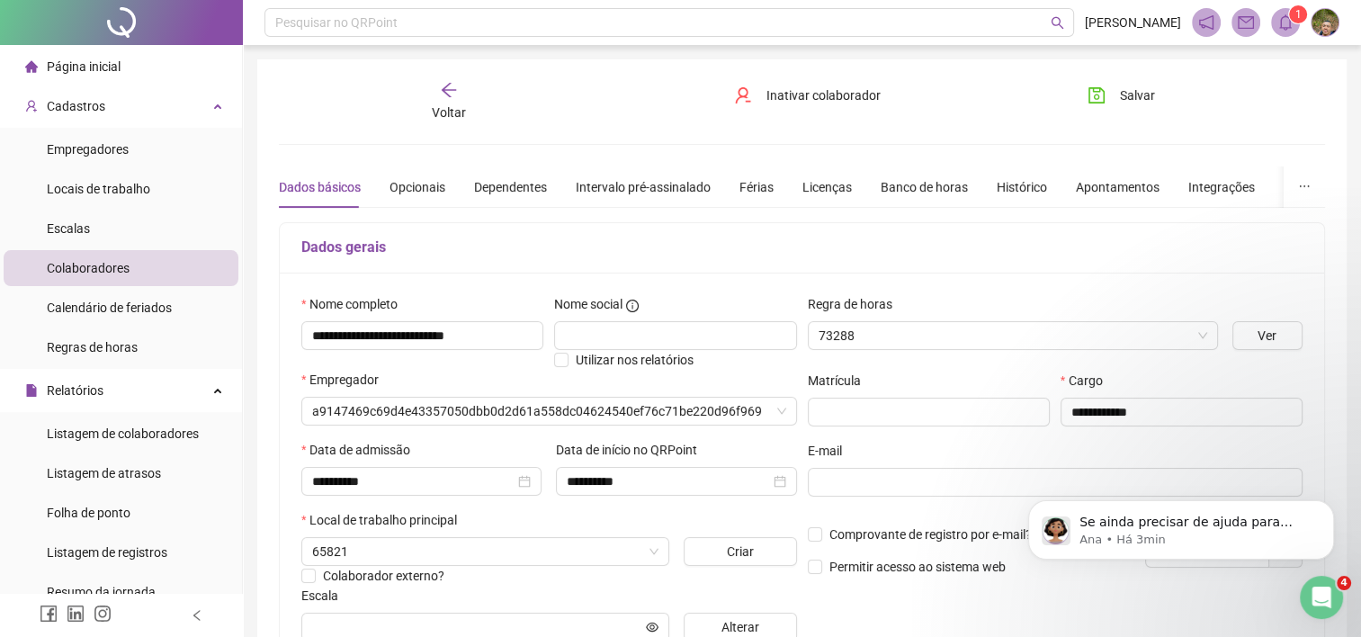
type input "**********"
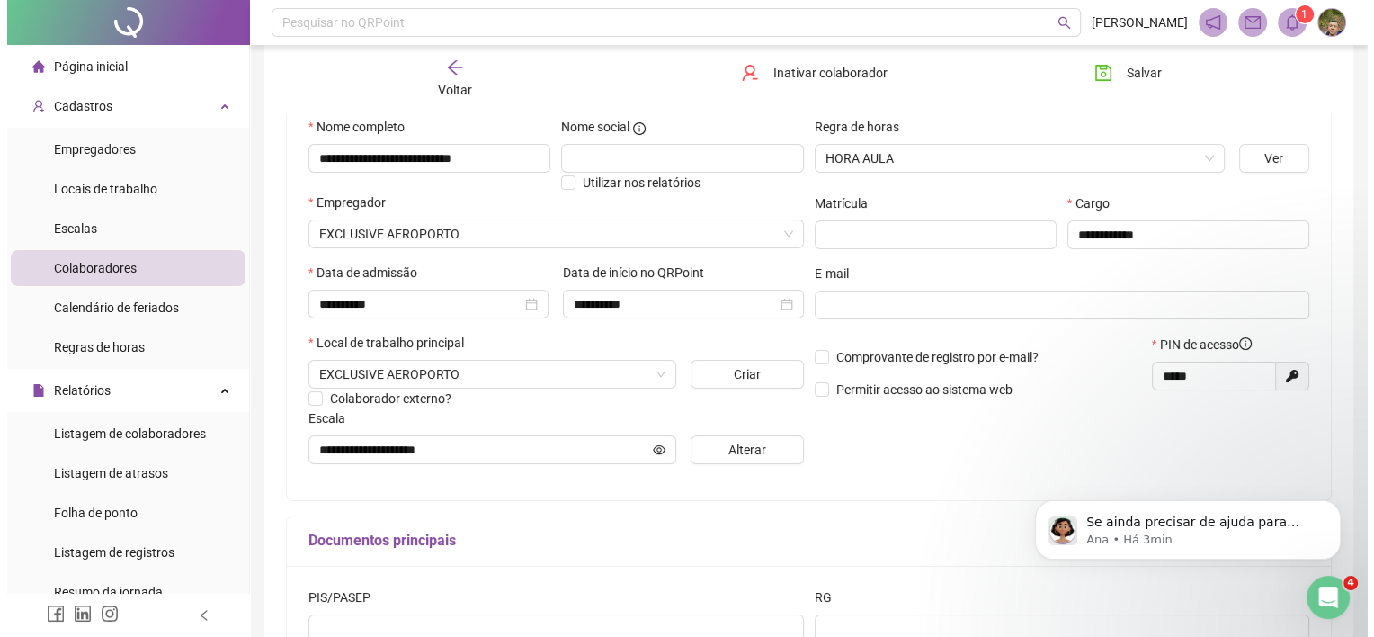
scroll to position [180, 0]
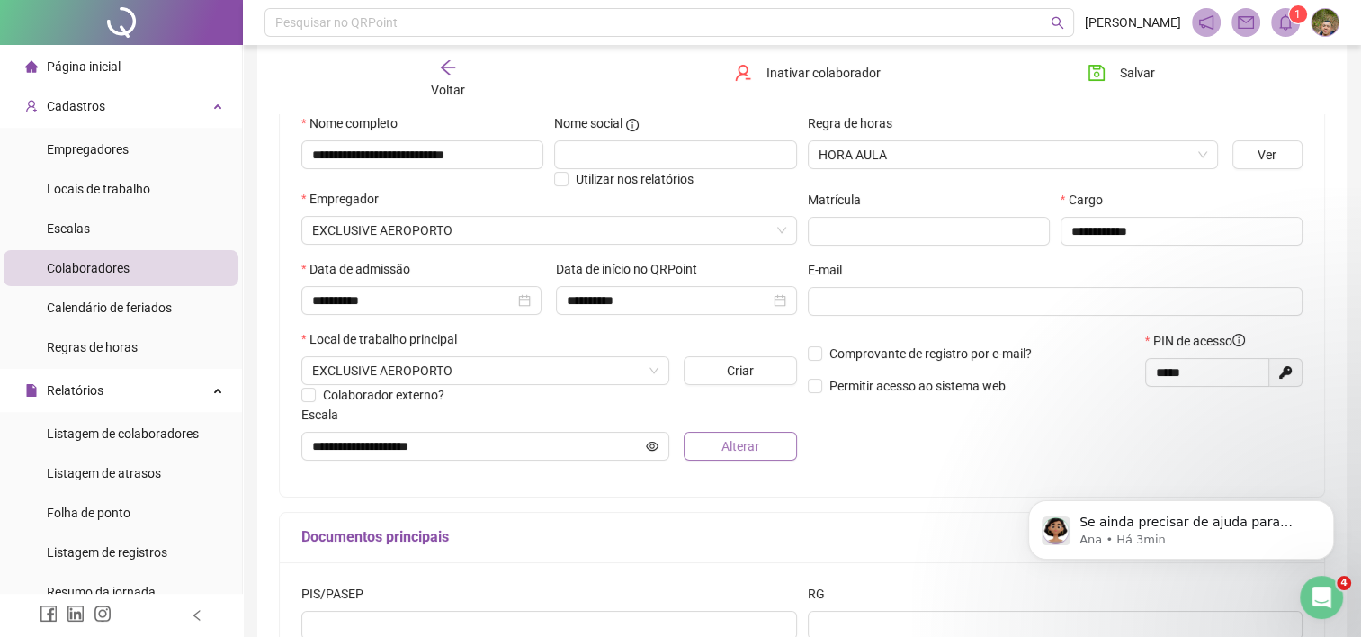
click at [740, 443] on span "Alterar" at bounding box center [740, 446] width 38 height 20
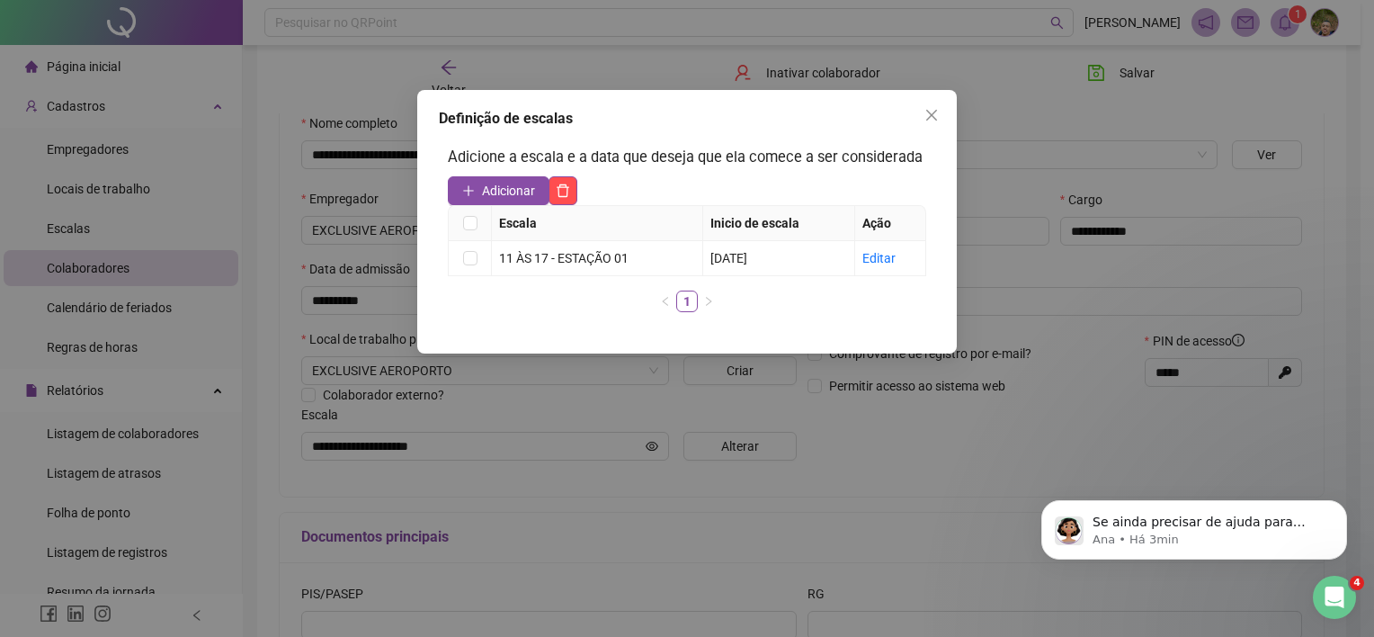
click at [495, 187] on span "Adicionar" at bounding box center [508, 191] width 53 height 20
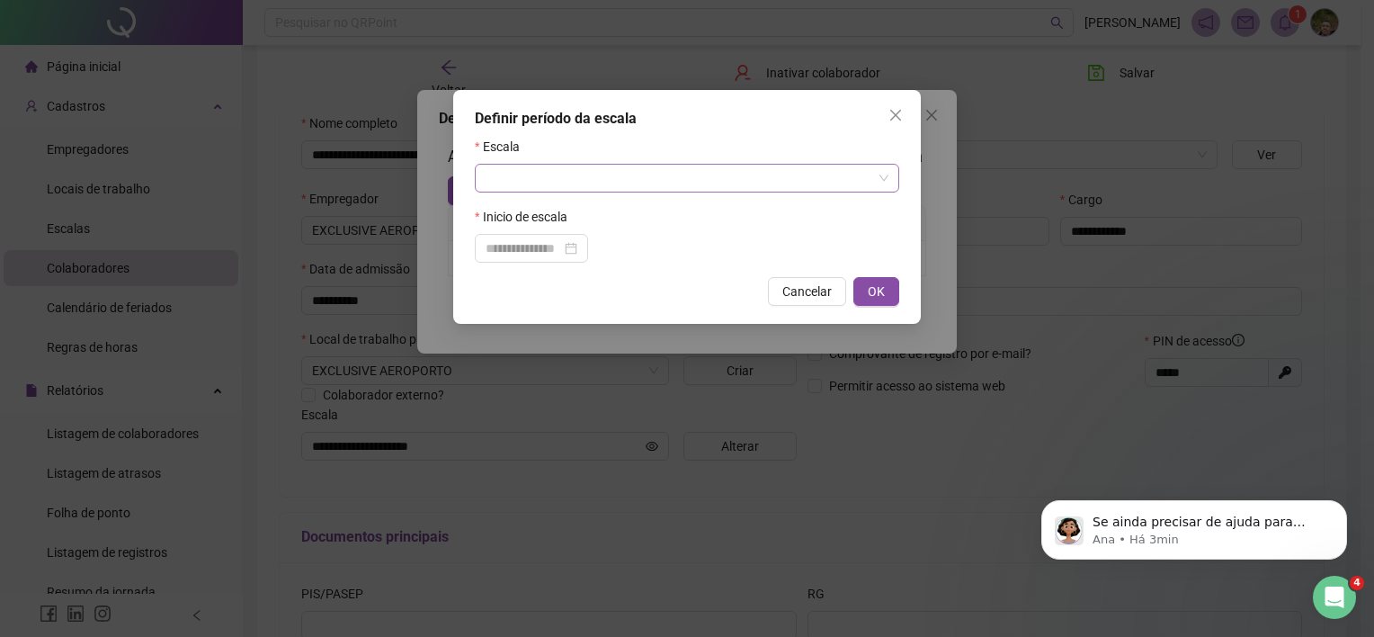
click at [504, 182] on input "search" at bounding box center [679, 178] width 387 height 27
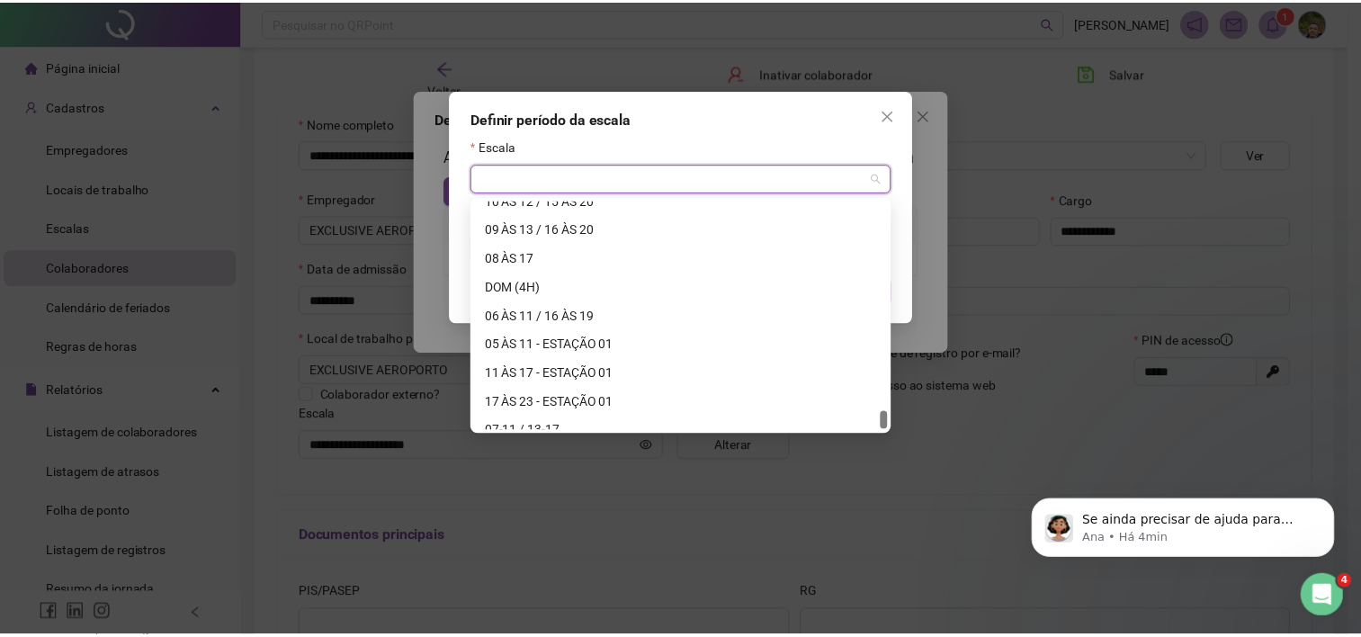
scroll to position [9757, 0]
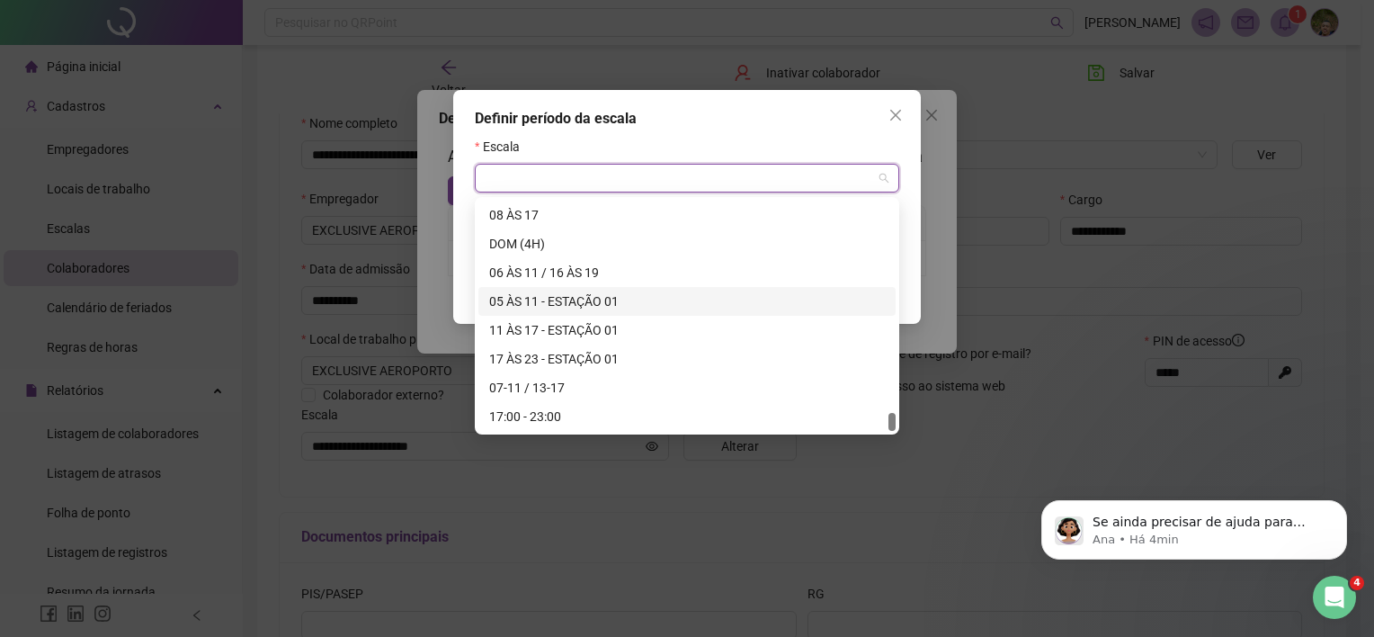
click at [554, 303] on div "05 ÀS 11 - ESTAÇÃO 01" at bounding box center [687, 301] width 396 height 20
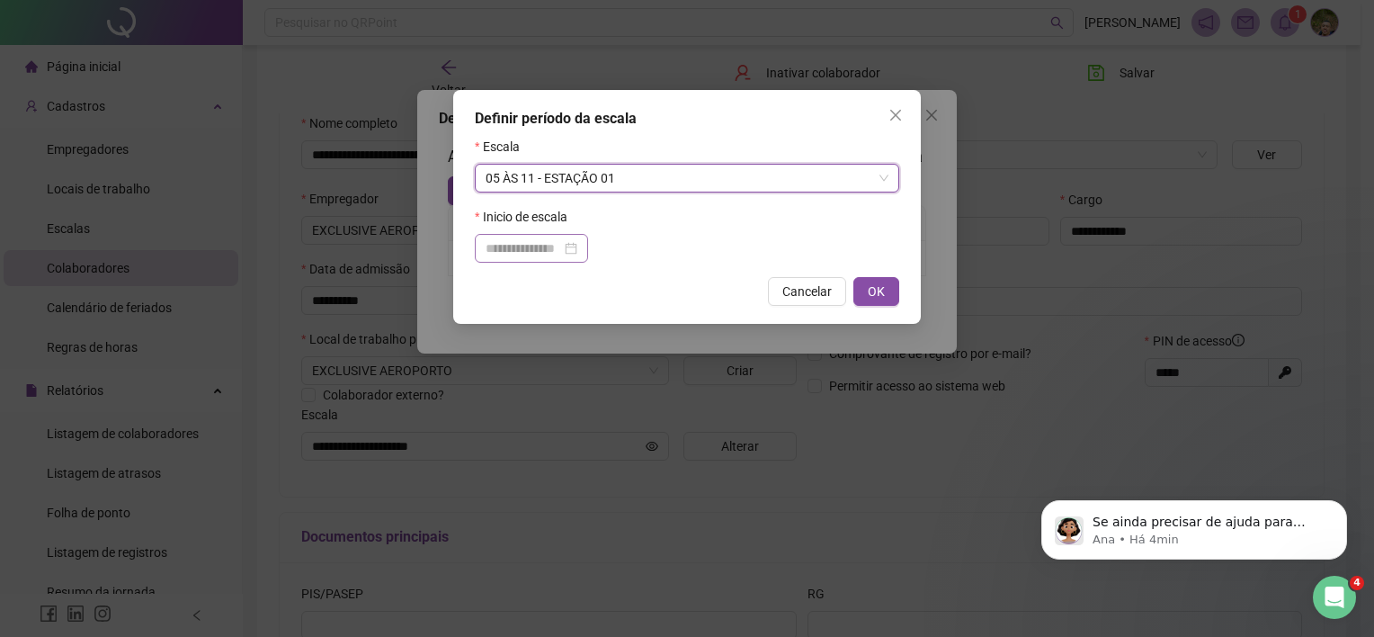
click at [588, 249] on div at bounding box center [531, 248] width 113 height 29
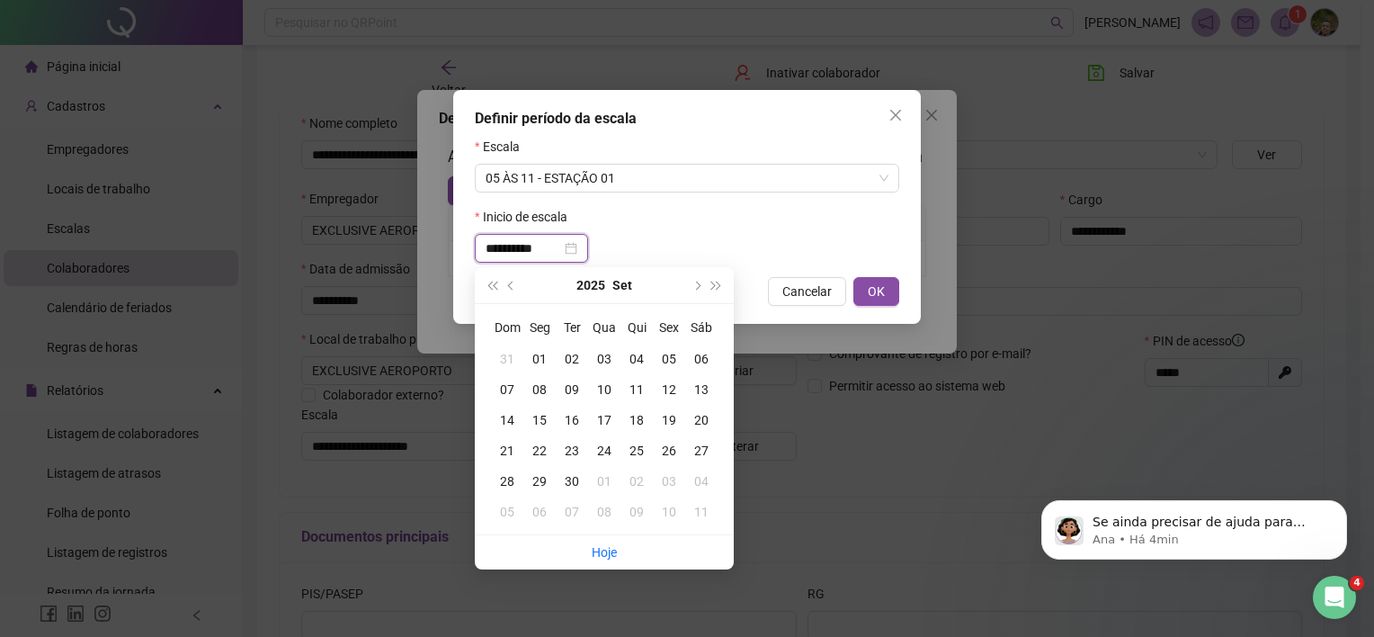
type input "**********"
click at [639, 416] on div "18" at bounding box center [637, 420] width 32 height 20
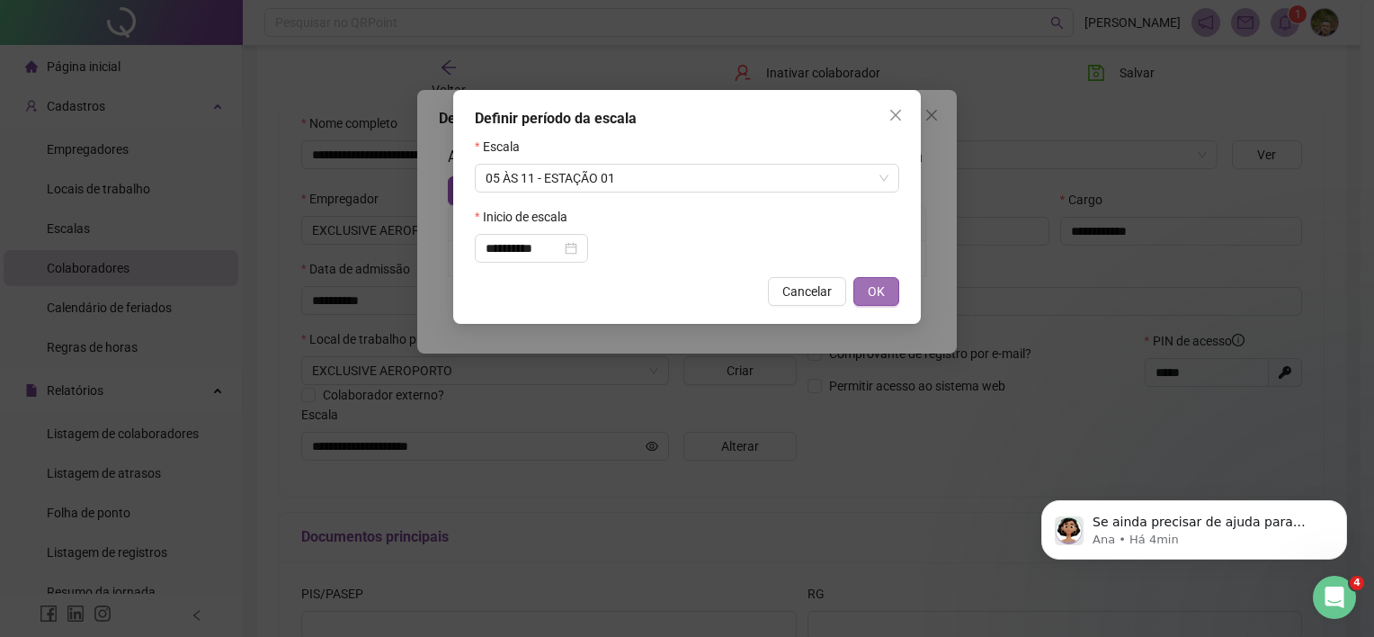
click at [895, 287] on button "OK" at bounding box center [877, 291] width 46 height 29
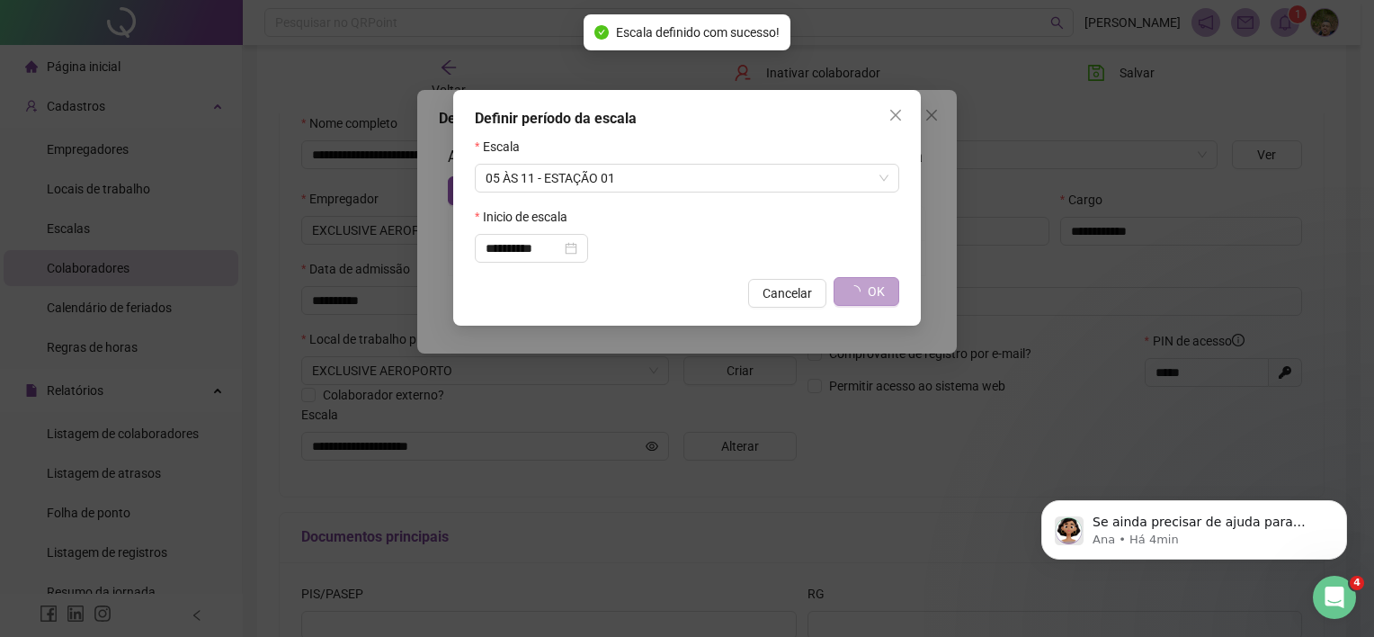
type input "**********"
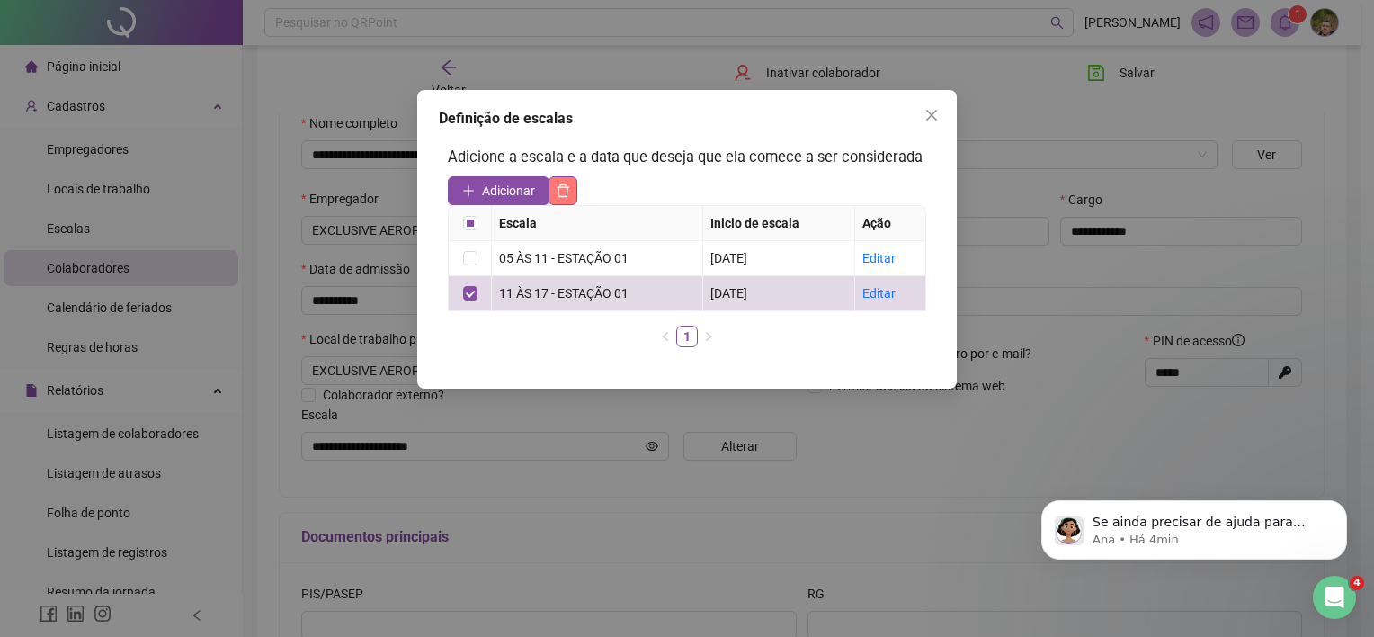
click at [563, 194] on icon "delete" at bounding box center [563, 190] width 14 height 14
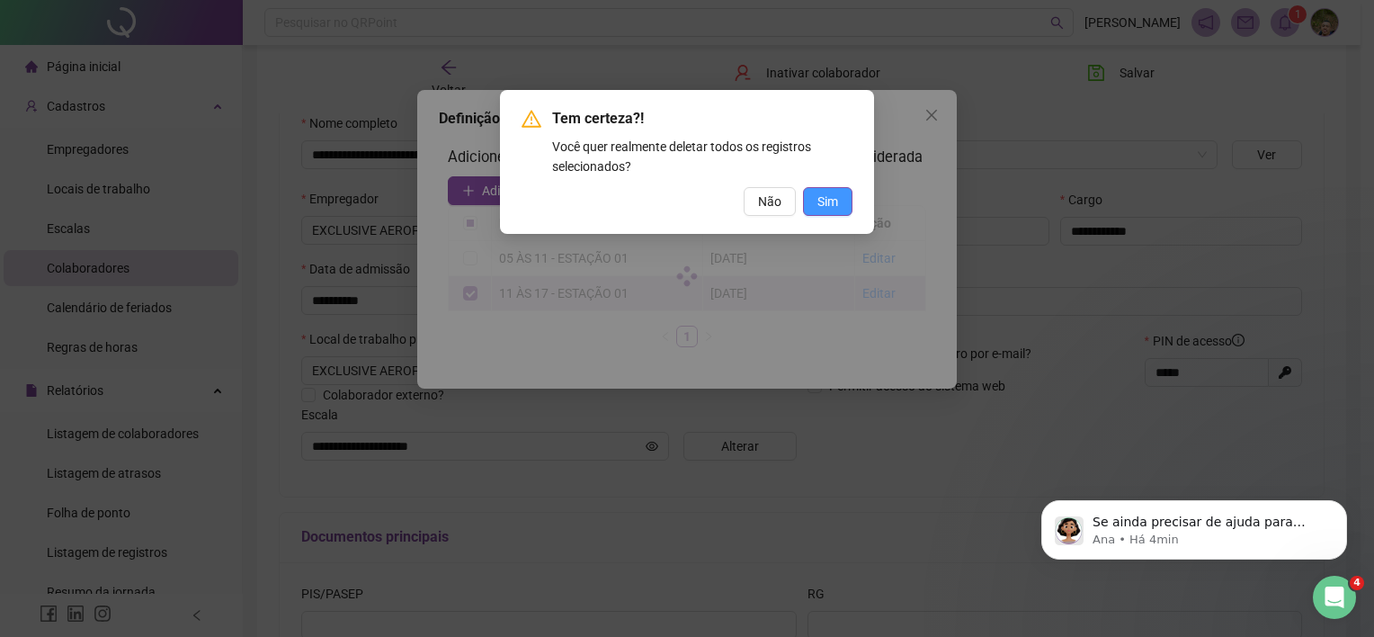
click at [818, 196] on span "Sim" at bounding box center [828, 202] width 21 height 20
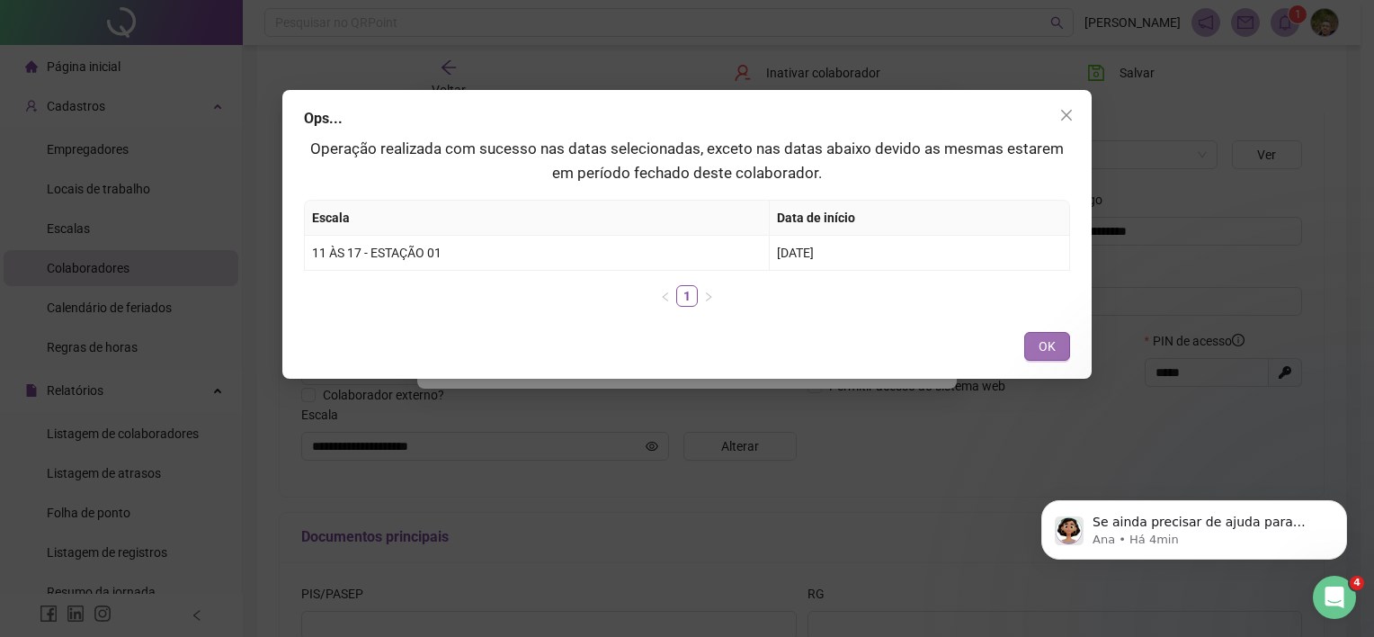
click at [1047, 352] on span "OK" at bounding box center [1047, 346] width 17 height 20
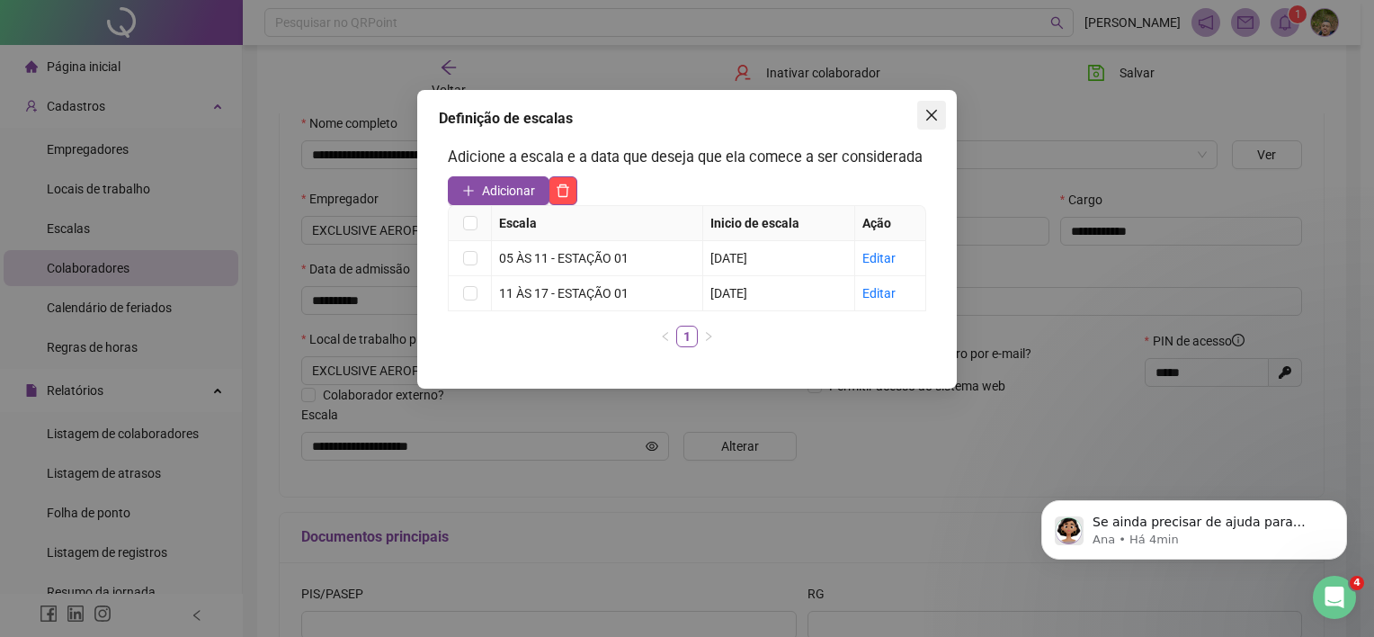
click at [935, 116] on icon "close" at bounding box center [932, 115] width 14 height 14
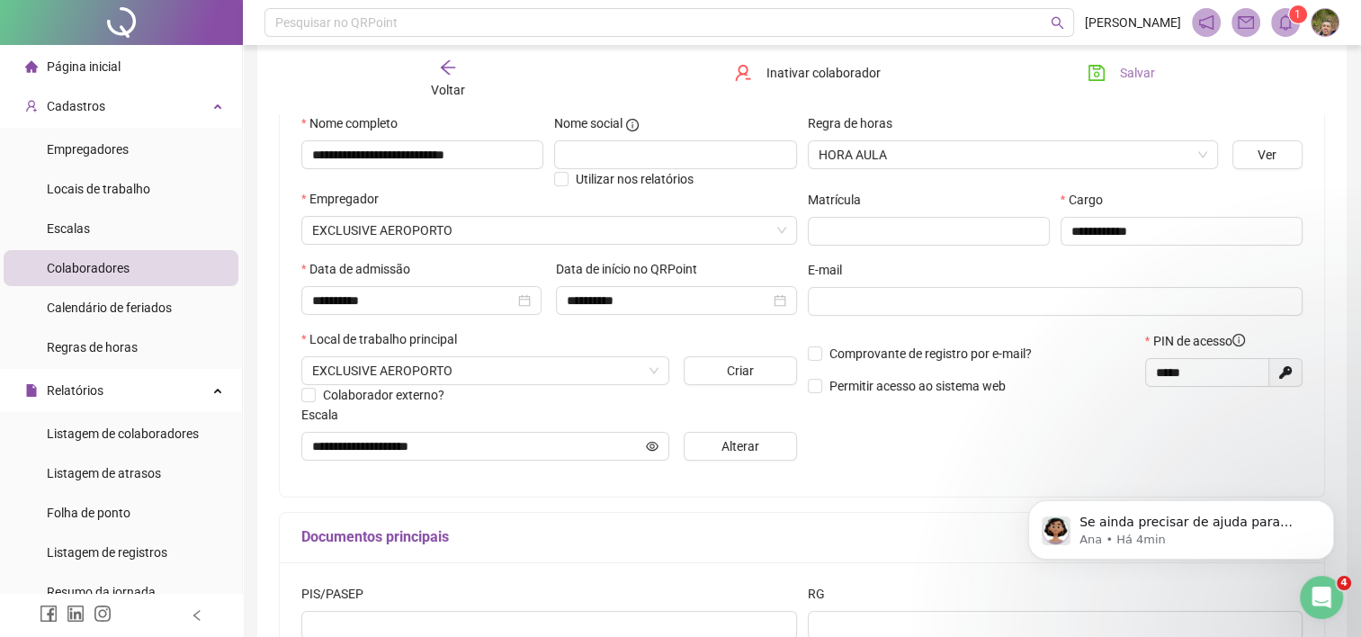
click at [1090, 77] on icon "save" at bounding box center [1096, 73] width 18 height 18
click at [456, 86] on span "Voltar" at bounding box center [448, 90] width 34 height 14
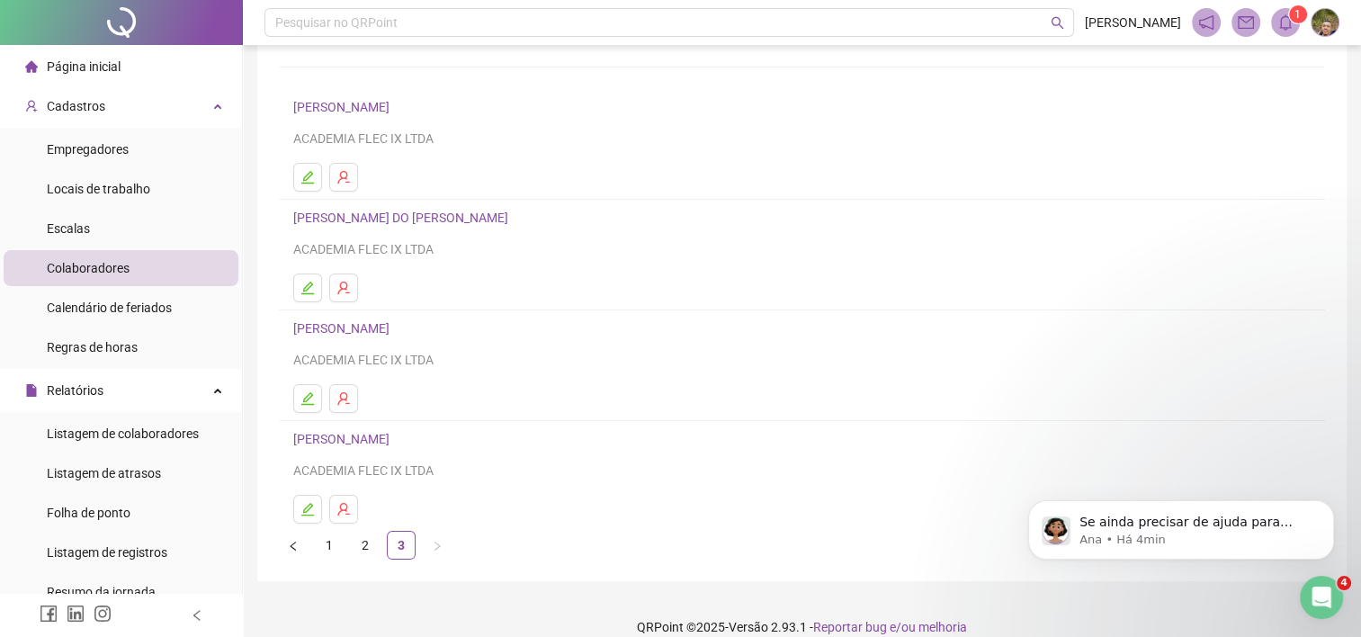
scroll to position [121, 0]
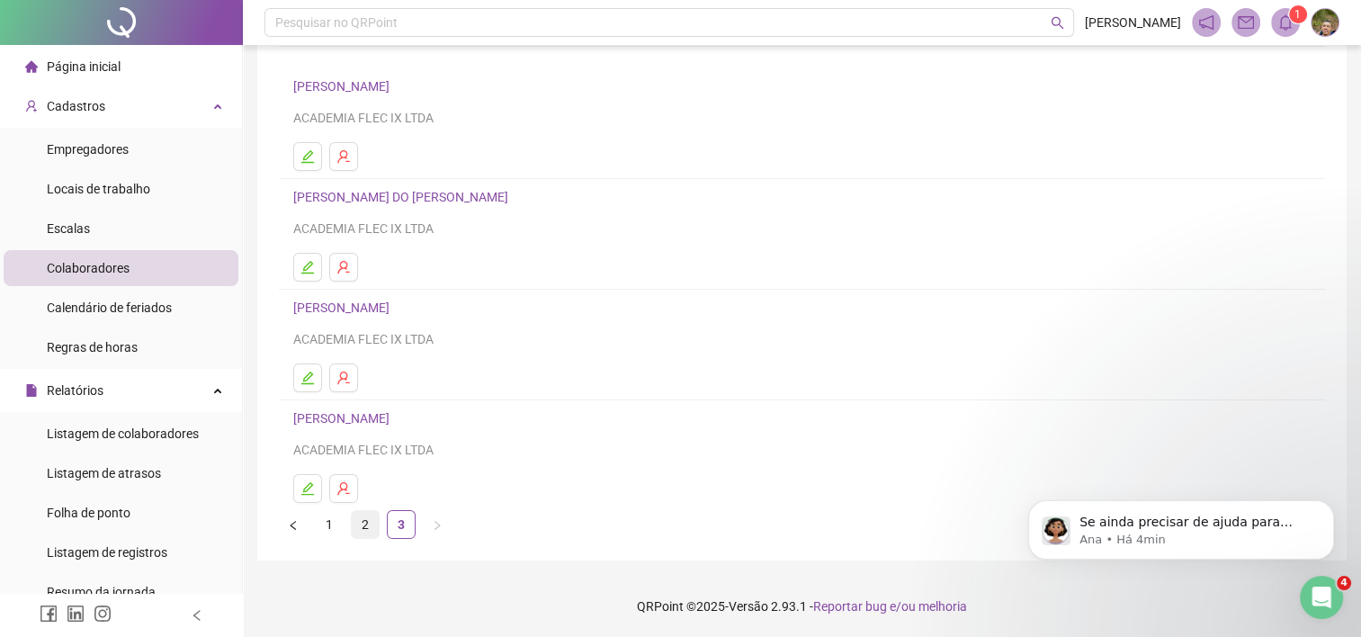
click at [362, 527] on link "2" at bounding box center [365, 524] width 27 height 27
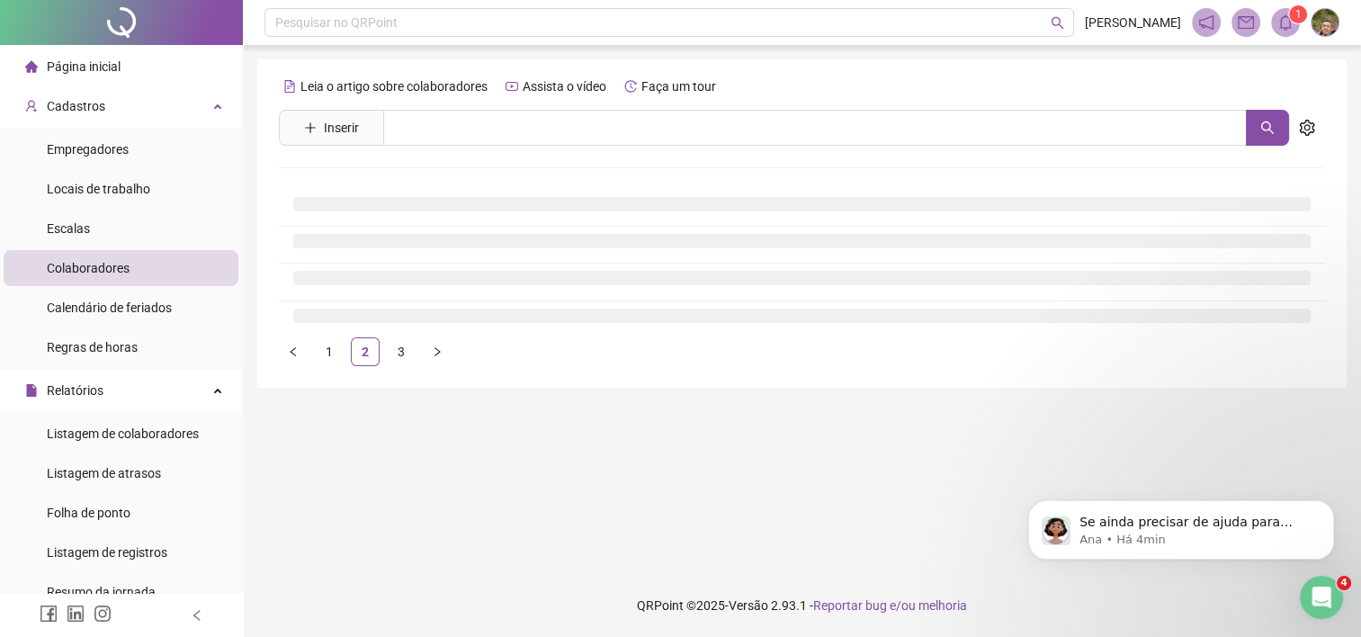
scroll to position [0, 0]
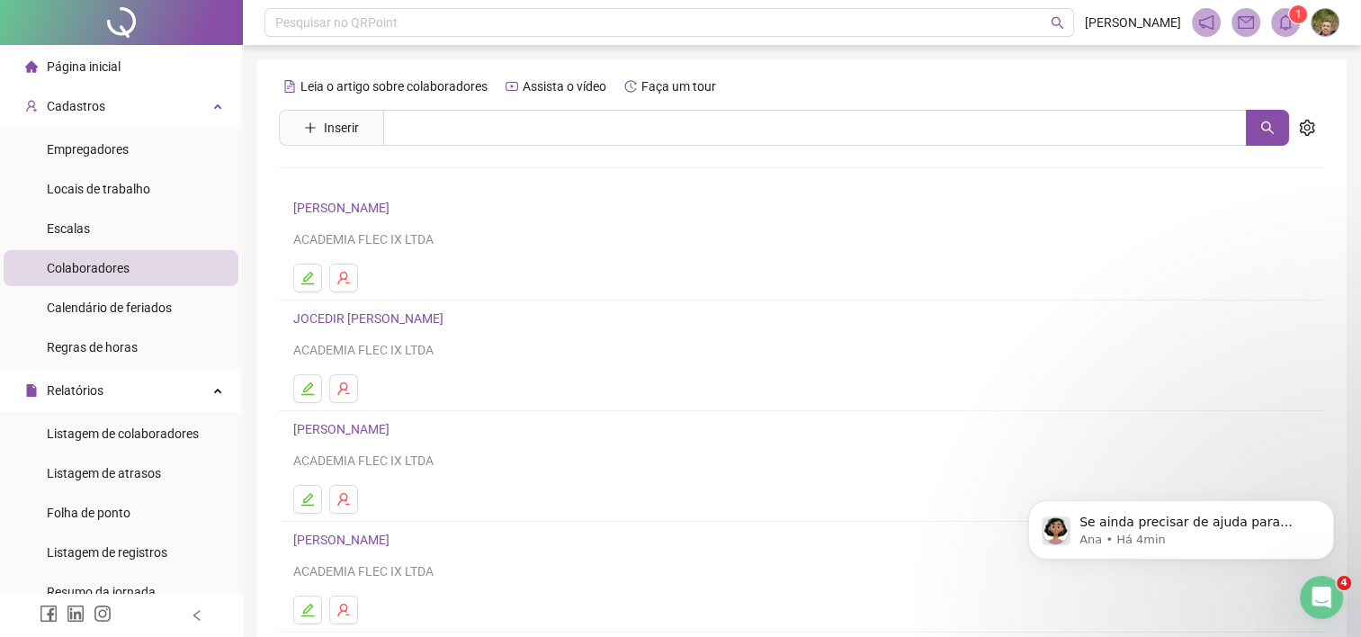
click at [395, 540] on link "[PERSON_NAME]" at bounding box center [344, 539] width 102 height 14
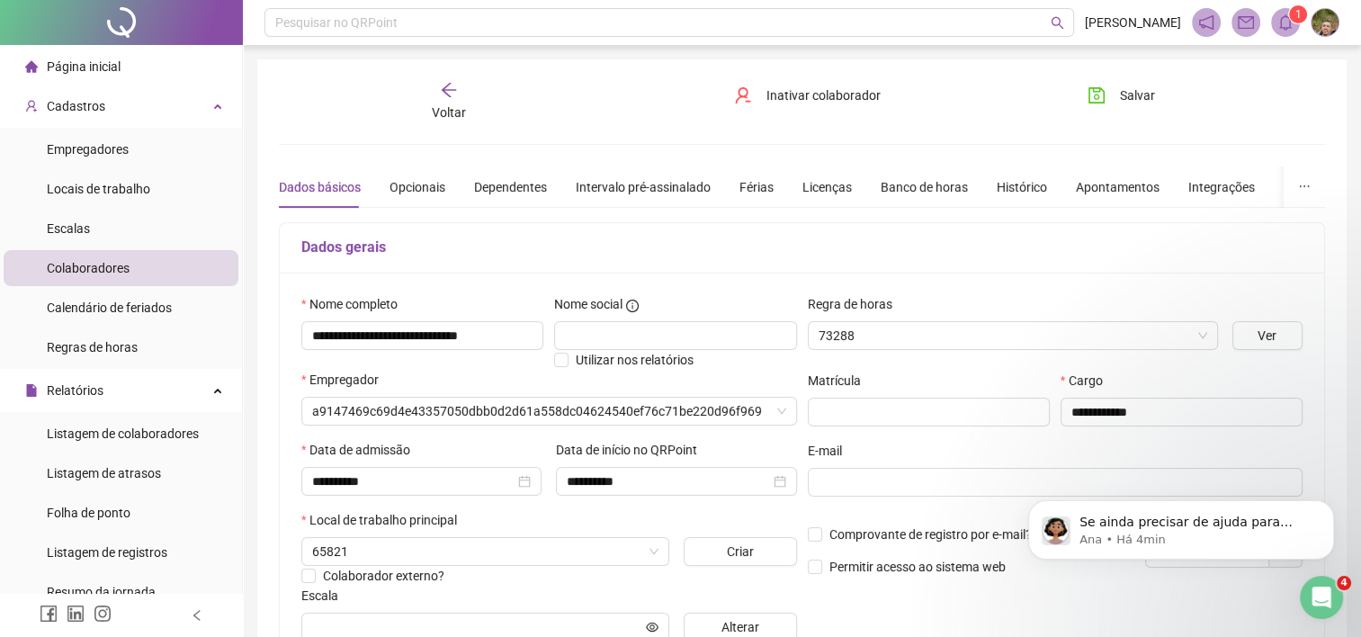
type input "**********"
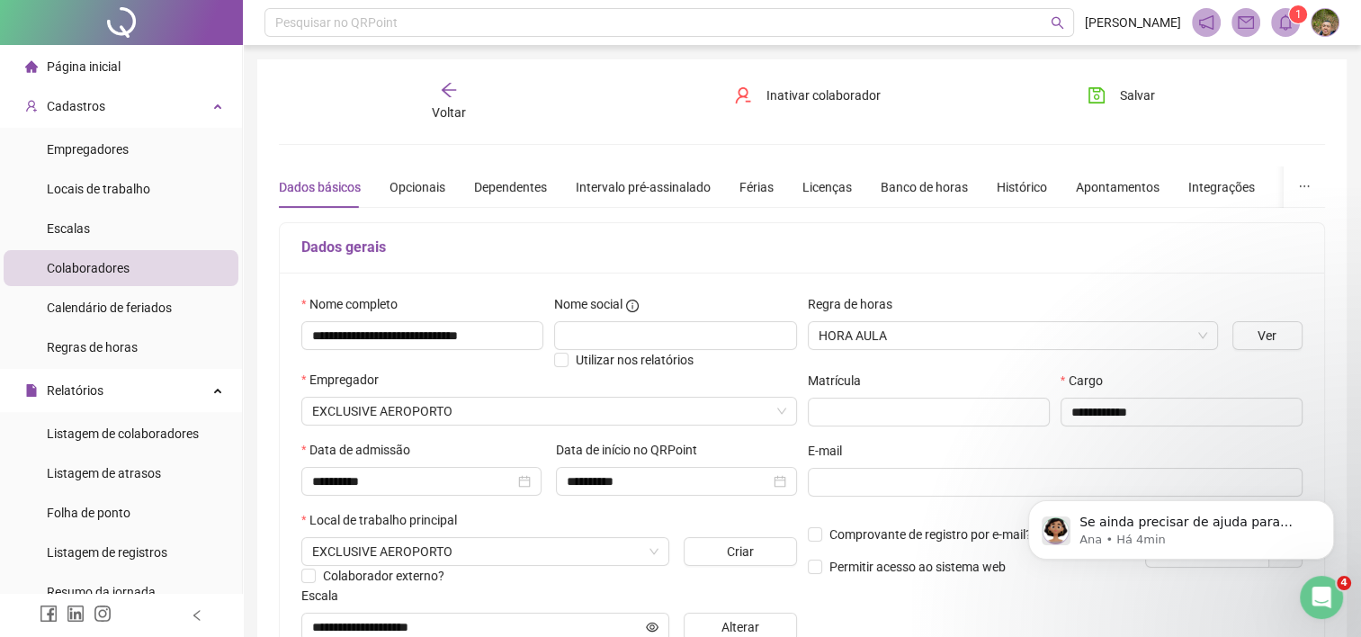
click at [447, 101] on div "Voltar" at bounding box center [448, 101] width 163 height 41
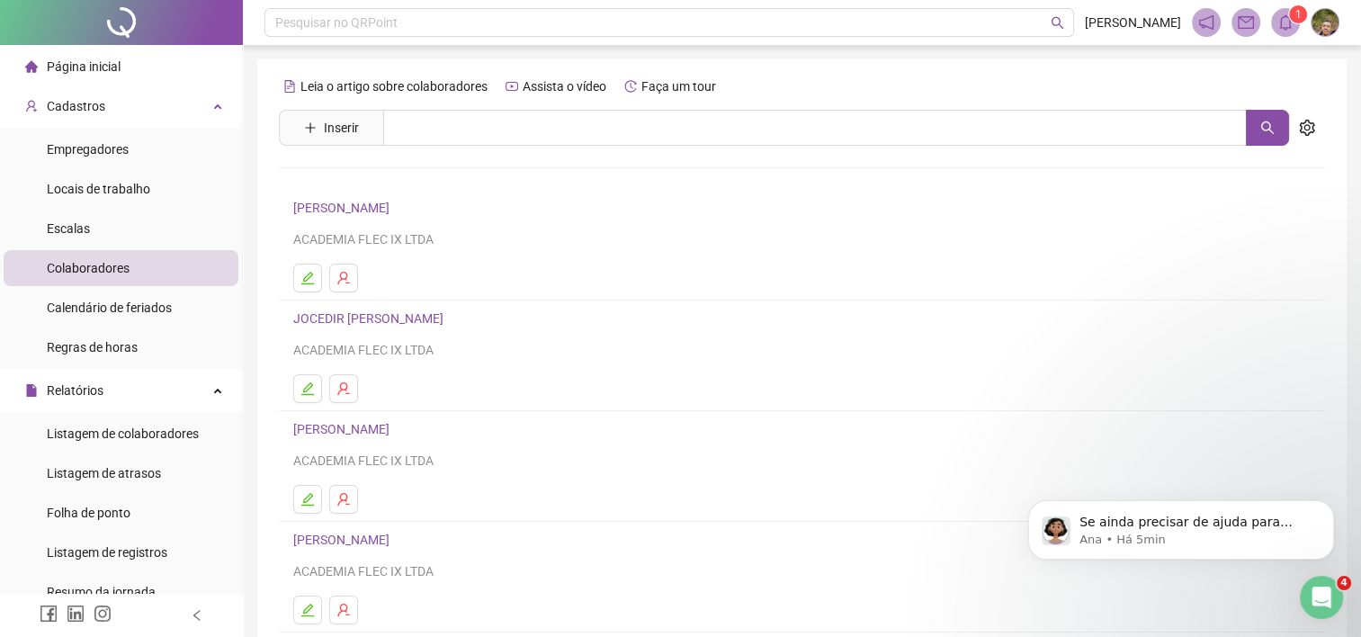
click at [395, 434] on link "[PERSON_NAME]" at bounding box center [344, 429] width 102 height 14
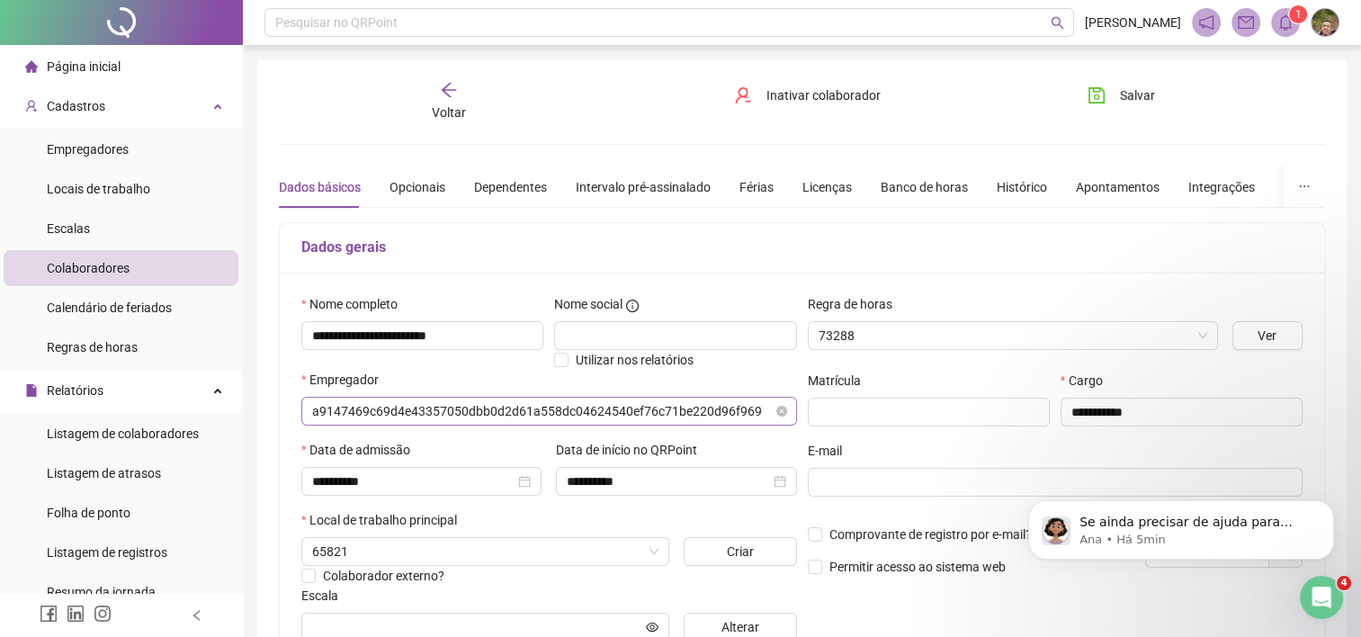
type input "**********"
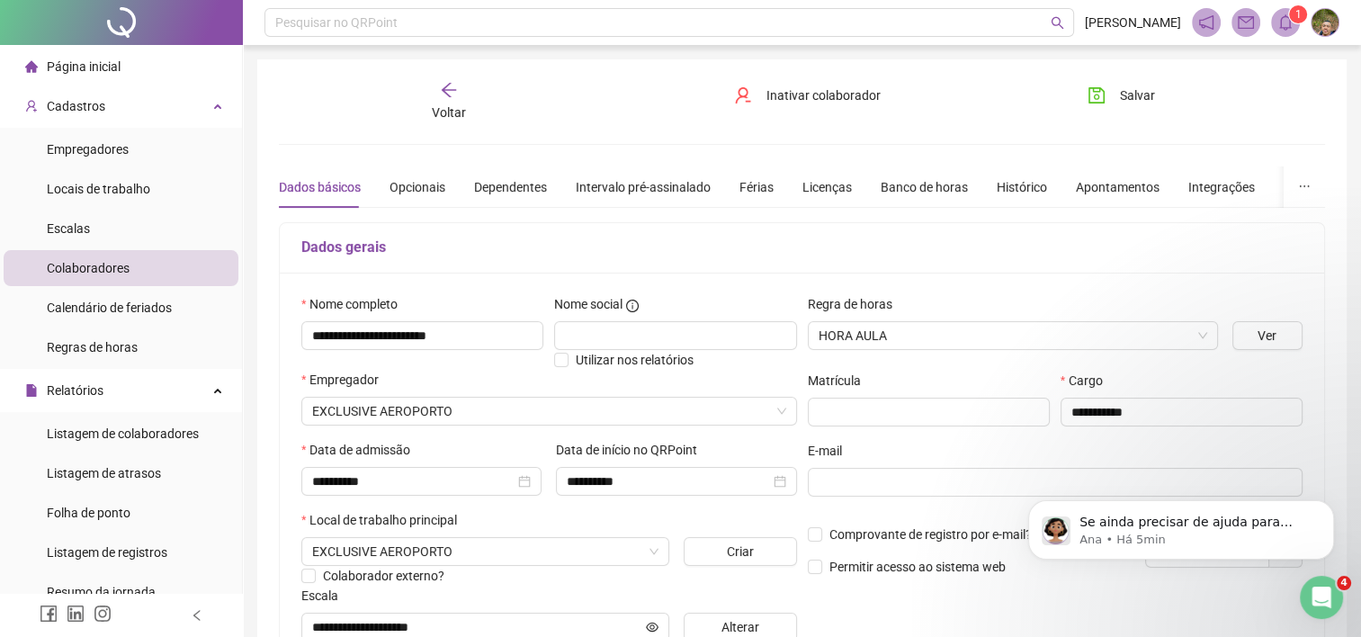
click at [453, 105] on span "Voltar" at bounding box center [449, 112] width 34 height 14
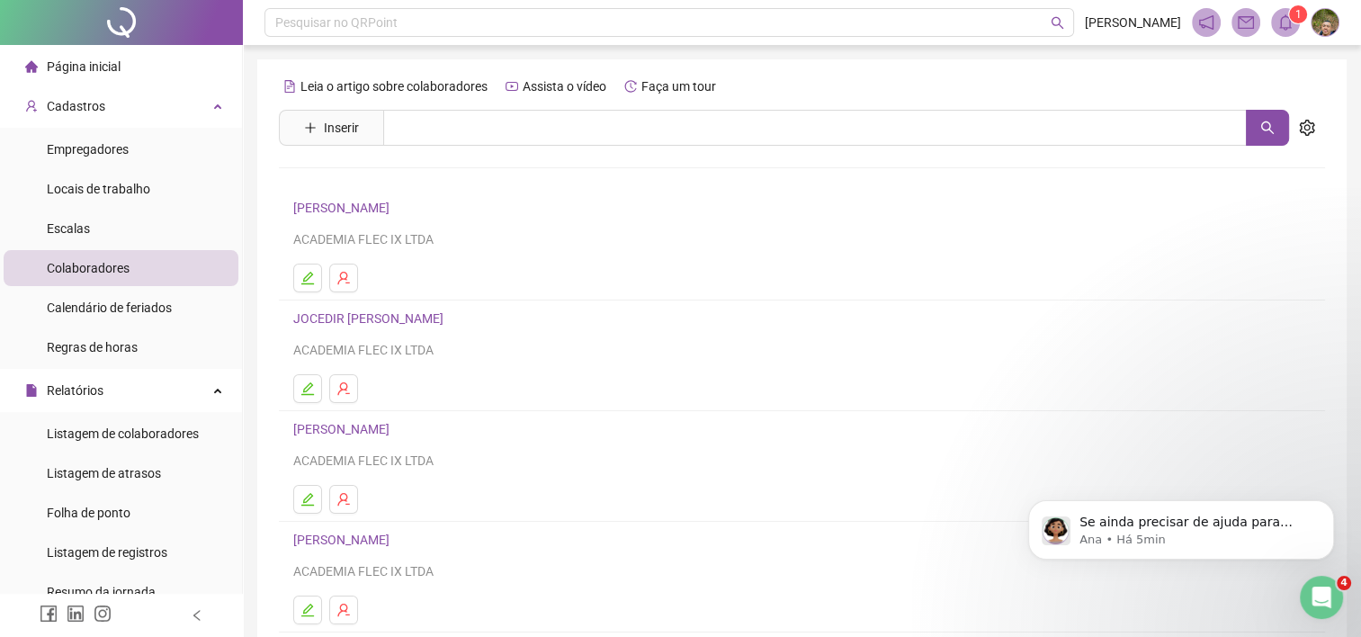
click at [395, 209] on link "[PERSON_NAME]" at bounding box center [344, 208] width 102 height 14
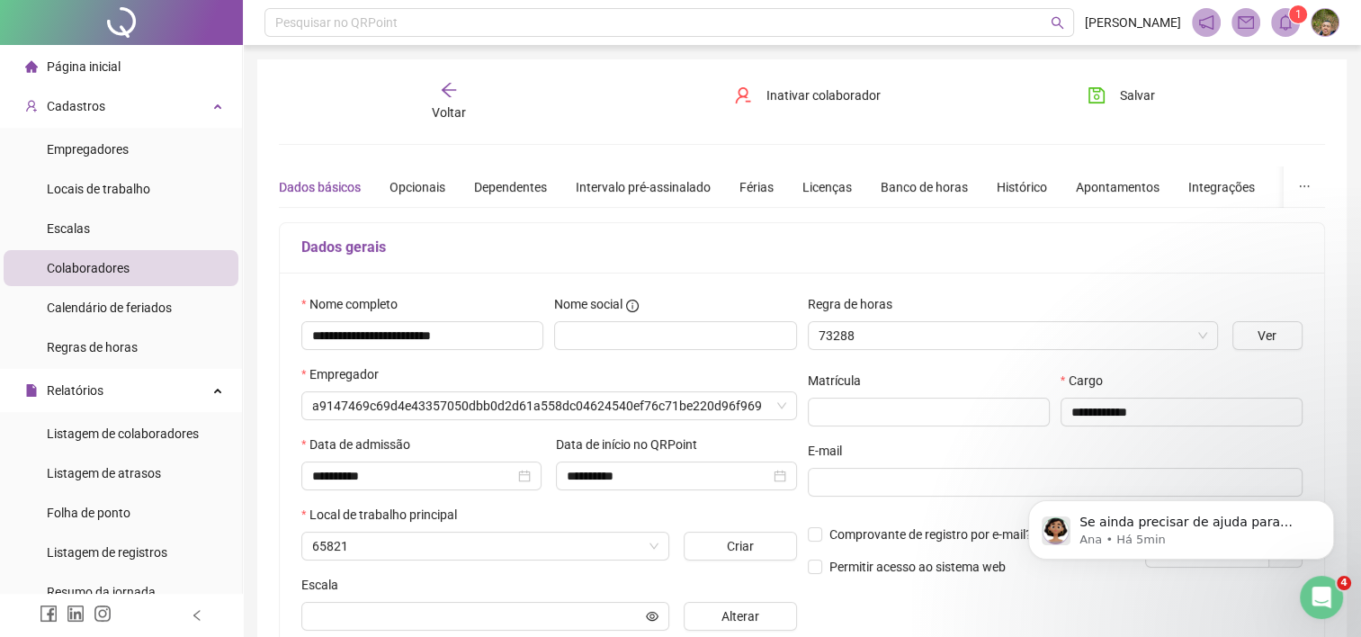
type input "**********"
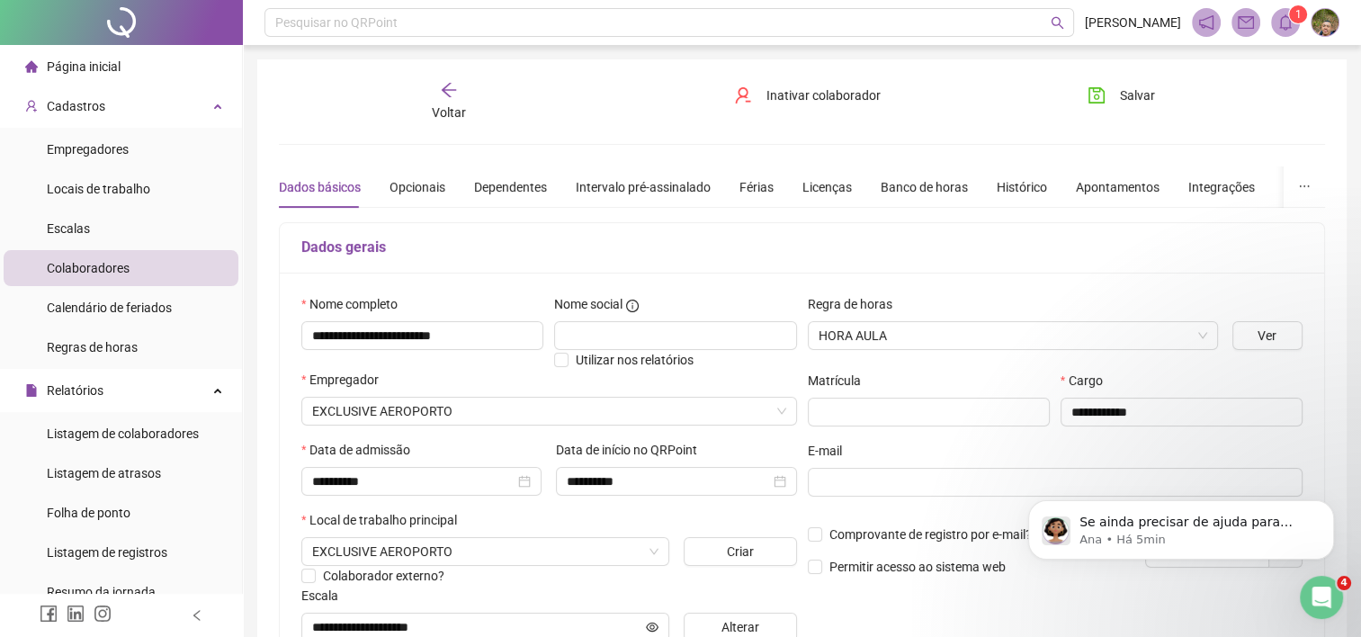
click at [460, 108] on span "Voltar" at bounding box center [449, 112] width 34 height 14
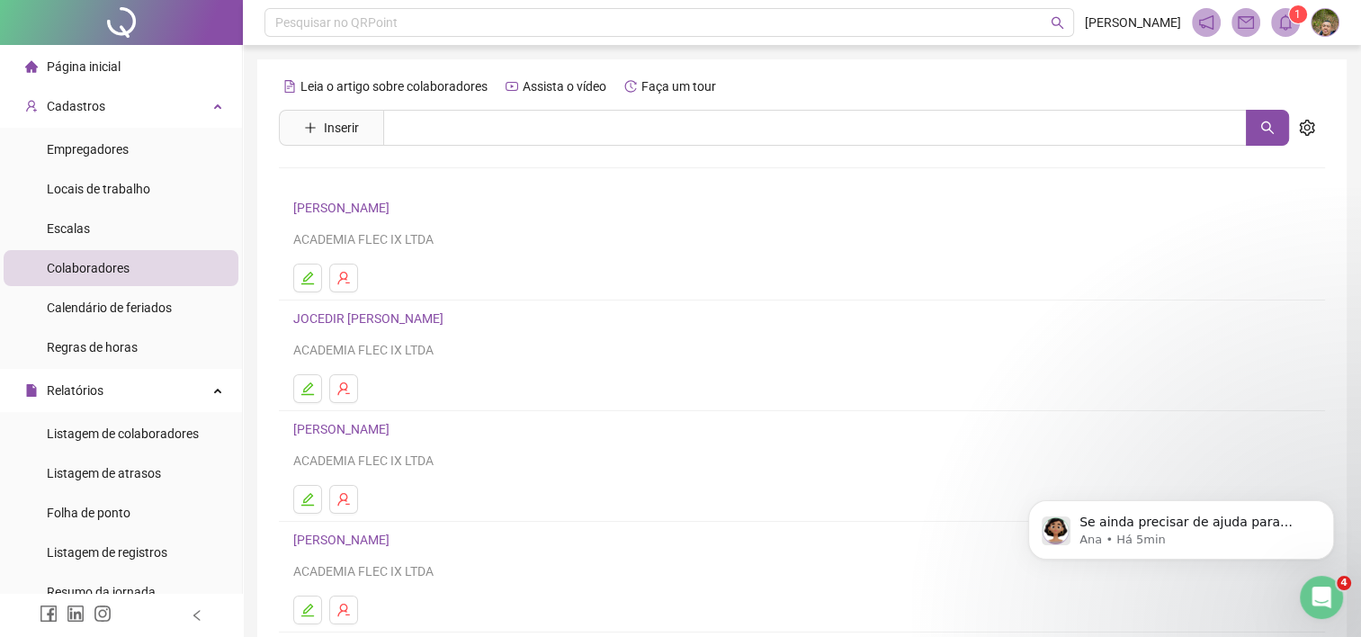
scroll to position [232, 0]
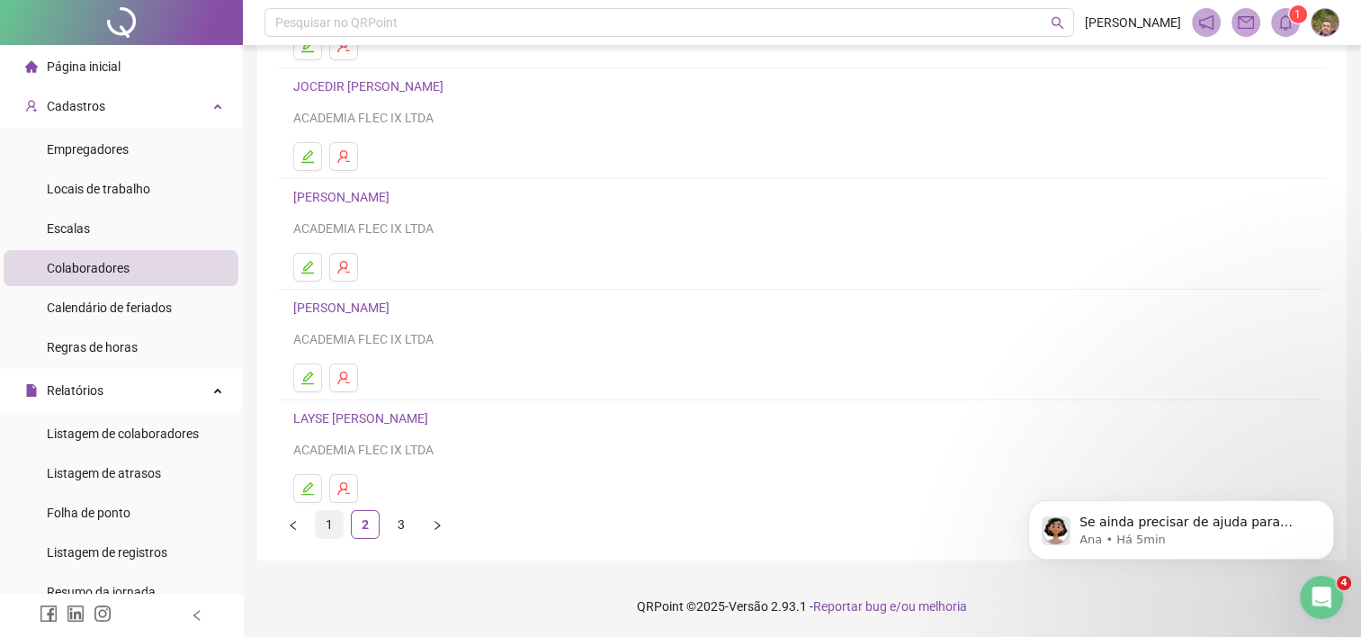
click at [330, 523] on link "1" at bounding box center [329, 524] width 27 height 27
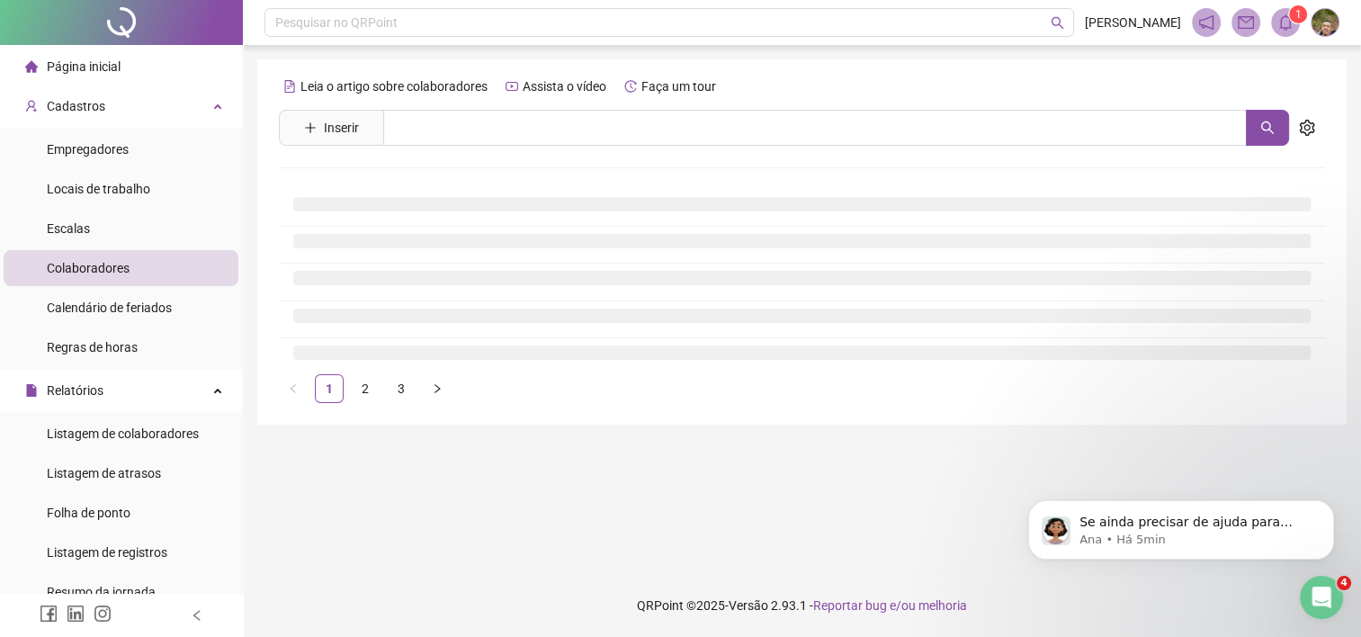
scroll to position [0, 0]
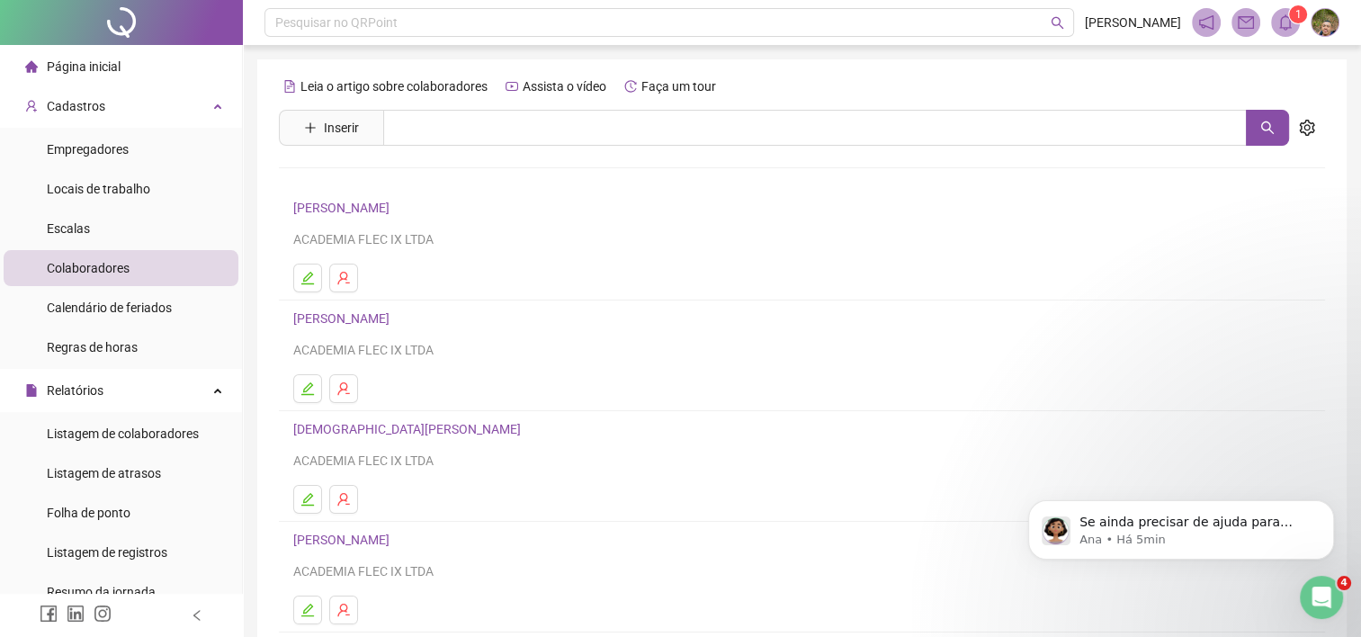
click at [395, 210] on link "[PERSON_NAME]" at bounding box center [344, 208] width 102 height 14
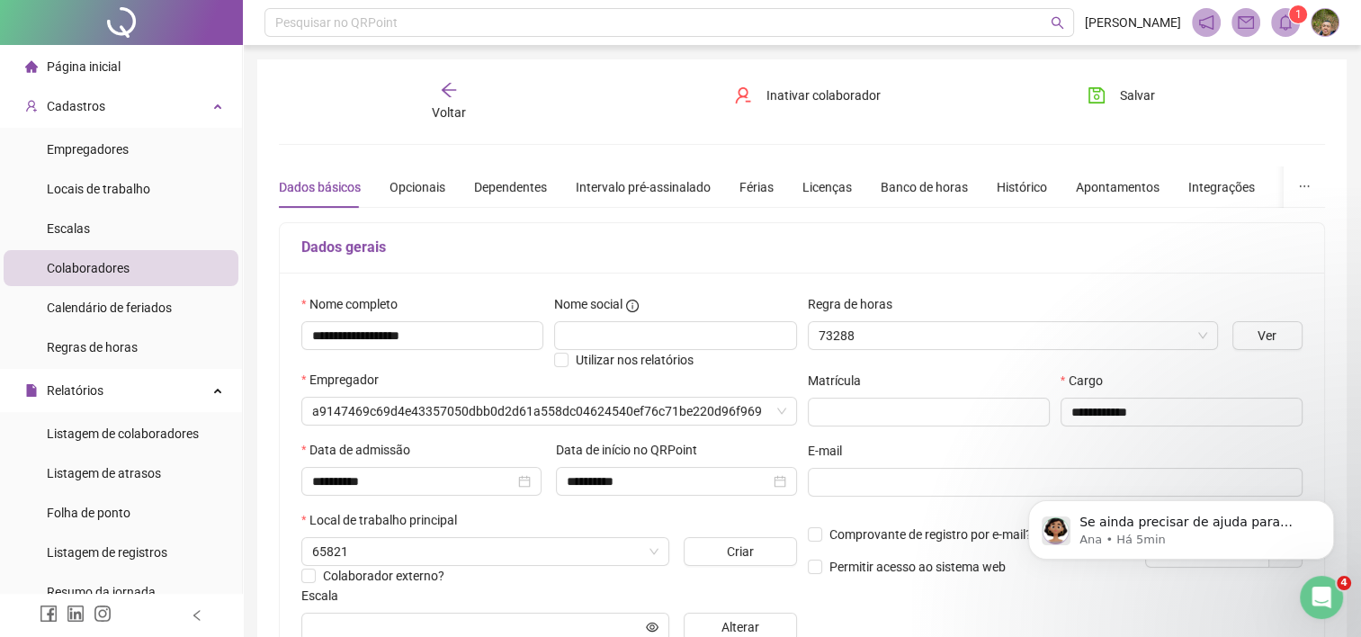
type input "**********"
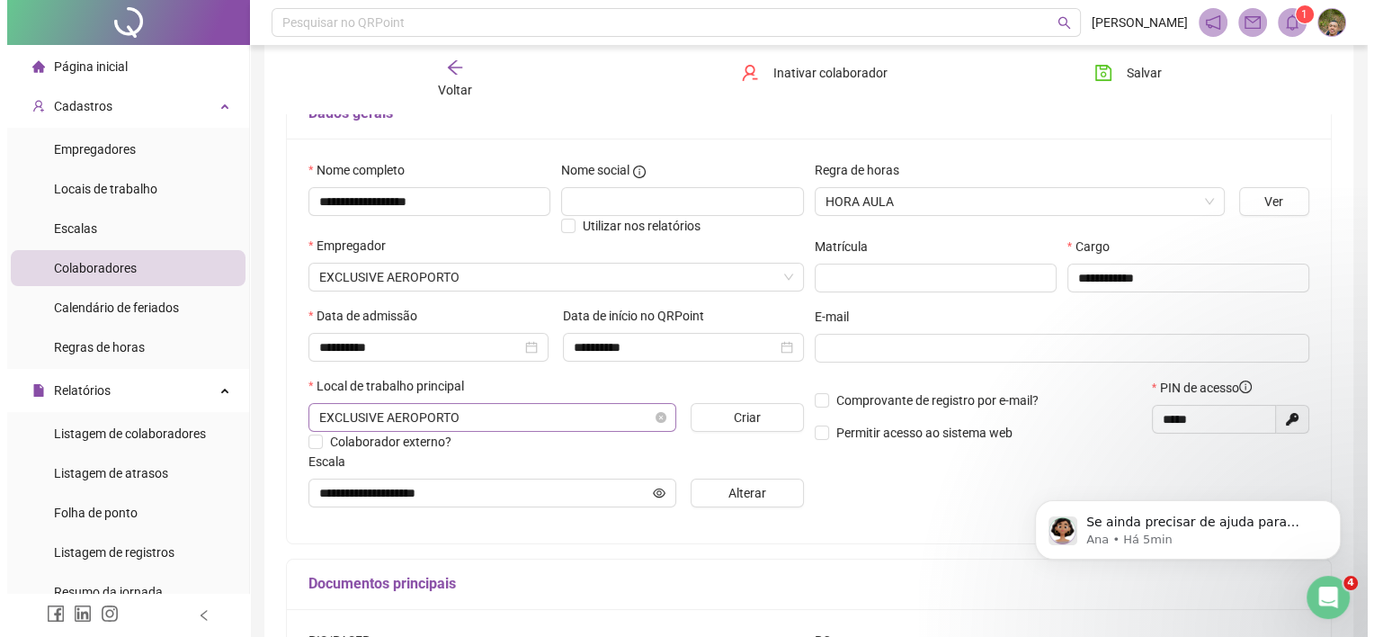
scroll to position [180, 0]
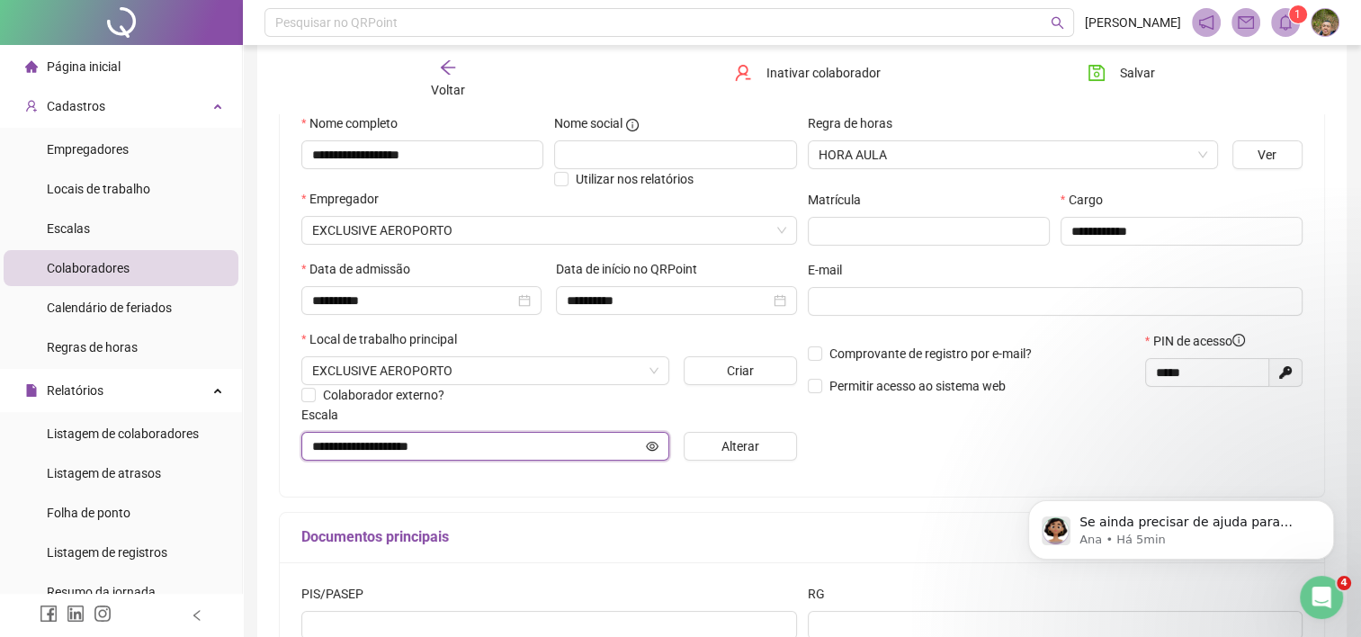
click at [514, 447] on input "**********" at bounding box center [477, 446] width 330 height 20
click at [722, 446] on span "Alterar" at bounding box center [740, 446] width 38 height 20
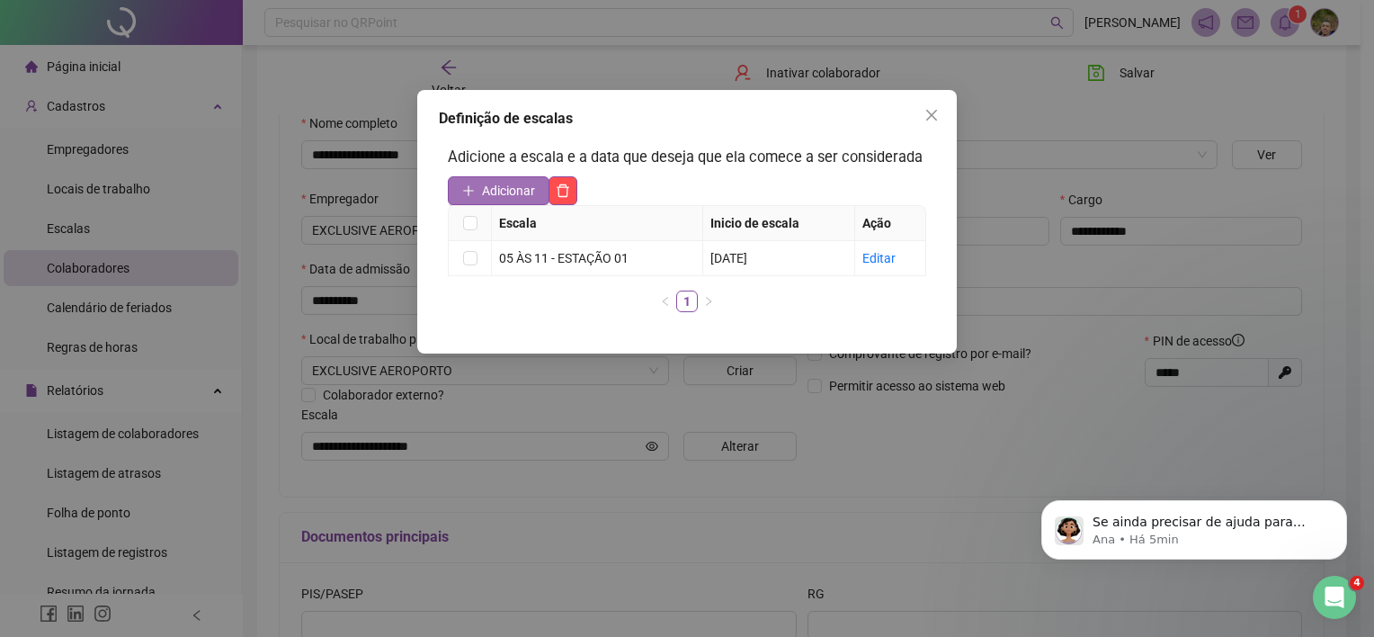
click at [508, 198] on span "Adicionar" at bounding box center [508, 191] width 53 height 20
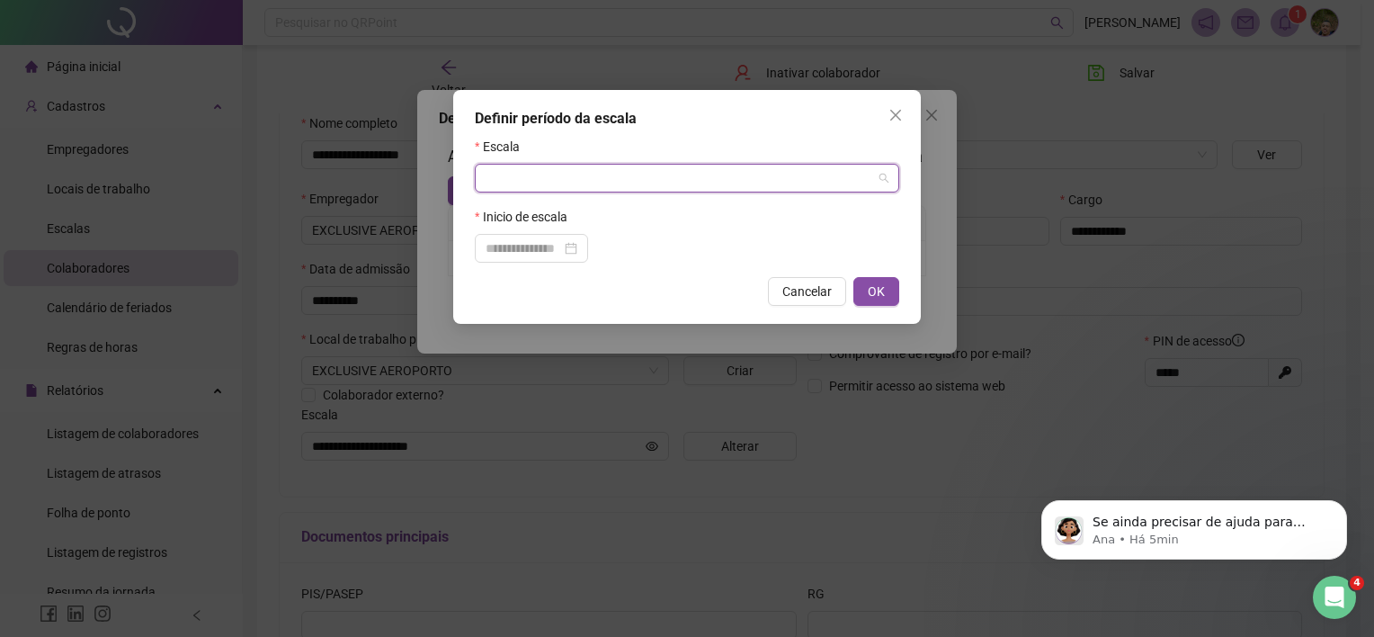
click at [571, 183] on input "search" at bounding box center [679, 178] width 387 height 27
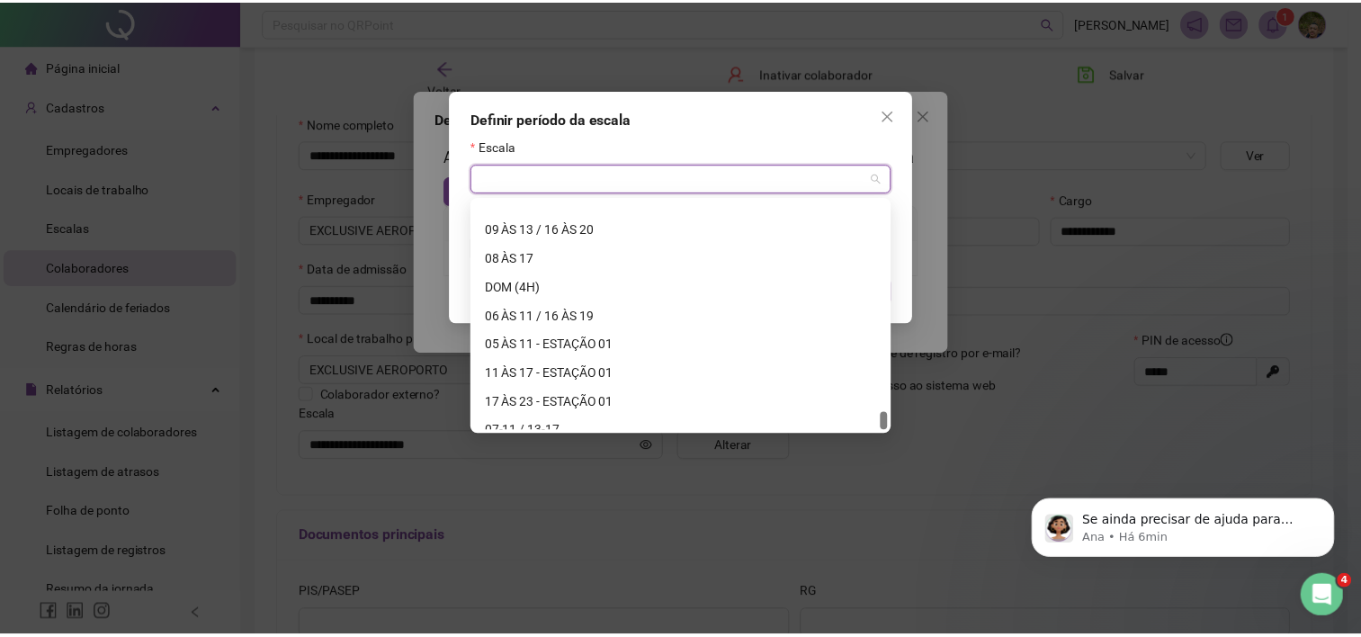
scroll to position [9757, 0]
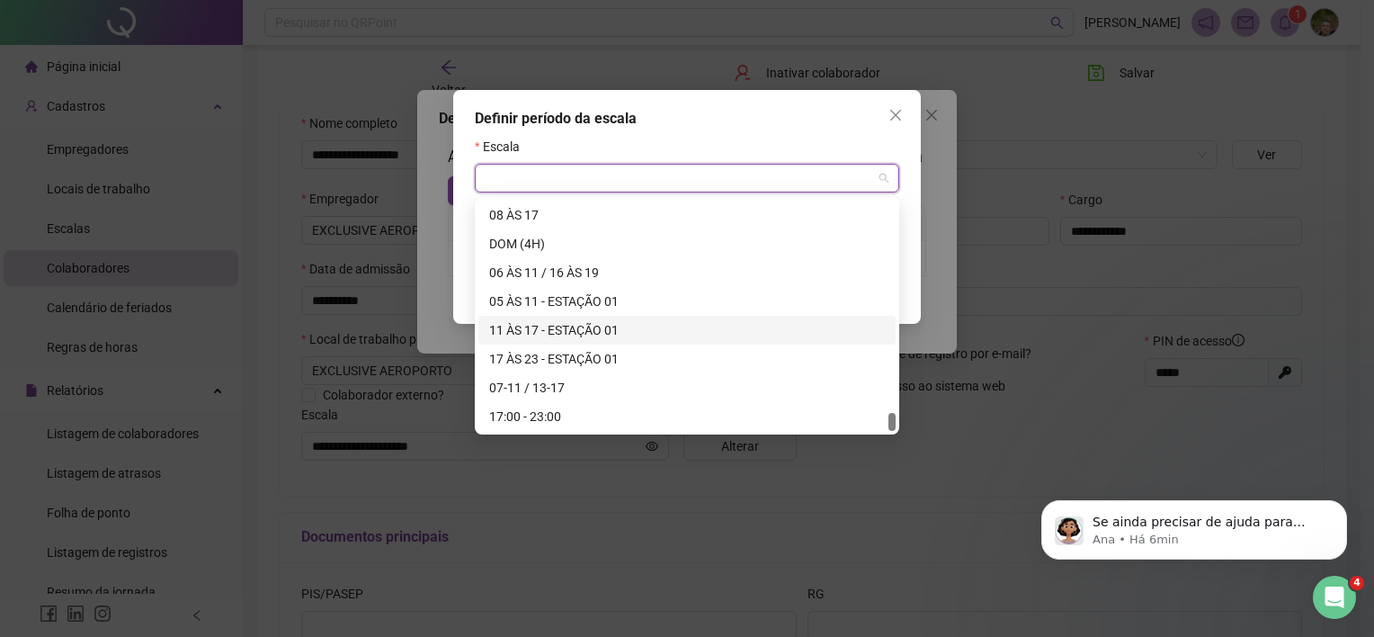
click at [542, 330] on div "11 ÀS 17 - ESTAÇÃO 01" at bounding box center [687, 330] width 396 height 20
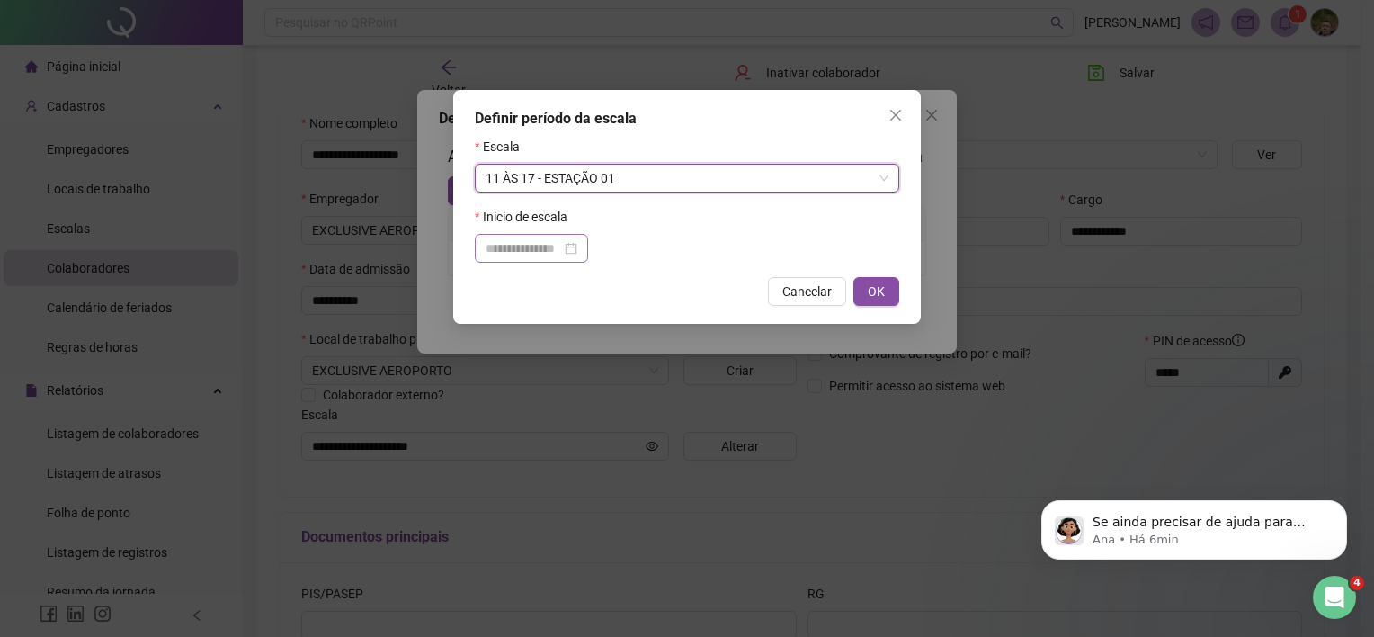
click at [577, 254] on div at bounding box center [532, 248] width 92 height 20
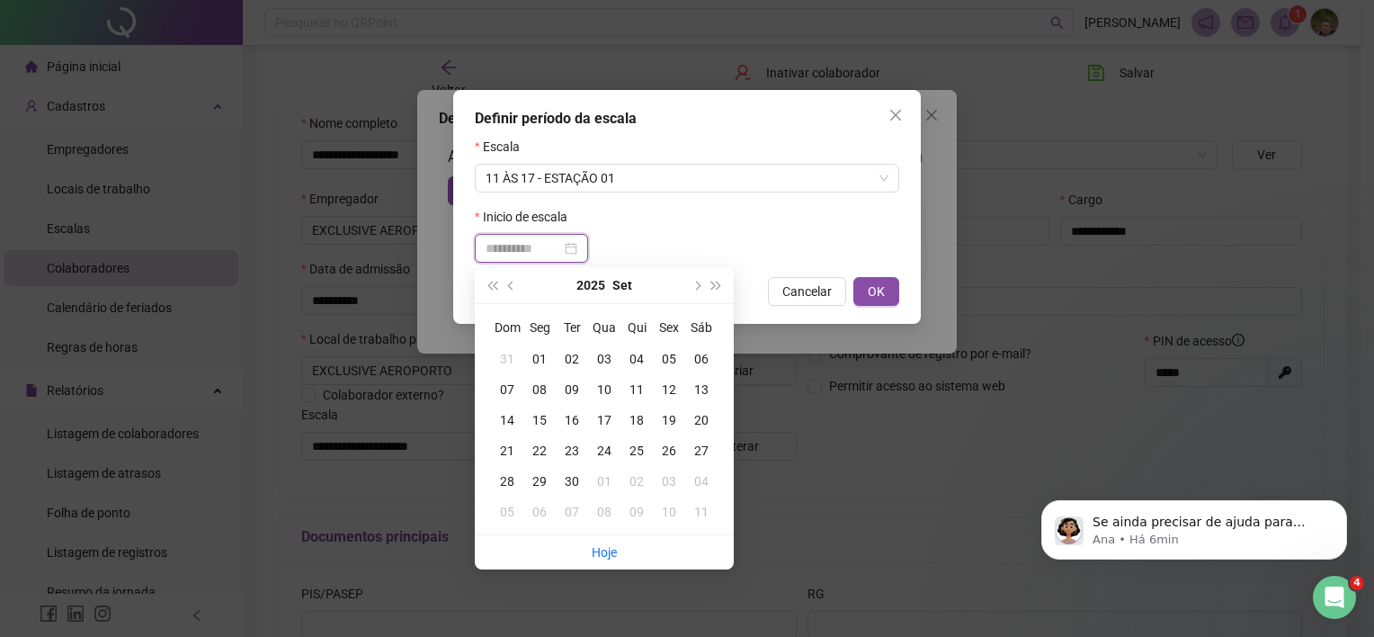
type input "**********"
click at [631, 418] on div "18" at bounding box center [637, 420] width 32 height 20
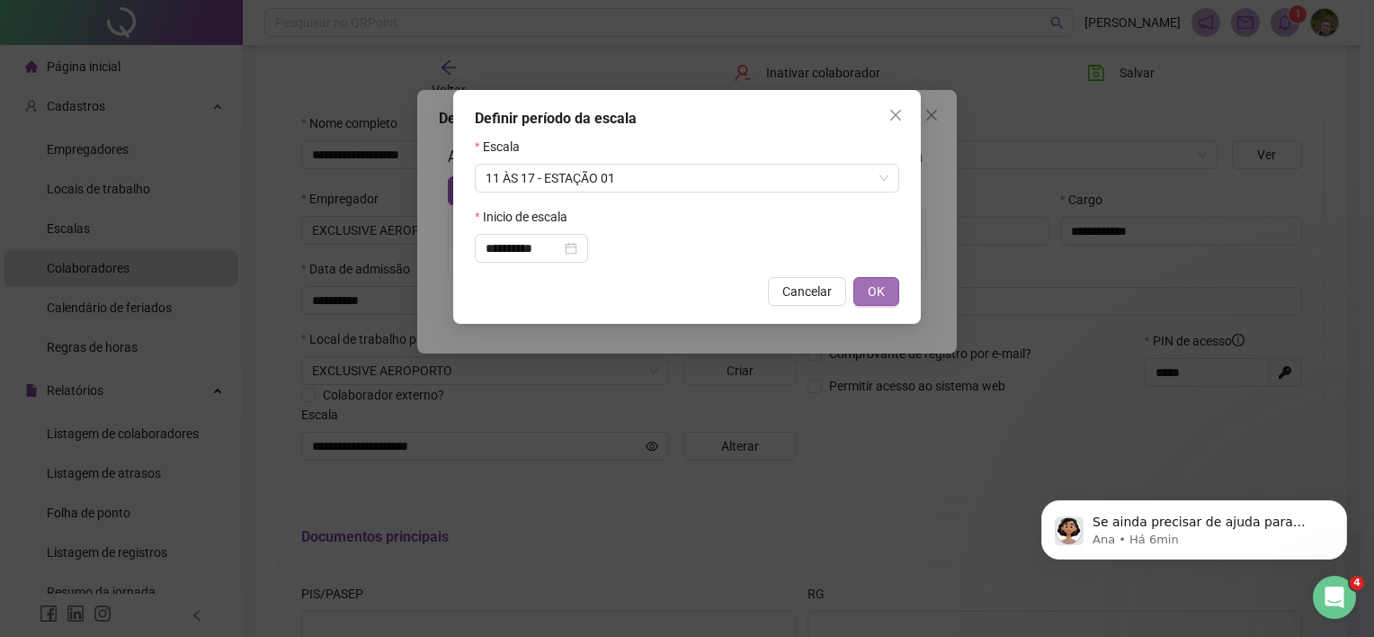
click at [898, 292] on button "OK" at bounding box center [877, 291] width 46 height 29
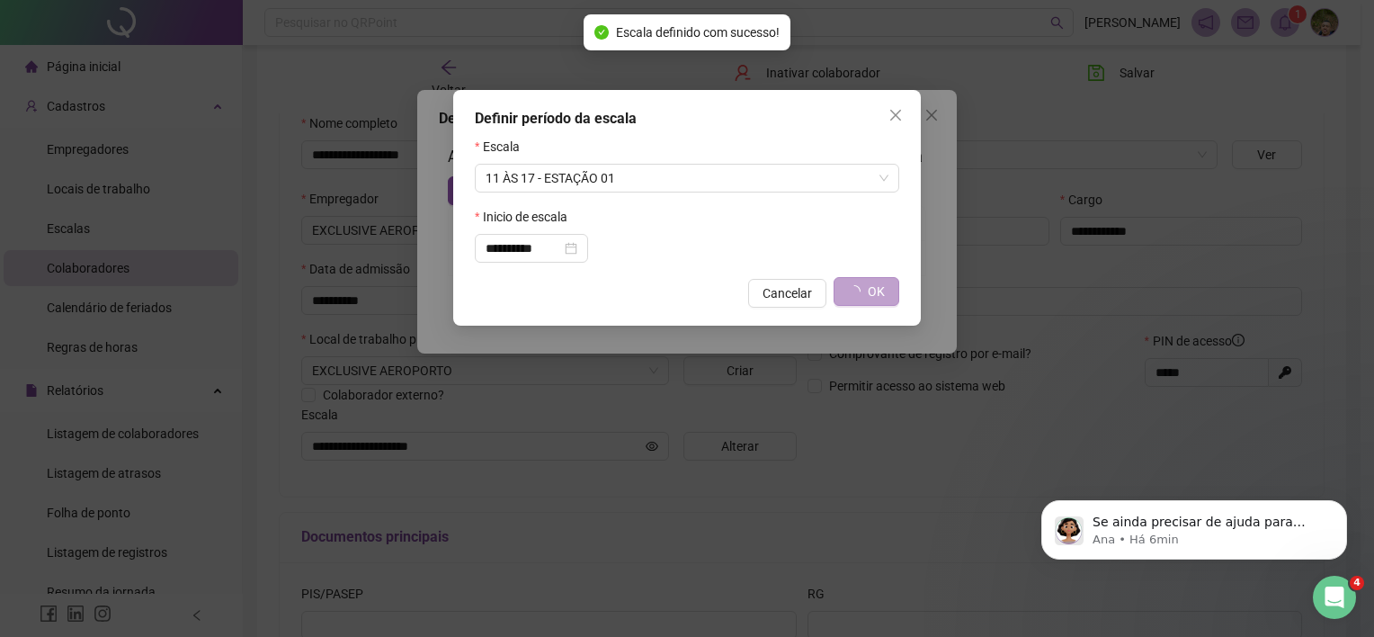
type input "**********"
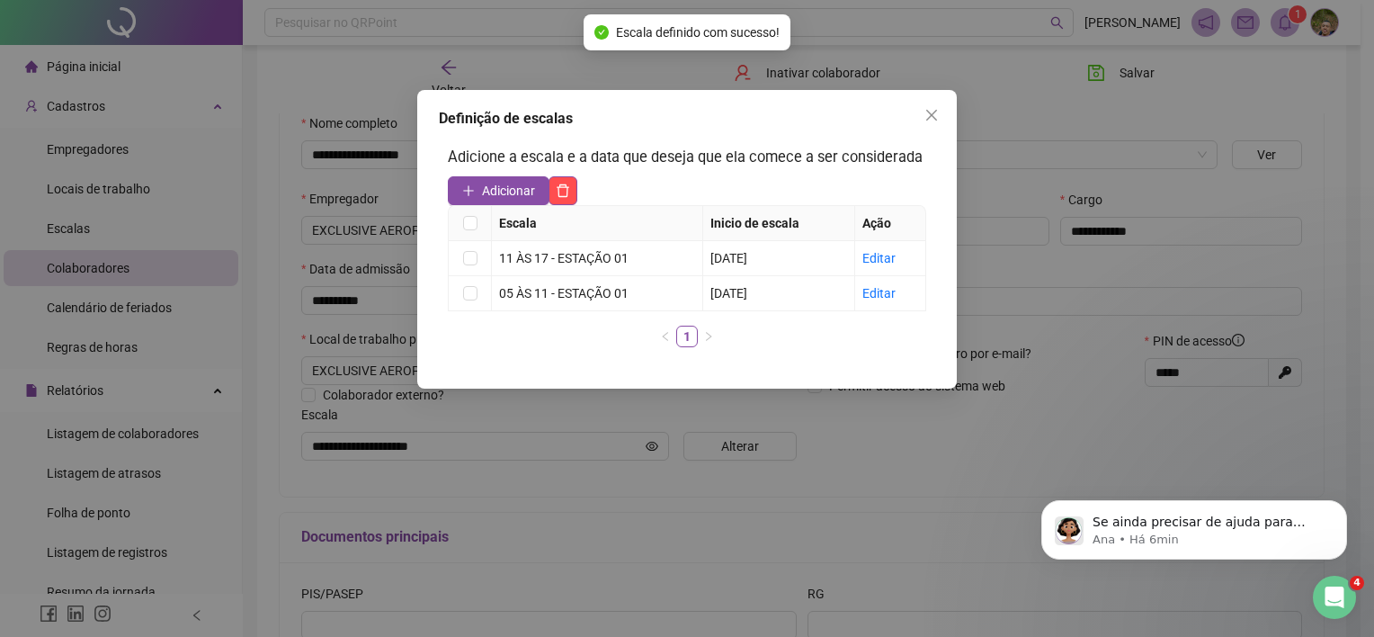
drag, startPoint x: 934, startPoint y: 110, endPoint x: 949, endPoint y: 109, distance: 15.3
click at [934, 110] on icon "close" at bounding box center [932, 115] width 14 height 14
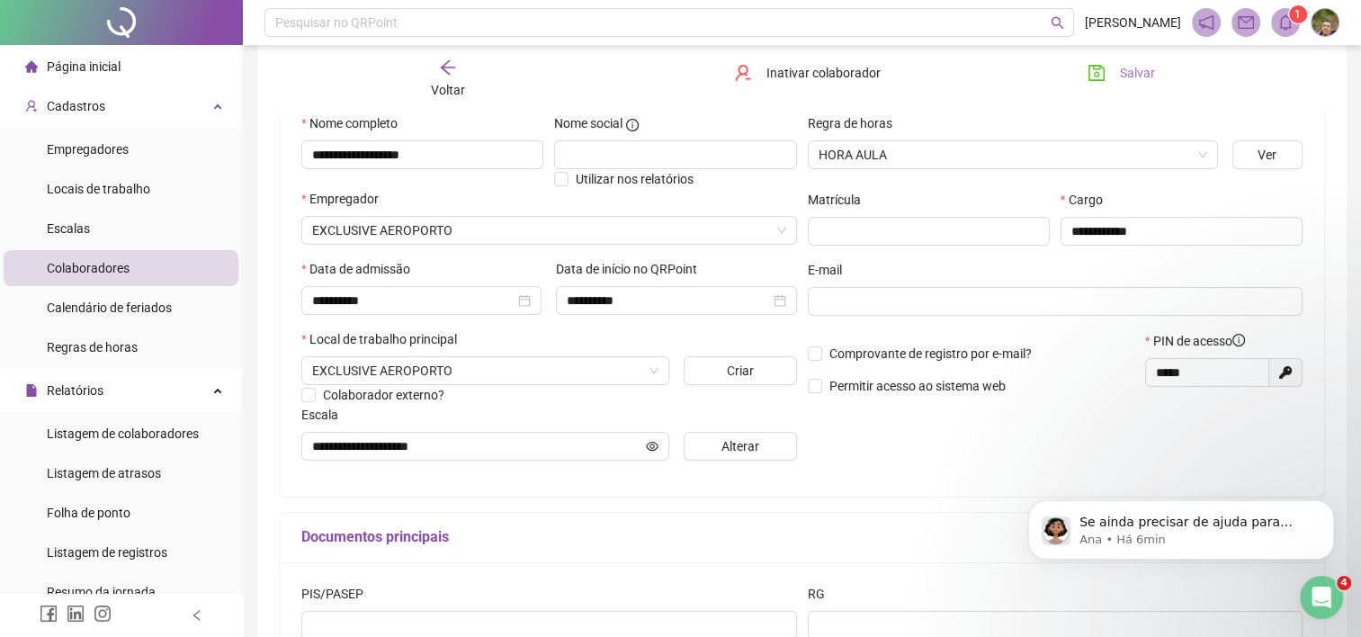
click at [1101, 67] on icon "save" at bounding box center [1096, 73] width 16 height 16
click at [453, 83] on span "Voltar" at bounding box center [448, 90] width 34 height 14
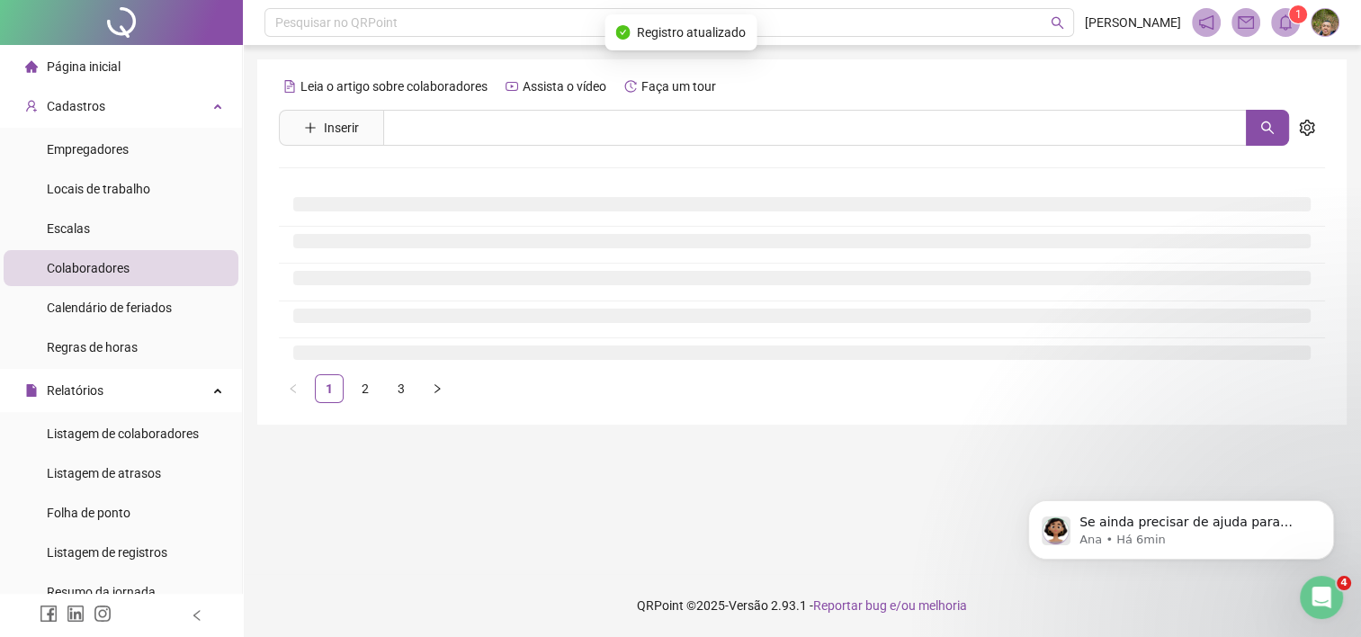
scroll to position [0, 0]
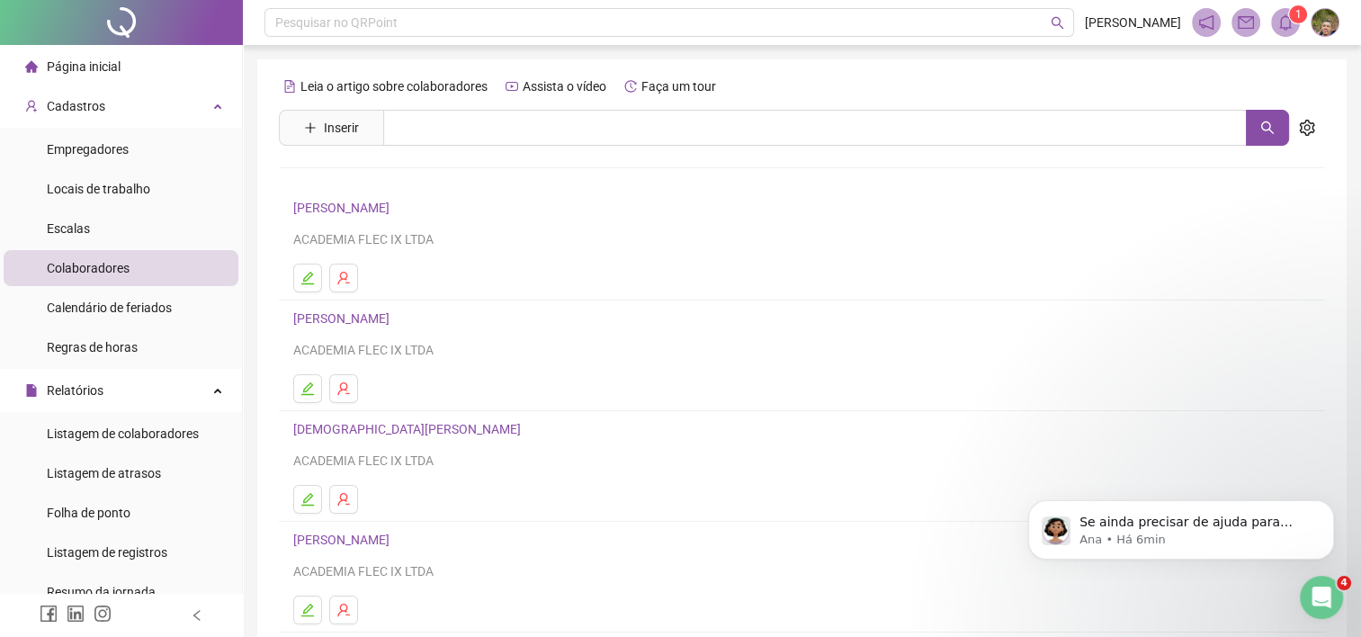
click at [395, 316] on link "[PERSON_NAME]" at bounding box center [344, 318] width 102 height 14
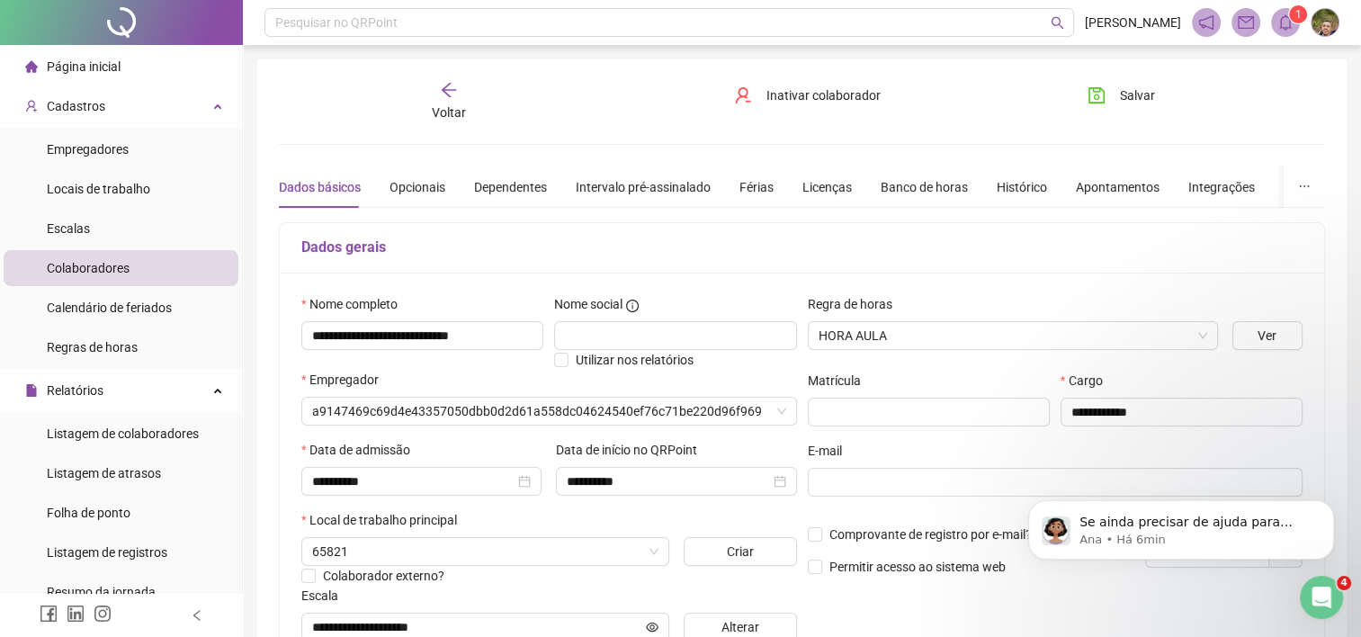
type input "**********"
click at [963, 94] on div "Voltar Inativar colaborador [PERSON_NAME]" at bounding box center [802, 101] width 1060 height 41
click at [1094, 101] on icon "save" at bounding box center [1096, 95] width 18 height 18
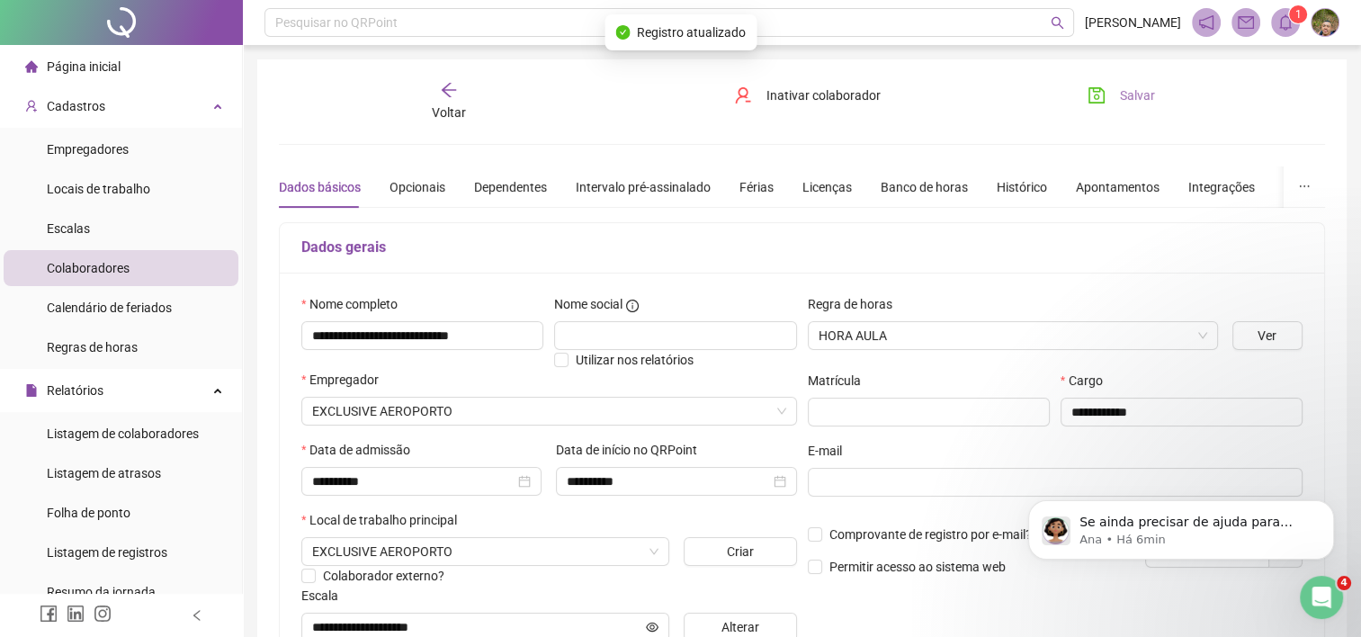
click at [454, 101] on div "Voltar" at bounding box center [448, 101] width 163 height 41
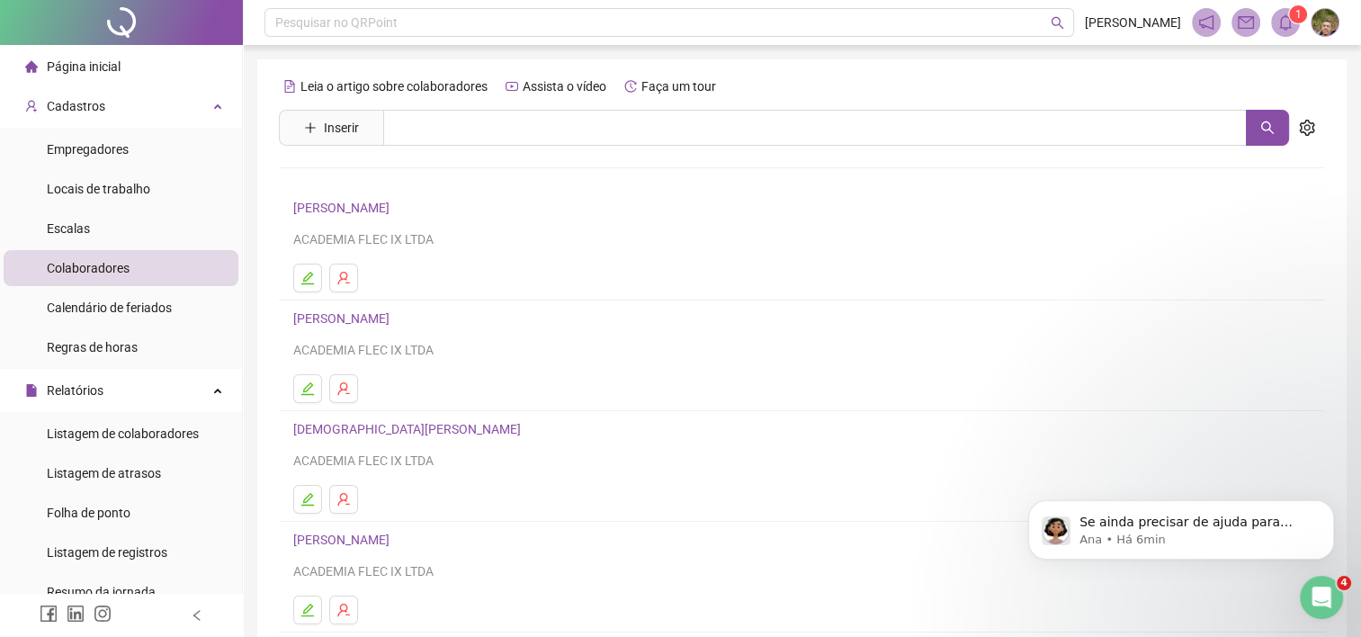
scroll to position [90, 0]
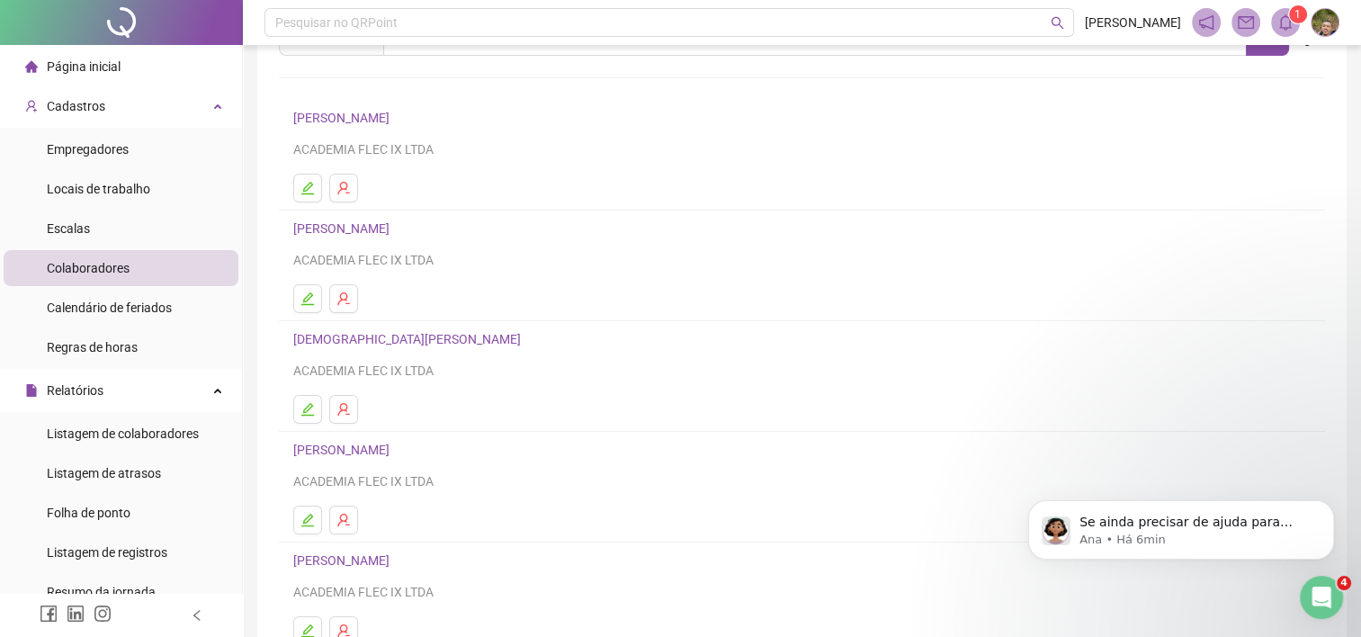
click at [405, 332] on link "[DEMOGRAPHIC_DATA][PERSON_NAME]" at bounding box center [409, 339] width 233 height 14
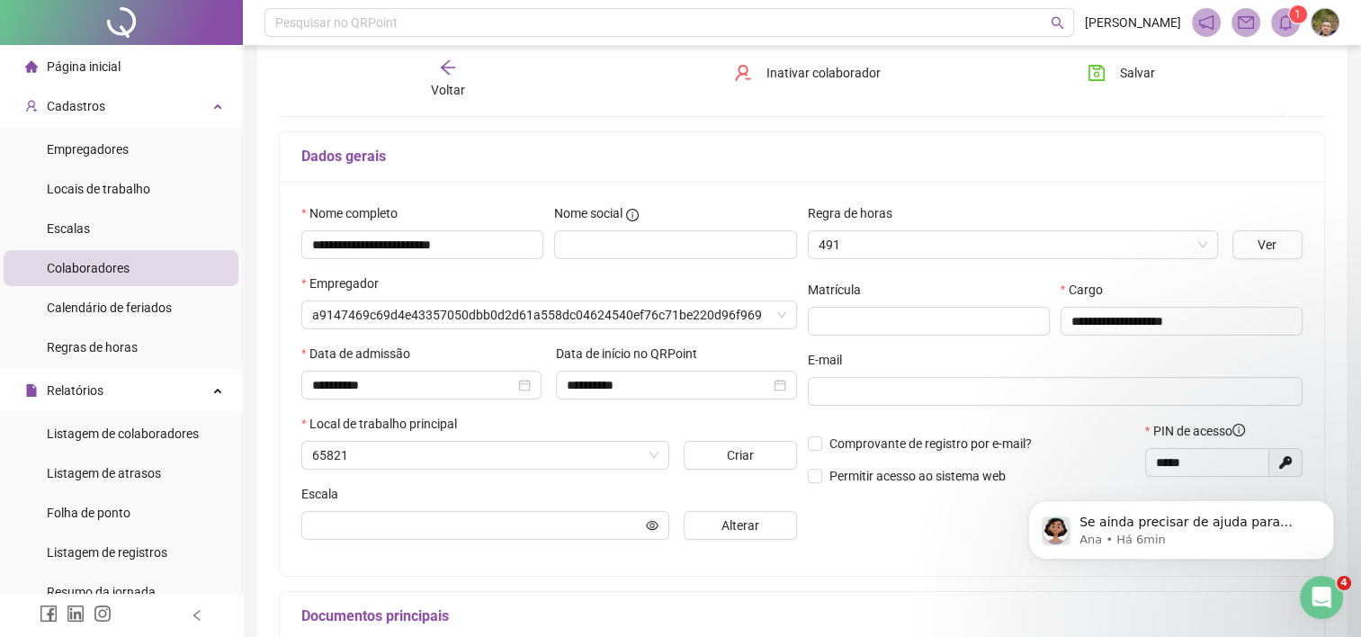
scroll to position [99, 0]
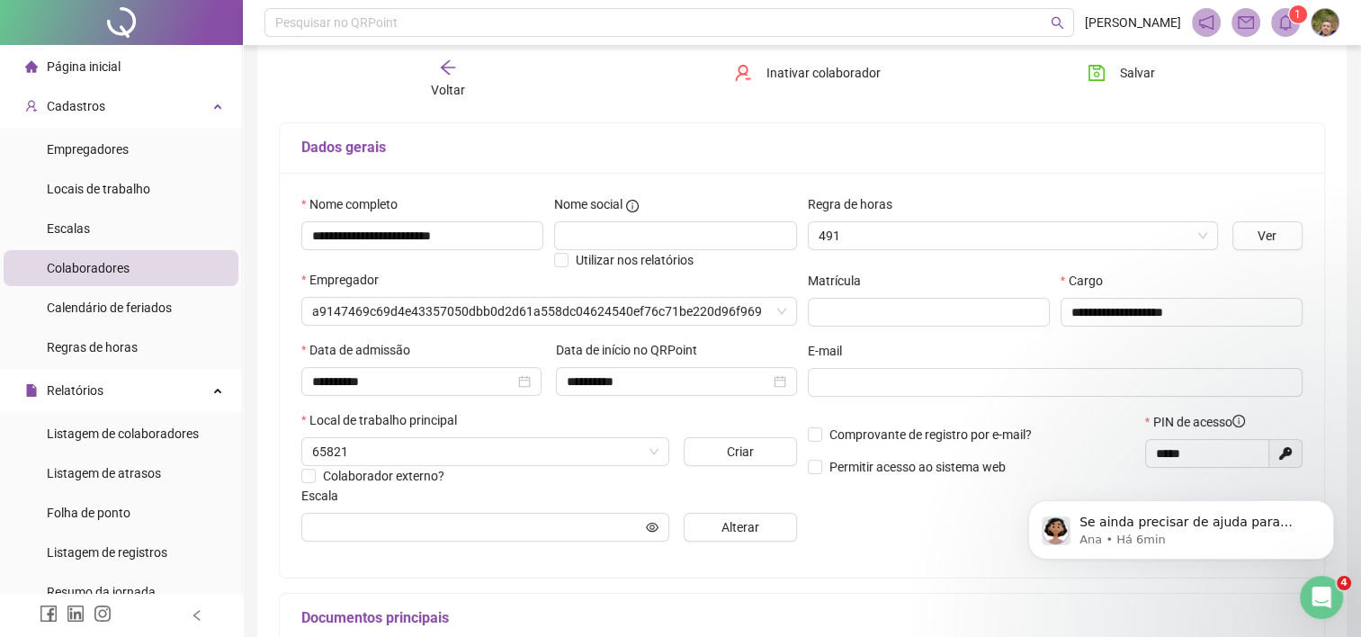
type input "**********"
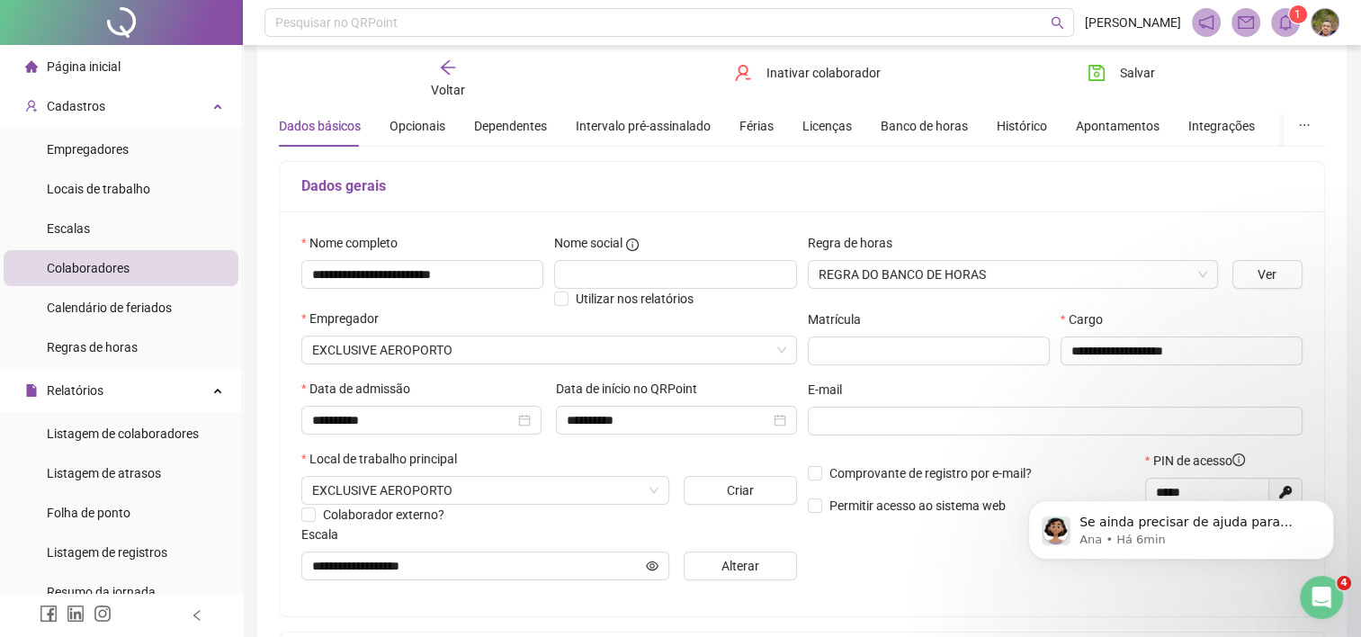
scroll to position [9, 0]
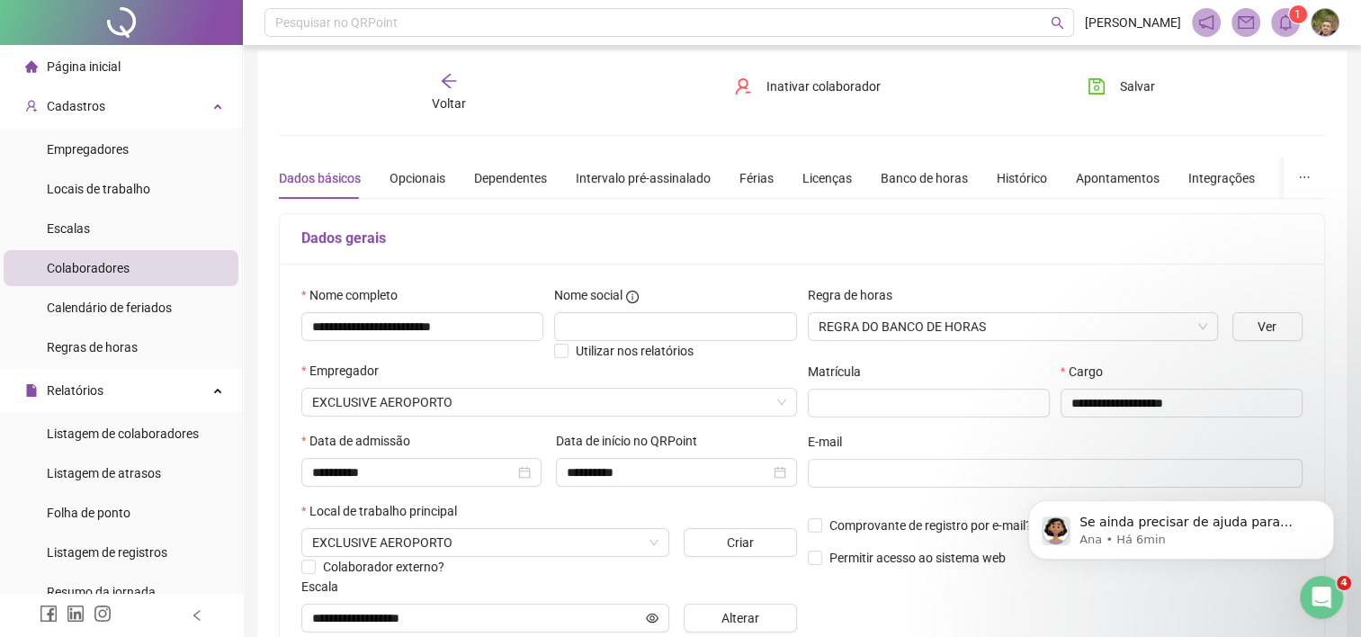
click at [443, 86] on icon "arrow-left" at bounding box center [449, 81] width 18 height 18
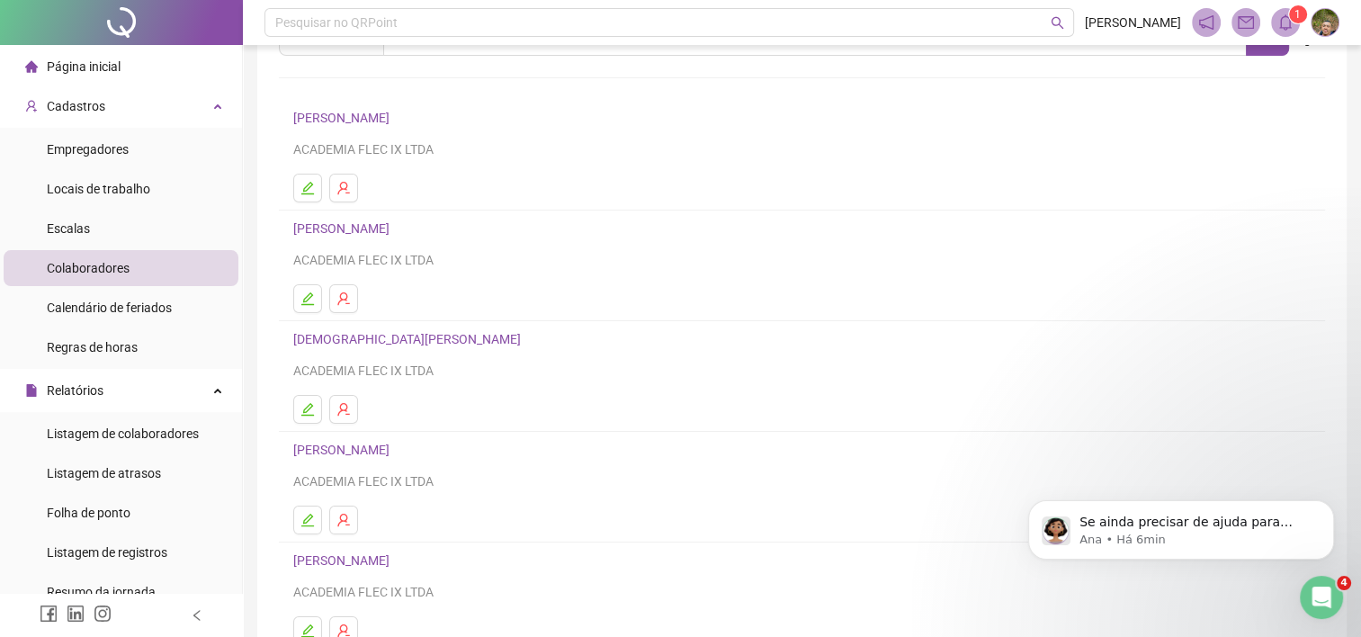
scroll to position [180, 0]
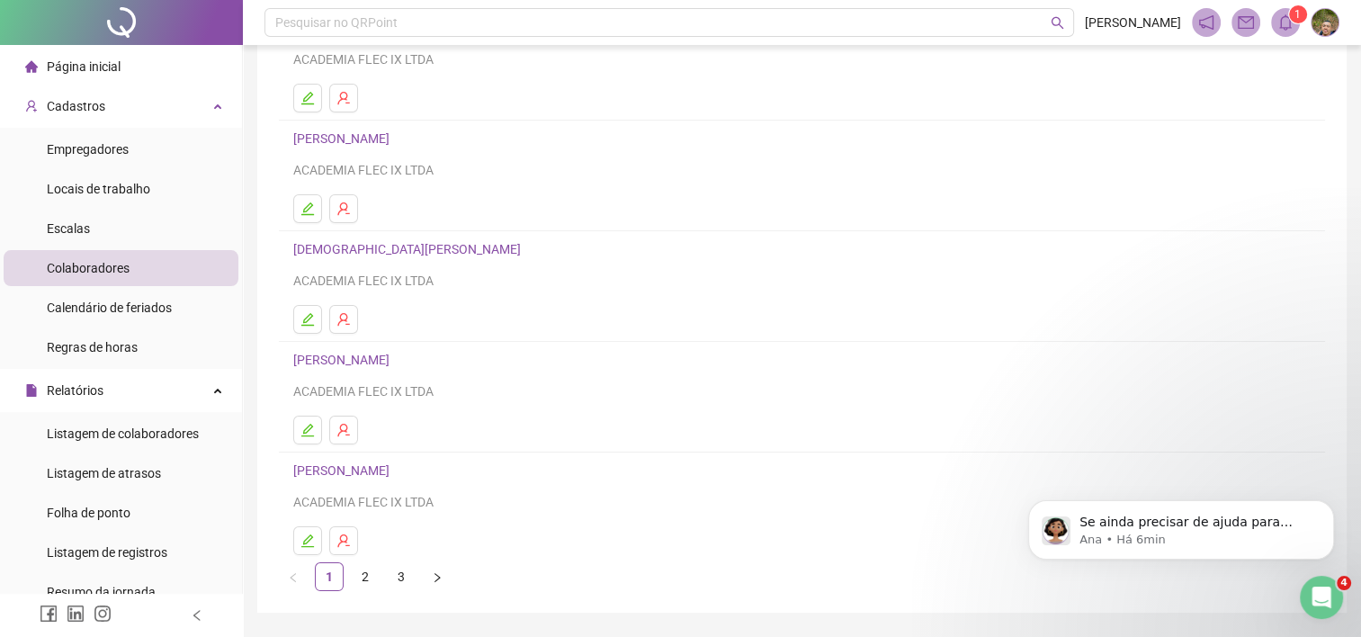
click at [395, 359] on link "[PERSON_NAME]" at bounding box center [344, 360] width 102 height 14
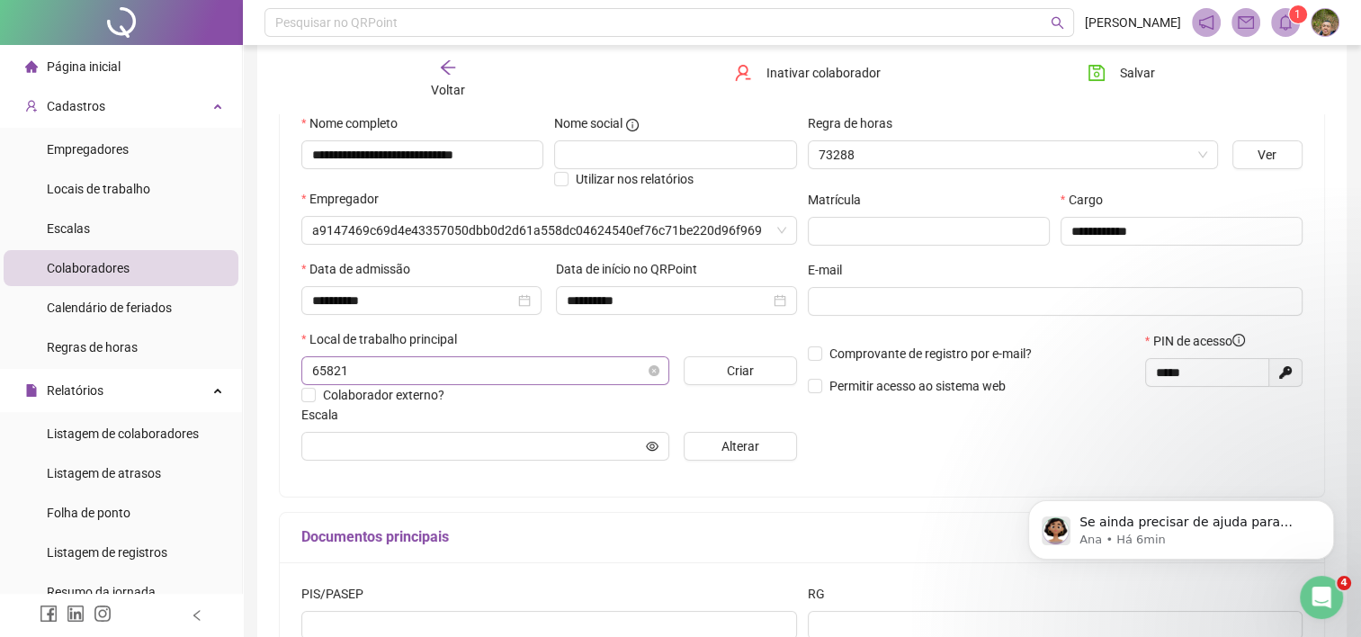
scroll to position [189, 0]
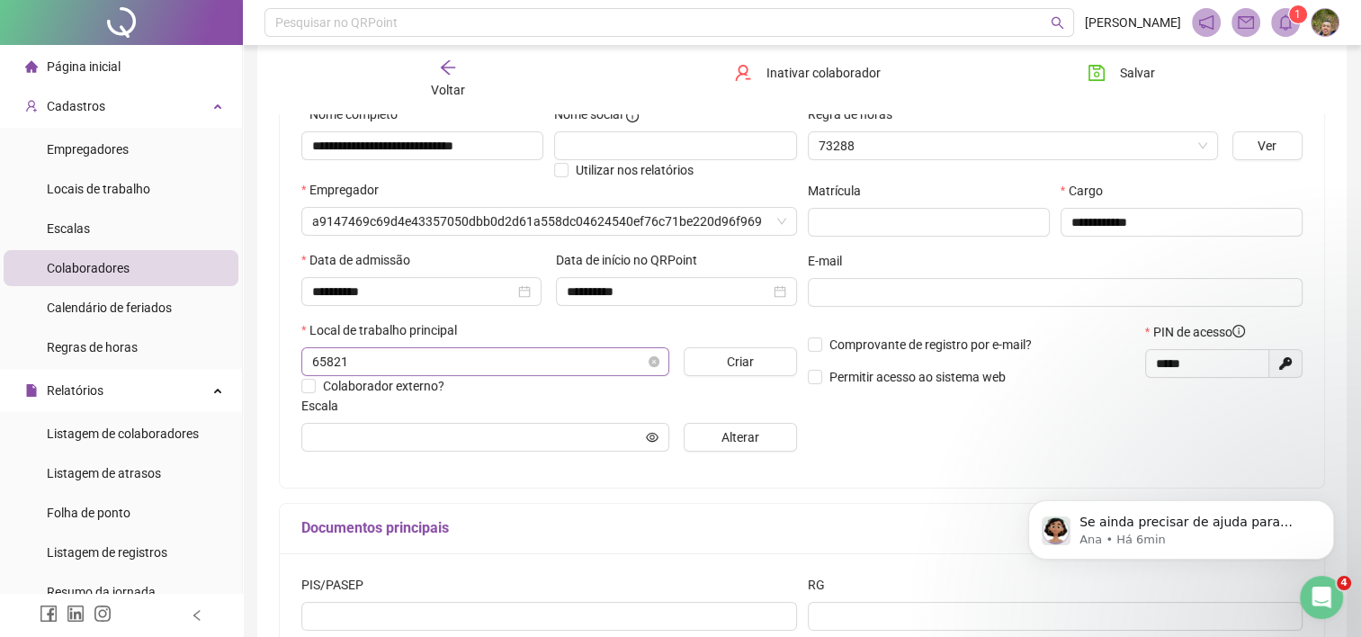
type input "**********"
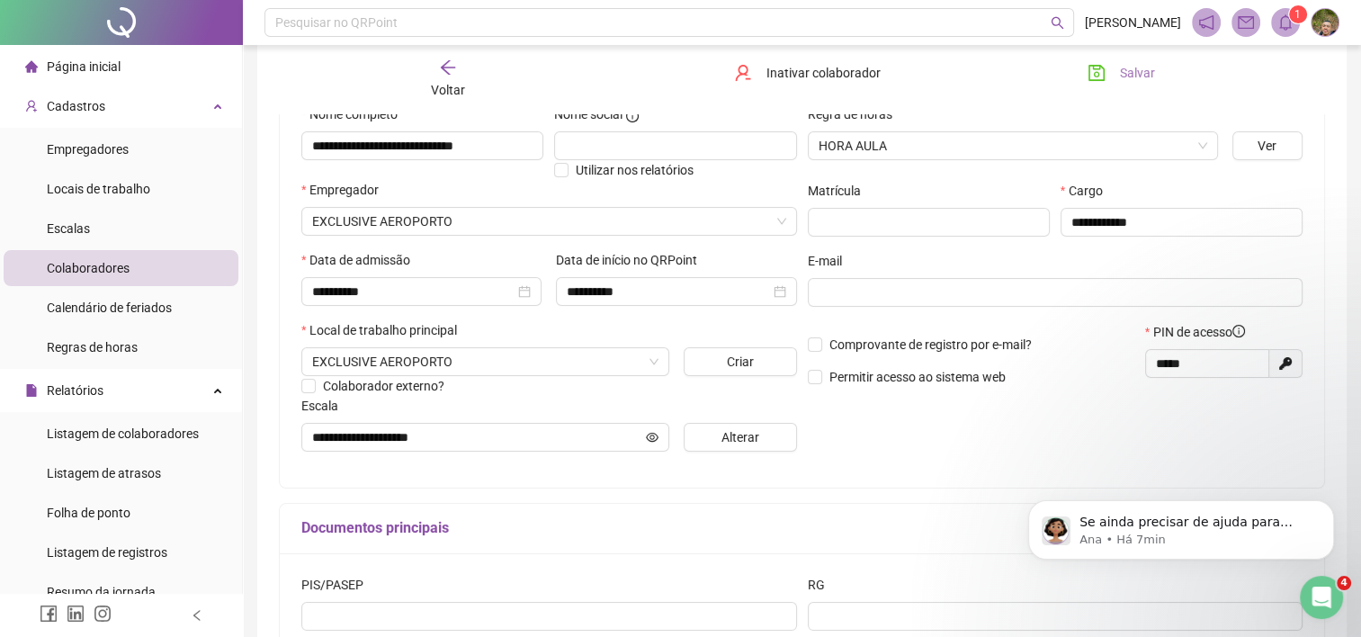
click at [1095, 72] on icon "save" at bounding box center [1096, 73] width 16 height 16
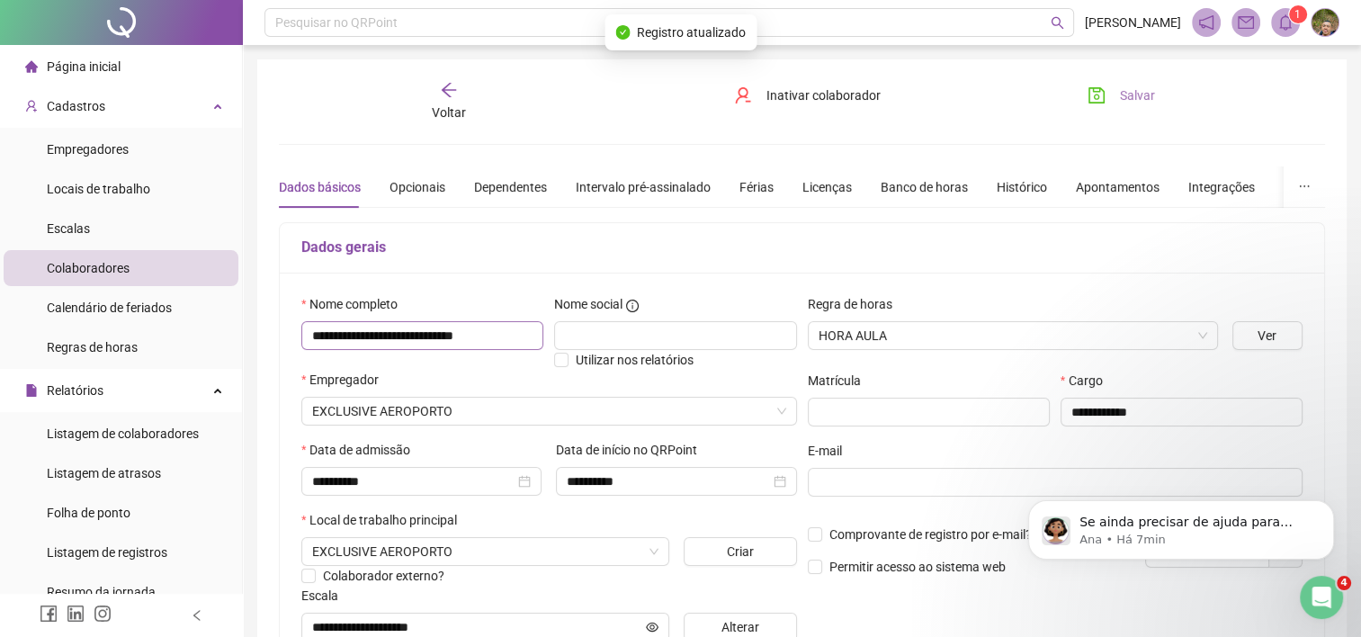
scroll to position [0, 0]
click at [452, 112] on span "Voltar" at bounding box center [449, 112] width 34 height 14
